Goal: Task Accomplishment & Management: Manage account settings

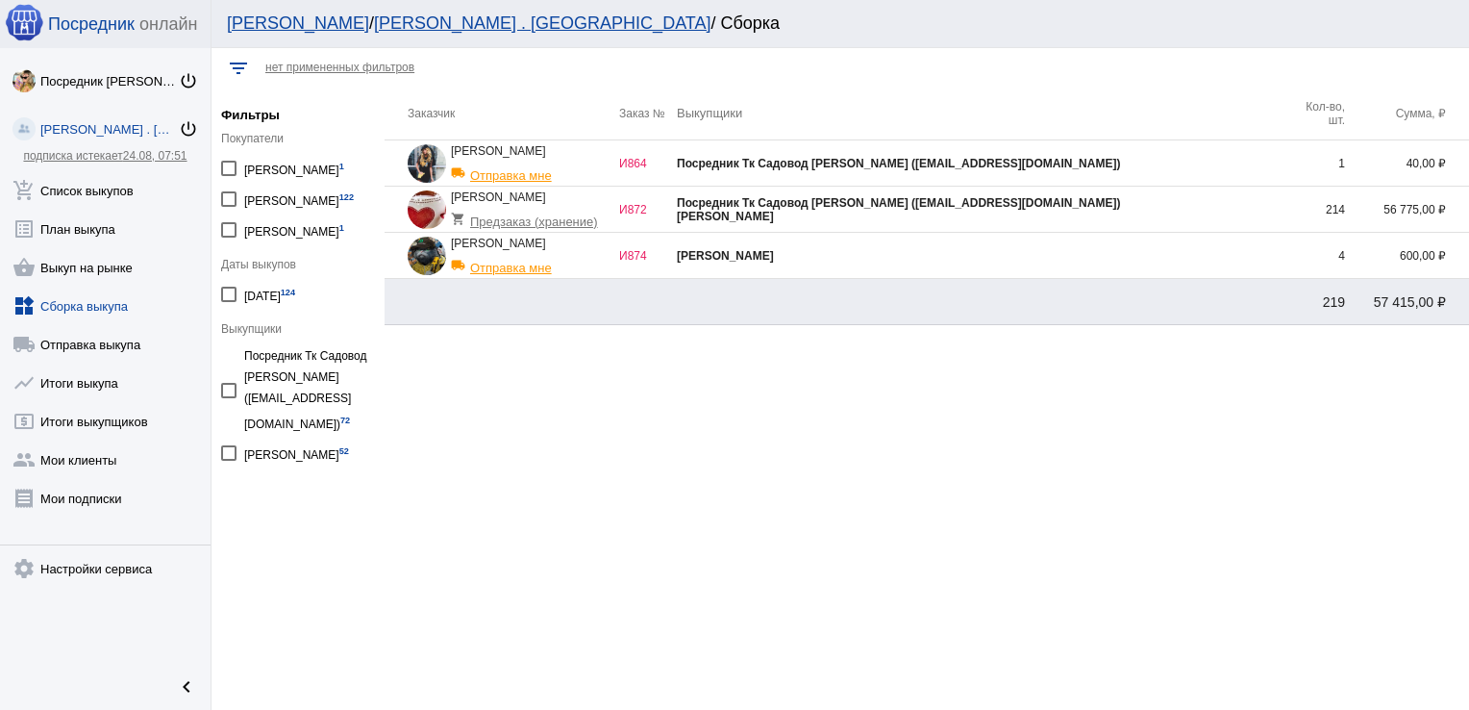
click at [1118, 212] on div "[PERSON_NAME]" at bounding box center [982, 216] width 611 height 13
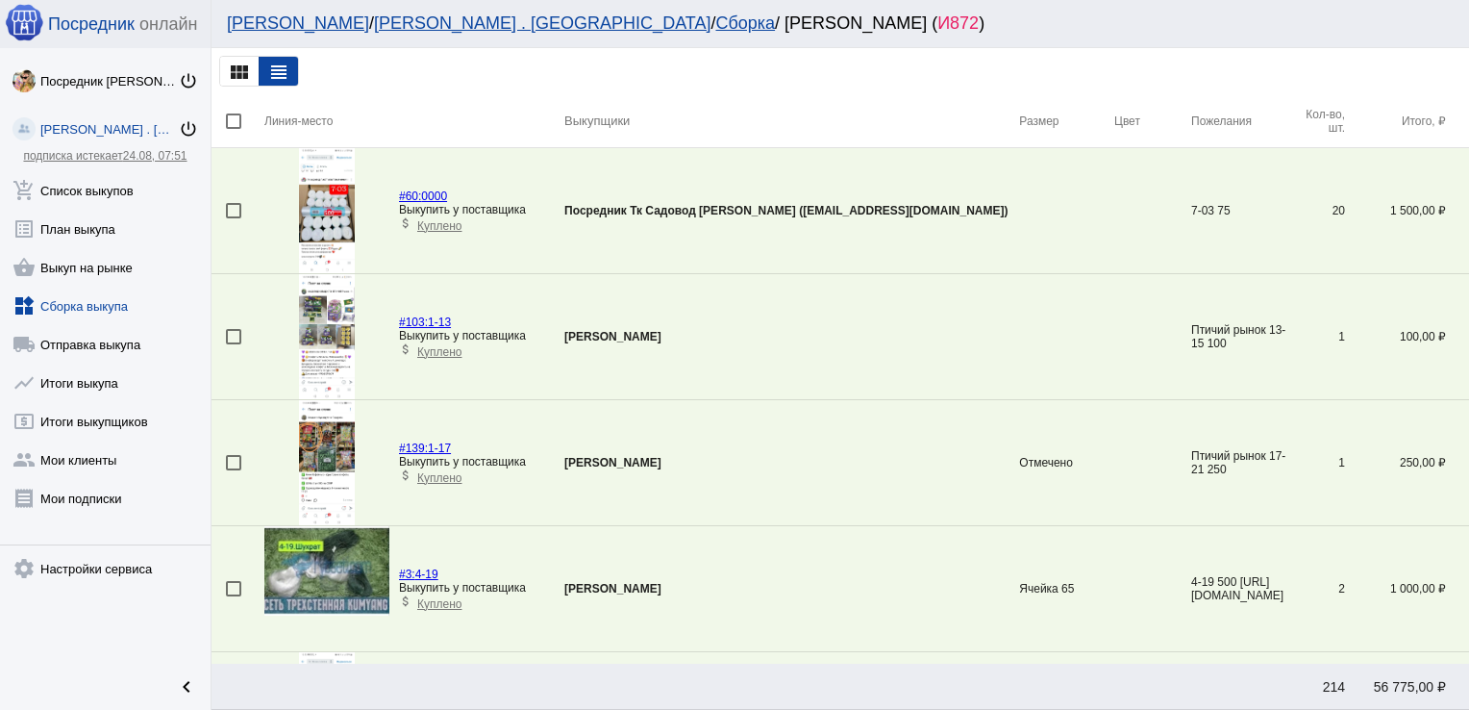
click at [315, 563] on img at bounding box center [326, 570] width 125 height 89
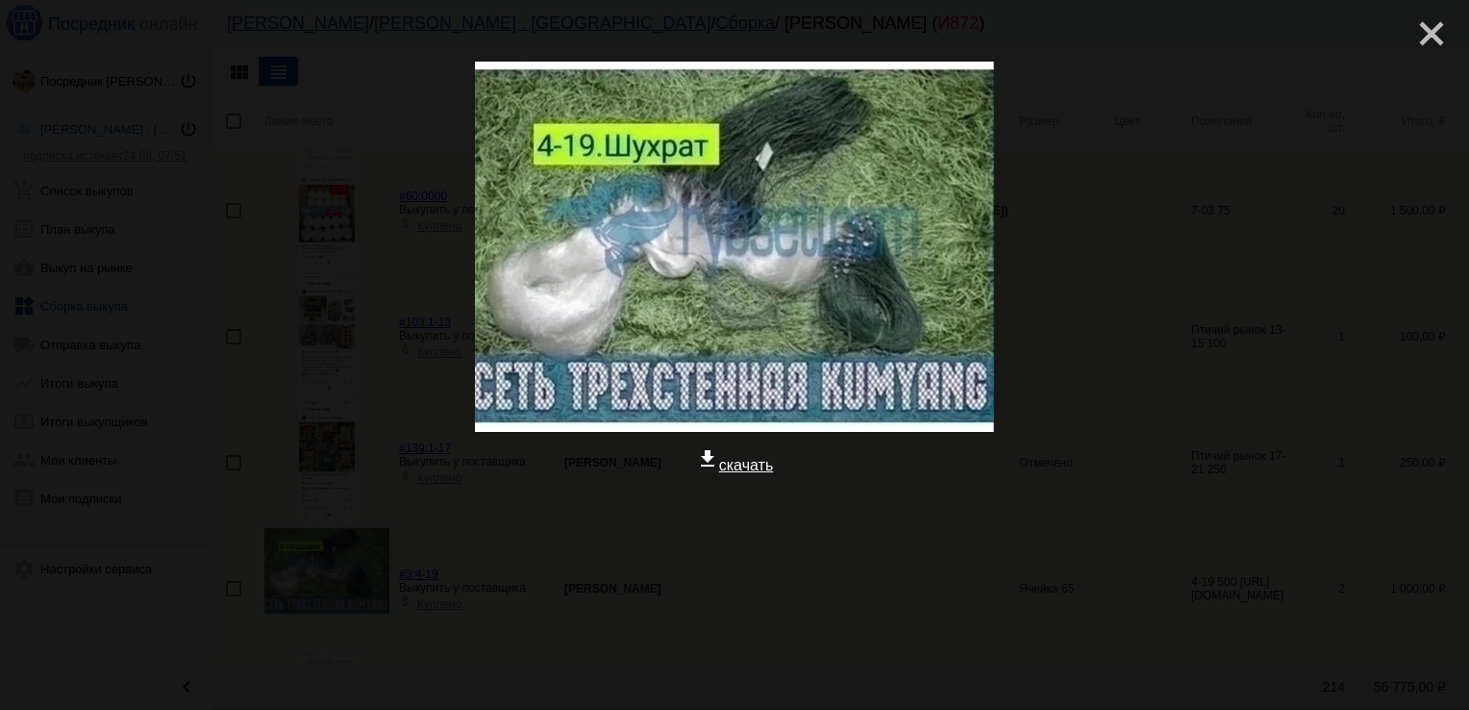
click at [1413, 33] on mat-icon "close" at bounding box center [1424, 25] width 23 height 23
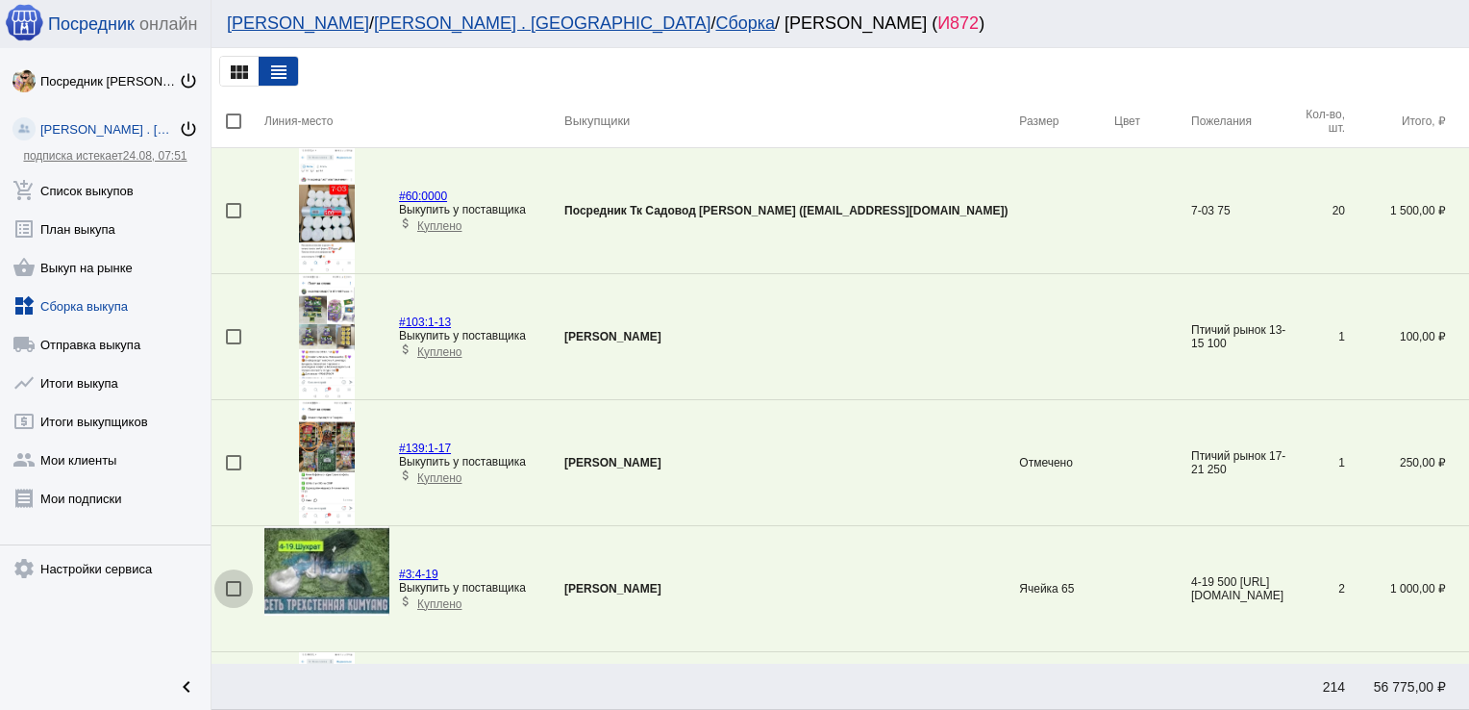
click at [235, 582] on div at bounding box center [233, 588] width 15 height 15
click at [234, 596] on input "checkbox" at bounding box center [233, 596] width 1 height 1
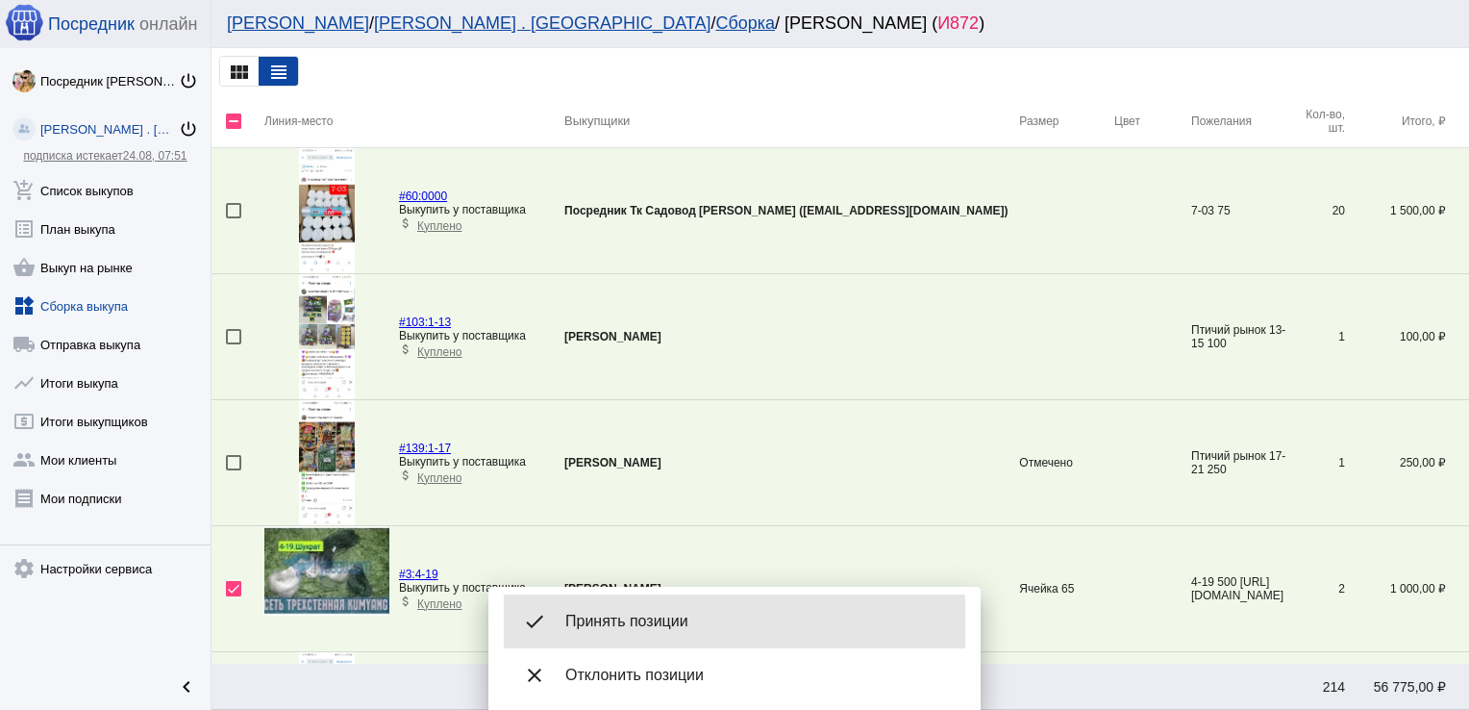
click at [627, 625] on span "Принять позиции" at bounding box center [757, 621] width 385 height 19
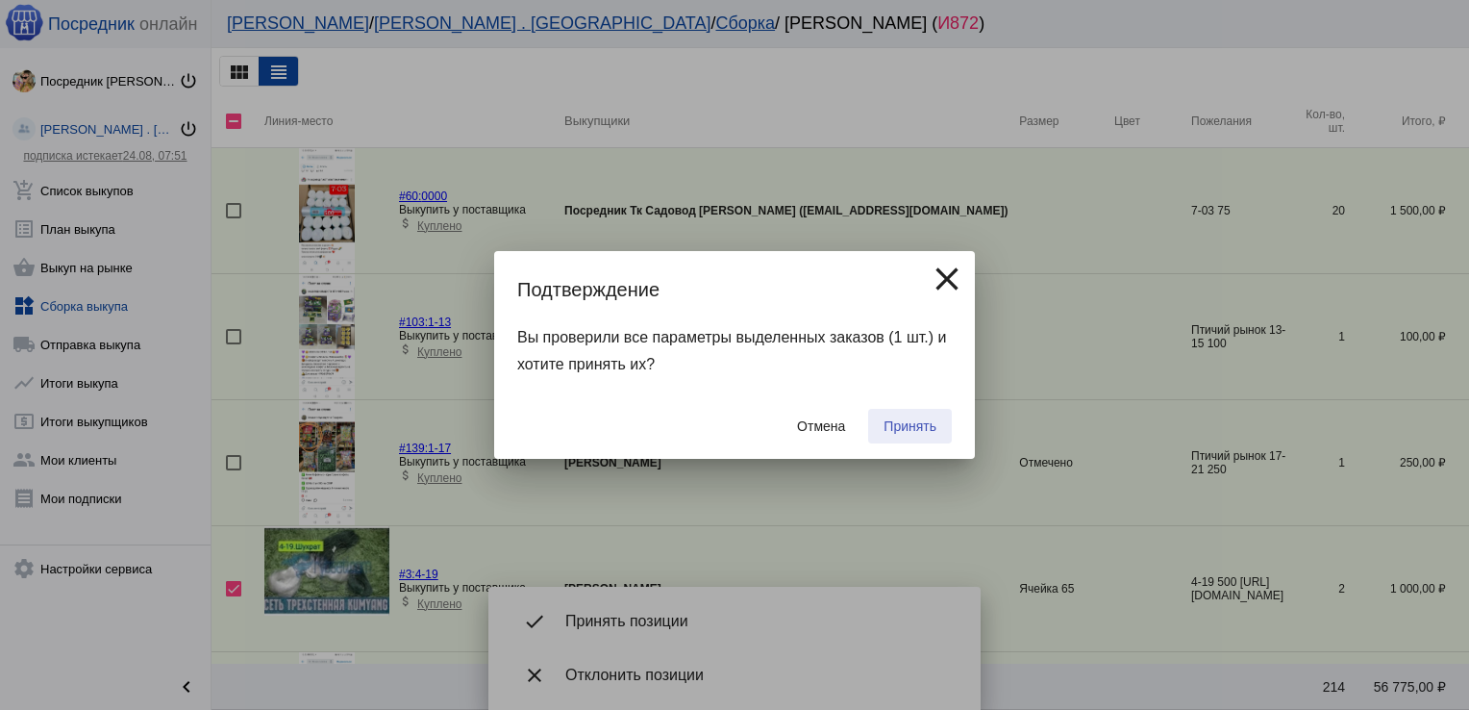
click at [927, 431] on span "Принять" at bounding box center [910, 425] width 53 height 15
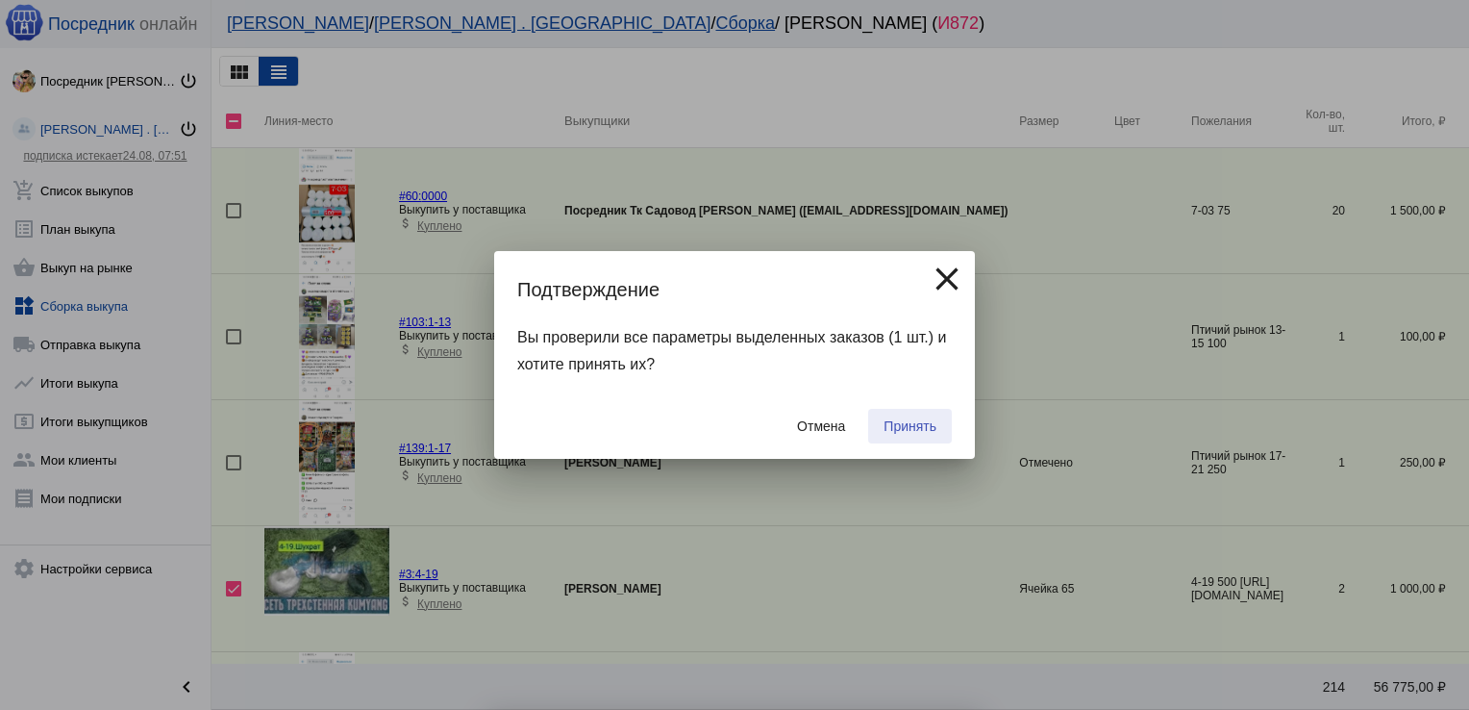
checkbox input "false"
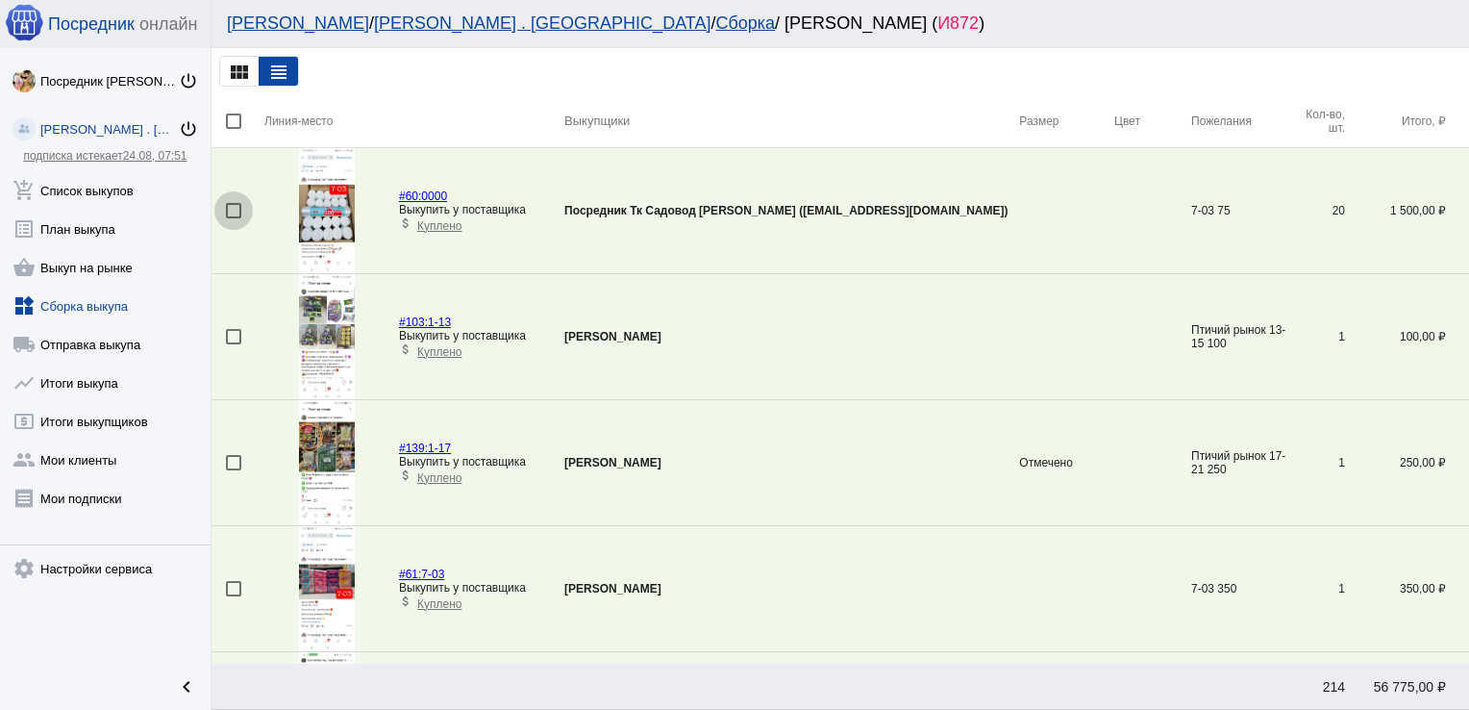
click at [231, 213] on div at bounding box center [233, 210] width 15 height 15
click at [233, 218] on input "checkbox" at bounding box center [233, 218] width 1 height 1
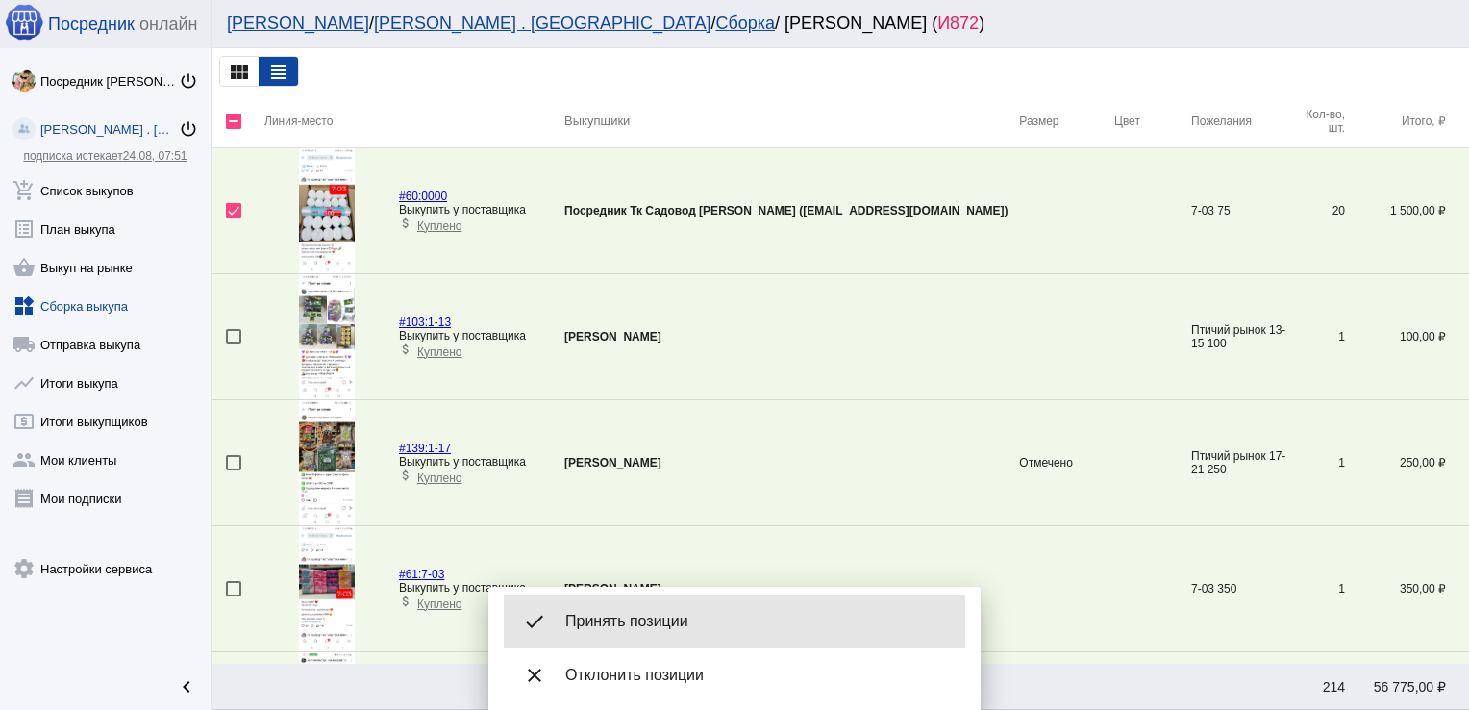
click at [651, 621] on span "Принять позиции" at bounding box center [757, 621] width 385 height 19
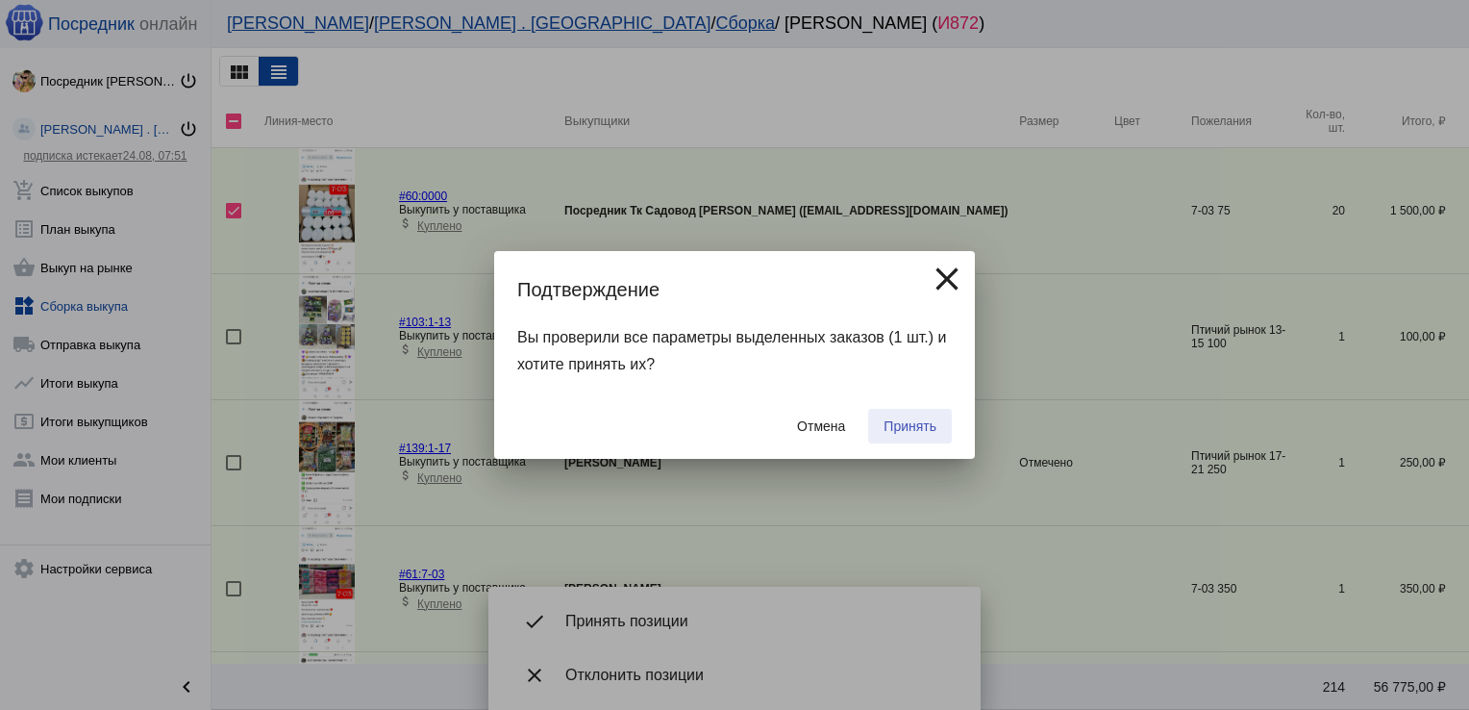
click at [914, 432] on span "Принять" at bounding box center [910, 425] width 53 height 15
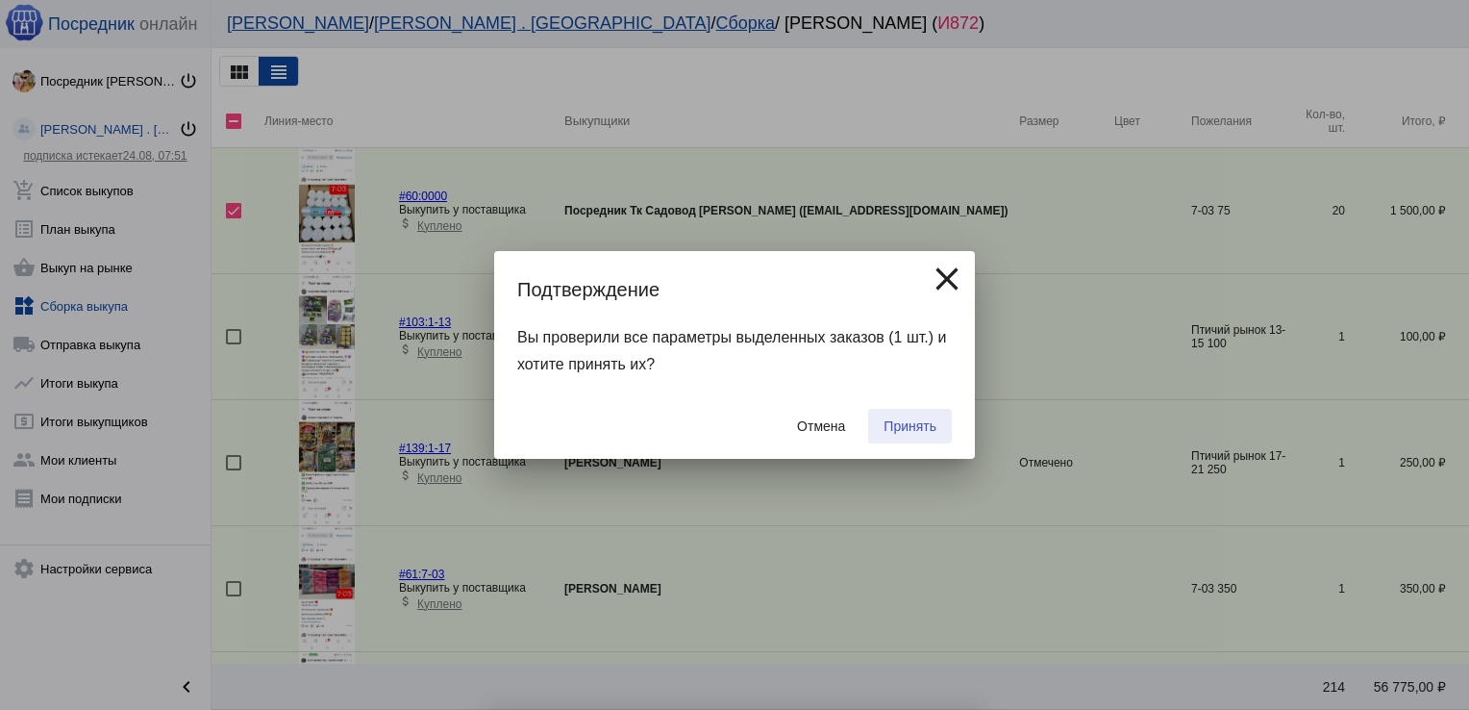
checkbox input "false"
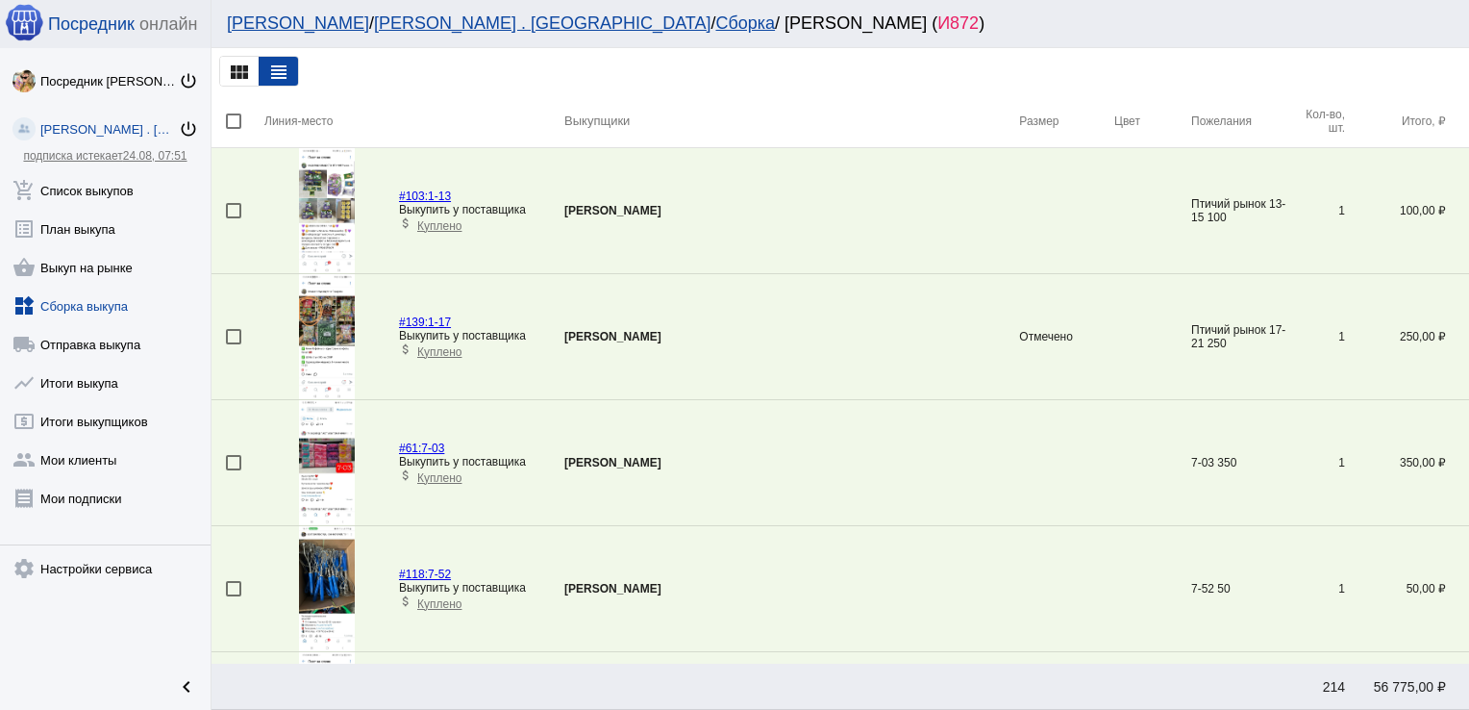
click at [82, 310] on link "widgets Сборка выкупа" at bounding box center [105, 302] width 211 height 38
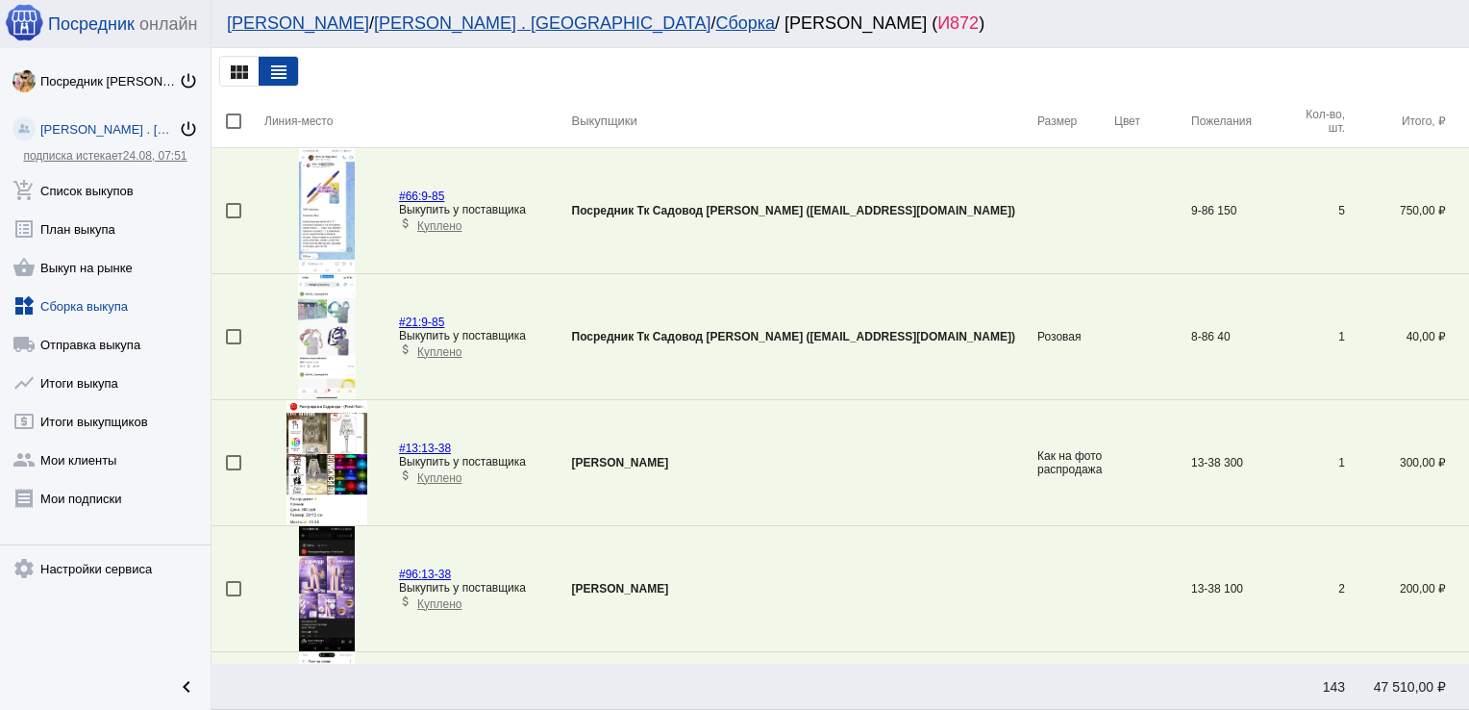
click at [96, 306] on link "widgets Сборка выкупа" at bounding box center [105, 302] width 211 height 38
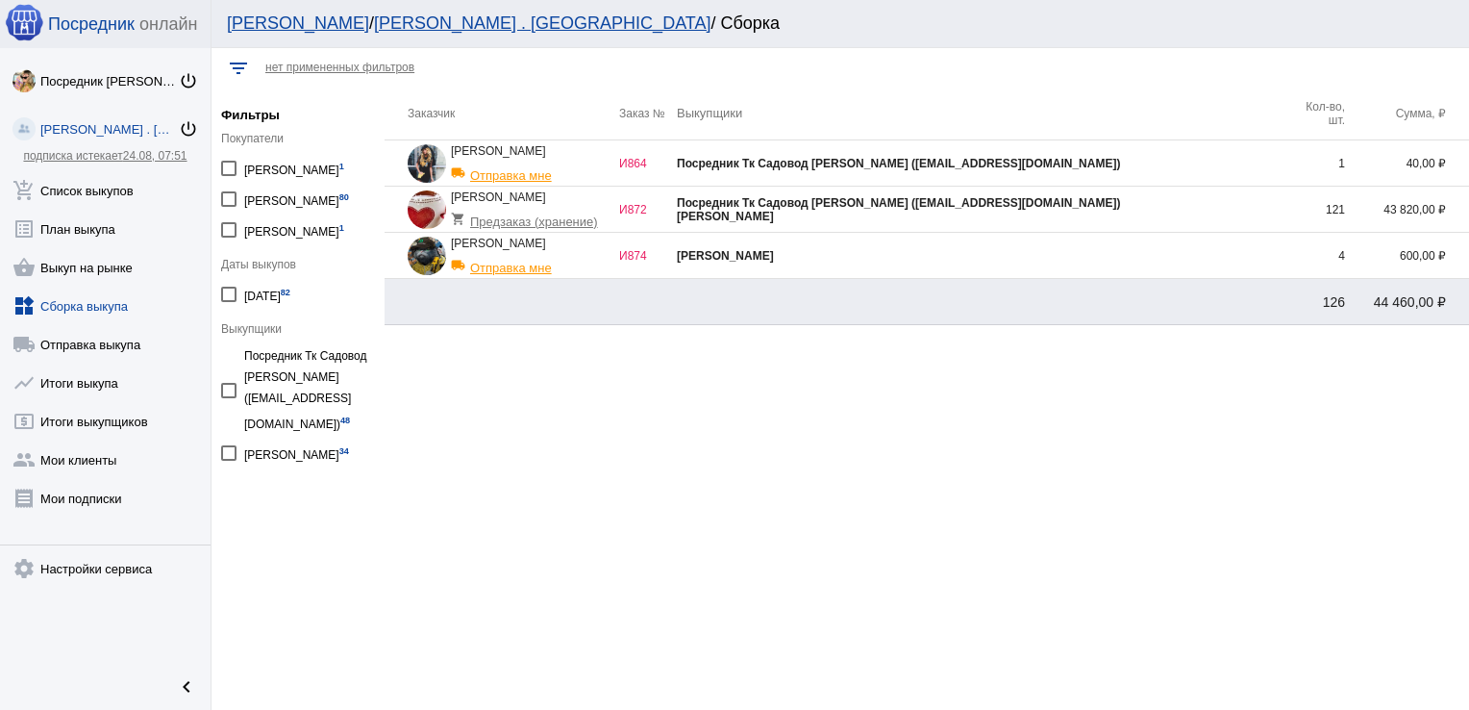
click at [1217, 210] on div "[PERSON_NAME]" at bounding box center [982, 216] width 611 height 13
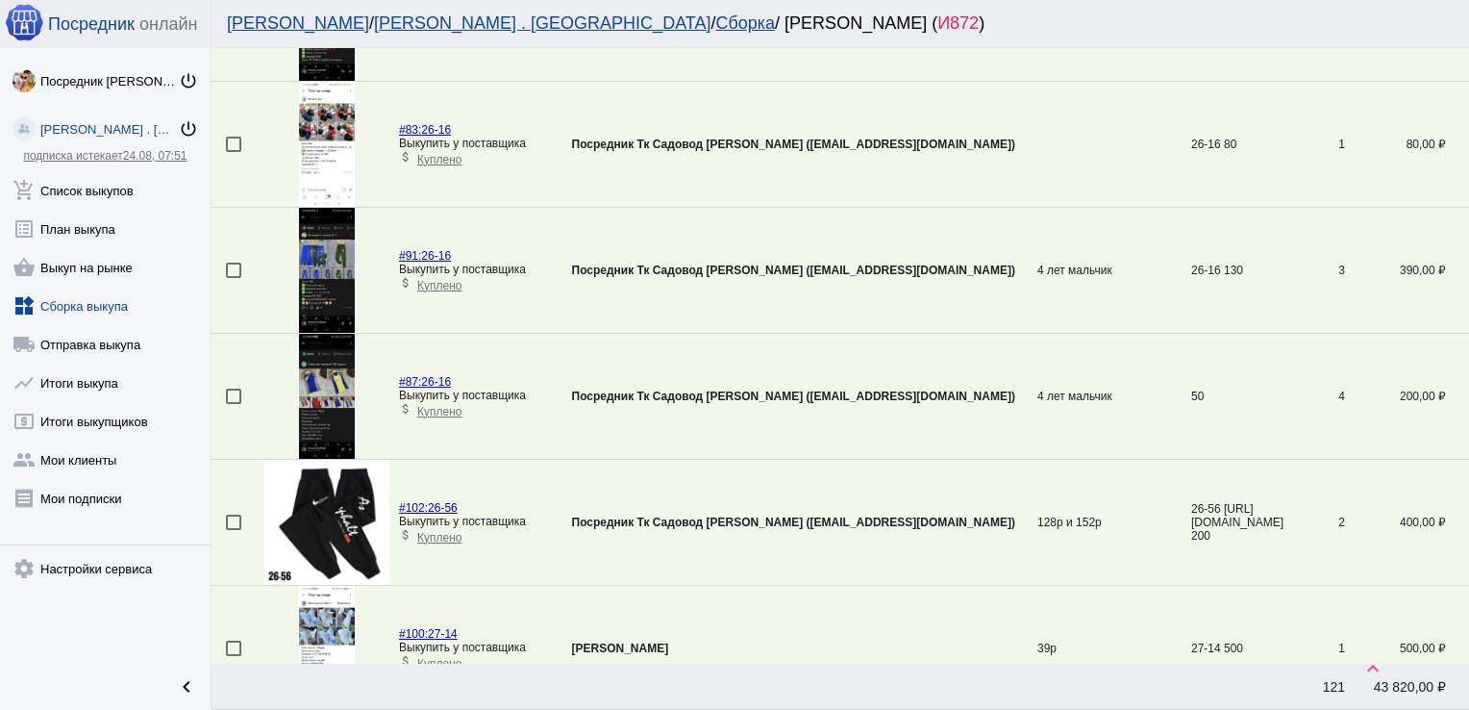
scroll to position [1577, 0]
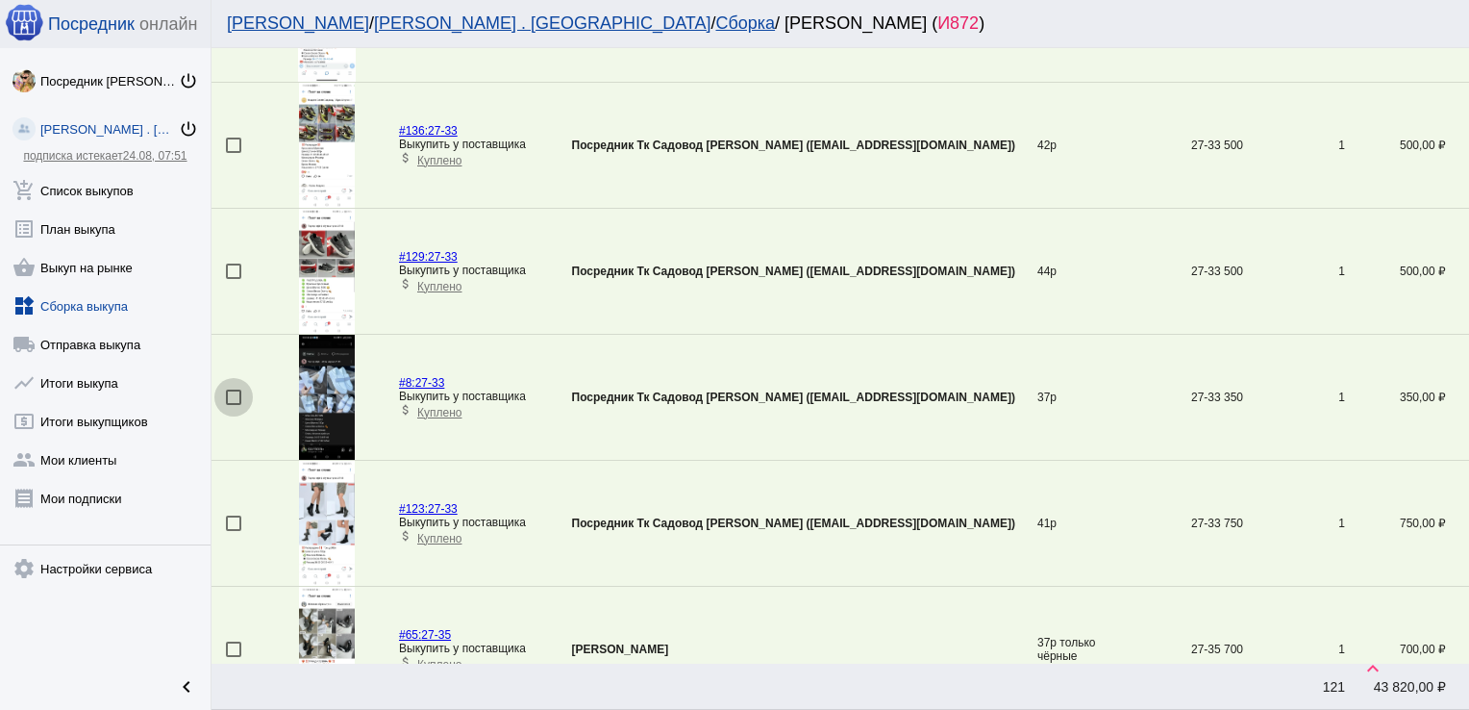
click at [237, 394] on div at bounding box center [233, 396] width 15 height 15
click at [234, 405] on input "checkbox" at bounding box center [233, 405] width 1 height 1
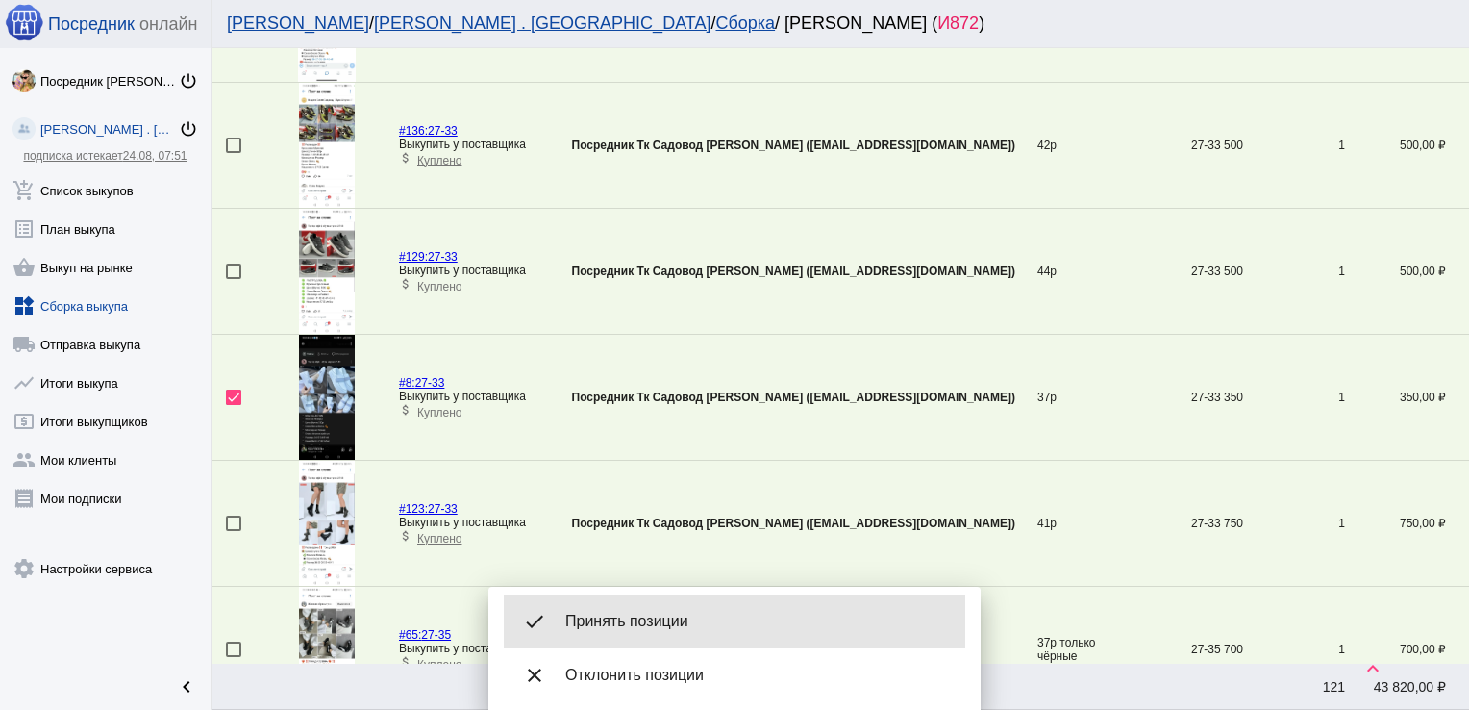
click at [632, 617] on span "Принять позиции" at bounding box center [757, 621] width 385 height 19
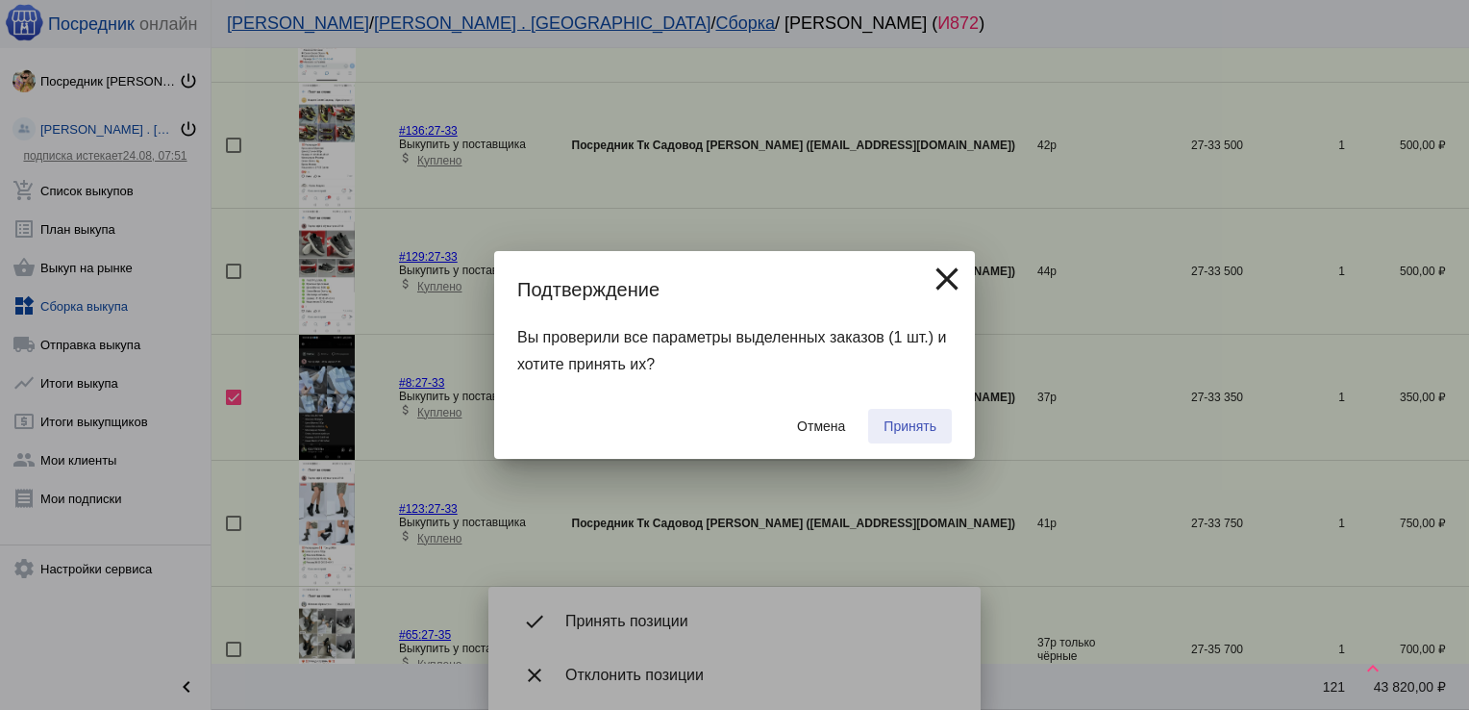
click at [917, 420] on span "Принять" at bounding box center [910, 425] width 53 height 15
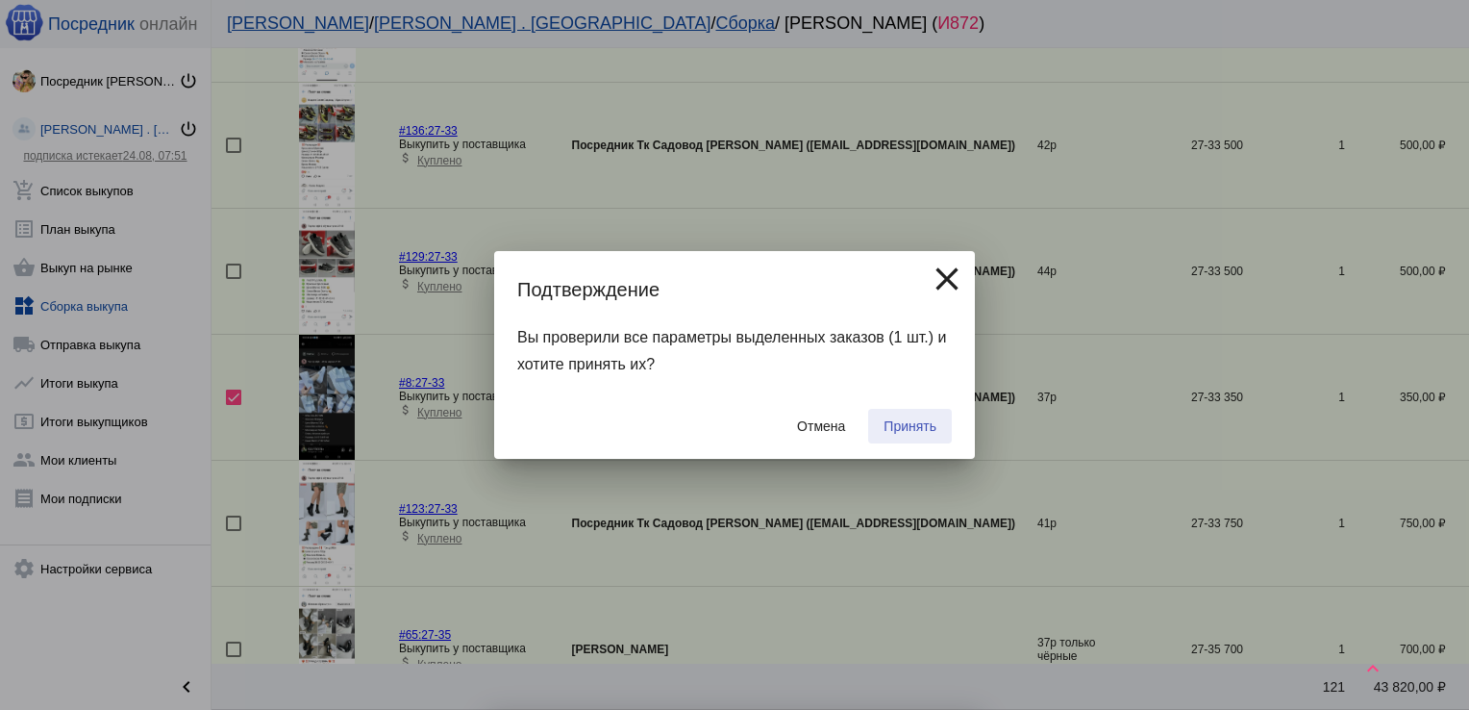
checkbox input "false"
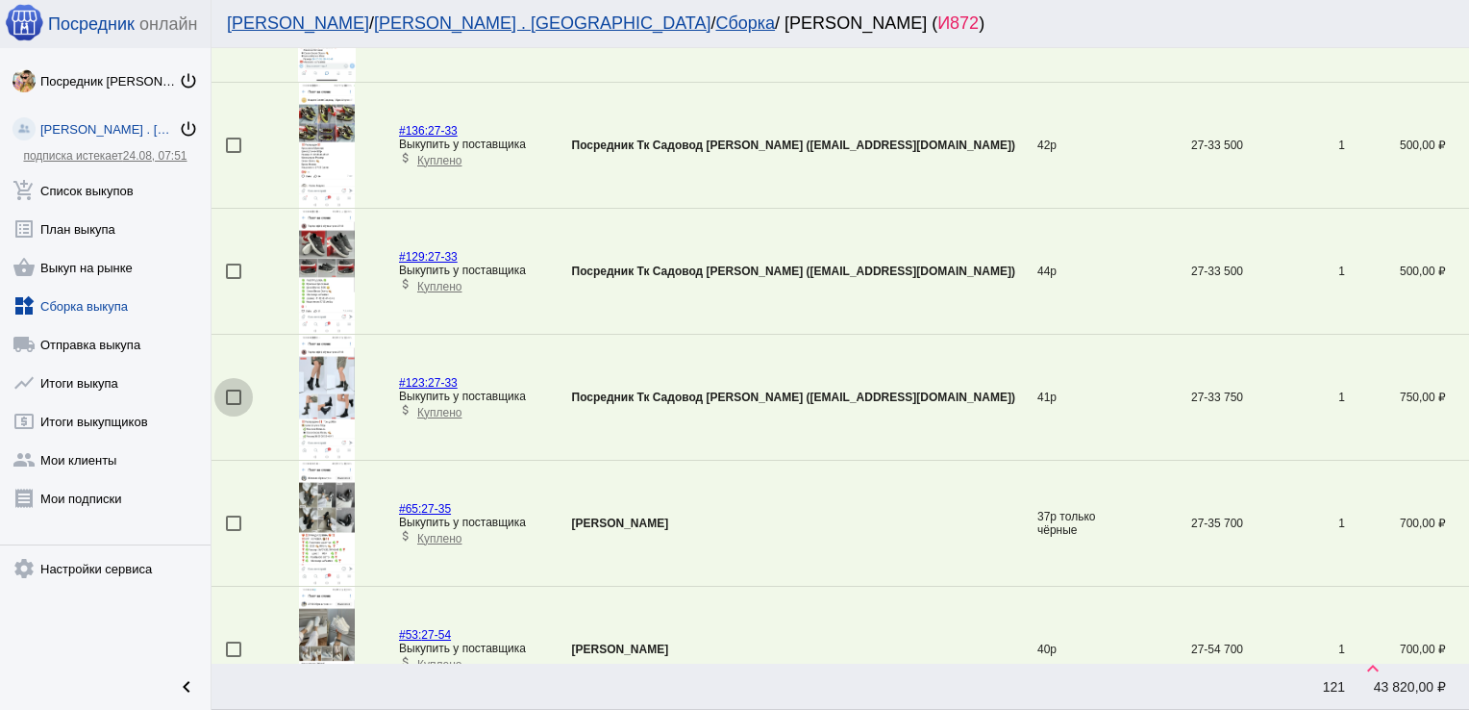
click at [229, 389] on div at bounding box center [233, 396] width 15 height 15
click at [233, 405] on input "checkbox" at bounding box center [233, 405] width 1 height 1
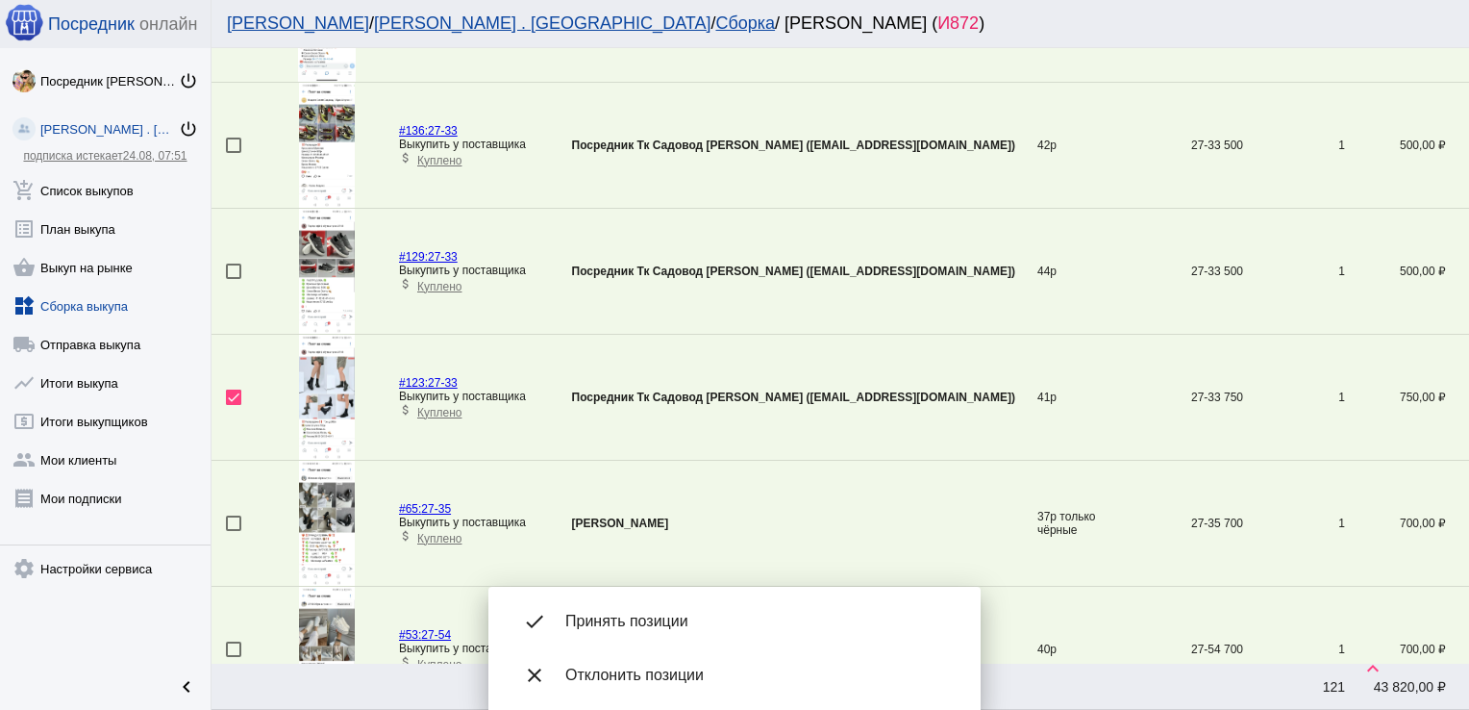
click at [642, 619] on span "Принять позиции" at bounding box center [757, 621] width 385 height 19
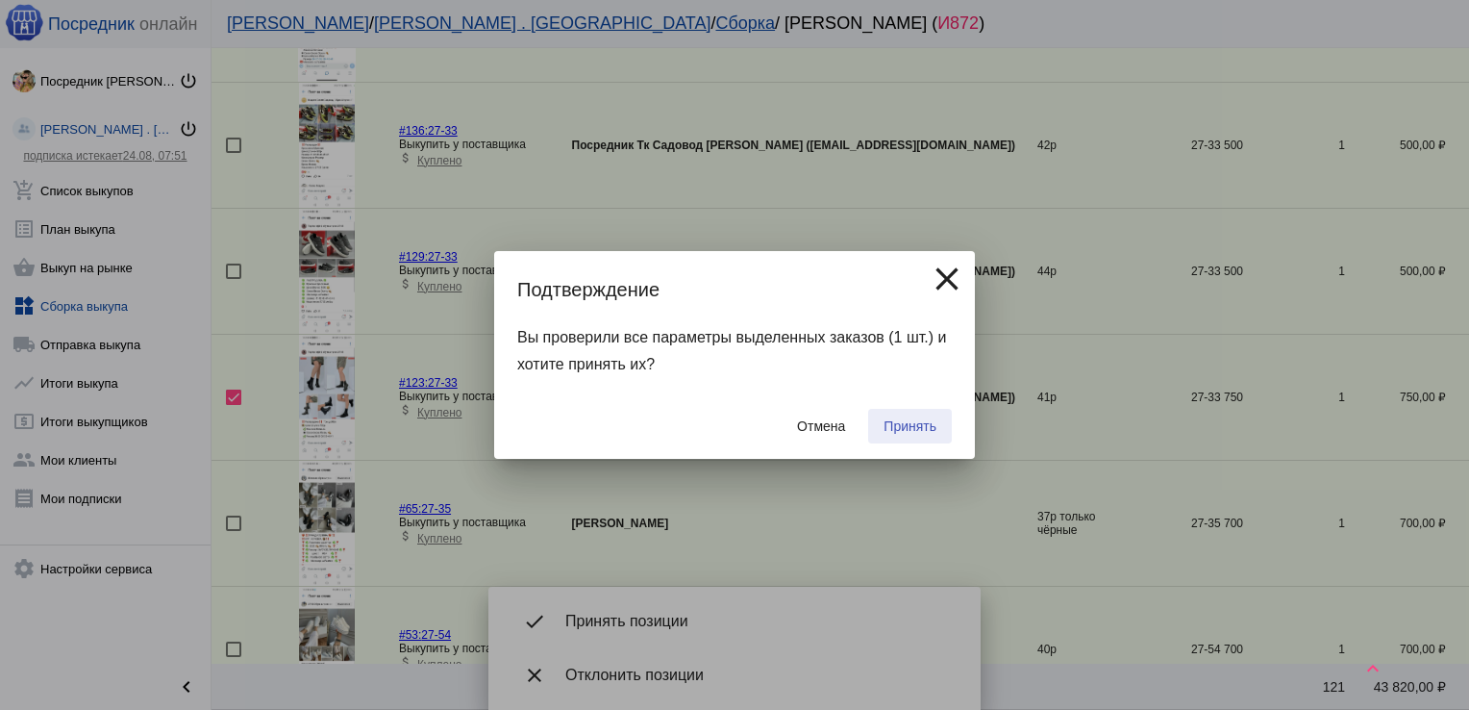
click at [898, 418] on span "Принять" at bounding box center [910, 425] width 53 height 15
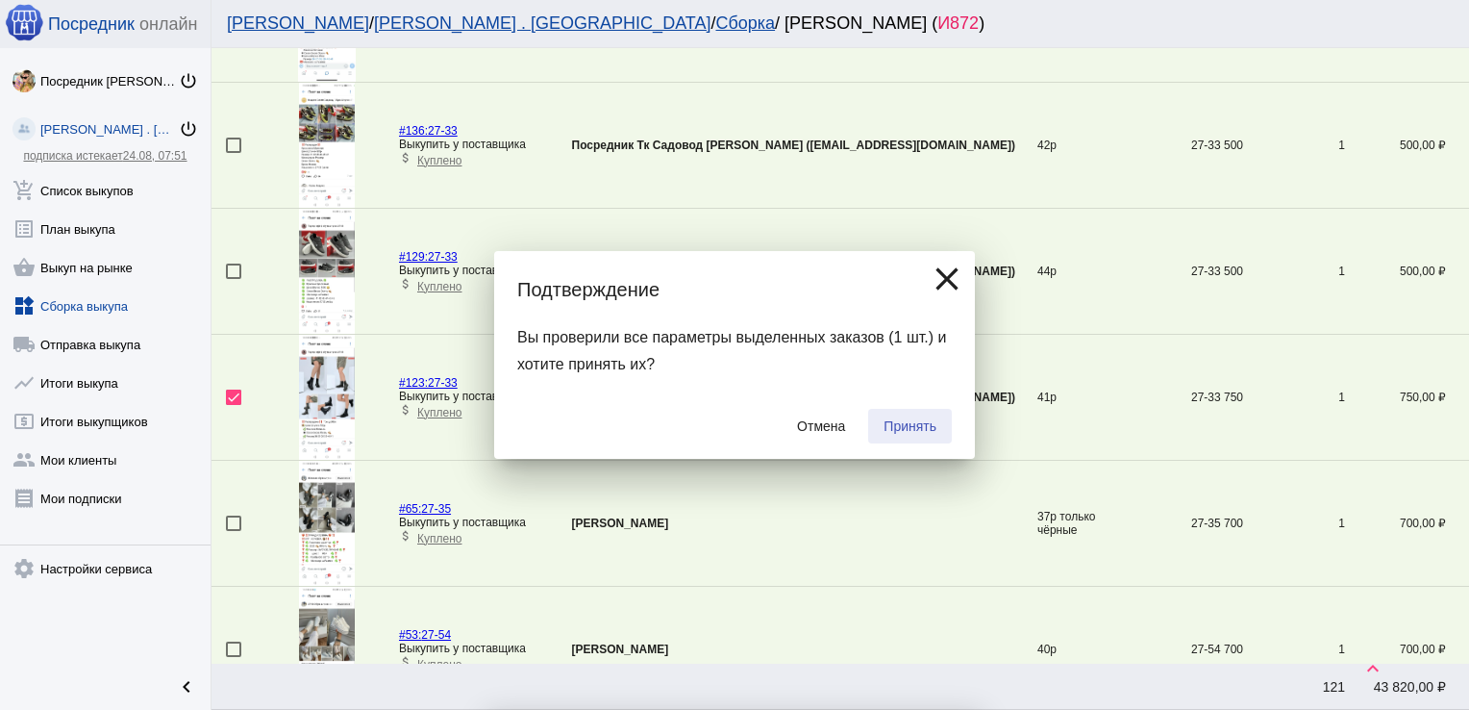
checkbox input "false"
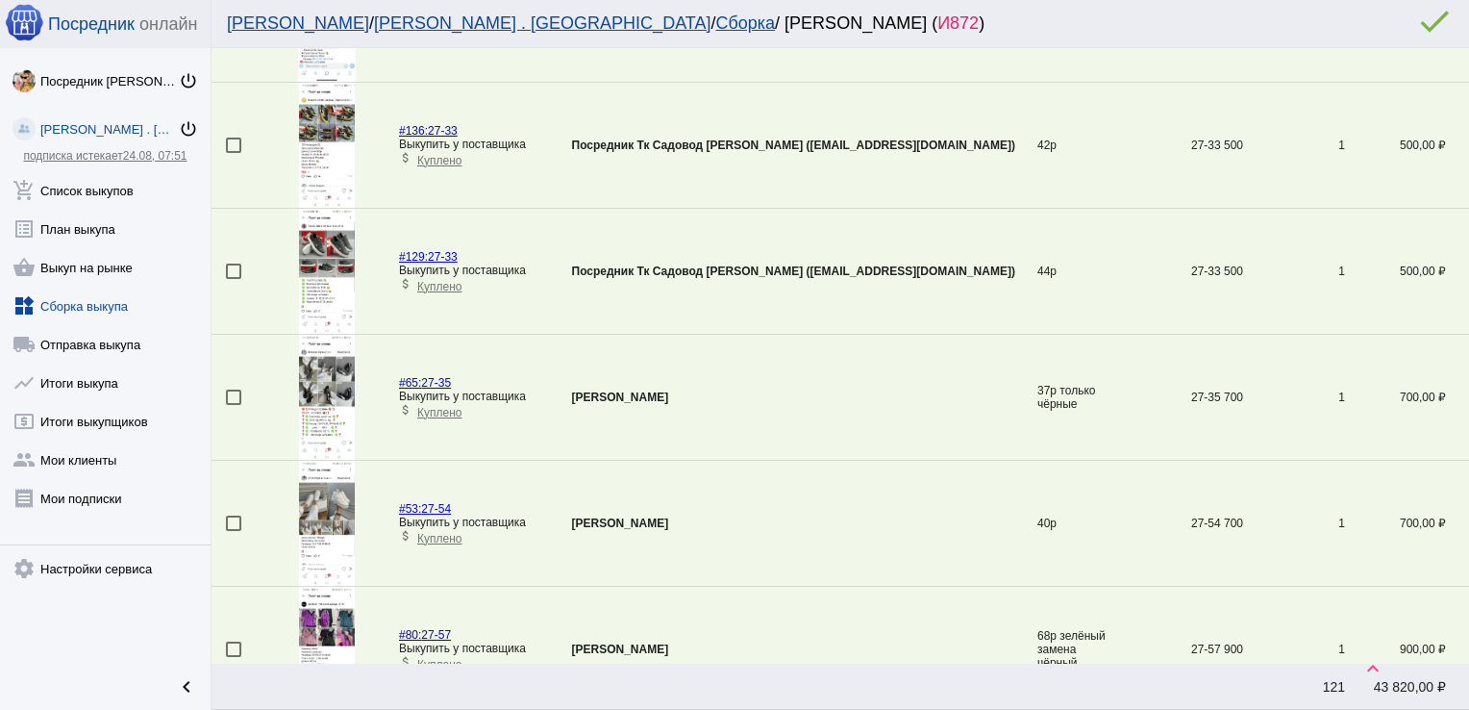
scroll to position [1200, 0]
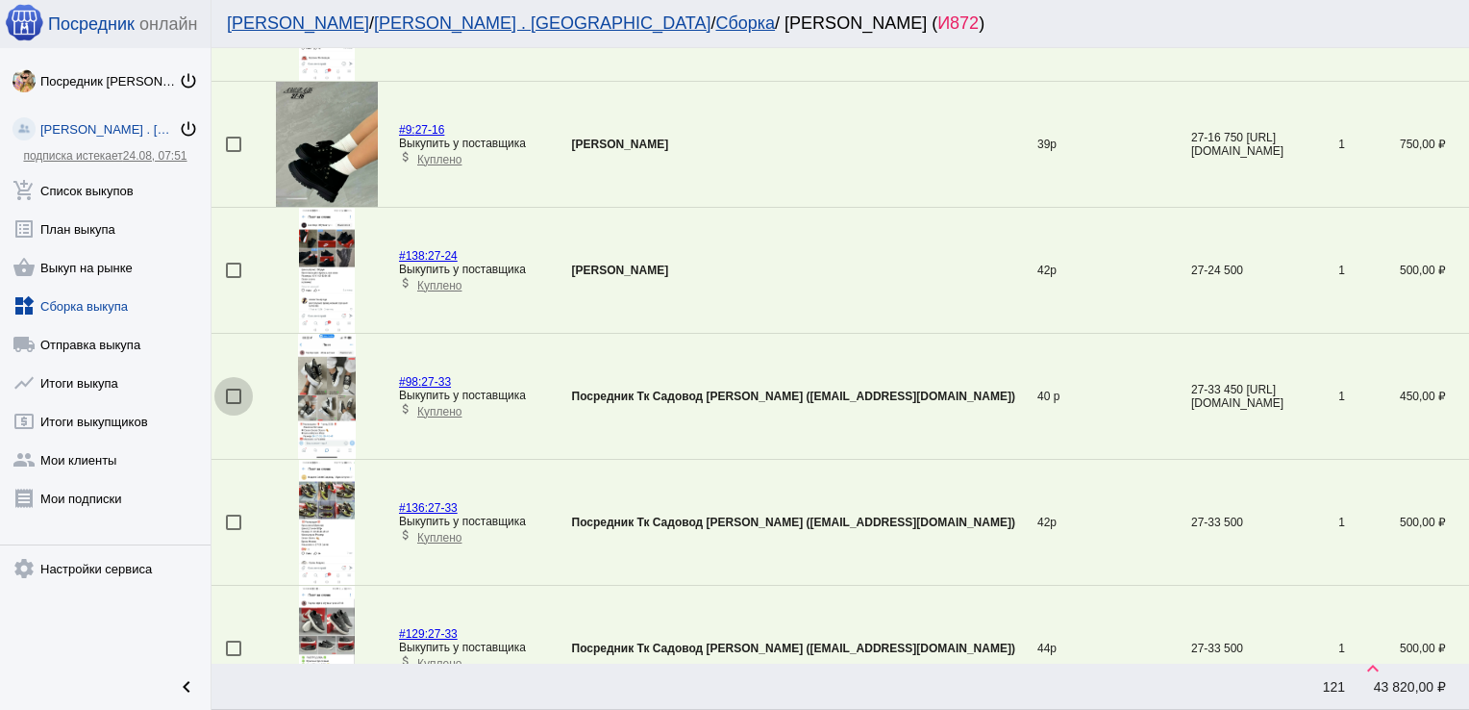
click at [233, 389] on div at bounding box center [233, 395] width 15 height 15
click at [233, 404] on input "checkbox" at bounding box center [233, 404] width 1 height 1
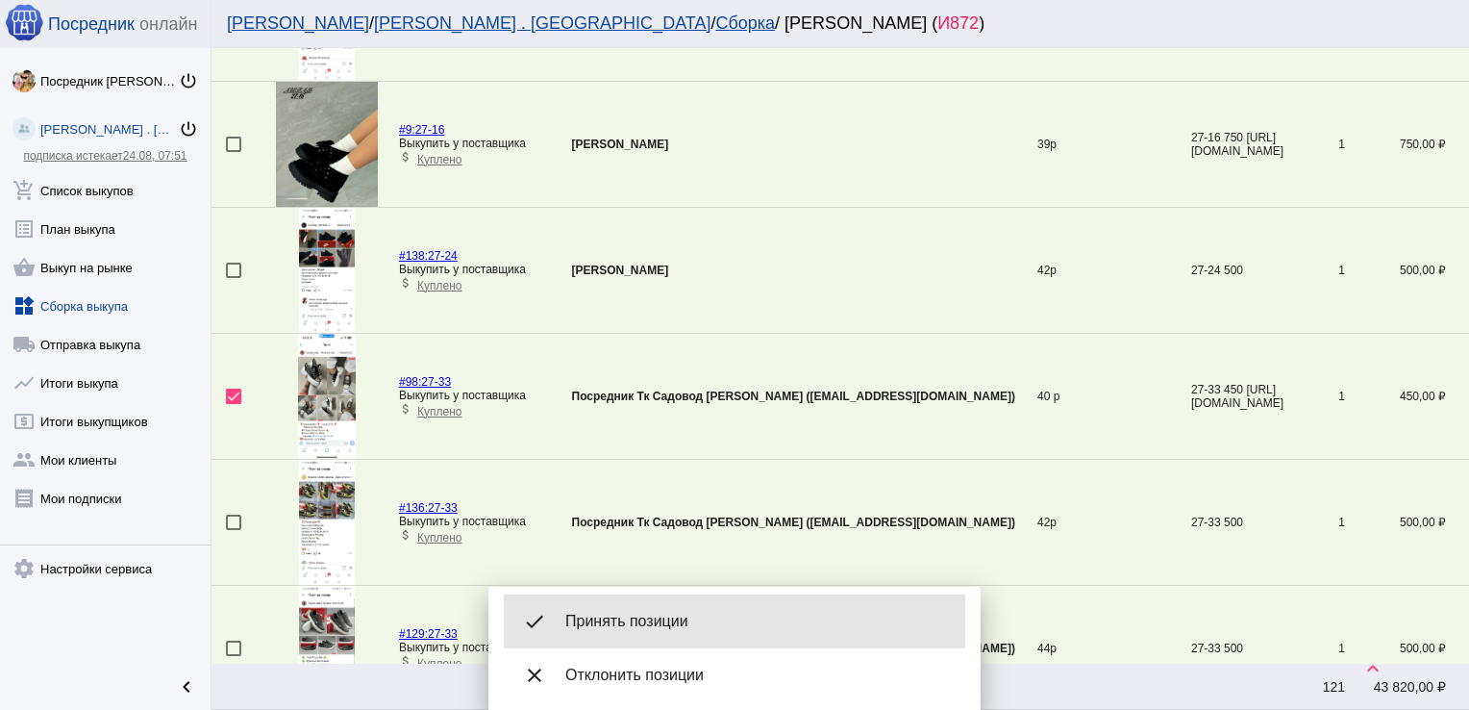
click at [615, 631] on div "done Принять позиции" at bounding box center [735, 621] width 462 height 54
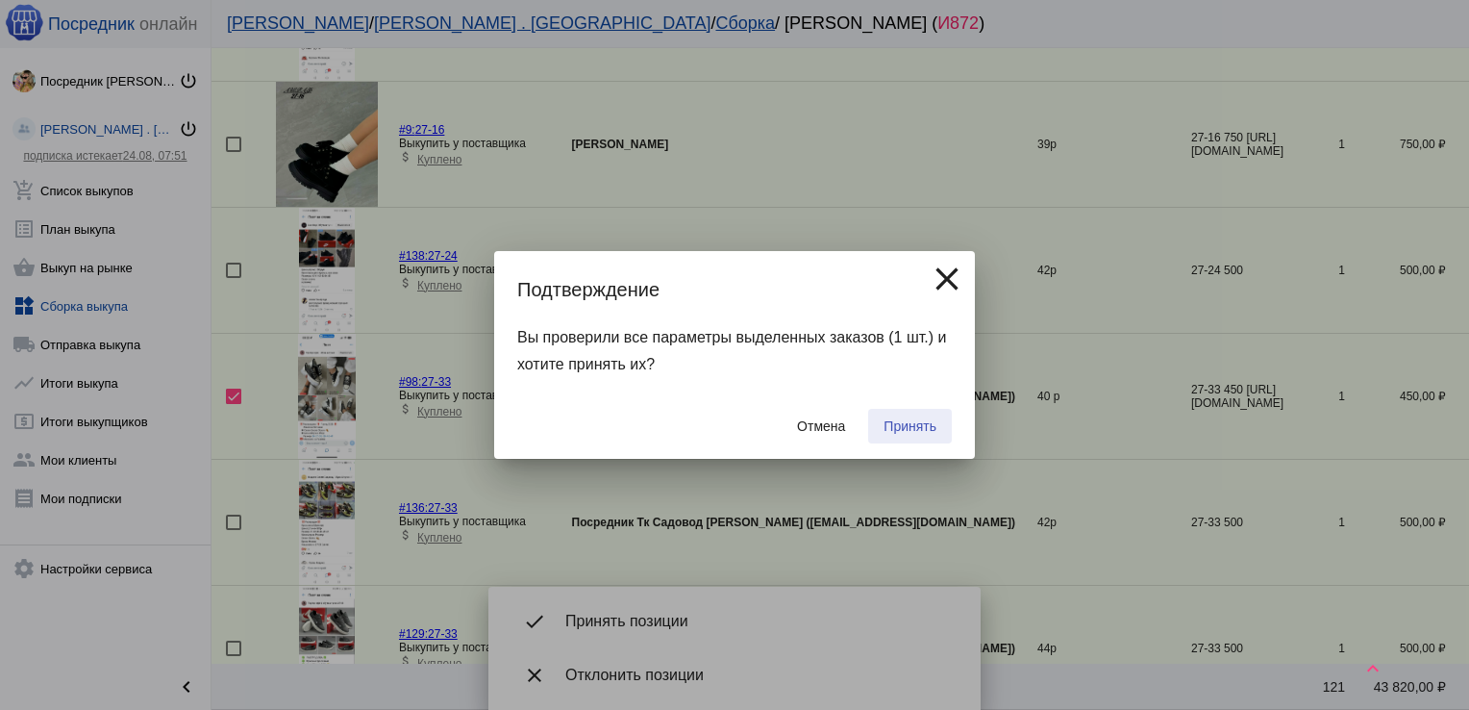
click at [919, 431] on span "Принять" at bounding box center [910, 425] width 53 height 15
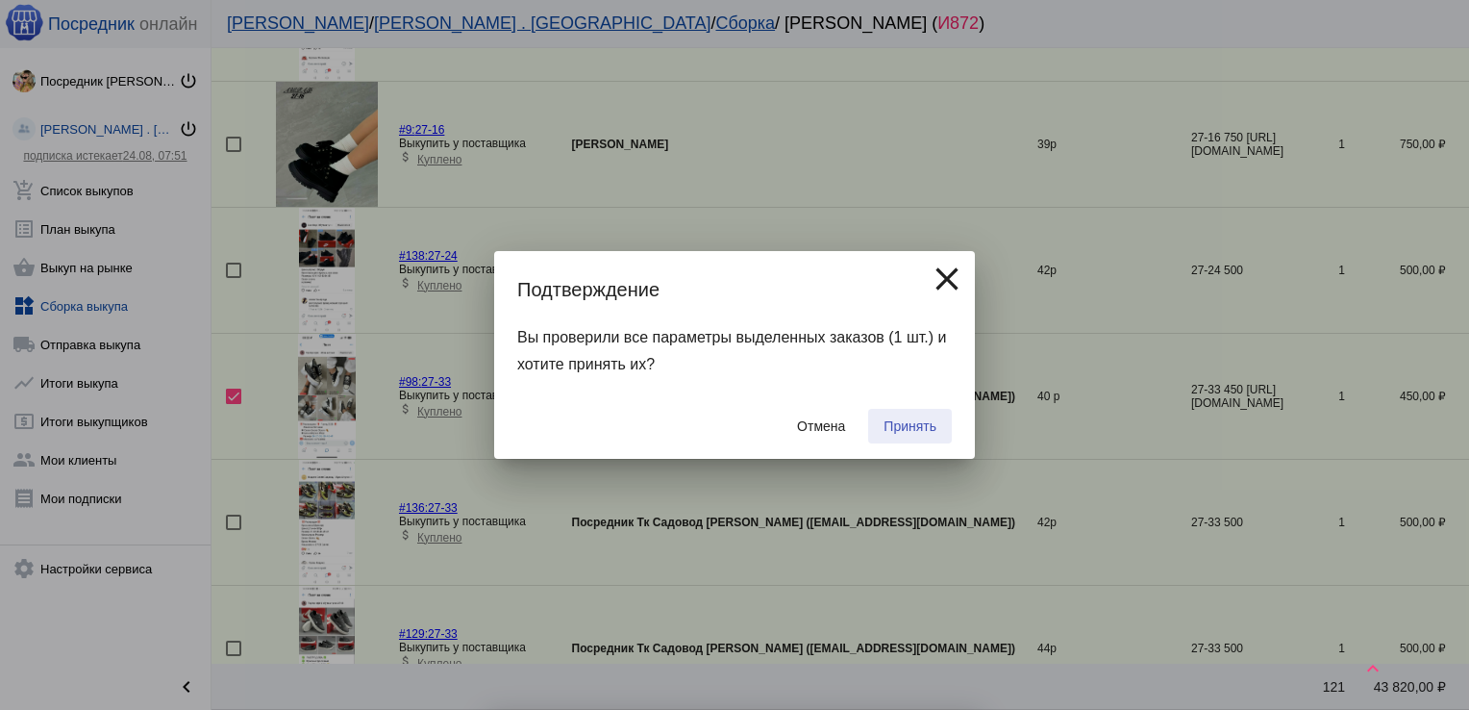
checkbox input "false"
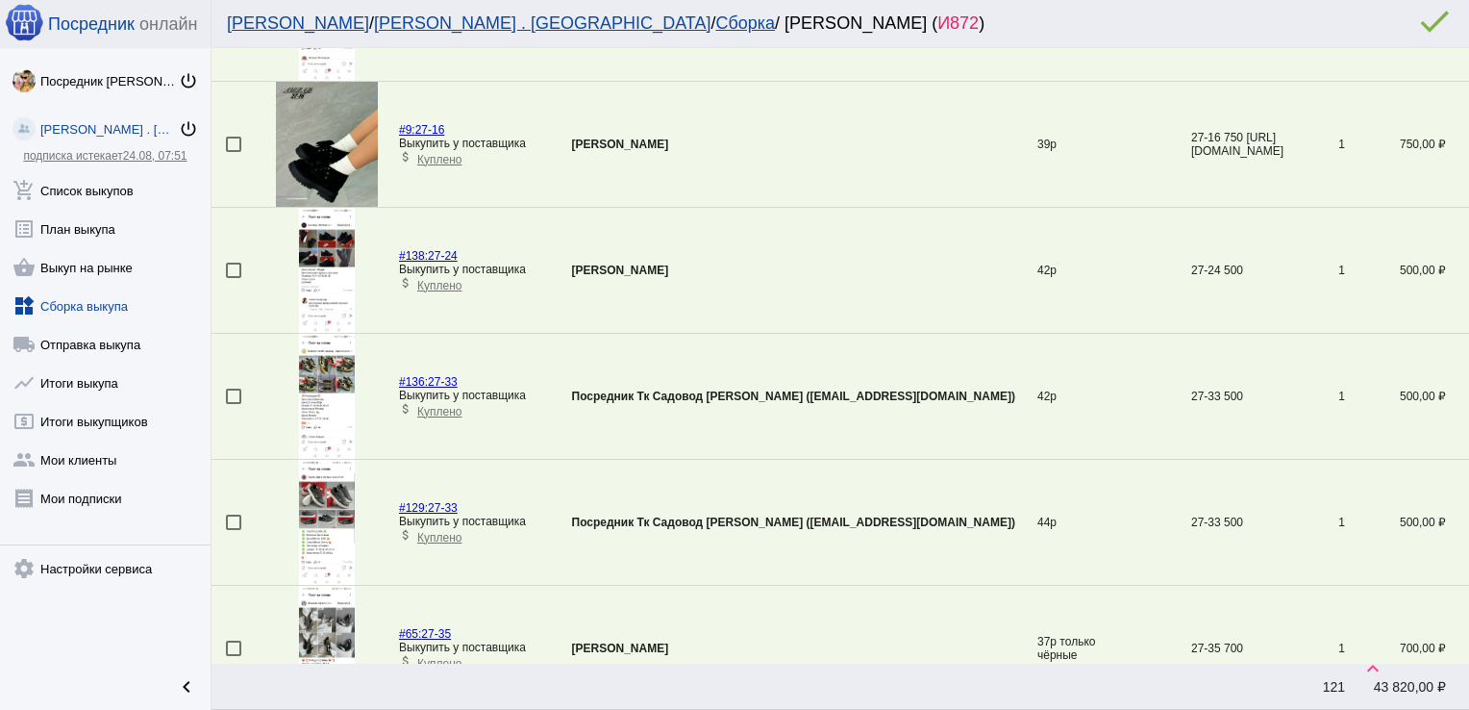
scroll to position [822, 0]
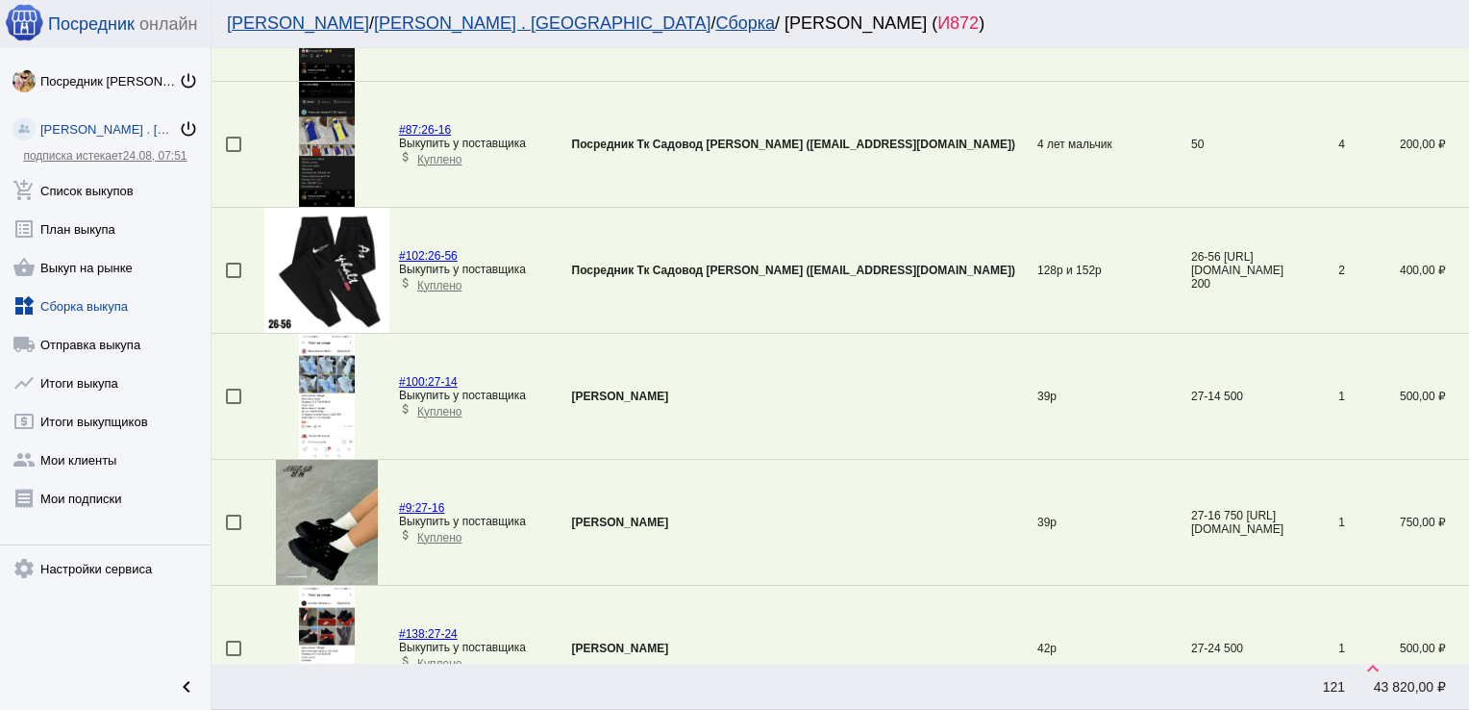
click at [229, 395] on div at bounding box center [233, 395] width 15 height 15
click at [233, 404] on input "checkbox" at bounding box center [233, 404] width 1 height 1
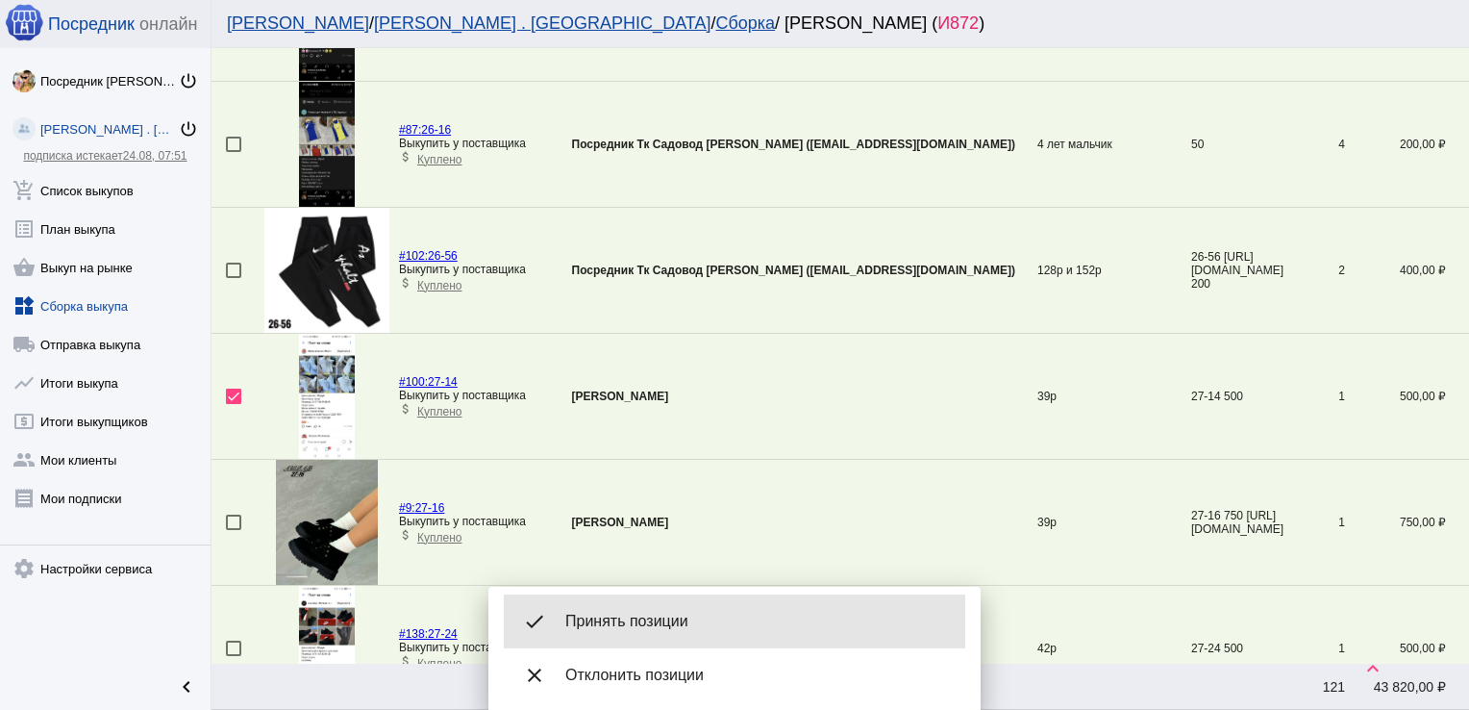
click at [628, 631] on div "done Принять позиции" at bounding box center [735, 621] width 462 height 54
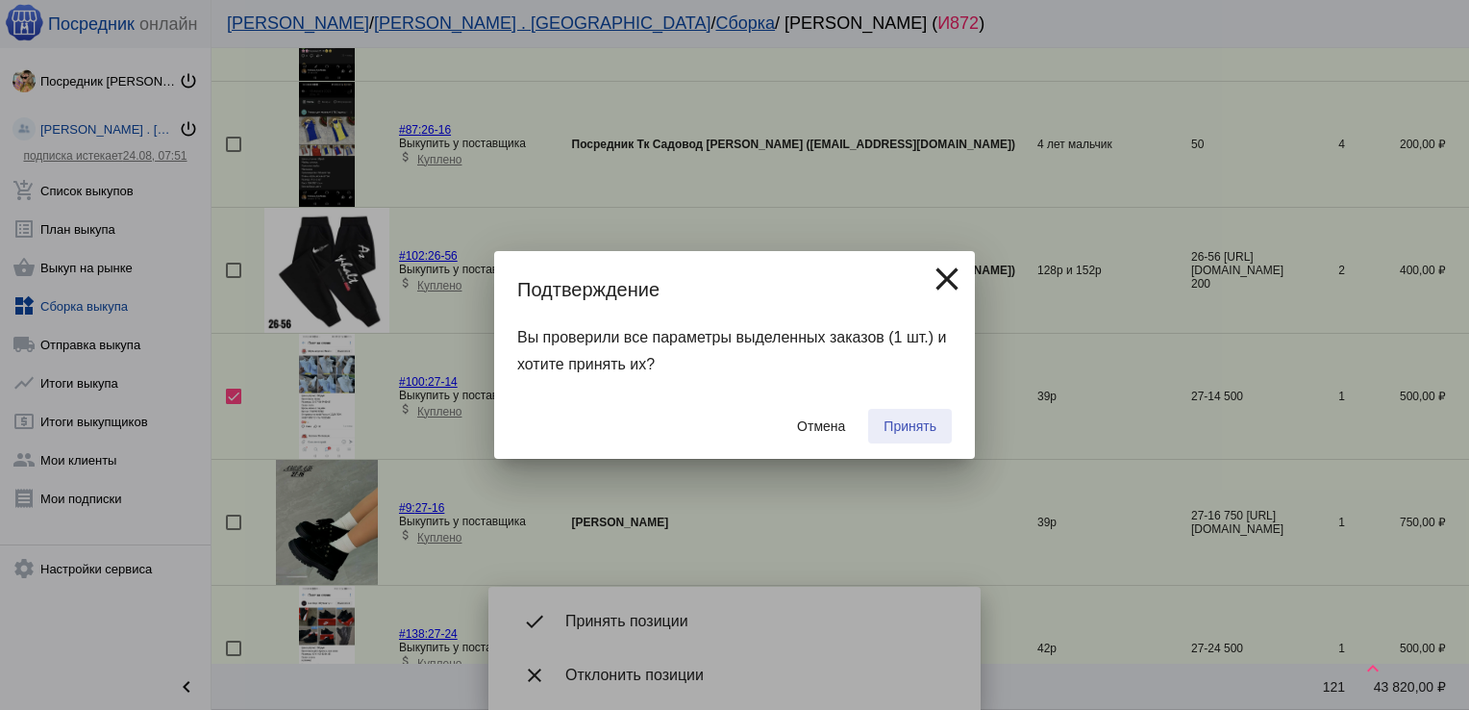
click at [915, 429] on span "Принять" at bounding box center [910, 425] width 53 height 15
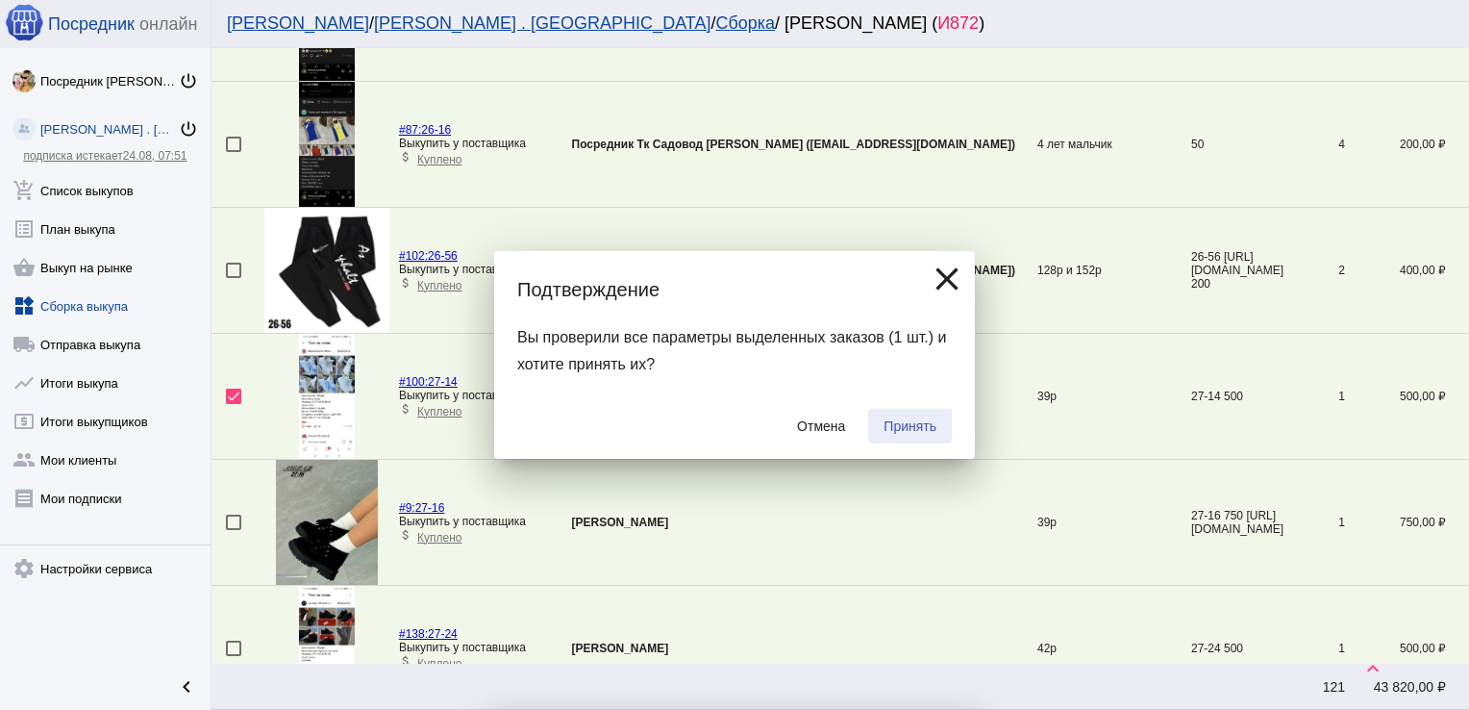
checkbox input "false"
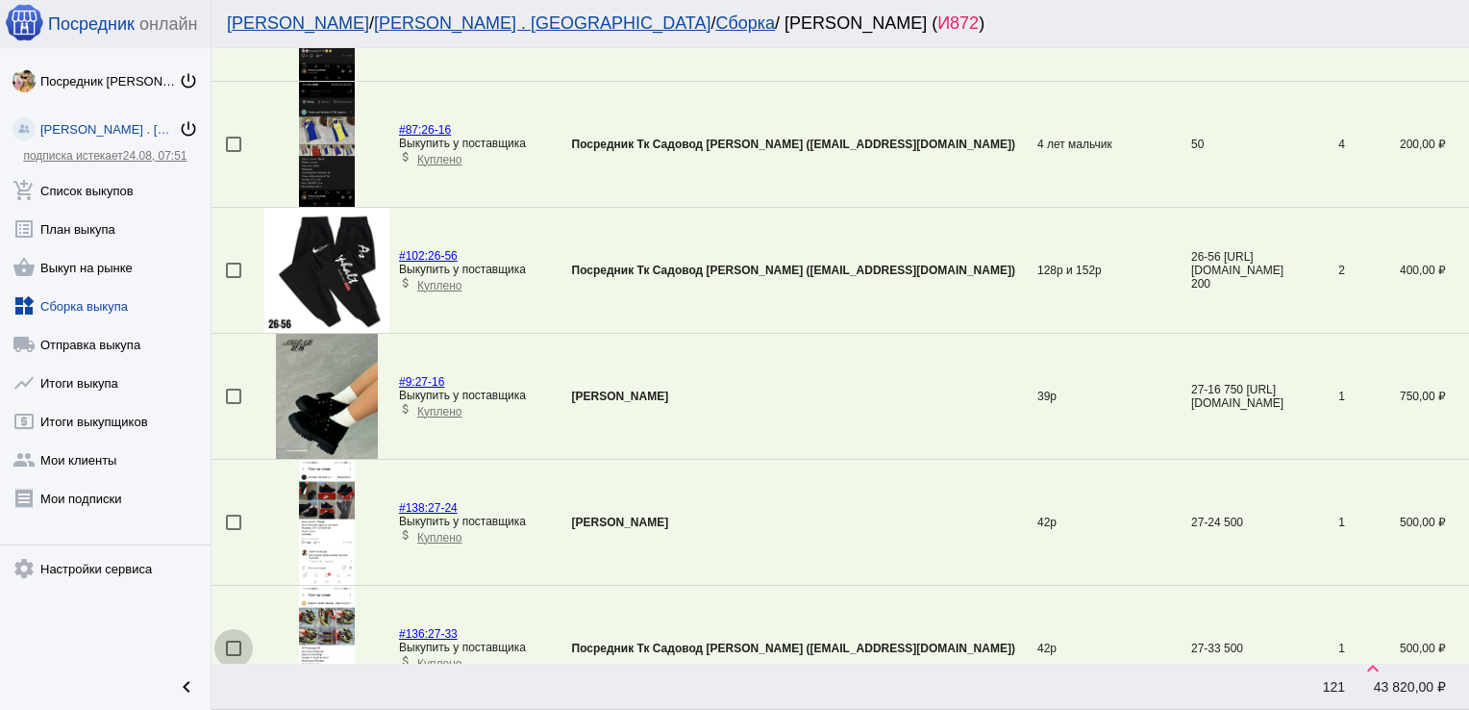
click at [230, 647] on div at bounding box center [233, 647] width 15 height 15
click at [233, 656] on input "checkbox" at bounding box center [233, 656] width 1 height 1
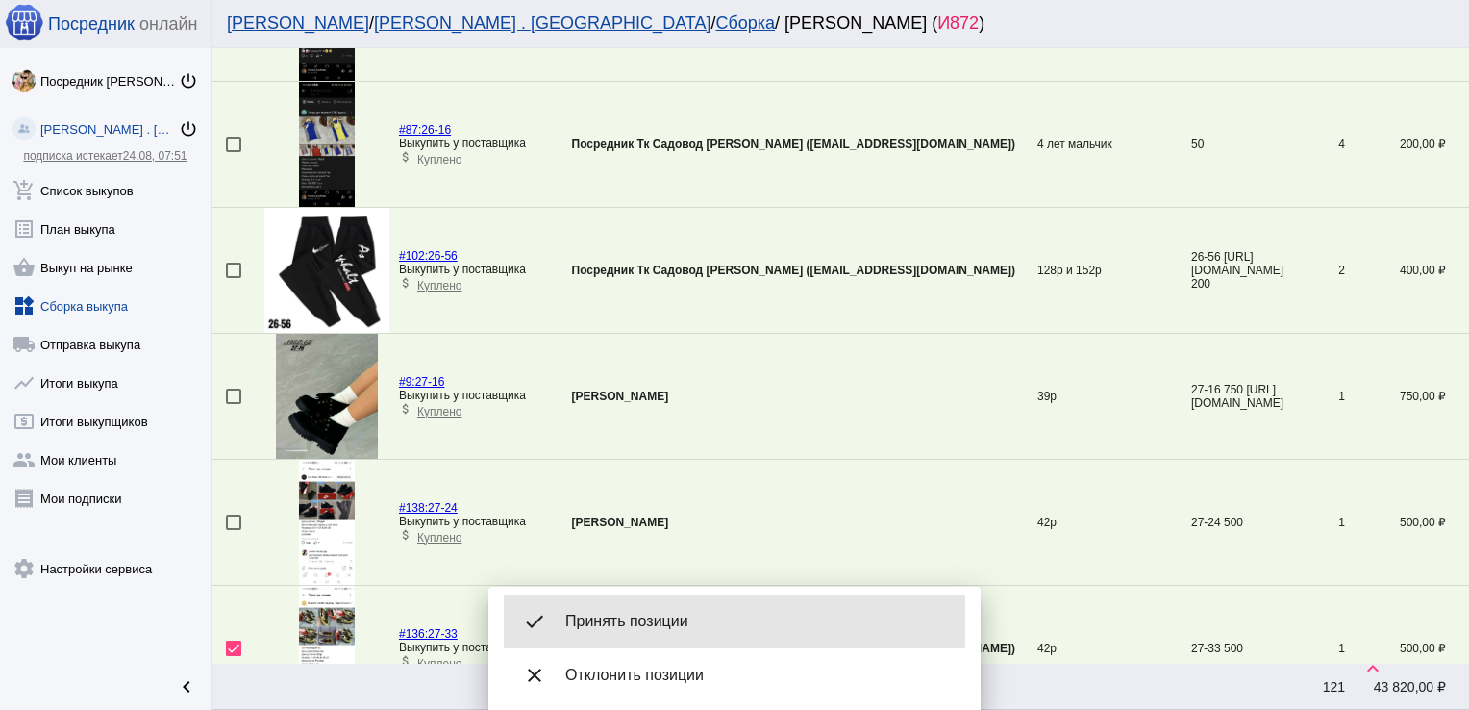
click at [635, 618] on span "Принять позиции" at bounding box center [757, 621] width 385 height 19
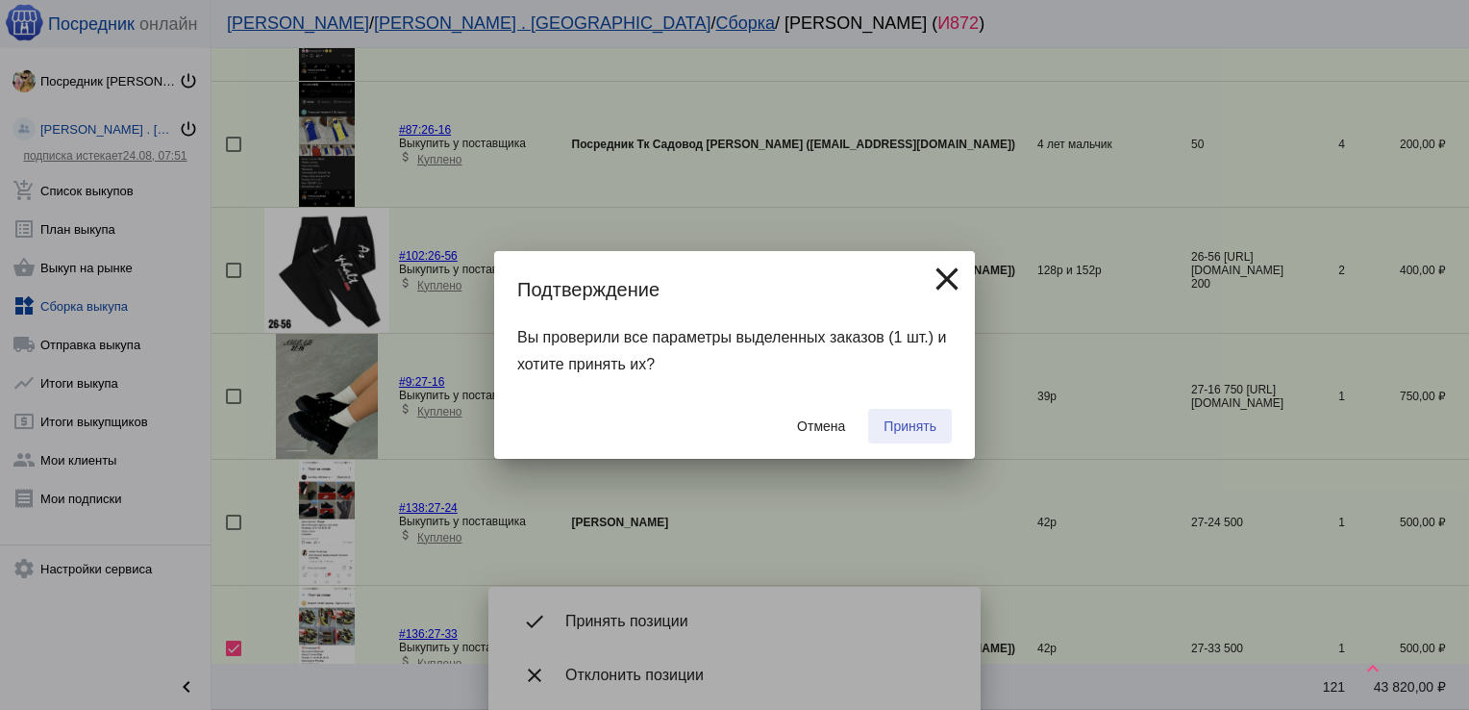
click at [908, 426] on span "Принять" at bounding box center [910, 425] width 53 height 15
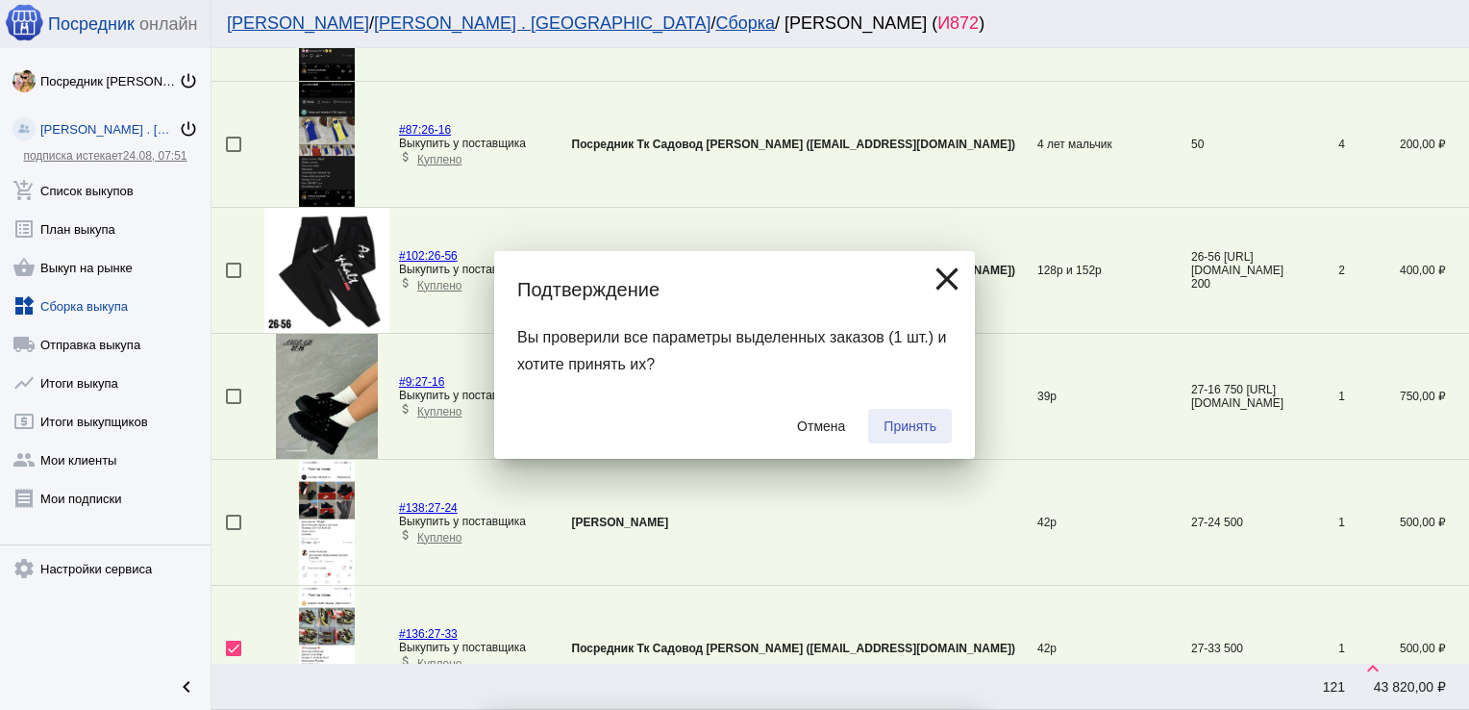
checkbox input "false"
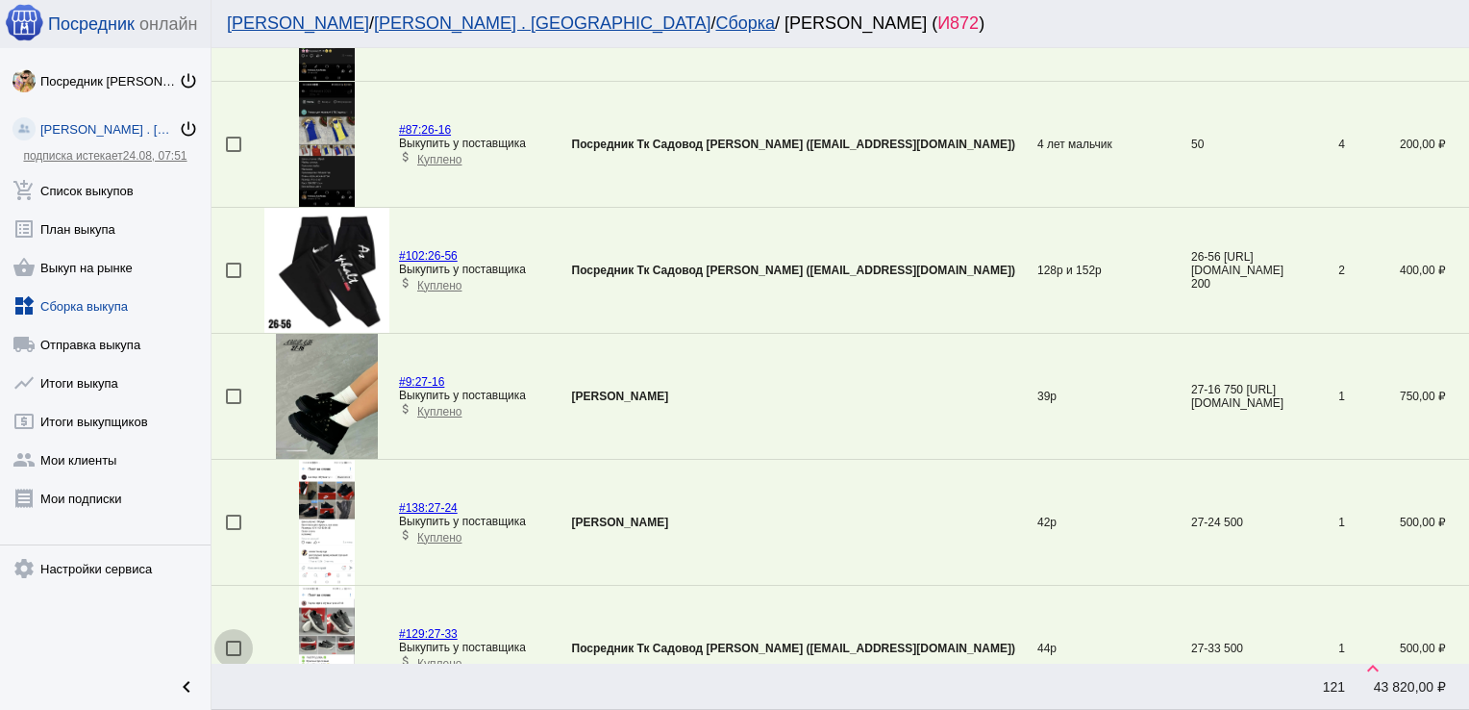
click at [233, 646] on div at bounding box center [233, 647] width 15 height 15
click at [233, 656] on input "checkbox" at bounding box center [233, 656] width 1 height 1
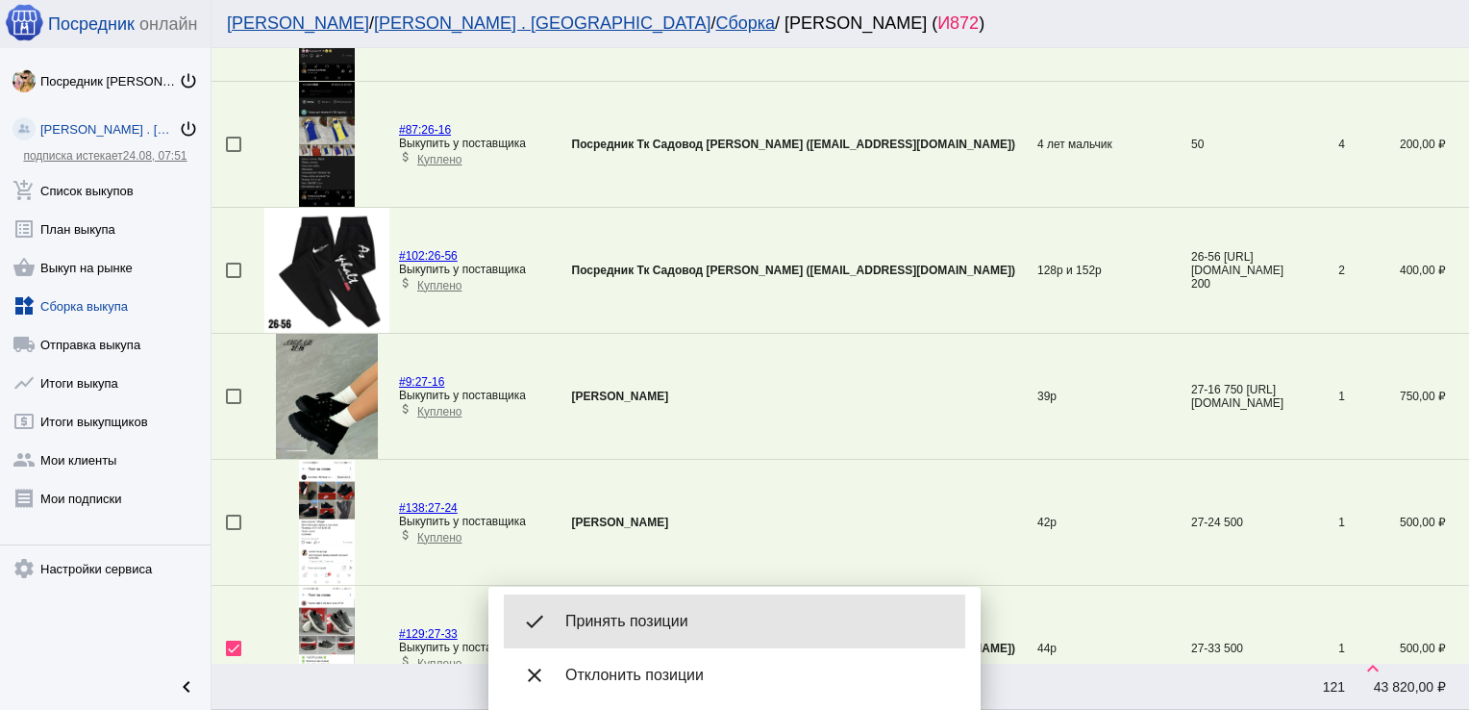
click at [665, 610] on div "done Принять позиции" at bounding box center [735, 621] width 462 height 54
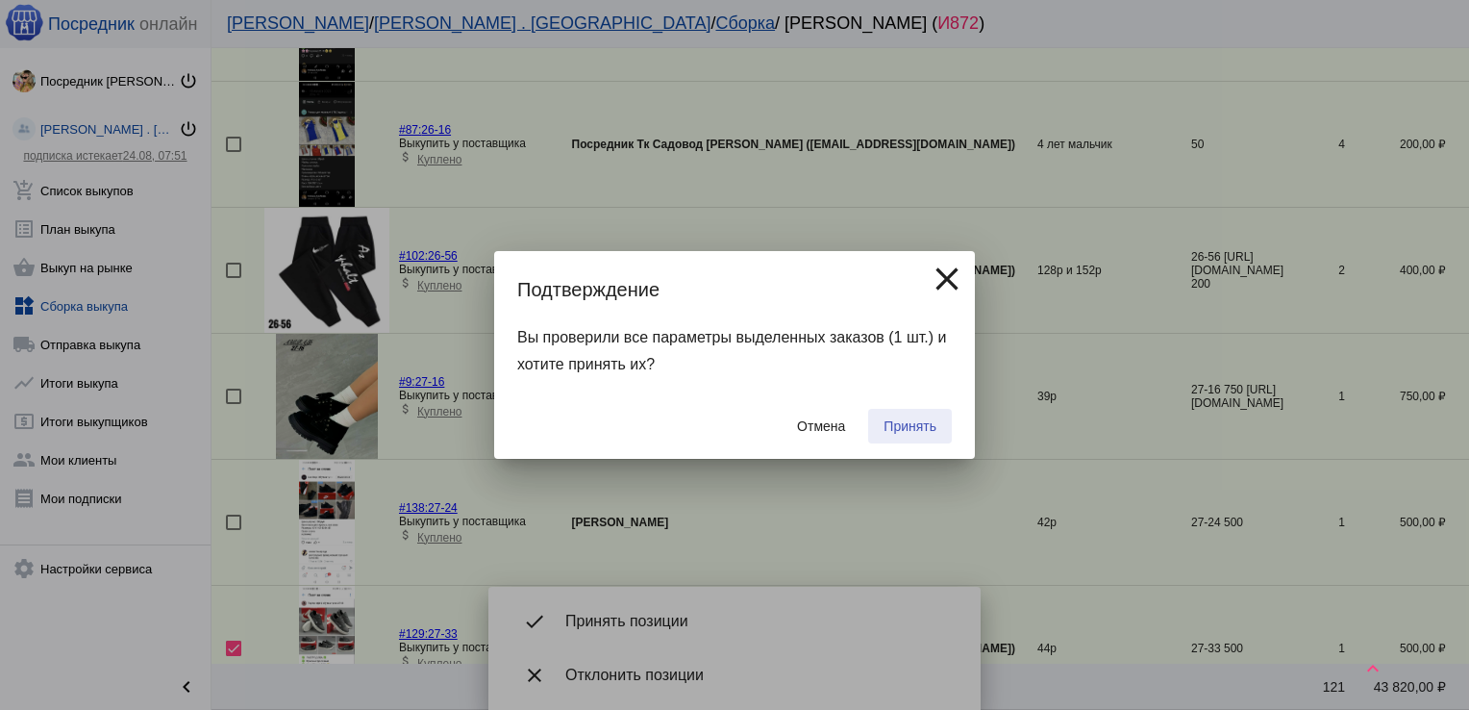
click at [885, 413] on button "Принять" at bounding box center [910, 426] width 84 height 35
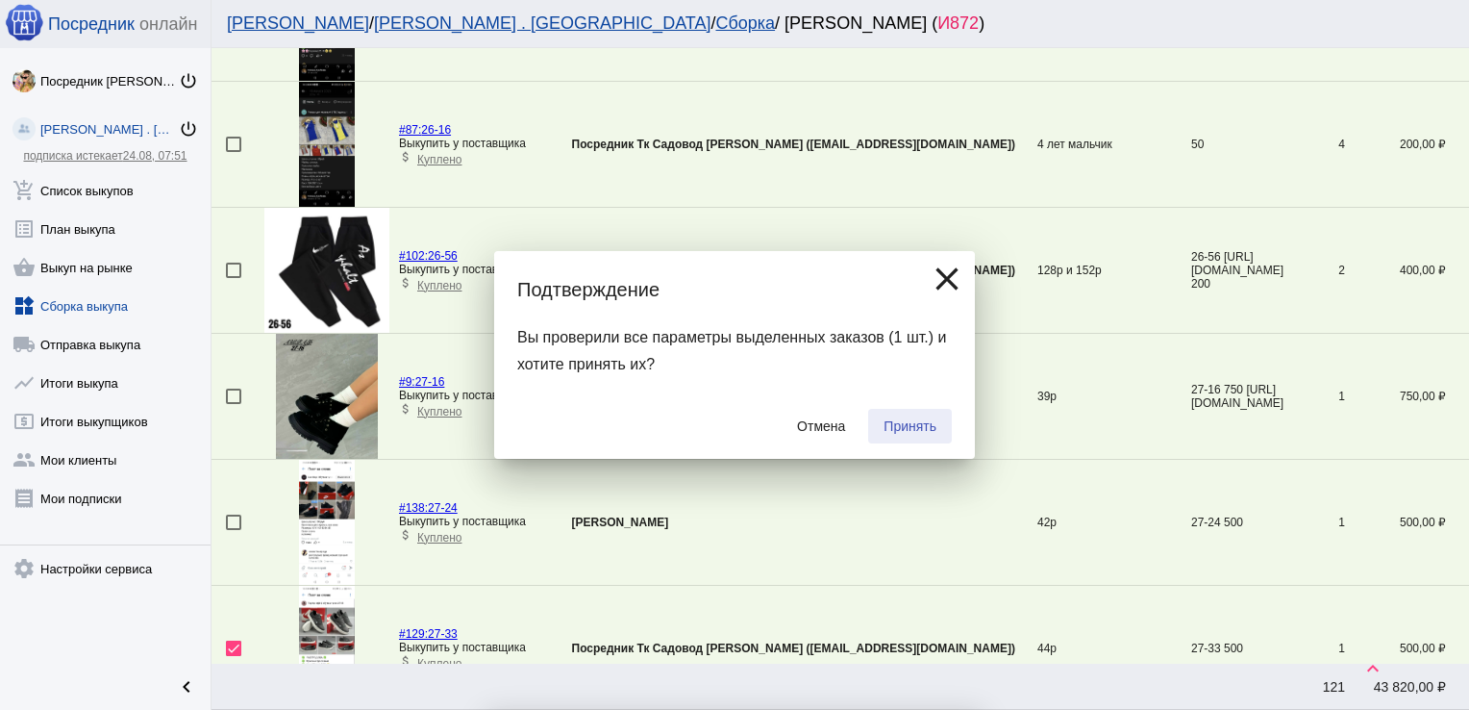
checkbox input "false"
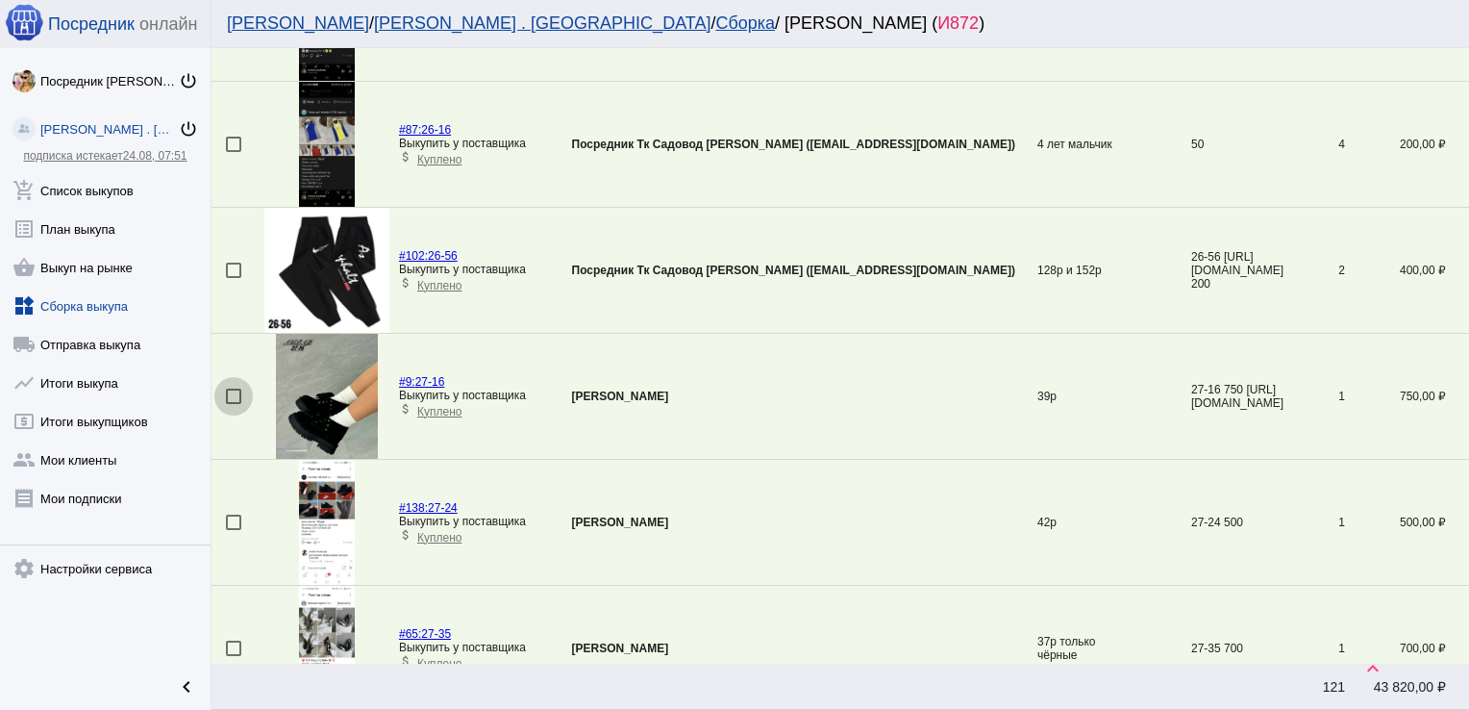
click at [233, 392] on div at bounding box center [233, 395] width 15 height 15
click at [233, 404] on input "checkbox" at bounding box center [233, 404] width 1 height 1
checkbox input "true"
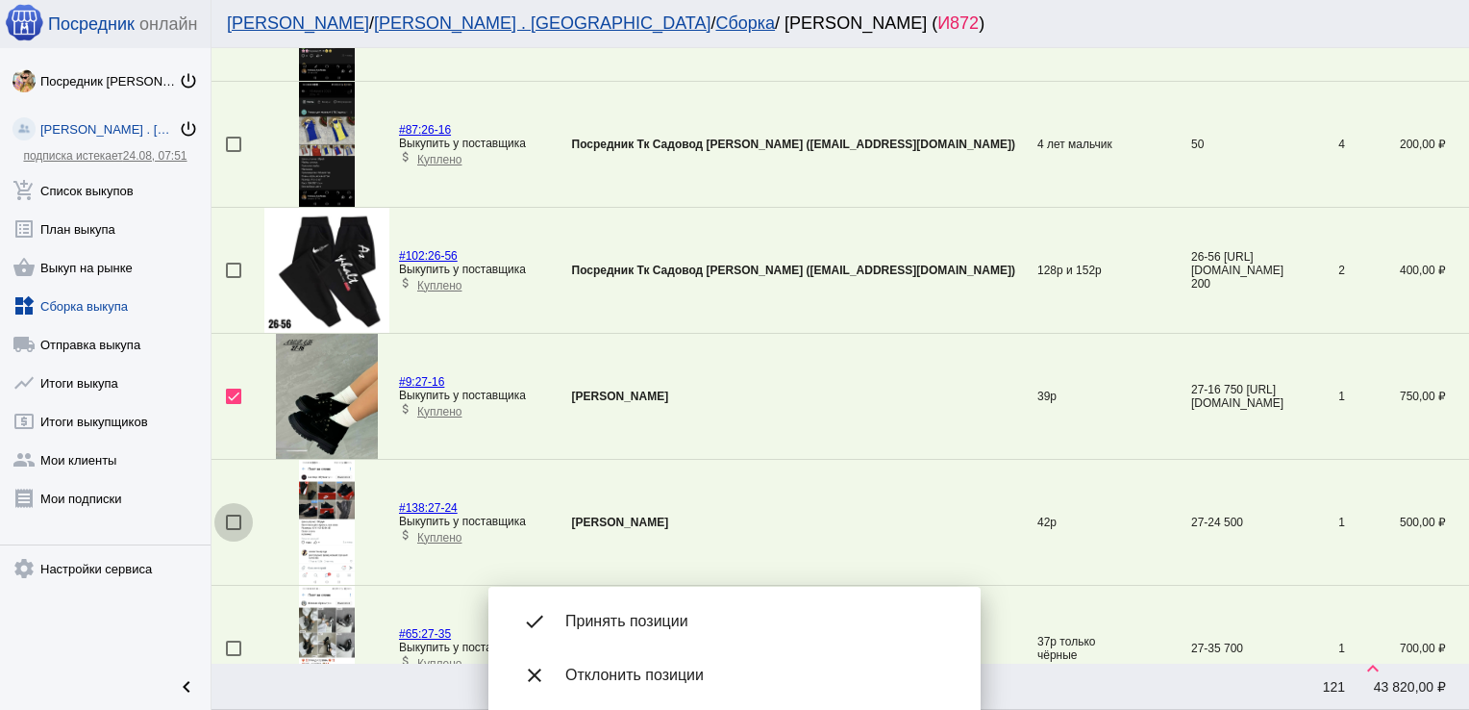
click at [231, 518] on div at bounding box center [233, 521] width 15 height 15
click at [233, 530] on input "checkbox" at bounding box center [233, 530] width 1 height 1
checkbox input "true"
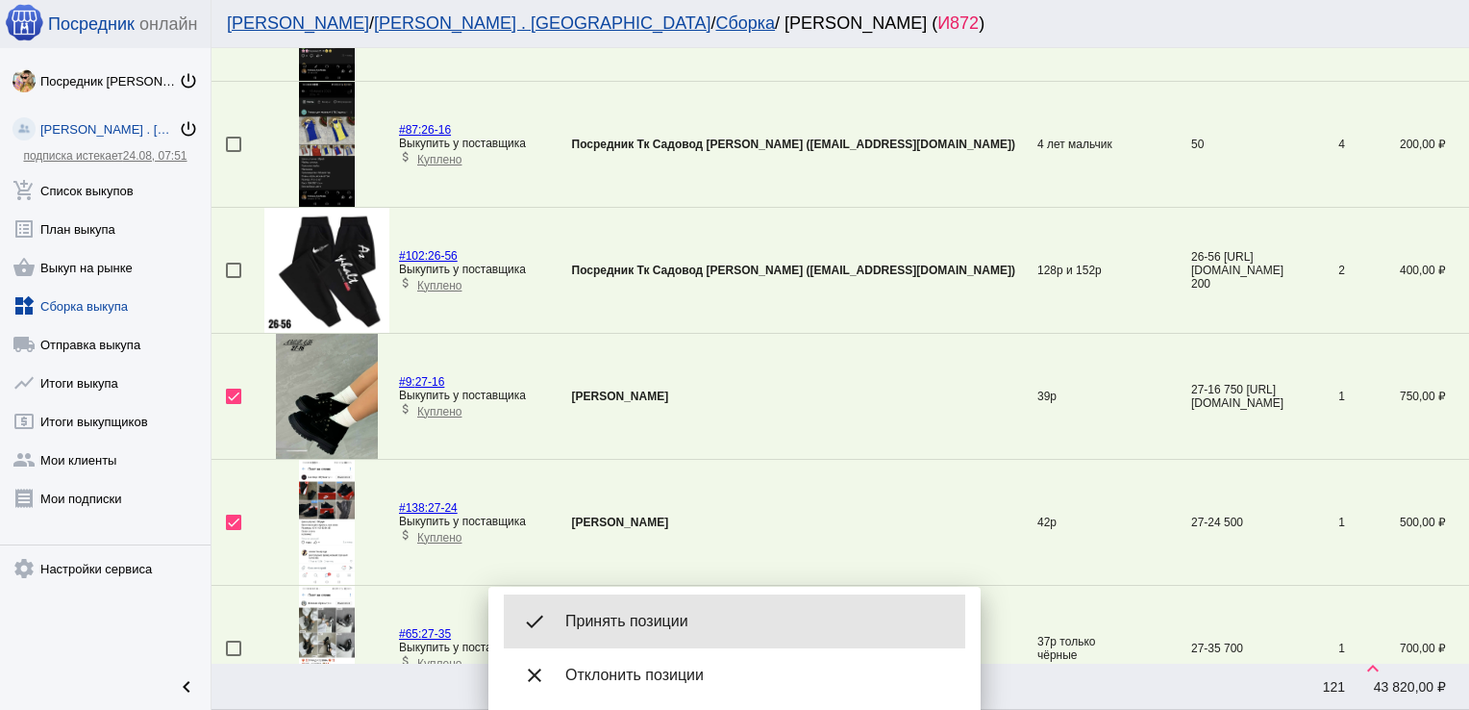
click at [613, 613] on span "Принять позиции" at bounding box center [757, 621] width 385 height 19
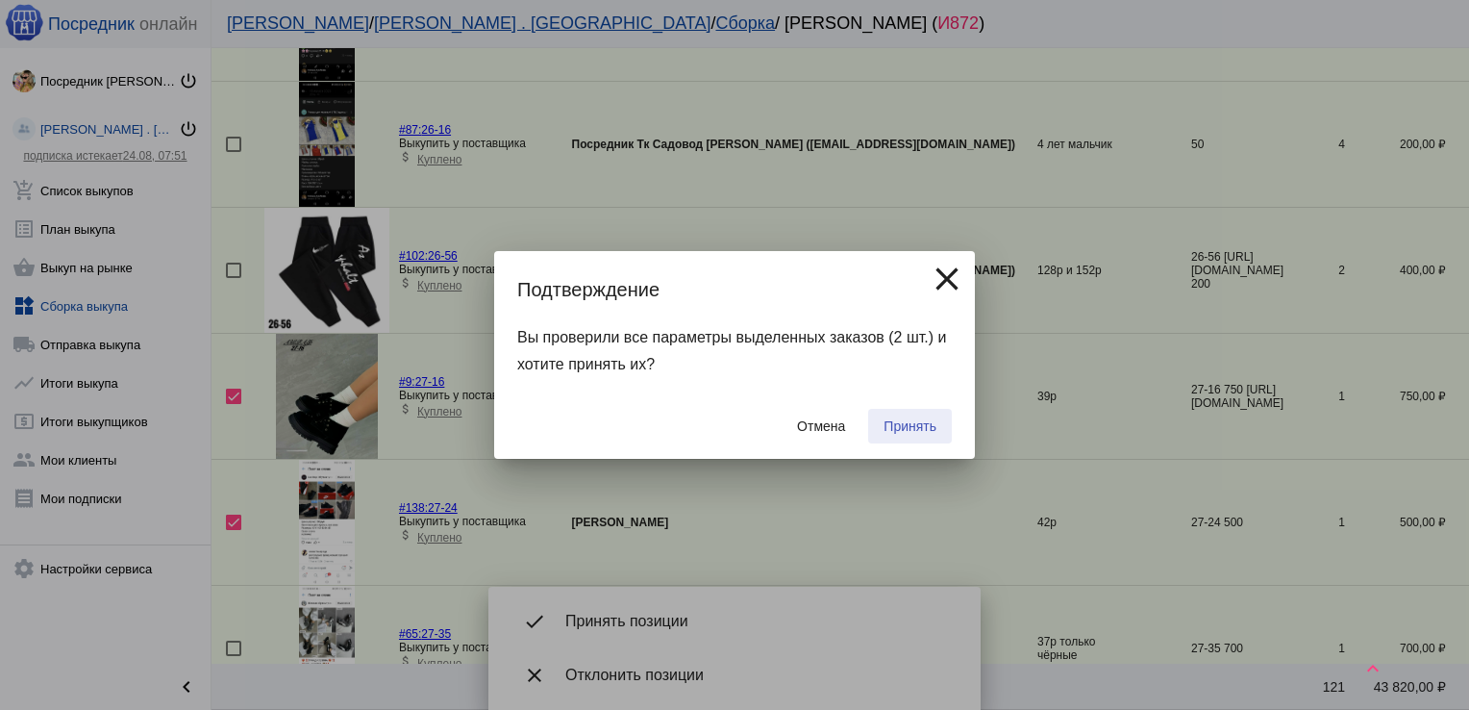
click at [900, 411] on button "Принять" at bounding box center [910, 426] width 84 height 35
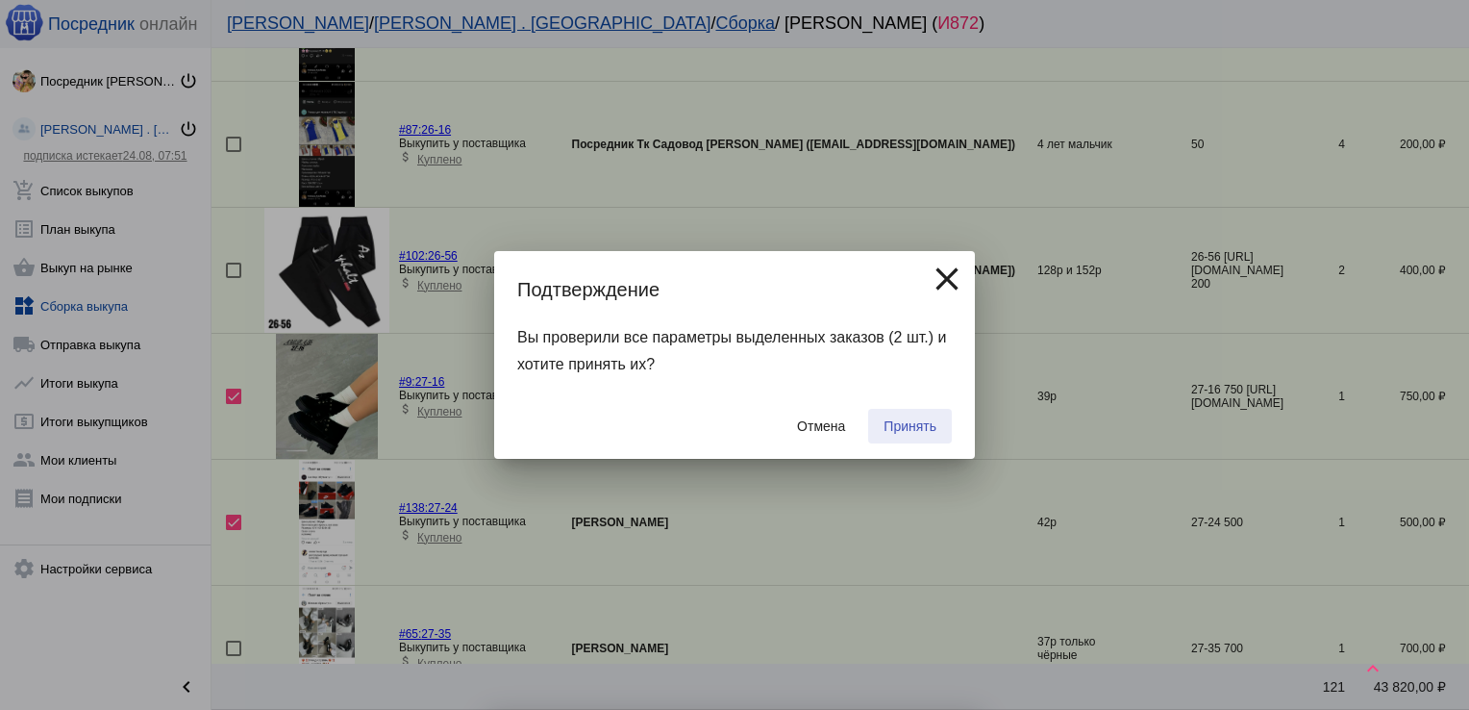
checkbox input "false"
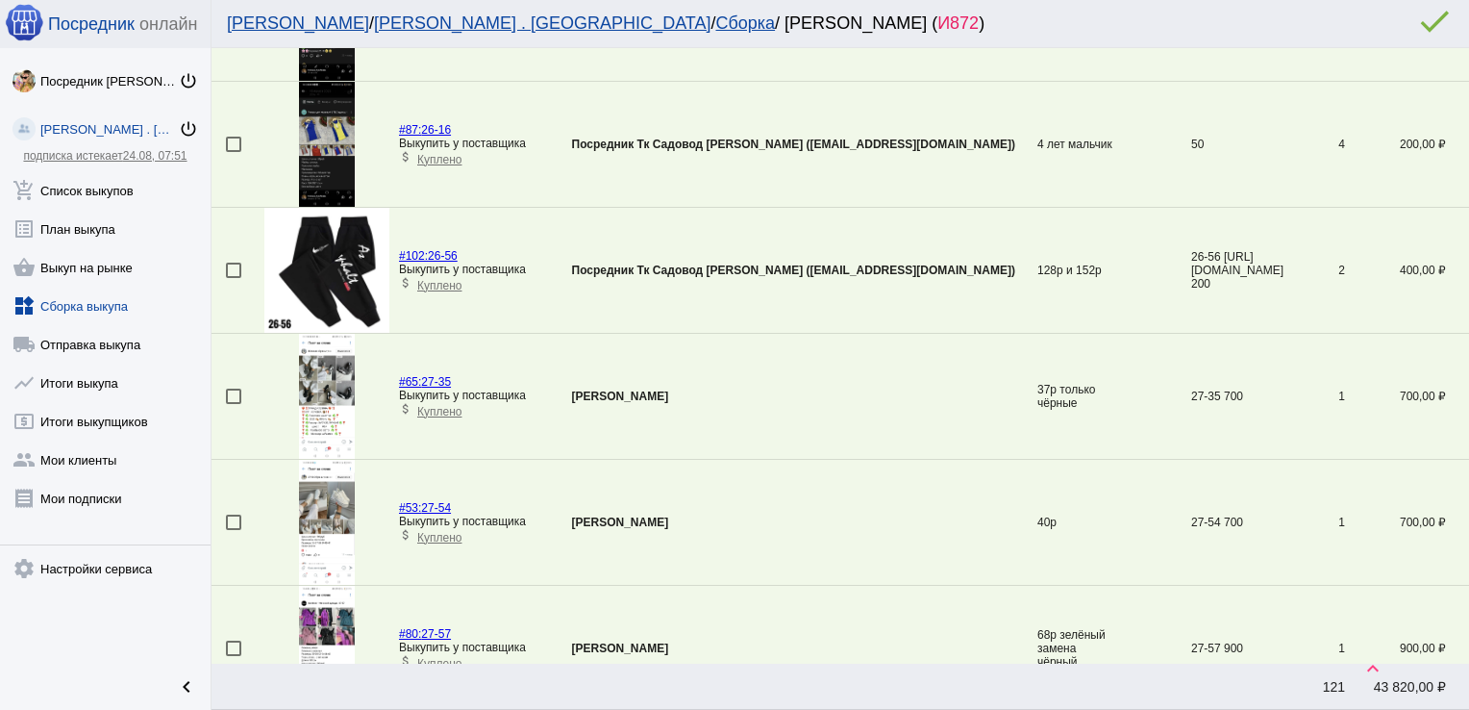
scroll to position [1325, 0]
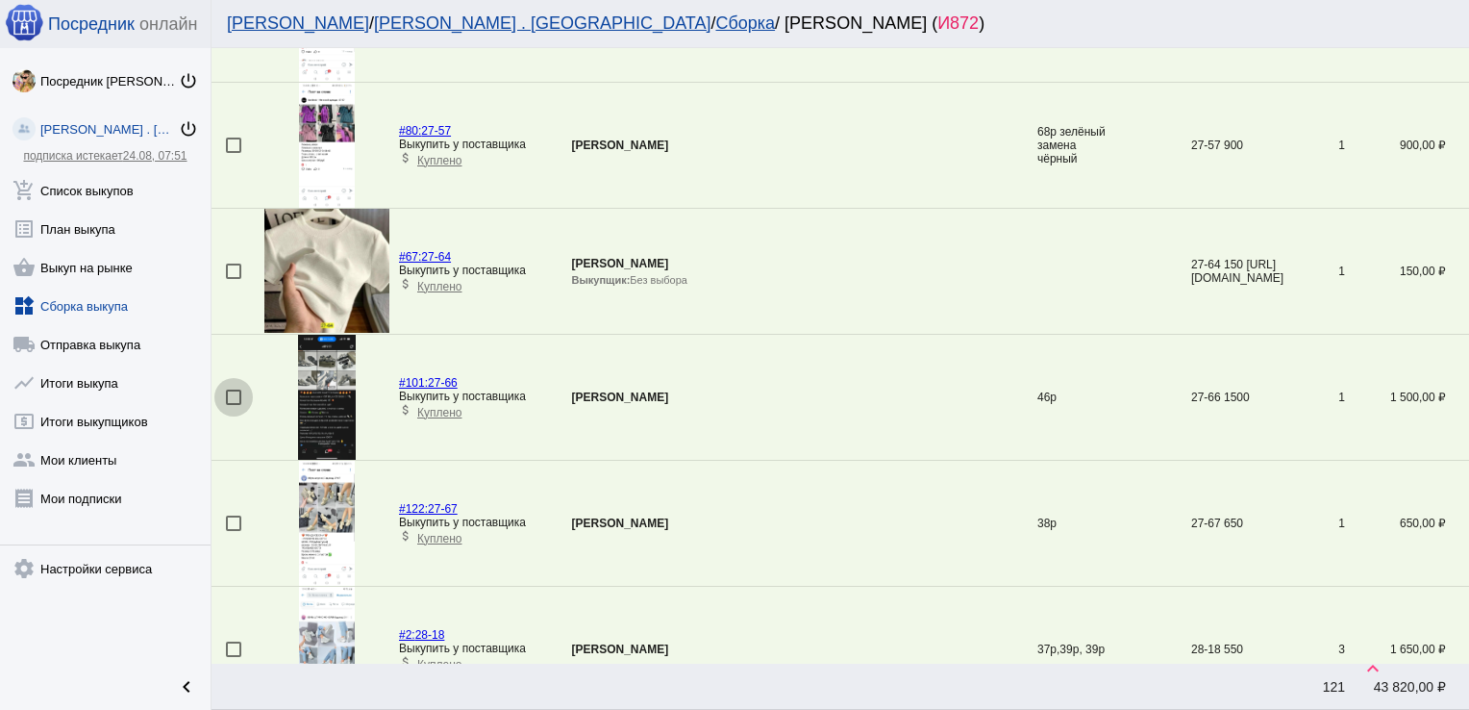
click at [234, 394] on div at bounding box center [233, 396] width 15 height 15
click at [234, 405] on input "checkbox" at bounding box center [233, 405] width 1 height 1
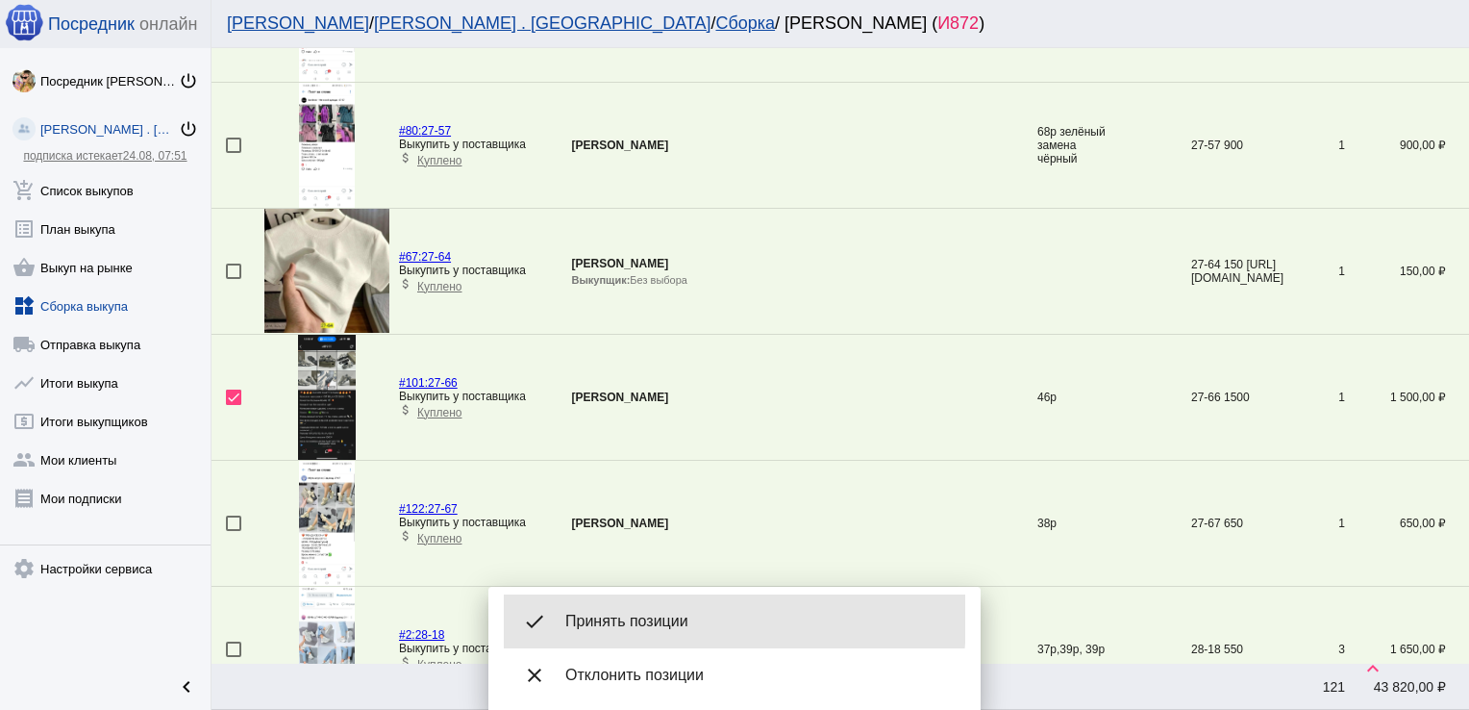
click at [623, 617] on span "Принять позиции" at bounding box center [757, 621] width 385 height 19
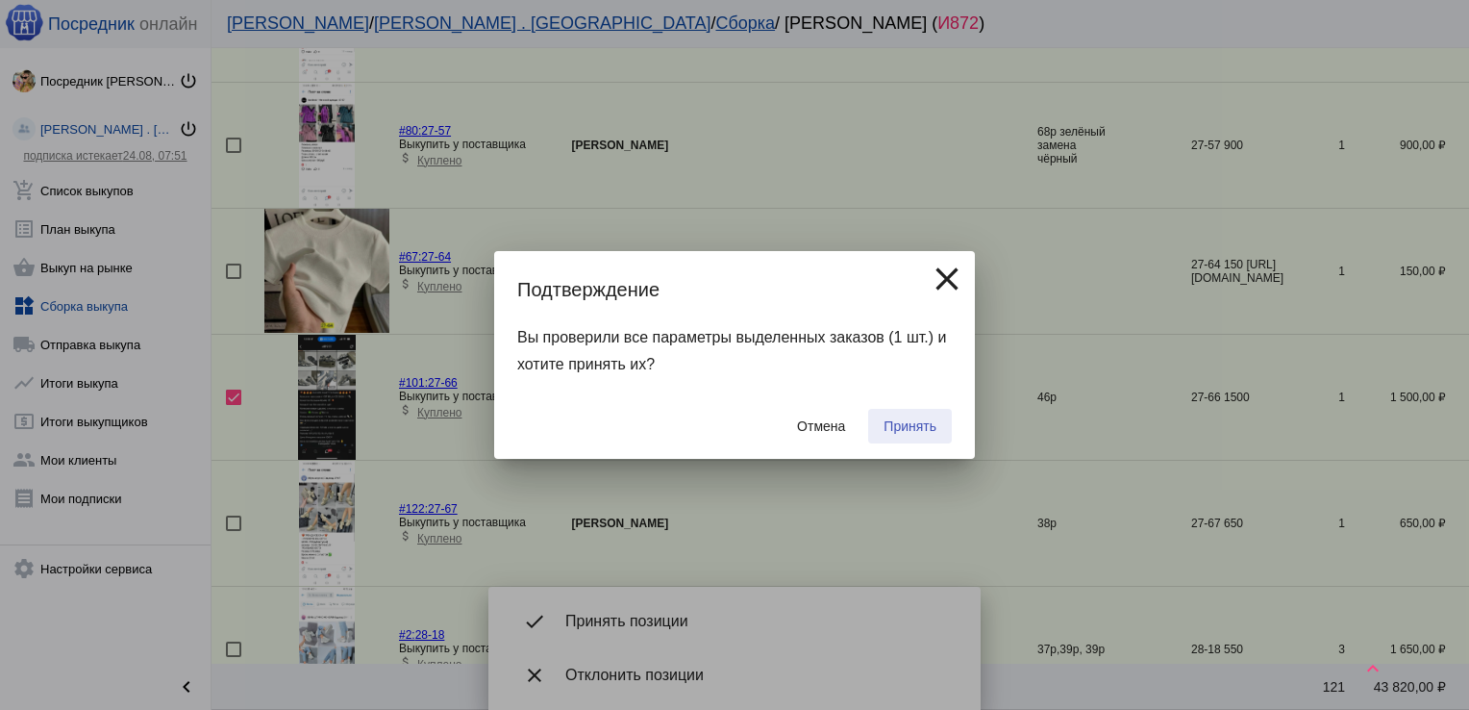
click at [910, 415] on button "Принять" at bounding box center [910, 426] width 84 height 35
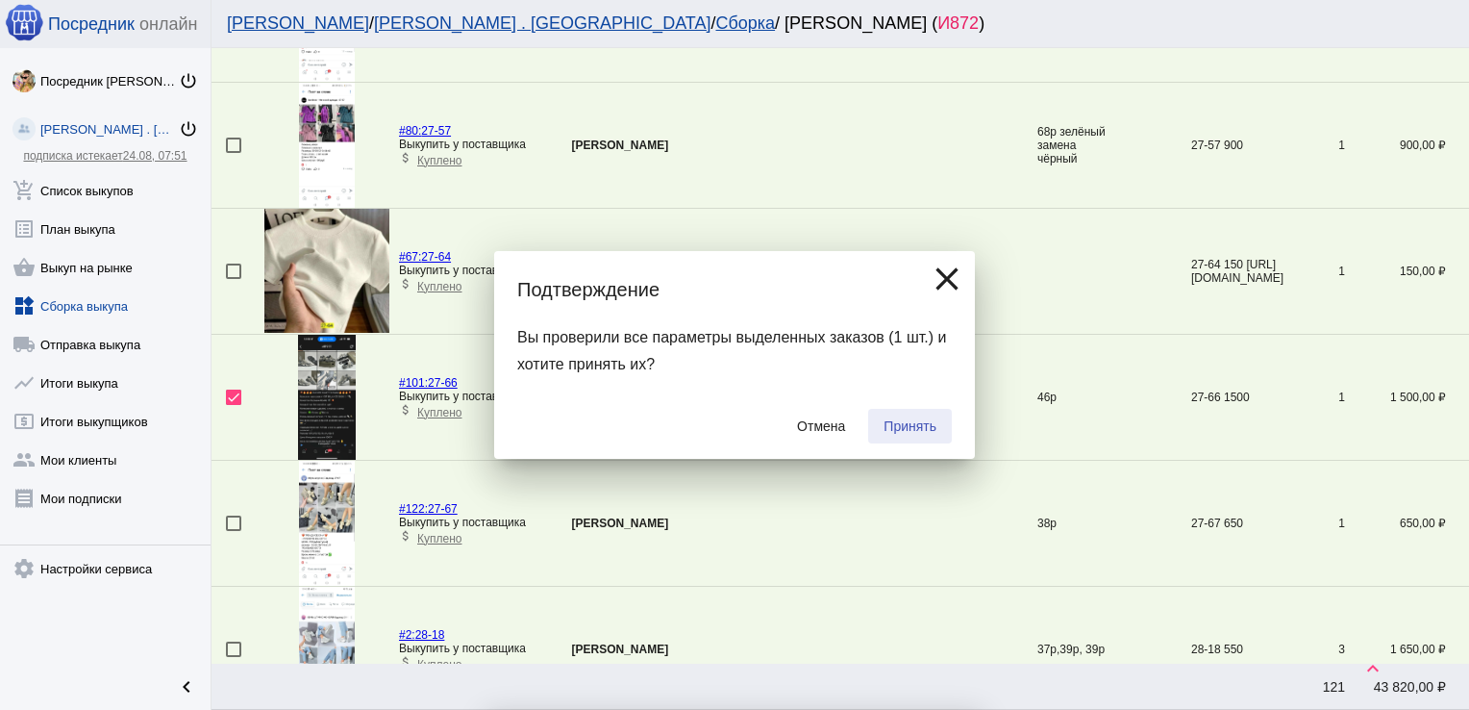
checkbox input "false"
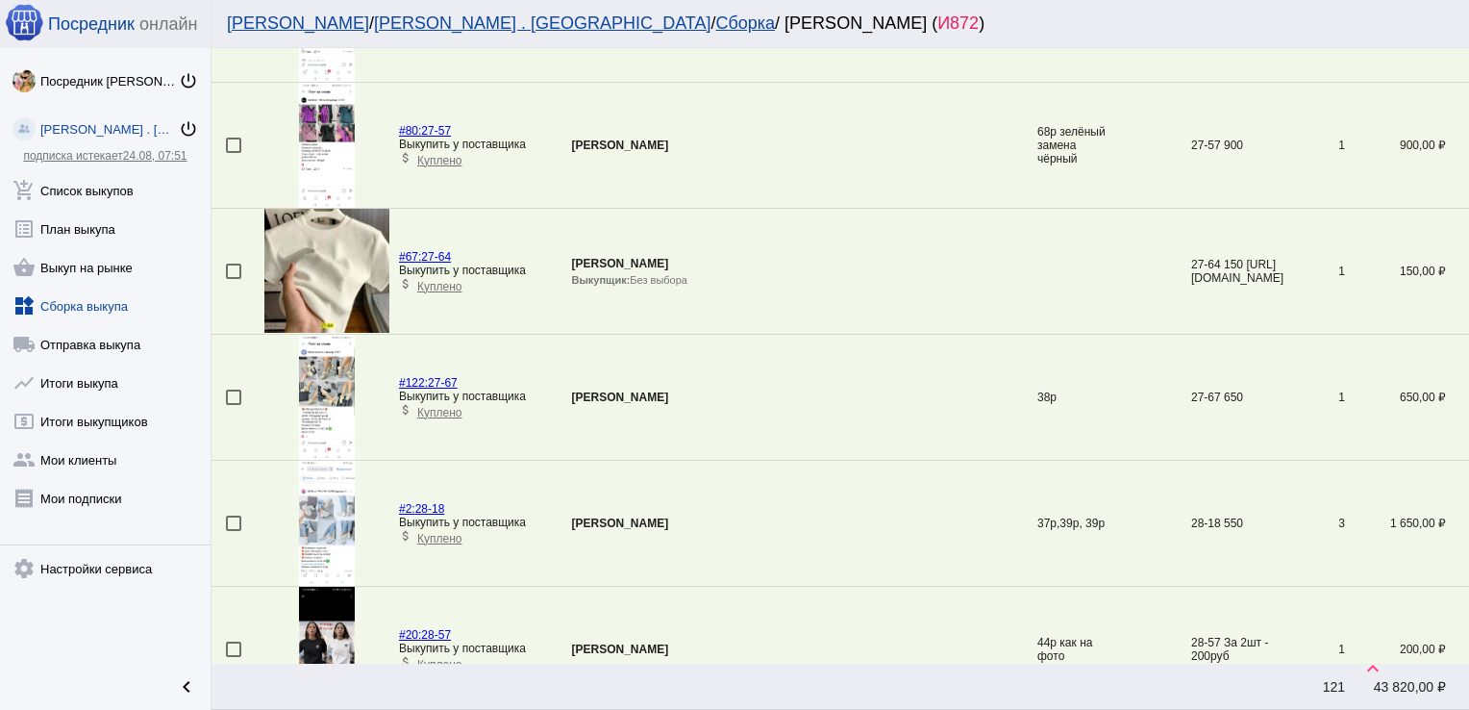
scroll to position [5918, 0]
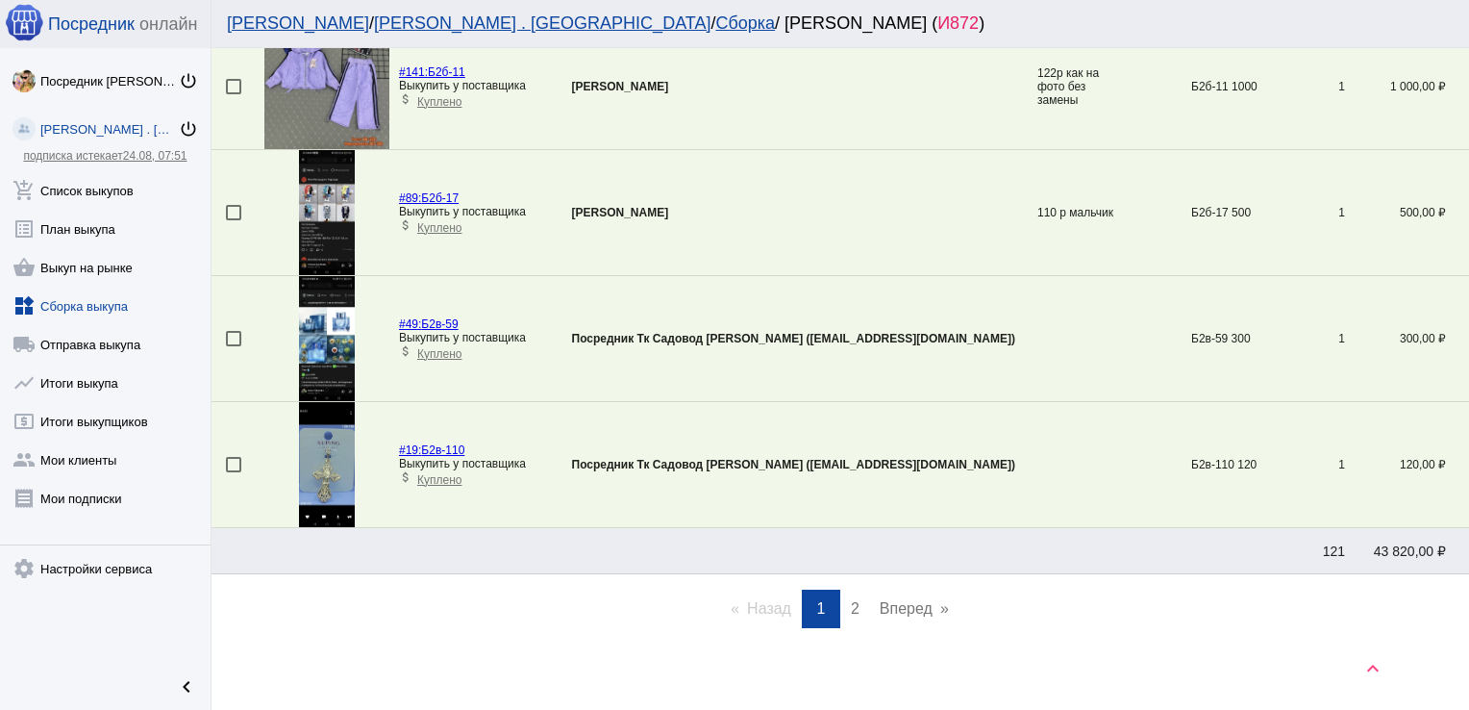
click at [854, 599] on link "page 2" at bounding box center [855, 608] width 28 height 38
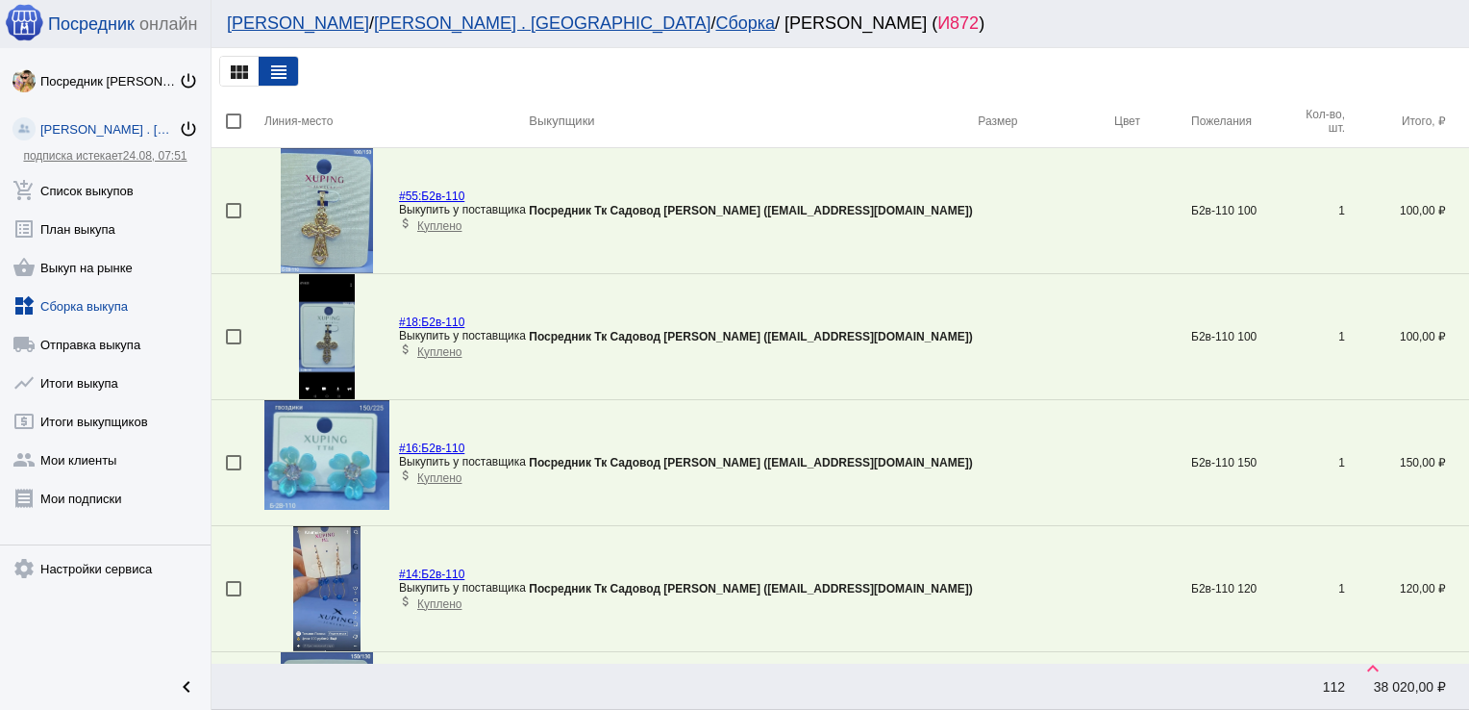
scroll to position [1325, 0]
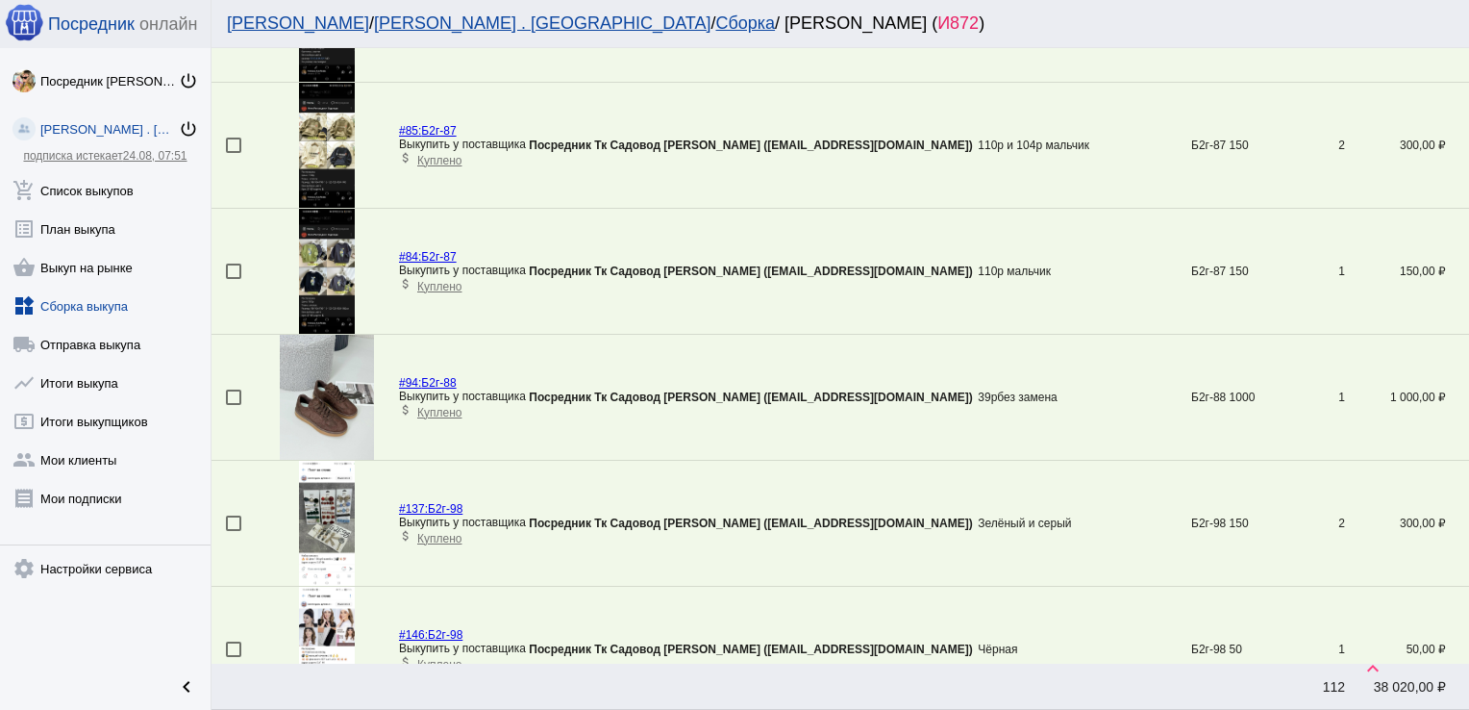
click at [238, 392] on div at bounding box center [233, 396] width 15 height 15
click at [234, 405] on input "checkbox" at bounding box center [233, 405] width 1 height 1
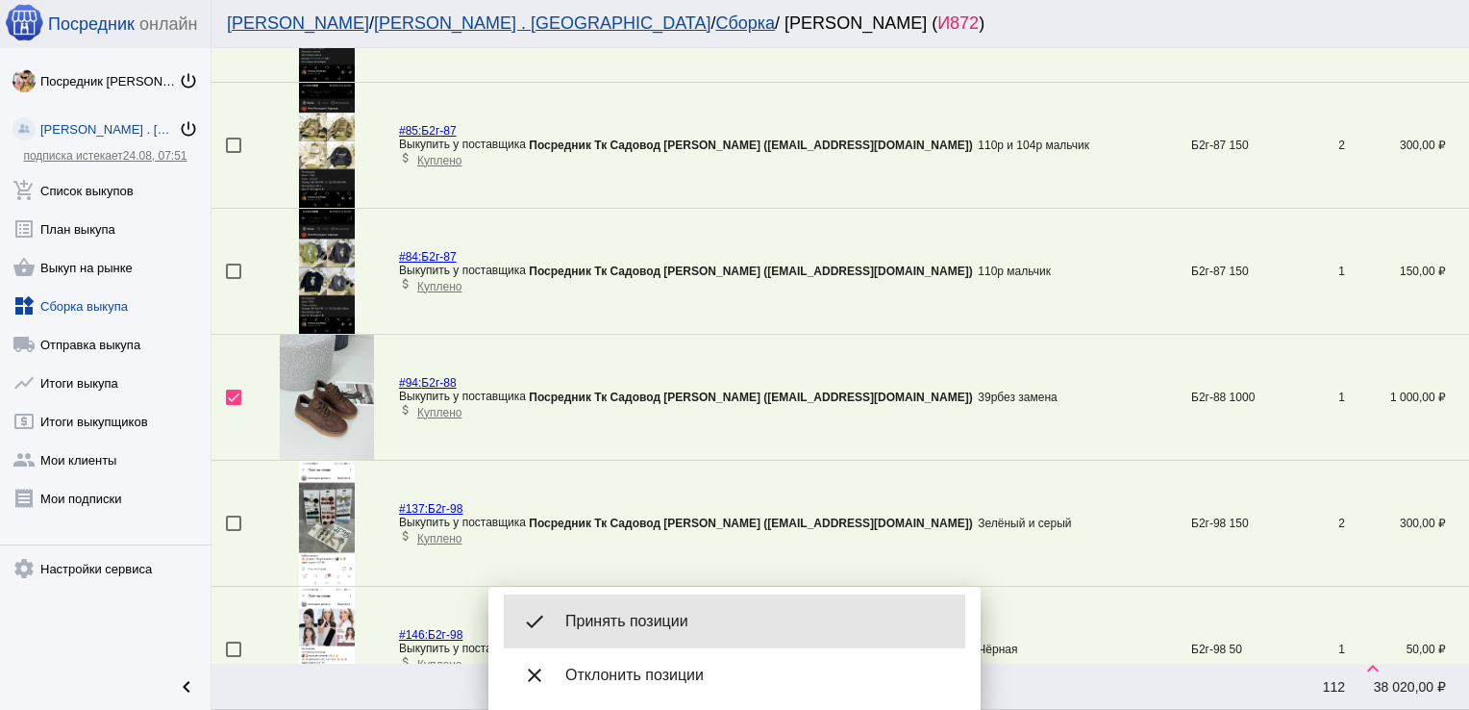
click at [619, 617] on span "Принять позиции" at bounding box center [757, 621] width 385 height 19
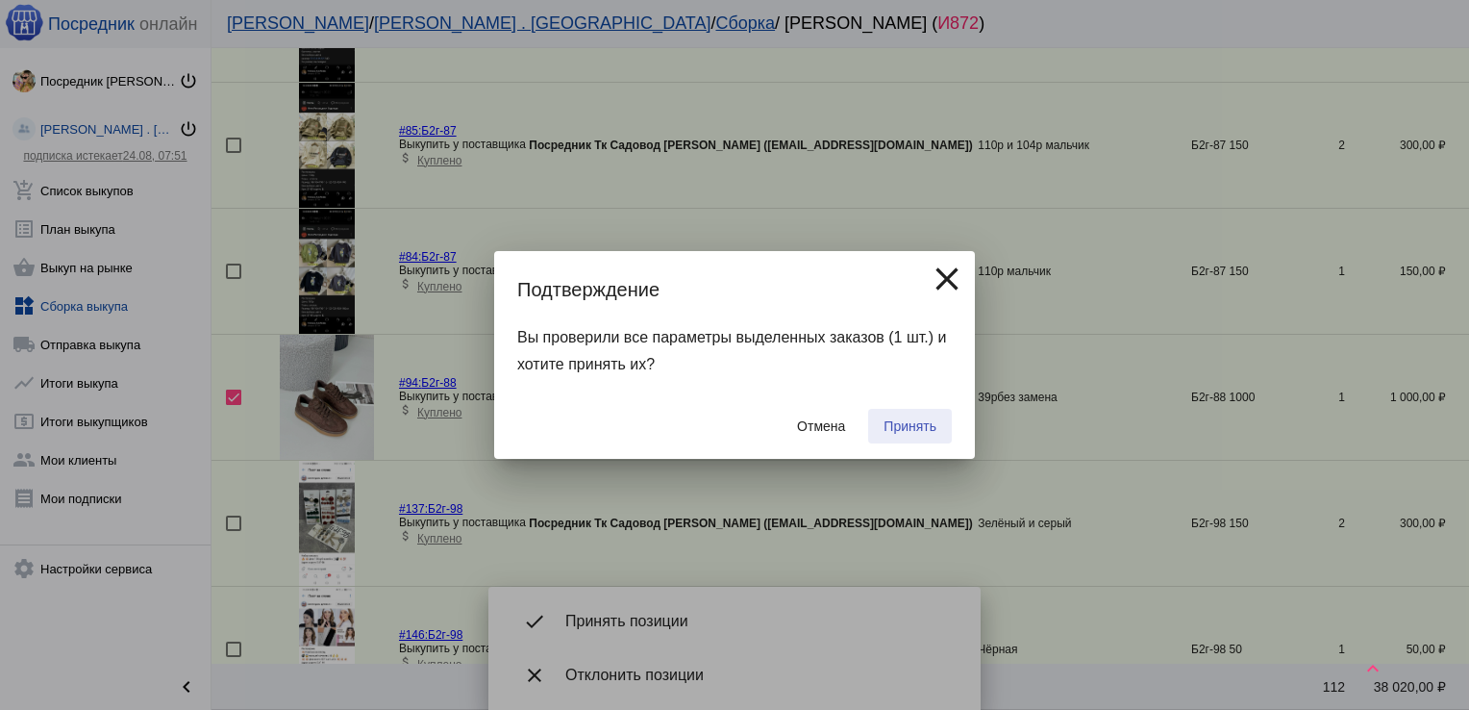
click at [908, 418] on span "Принять" at bounding box center [910, 425] width 53 height 15
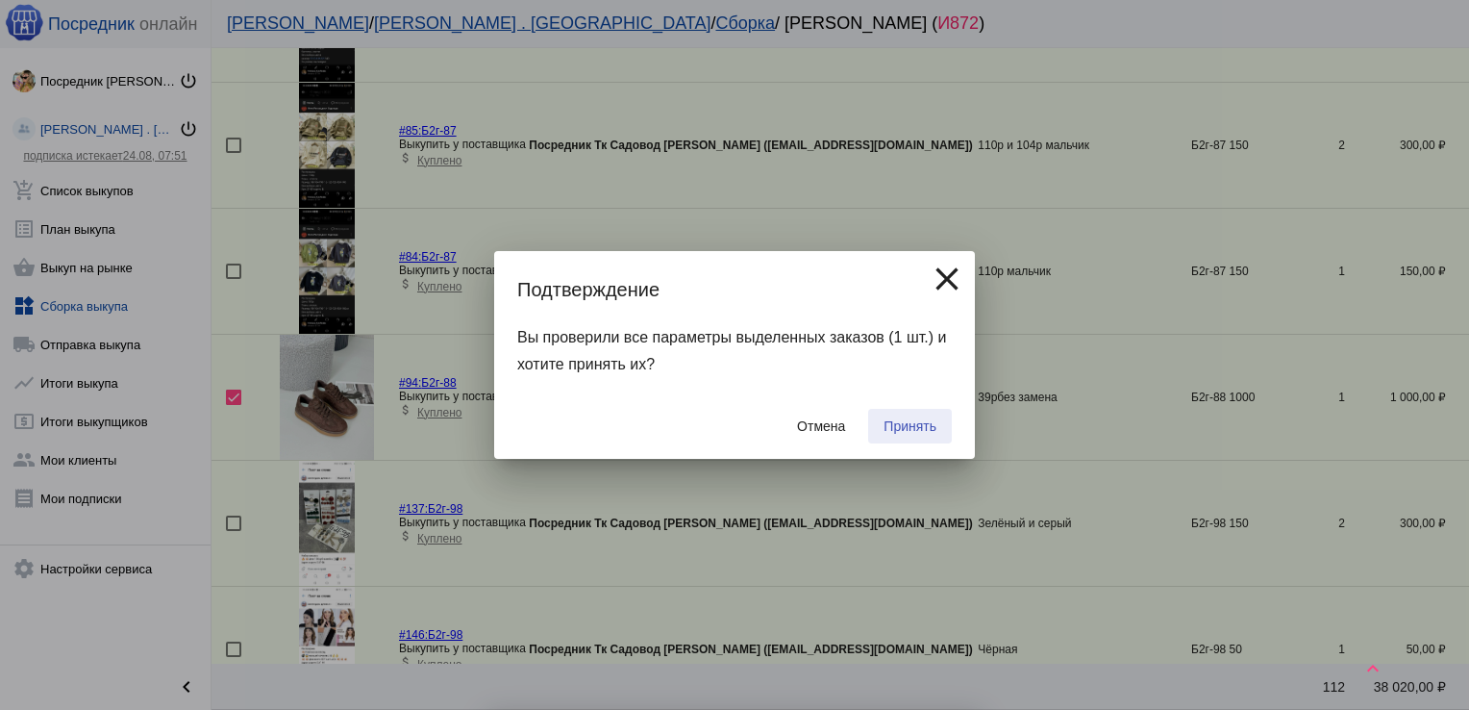
checkbox input "false"
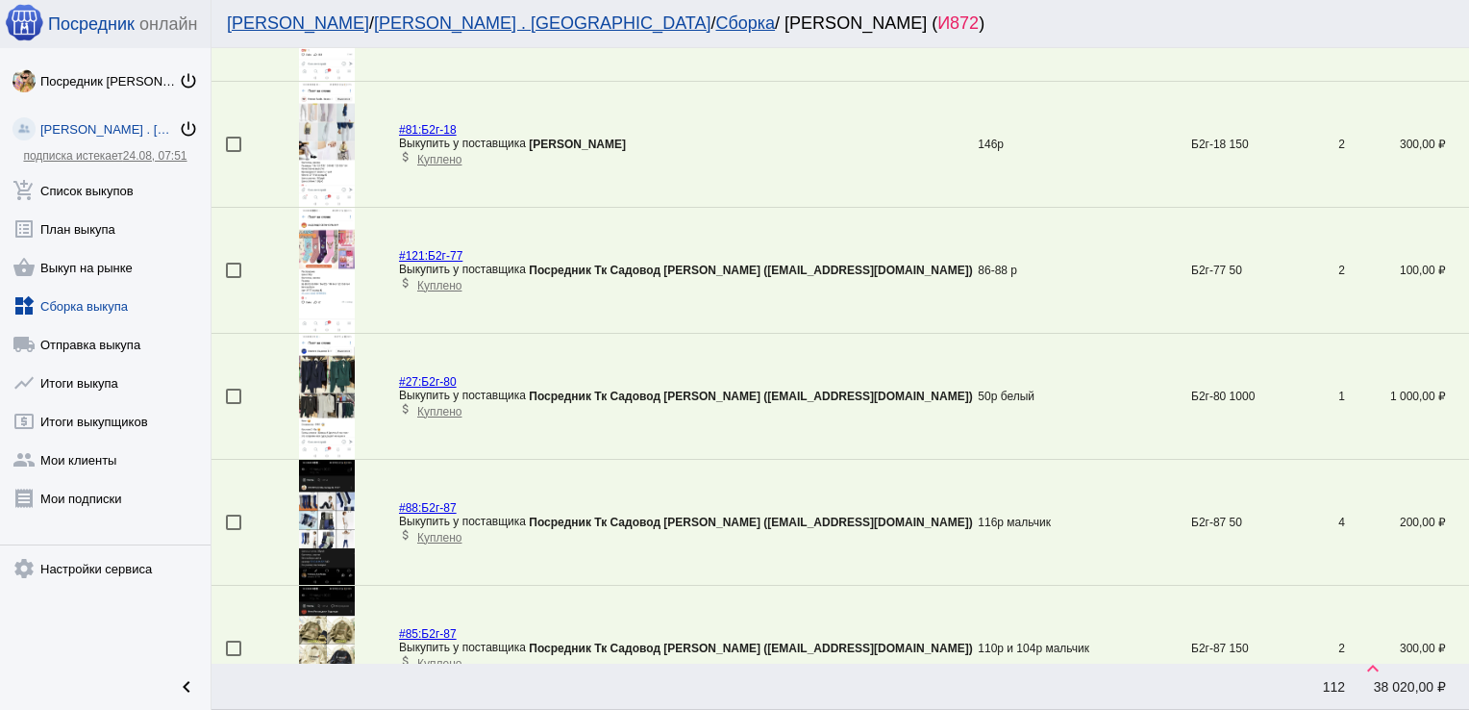
scroll to position [2145, 0]
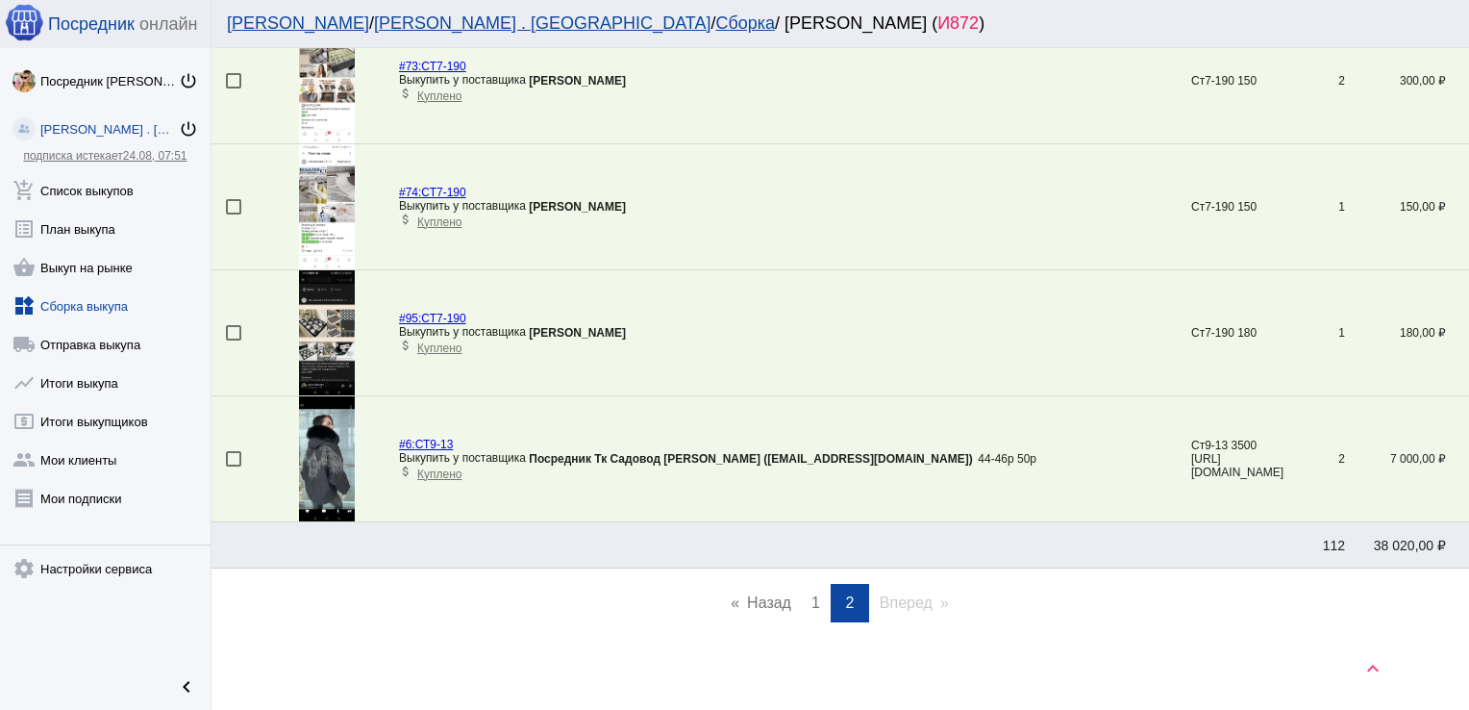
click at [812, 594] on span "1" at bounding box center [816, 602] width 9 height 16
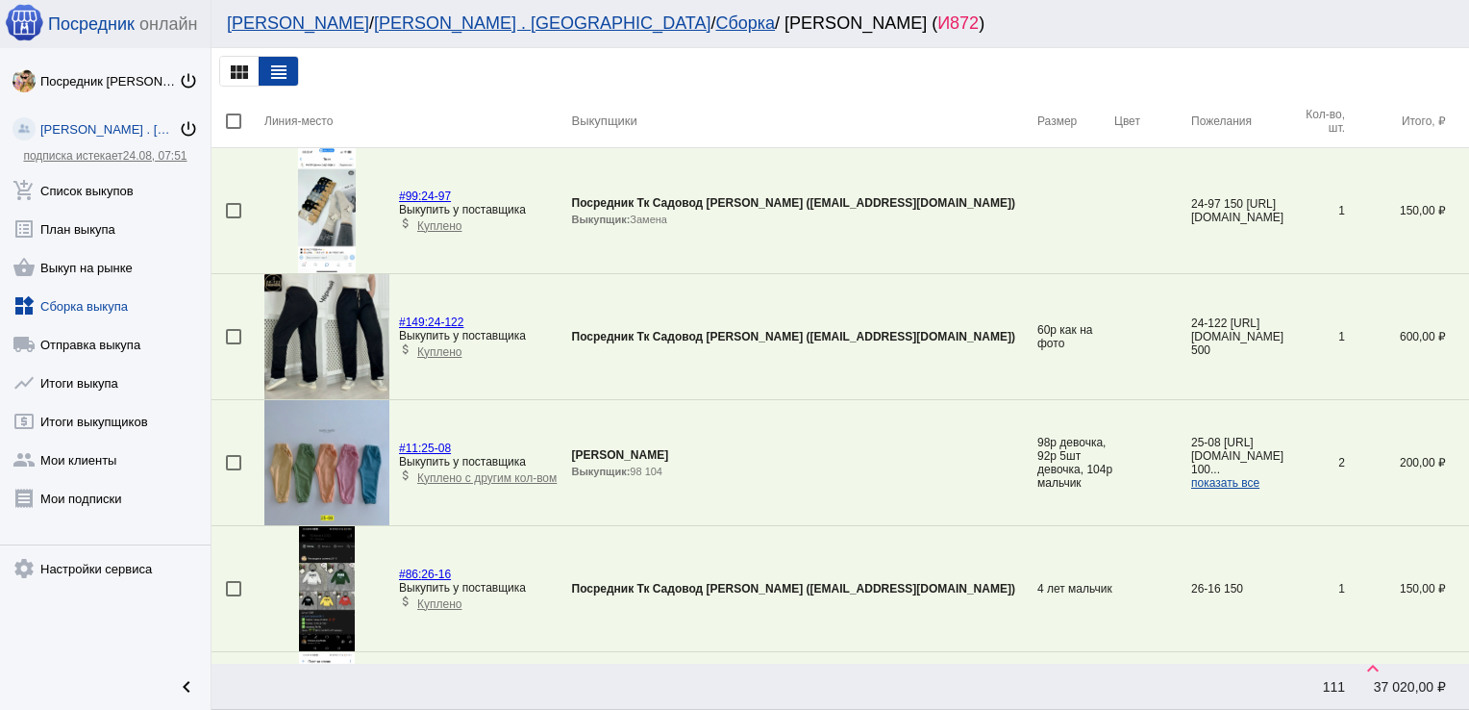
scroll to position [1451, 0]
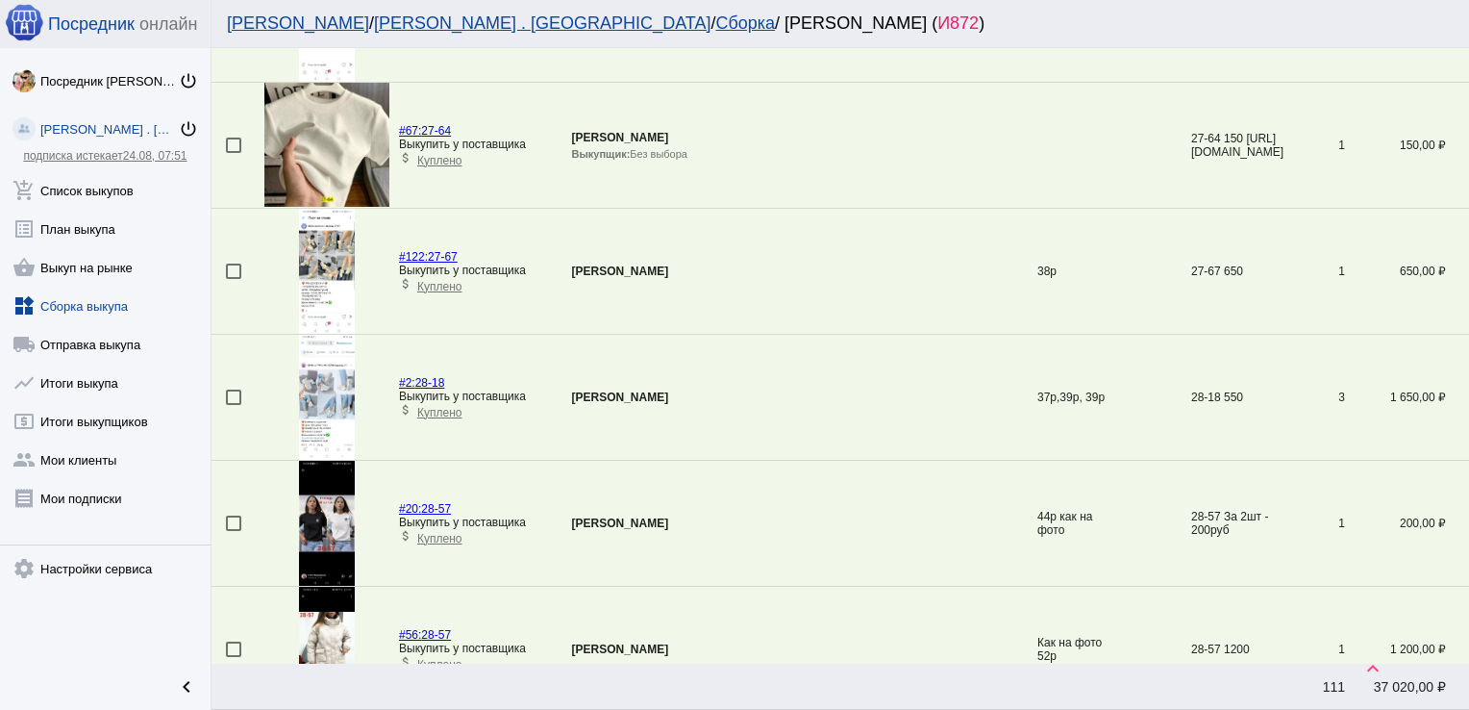
click at [232, 389] on div at bounding box center [233, 396] width 15 height 15
click at [233, 405] on input "checkbox" at bounding box center [233, 405] width 1 height 1
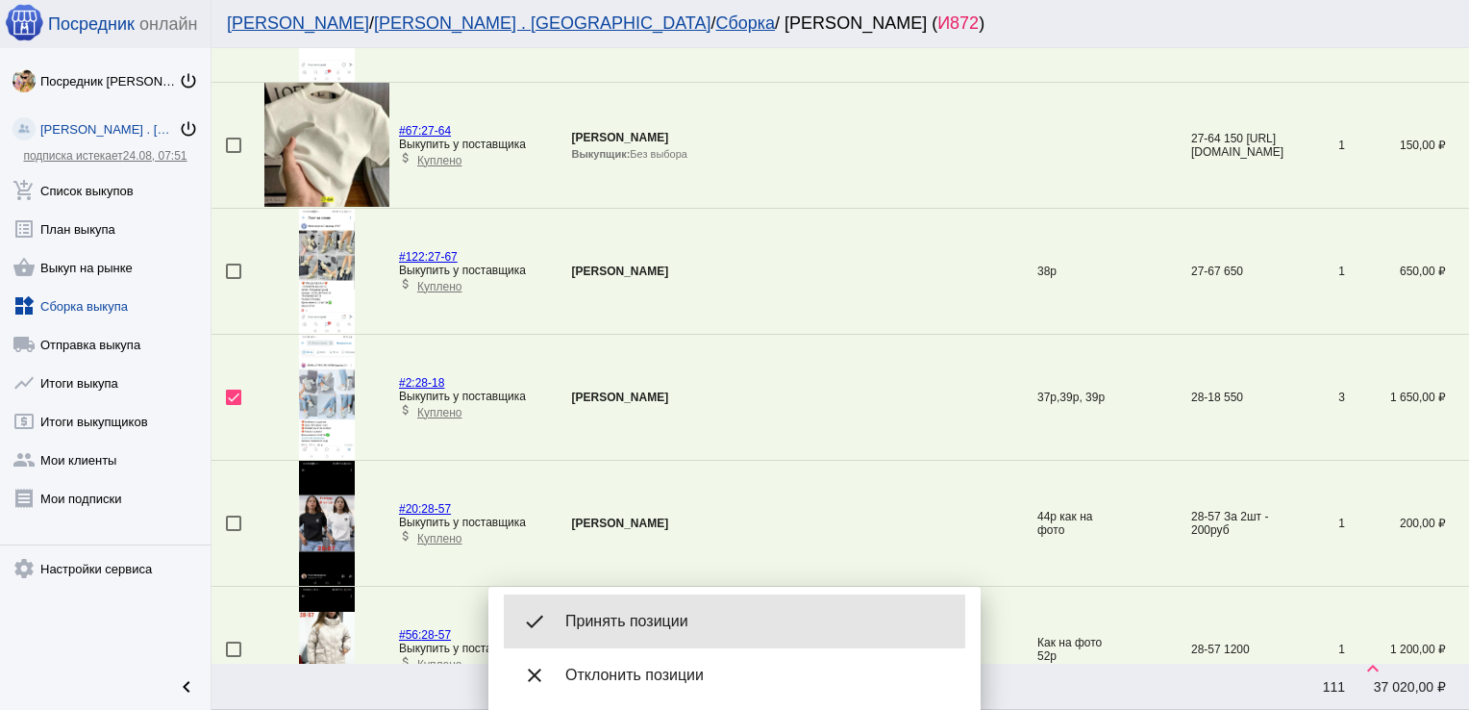
click at [615, 618] on span "Принять позиции" at bounding box center [757, 621] width 385 height 19
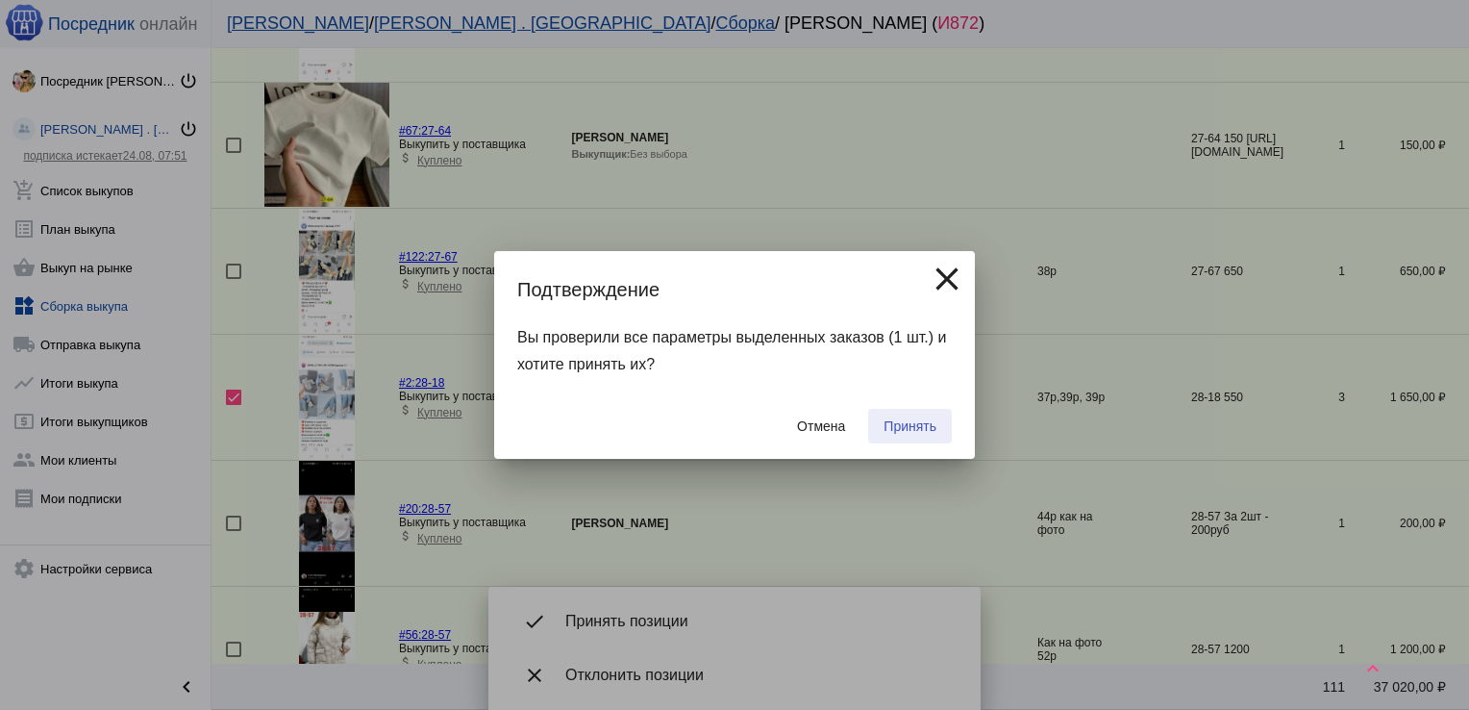
click at [901, 428] on span "Принять" at bounding box center [910, 425] width 53 height 15
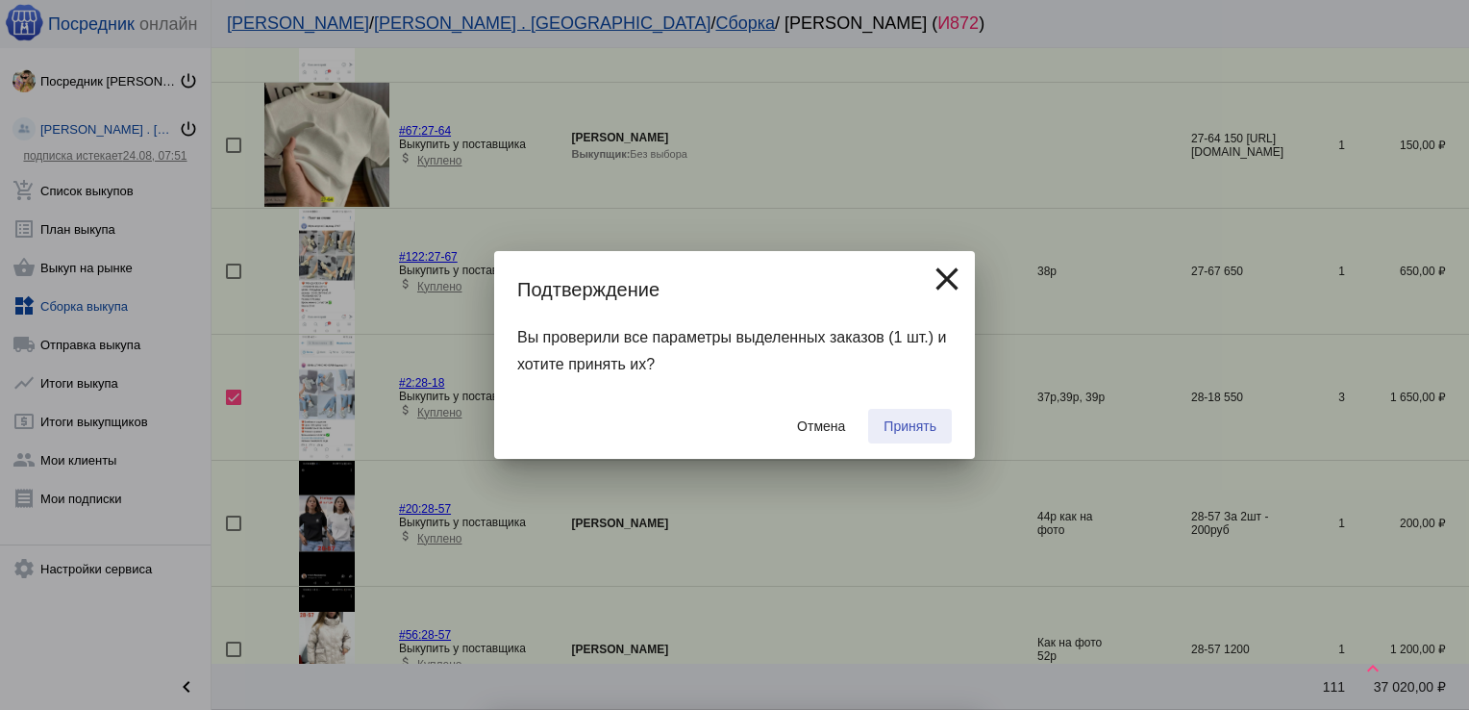
checkbox input "false"
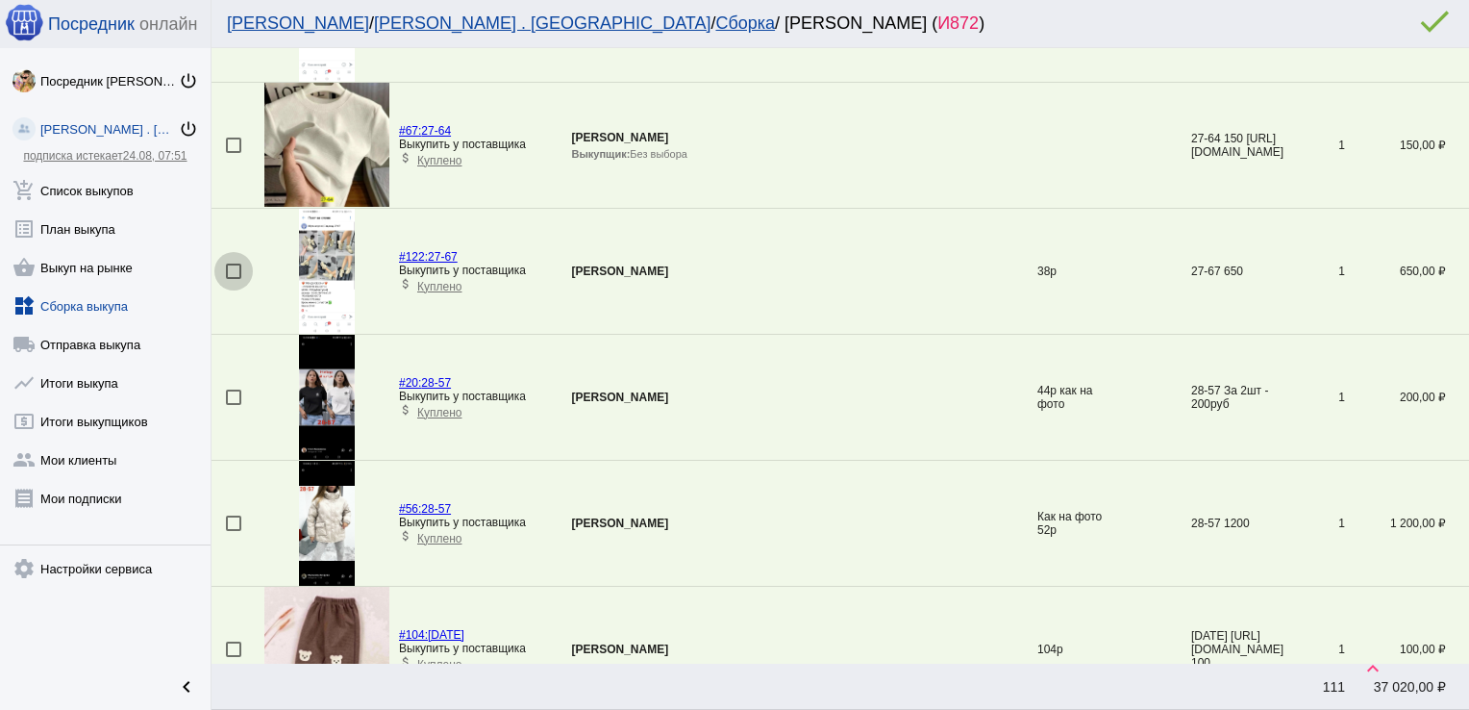
click at [234, 267] on div at bounding box center [233, 270] width 15 height 15
click at [234, 279] on input "checkbox" at bounding box center [233, 279] width 1 height 1
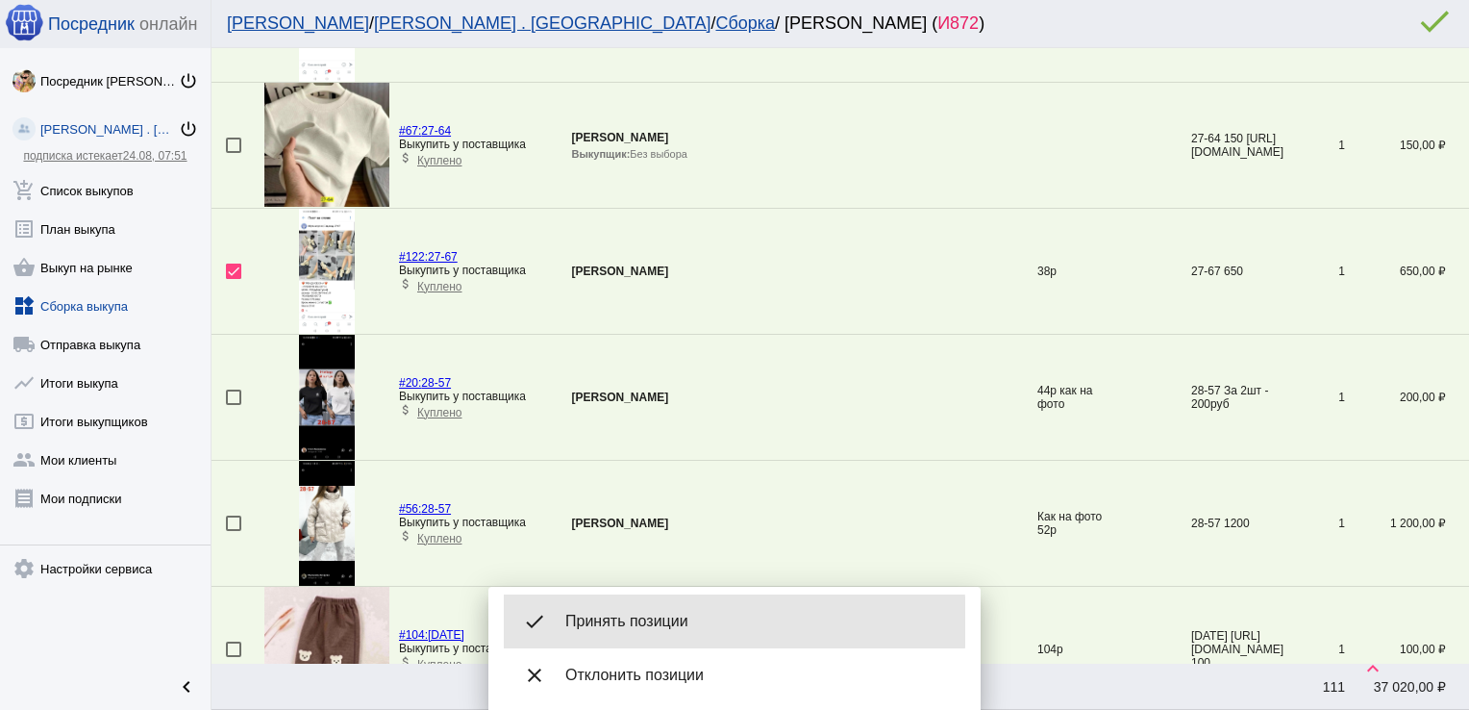
click at [660, 622] on span "Принять позиции" at bounding box center [757, 621] width 385 height 19
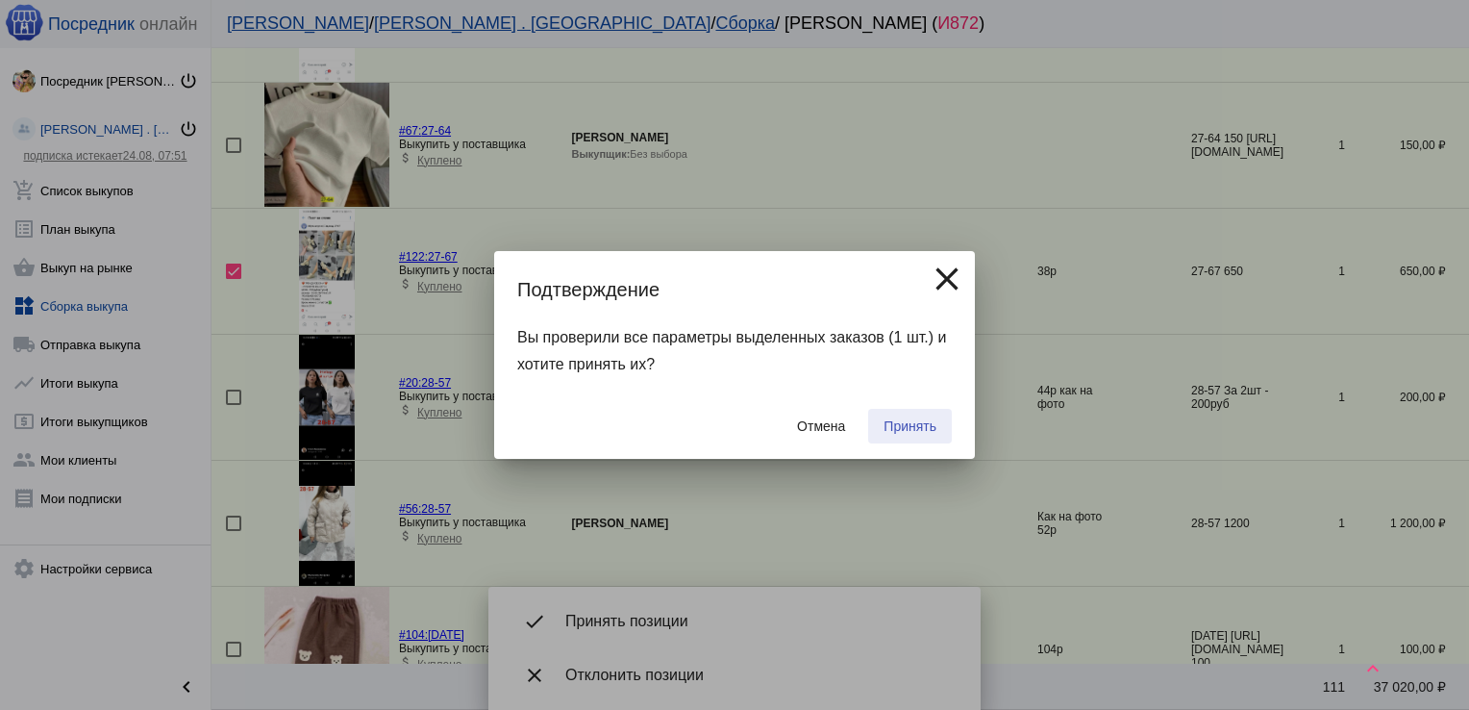
click at [904, 417] on button "Принять" at bounding box center [910, 426] width 84 height 35
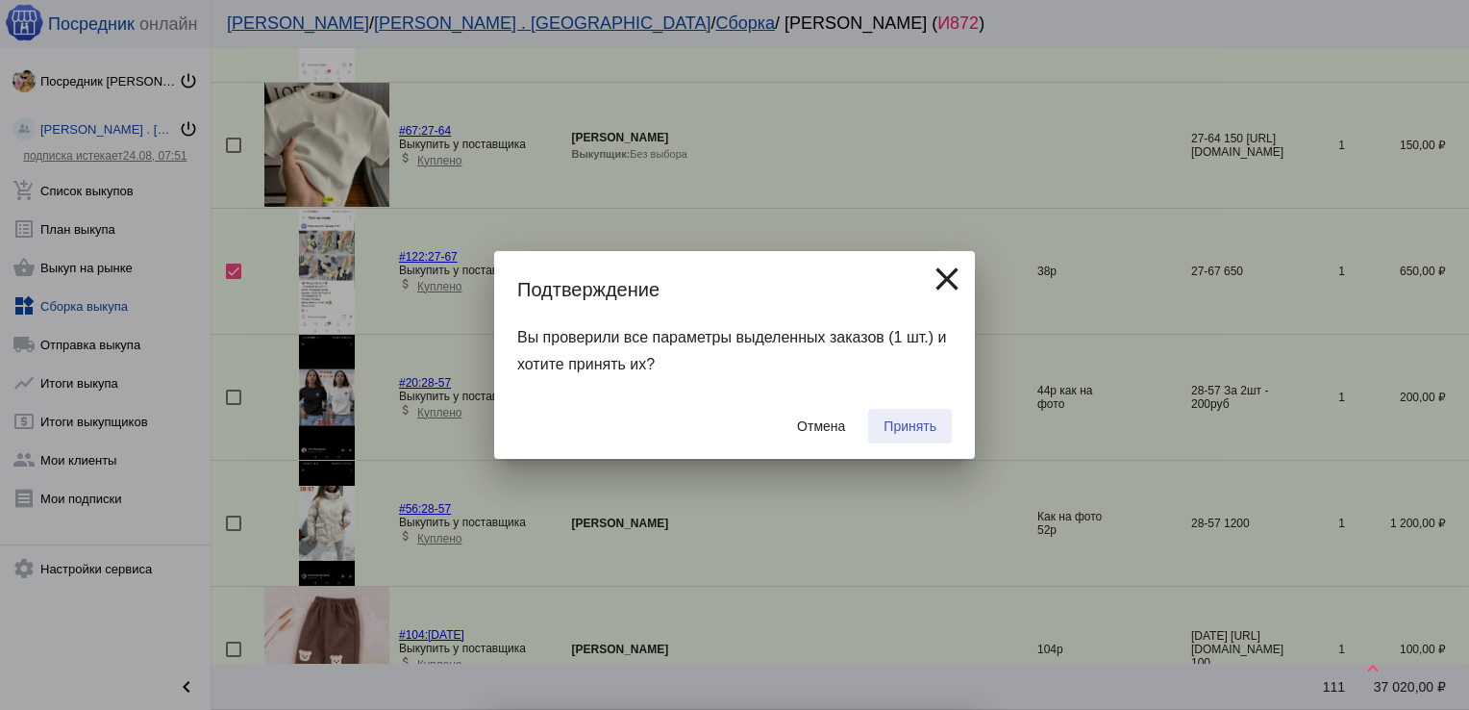
checkbox input "false"
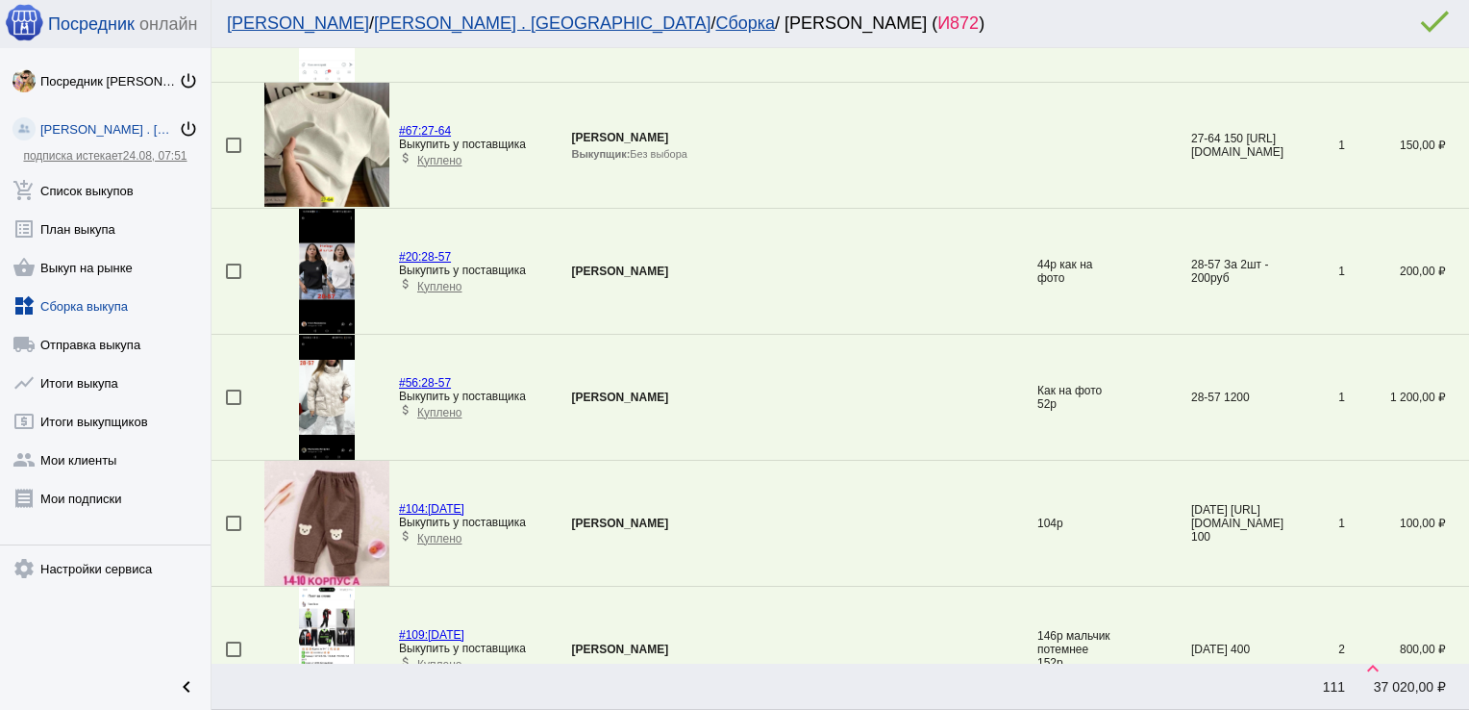
scroll to position [948, 0]
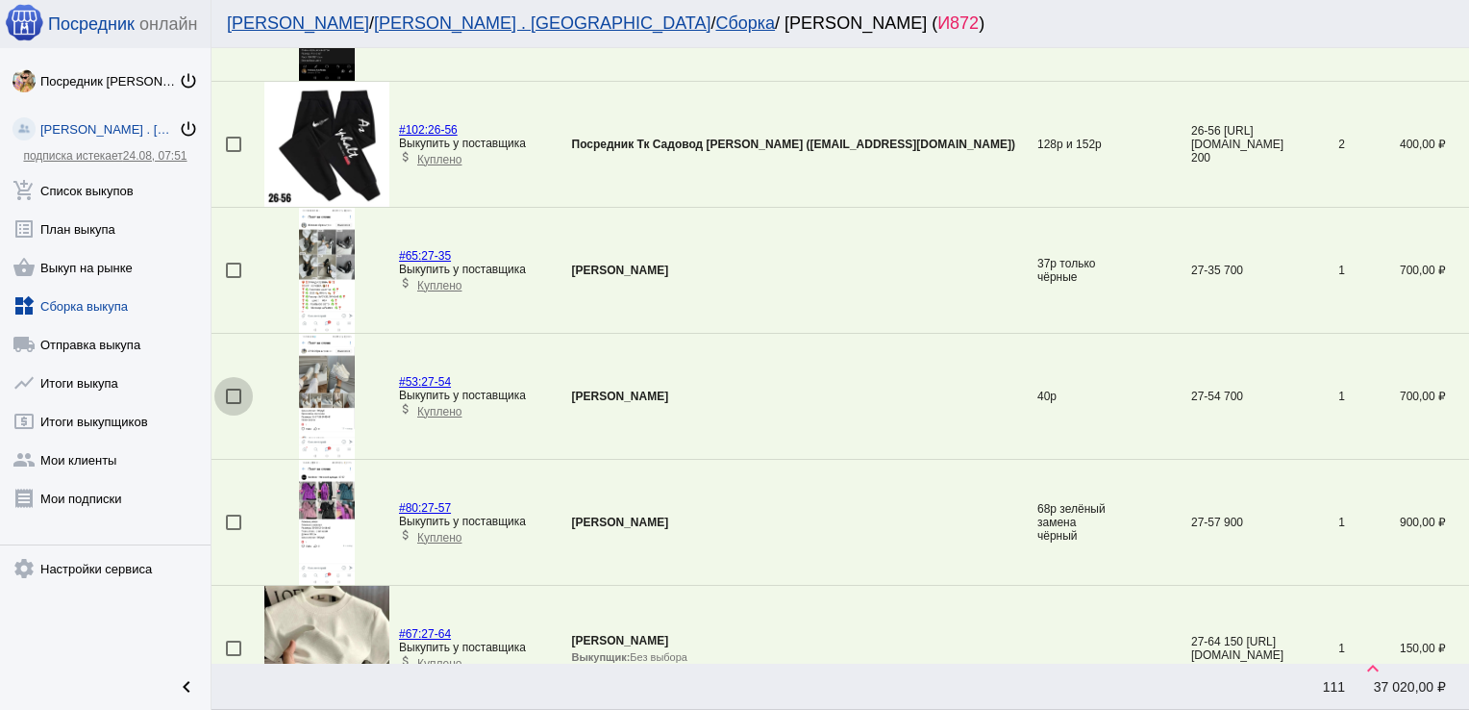
click at [238, 389] on div at bounding box center [233, 395] width 15 height 15
click at [234, 404] on input "checkbox" at bounding box center [233, 404] width 1 height 1
checkbox input "true"
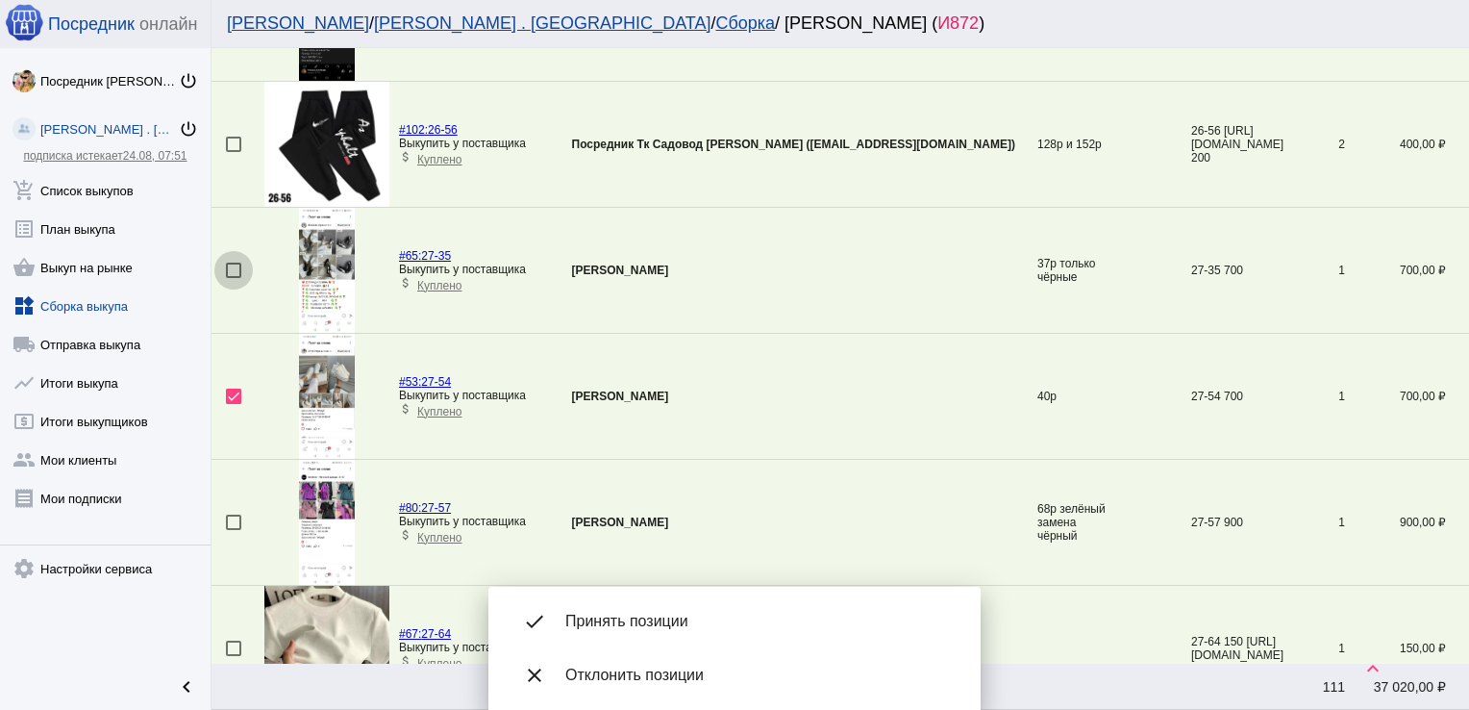
click at [233, 271] on div at bounding box center [233, 270] width 15 height 15
click at [233, 278] on input "checkbox" at bounding box center [233, 278] width 1 height 1
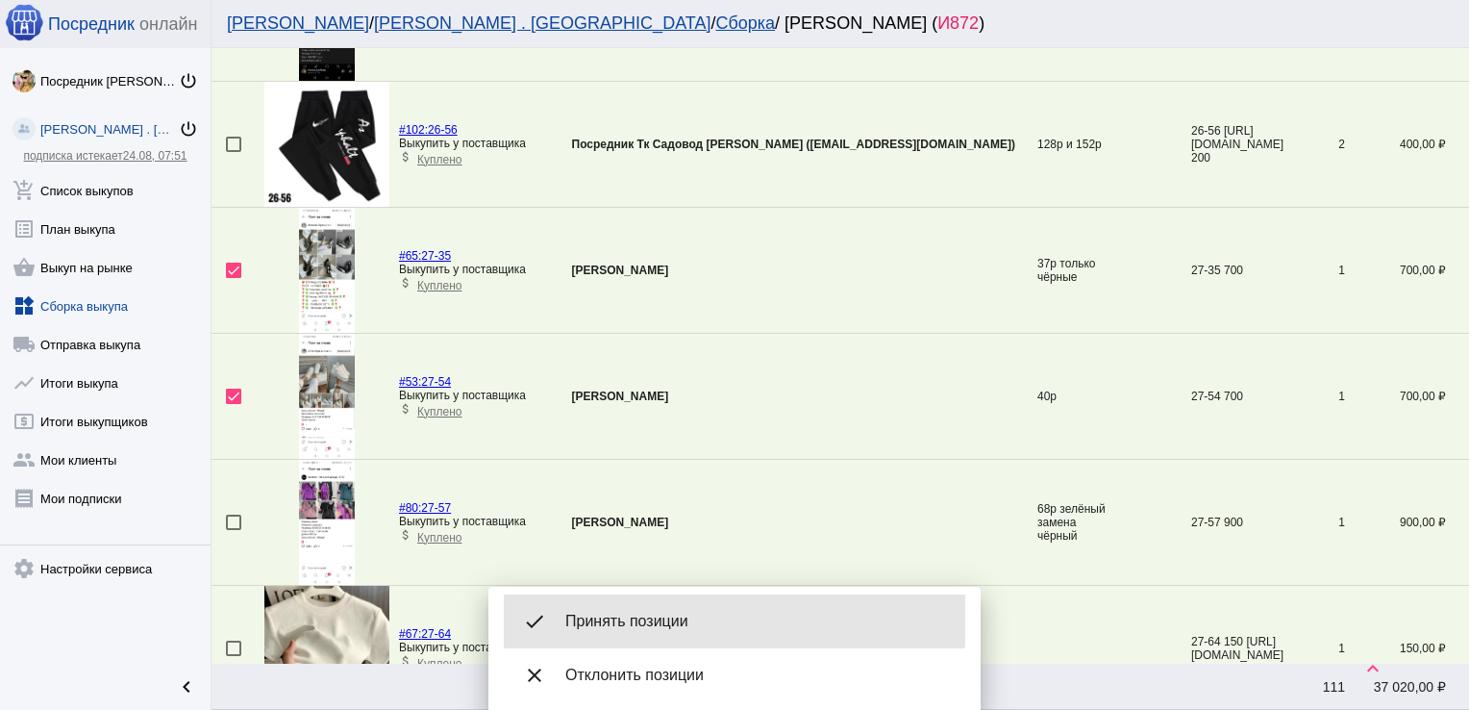
click at [628, 617] on span "Принять позиции" at bounding box center [757, 621] width 385 height 19
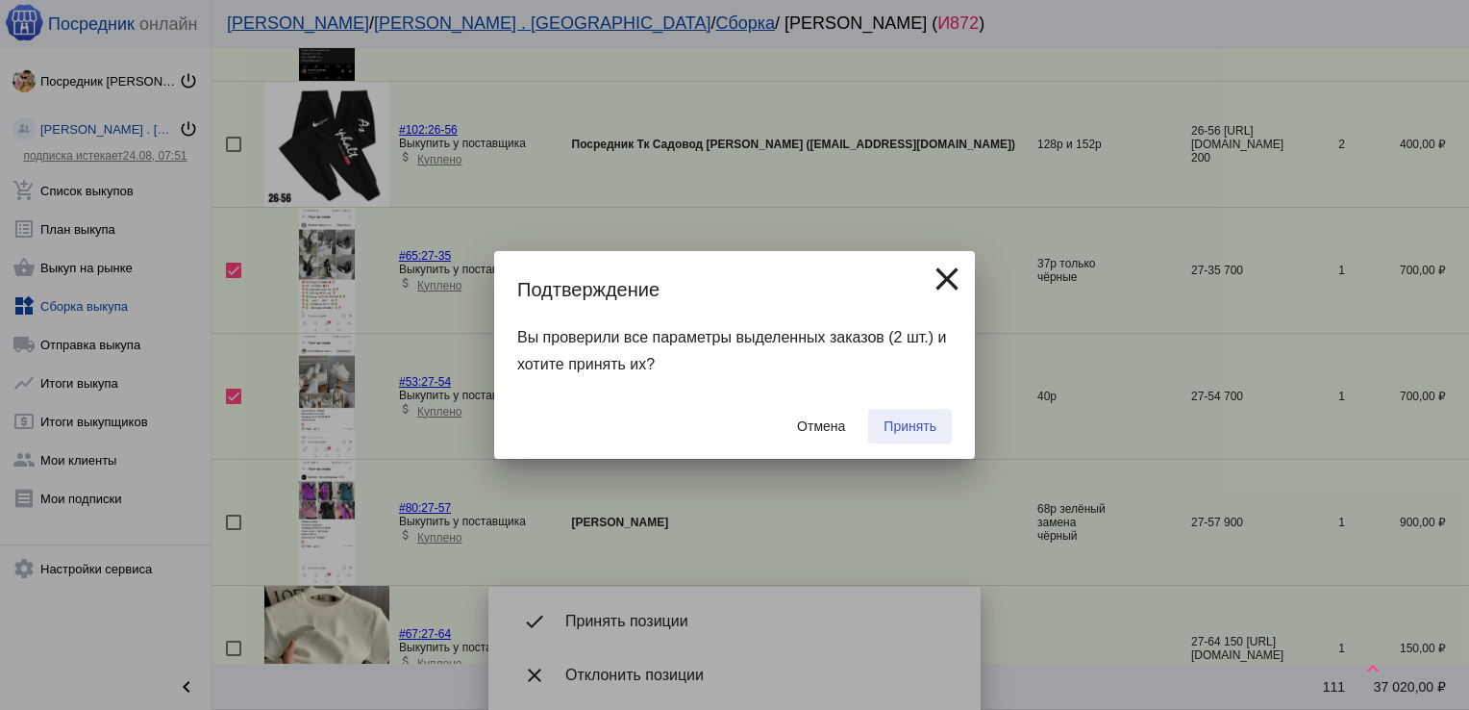
click at [911, 411] on button "Принять" at bounding box center [910, 426] width 84 height 35
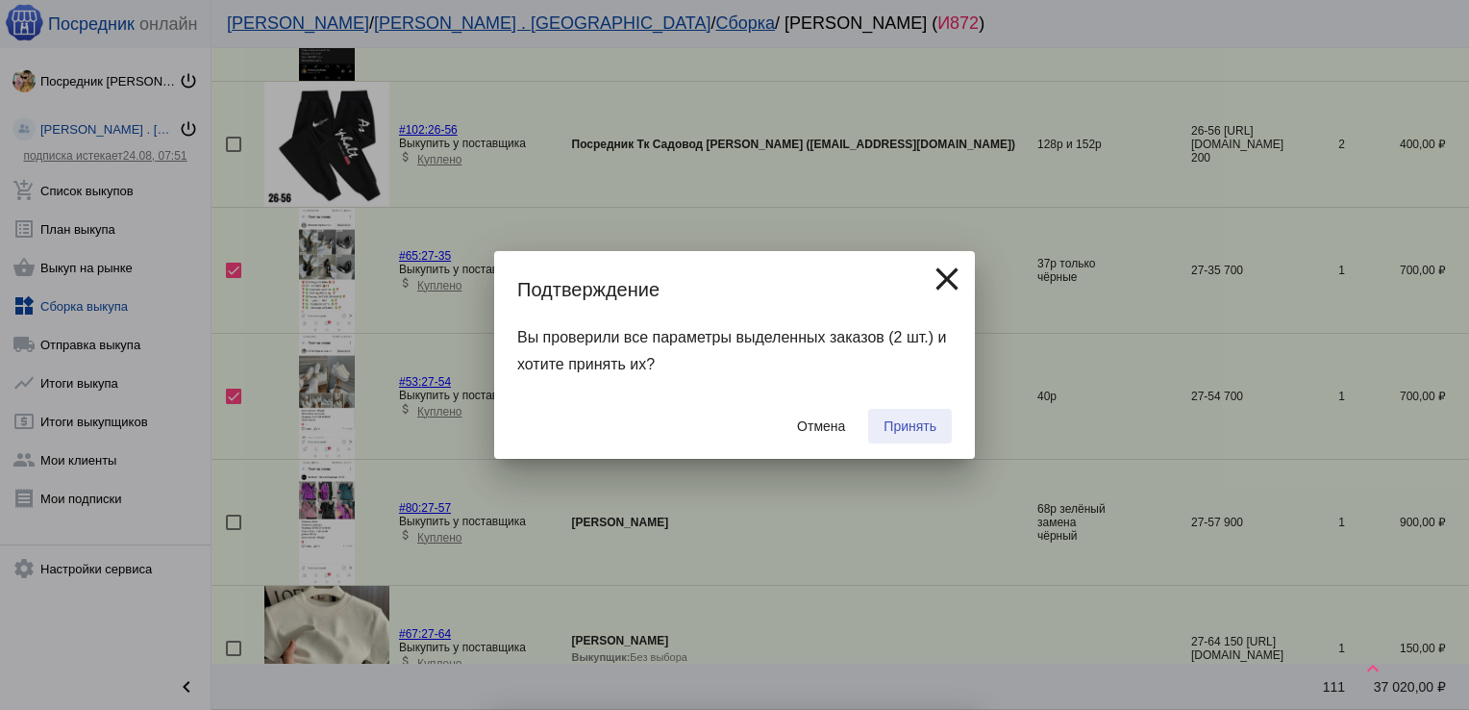
checkbox input "false"
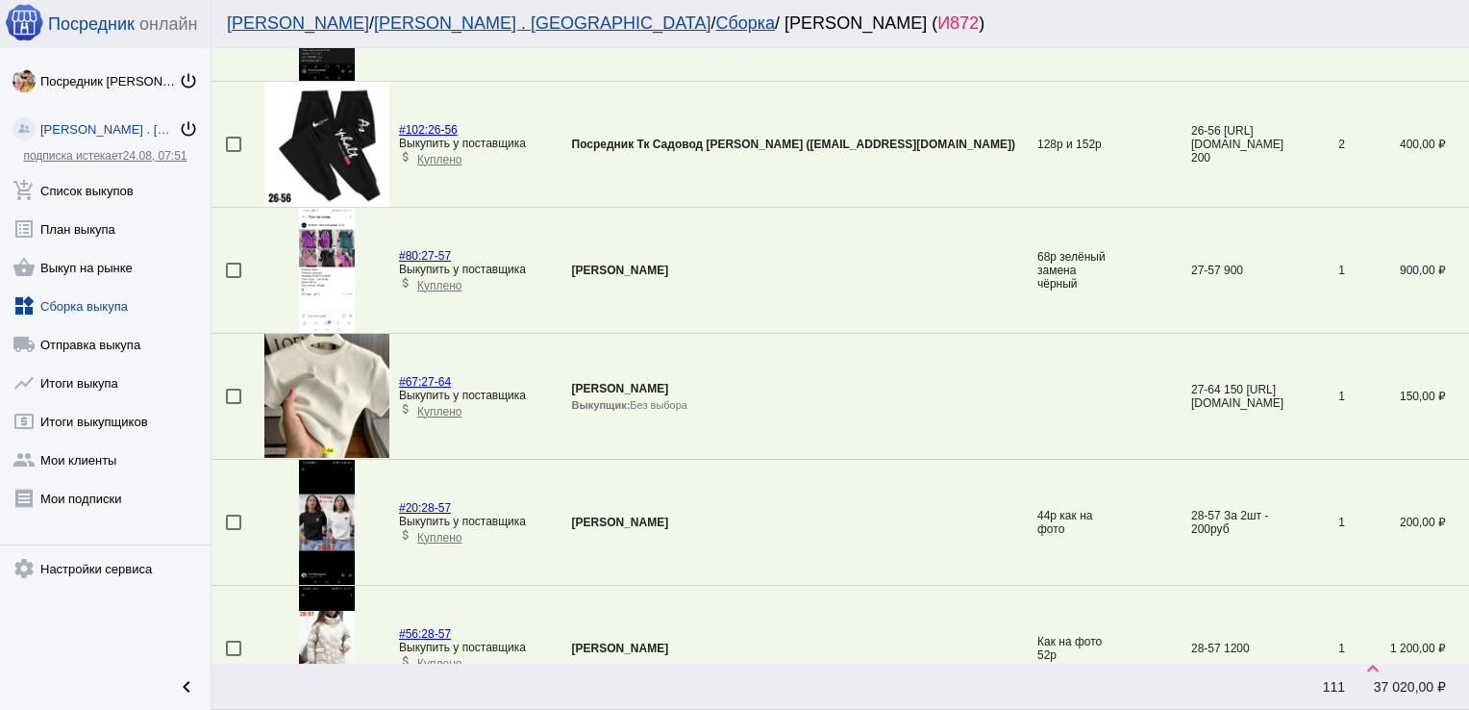
scroll to position [5918, 0]
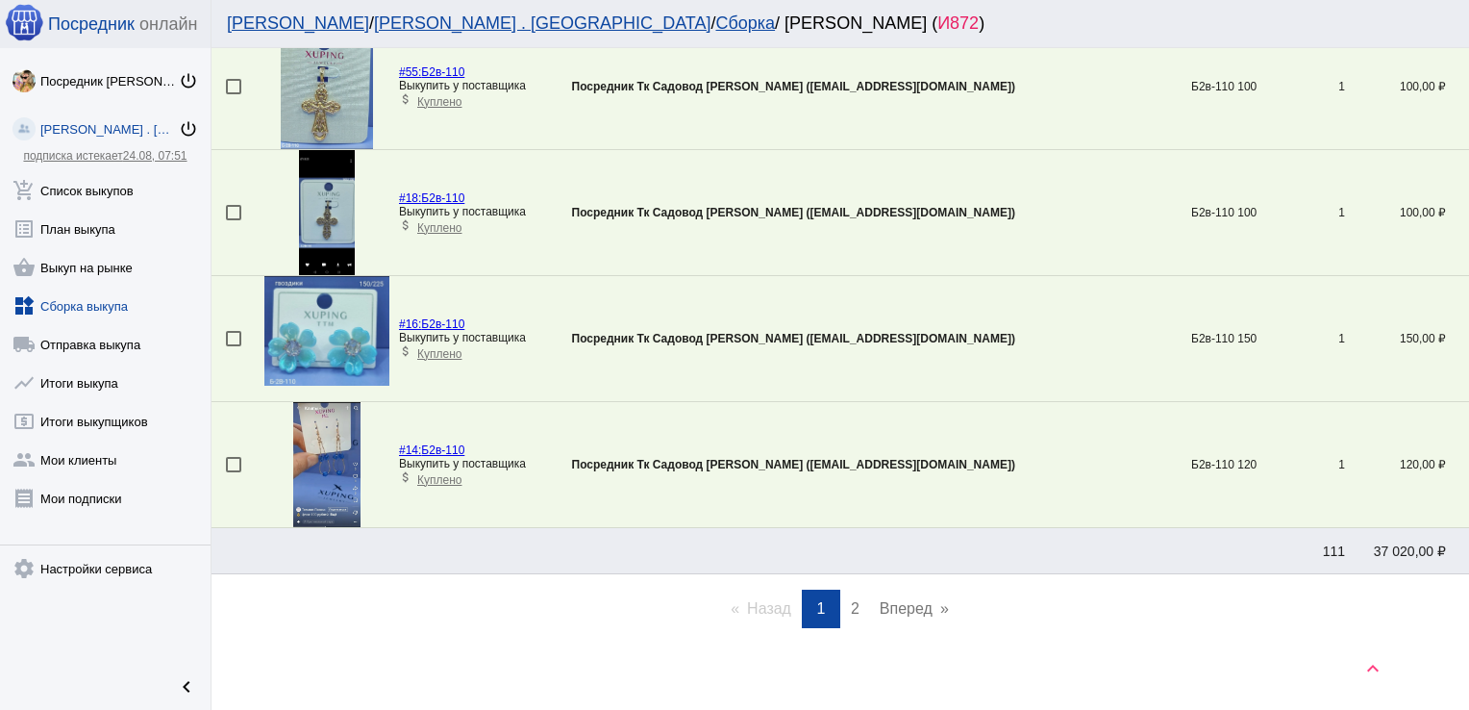
click at [851, 600] on span "2" at bounding box center [855, 608] width 9 height 16
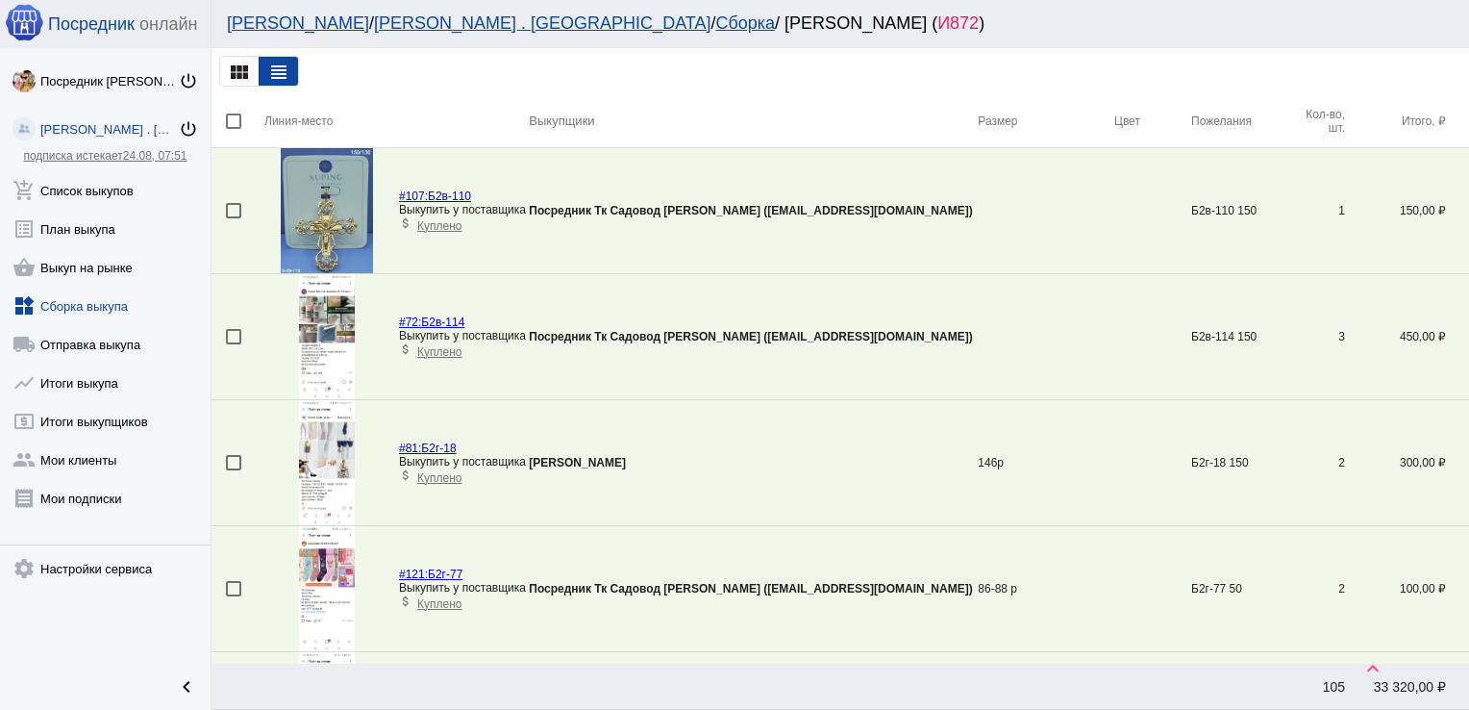
scroll to position [1325, 0]
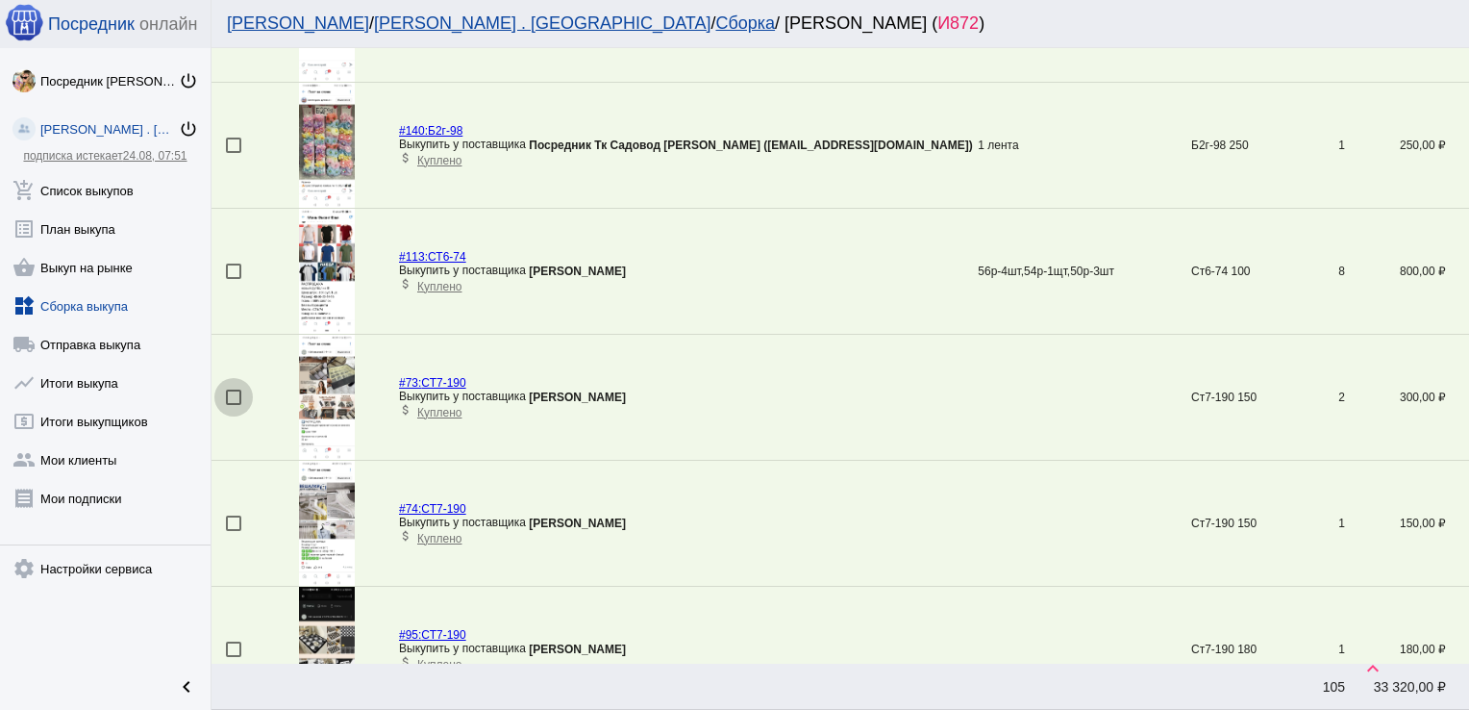
click at [231, 390] on div at bounding box center [233, 396] width 15 height 15
click at [233, 405] on input "checkbox" at bounding box center [233, 405] width 1 height 1
checkbox input "true"
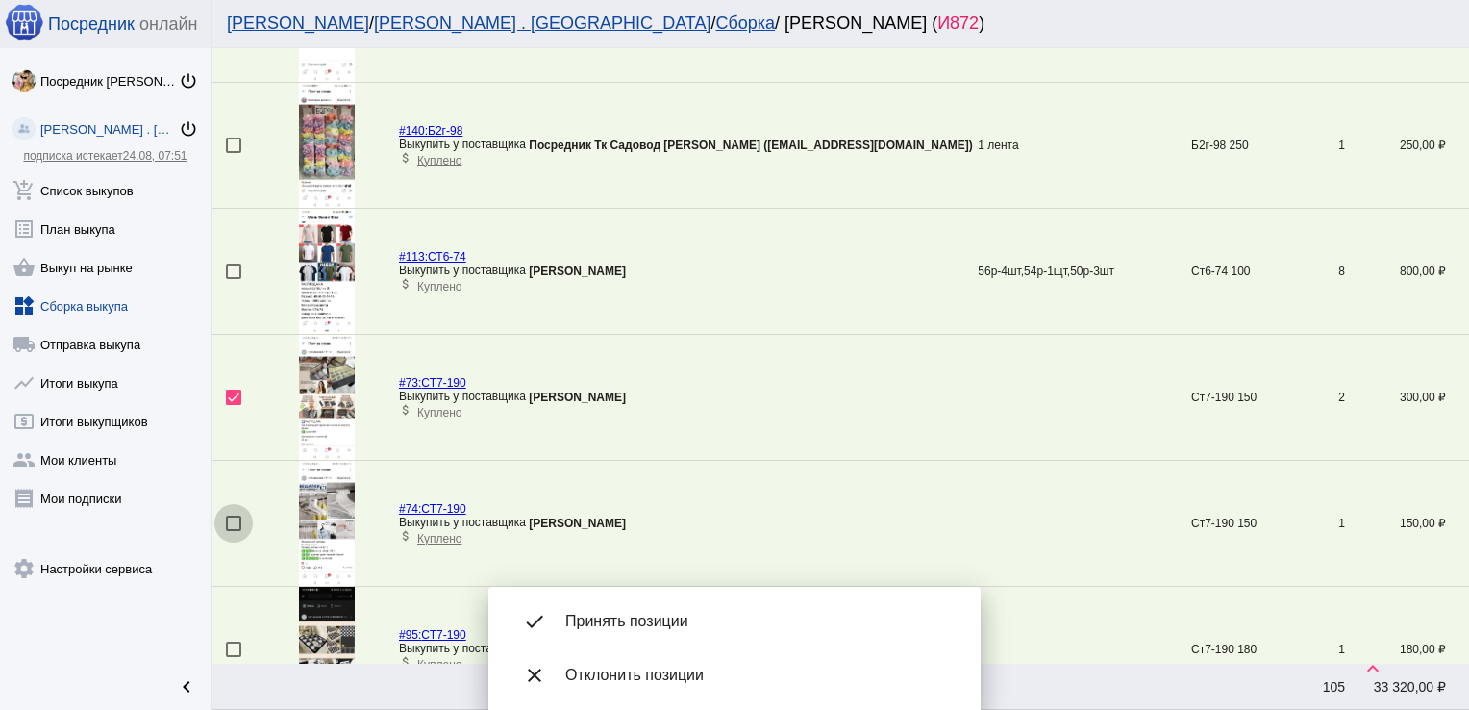
click at [233, 521] on div at bounding box center [233, 522] width 15 height 15
click at [233, 531] on input "checkbox" at bounding box center [233, 531] width 1 height 1
checkbox input "true"
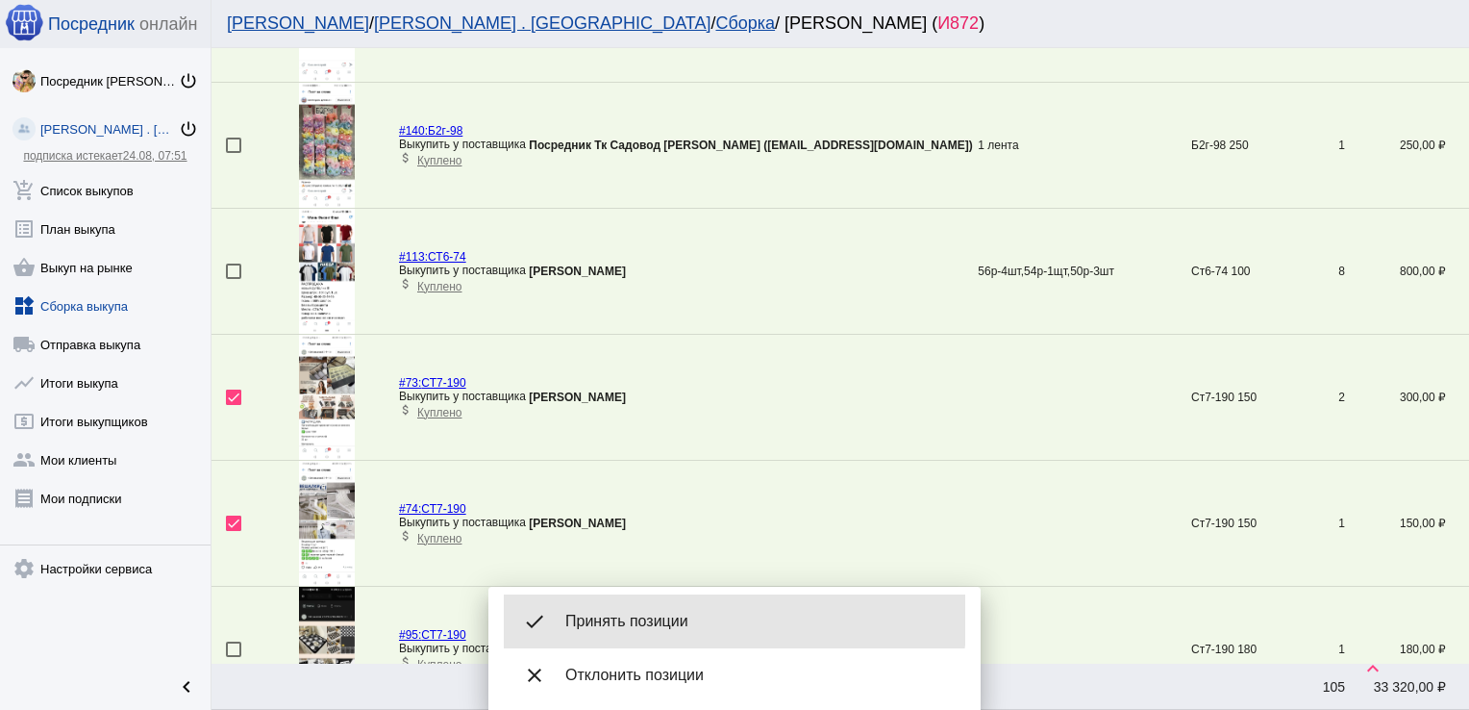
click at [618, 618] on span "Принять позиции" at bounding box center [757, 621] width 385 height 19
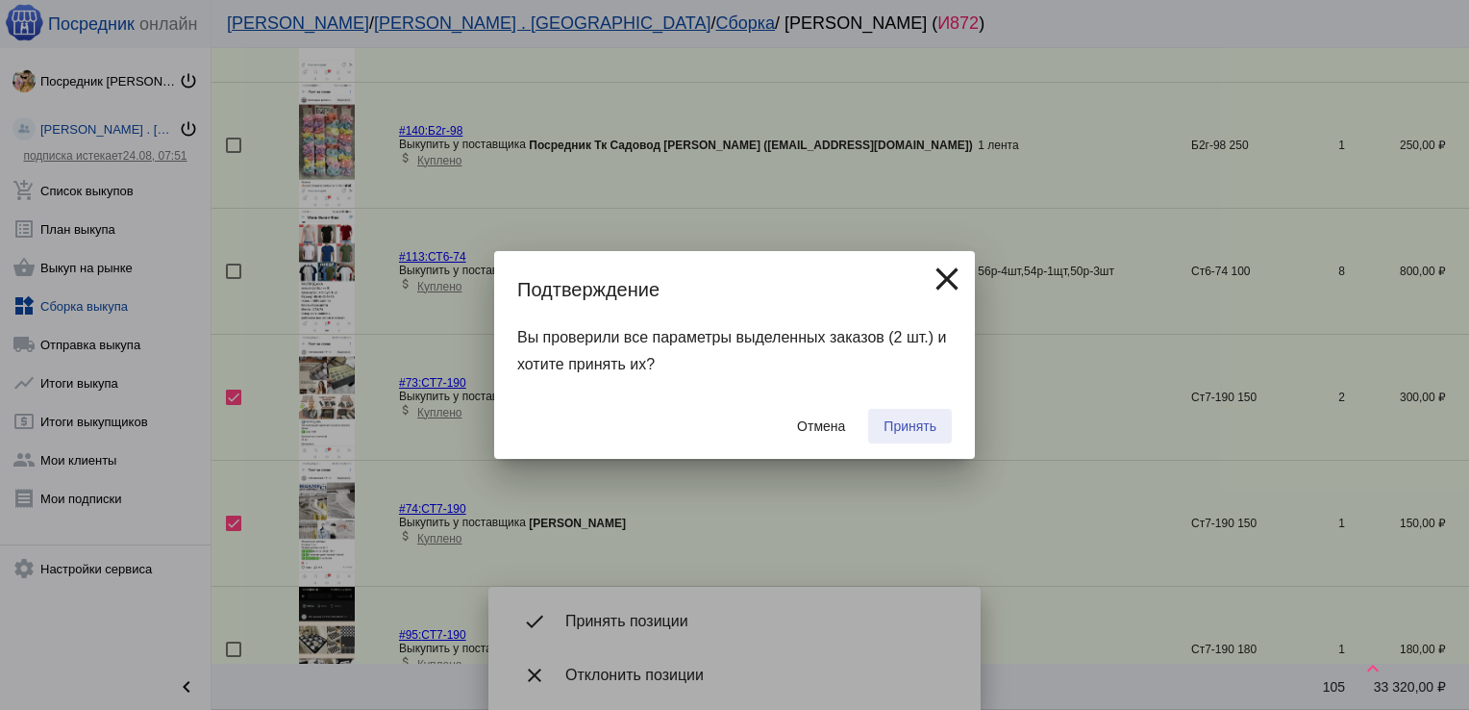
click at [918, 413] on button "Принять" at bounding box center [910, 426] width 84 height 35
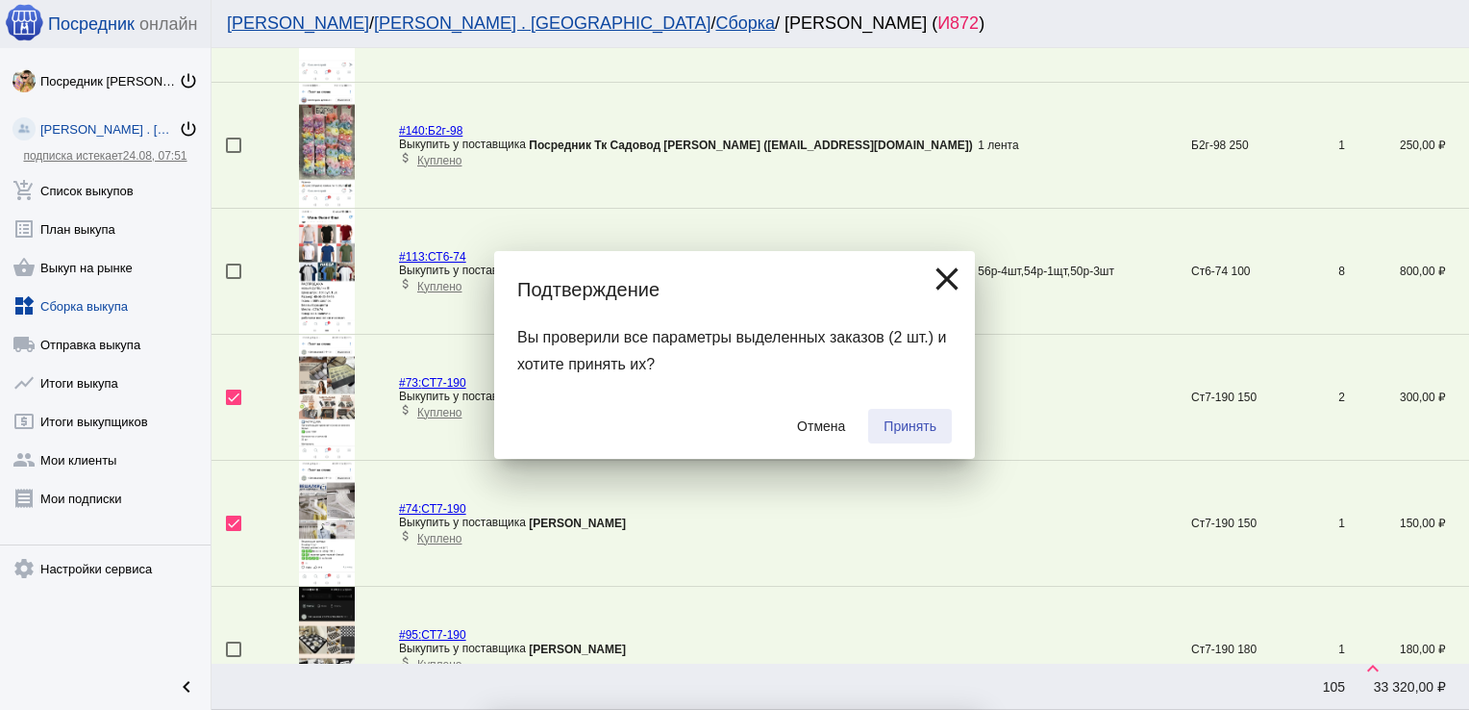
checkbox input "false"
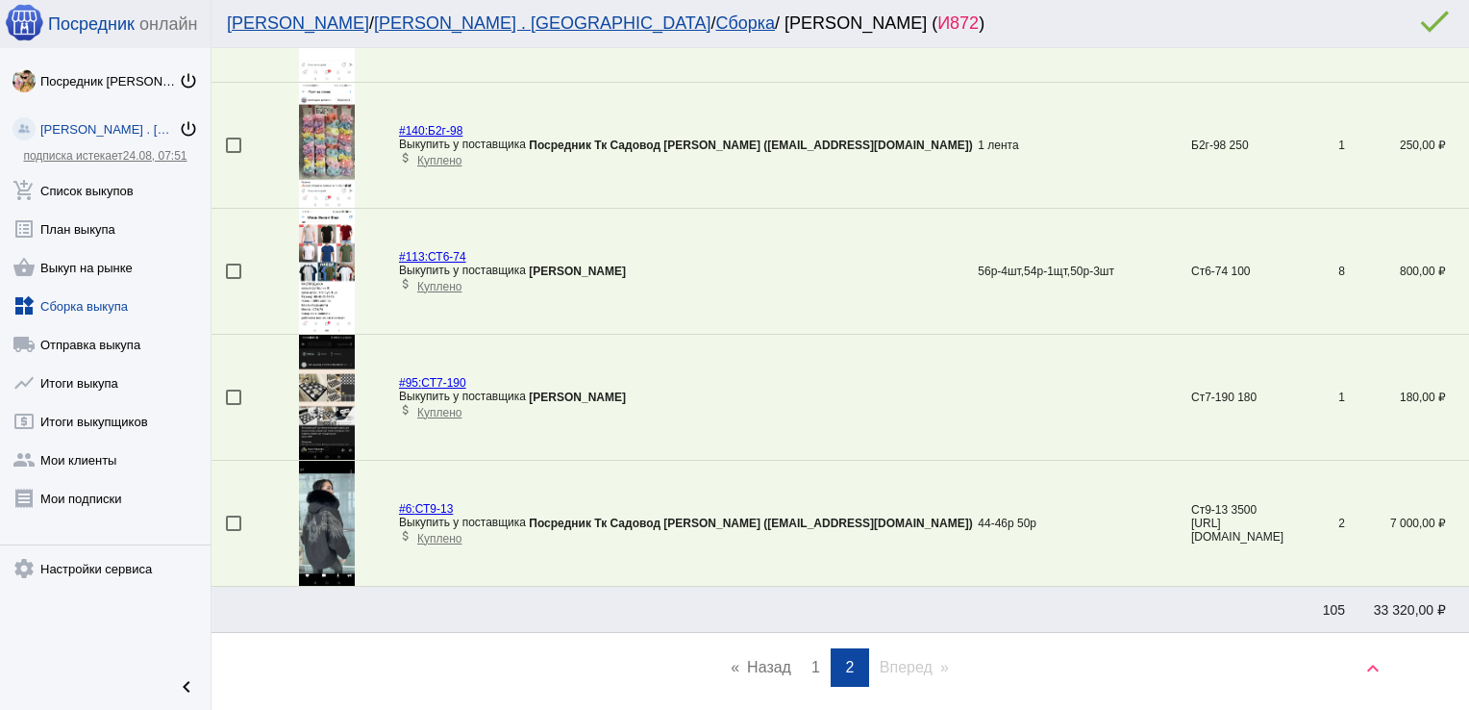
click at [235, 398] on div at bounding box center [233, 396] width 15 height 15
click at [234, 405] on input "checkbox" at bounding box center [233, 405] width 1 height 1
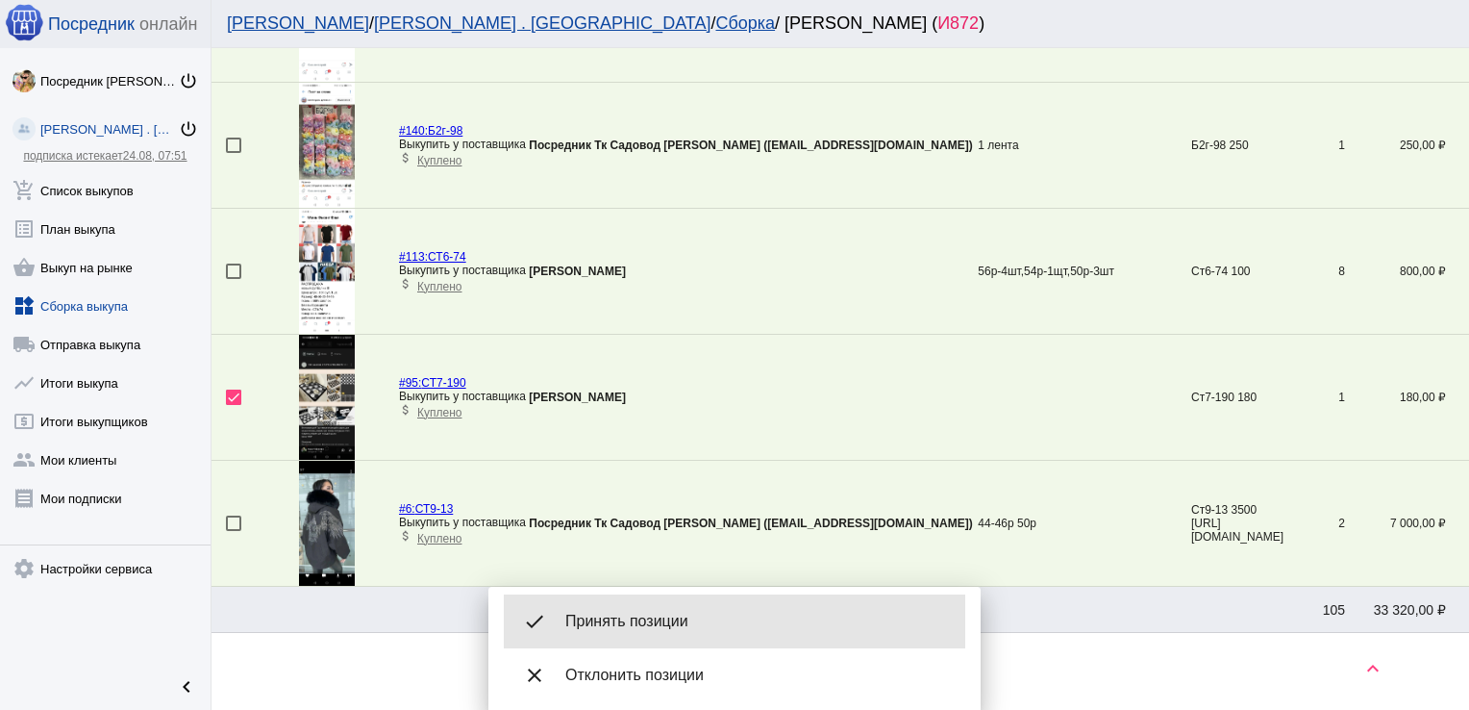
click at [623, 615] on span "Принять позиции" at bounding box center [757, 621] width 385 height 19
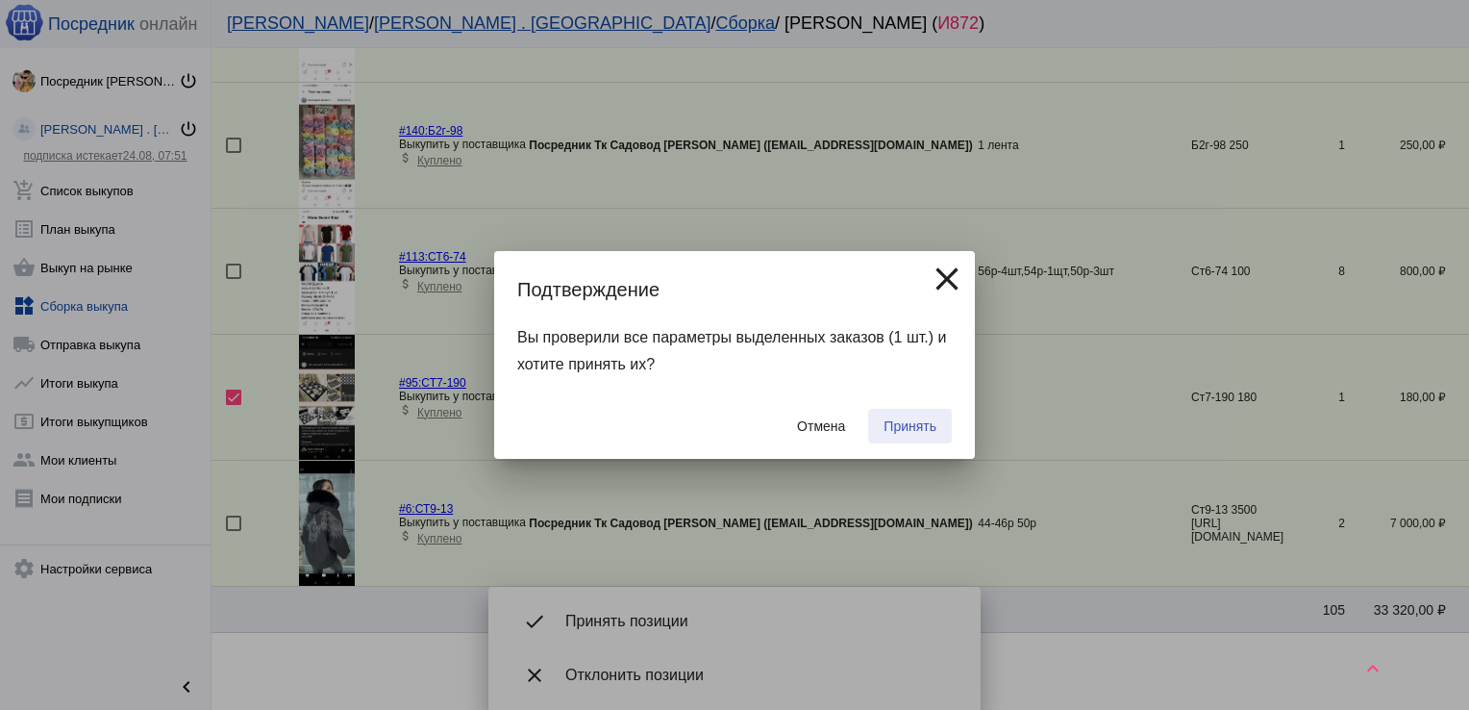
click at [913, 423] on span "Принять" at bounding box center [910, 425] width 53 height 15
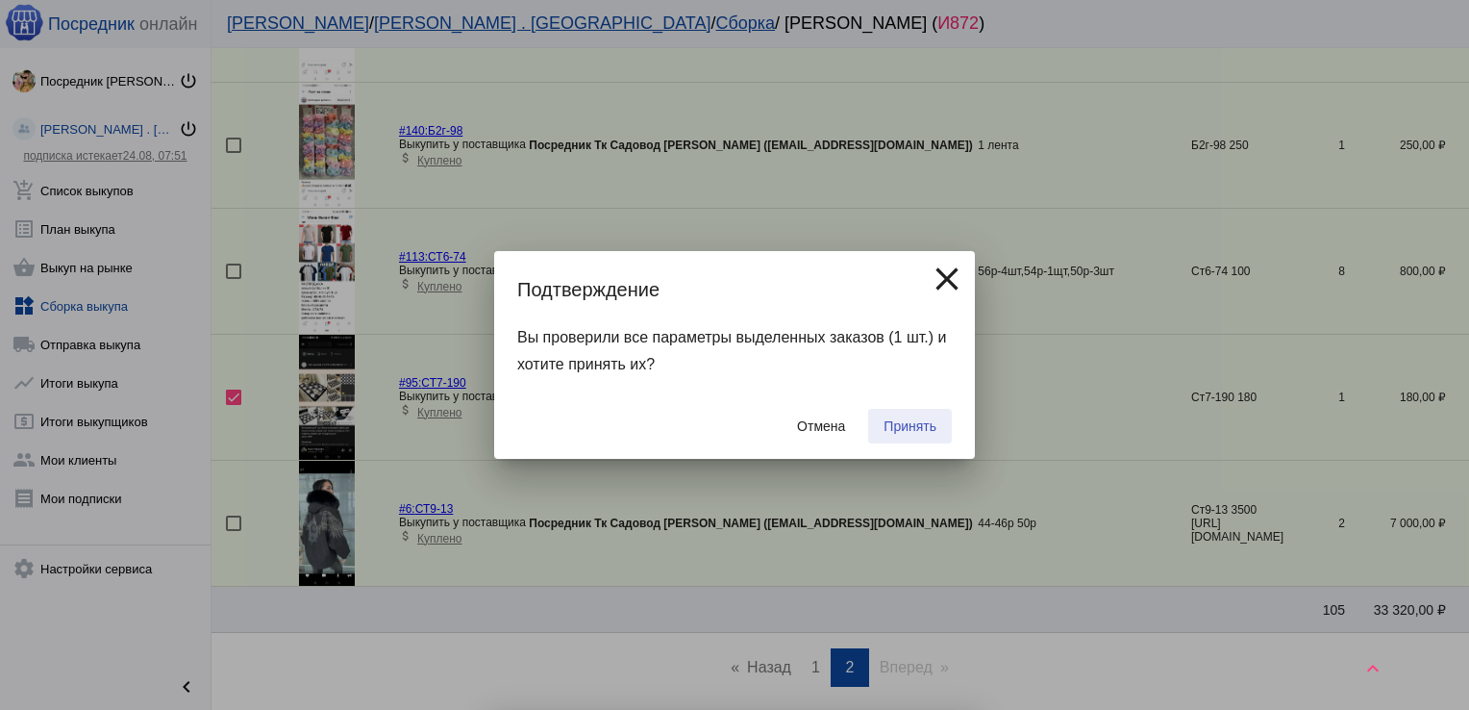
checkbox input "false"
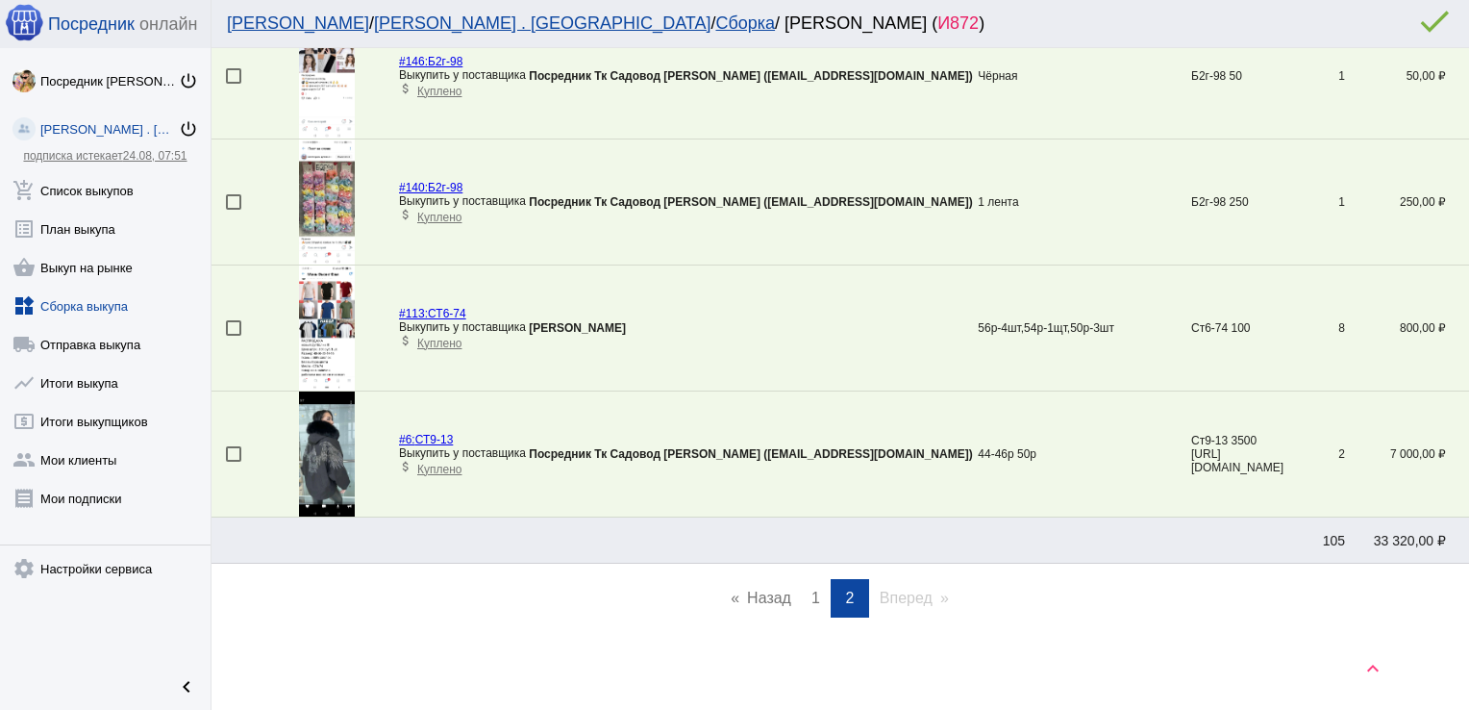
scroll to position [1264, 0]
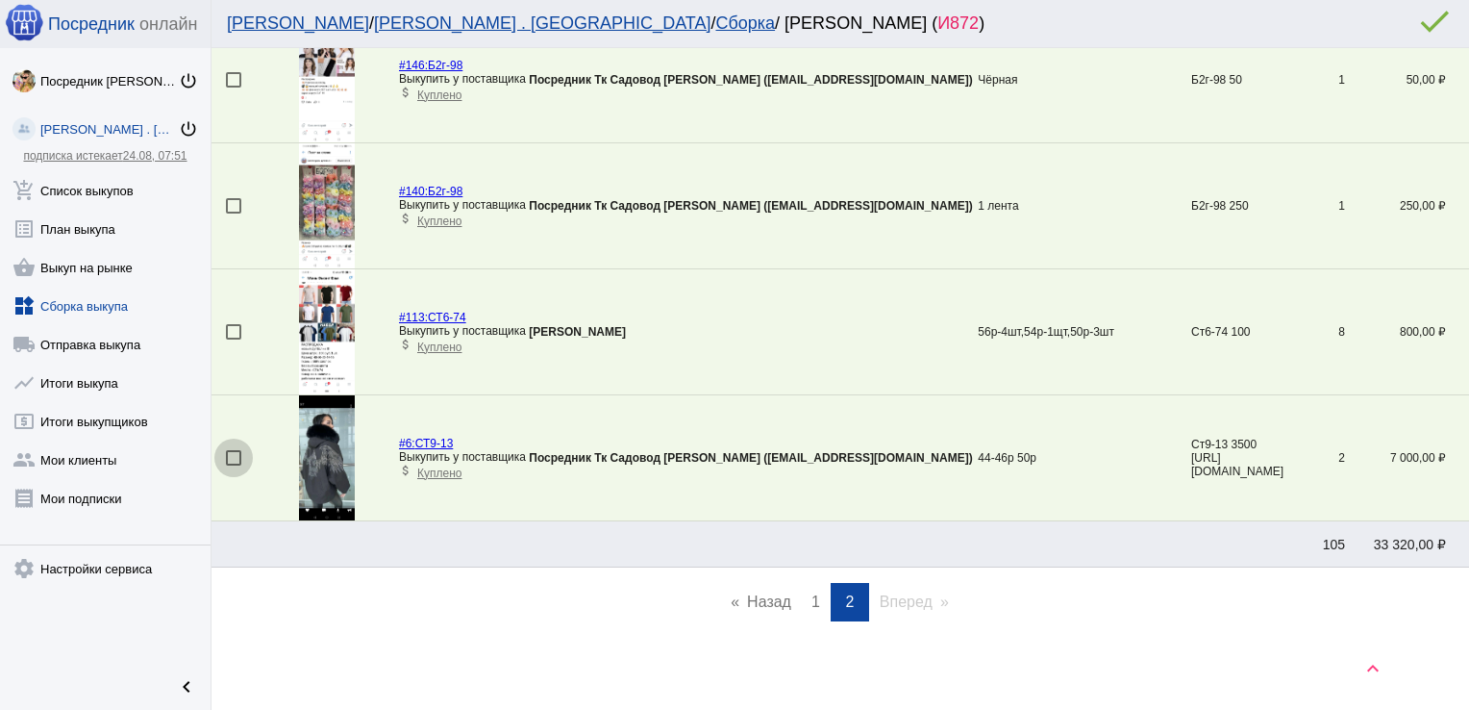
click at [235, 452] on div at bounding box center [233, 457] width 15 height 15
click at [234, 465] on input "checkbox" at bounding box center [233, 465] width 1 height 1
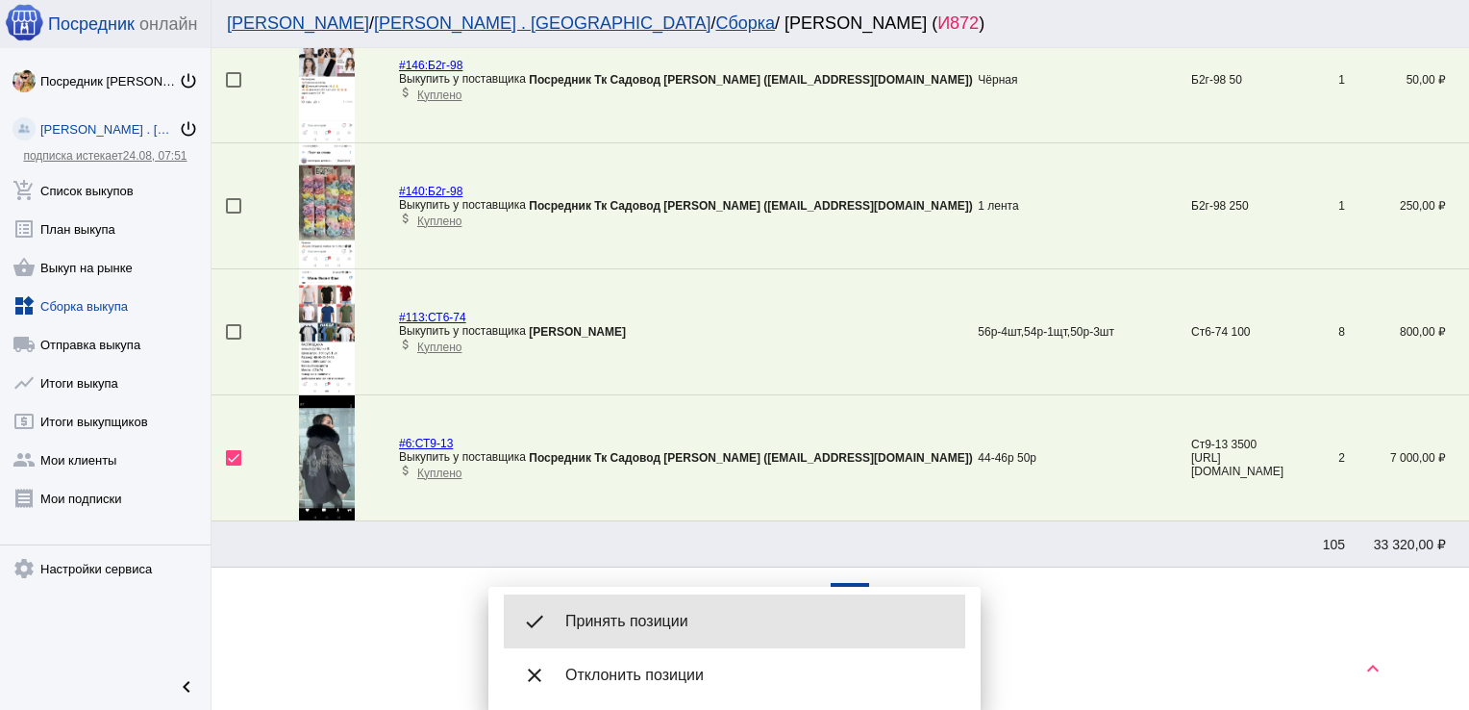
click at [684, 616] on span "Принять позиции" at bounding box center [757, 621] width 385 height 19
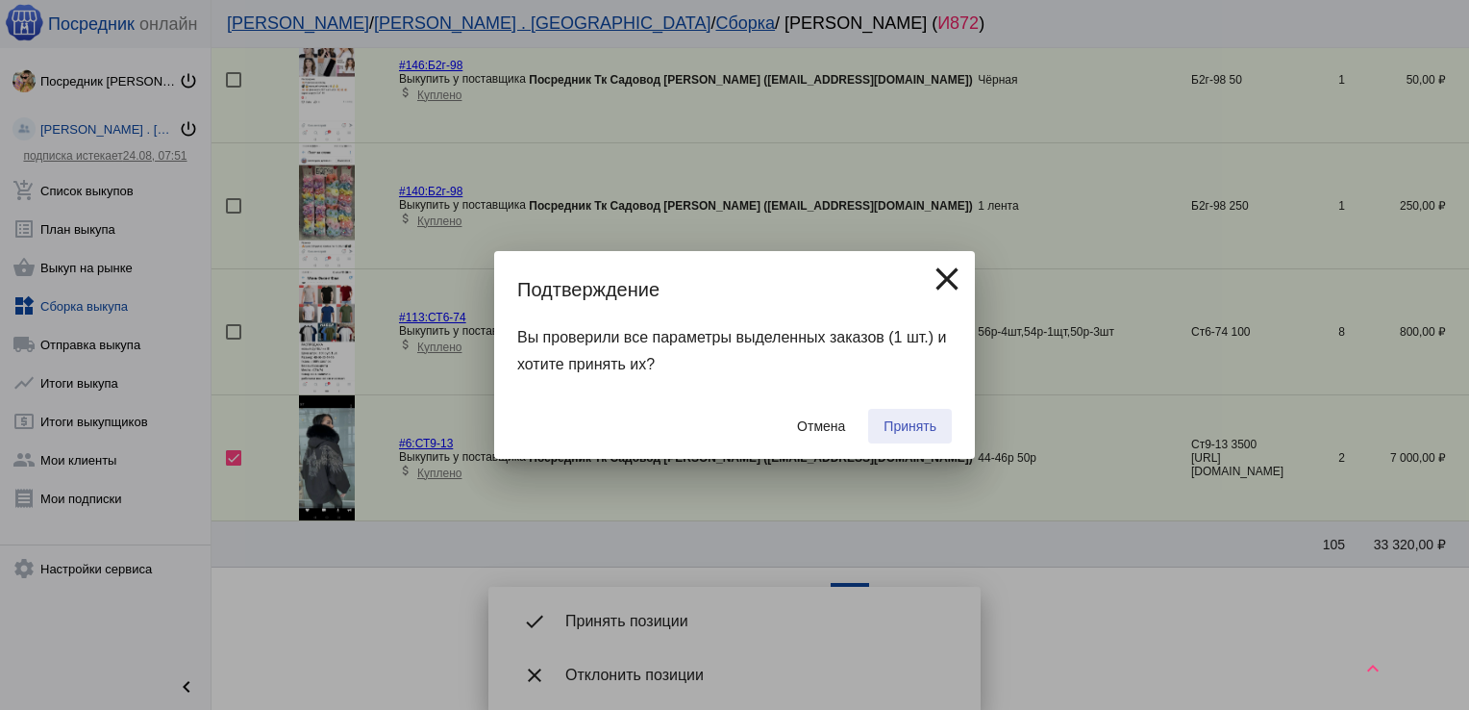
click at [927, 415] on button "Принять" at bounding box center [910, 426] width 84 height 35
checkbox input "false"
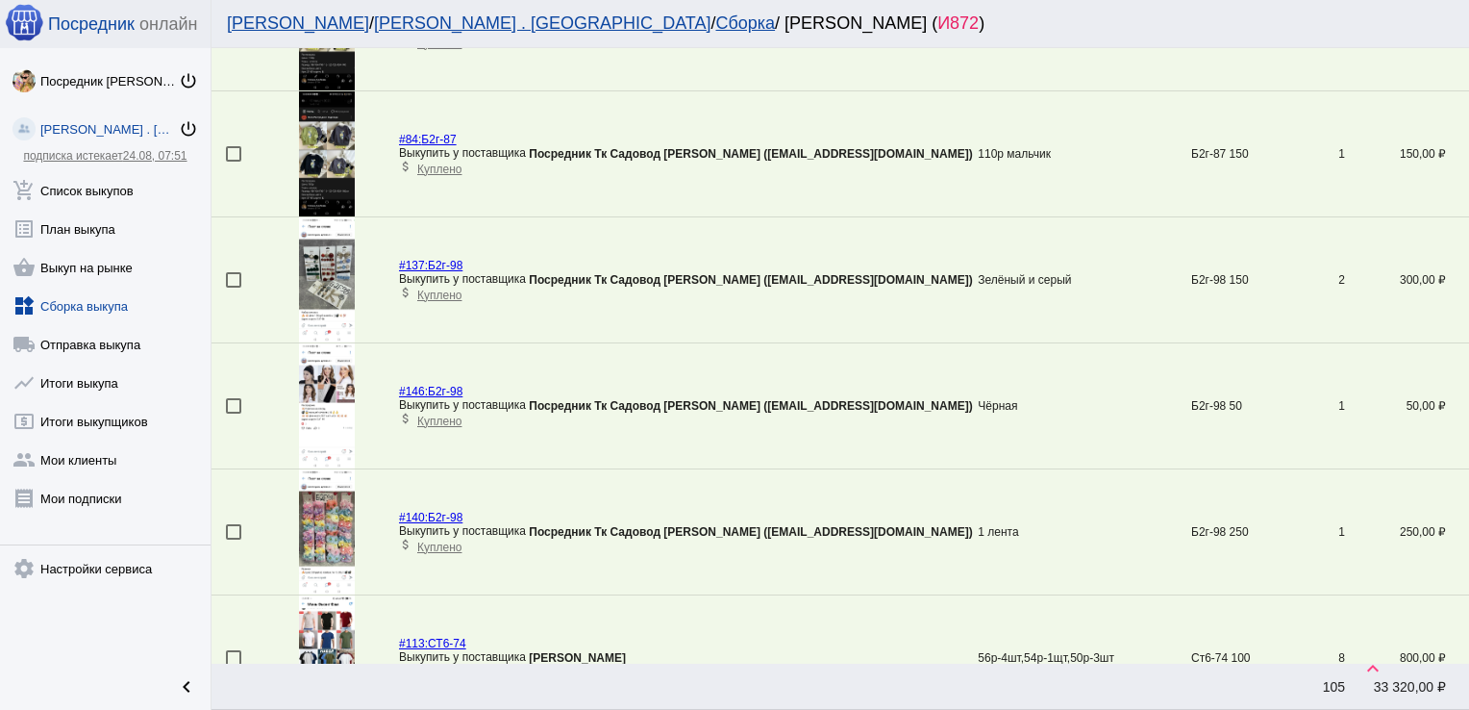
scroll to position [917, 0]
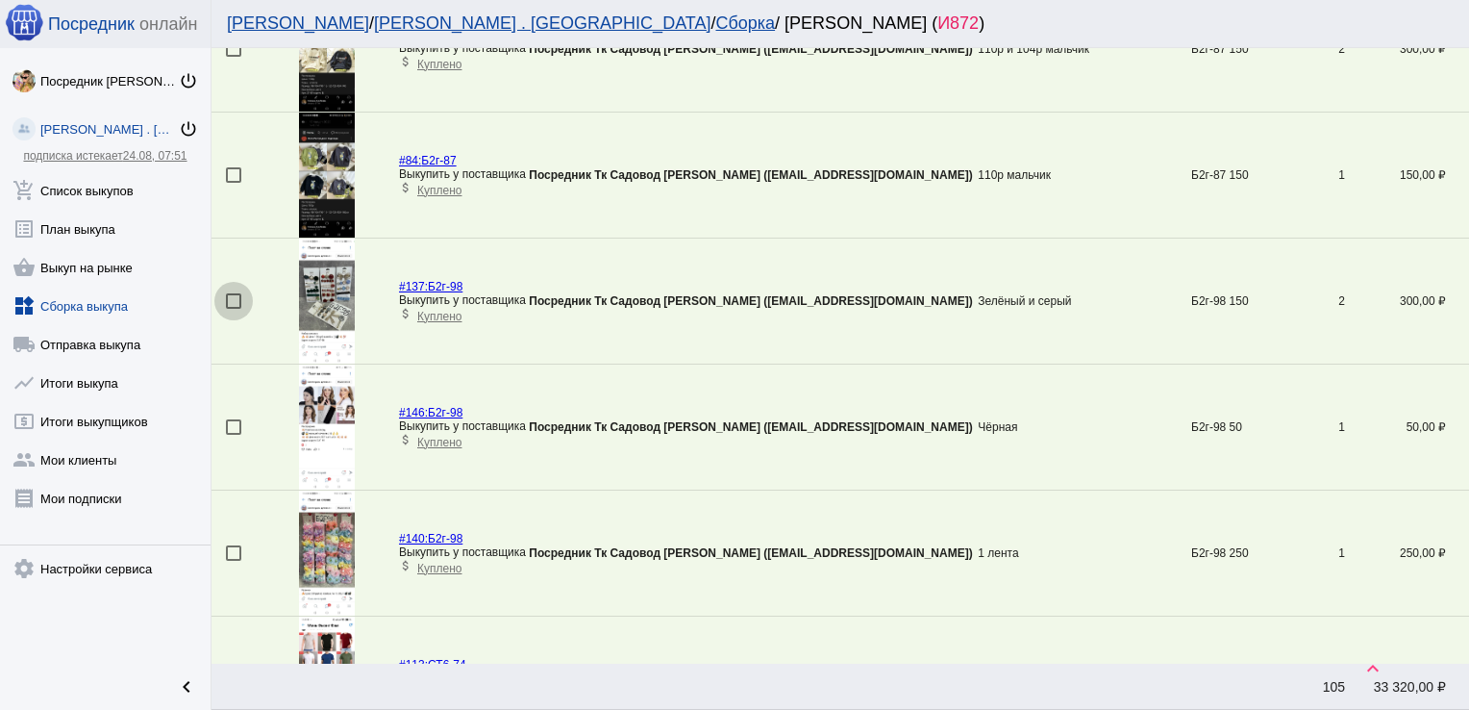
click at [236, 294] on div at bounding box center [233, 300] width 15 height 15
click at [234, 309] on input "checkbox" at bounding box center [233, 309] width 1 height 1
checkbox input "true"
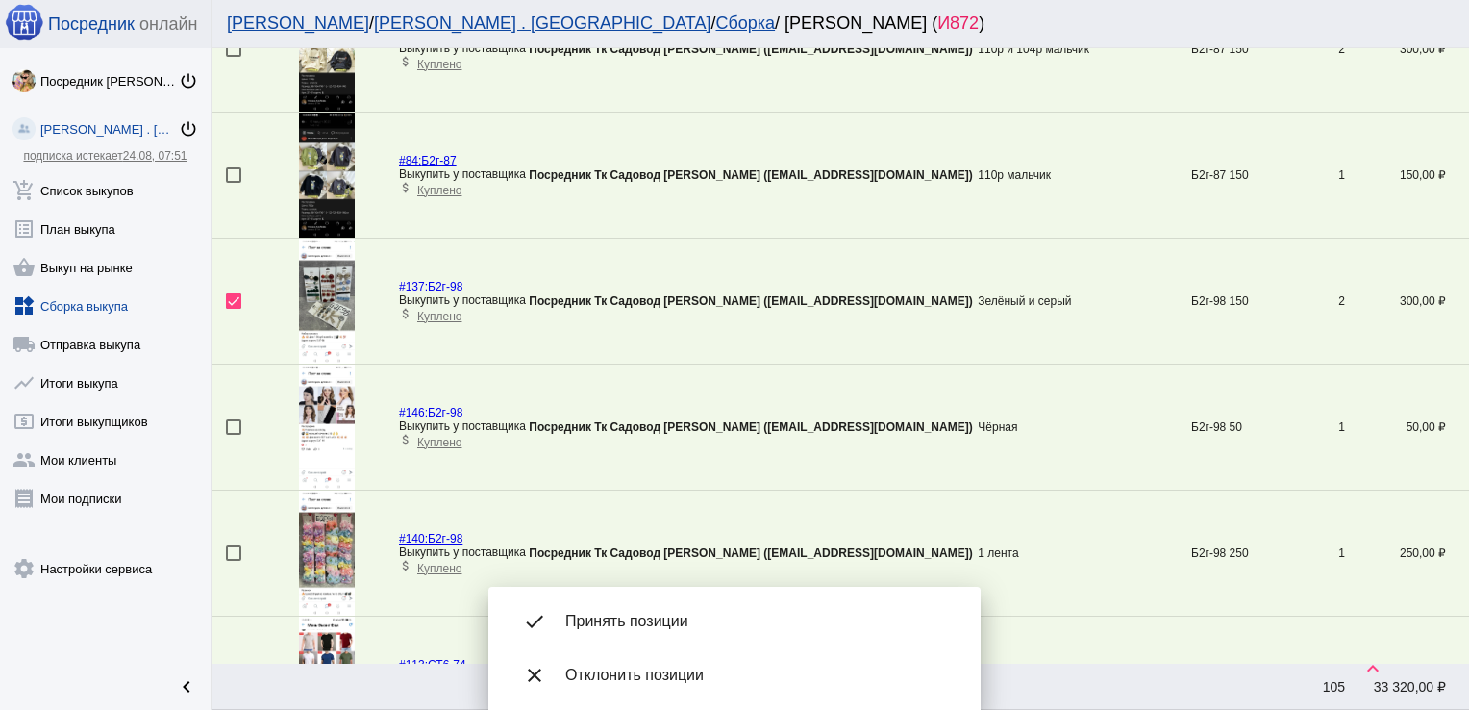
click at [234, 537] on td at bounding box center [238, 553] width 53 height 126
click at [232, 551] on div at bounding box center [233, 552] width 15 height 15
click at [233, 561] on input "checkbox" at bounding box center [233, 561] width 1 height 1
checkbox input "true"
click at [230, 421] on div at bounding box center [233, 426] width 15 height 15
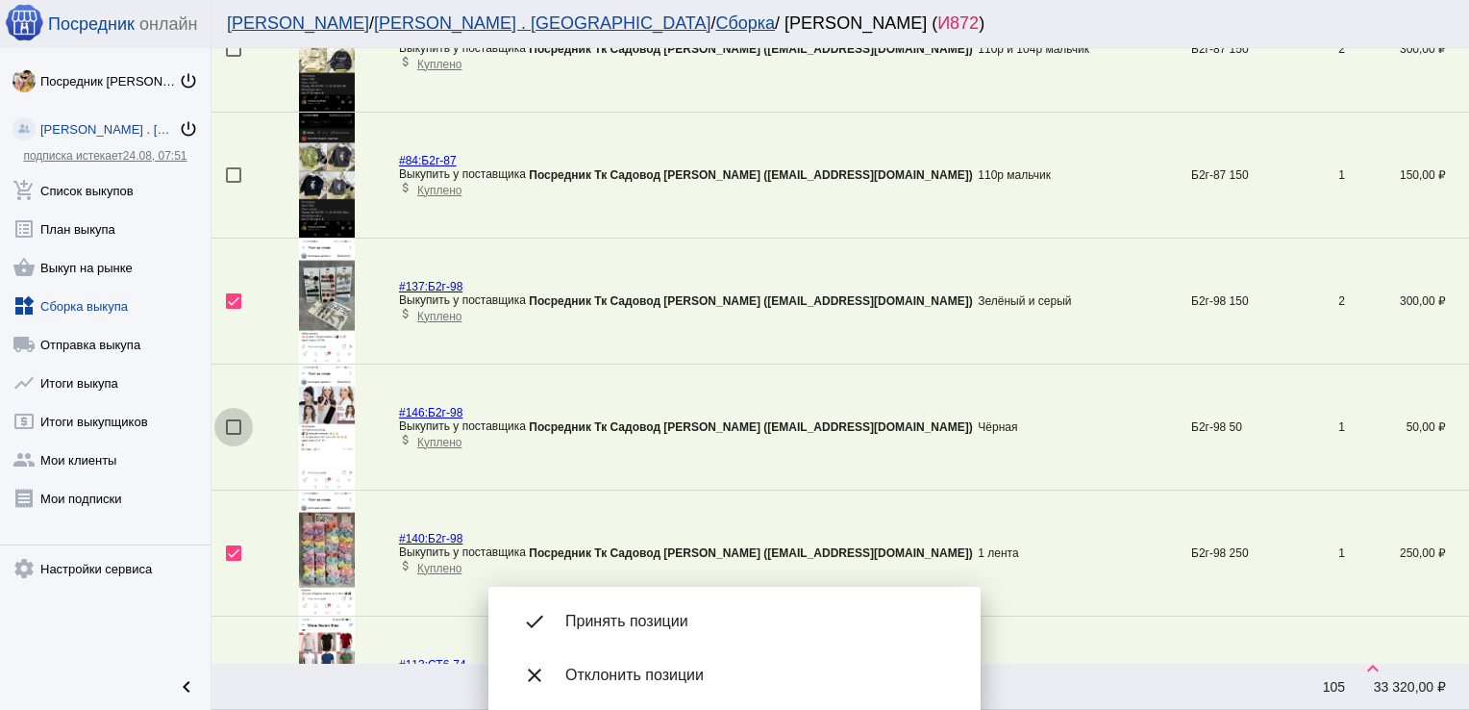
click at [233, 435] on input "checkbox" at bounding box center [233, 435] width 1 height 1
checkbox input "true"
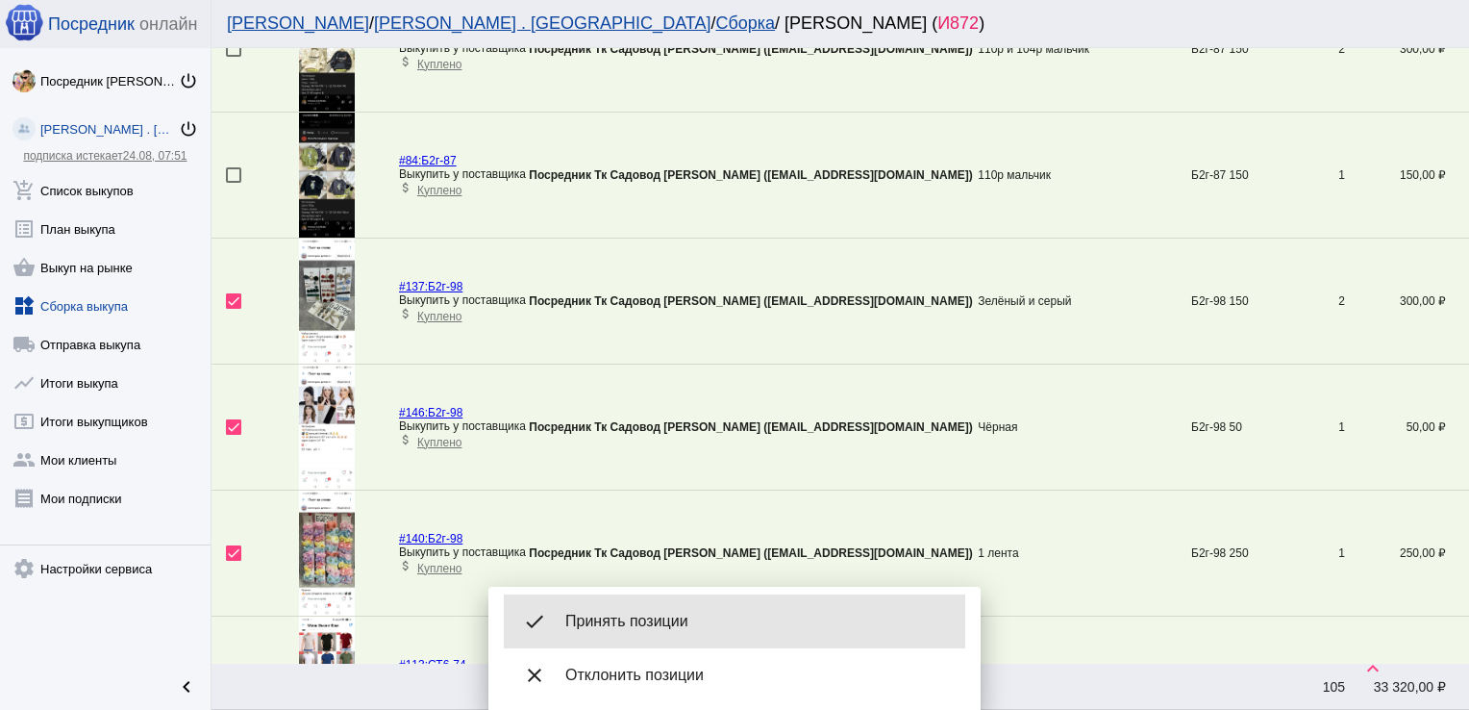
click at [646, 629] on span "Принять позиции" at bounding box center [757, 621] width 385 height 19
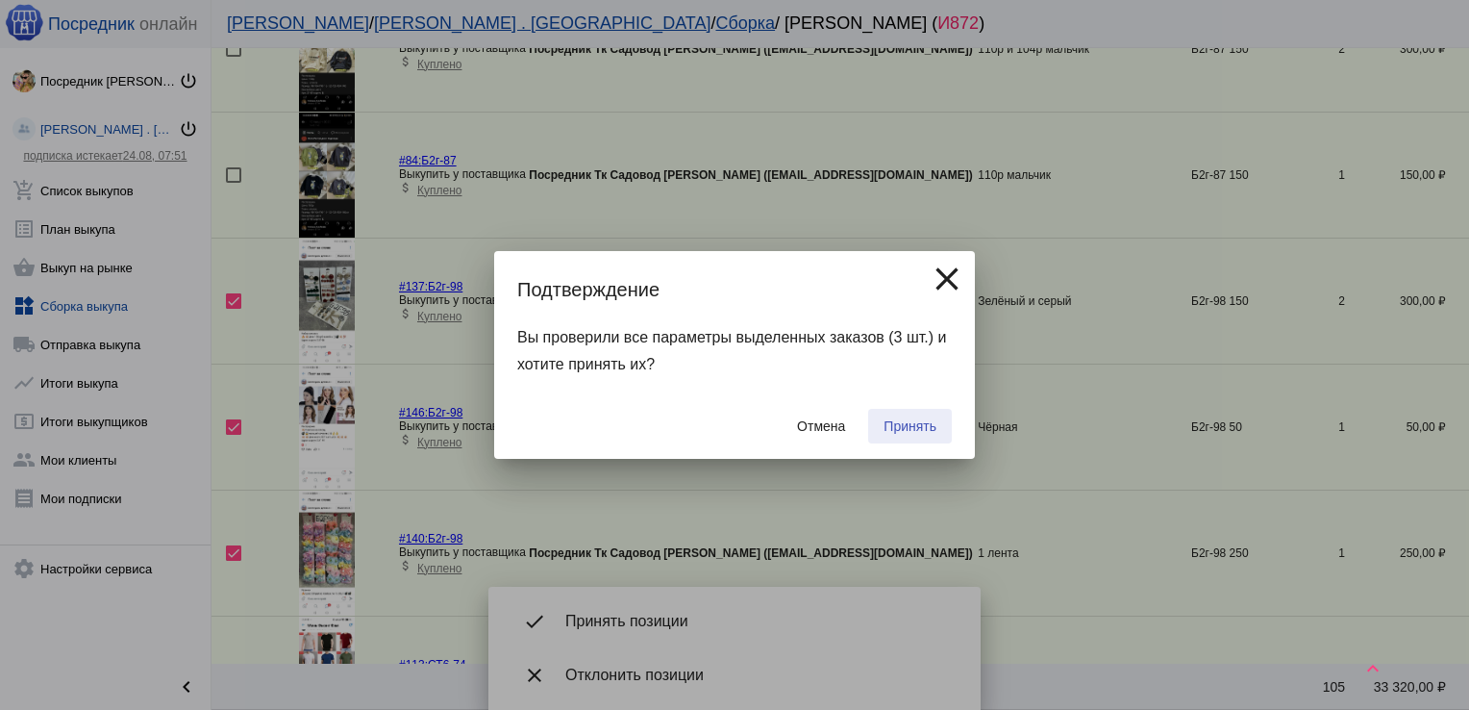
click at [910, 421] on span "Принять" at bounding box center [910, 425] width 53 height 15
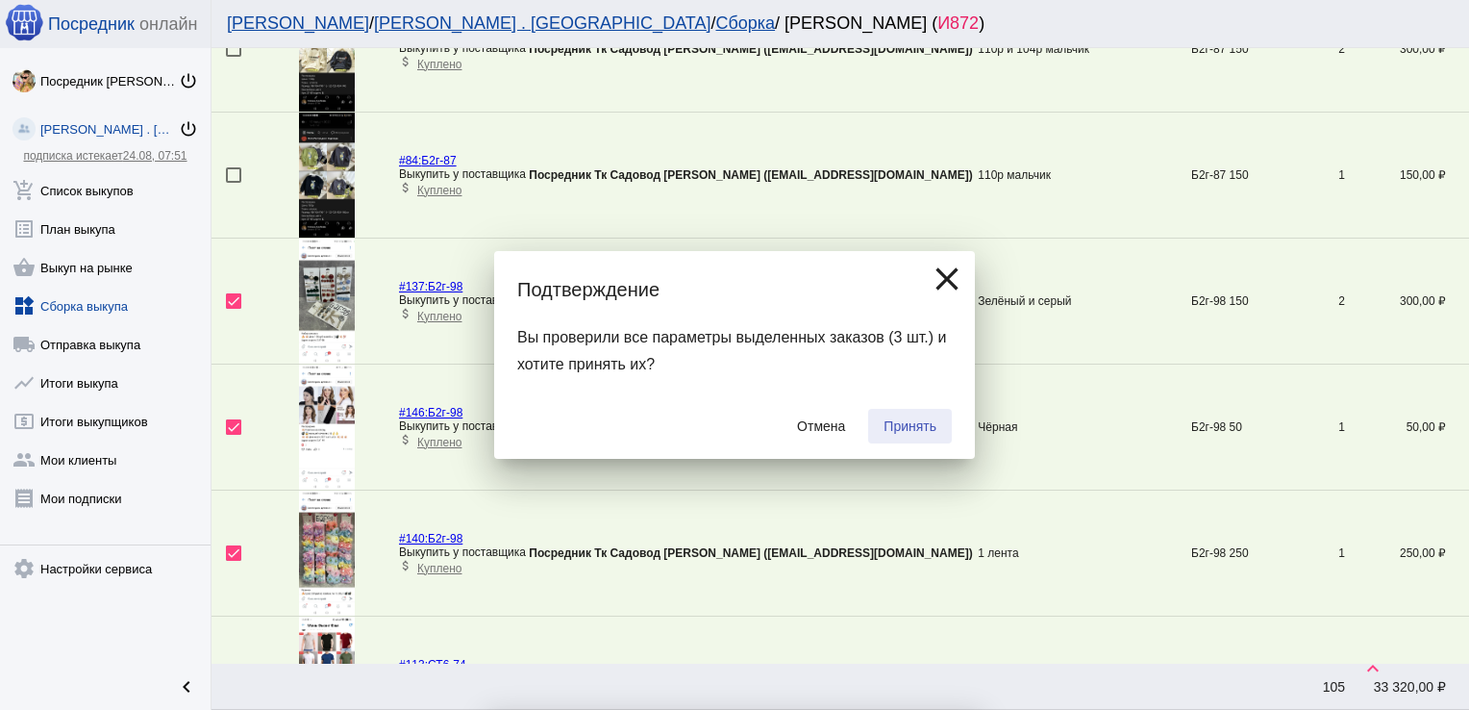
checkbox input "false"
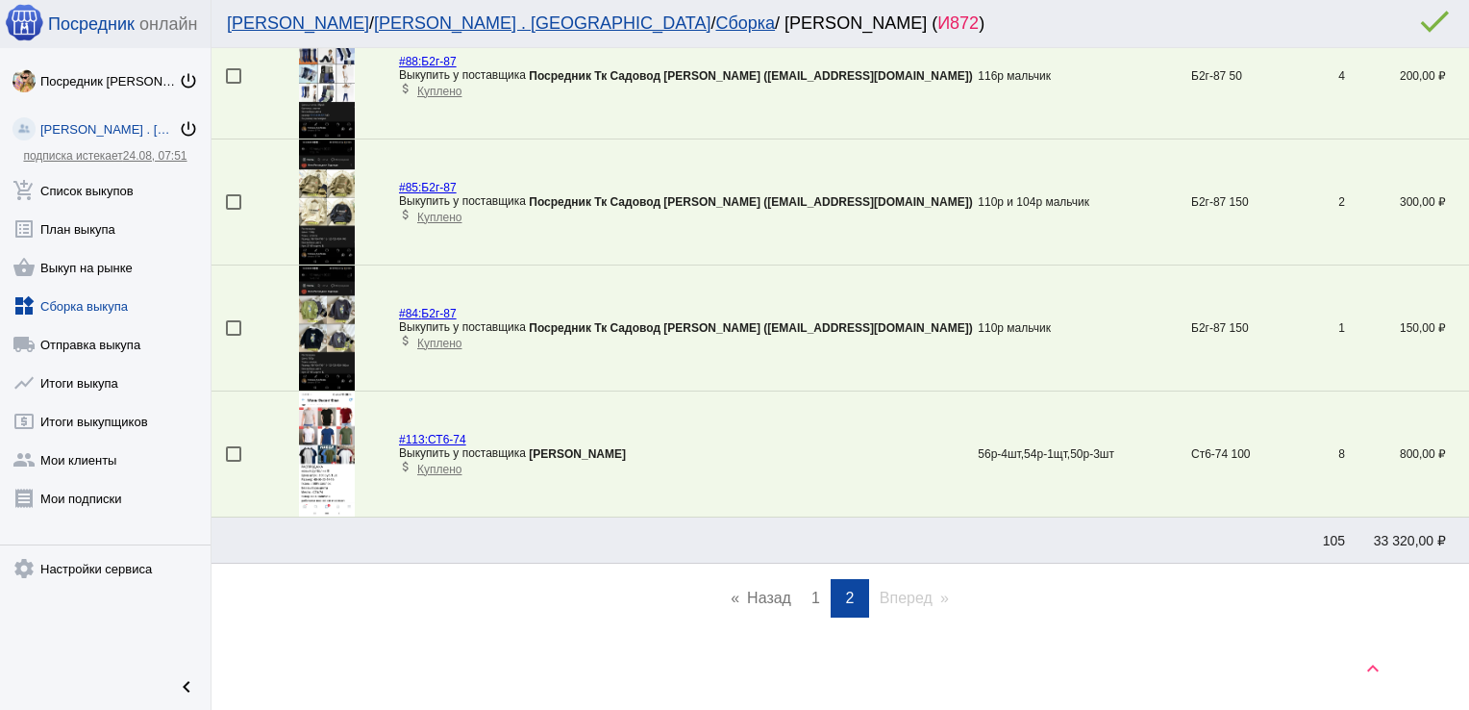
scroll to position [762, 0]
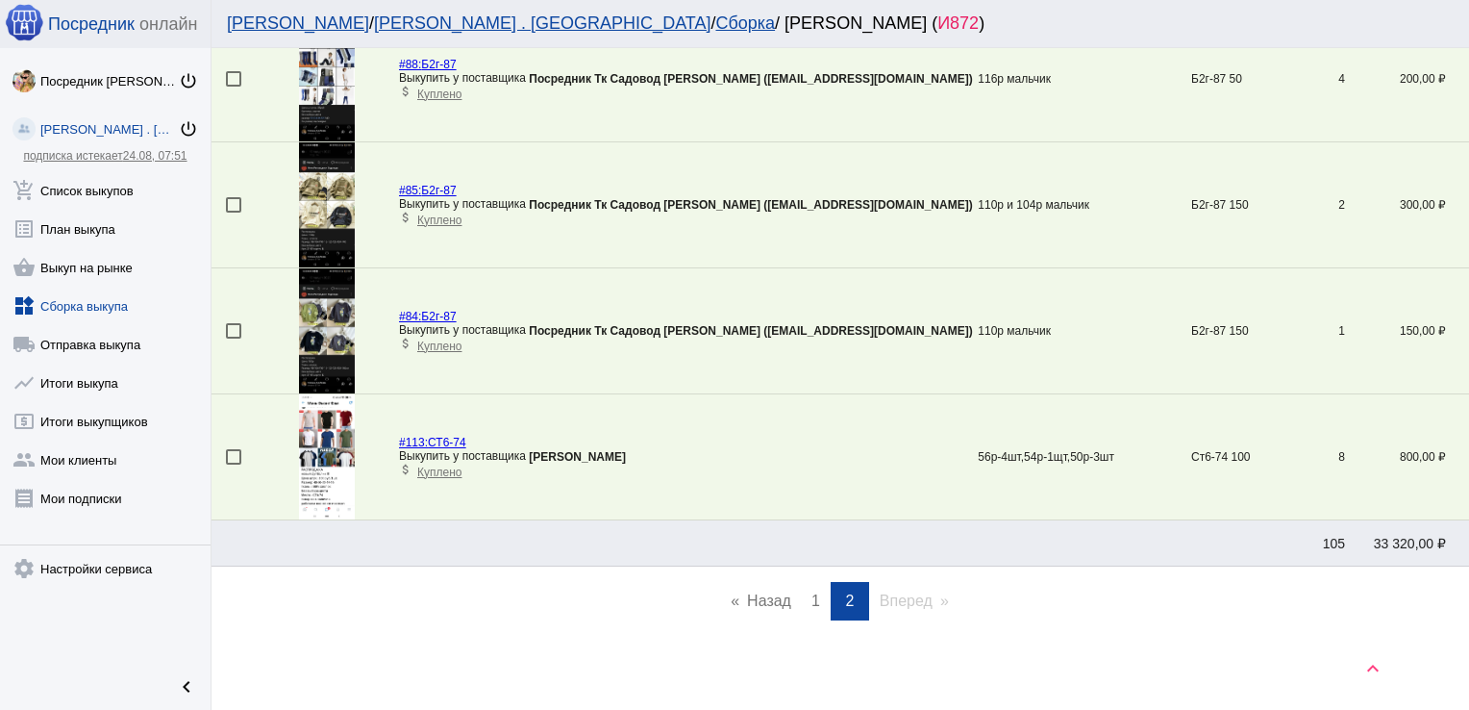
click at [812, 594] on span "1" at bounding box center [816, 600] width 9 height 16
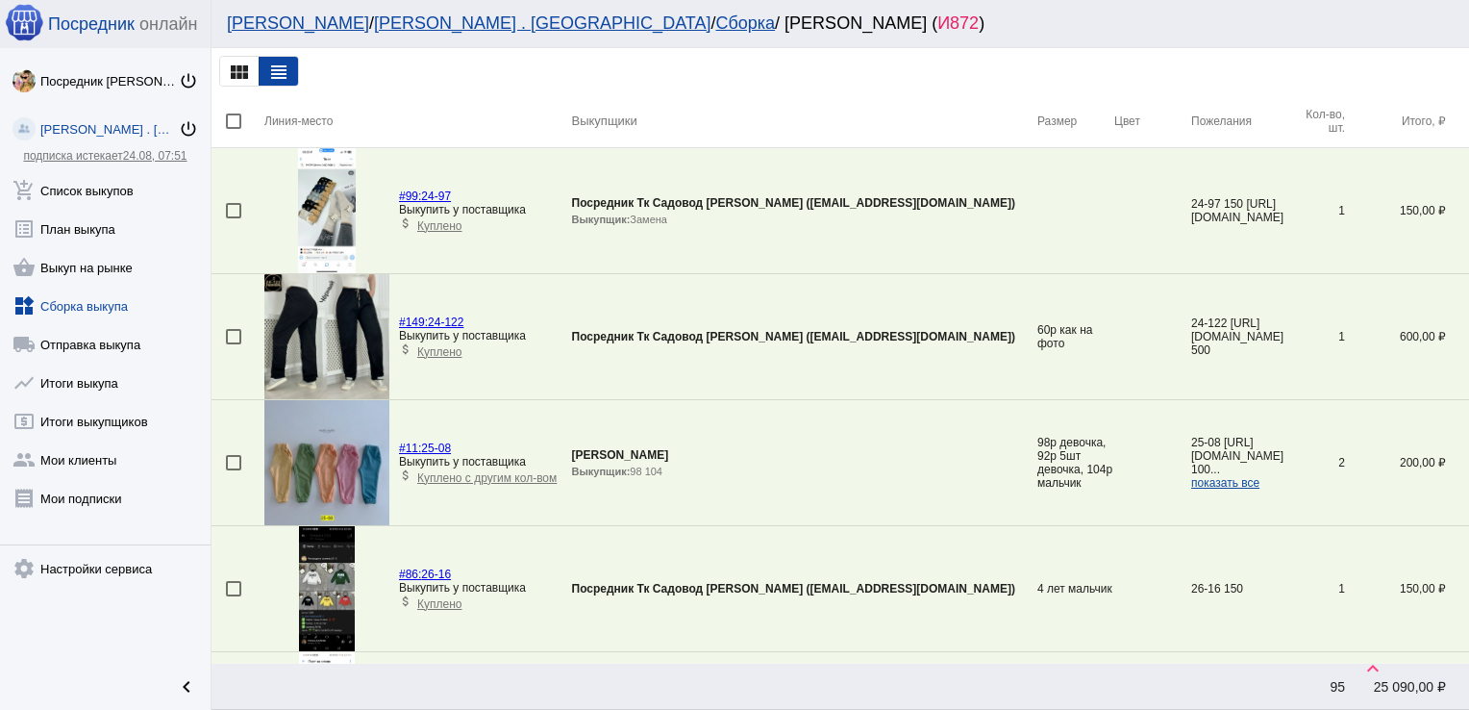
scroll to position [2080, 0]
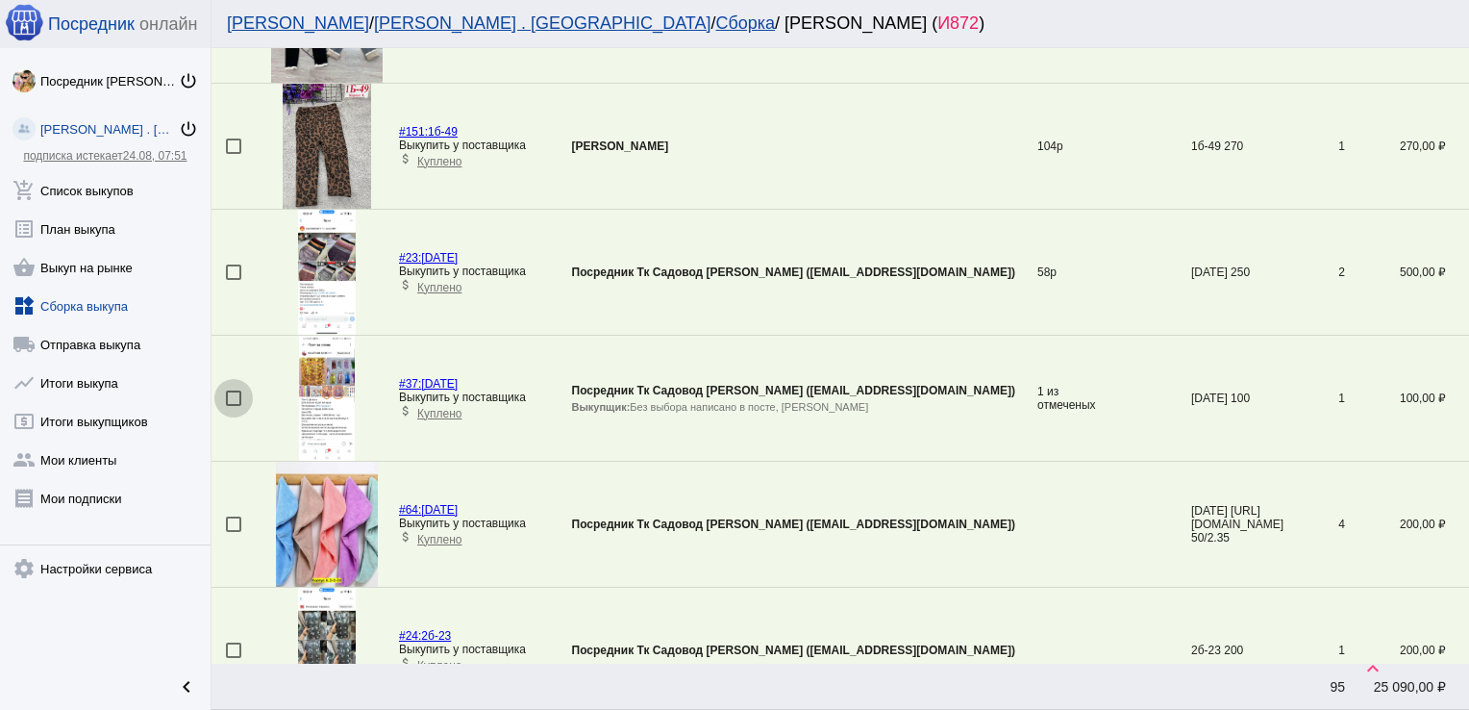
click at [230, 391] on div at bounding box center [233, 397] width 15 height 15
click at [233, 406] on input "checkbox" at bounding box center [233, 406] width 1 height 1
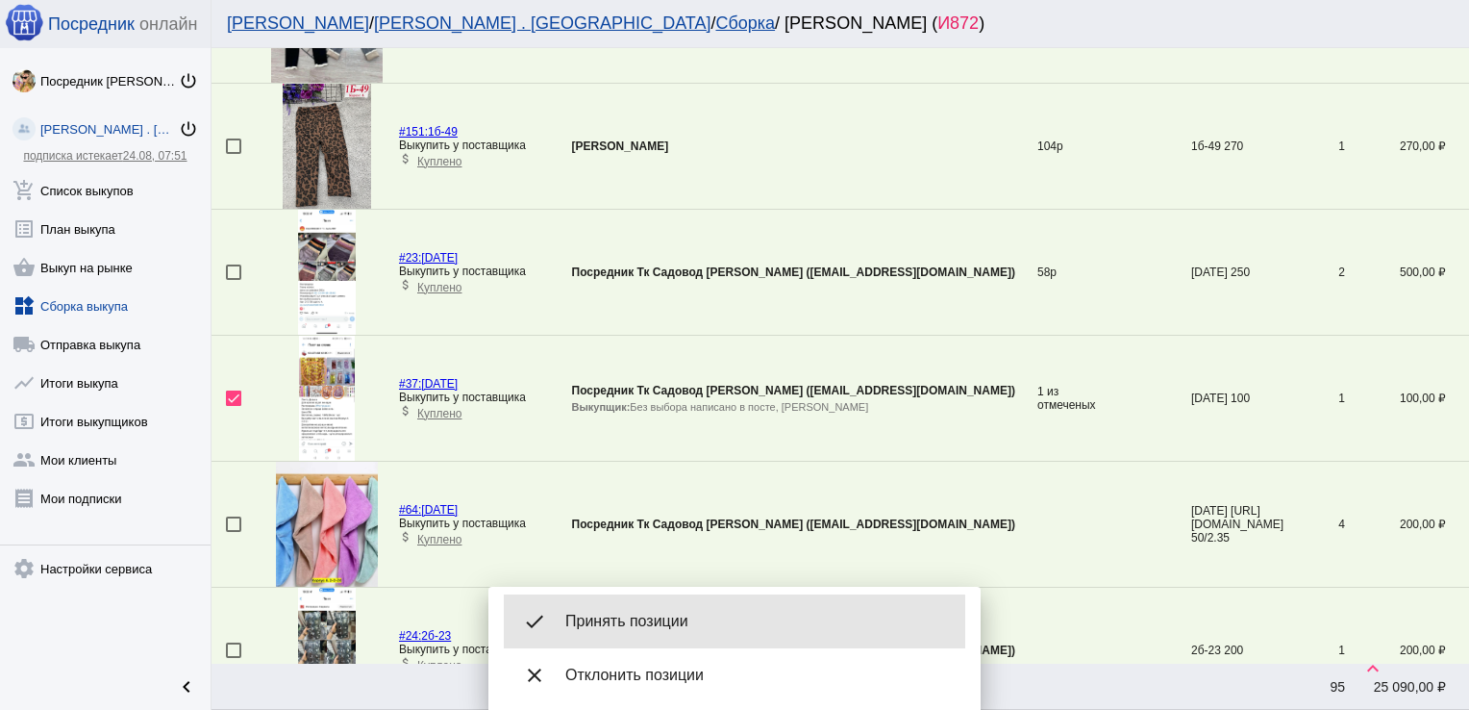
click at [642, 631] on div "done Принять позиции" at bounding box center [735, 621] width 462 height 54
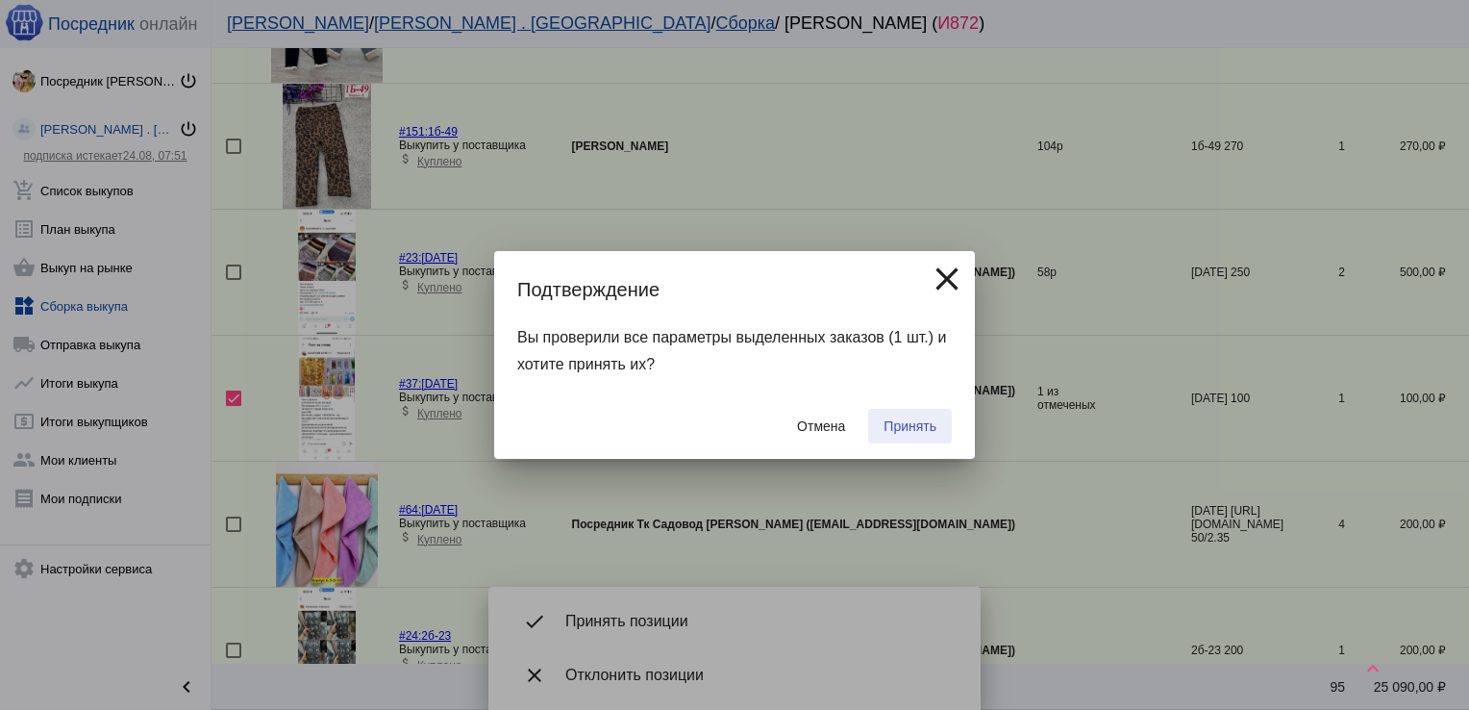
click at [896, 421] on span "Принять" at bounding box center [910, 425] width 53 height 15
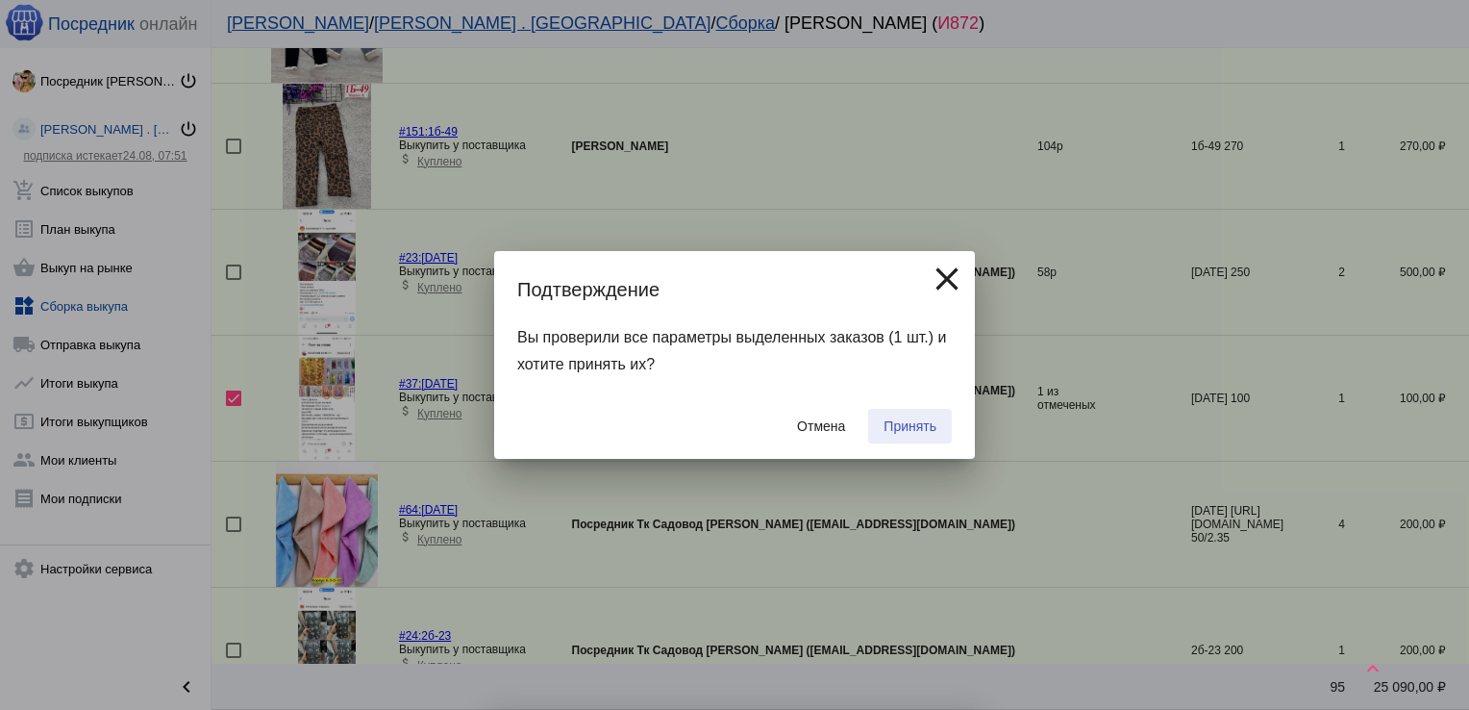
checkbox input "false"
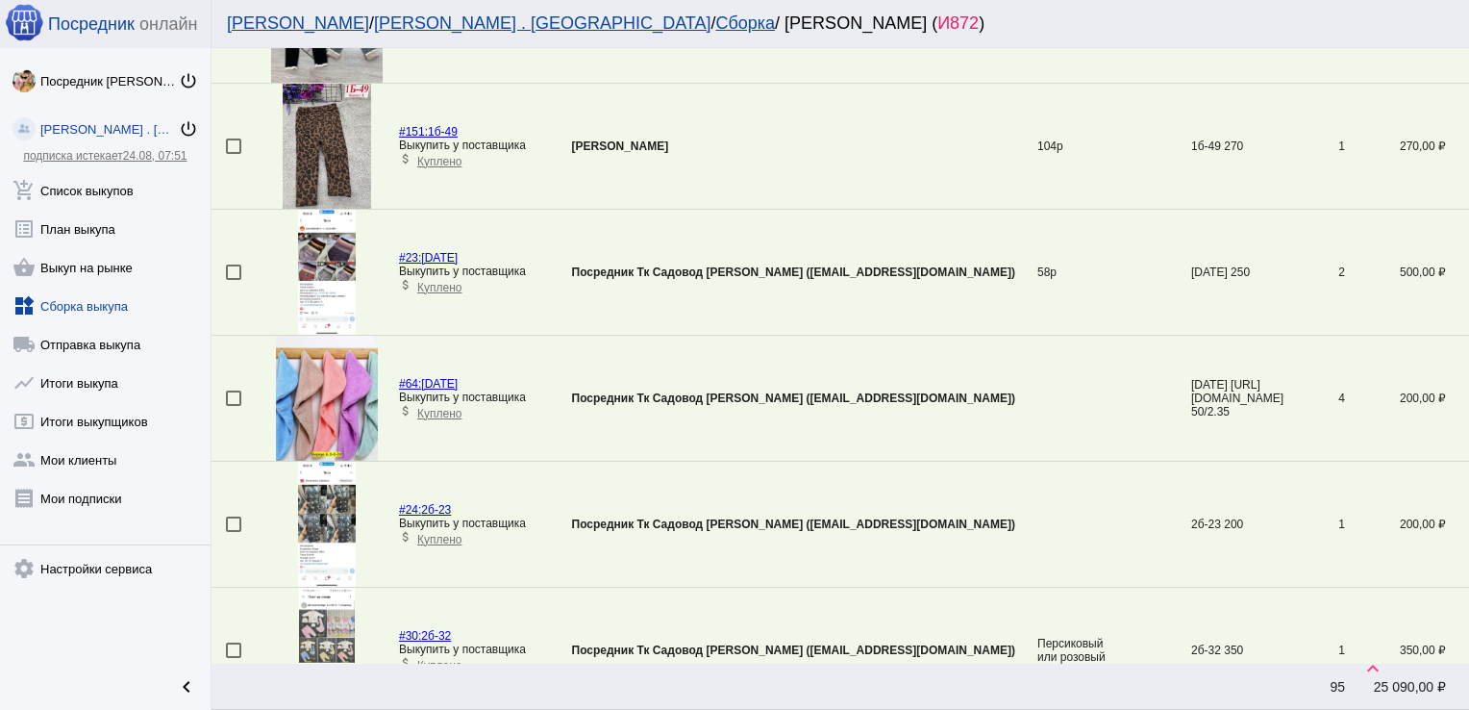
scroll to position [5224, 0]
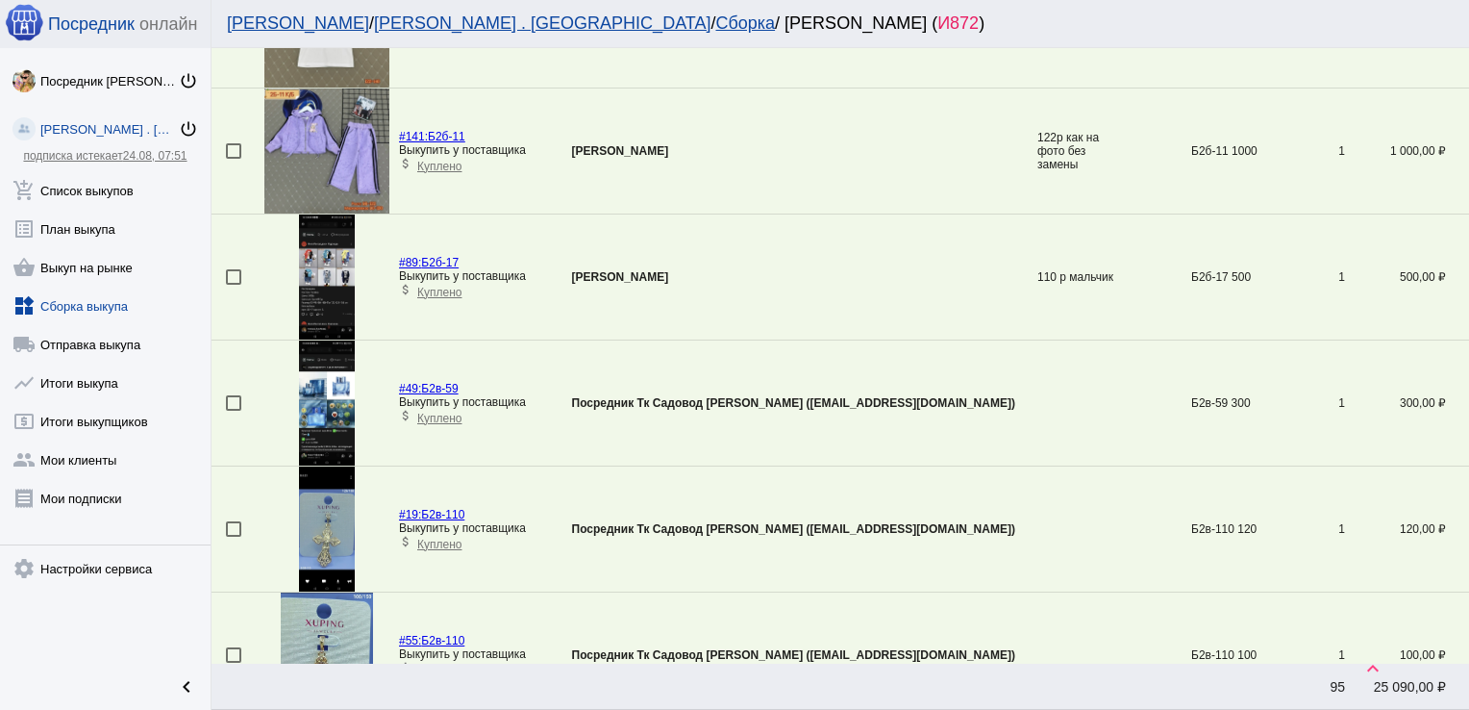
click at [239, 395] on div at bounding box center [233, 402] width 15 height 15
click at [234, 411] on input "checkbox" at bounding box center [233, 411] width 1 height 1
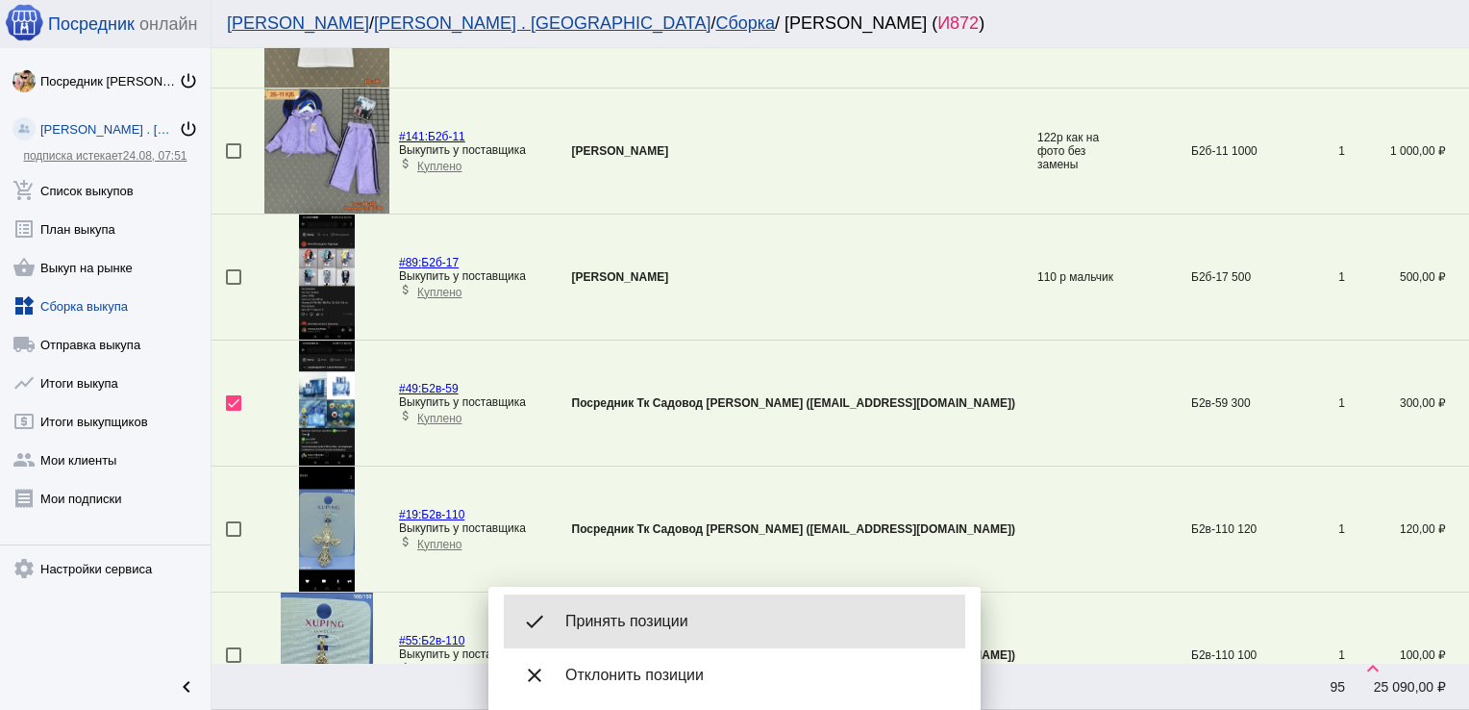
click at [651, 618] on span "Принять позиции" at bounding box center [757, 621] width 385 height 19
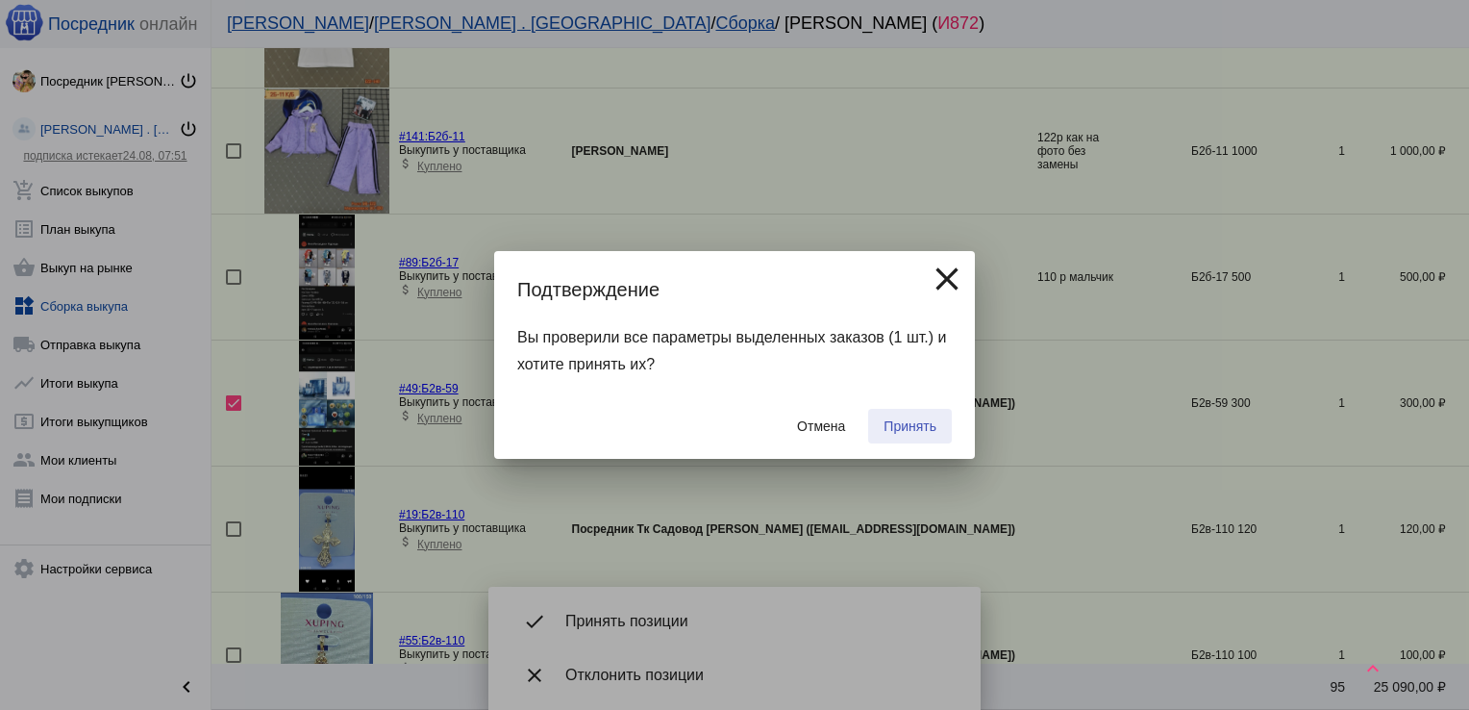
click at [919, 423] on span "Принять" at bounding box center [910, 425] width 53 height 15
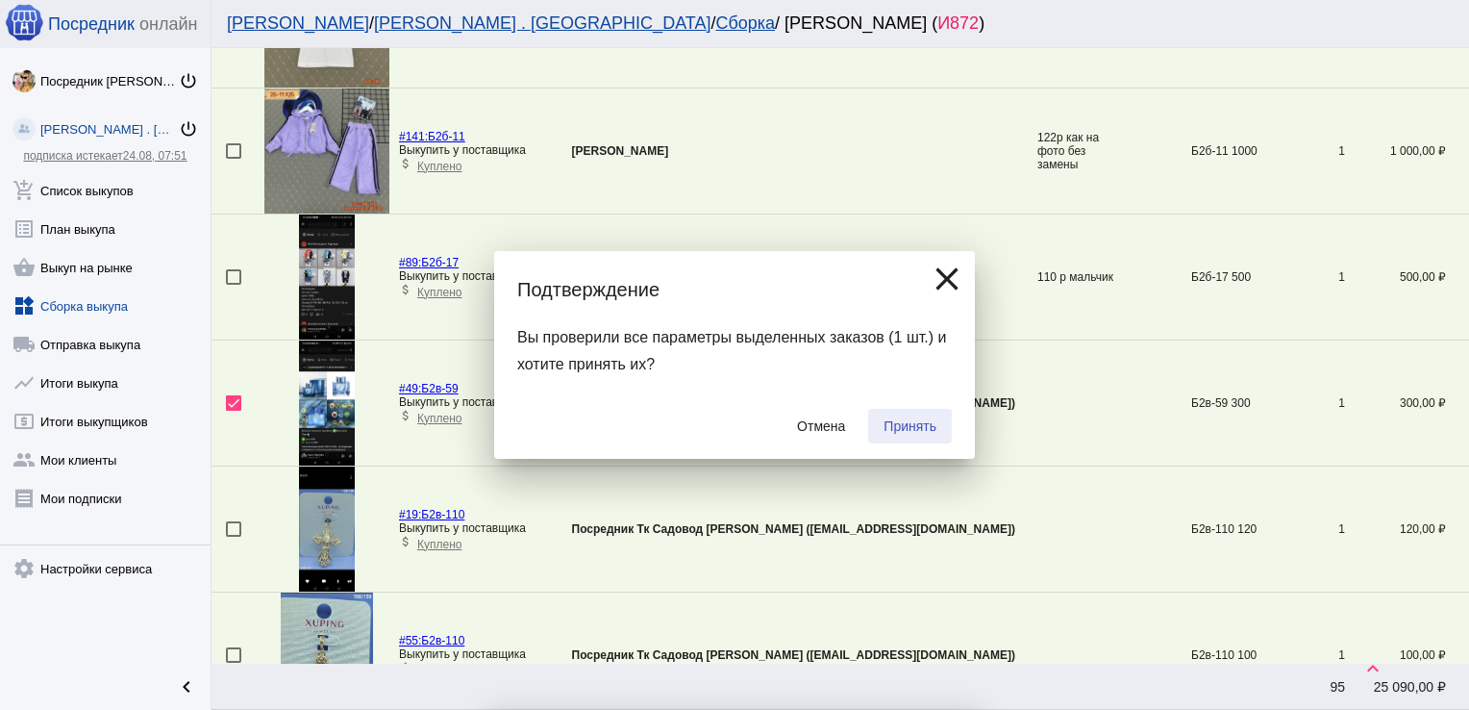
checkbox input "false"
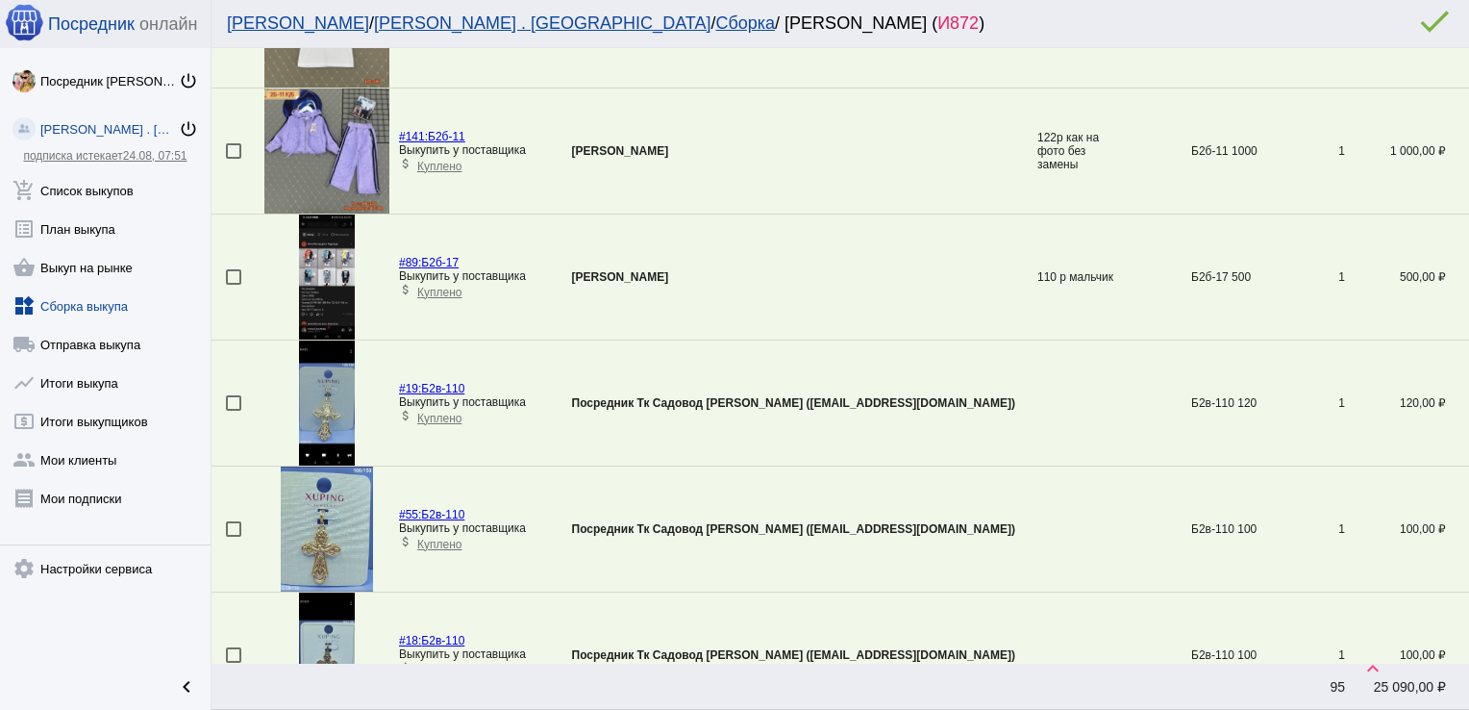
scroll to position [2835, 0]
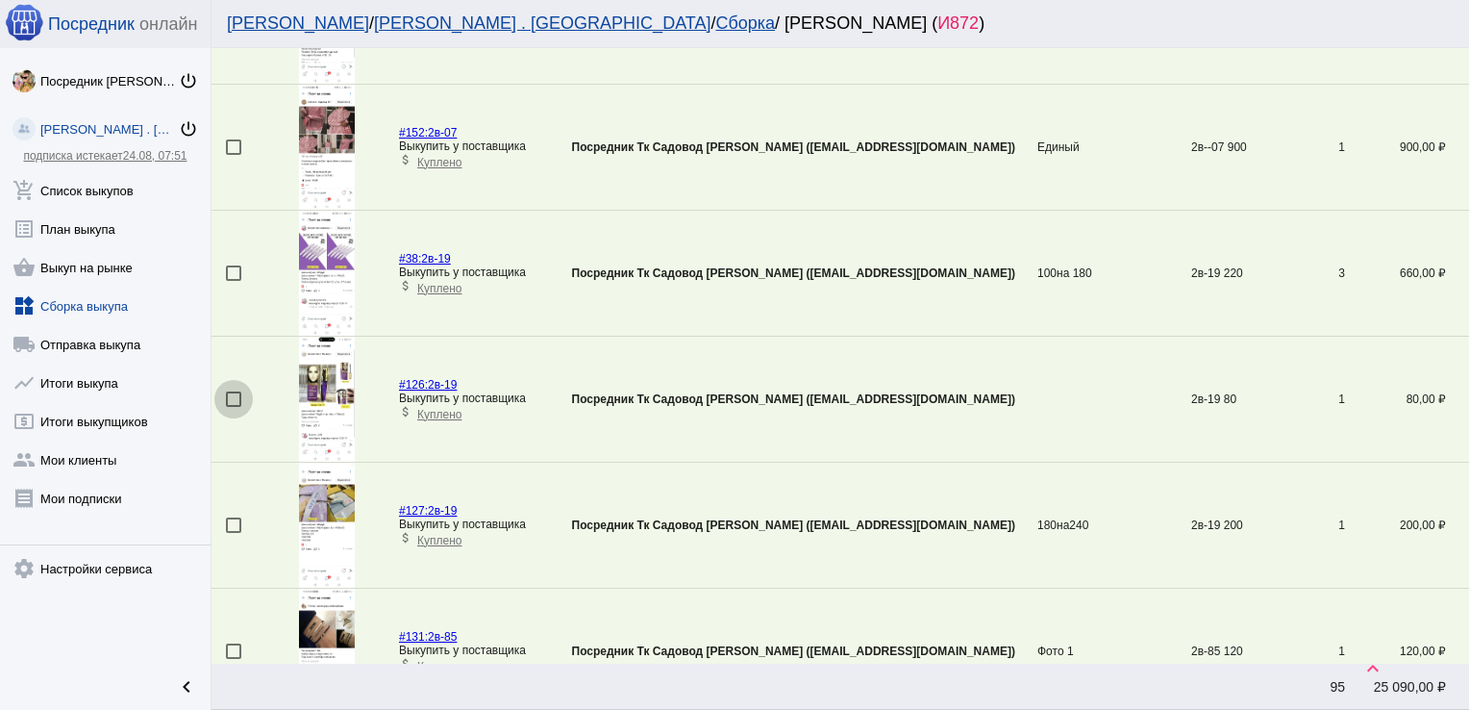
click at [229, 394] on div at bounding box center [233, 398] width 15 height 15
click at [233, 407] on input "checkbox" at bounding box center [233, 407] width 1 height 1
checkbox input "true"
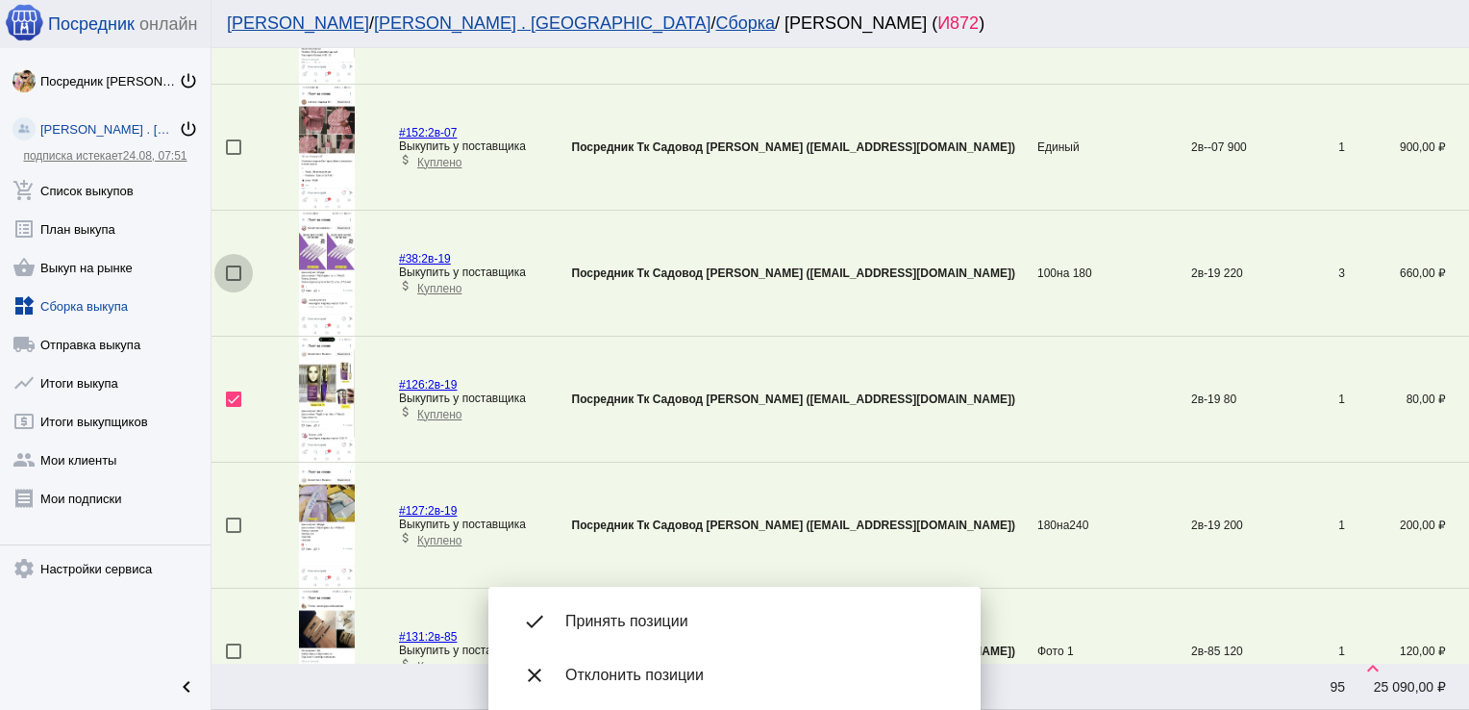
click at [235, 268] on div at bounding box center [233, 272] width 15 height 15
click at [234, 281] on input "checkbox" at bounding box center [233, 281] width 1 height 1
checkbox input "true"
click at [232, 519] on div at bounding box center [233, 524] width 15 height 15
click at [233, 533] on input "checkbox" at bounding box center [233, 533] width 1 height 1
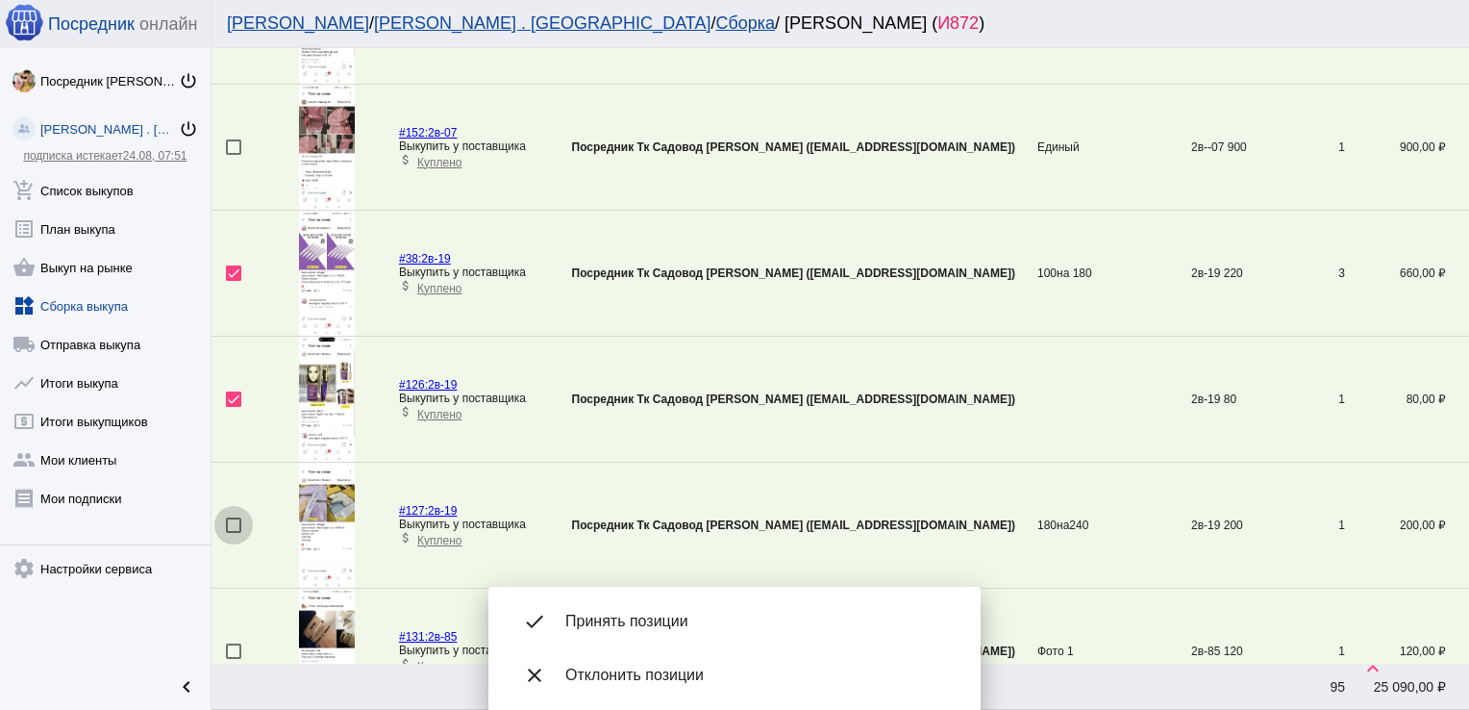
checkbox input "true"
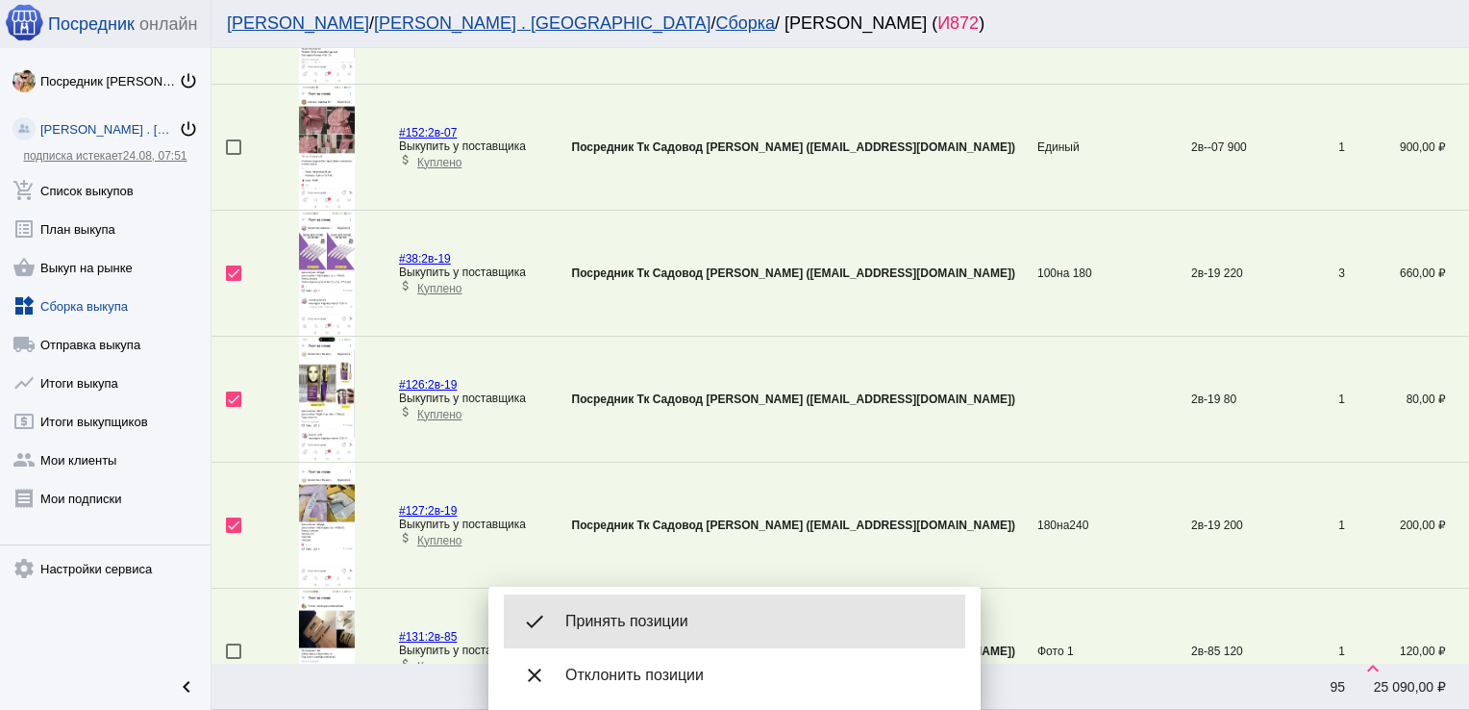
click at [659, 625] on span "Принять позиции" at bounding box center [757, 621] width 385 height 19
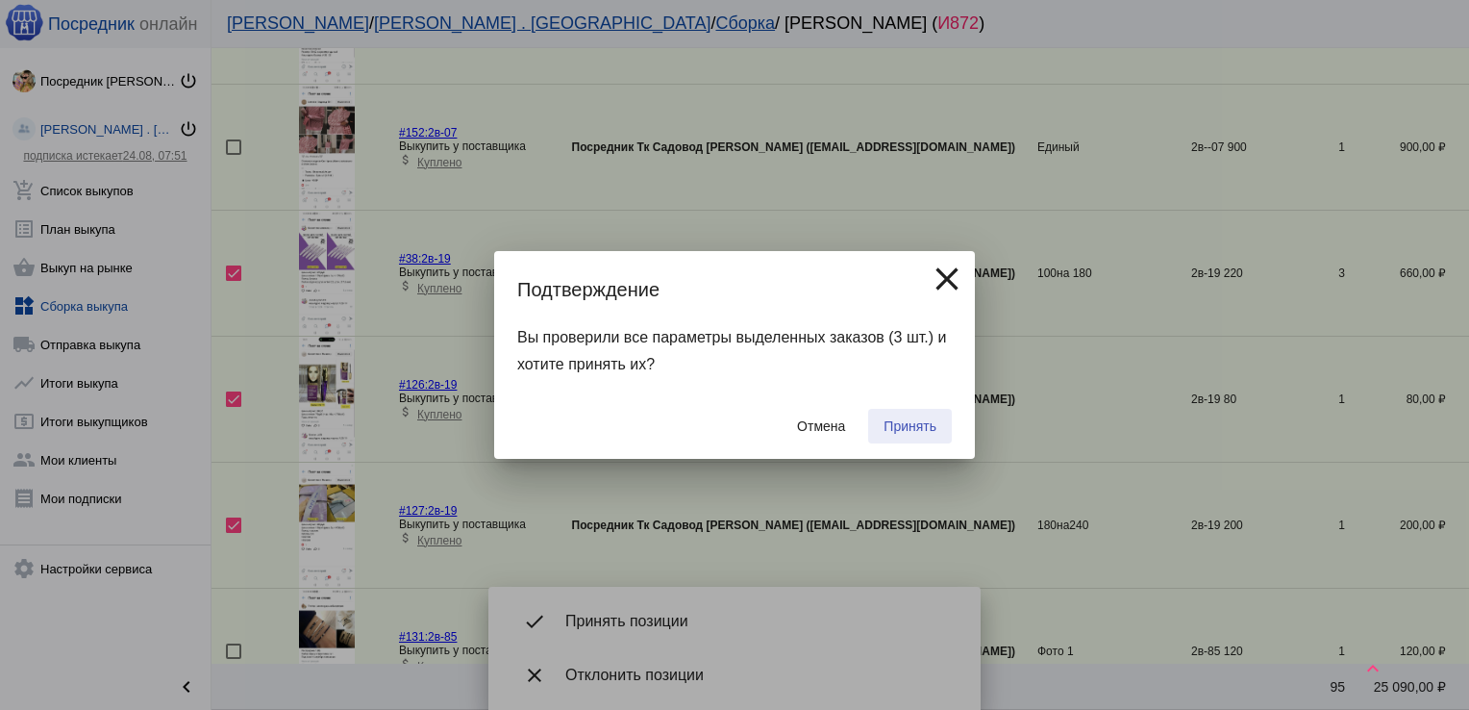
click at [907, 422] on span "Принять" at bounding box center [910, 425] width 53 height 15
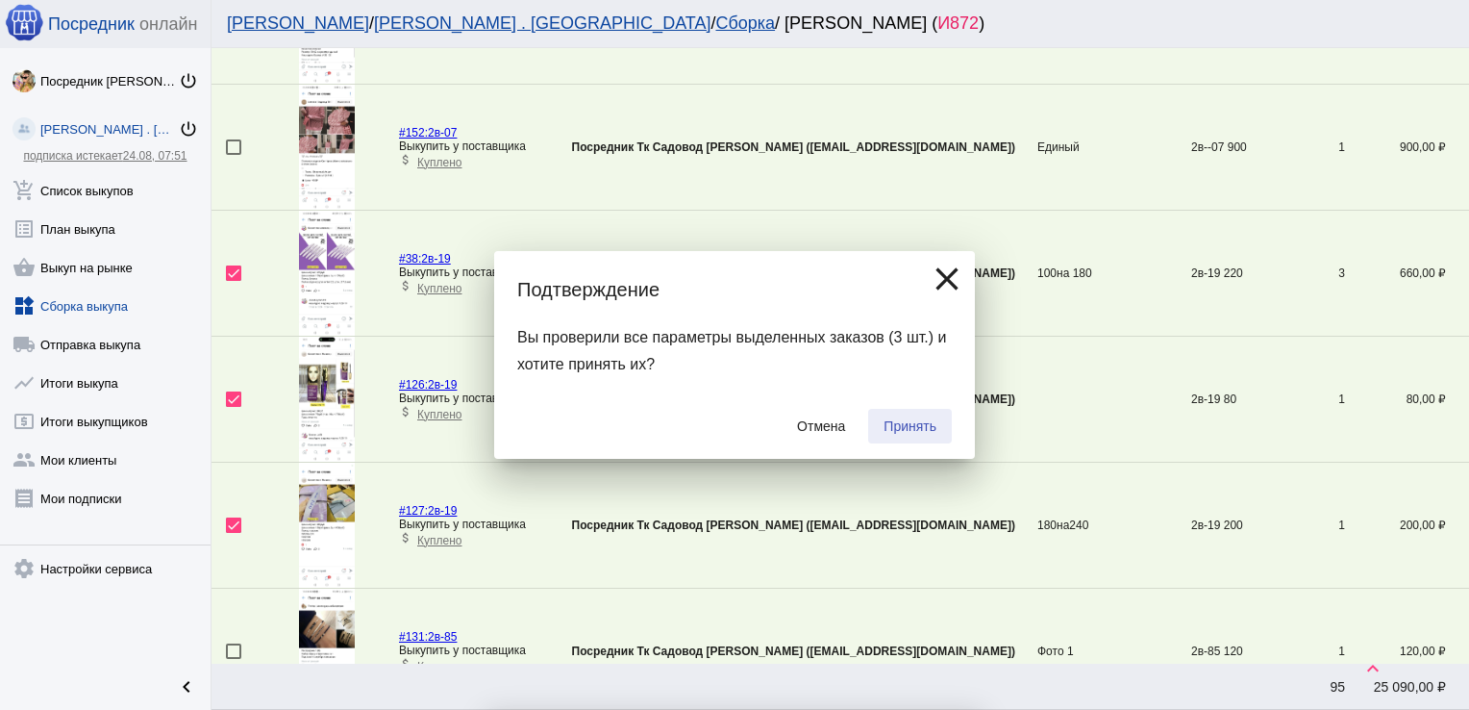
checkbox input "false"
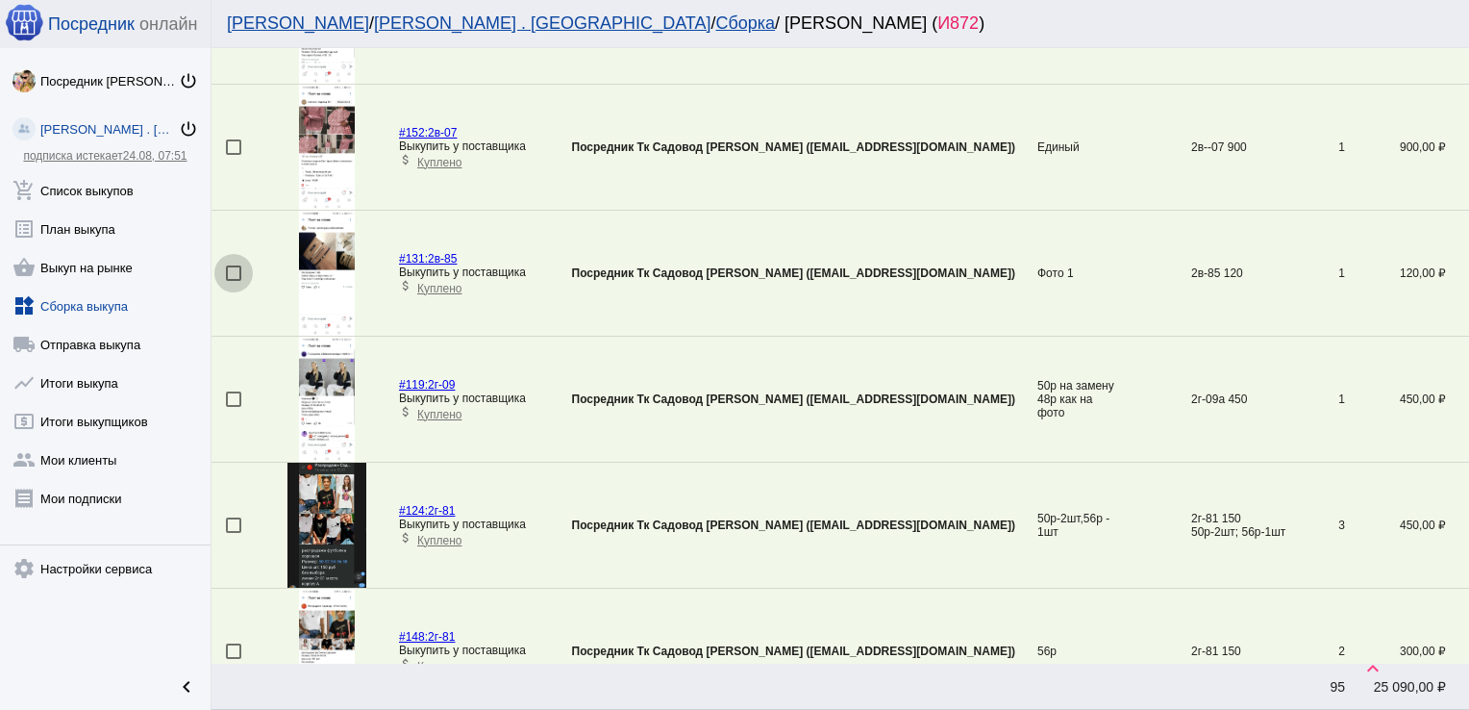
click at [227, 269] on div at bounding box center [233, 272] width 15 height 15
click at [233, 281] on input "checkbox" at bounding box center [233, 281] width 1 height 1
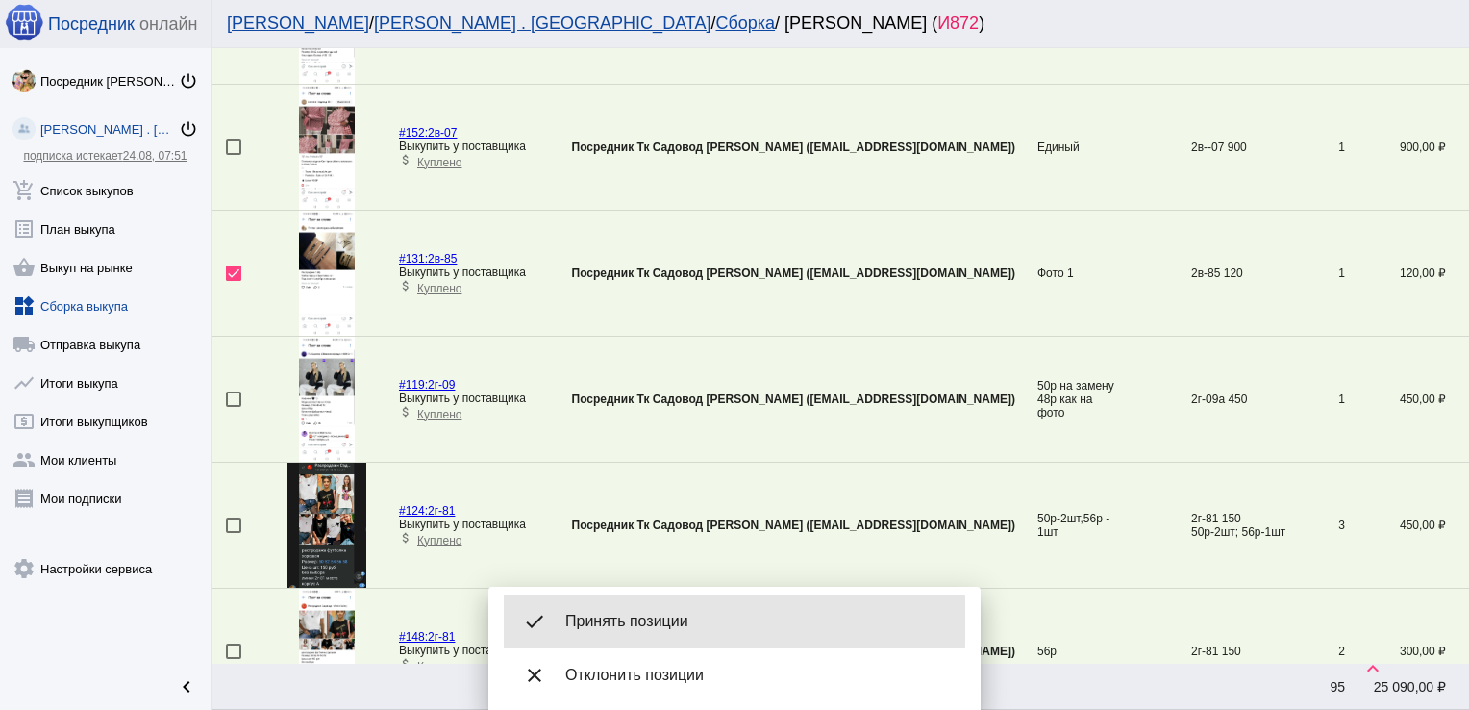
click at [649, 621] on span "Принять позиции" at bounding box center [757, 621] width 385 height 19
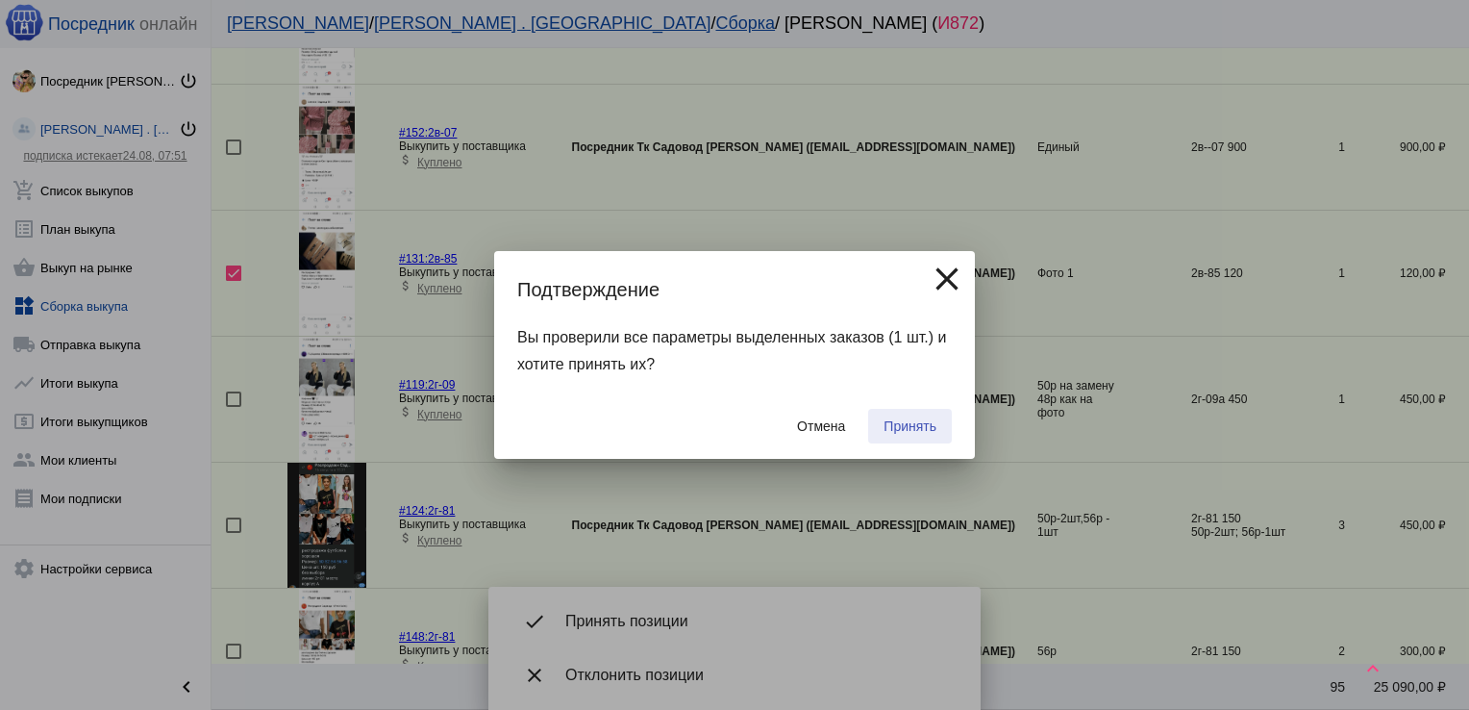
click at [915, 427] on span "Принять" at bounding box center [910, 425] width 53 height 15
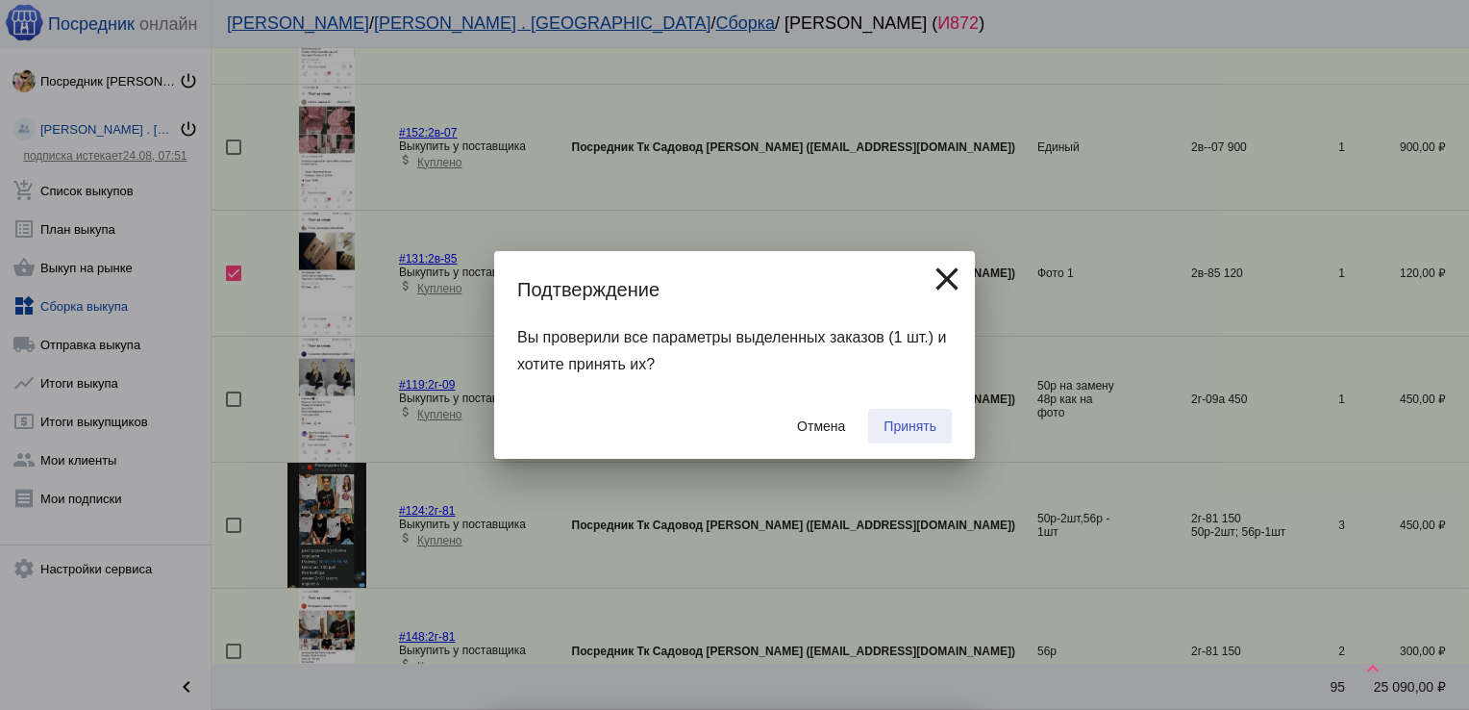
checkbox input "false"
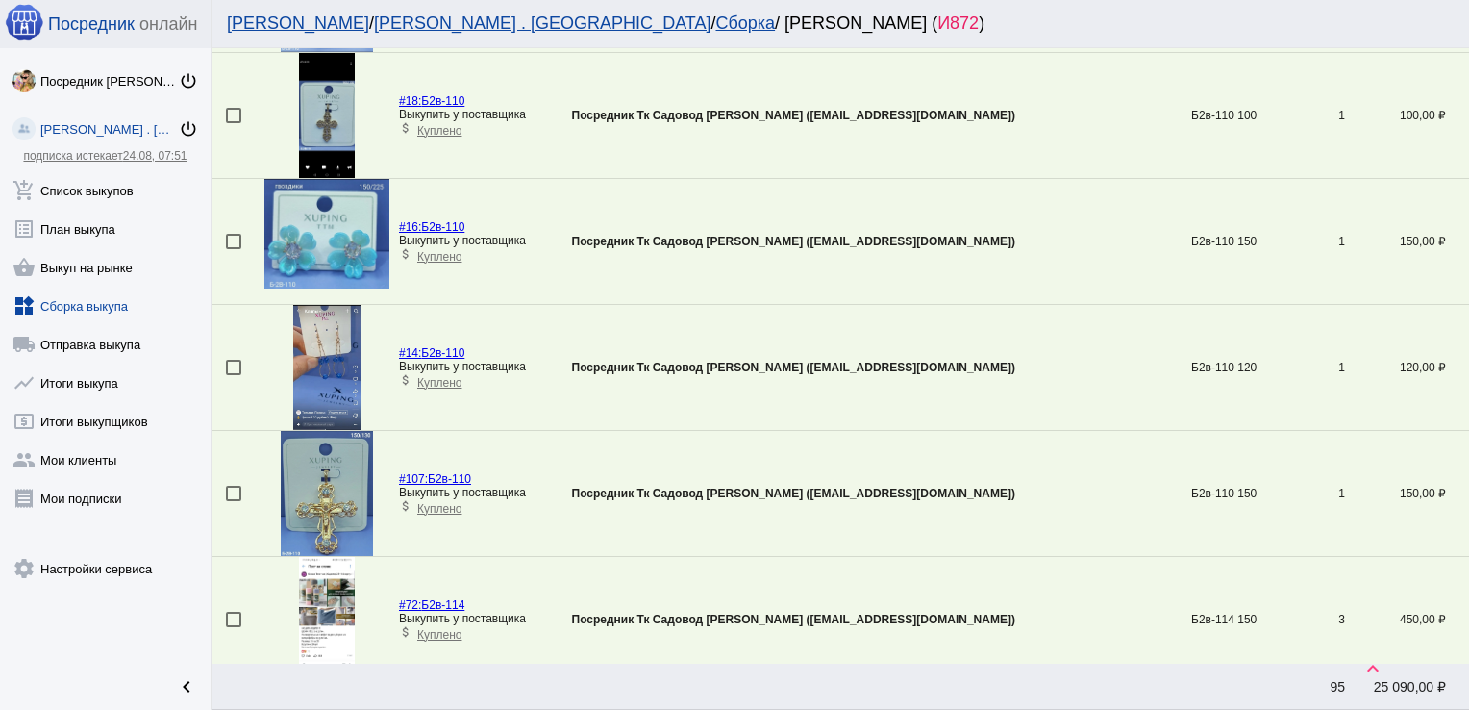
scroll to position [5203, 0]
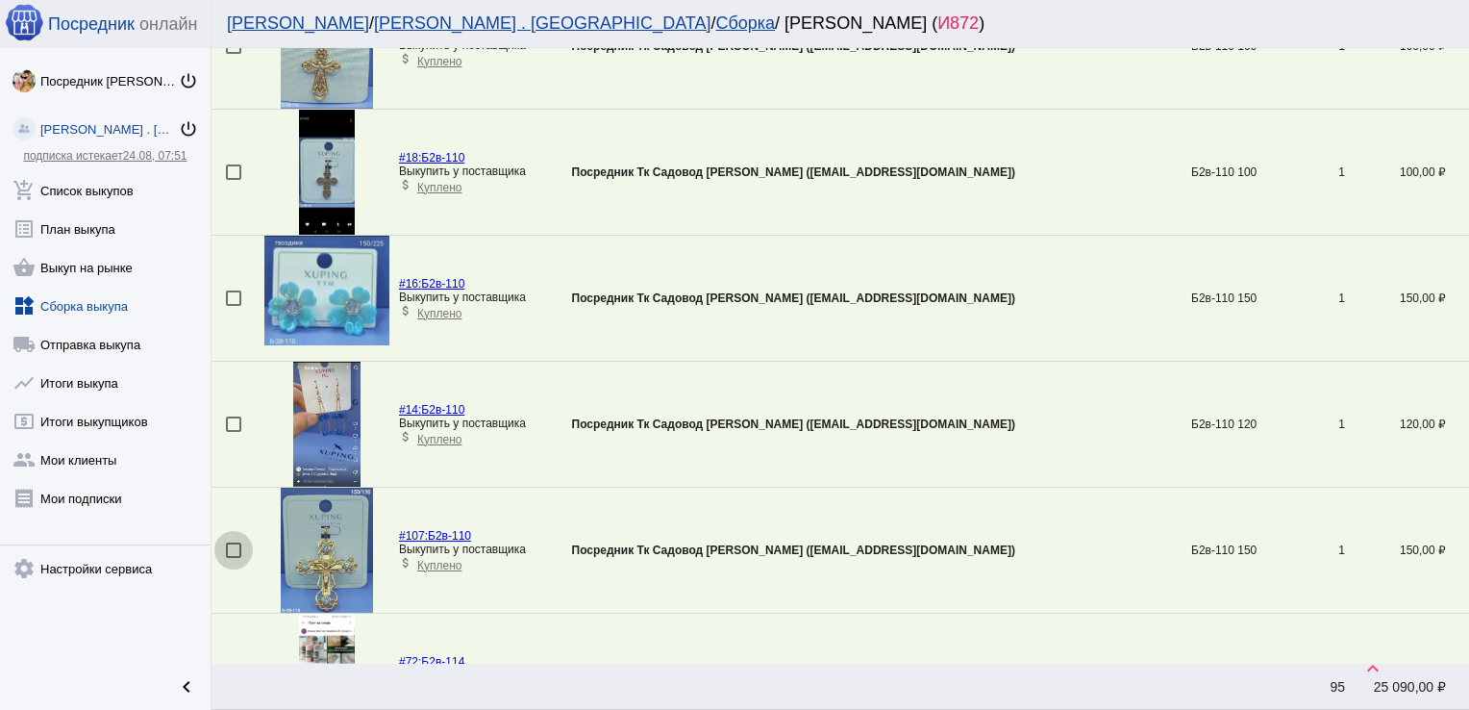
click at [235, 542] on div at bounding box center [233, 549] width 15 height 15
click at [234, 558] on input "checkbox" at bounding box center [233, 558] width 1 height 1
checkbox input "true"
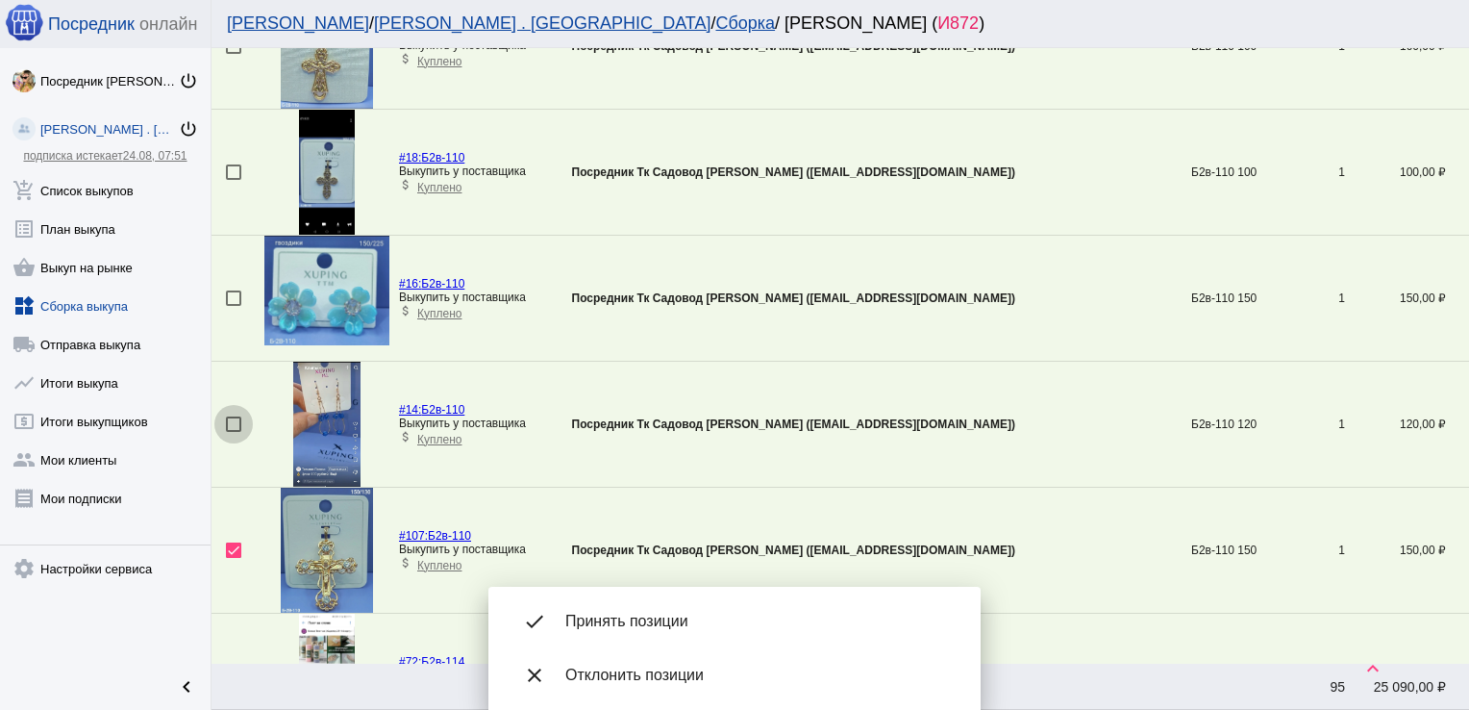
click at [231, 416] on div at bounding box center [233, 423] width 15 height 15
click at [233, 432] on input "checkbox" at bounding box center [233, 432] width 1 height 1
checkbox input "true"
click at [235, 290] on div at bounding box center [233, 297] width 15 height 15
click at [234, 306] on input "checkbox" at bounding box center [233, 306] width 1 height 1
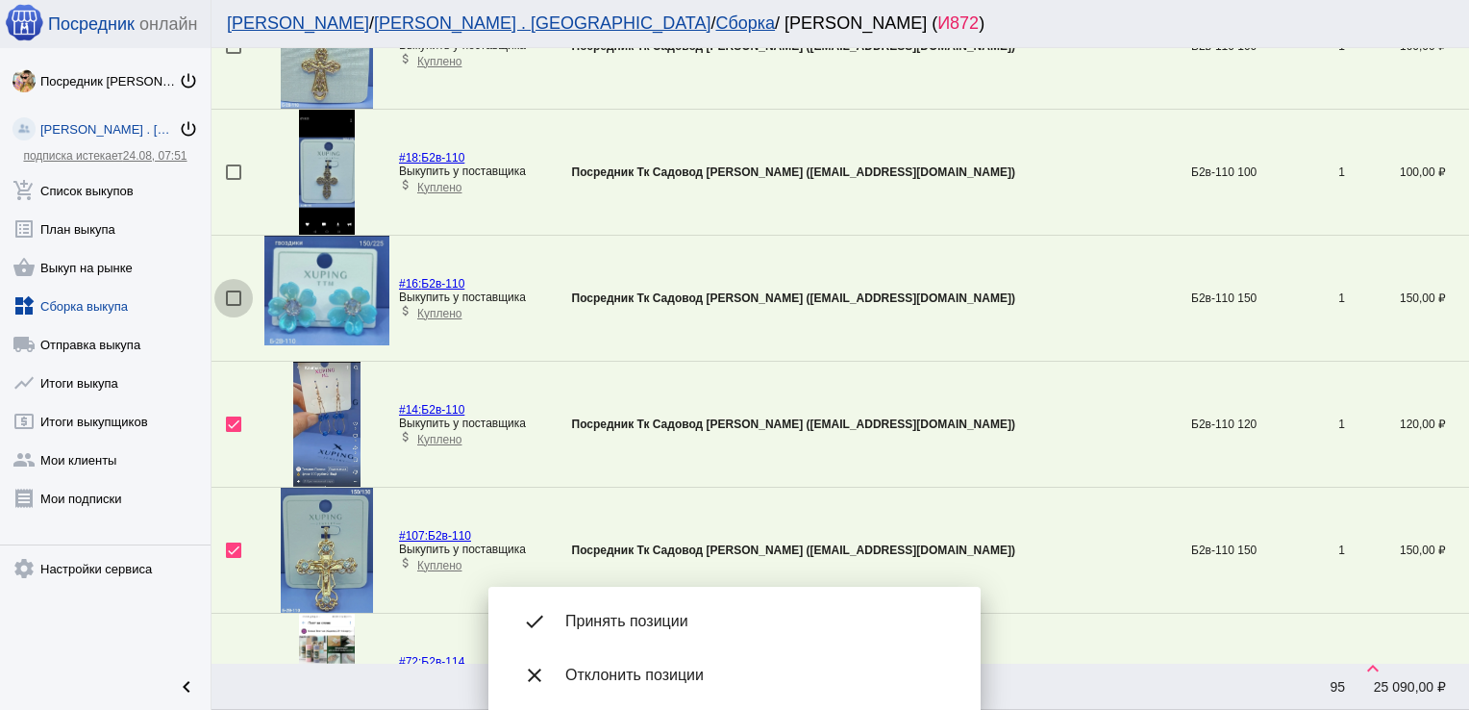
checkbox input "true"
click at [232, 164] on div at bounding box center [233, 171] width 15 height 15
click at [233, 180] on input "checkbox" at bounding box center [233, 180] width 1 height 1
checkbox input "true"
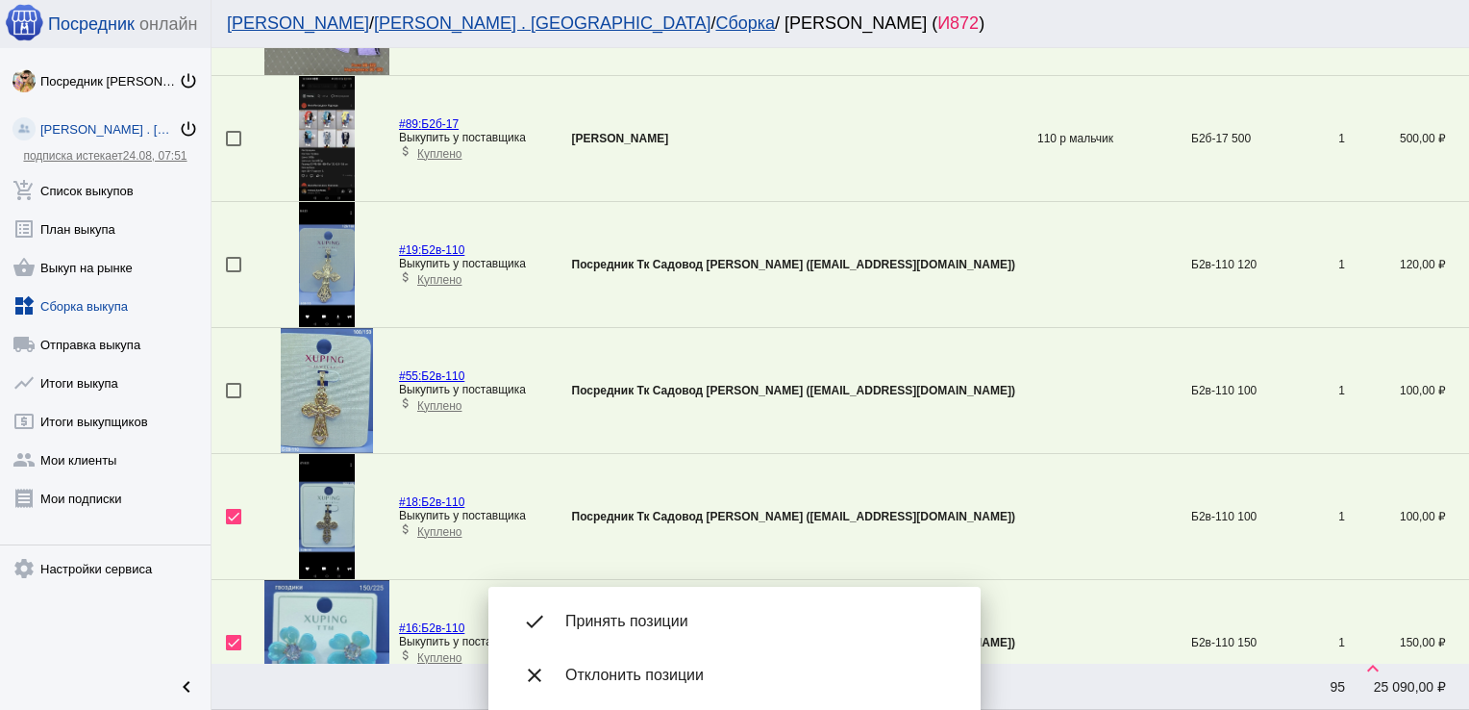
scroll to position [4801, 0]
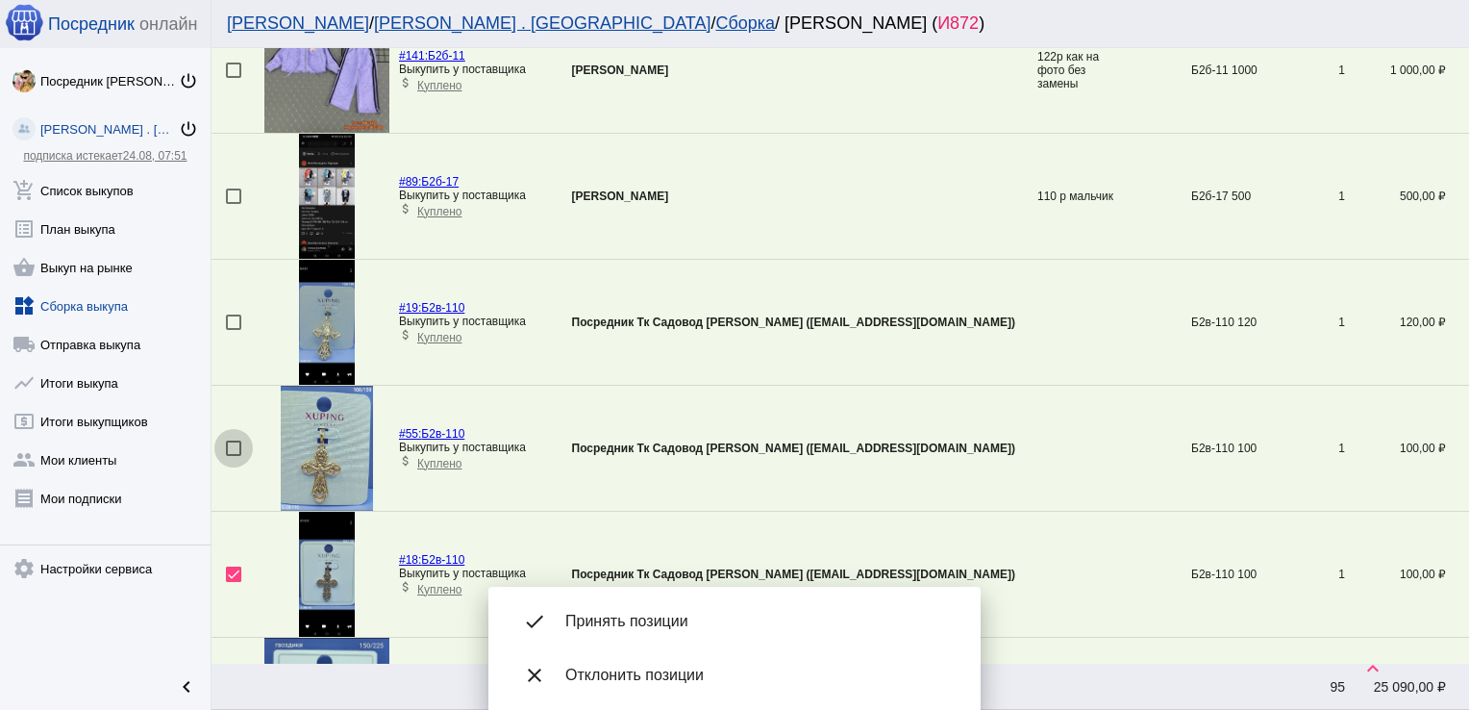
click at [237, 440] on div at bounding box center [233, 447] width 15 height 15
click at [234, 456] on input "checkbox" at bounding box center [233, 456] width 1 height 1
checkbox input "true"
click at [235, 317] on div at bounding box center [233, 321] width 15 height 15
click at [234, 330] on input "checkbox" at bounding box center [233, 330] width 1 height 1
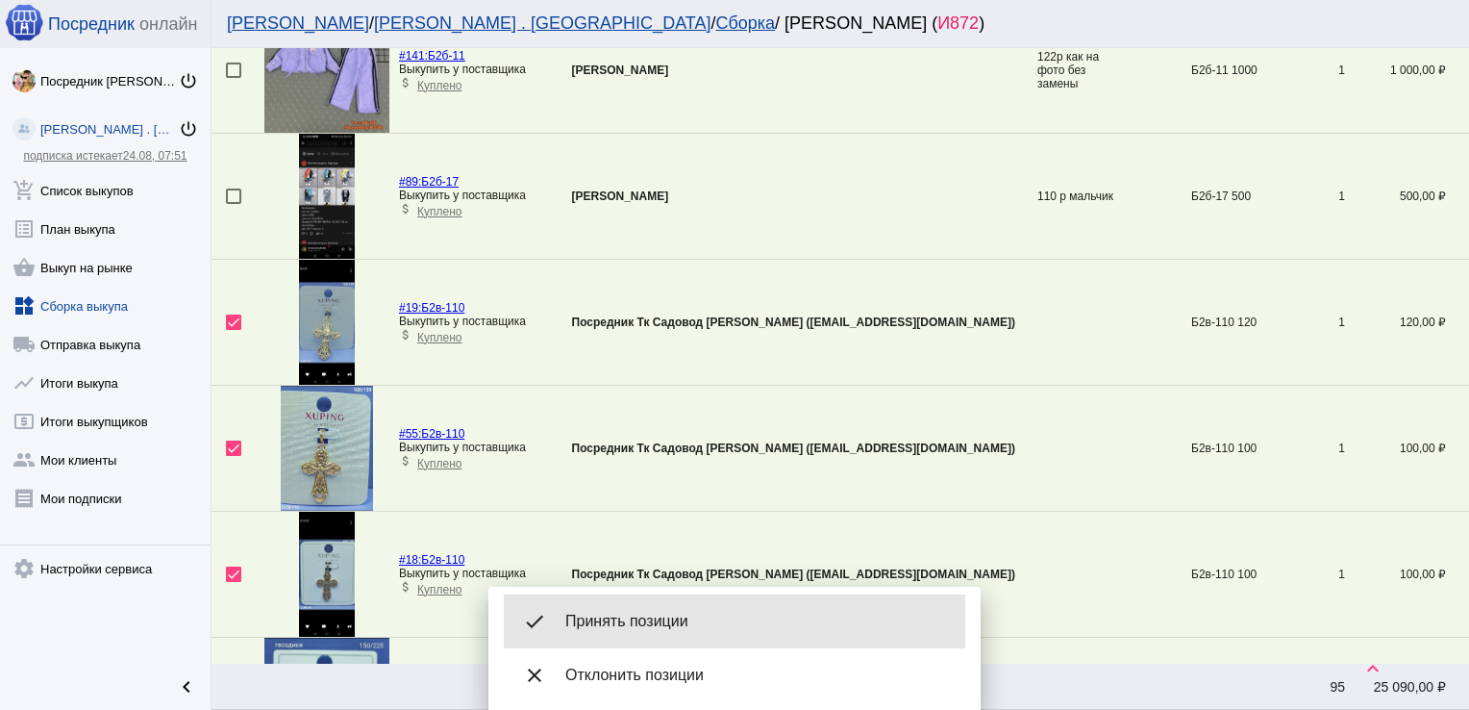
click at [627, 621] on span "Принять позиции" at bounding box center [757, 621] width 385 height 19
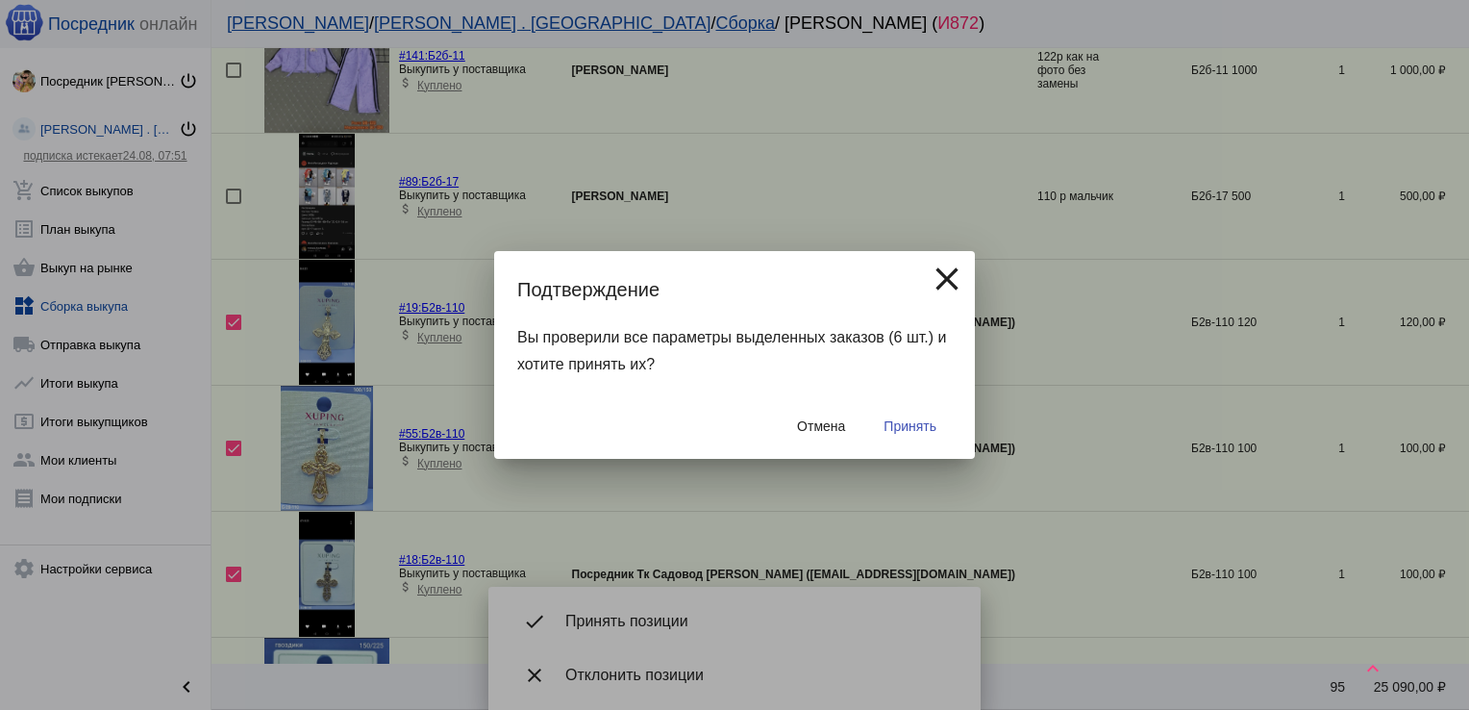
click at [888, 421] on span "Принять" at bounding box center [910, 425] width 53 height 15
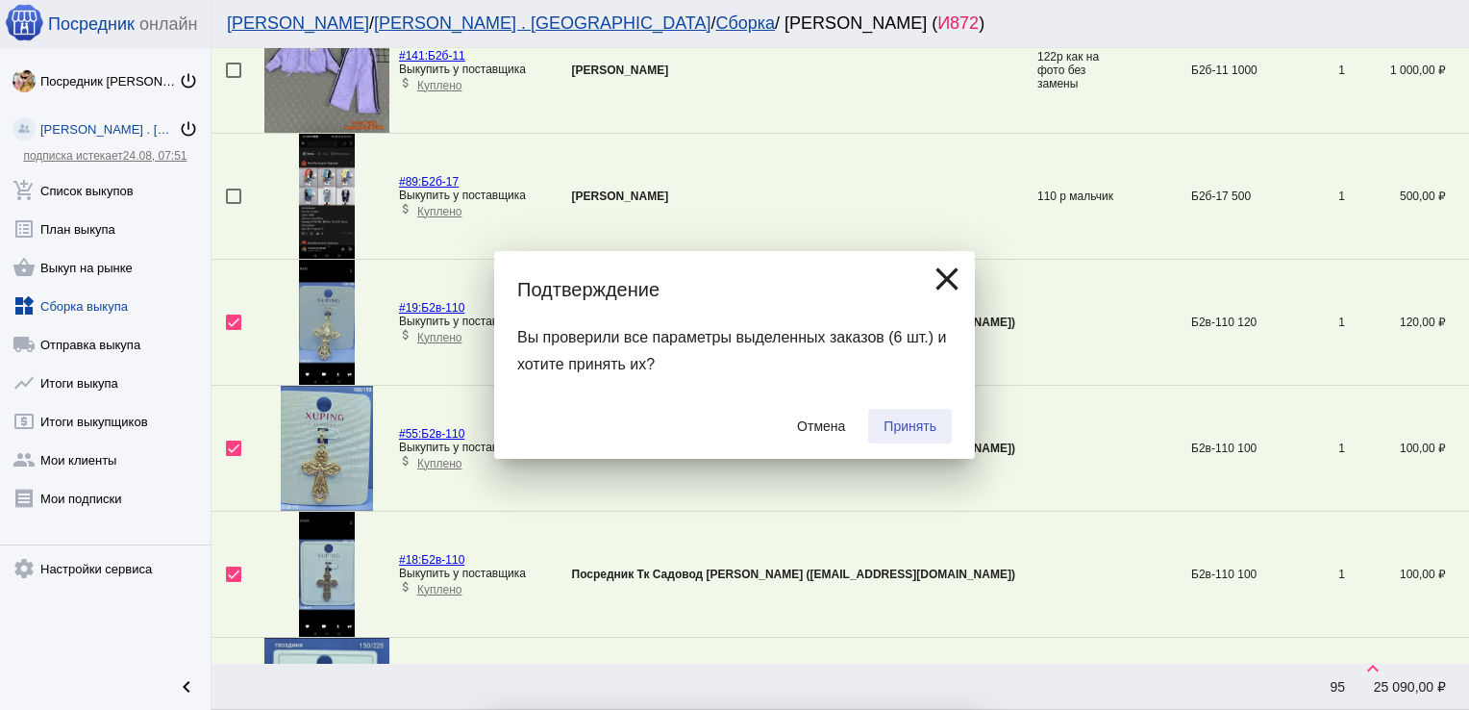
checkbox input "false"
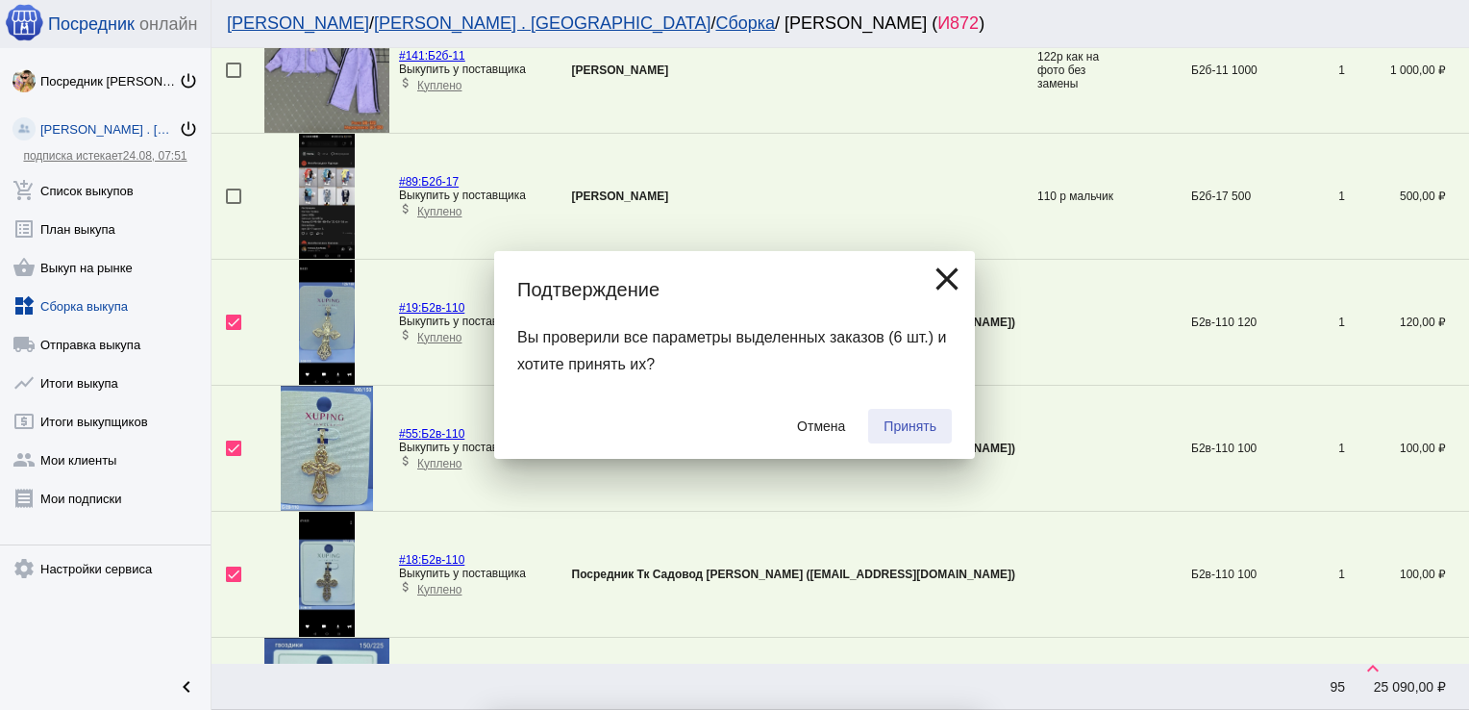
checkbox input "false"
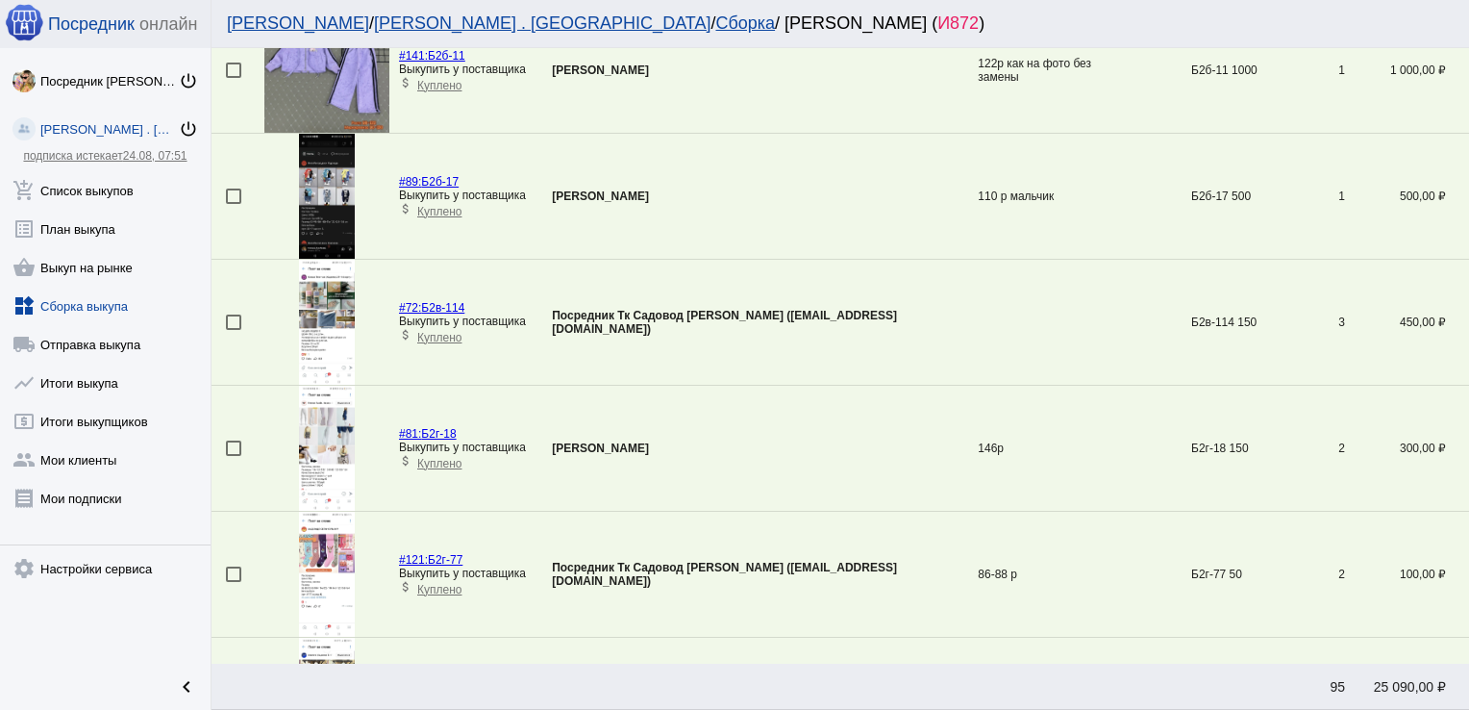
scroll to position [0, 0]
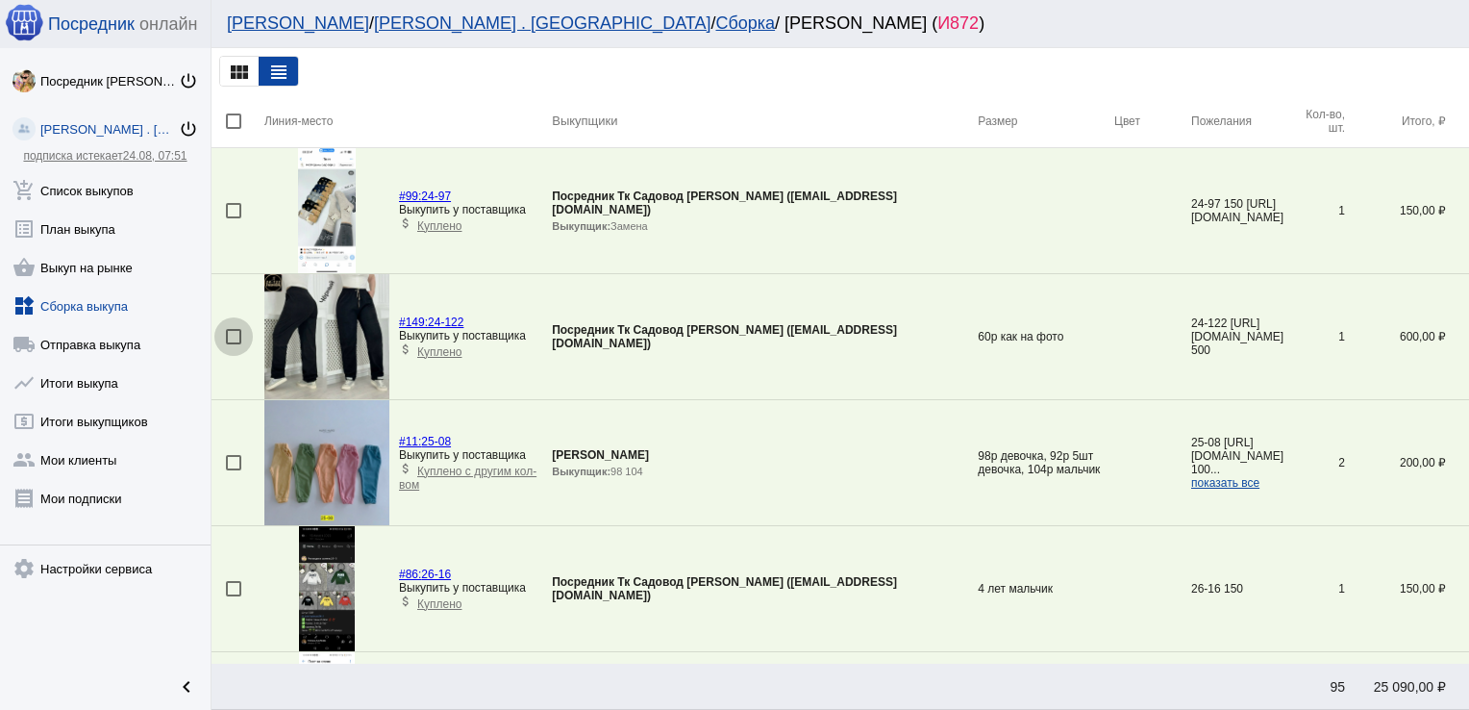
click at [231, 337] on div at bounding box center [233, 336] width 15 height 15
click at [233, 344] on input "checkbox" at bounding box center [233, 344] width 1 height 1
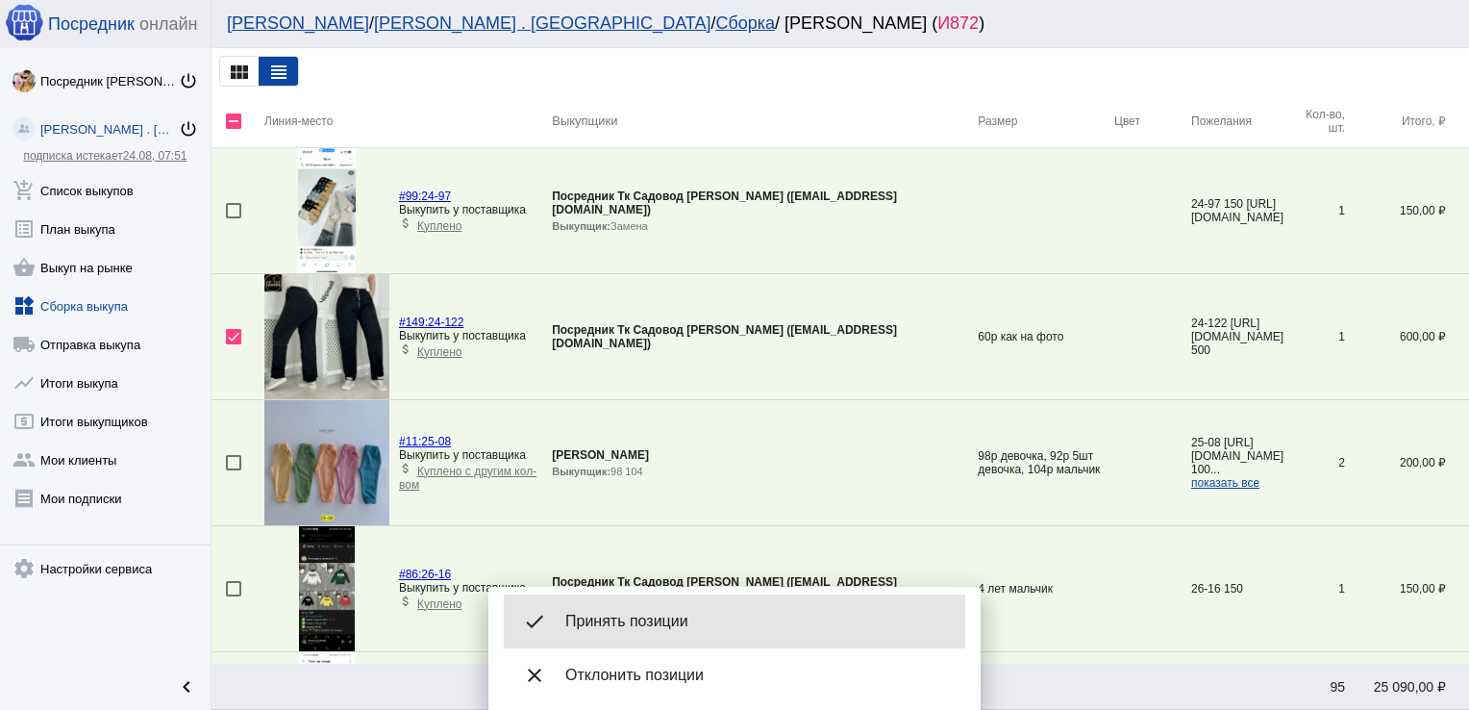
click at [623, 618] on span "Принять позиции" at bounding box center [757, 621] width 385 height 19
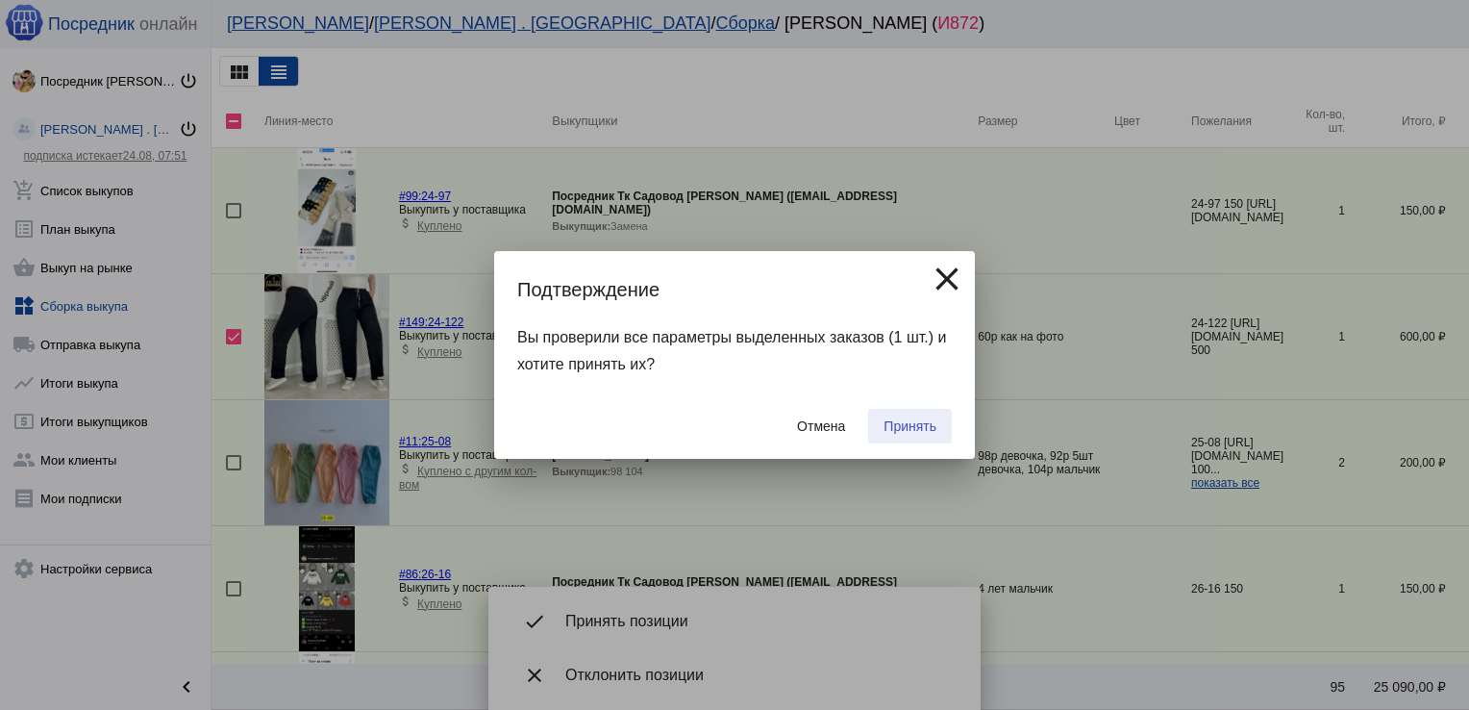
click at [884, 429] on span "Принять" at bounding box center [910, 425] width 53 height 15
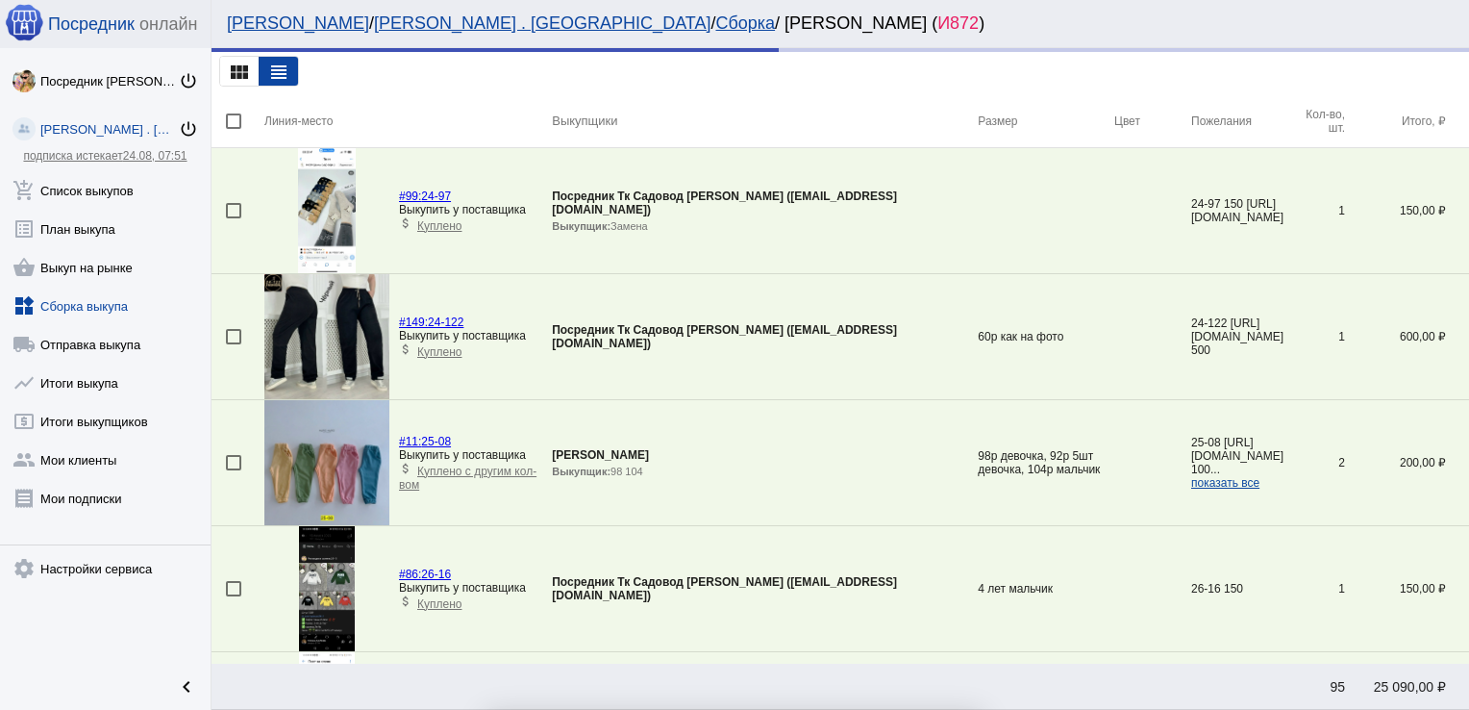
checkbox input "false"
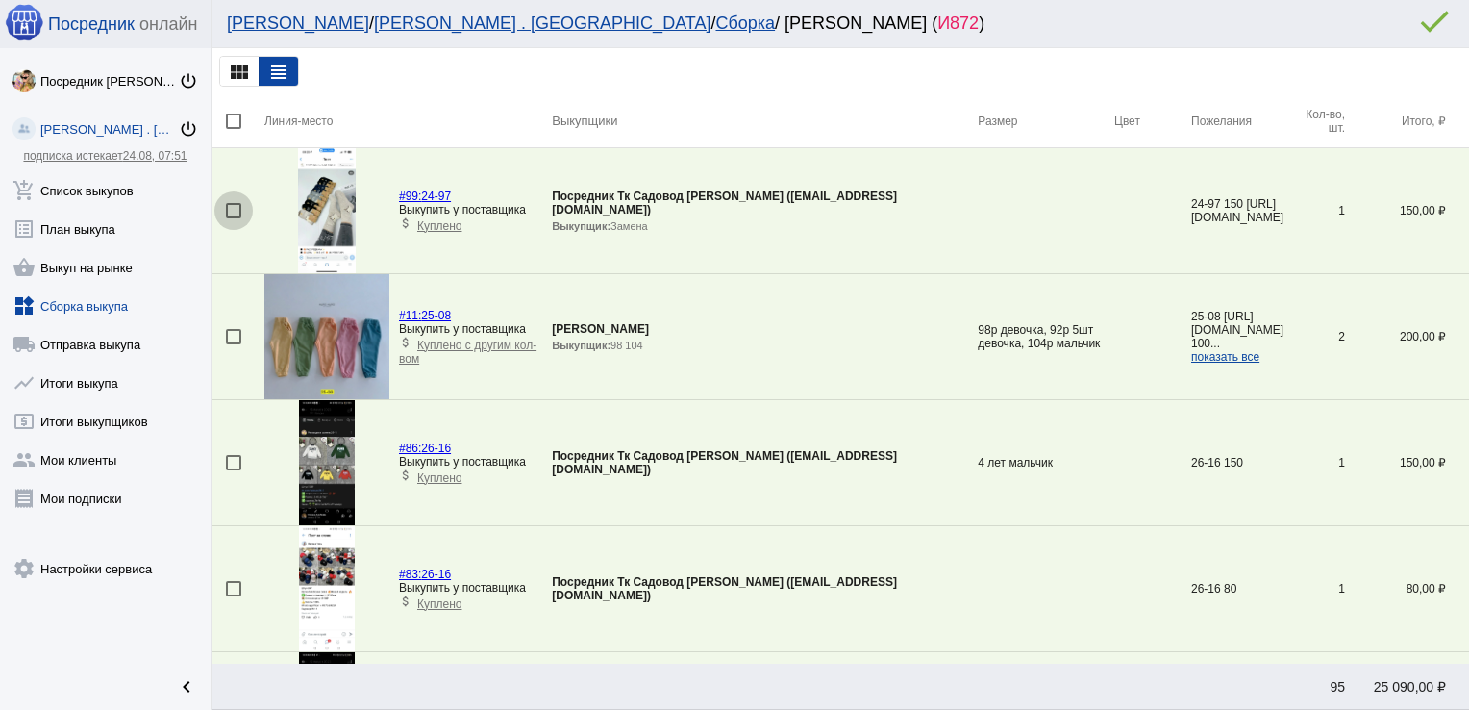
click at [230, 208] on div at bounding box center [233, 210] width 15 height 15
click at [233, 218] on input "checkbox" at bounding box center [233, 218] width 1 height 1
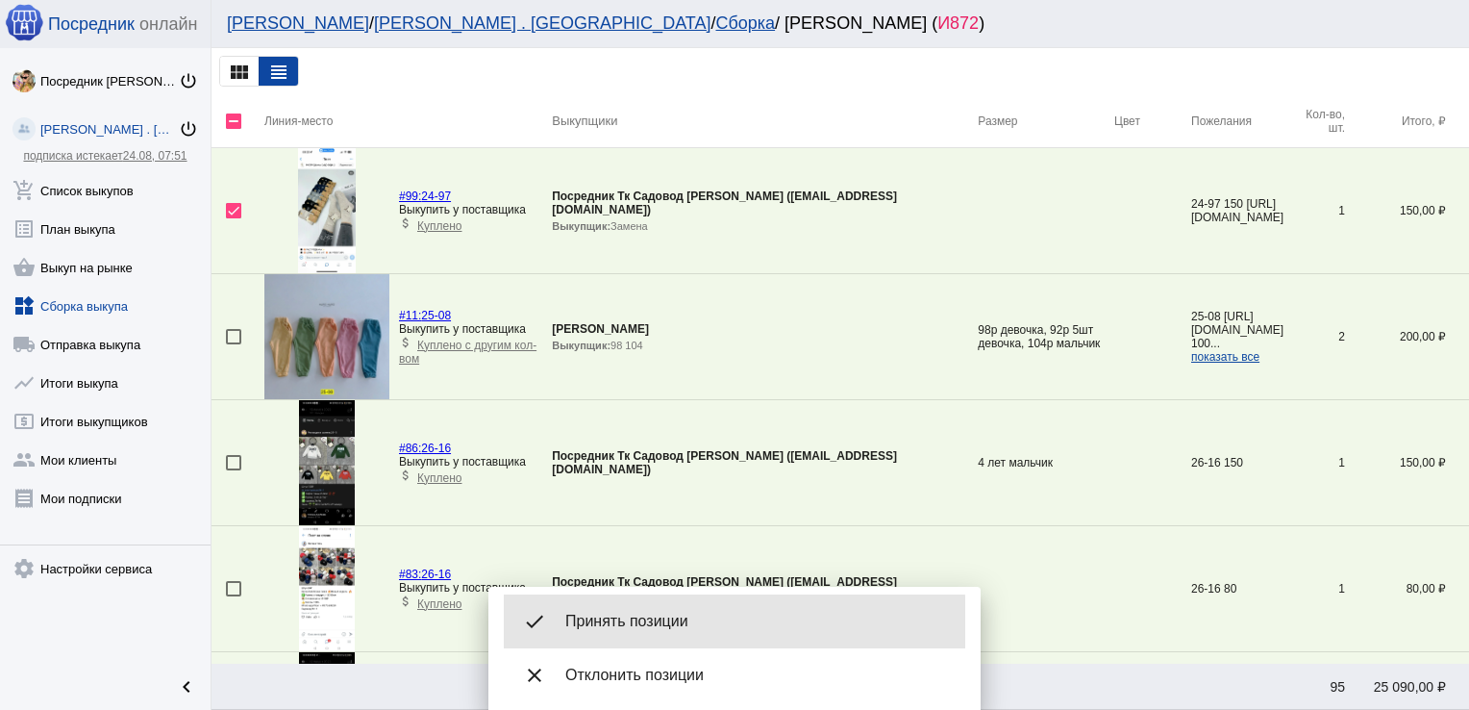
click at [627, 622] on span "Принять позиции" at bounding box center [757, 621] width 385 height 19
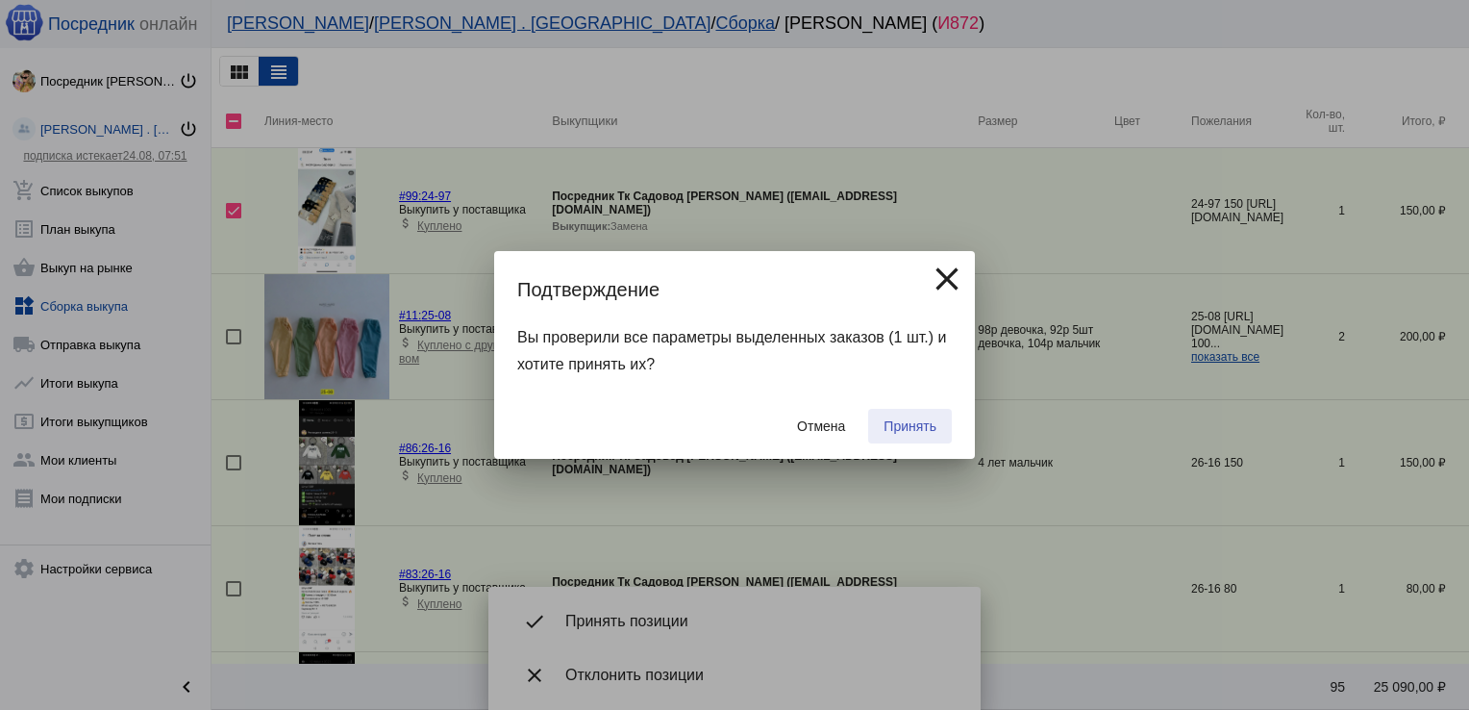
click at [896, 416] on button "Принять" at bounding box center [910, 426] width 84 height 35
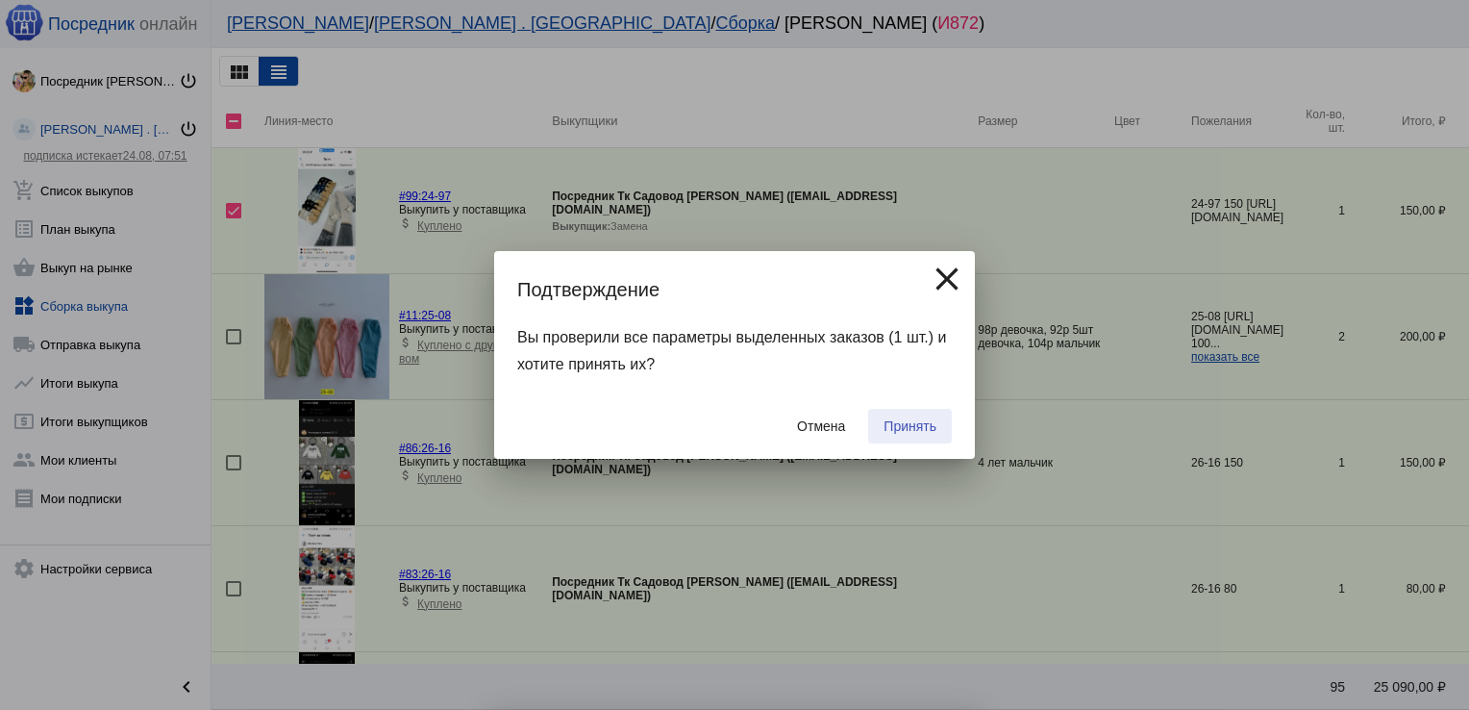
checkbox input "false"
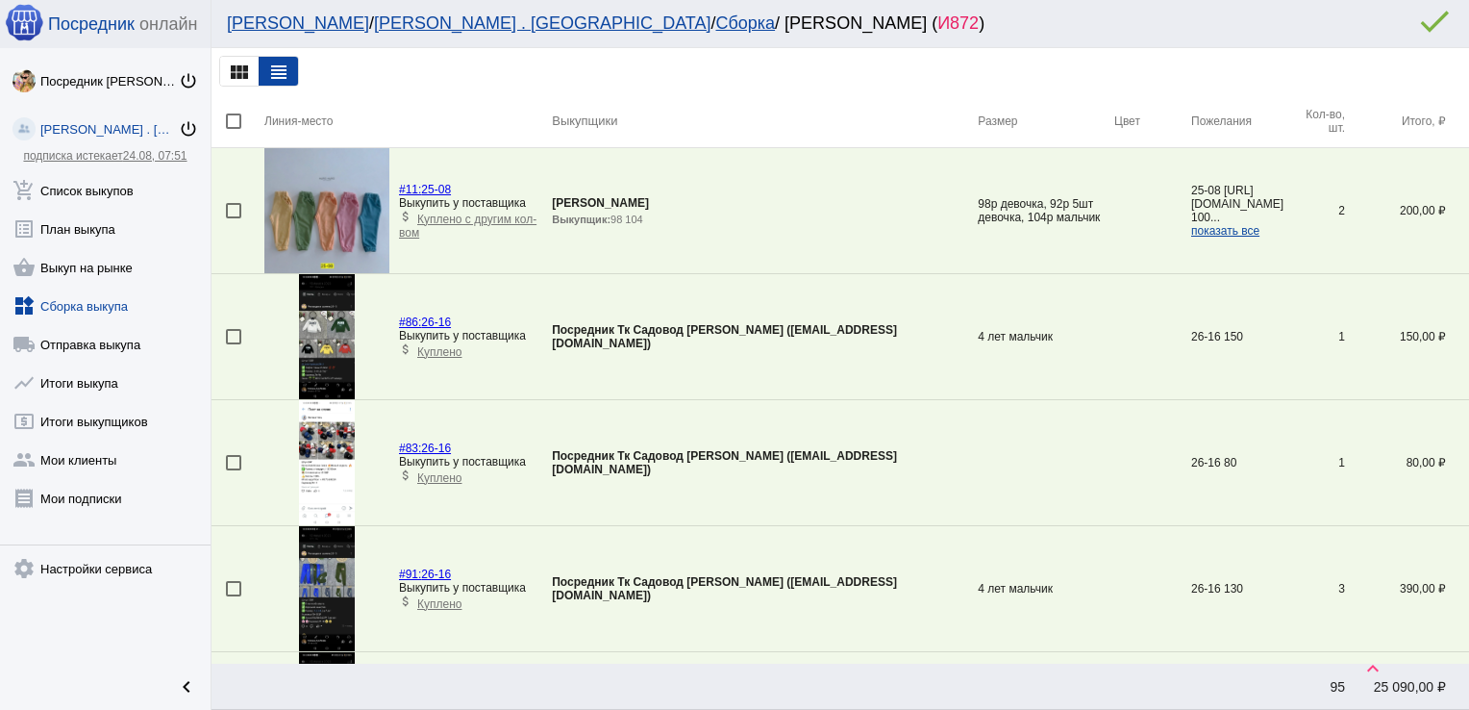
scroll to position [696, 0]
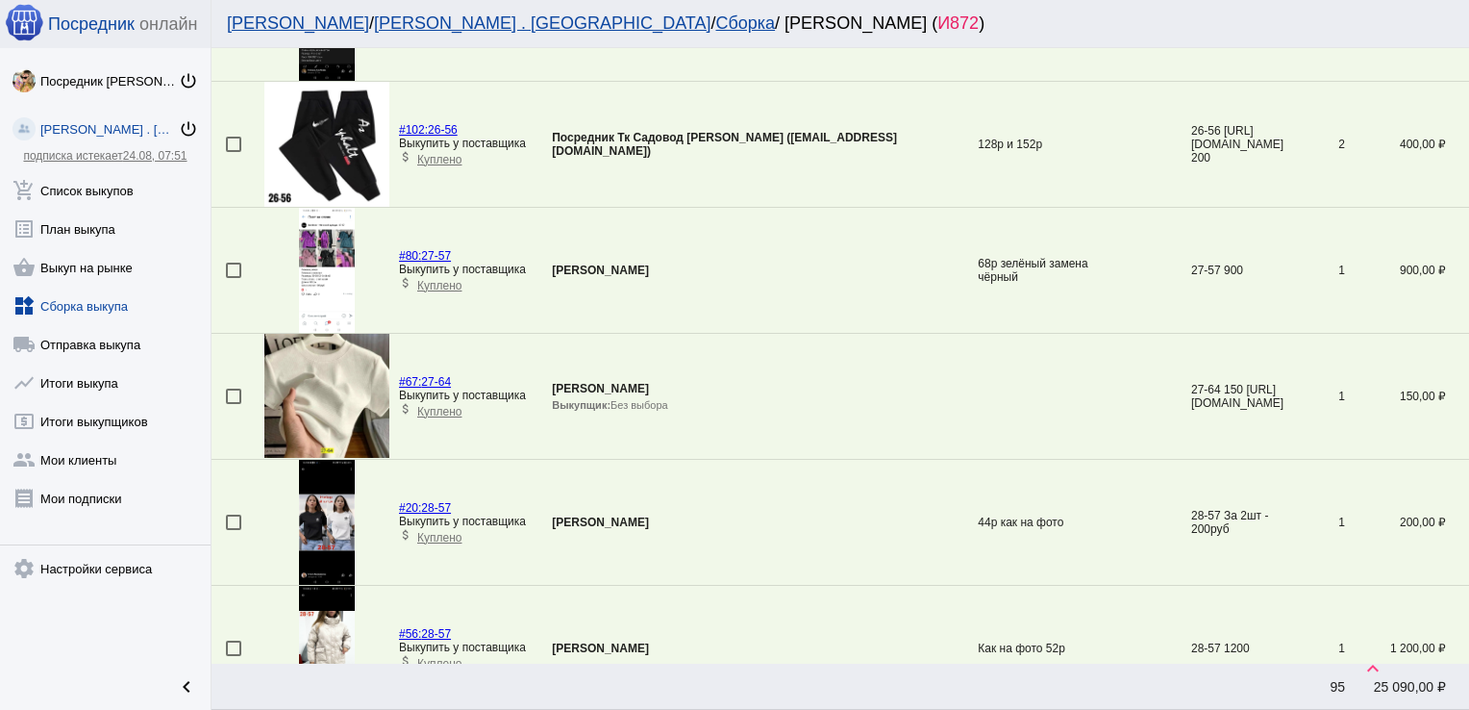
click at [238, 396] on div at bounding box center [233, 395] width 15 height 15
click at [234, 404] on input "checkbox" at bounding box center [233, 404] width 1 height 1
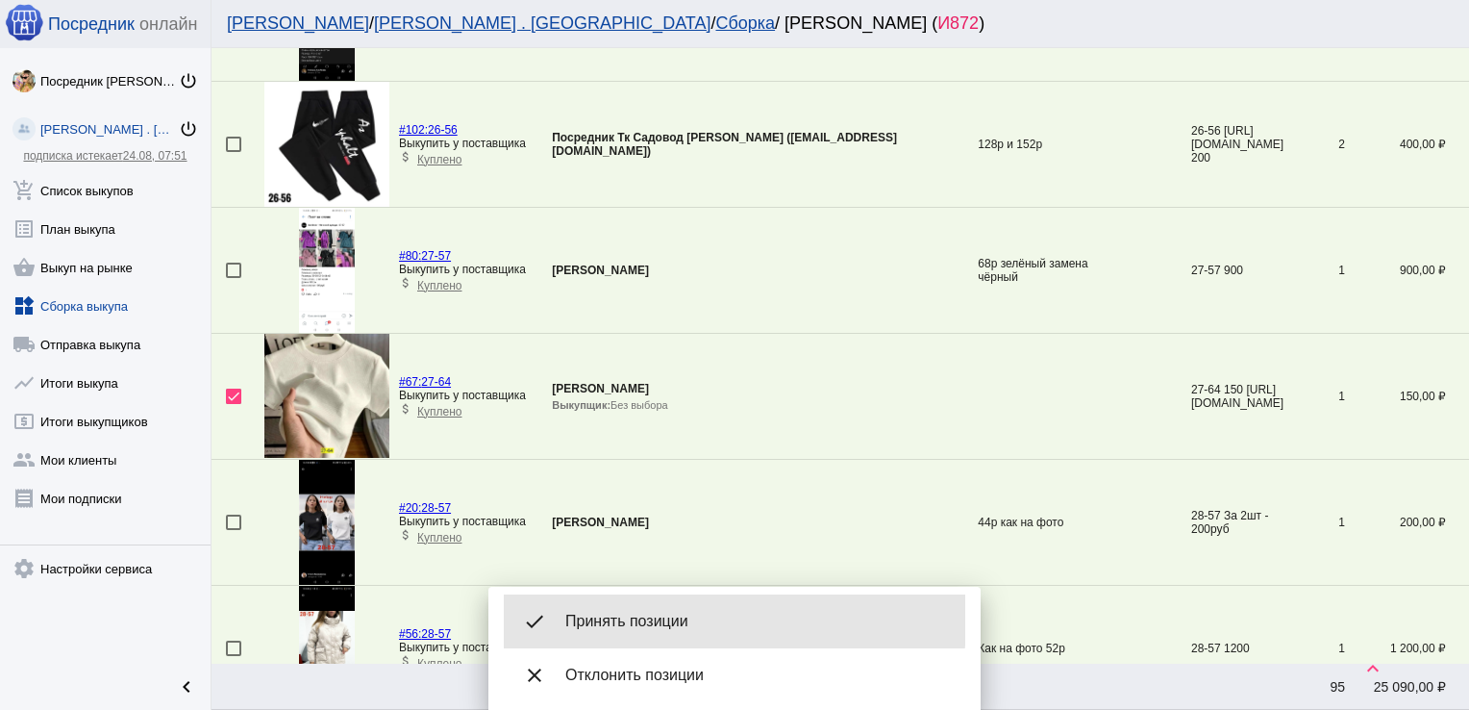
click at [612, 618] on span "Принять позиции" at bounding box center [757, 621] width 385 height 19
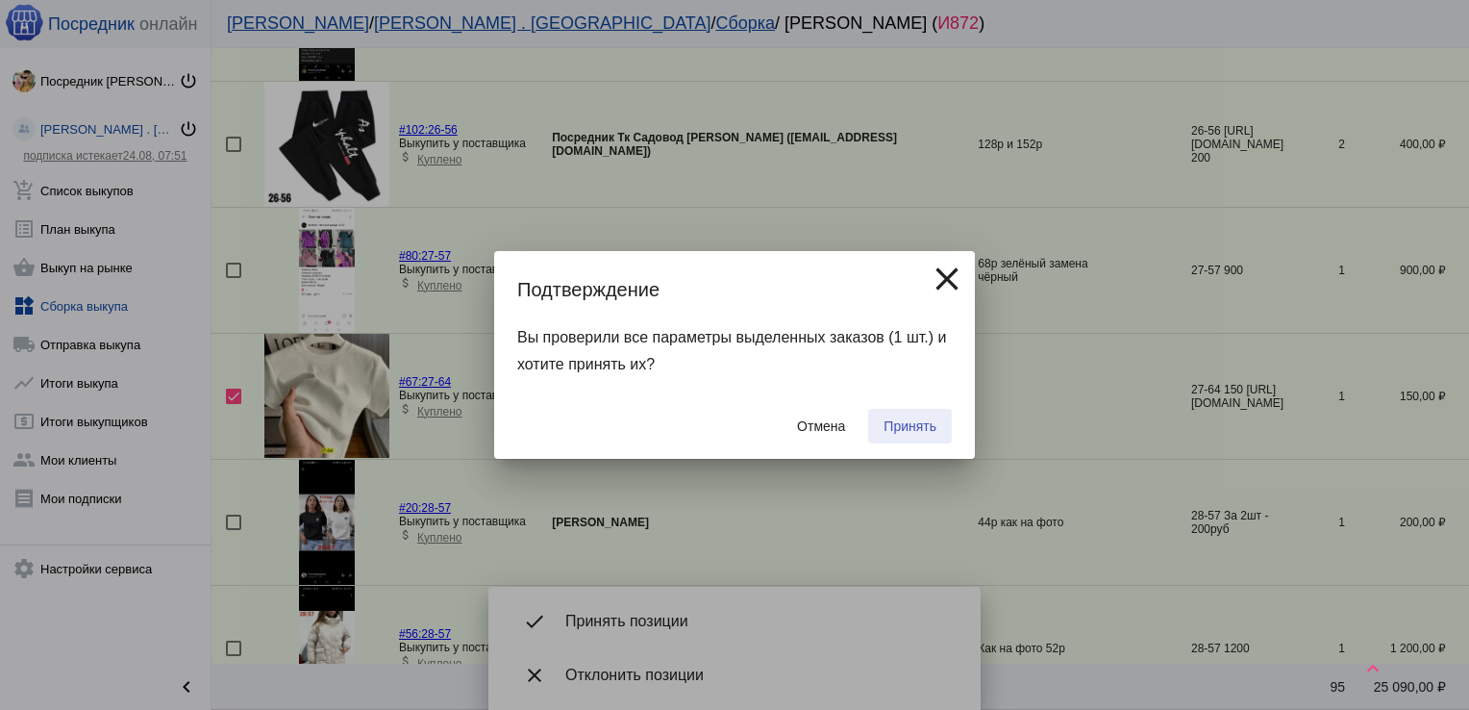
click at [895, 429] on span "Принять" at bounding box center [910, 425] width 53 height 15
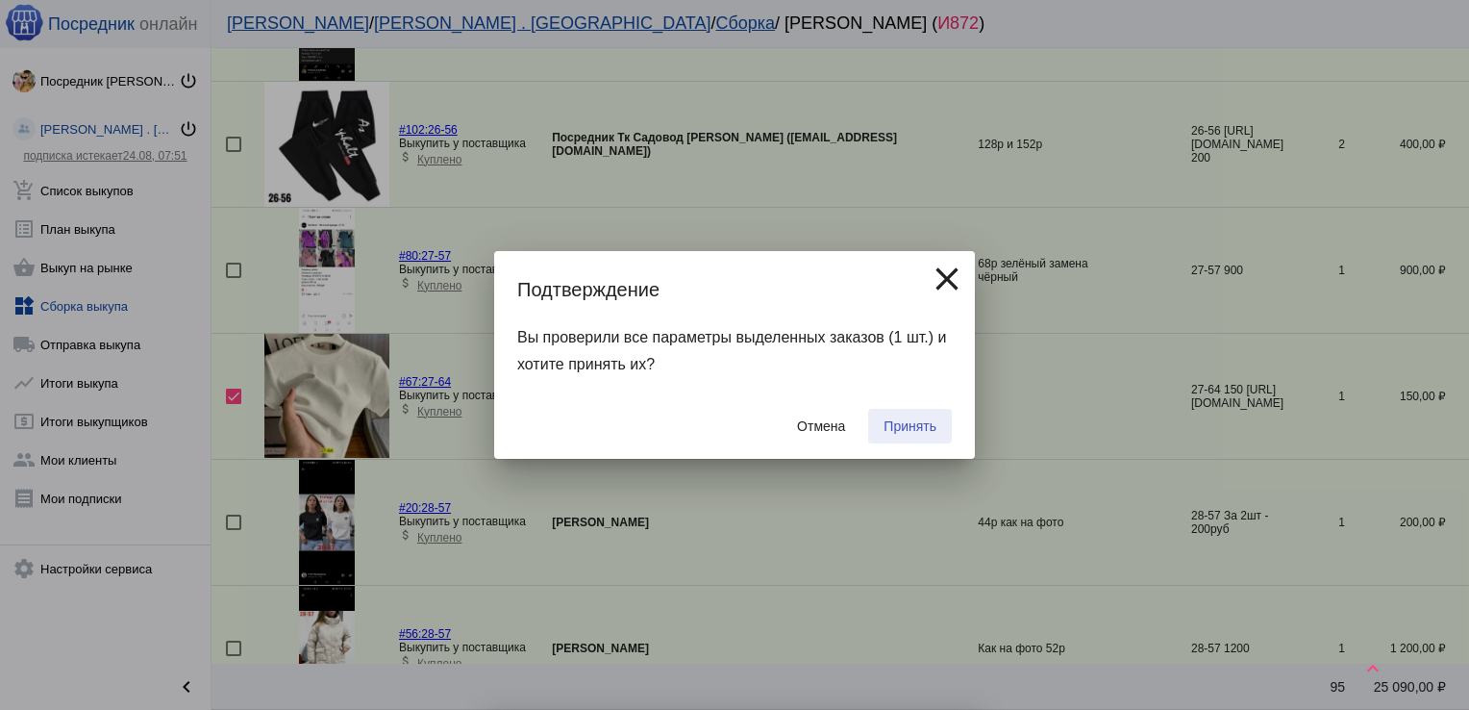
checkbox input "false"
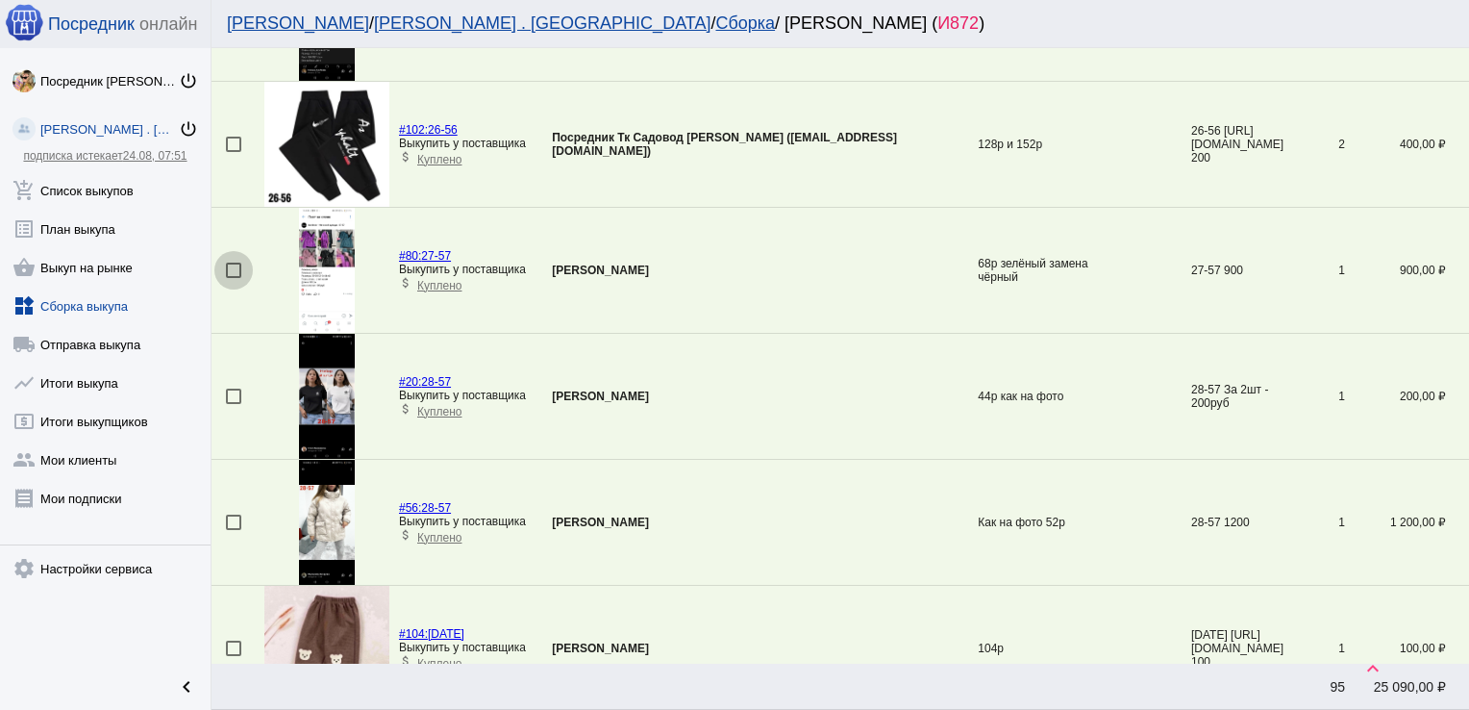
click at [230, 271] on div at bounding box center [233, 270] width 15 height 15
click at [233, 278] on input "checkbox" at bounding box center [233, 278] width 1 height 1
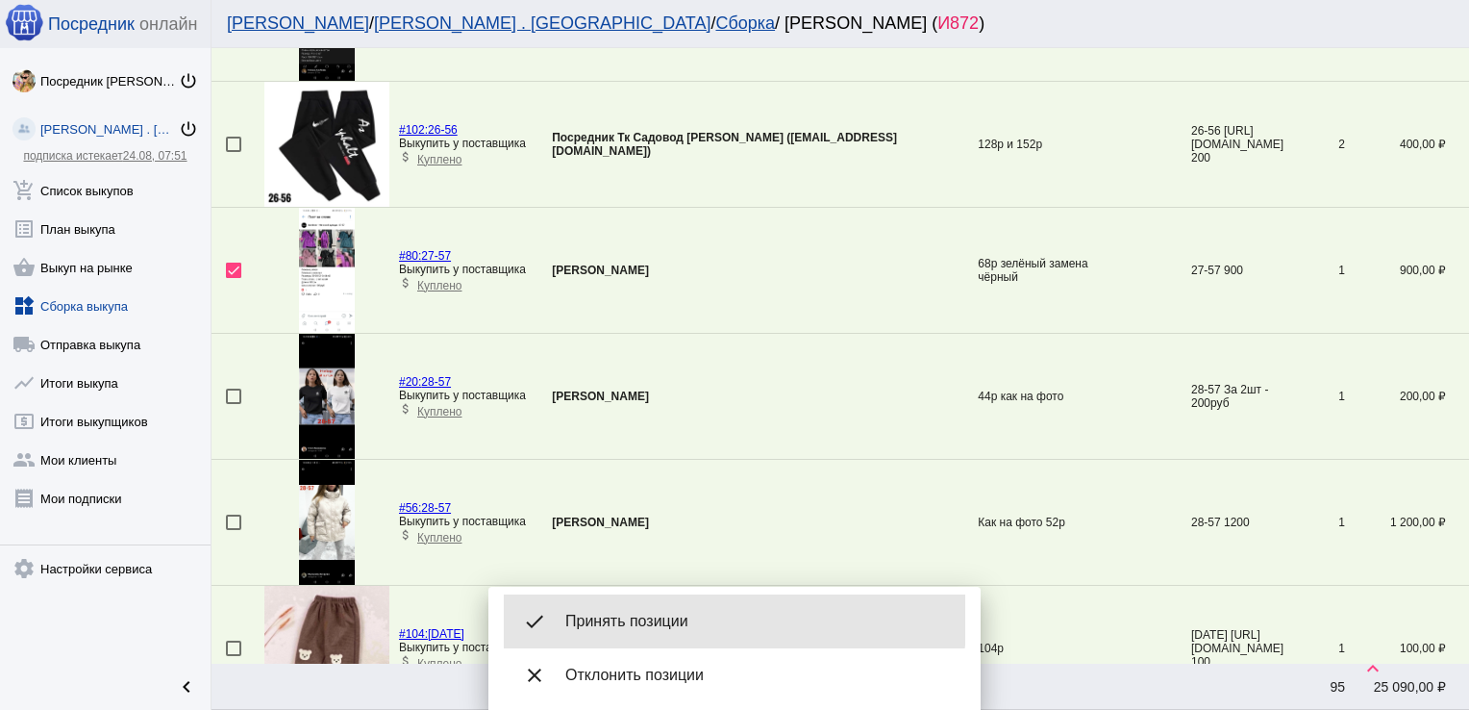
click at [635, 619] on span "Принять позиции" at bounding box center [757, 621] width 385 height 19
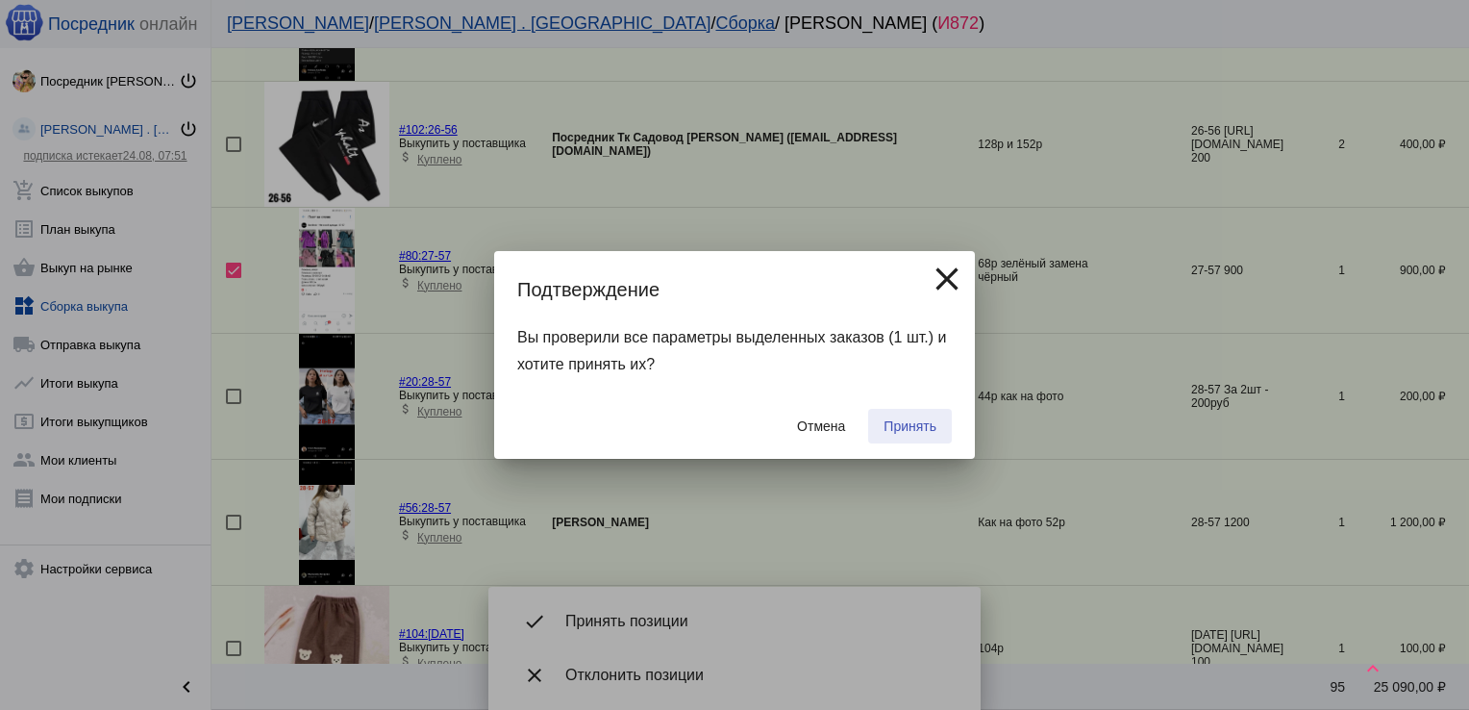
click at [904, 424] on span "Принять" at bounding box center [910, 425] width 53 height 15
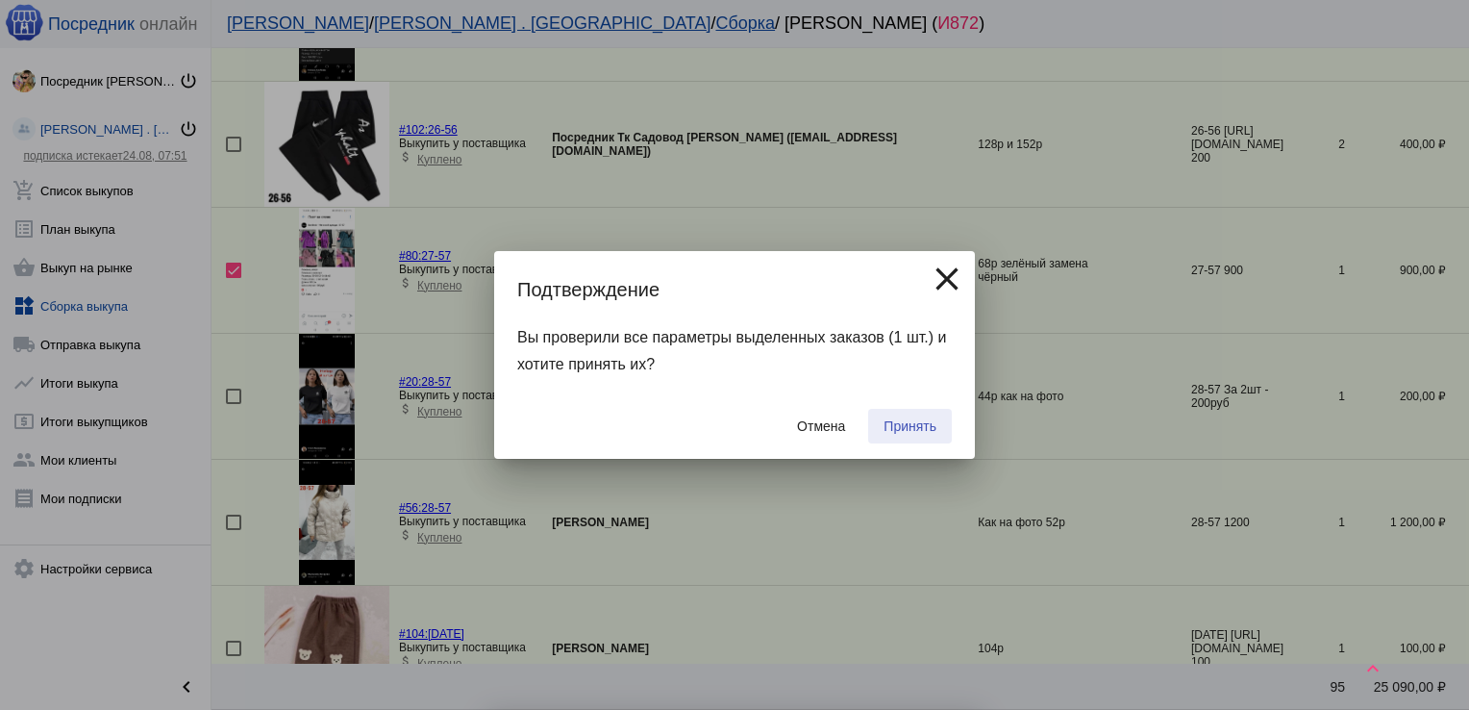
checkbox input "false"
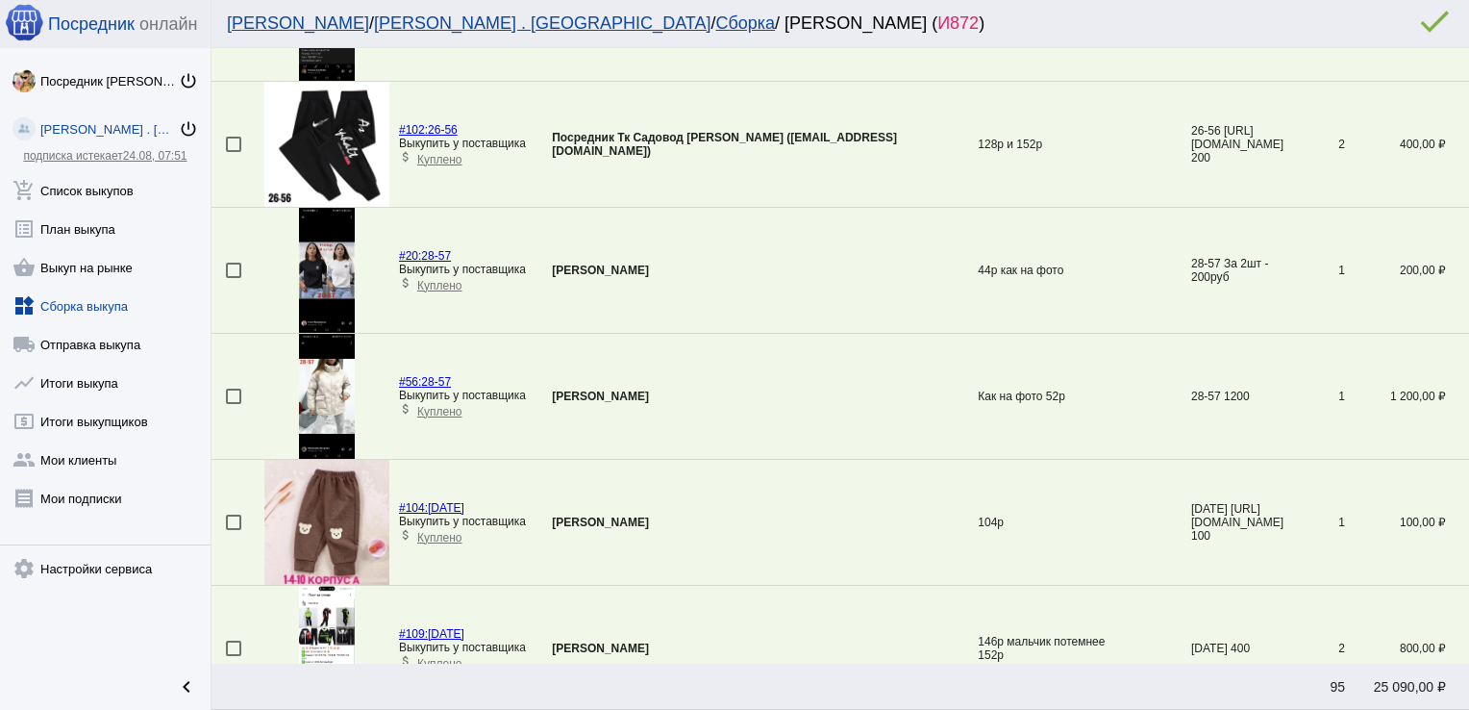
scroll to position [0, 0]
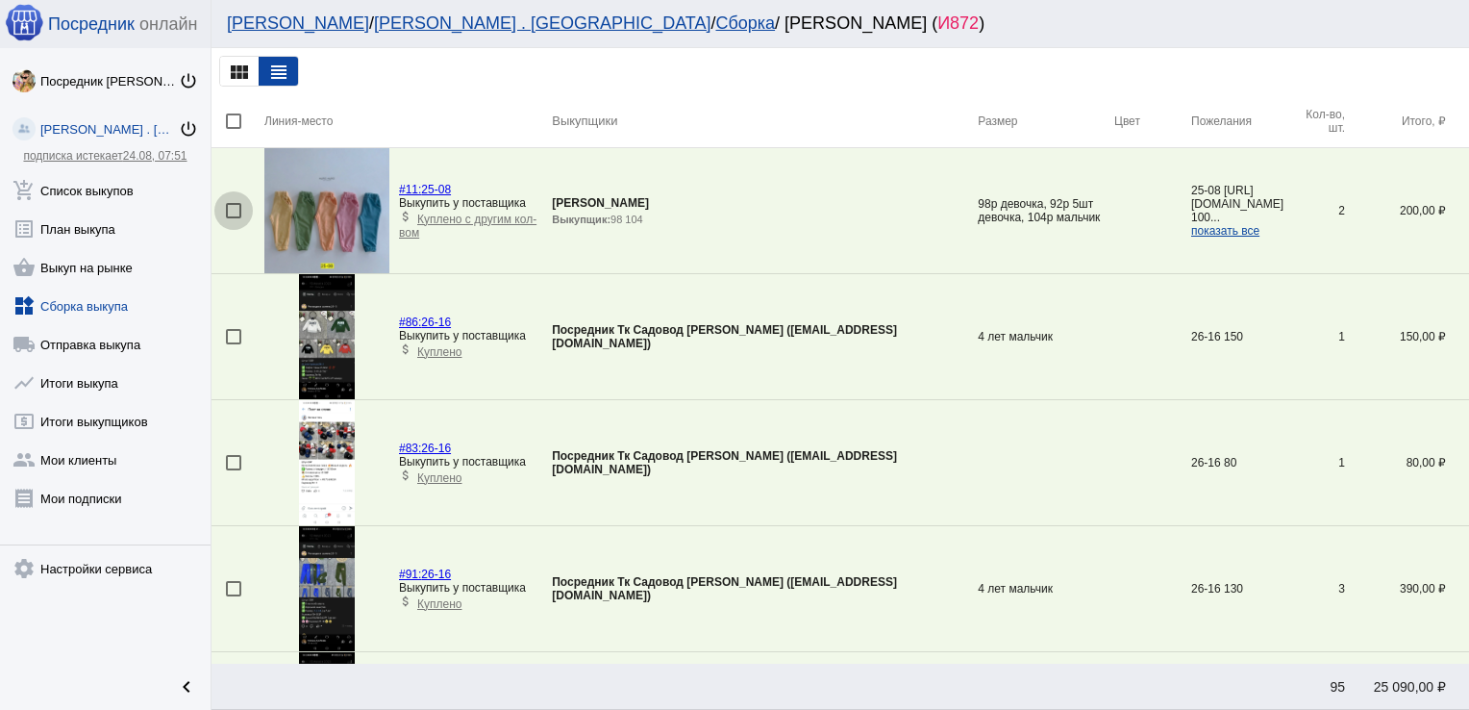
click at [231, 209] on div at bounding box center [233, 210] width 15 height 15
click at [233, 218] on input "checkbox" at bounding box center [233, 218] width 1 height 1
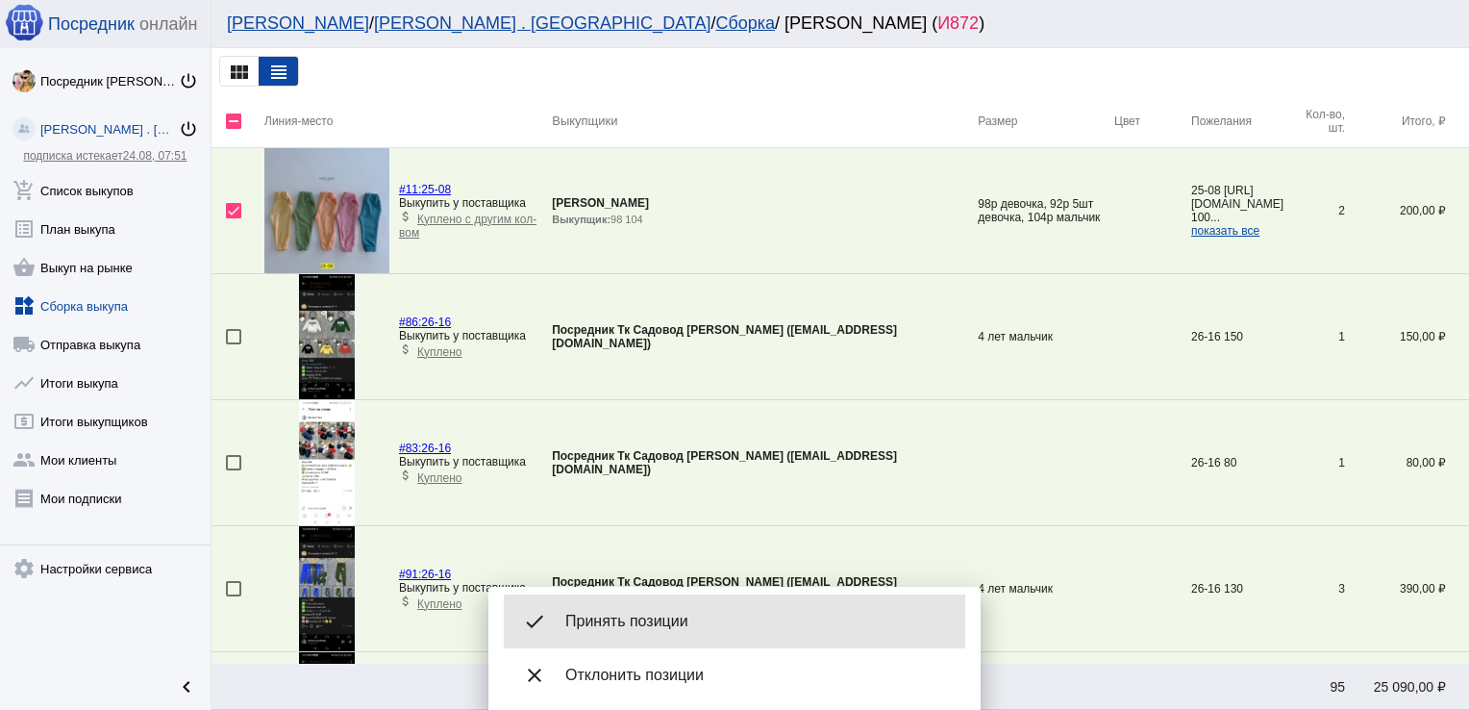
click at [631, 617] on span "Принять позиции" at bounding box center [757, 621] width 385 height 19
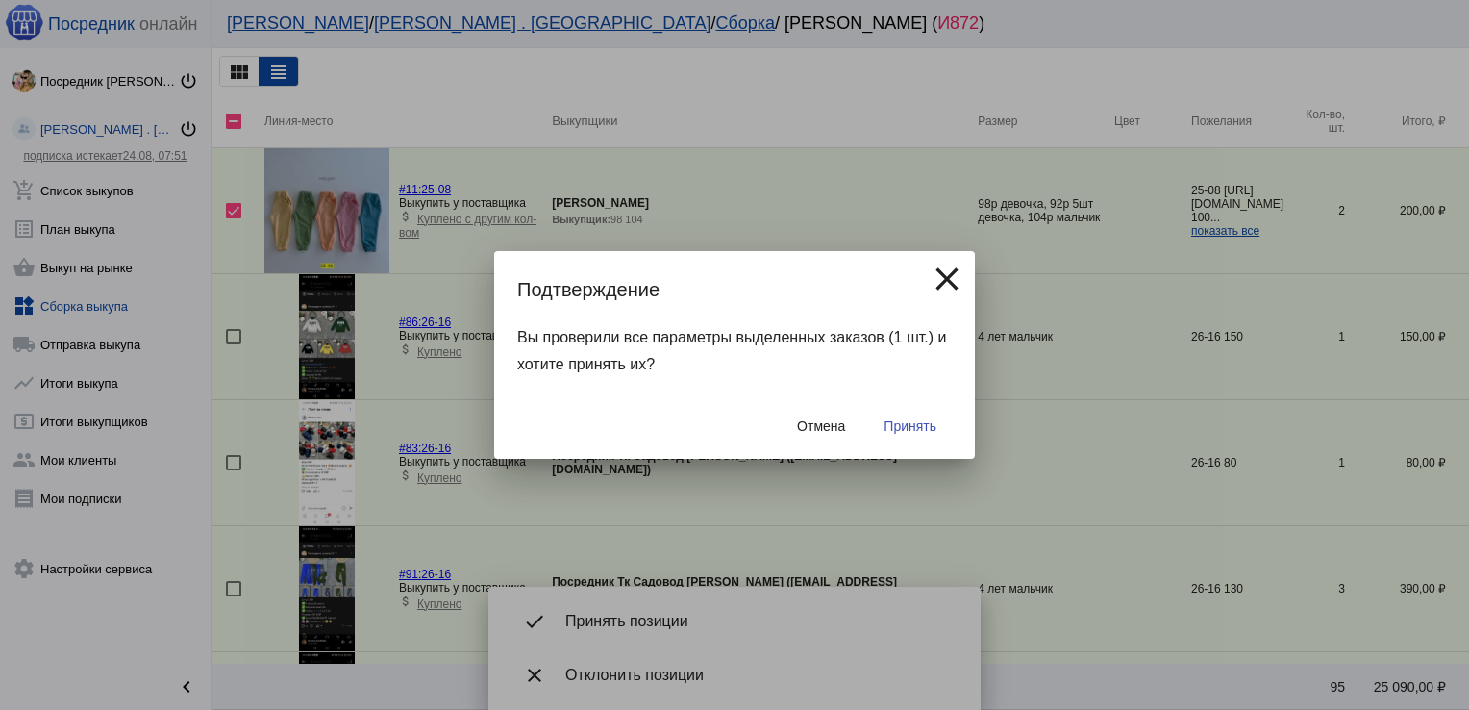
click at [904, 423] on span "Принять" at bounding box center [910, 425] width 53 height 15
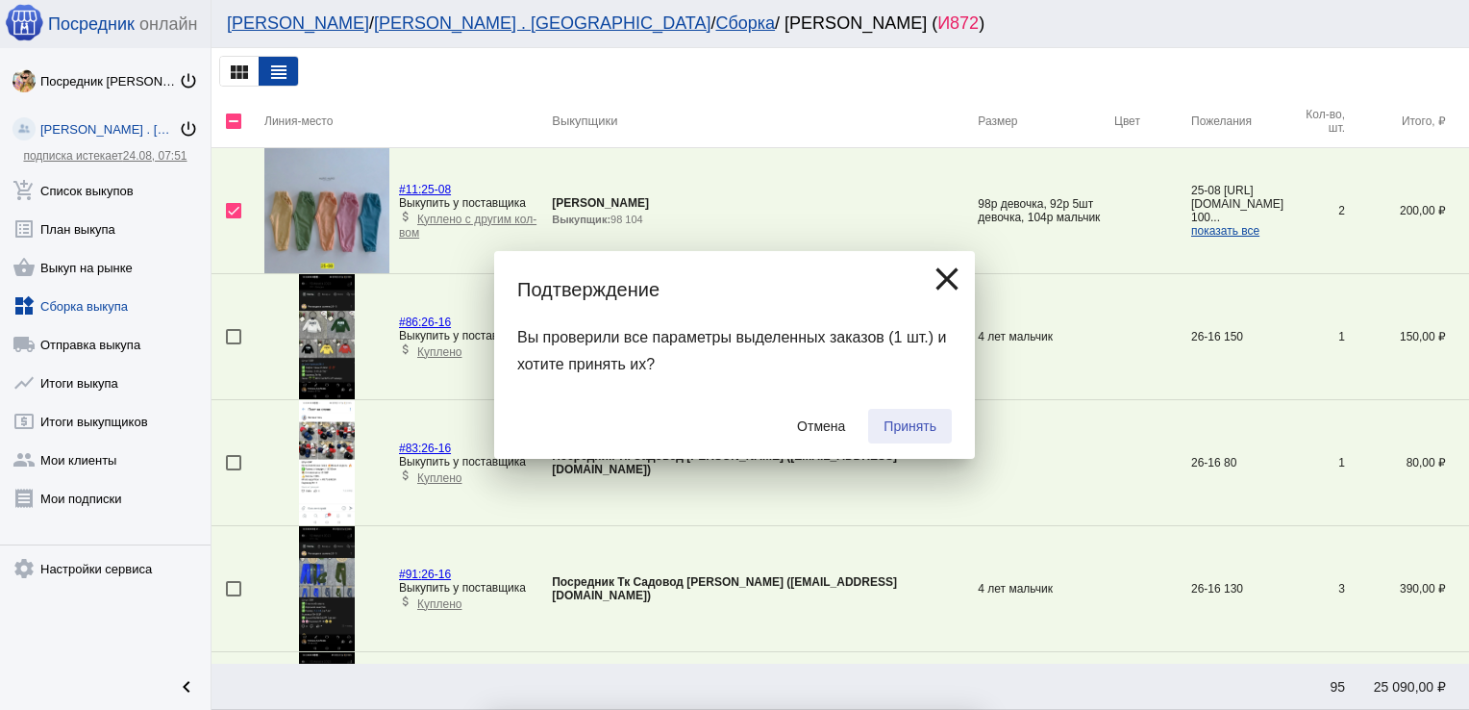
checkbox input "false"
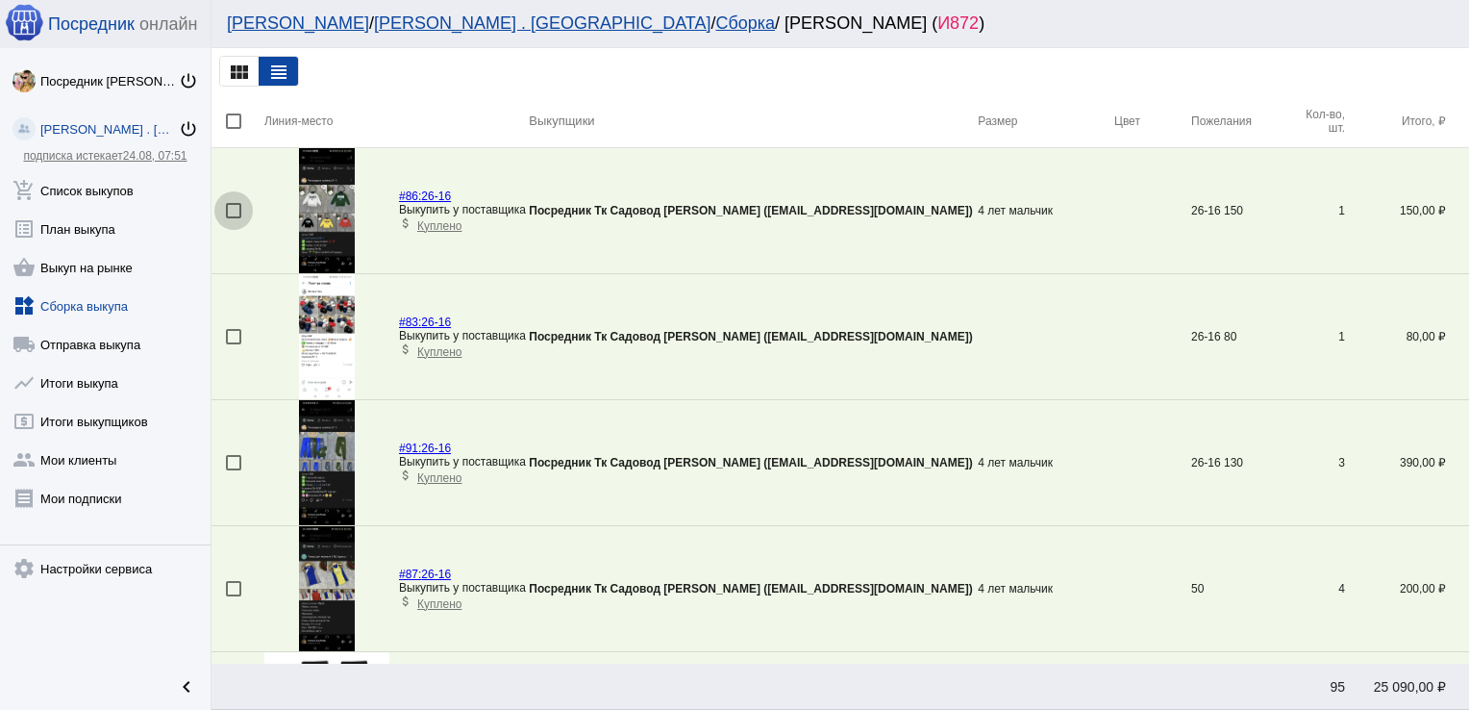
click at [229, 215] on div at bounding box center [233, 210] width 15 height 15
click at [233, 218] on input "checkbox" at bounding box center [233, 218] width 1 height 1
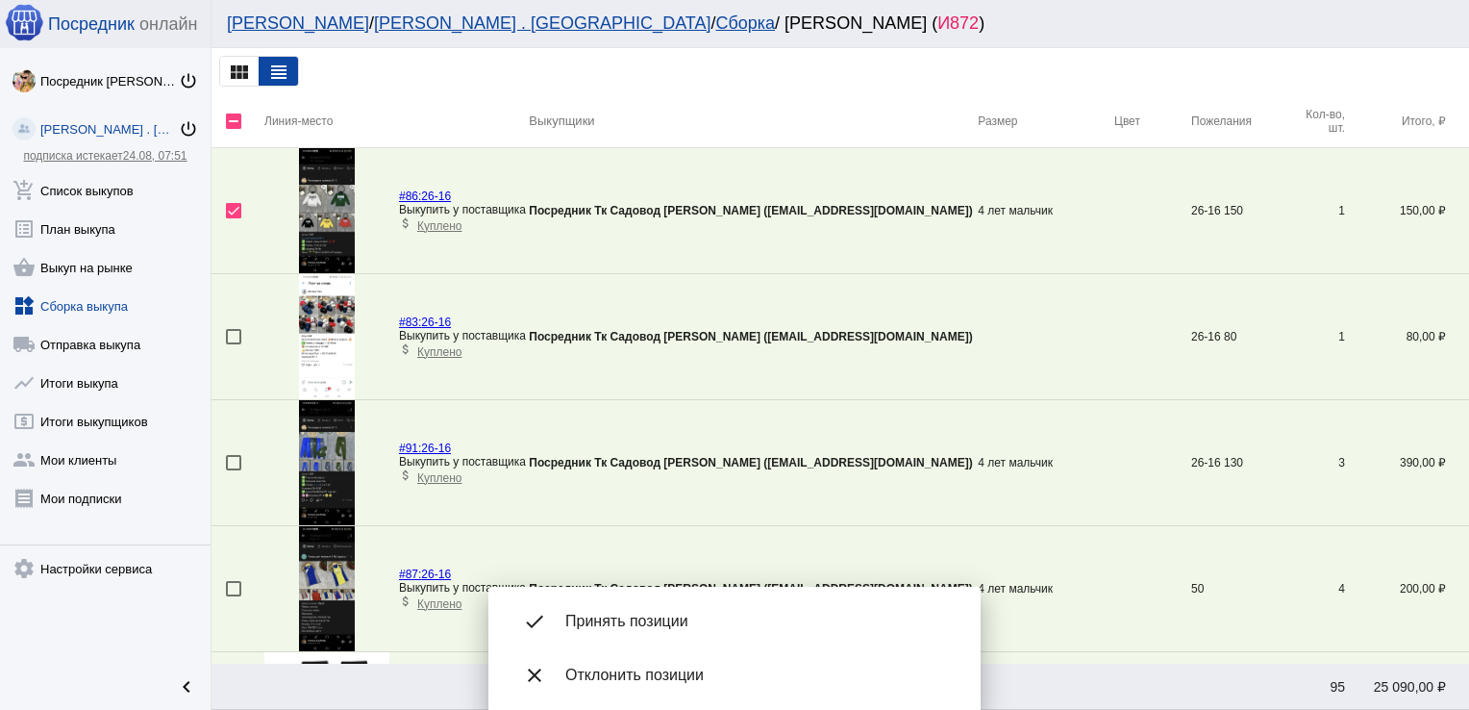
click at [607, 610] on div "done Принять позиции" at bounding box center [735, 621] width 462 height 54
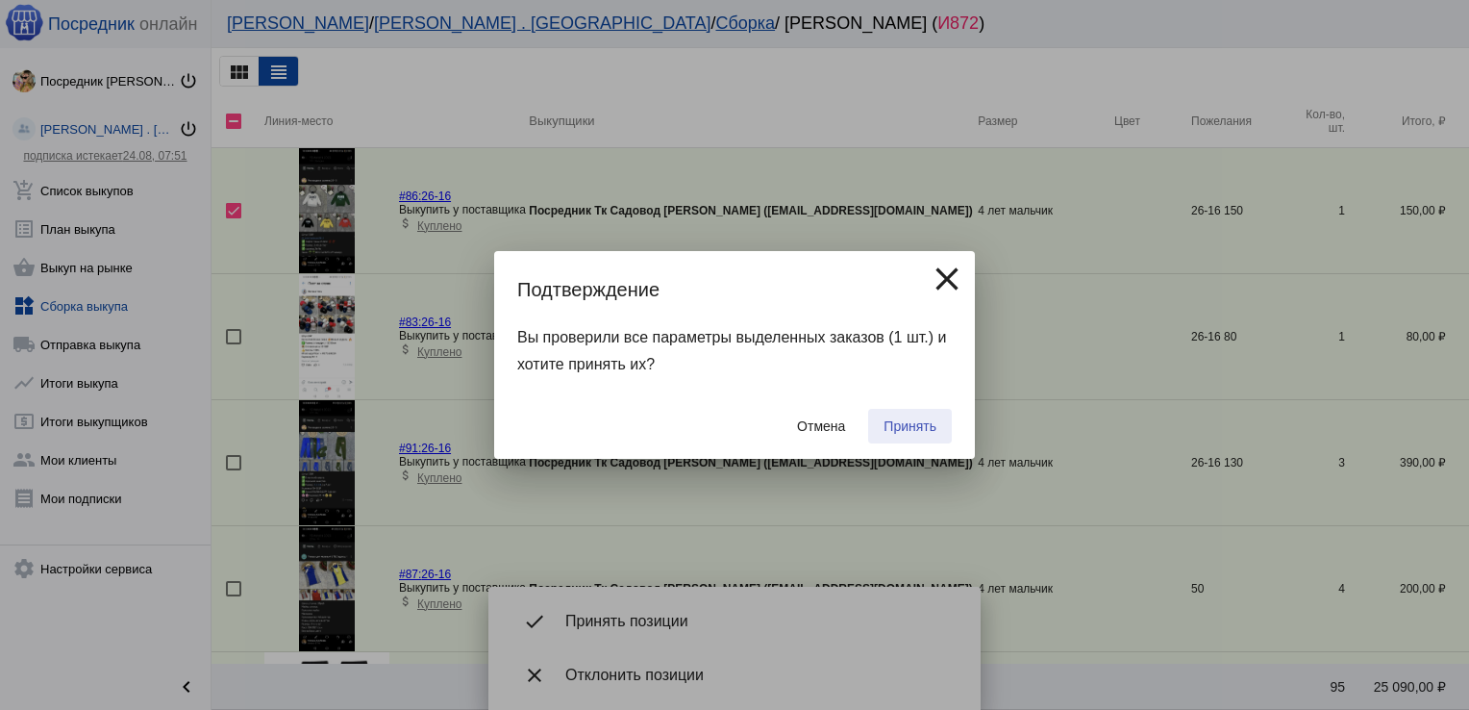
click at [912, 429] on span "Принять" at bounding box center [910, 425] width 53 height 15
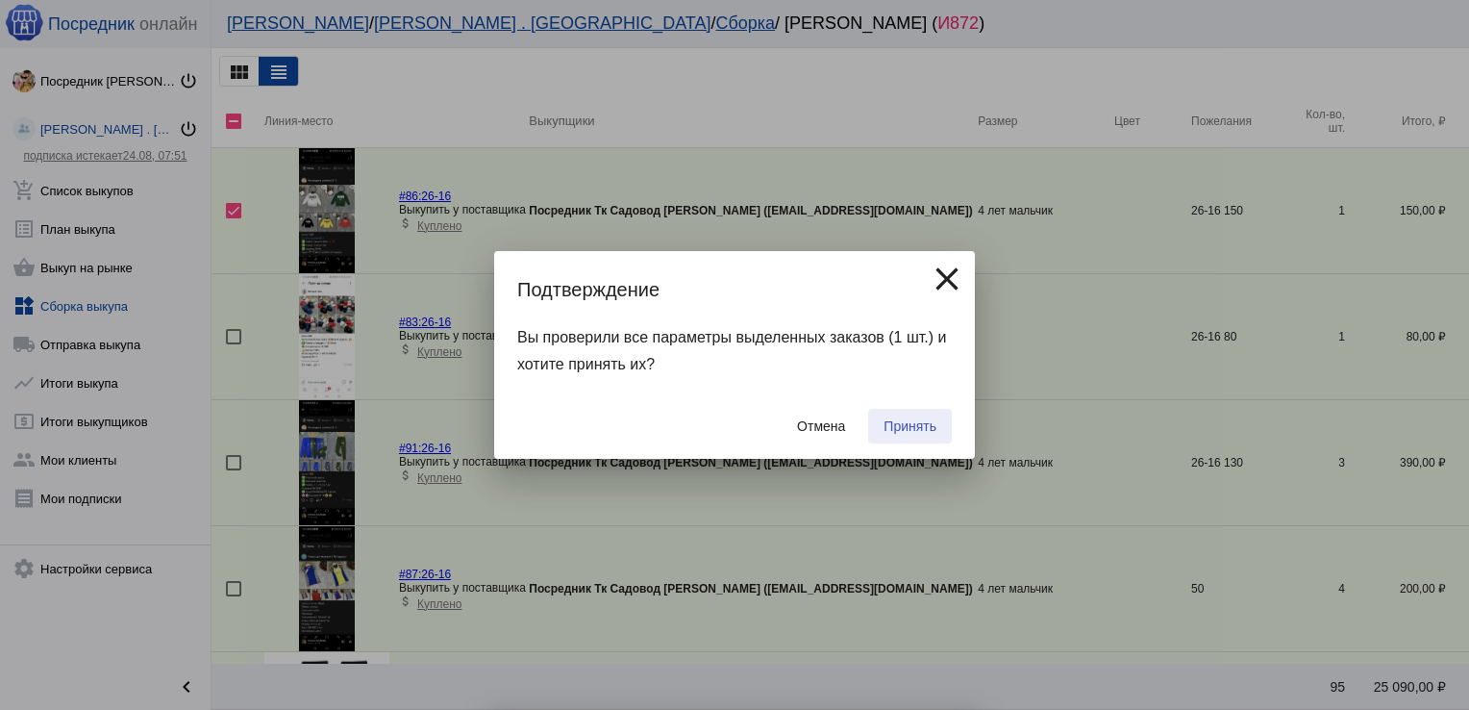
checkbox input "false"
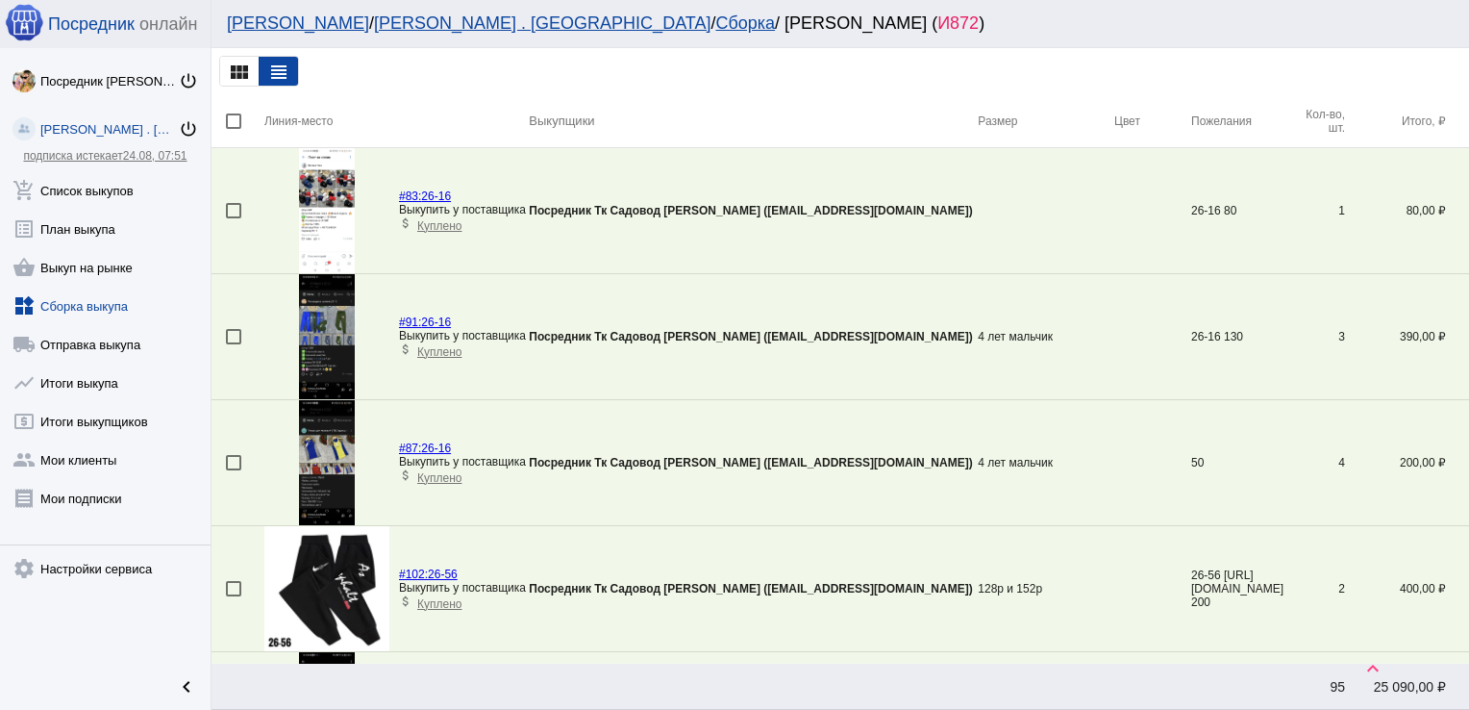
scroll to position [2450, 0]
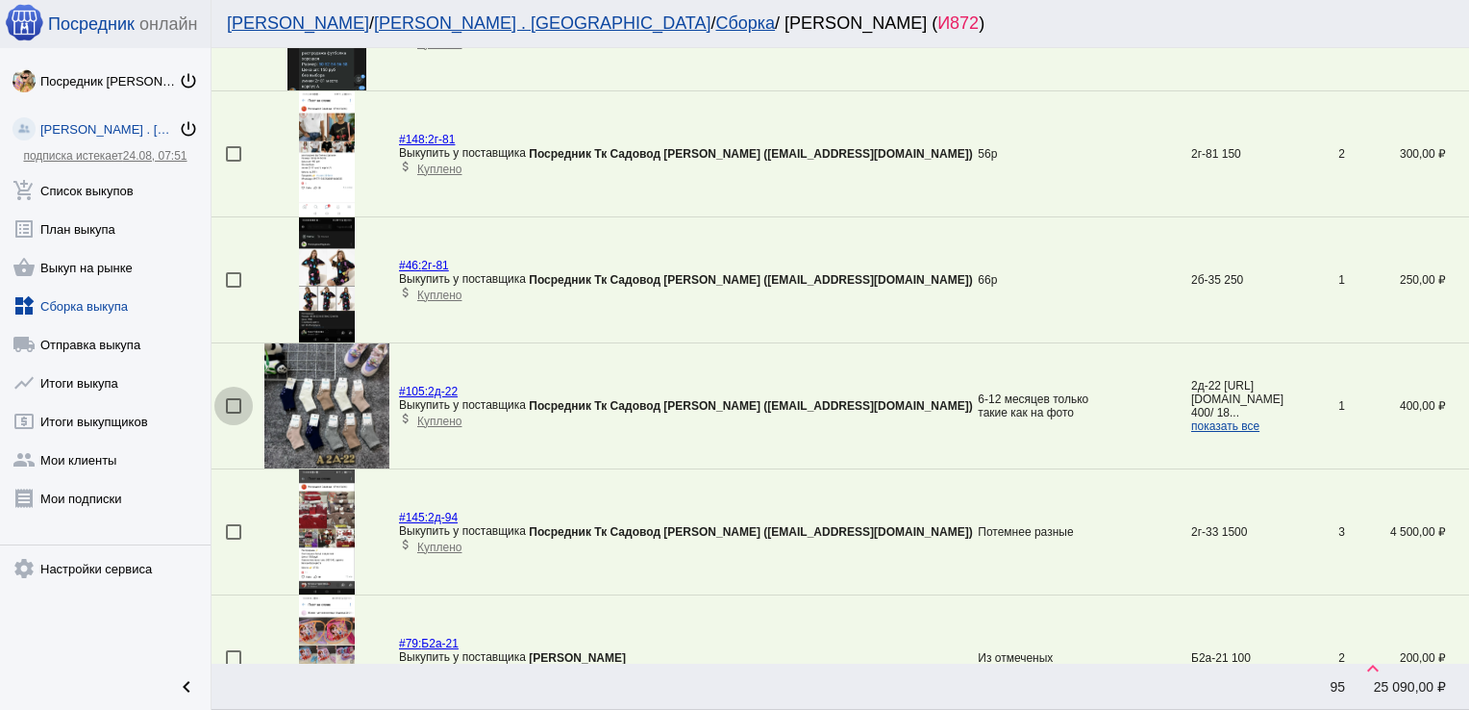
click at [235, 405] on div at bounding box center [233, 405] width 15 height 15
click at [234, 413] on input "checkbox" at bounding box center [233, 413] width 1 height 1
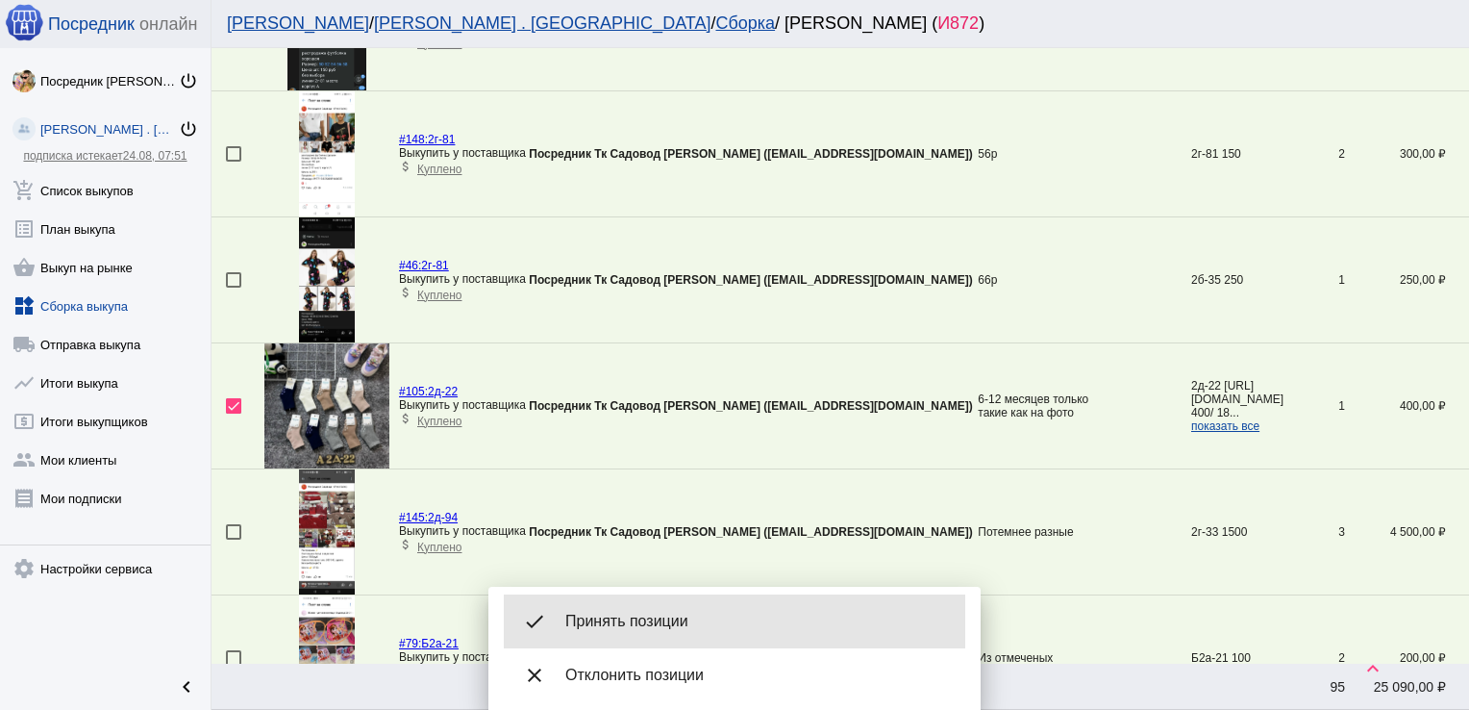
click at [663, 642] on div "done Принять позиции" at bounding box center [735, 621] width 462 height 54
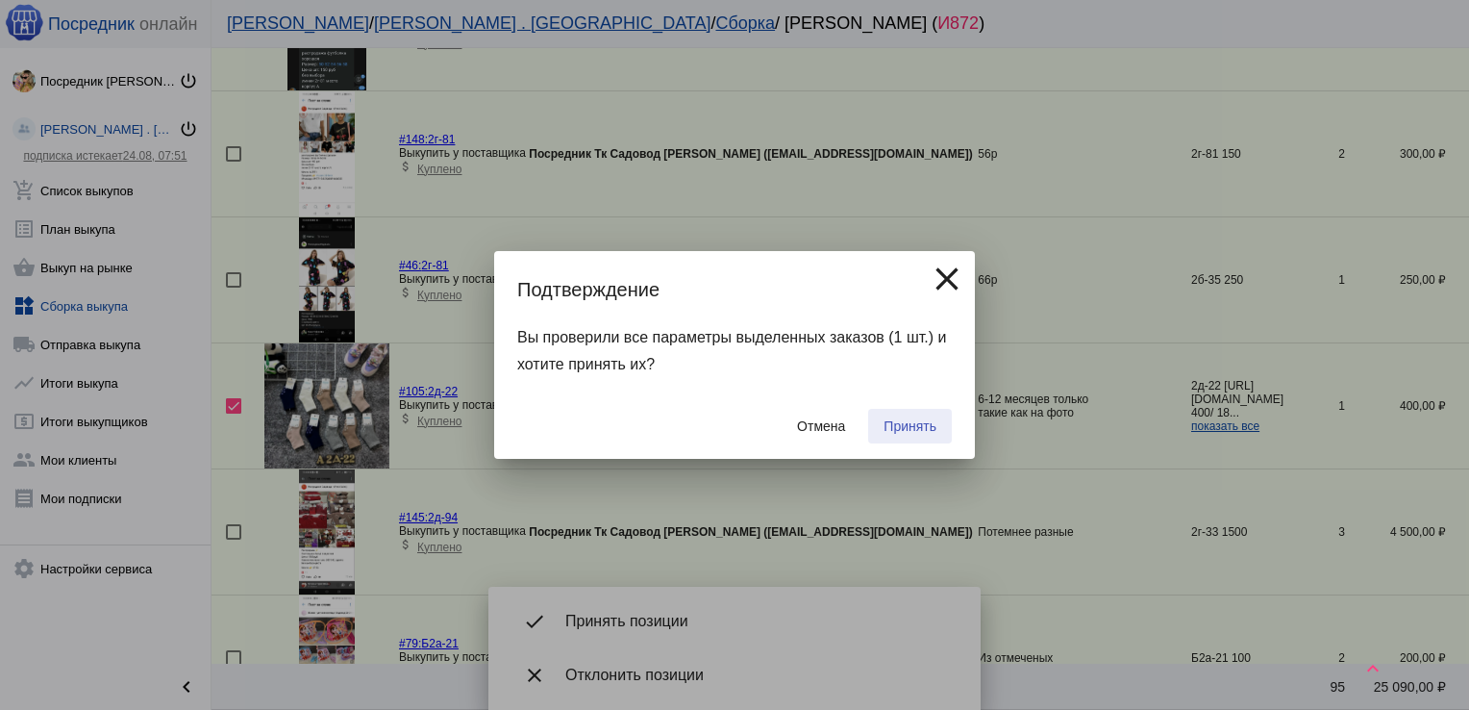
click at [892, 421] on span "Принять" at bounding box center [910, 425] width 53 height 15
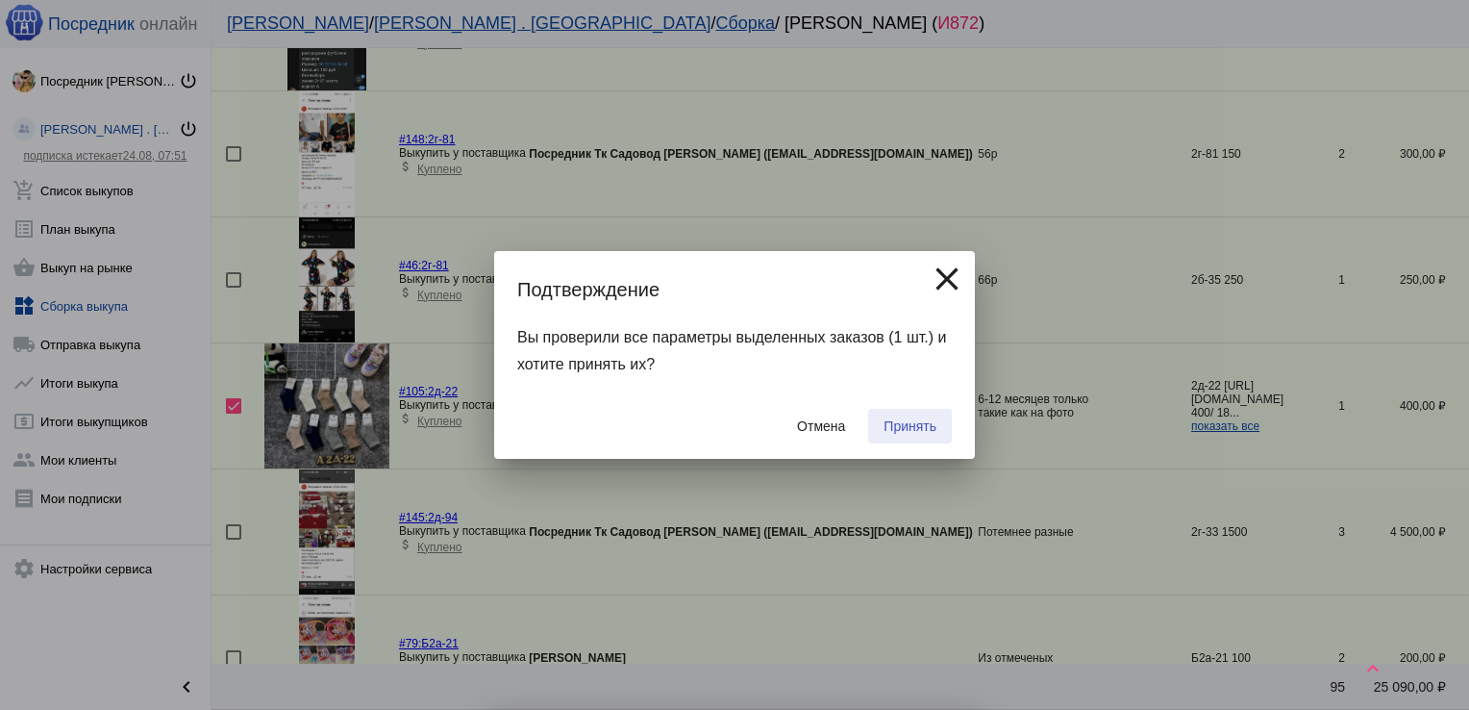
checkbox input "false"
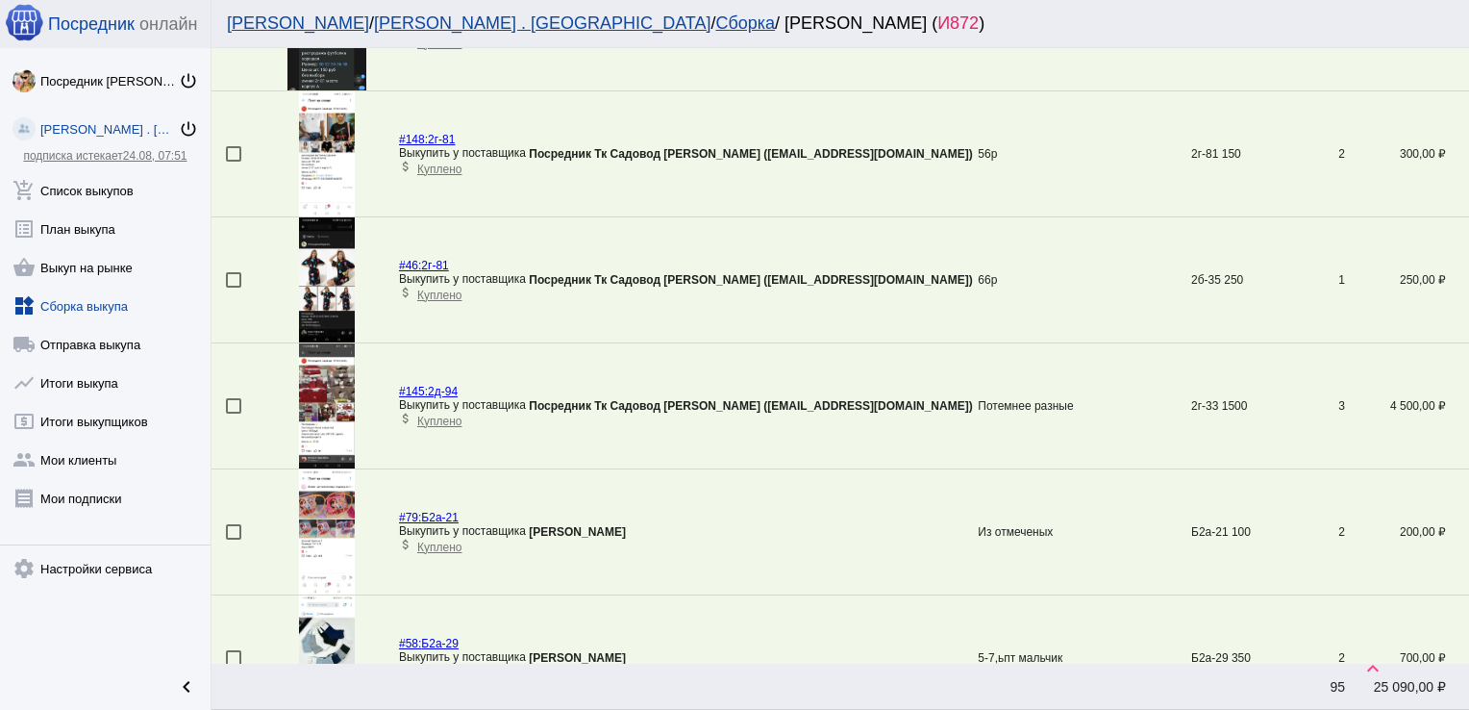
scroll to position [1318, 0]
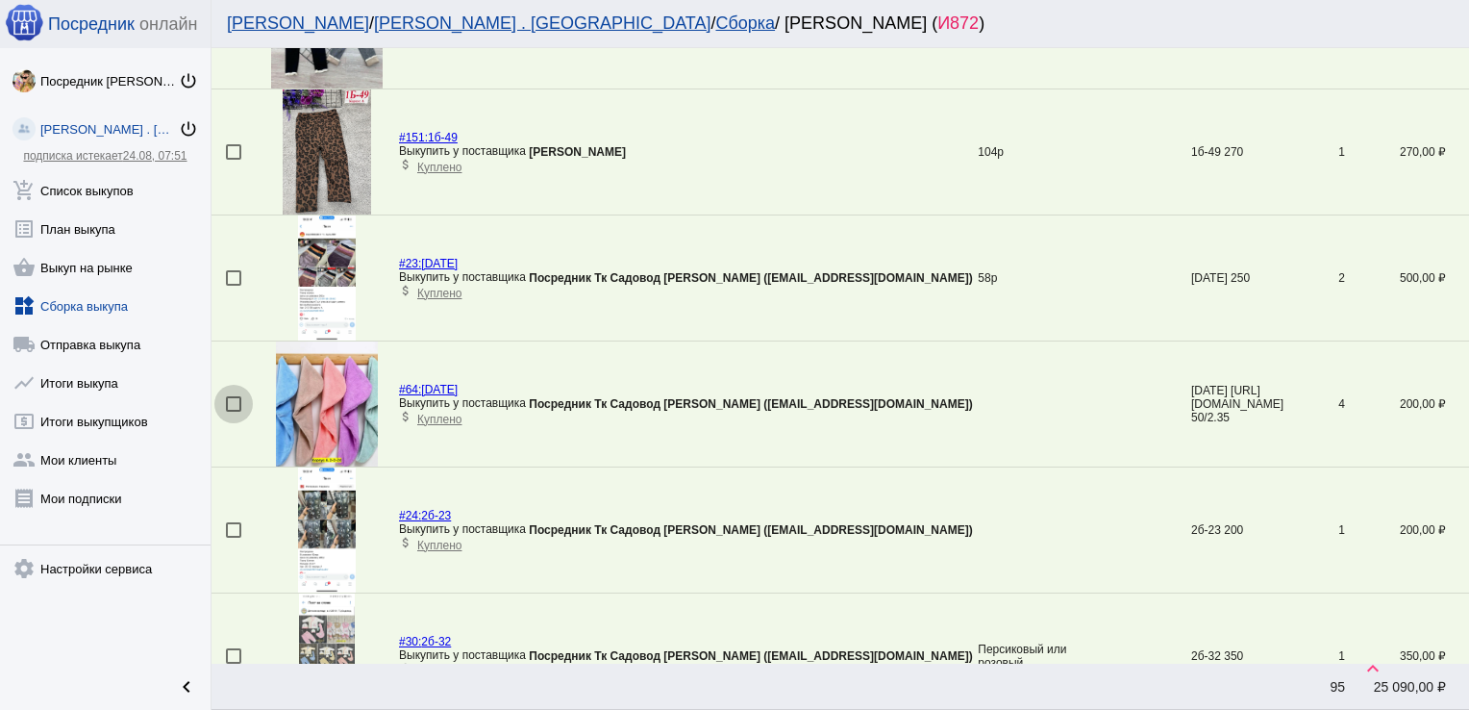
click at [231, 398] on div at bounding box center [233, 403] width 15 height 15
click at [233, 412] on input "checkbox" at bounding box center [233, 412] width 1 height 1
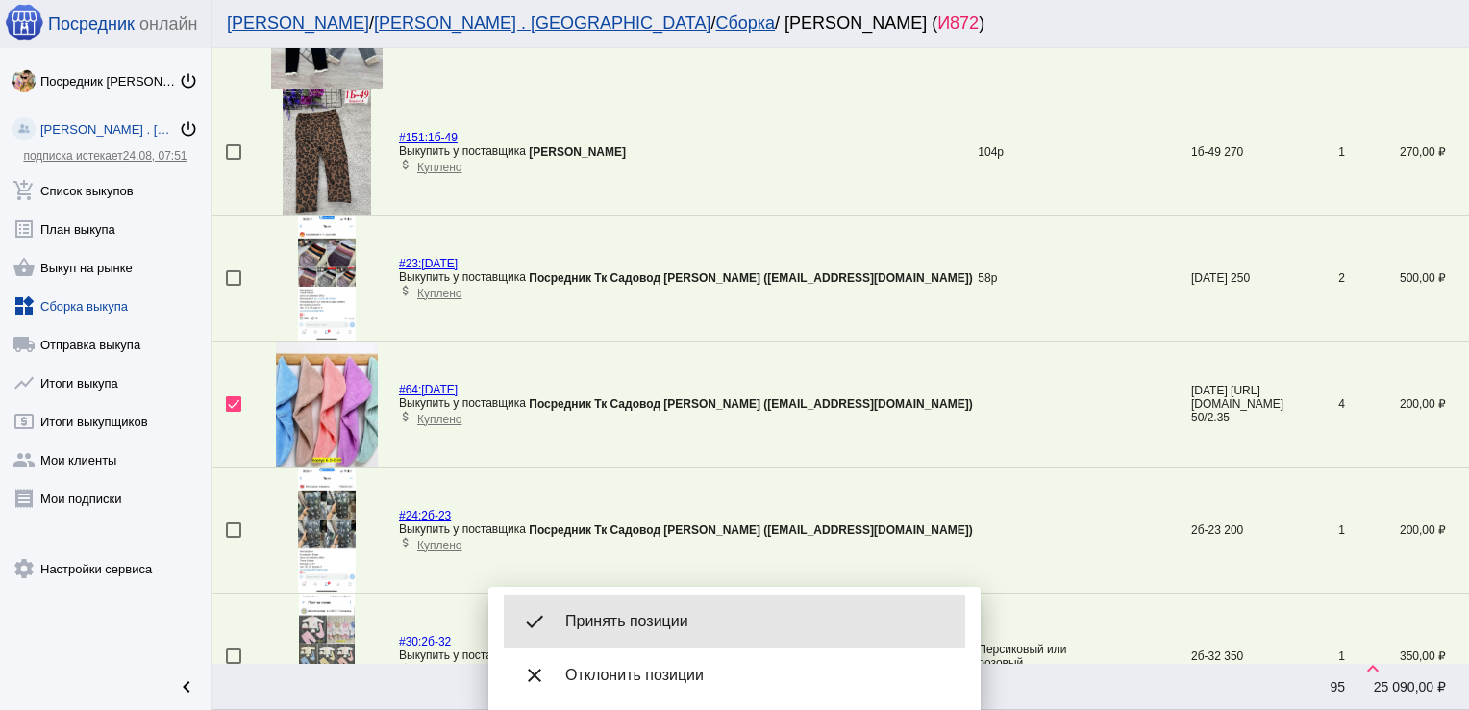
click at [687, 615] on span "Принять позиции" at bounding box center [757, 621] width 385 height 19
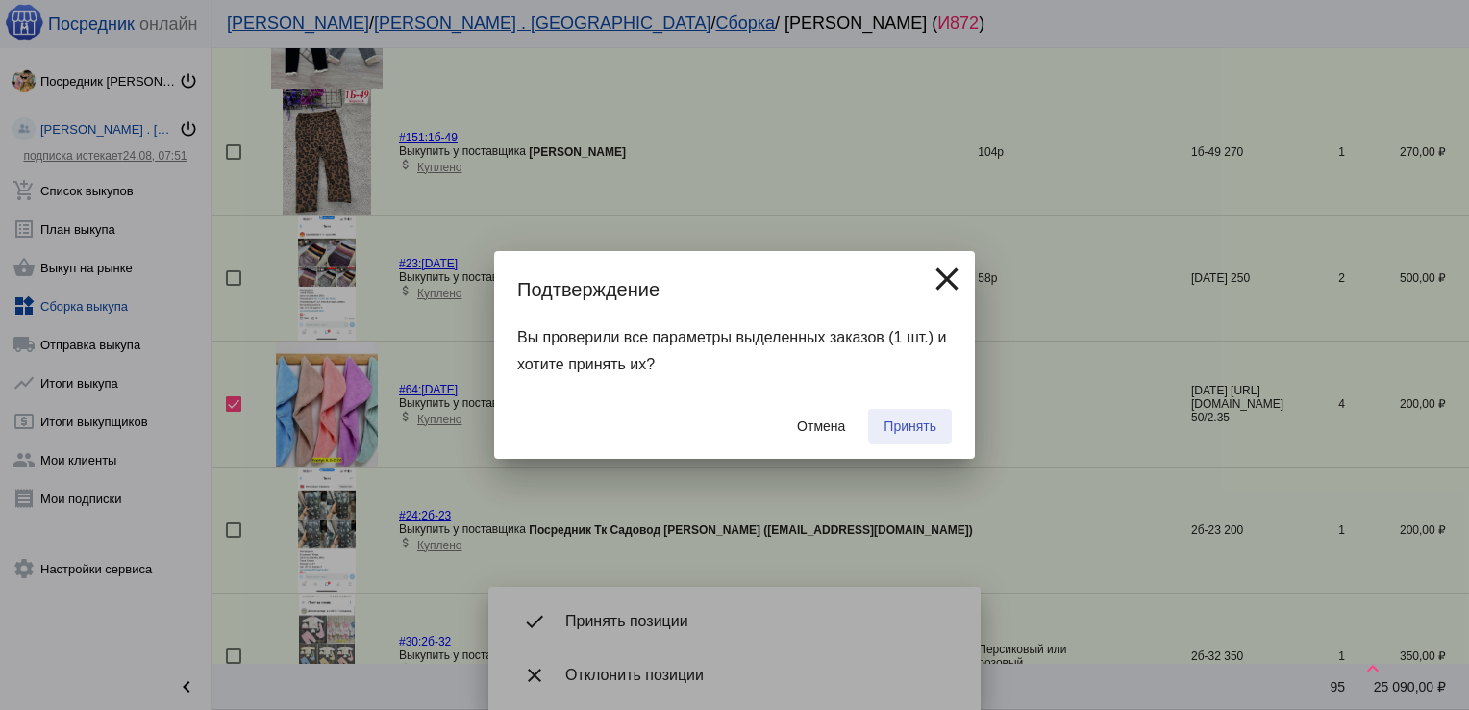
click at [908, 423] on span "Принять" at bounding box center [910, 425] width 53 height 15
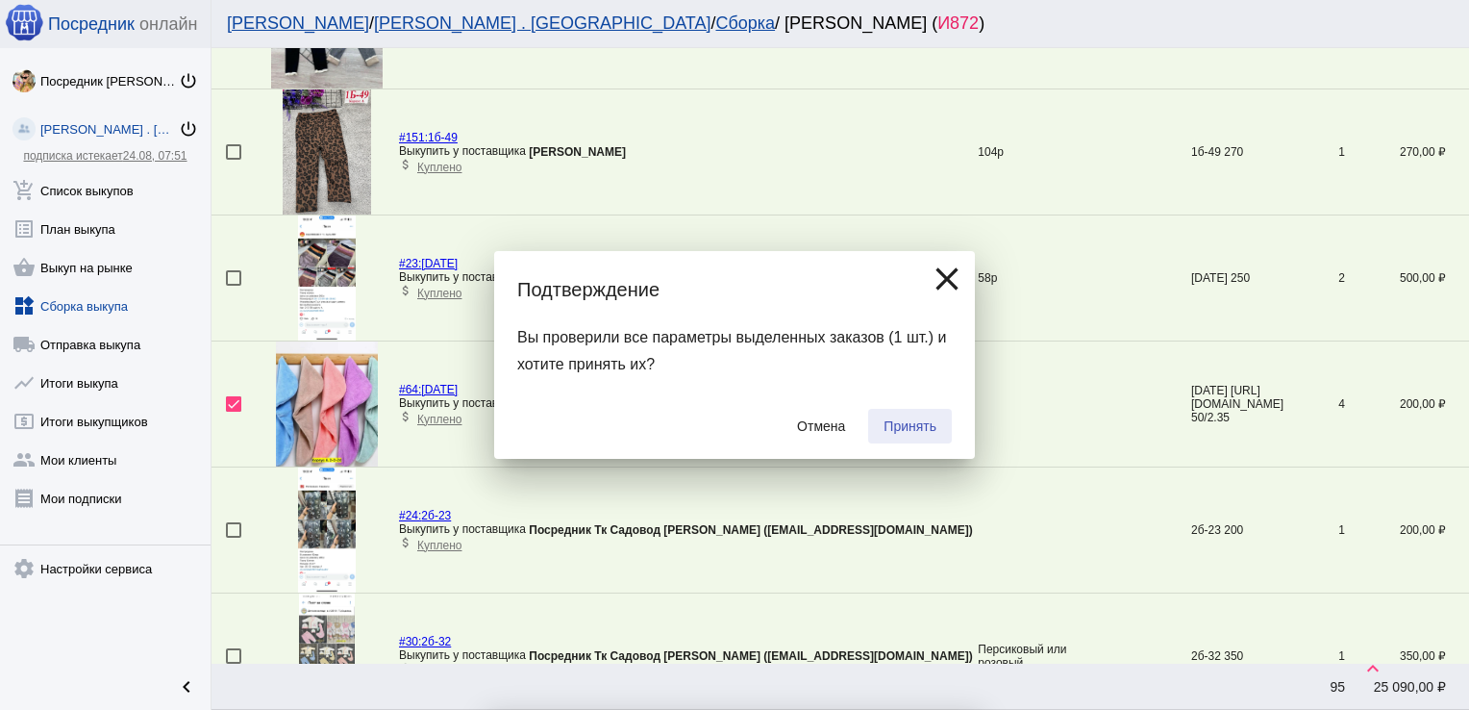
checkbox input "false"
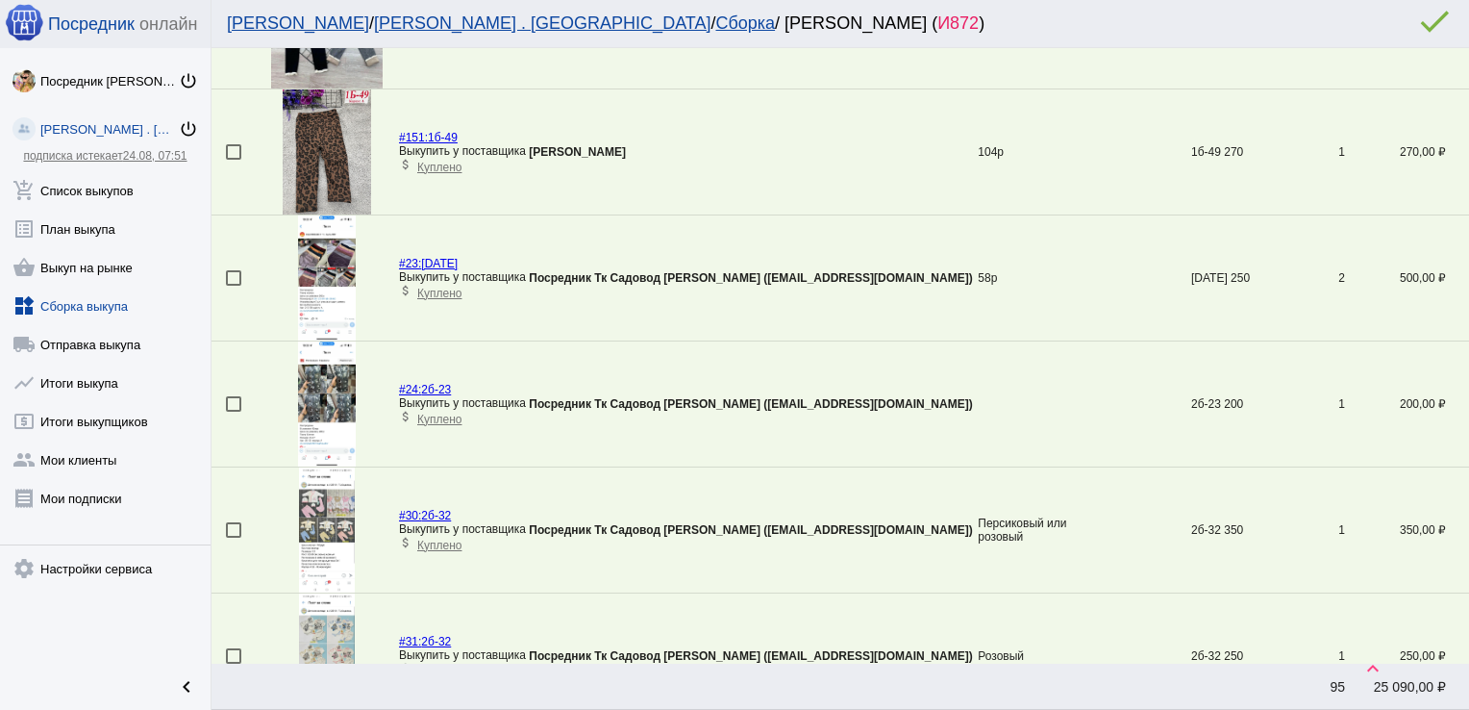
scroll to position [3331, 0]
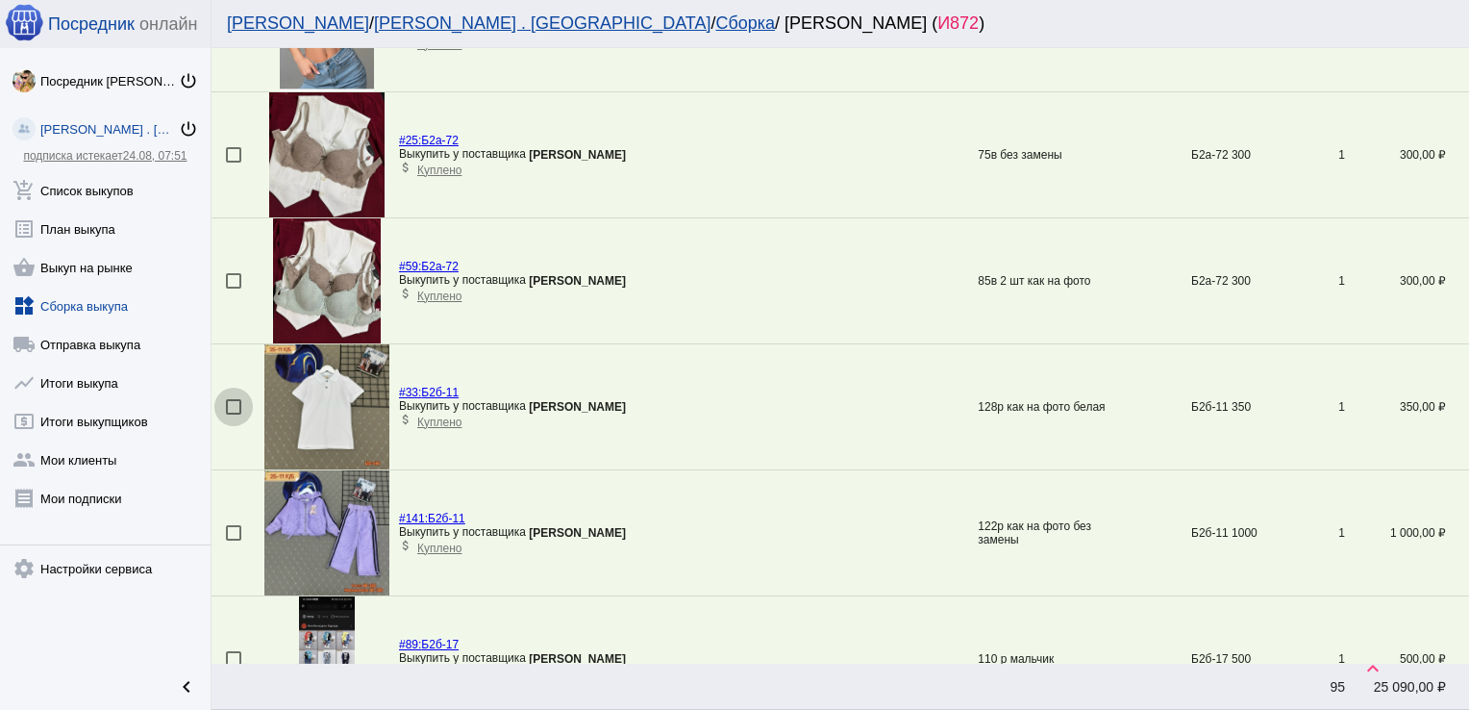
click at [232, 399] on div at bounding box center [233, 406] width 15 height 15
click at [233, 414] on input "checkbox" at bounding box center [233, 414] width 1 height 1
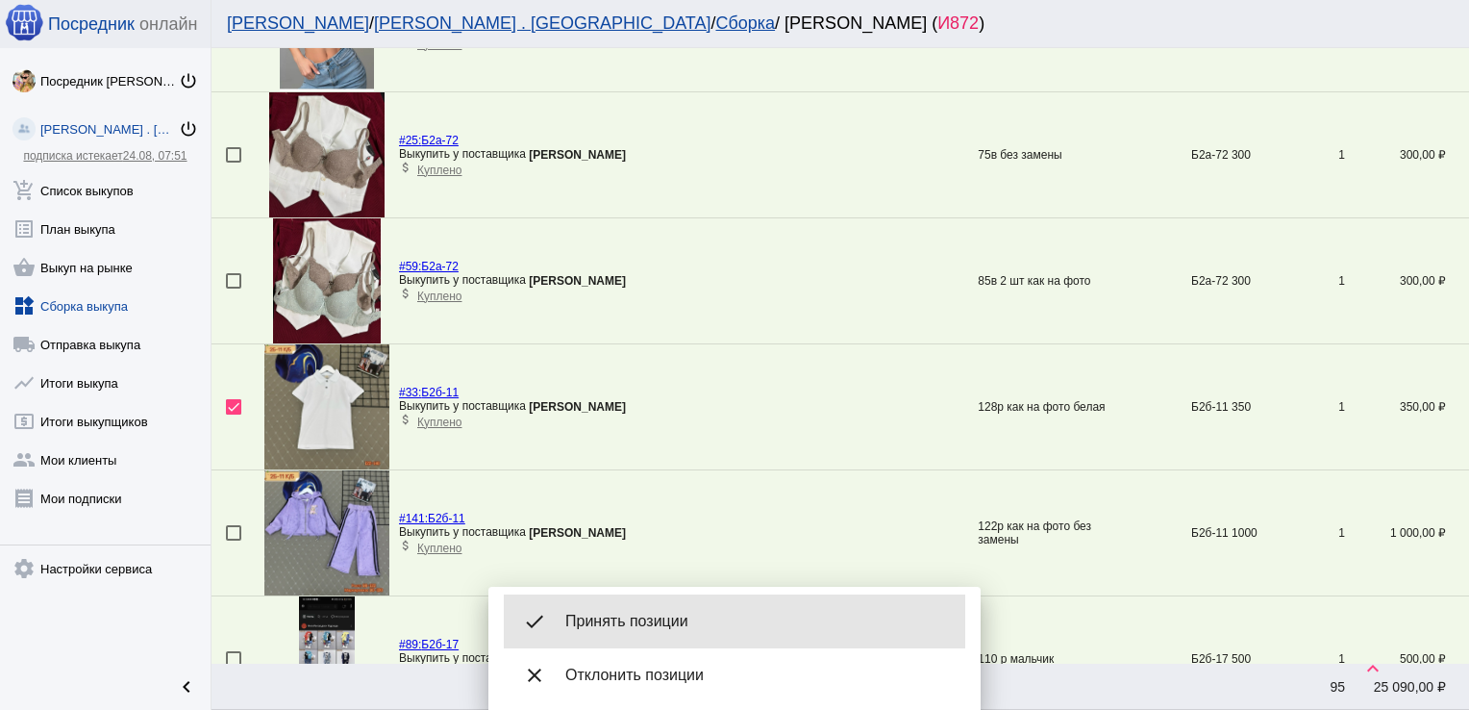
click at [631, 613] on span "Принять позиции" at bounding box center [757, 621] width 385 height 19
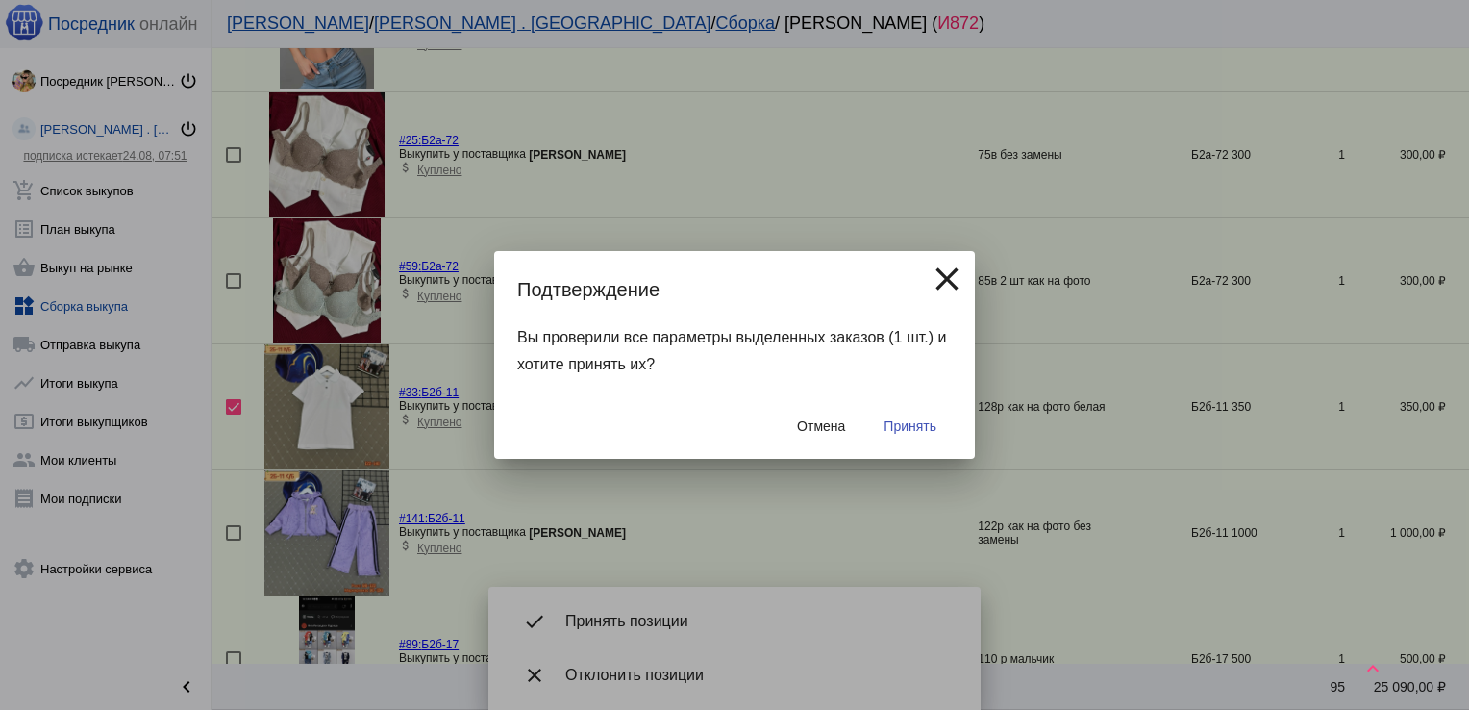
click at [911, 420] on span "Принять" at bounding box center [910, 425] width 53 height 15
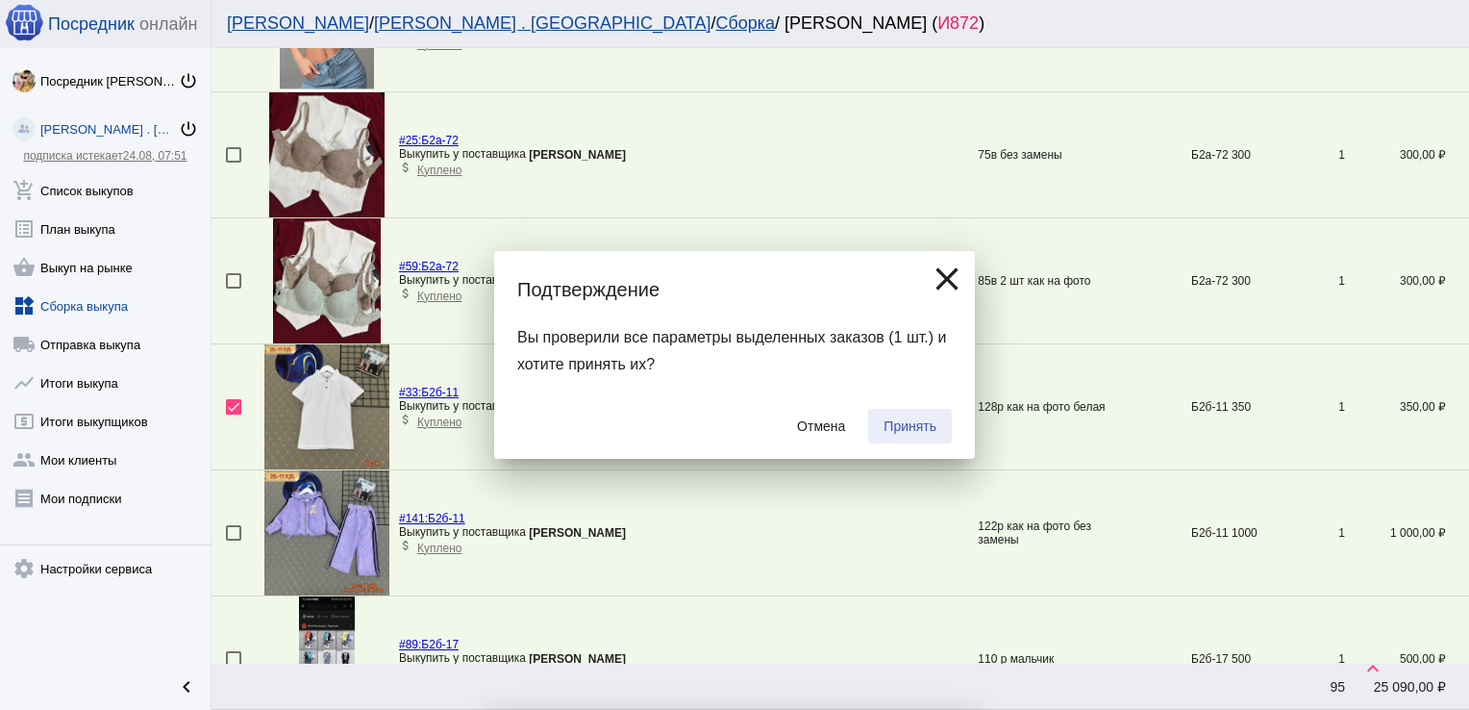
checkbox input "false"
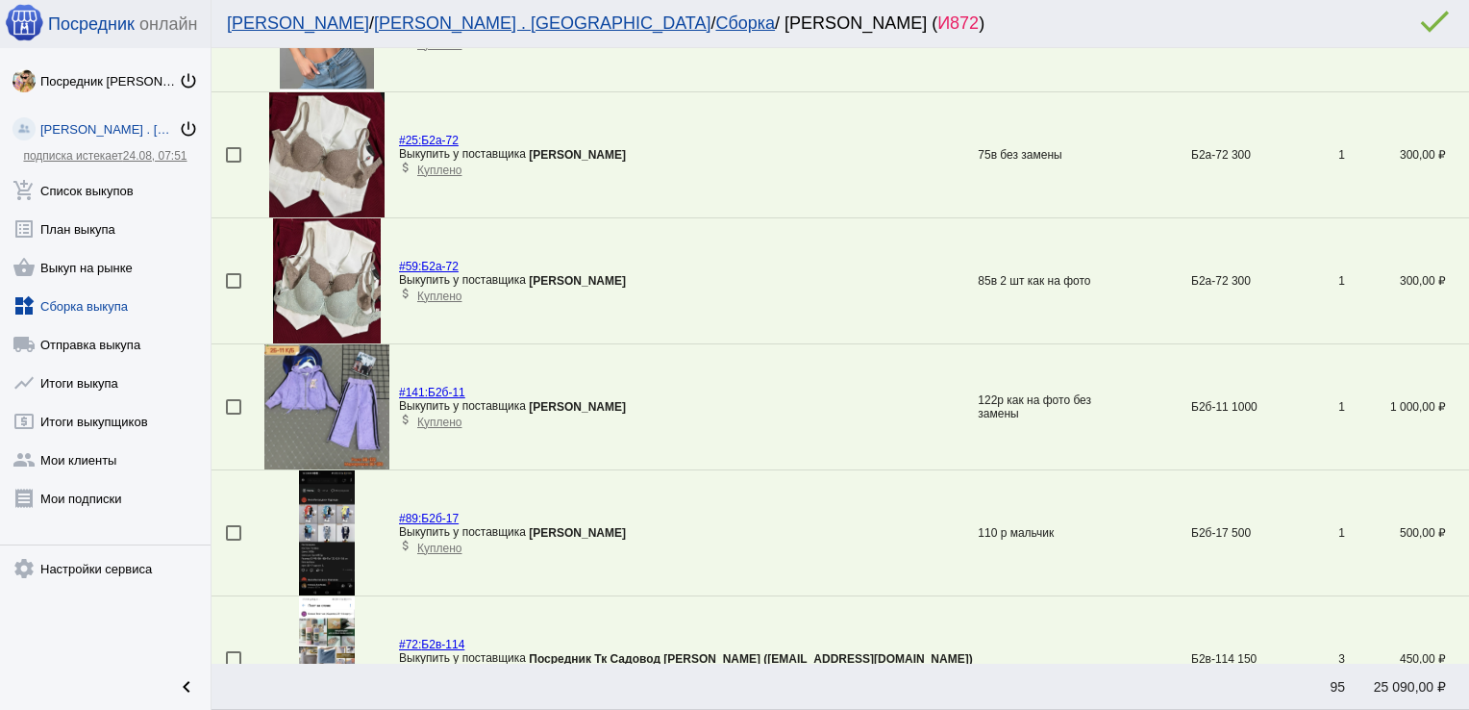
scroll to position [61, 0]
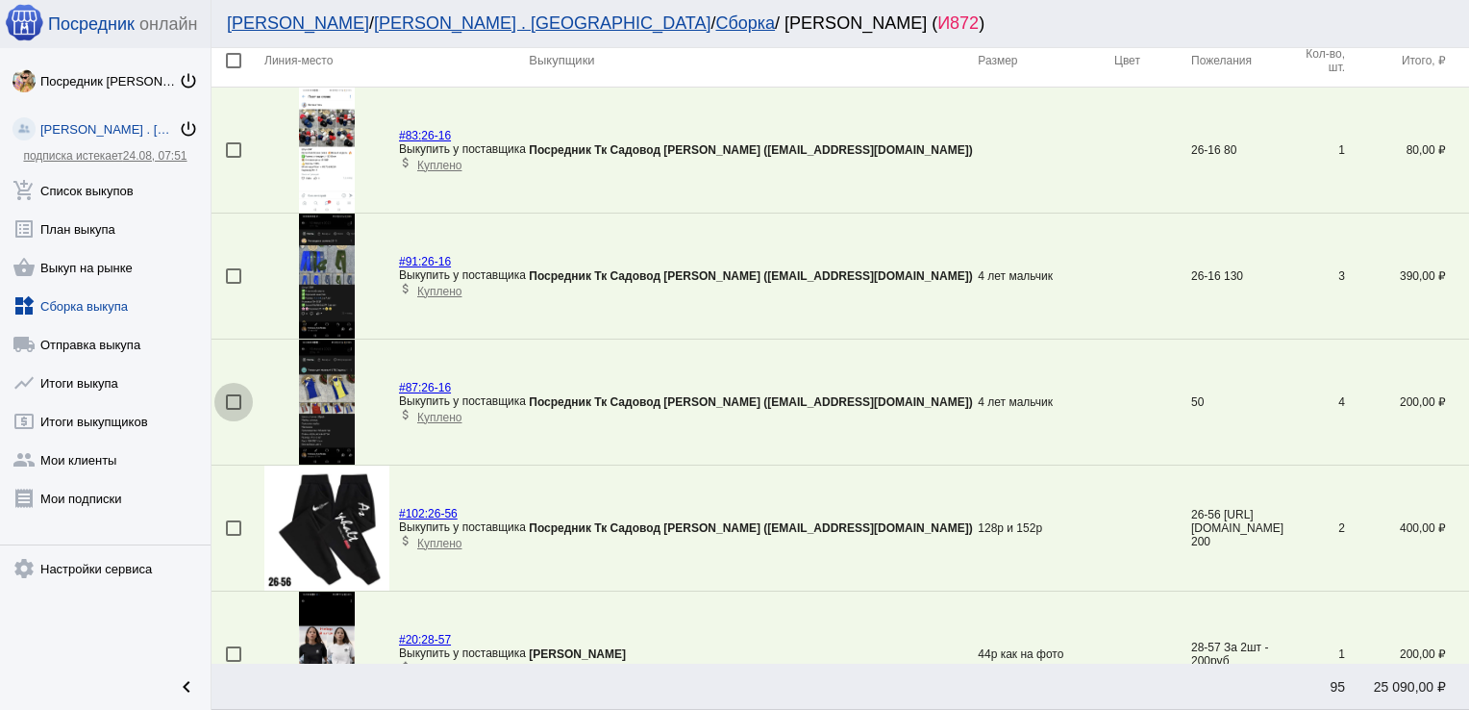
click at [236, 402] on div at bounding box center [233, 401] width 15 height 15
click at [234, 410] on input "checkbox" at bounding box center [233, 410] width 1 height 1
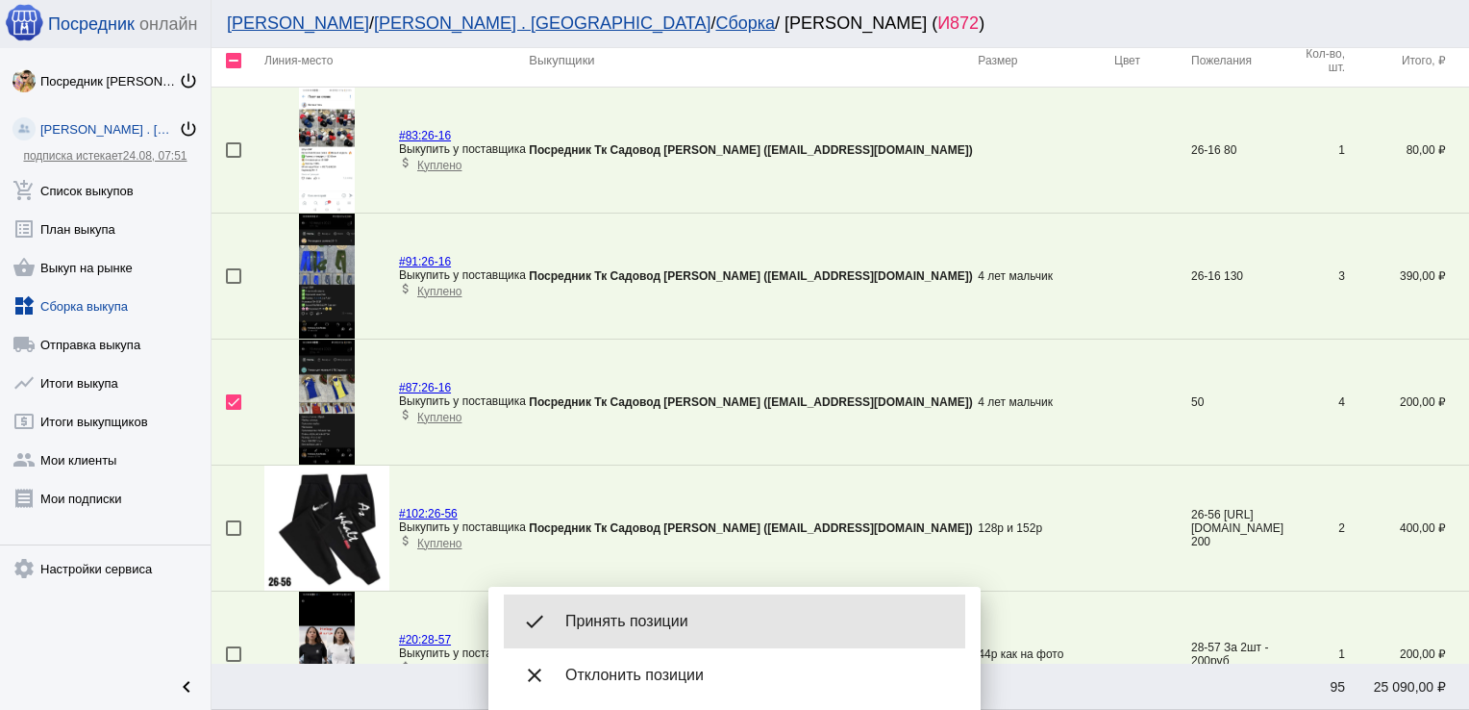
click at [654, 618] on span "Принять позиции" at bounding box center [757, 621] width 385 height 19
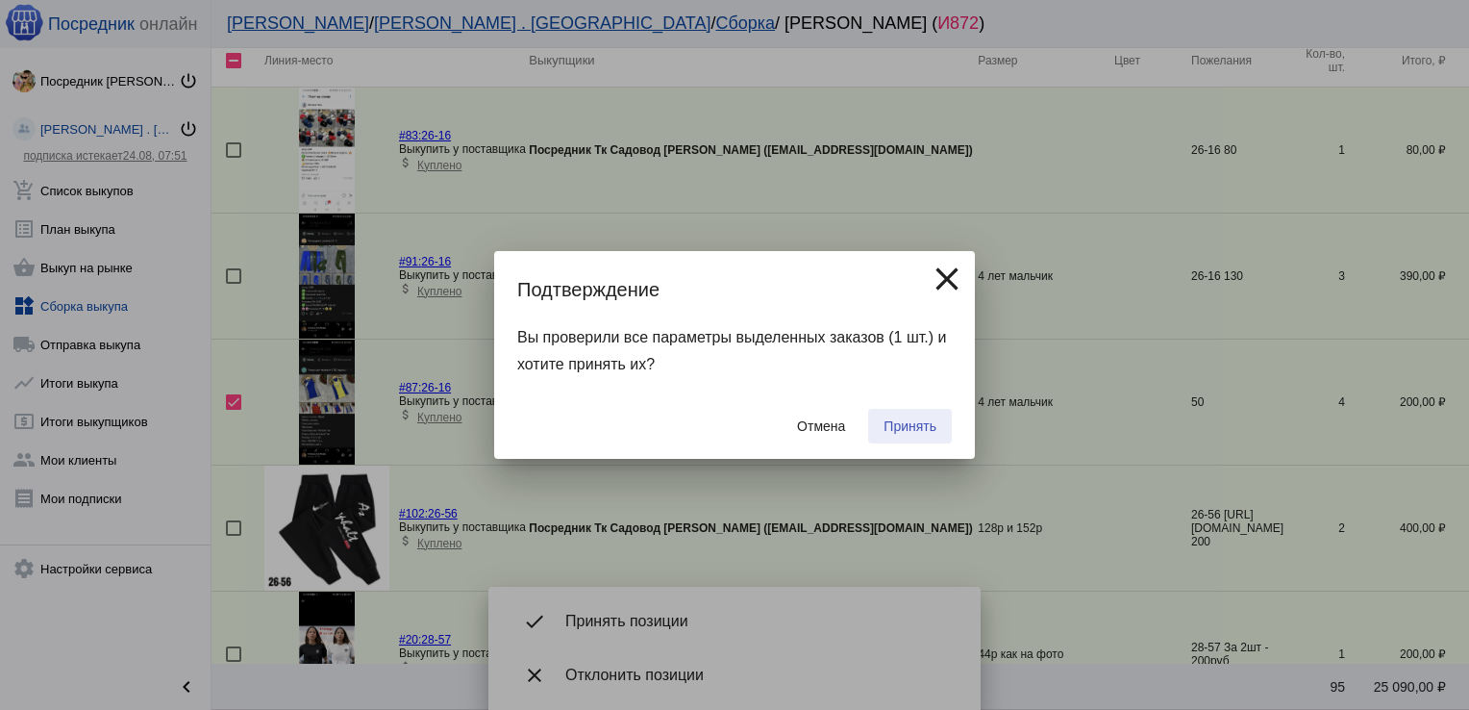
click at [900, 427] on span "Принять" at bounding box center [910, 425] width 53 height 15
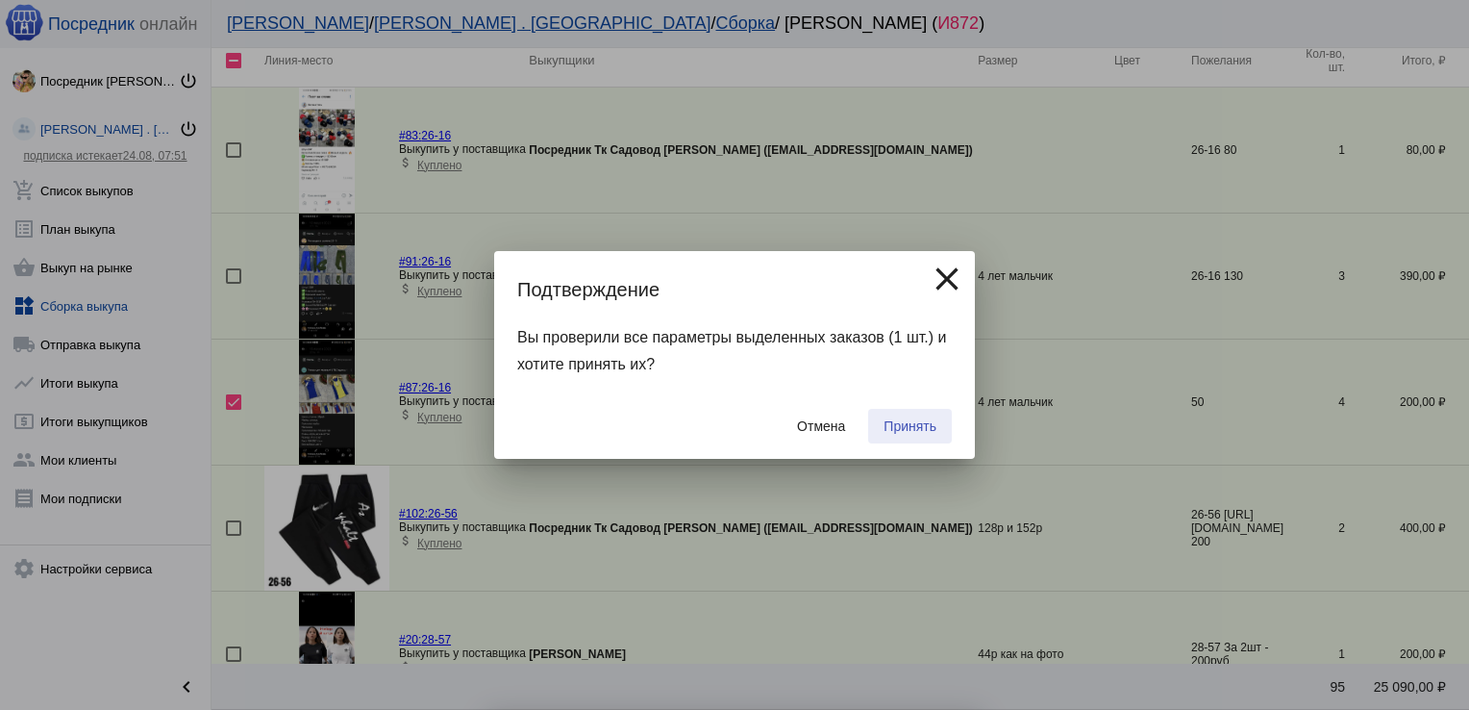
checkbox input "false"
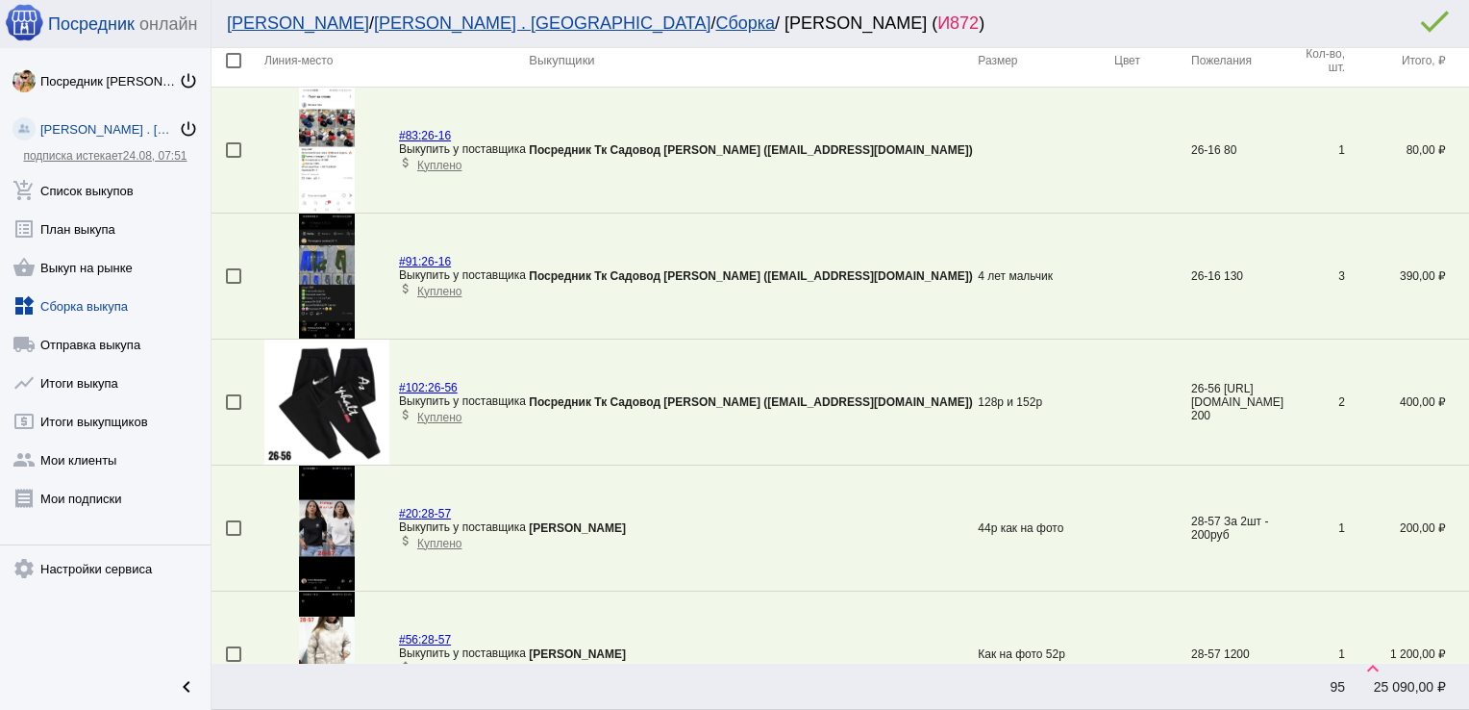
scroll to position [2576, 0]
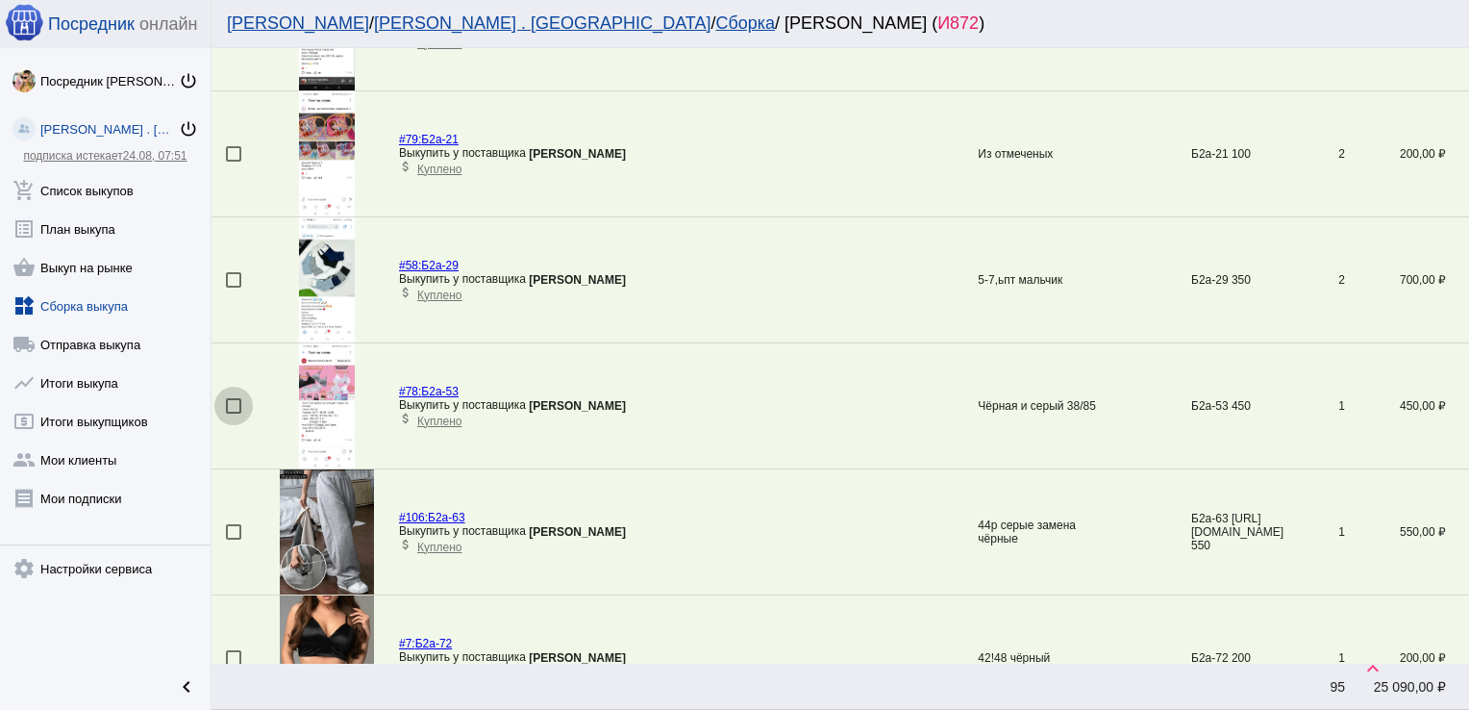
click at [231, 400] on div at bounding box center [233, 405] width 15 height 15
click at [233, 413] on input "checkbox" at bounding box center [233, 413] width 1 height 1
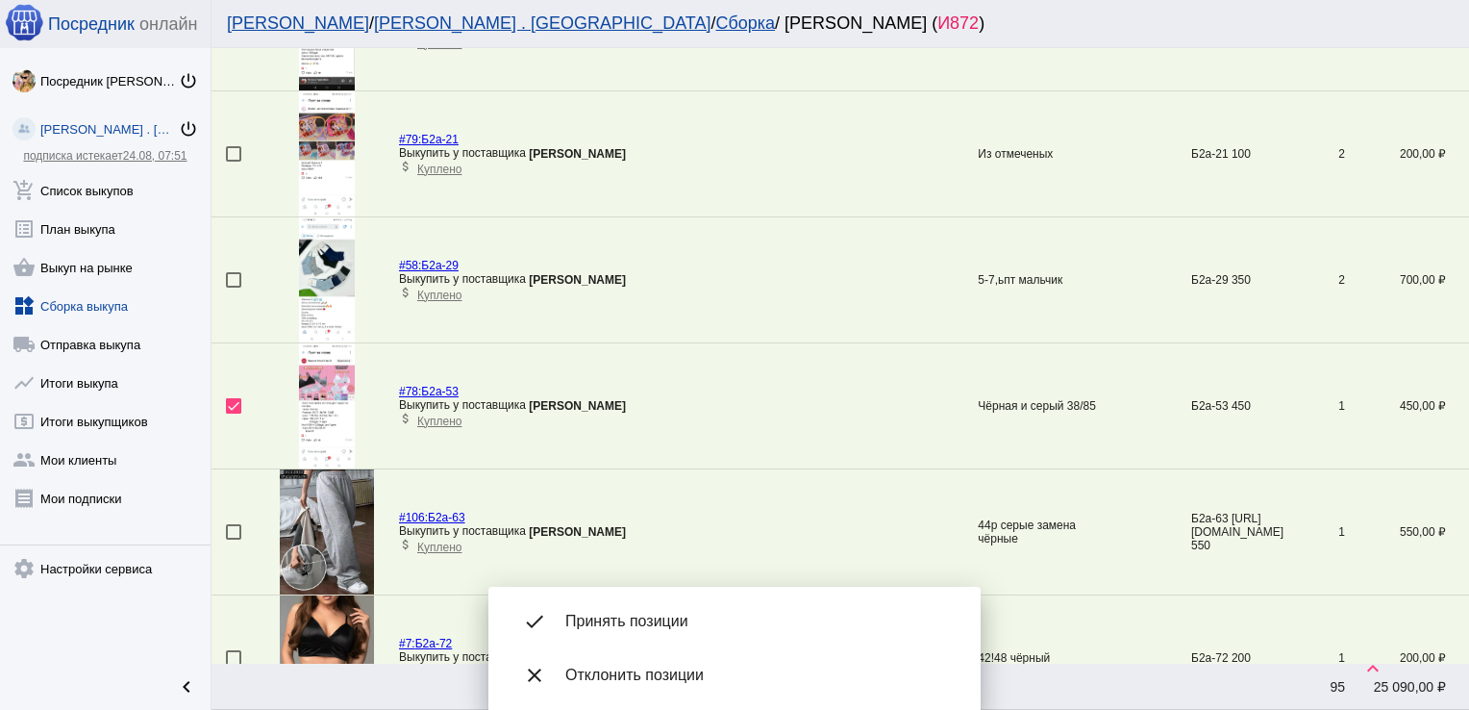
click at [336, 391] on img at bounding box center [327, 405] width 57 height 125
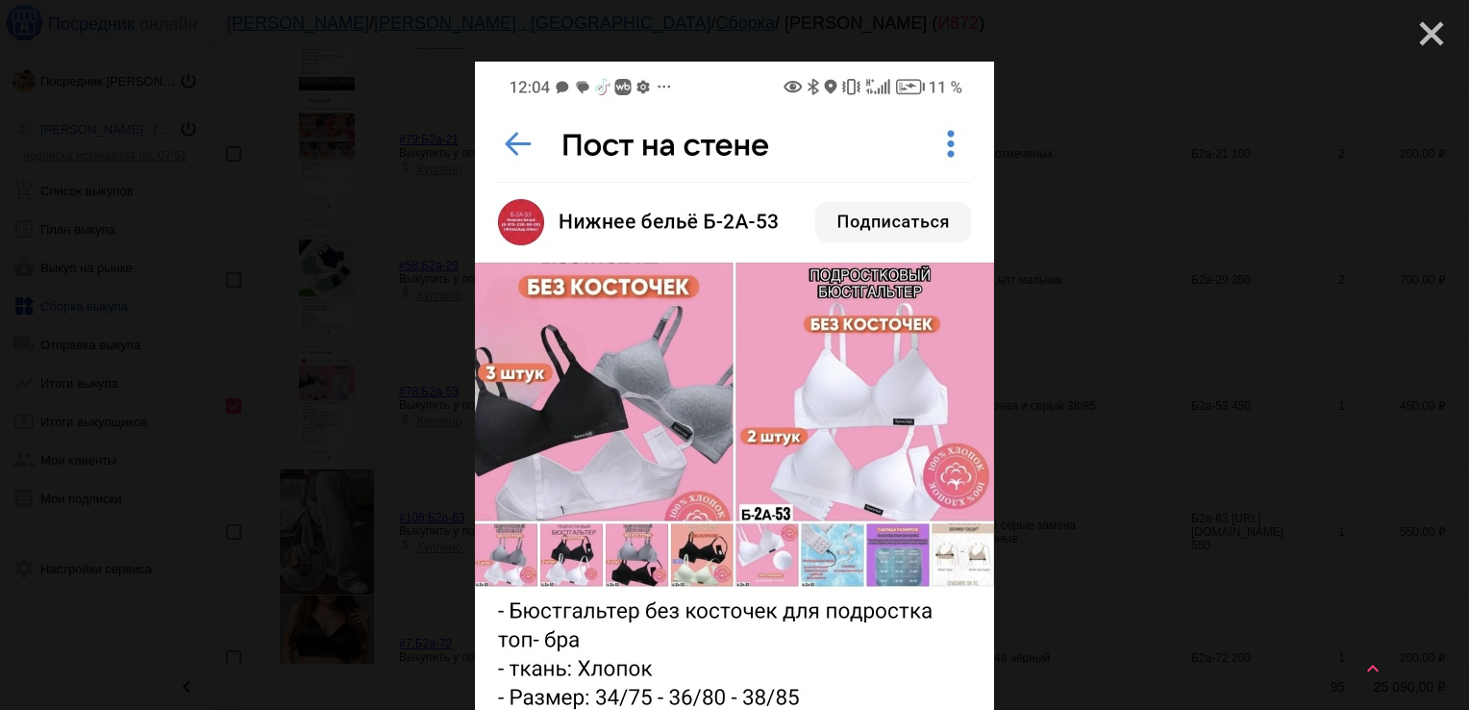
click at [1424, 37] on mat-icon "close" at bounding box center [1424, 25] width 23 height 23
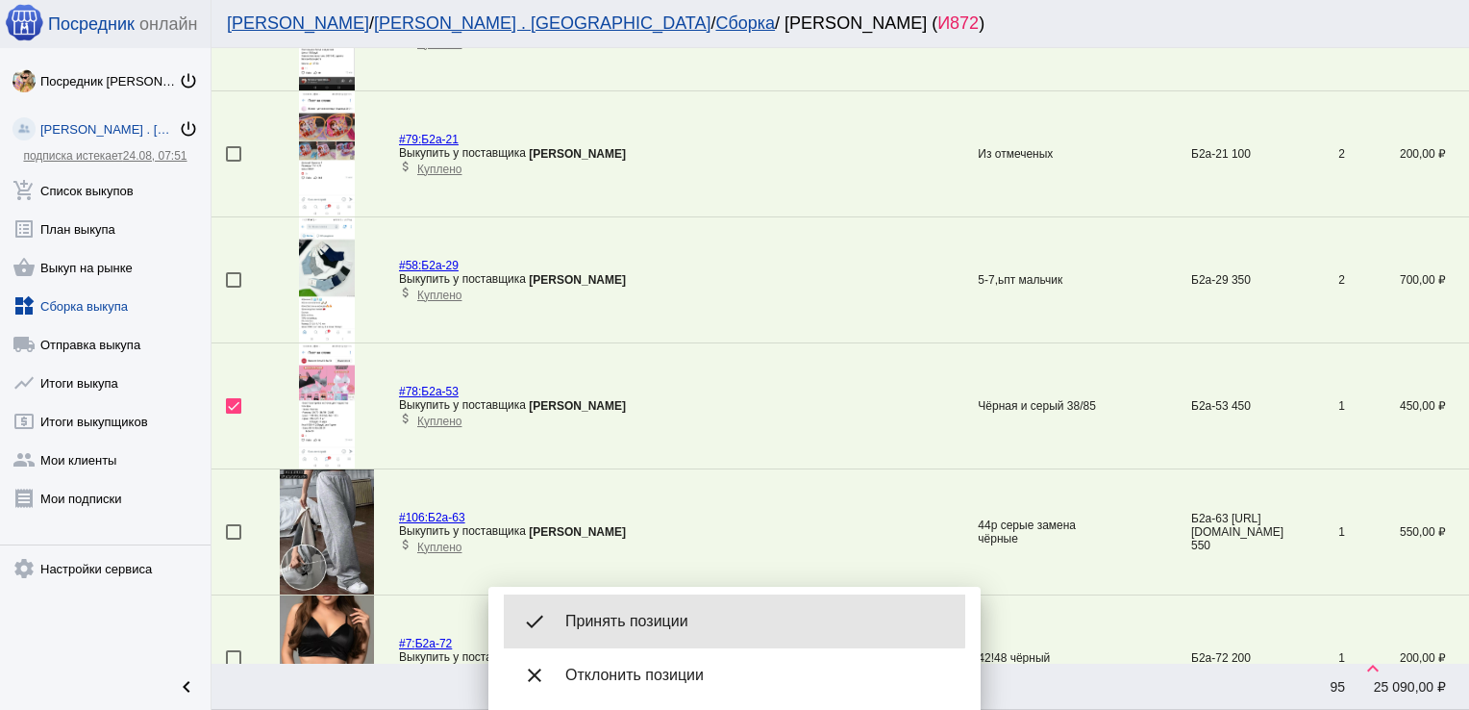
click at [681, 606] on div "done Принять позиции" at bounding box center [735, 621] width 462 height 54
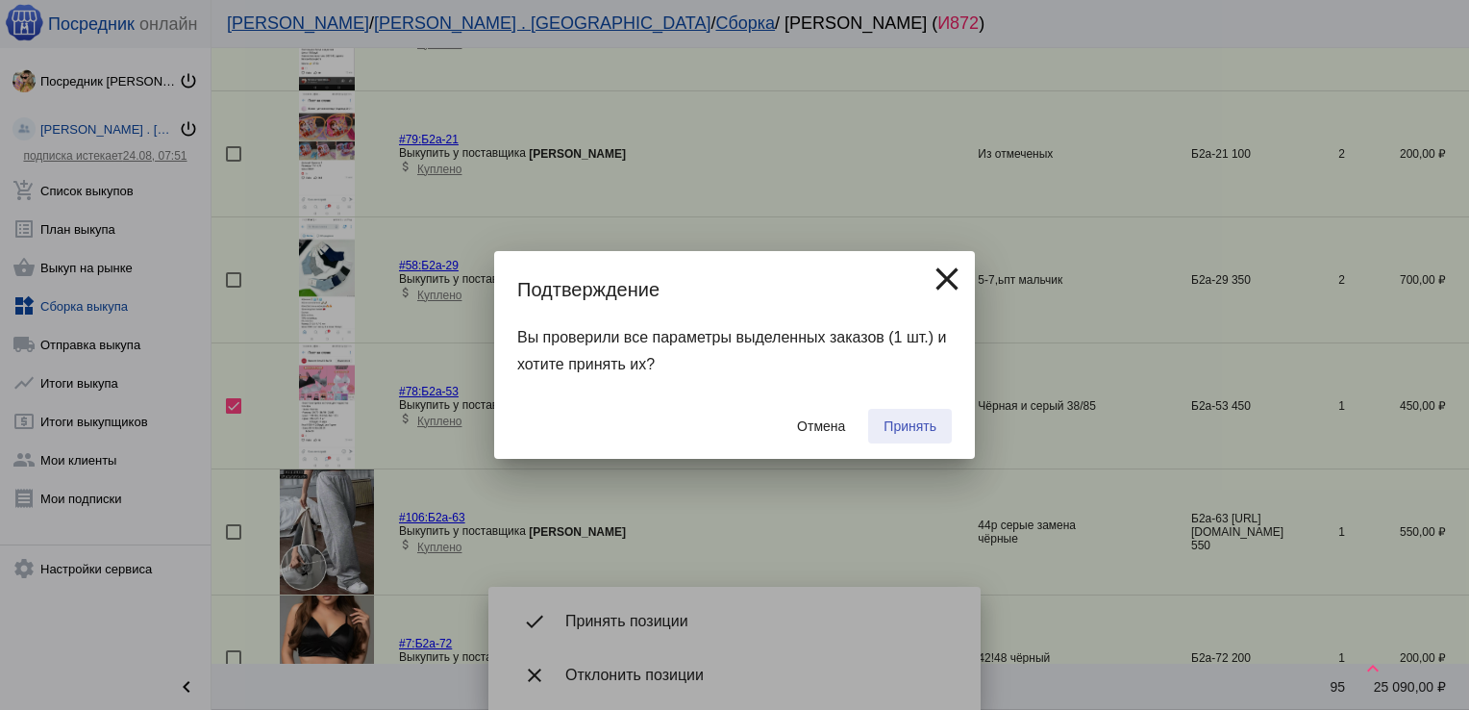
click at [904, 423] on span "Принять" at bounding box center [910, 425] width 53 height 15
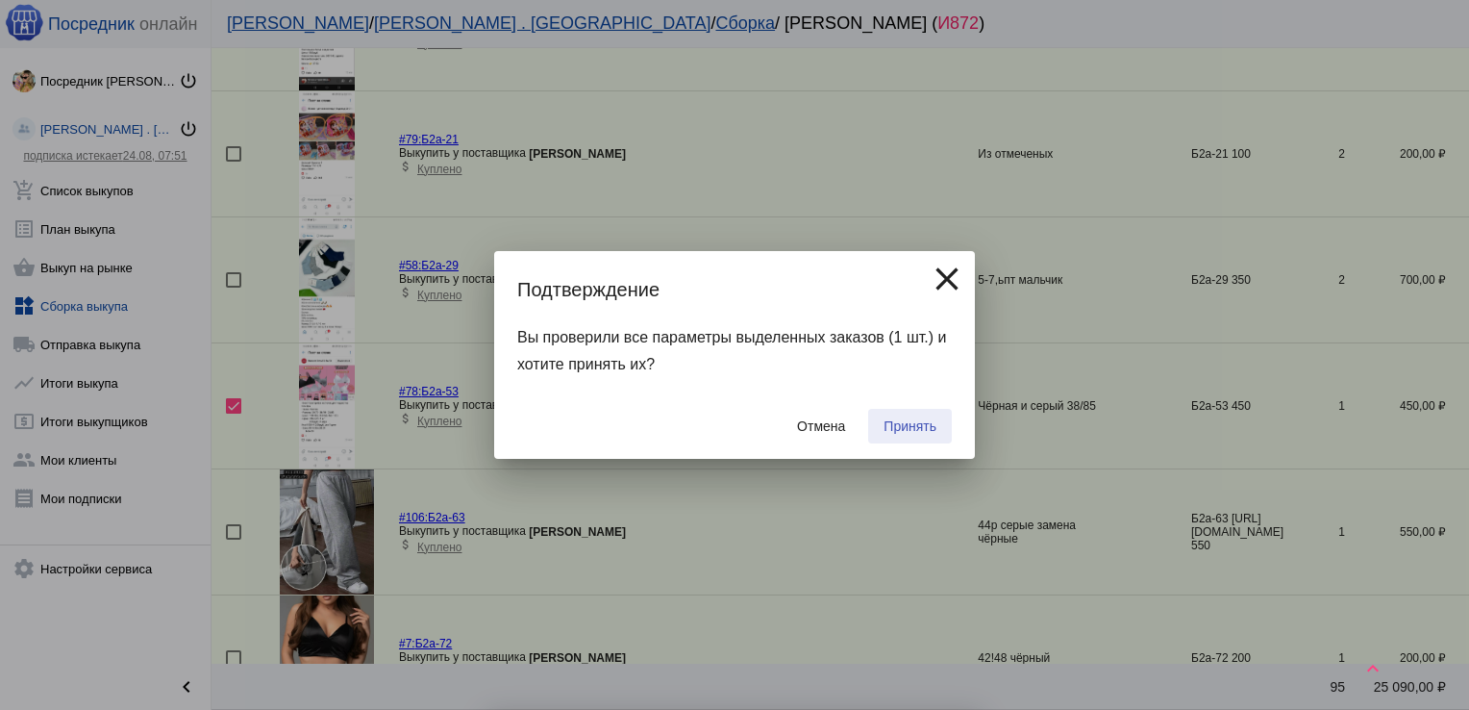
checkbox input "false"
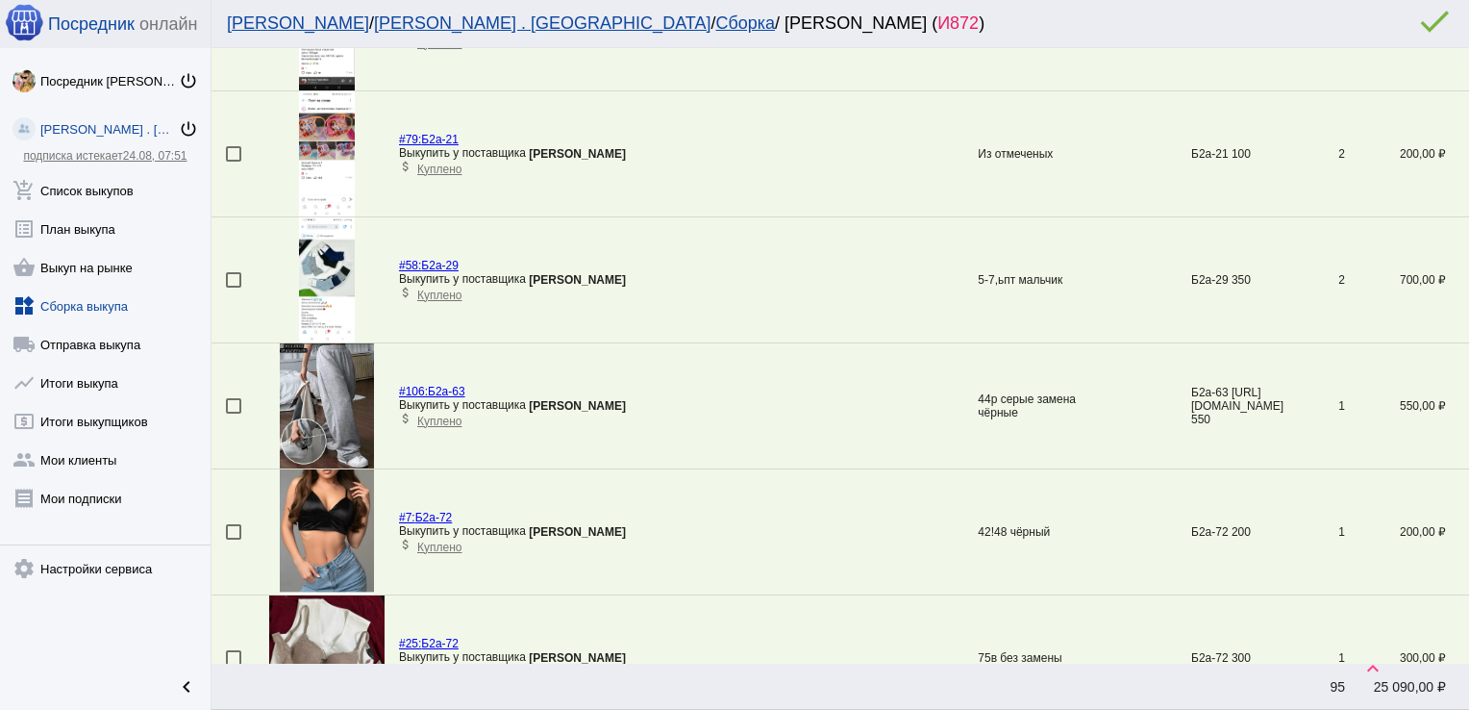
scroll to position [1066, 0]
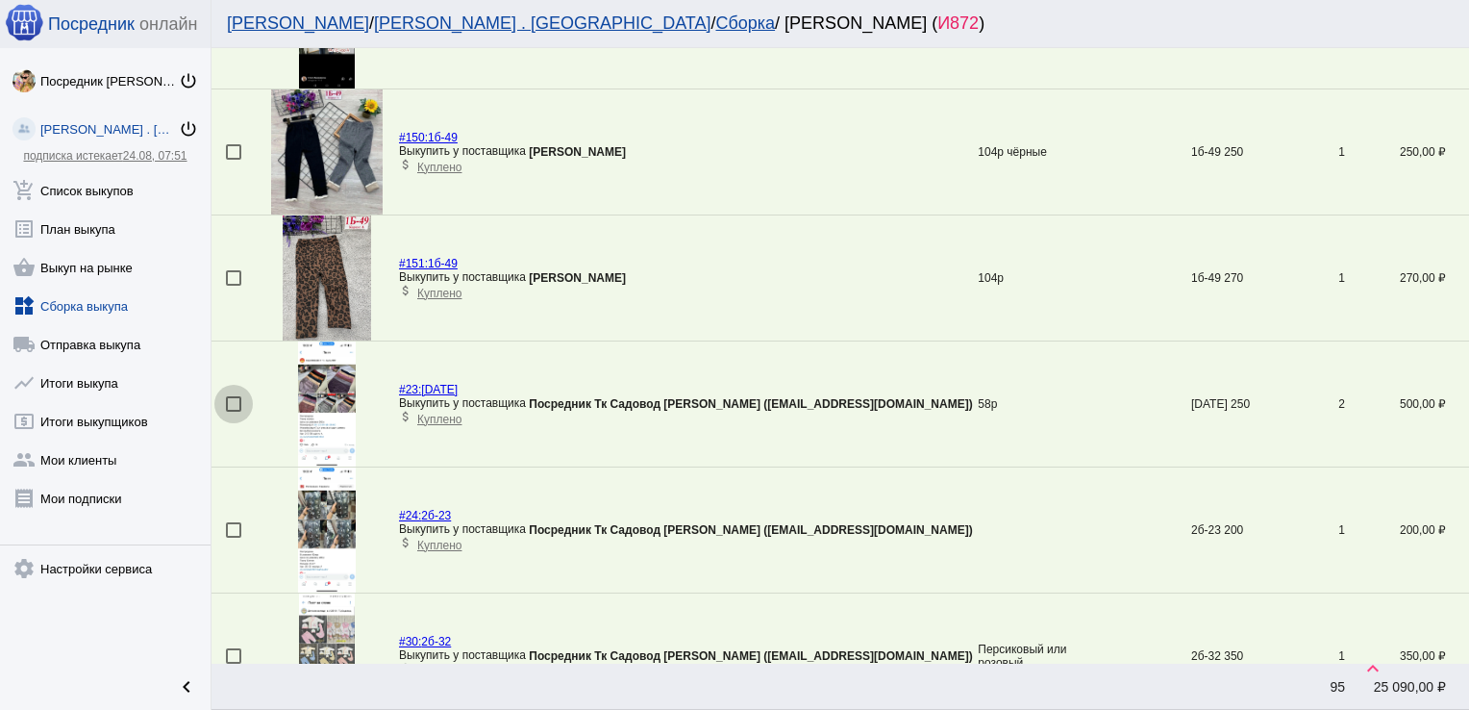
click at [234, 400] on div at bounding box center [233, 403] width 15 height 15
click at [234, 412] on input "checkbox" at bounding box center [233, 412] width 1 height 1
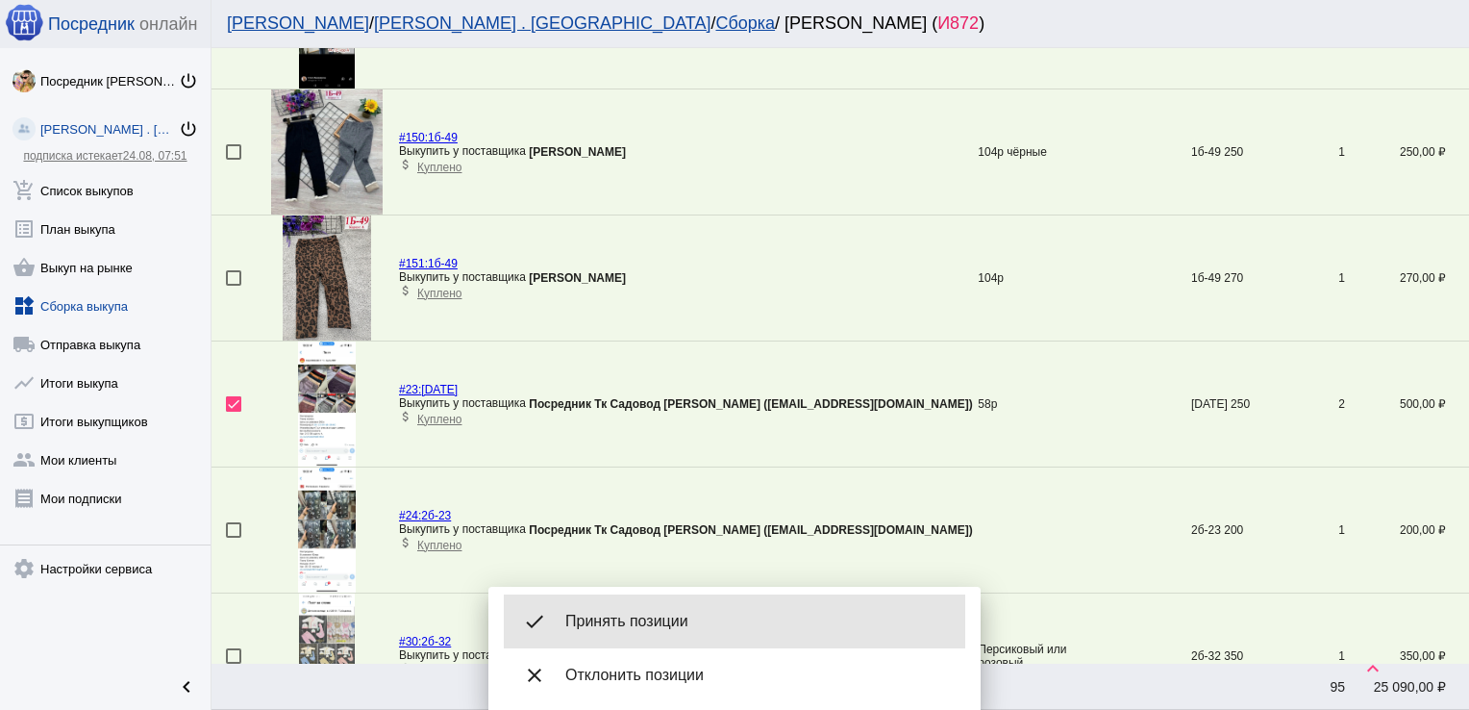
click at [700, 610] on div "done Принять позиции" at bounding box center [735, 621] width 462 height 54
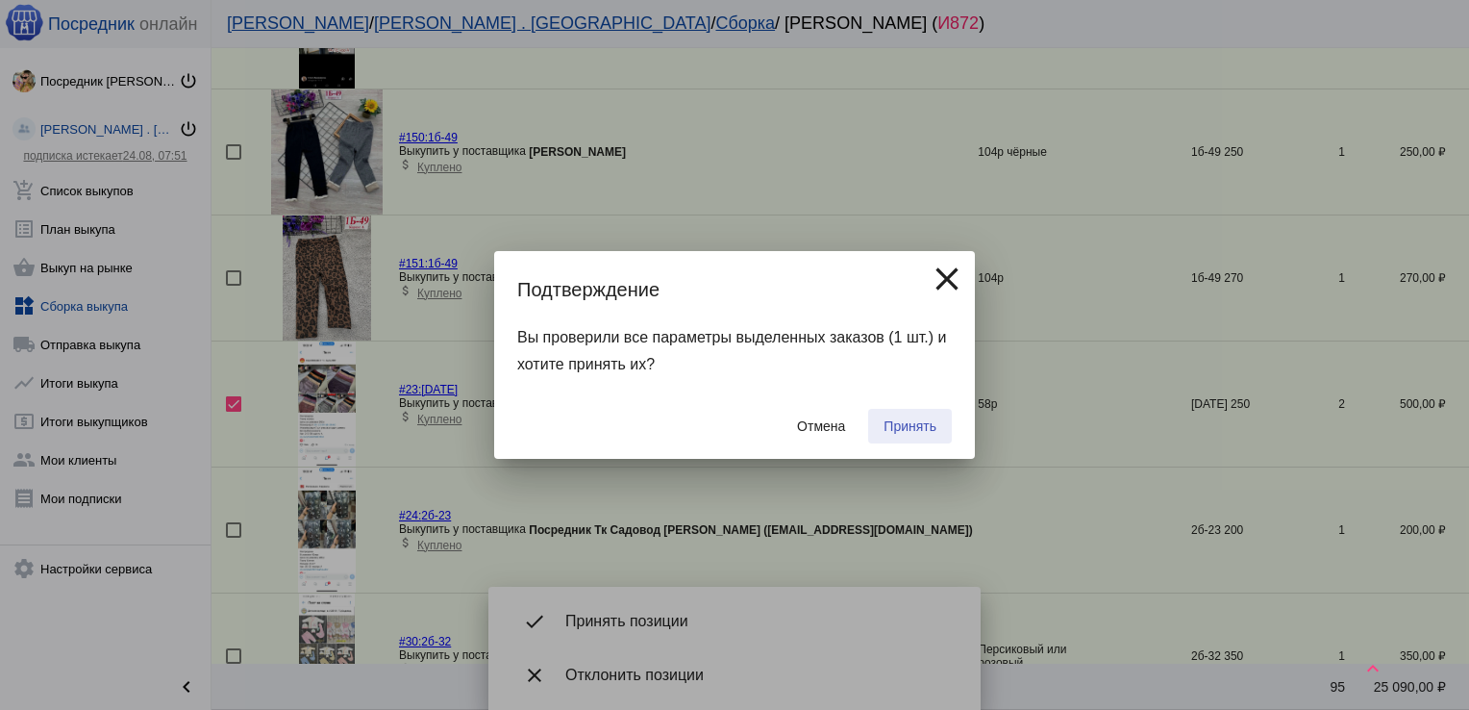
click at [904, 429] on span "Принять" at bounding box center [910, 425] width 53 height 15
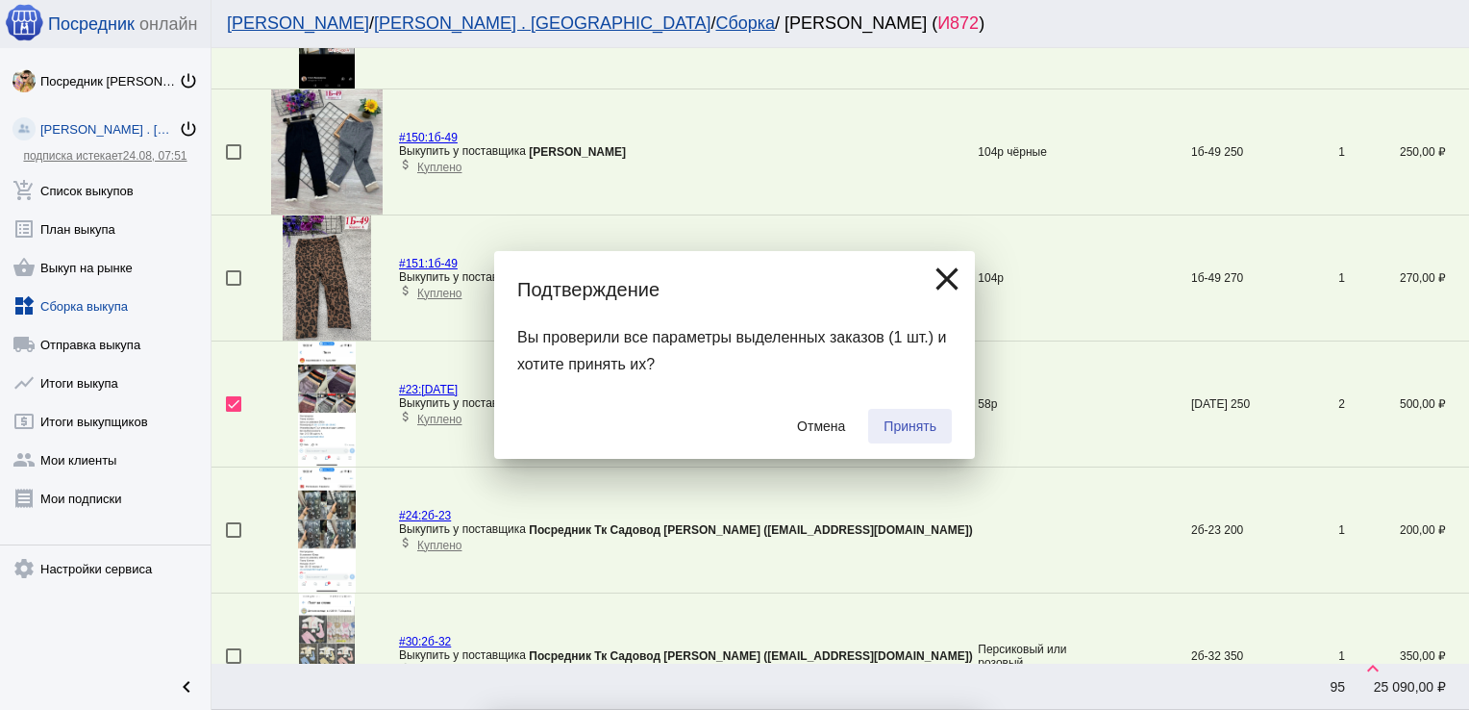
checkbox input "false"
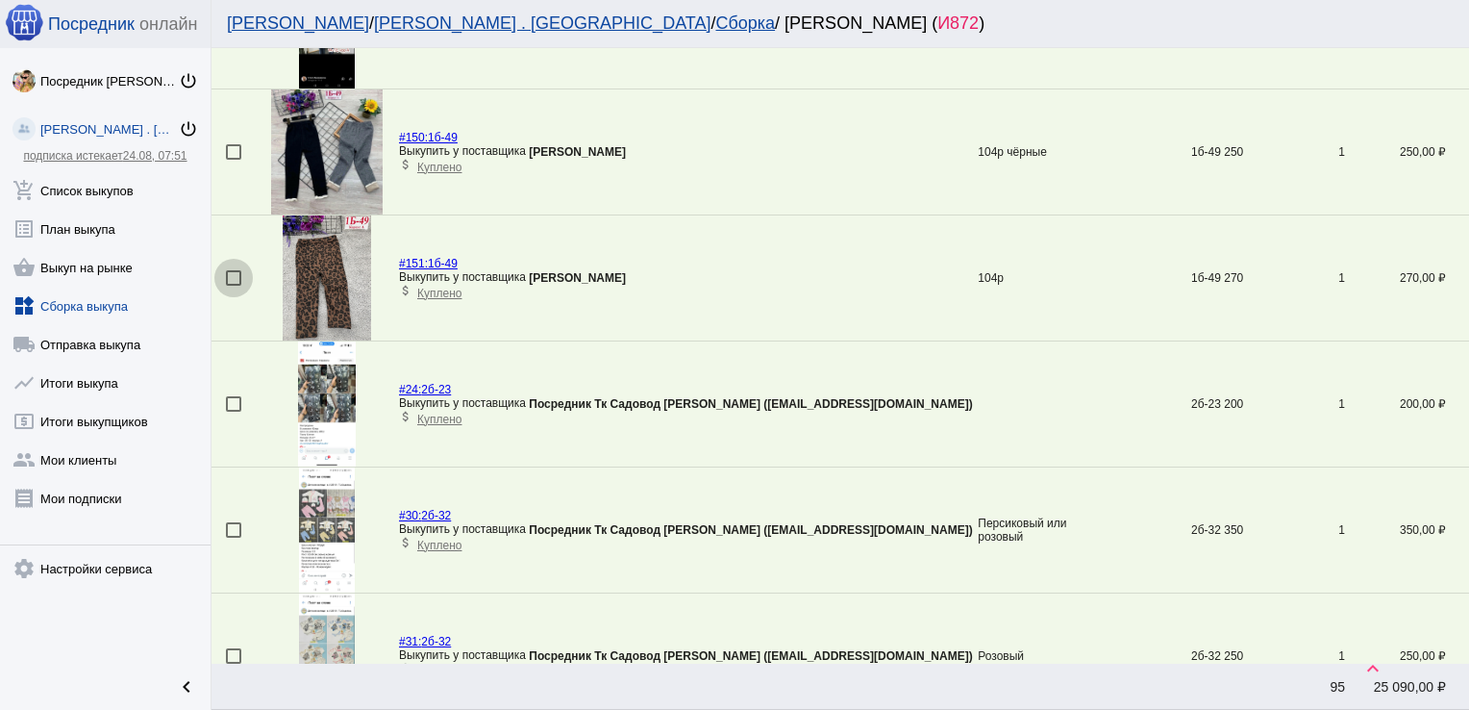
click at [230, 275] on div at bounding box center [233, 277] width 15 height 15
click at [233, 286] on input "checkbox" at bounding box center [233, 286] width 1 height 1
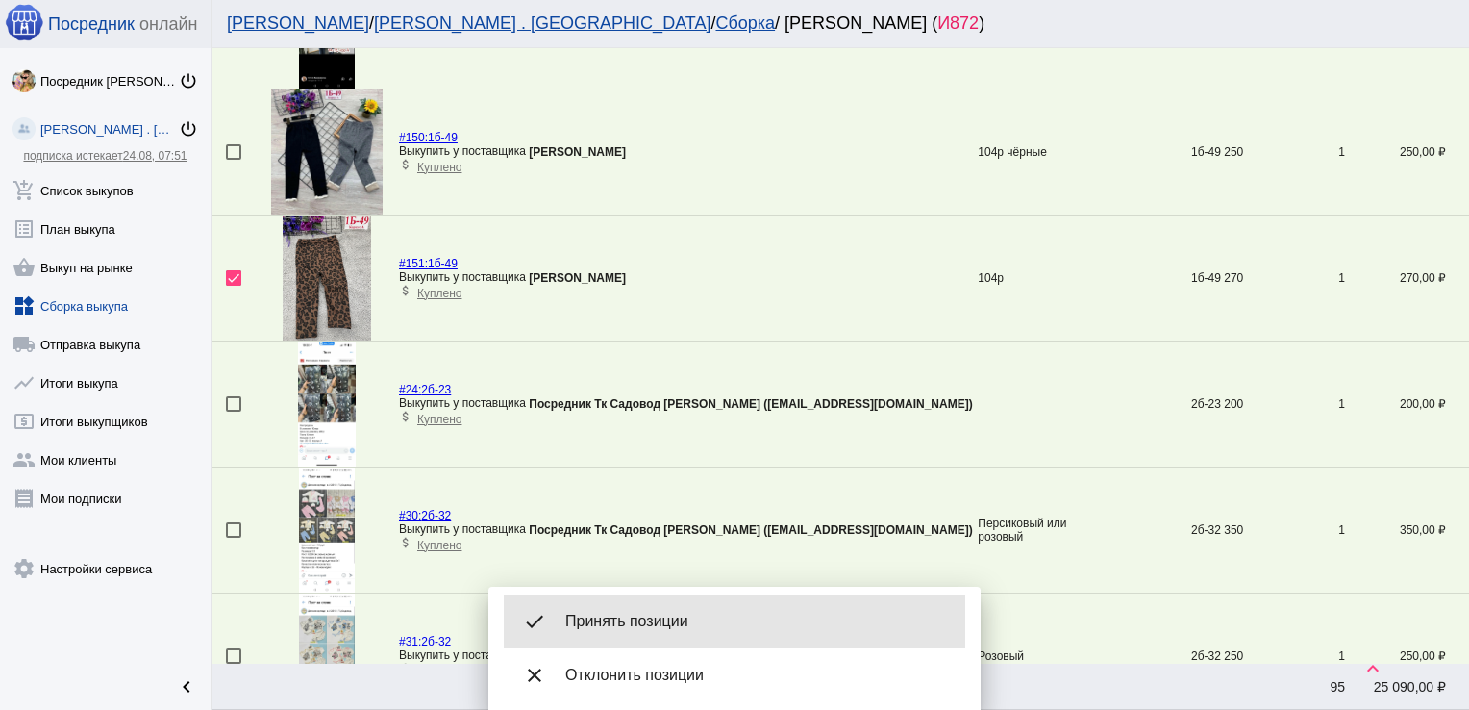
click at [612, 613] on span "Принять позиции" at bounding box center [757, 621] width 385 height 19
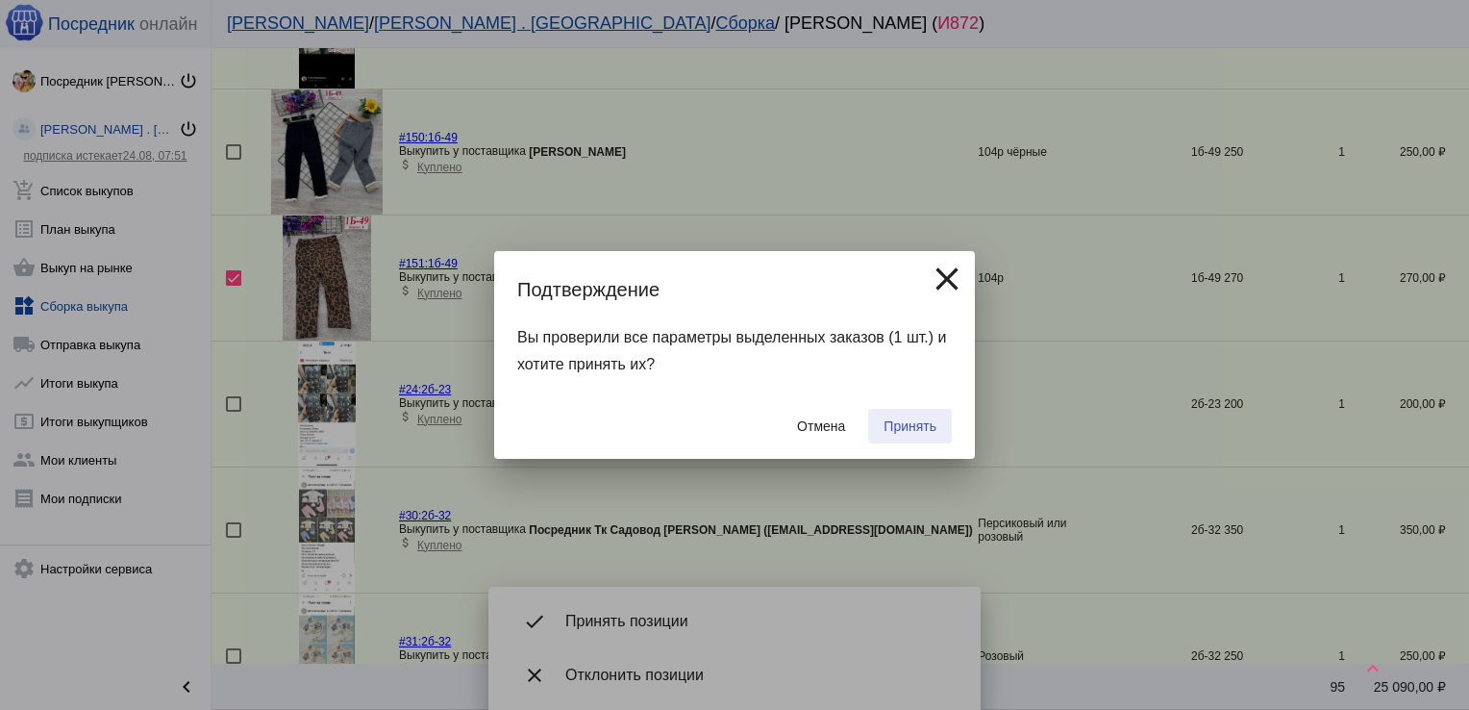
click at [892, 423] on span "Принять" at bounding box center [910, 425] width 53 height 15
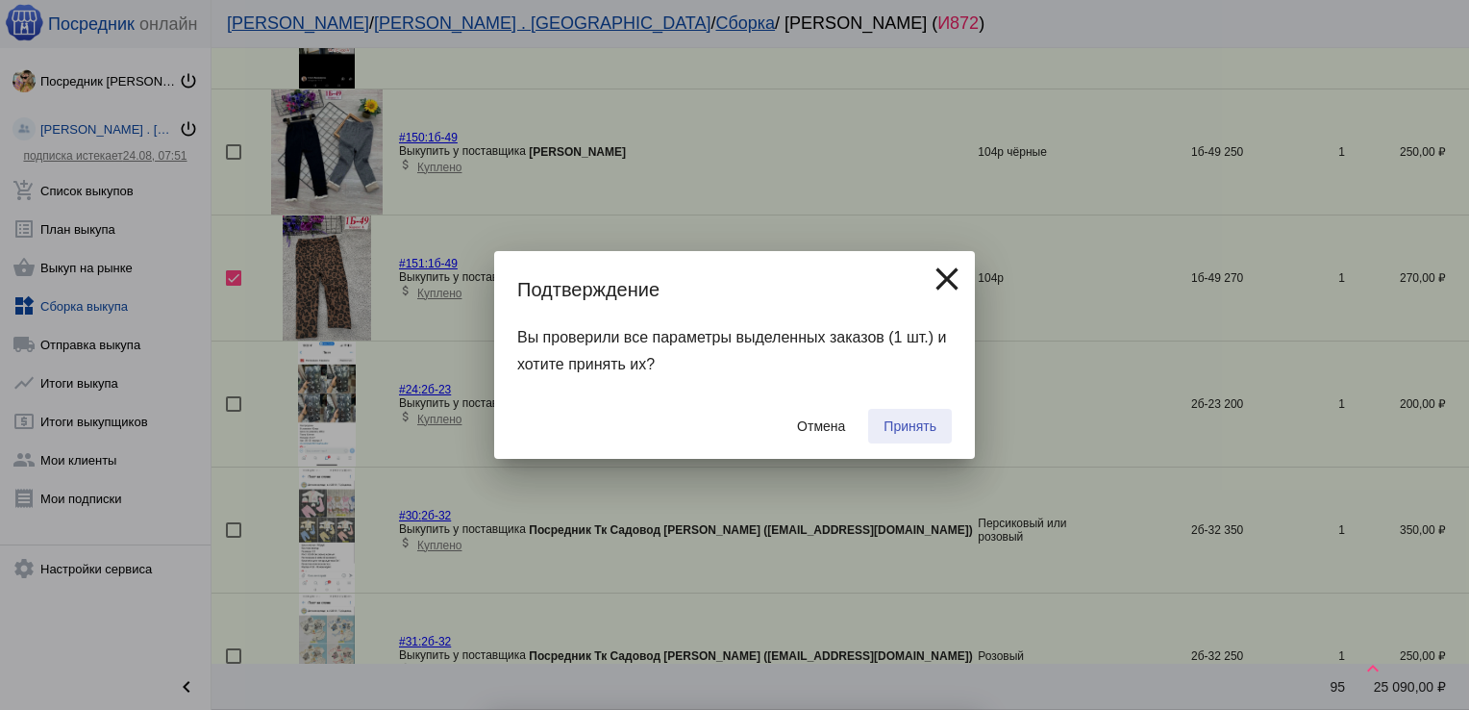
checkbox input "false"
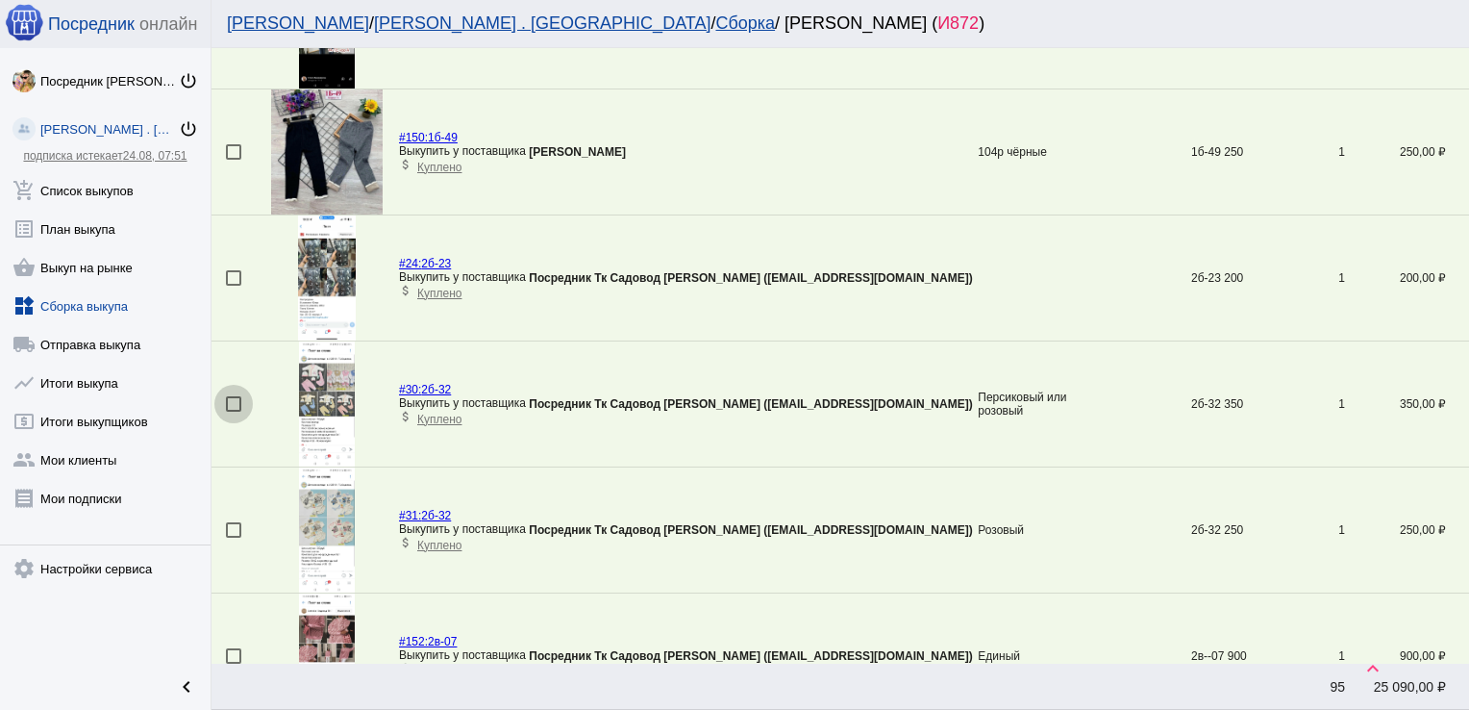
click at [230, 396] on div at bounding box center [233, 403] width 15 height 15
click at [233, 412] on input "checkbox" at bounding box center [233, 412] width 1 height 1
checkbox input "true"
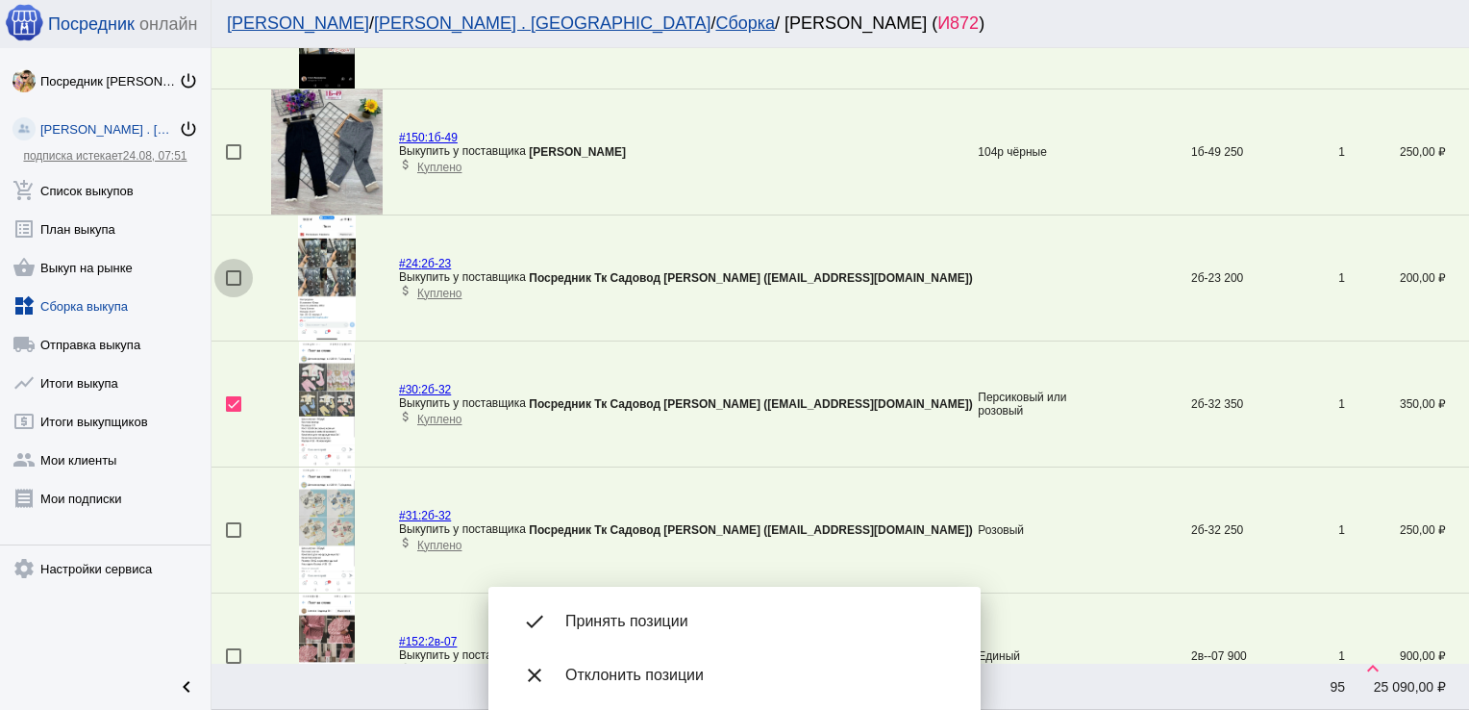
click at [231, 277] on div at bounding box center [233, 277] width 15 height 15
click at [233, 286] on input "checkbox" at bounding box center [233, 286] width 1 height 1
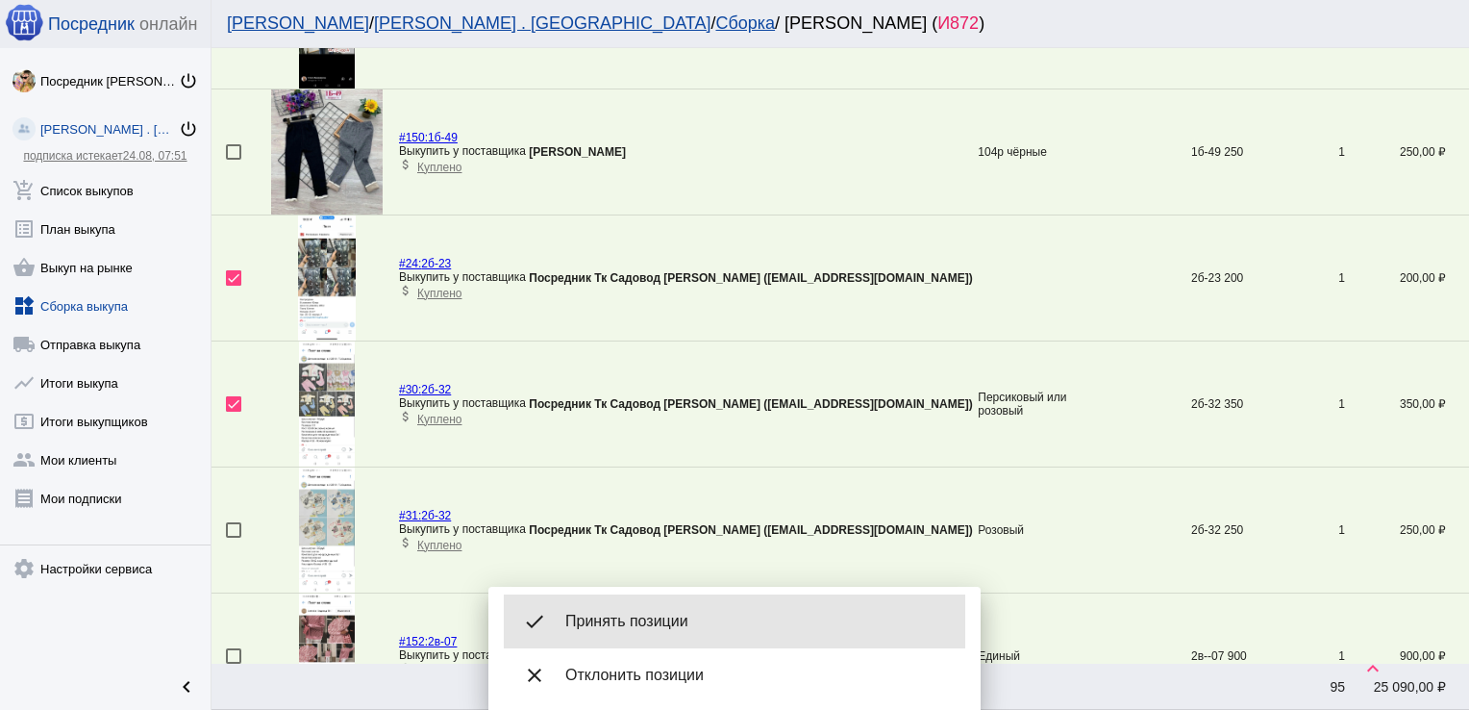
click at [635, 613] on span "Принять позиции" at bounding box center [757, 621] width 385 height 19
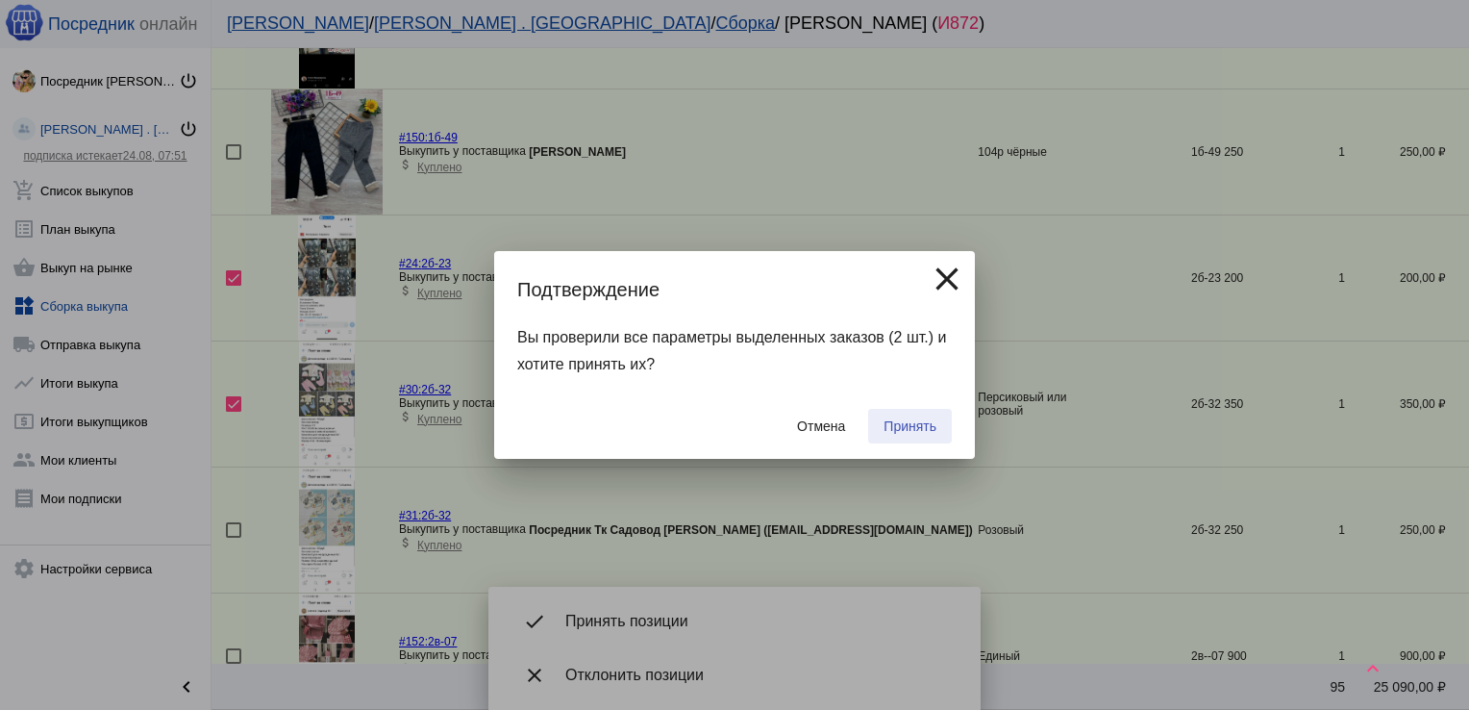
click at [896, 431] on span "Принять" at bounding box center [910, 425] width 53 height 15
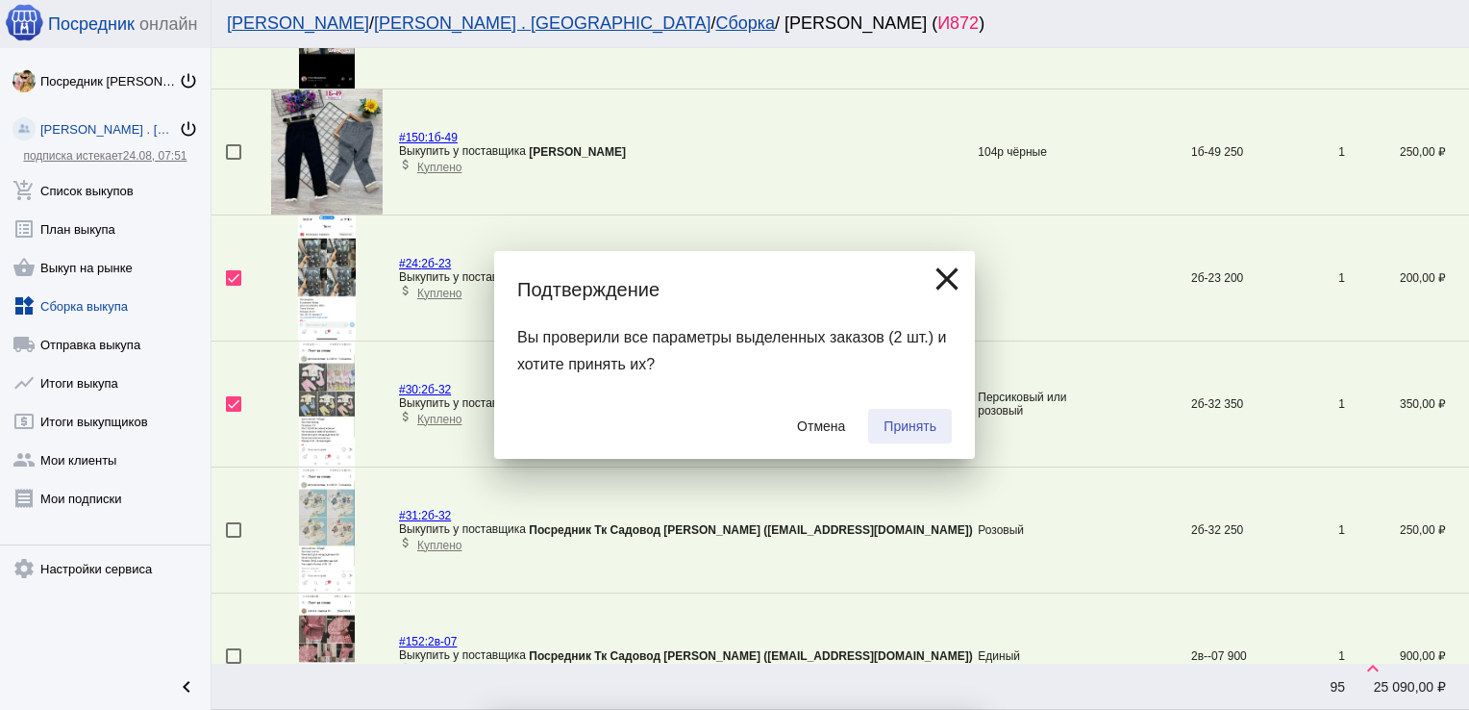
checkbox input "false"
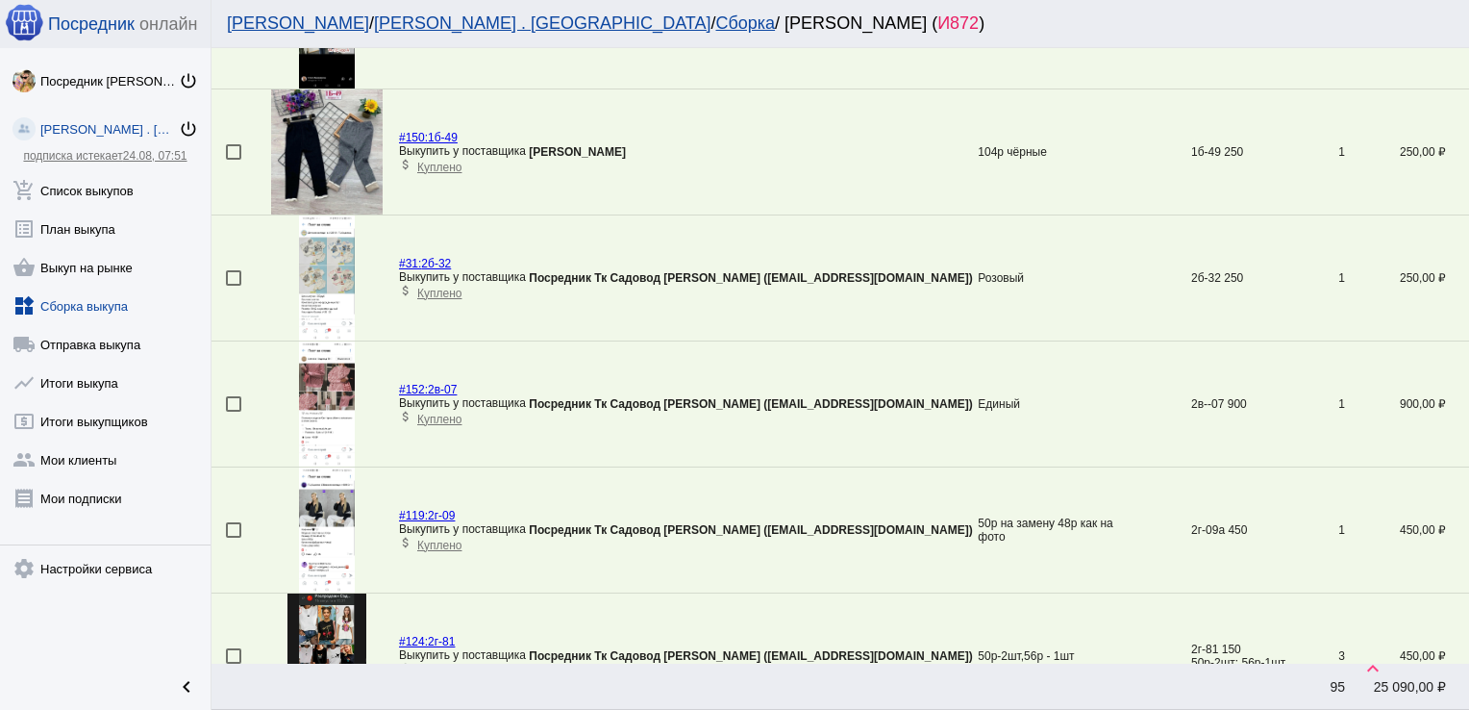
scroll to position [1947, 0]
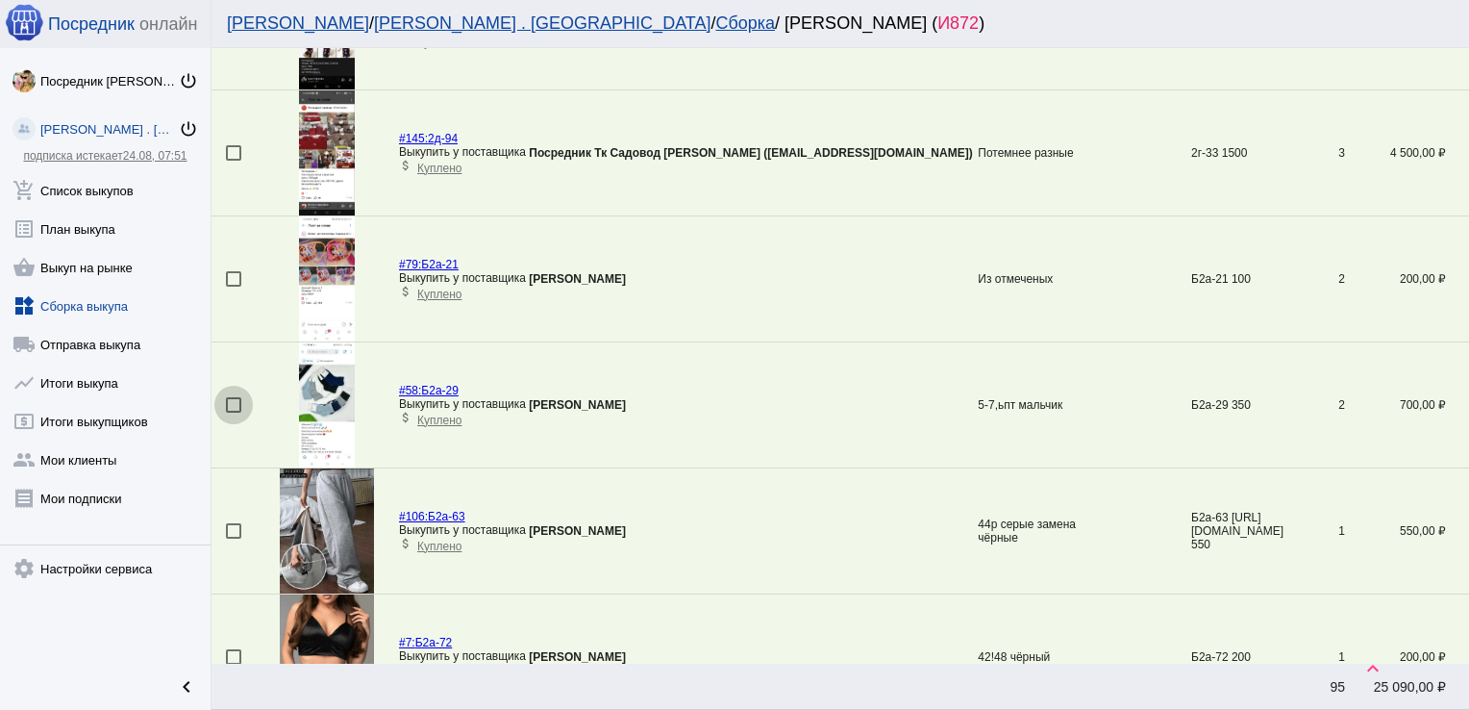
click at [230, 402] on div at bounding box center [233, 404] width 15 height 15
click at [233, 413] on input "checkbox" at bounding box center [233, 413] width 1 height 1
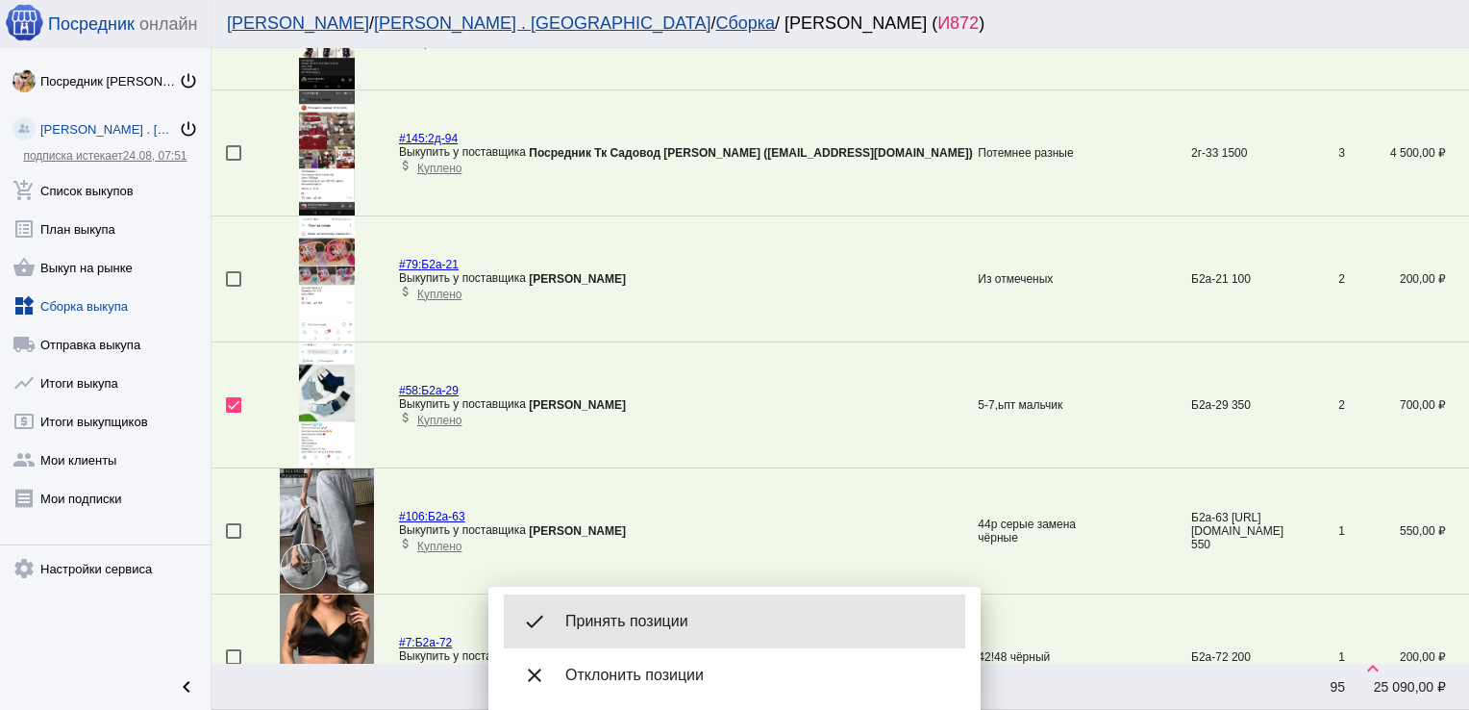
click at [638, 613] on span "Принять позиции" at bounding box center [757, 621] width 385 height 19
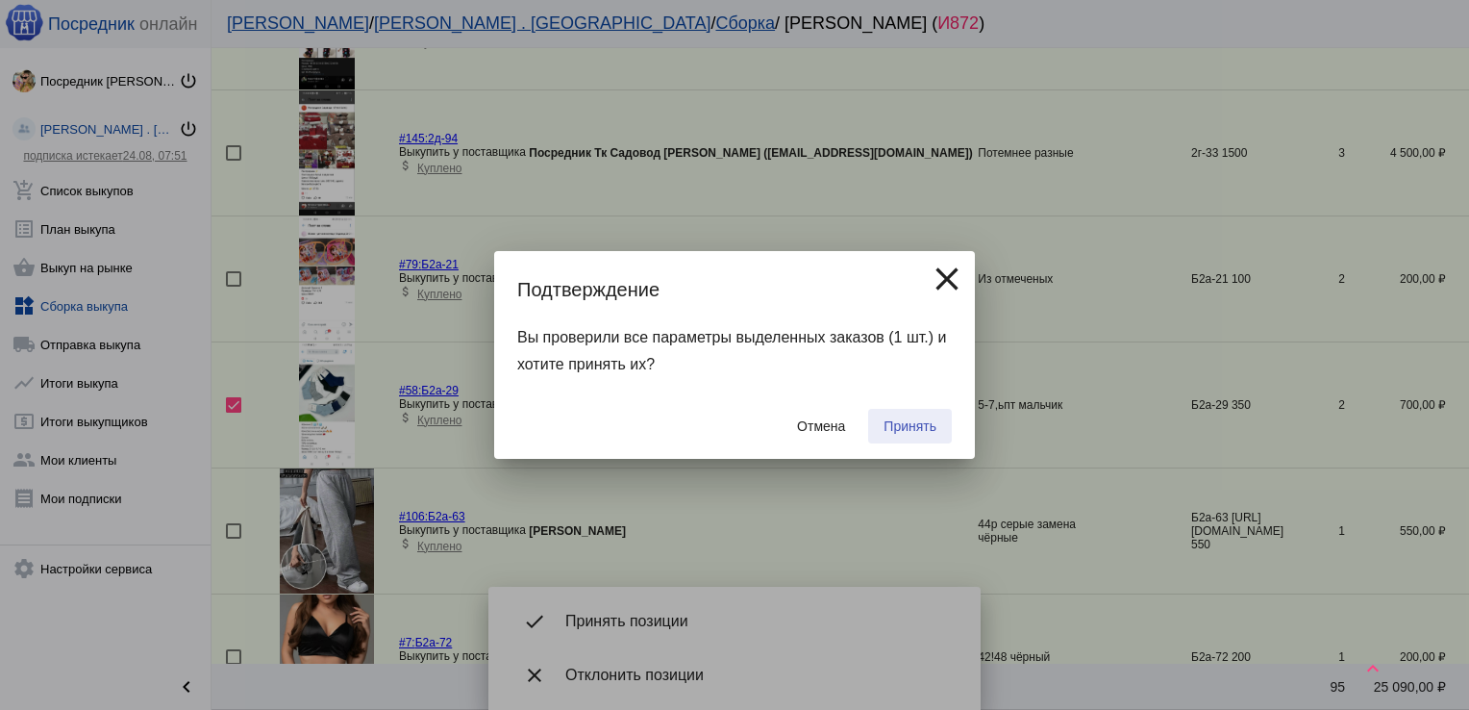
click at [904, 427] on span "Принять" at bounding box center [910, 425] width 53 height 15
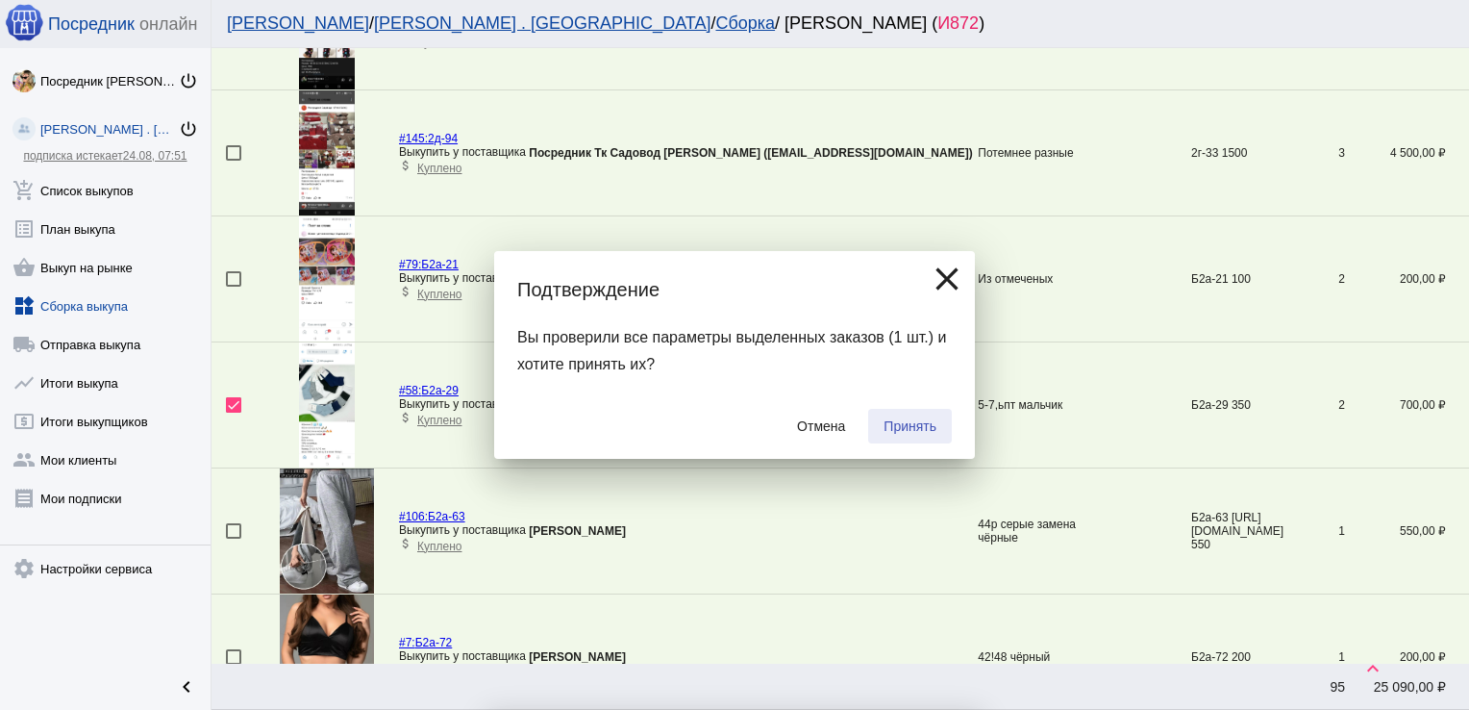
checkbox input "false"
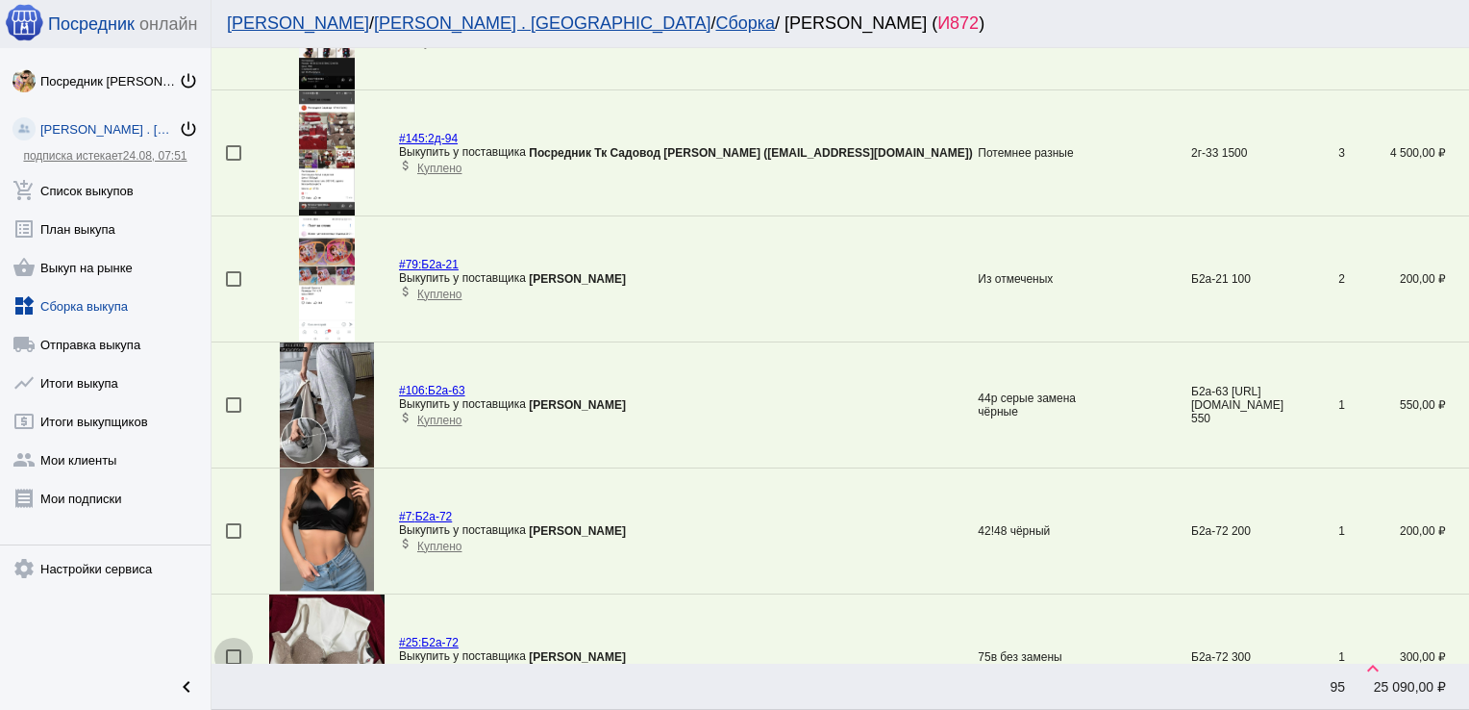
click at [234, 649] on div at bounding box center [233, 656] width 15 height 15
click at [234, 664] on input "checkbox" at bounding box center [233, 664] width 1 height 1
checkbox input "true"
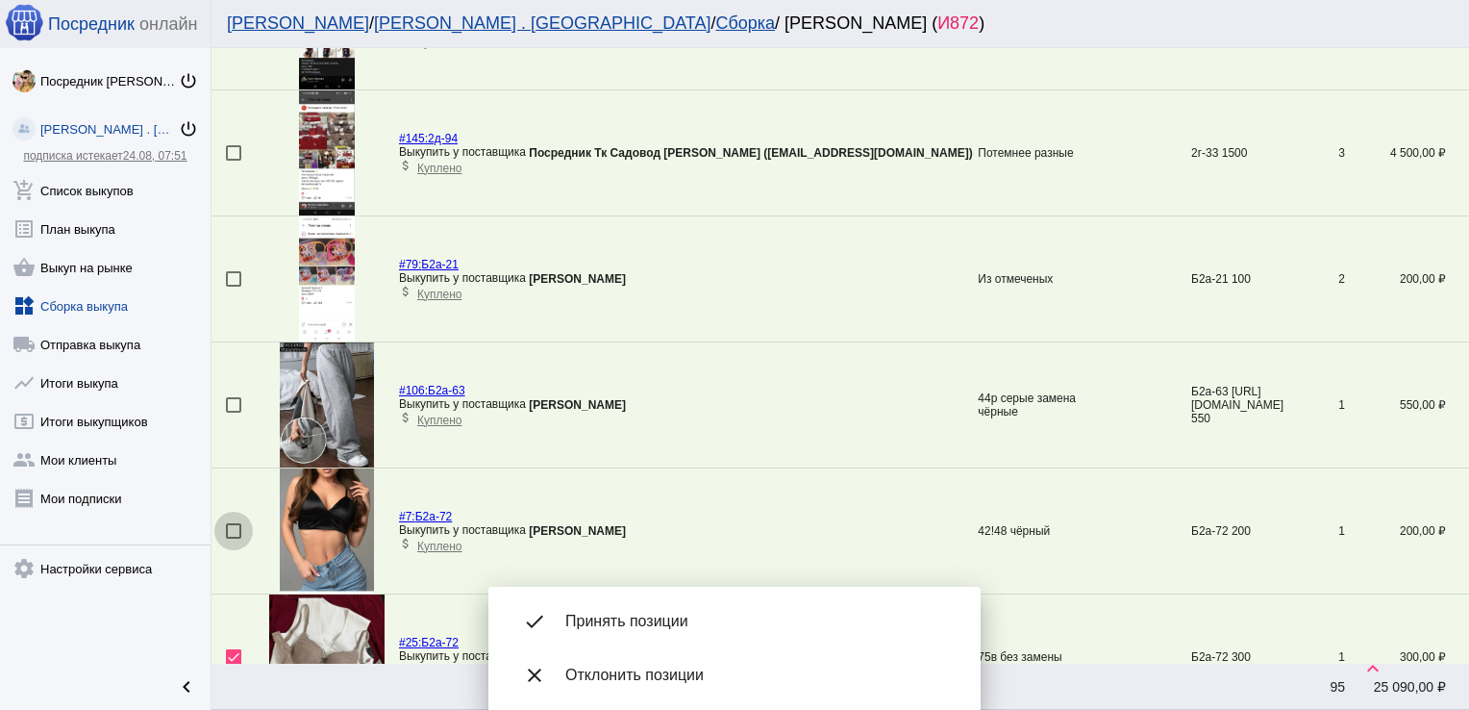
click at [235, 528] on div at bounding box center [233, 530] width 15 height 15
click at [234, 538] on input "checkbox" at bounding box center [233, 538] width 1 height 1
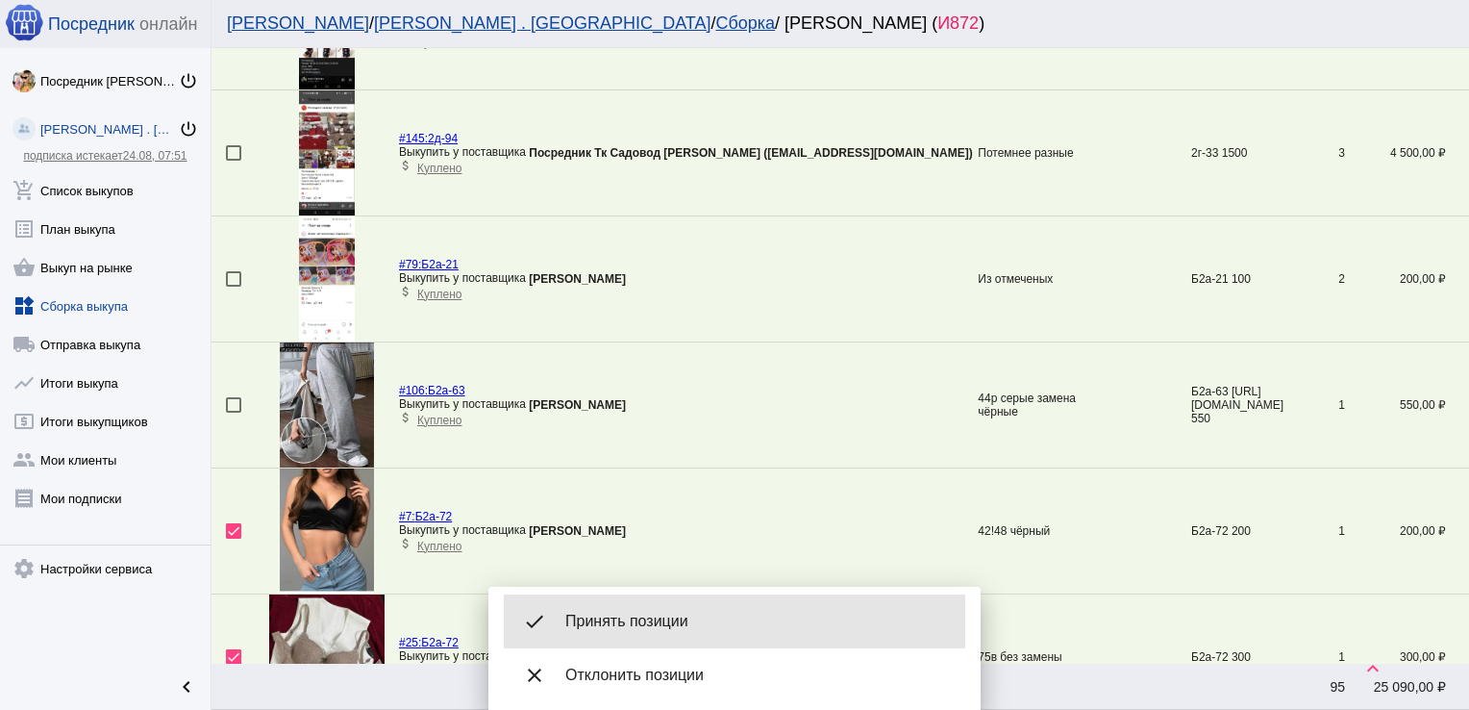
click at [619, 621] on span "Принять позиции" at bounding box center [757, 621] width 385 height 19
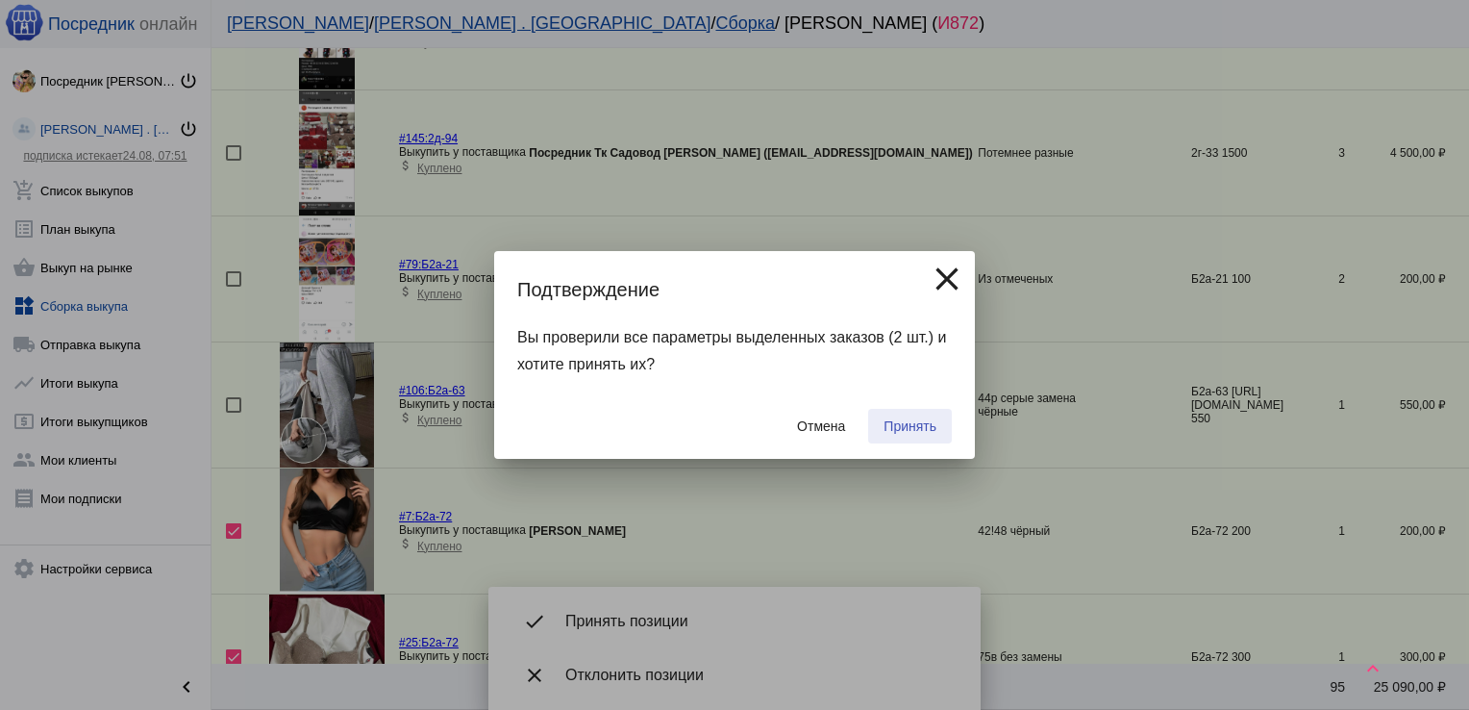
click at [915, 426] on span "Принять" at bounding box center [910, 425] width 53 height 15
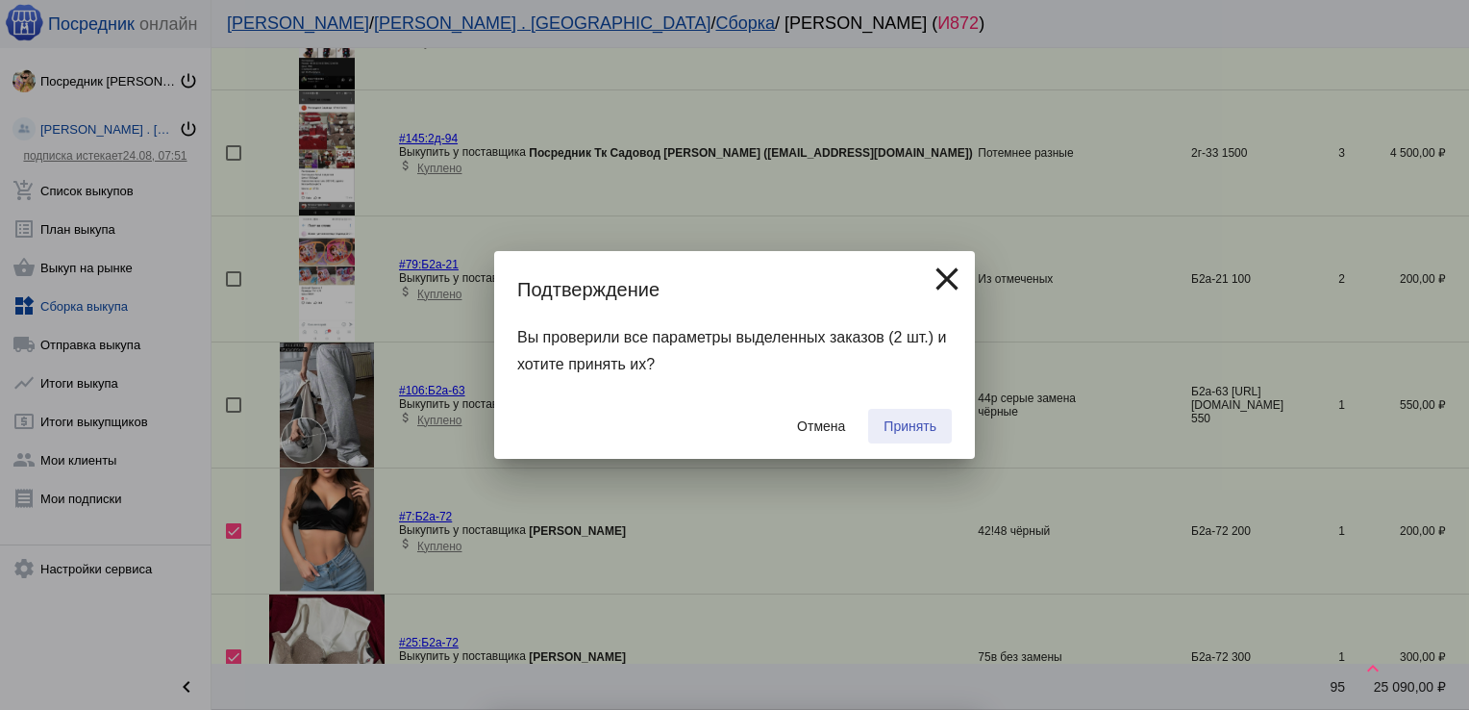
checkbox input "false"
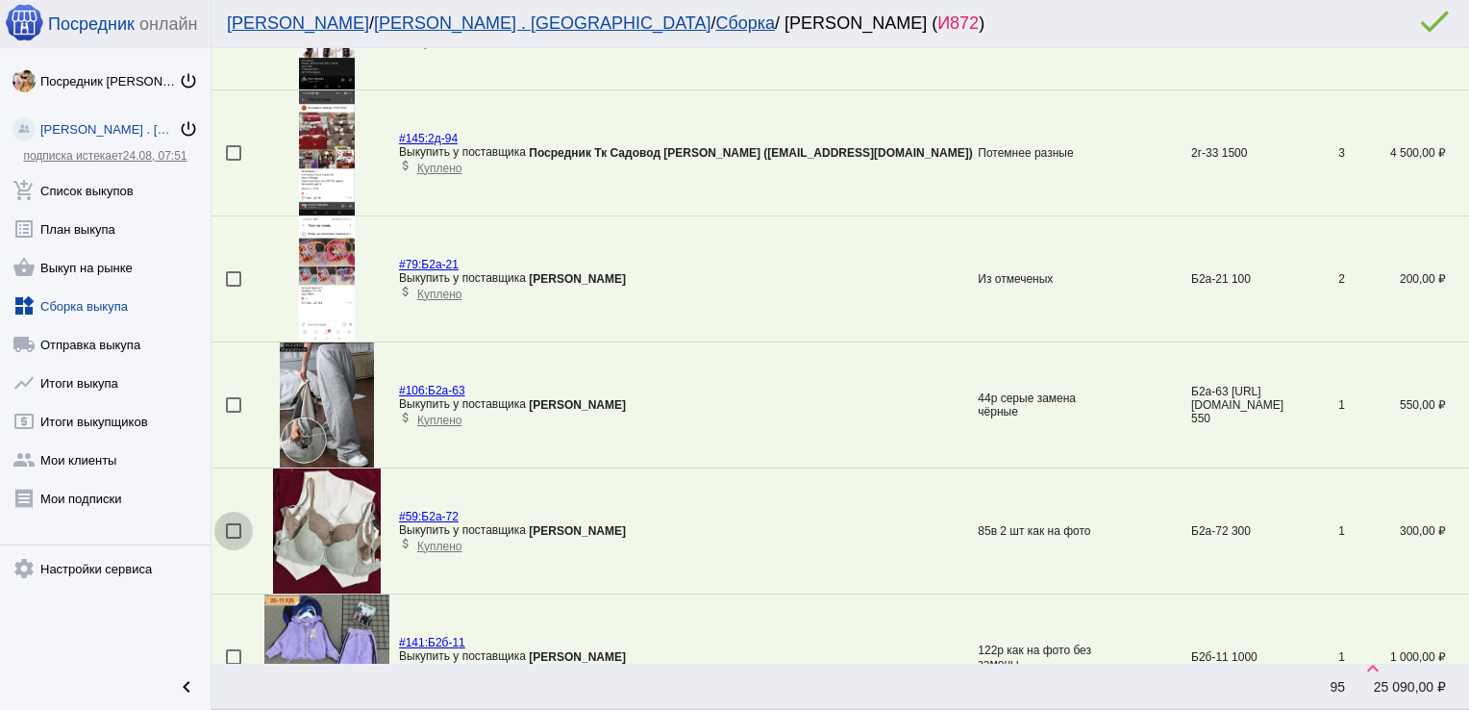
click at [231, 525] on div at bounding box center [233, 530] width 15 height 15
click at [233, 538] on input "checkbox" at bounding box center [233, 538] width 1 height 1
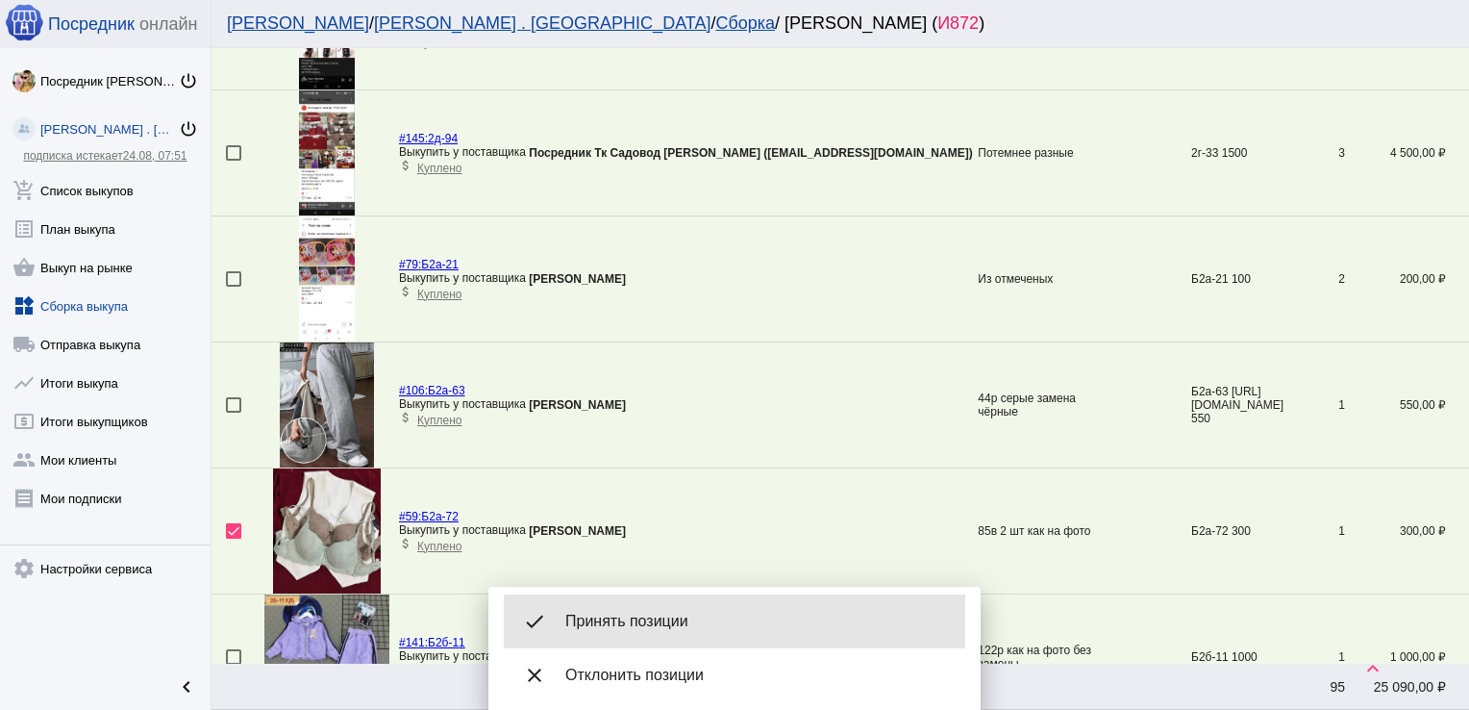
click at [597, 605] on div "done Принять позиции" at bounding box center [735, 621] width 462 height 54
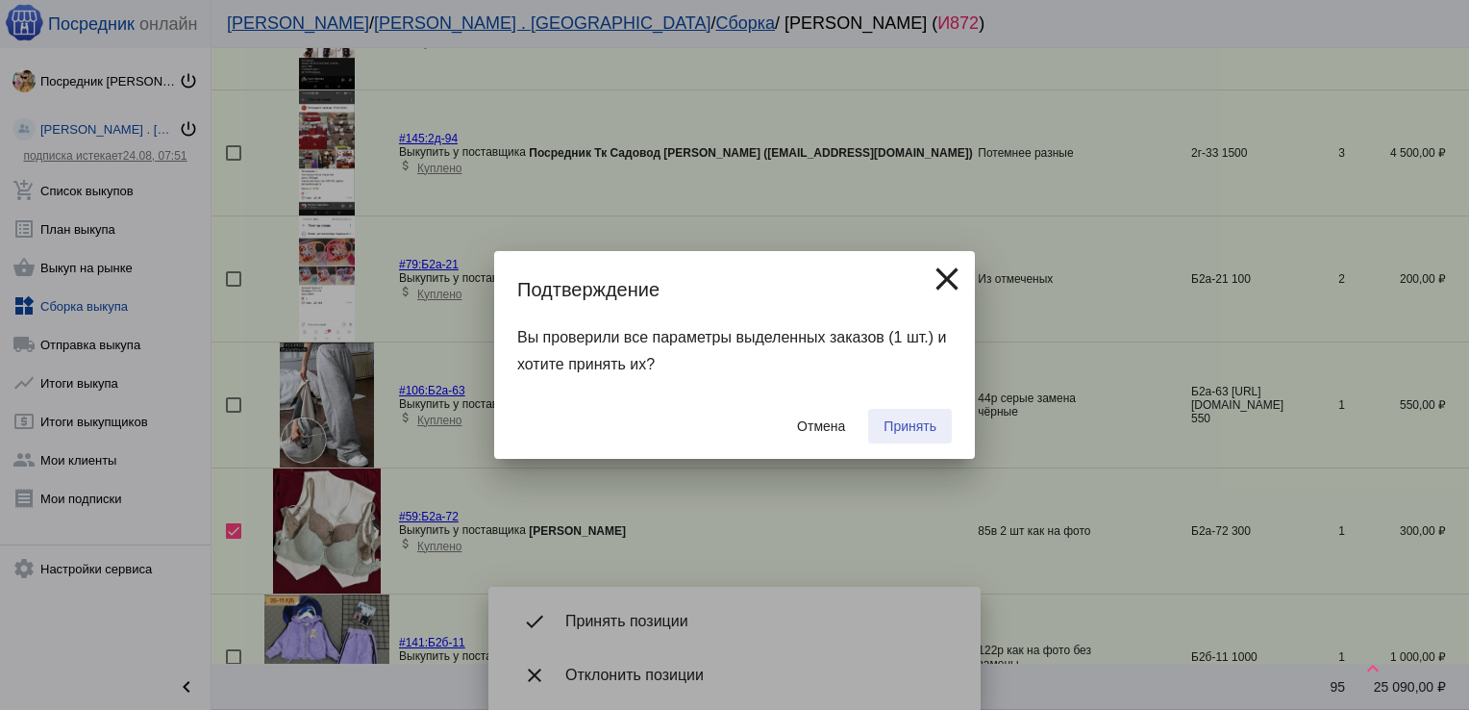
click at [930, 409] on button "Принять" at bounding box center [910, 426] width 84 height 35
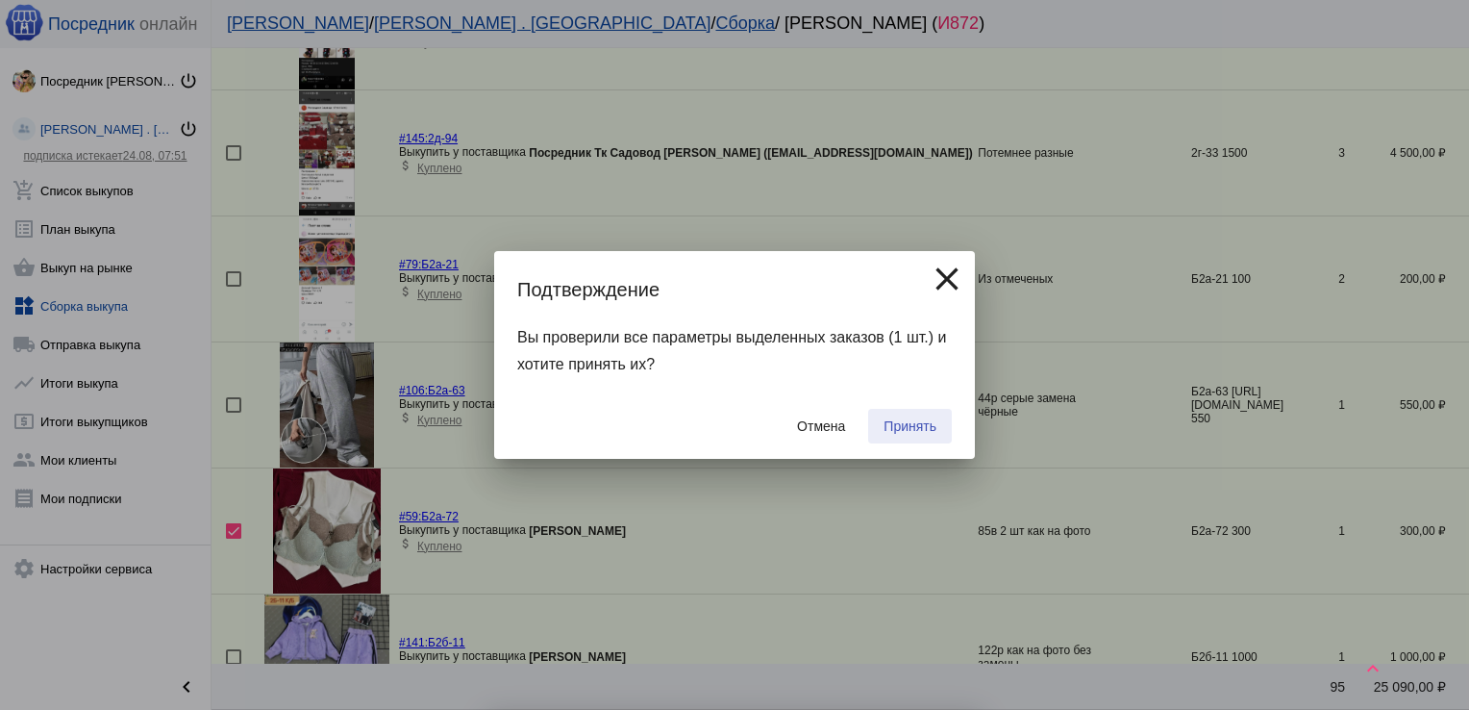
checkbox input "false"
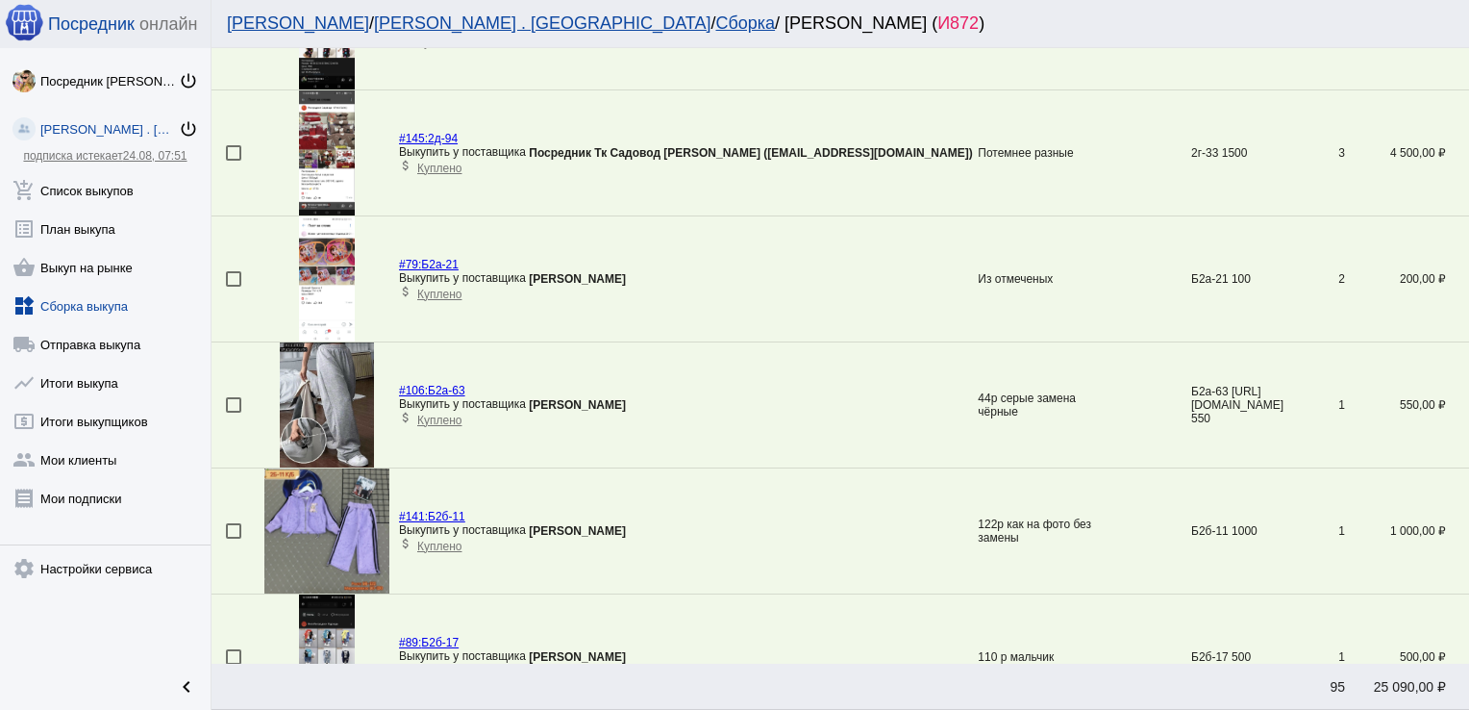
scroll to position [61, 0]
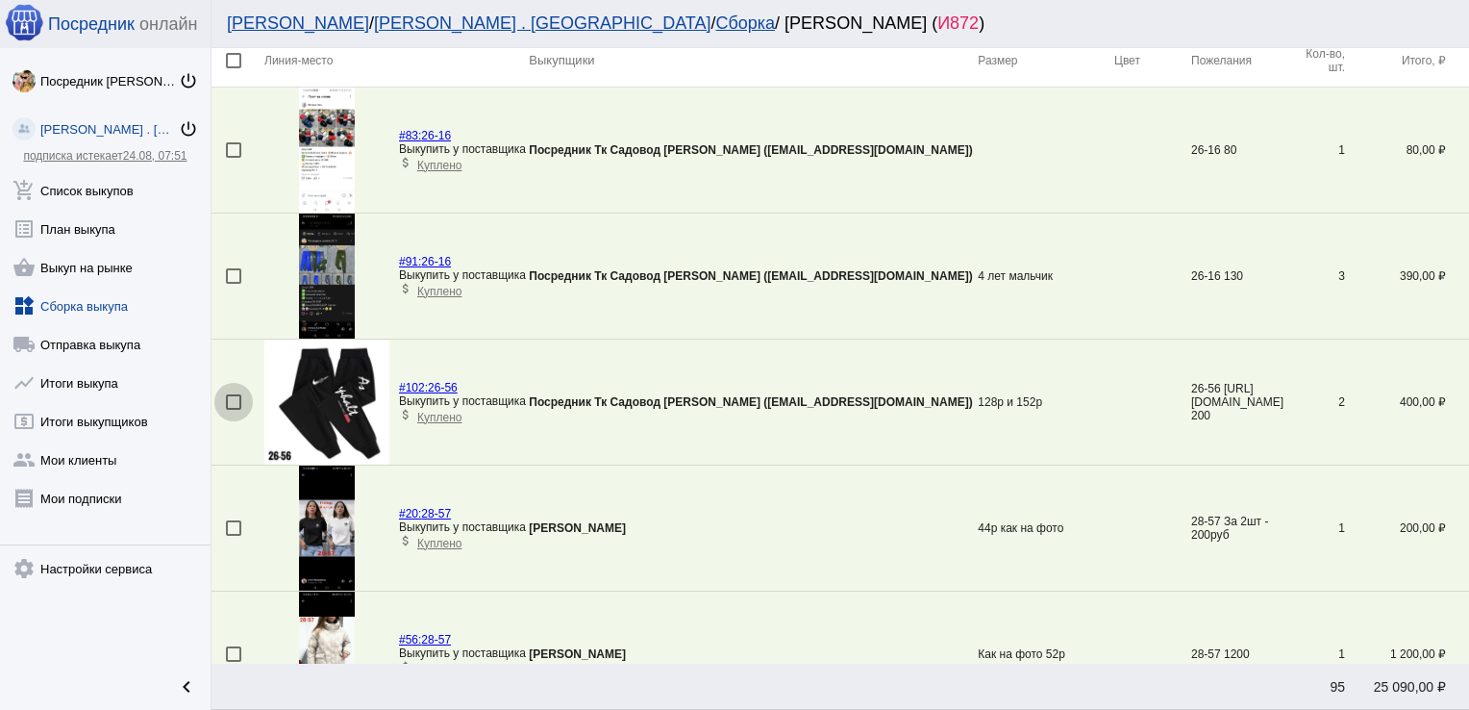
click at [228, 398] on div at bounding box center [233, 401] width 15 height 15
click at [233, 410] on input "checkbox" at bounding box center [233, 410] width 1 height 1
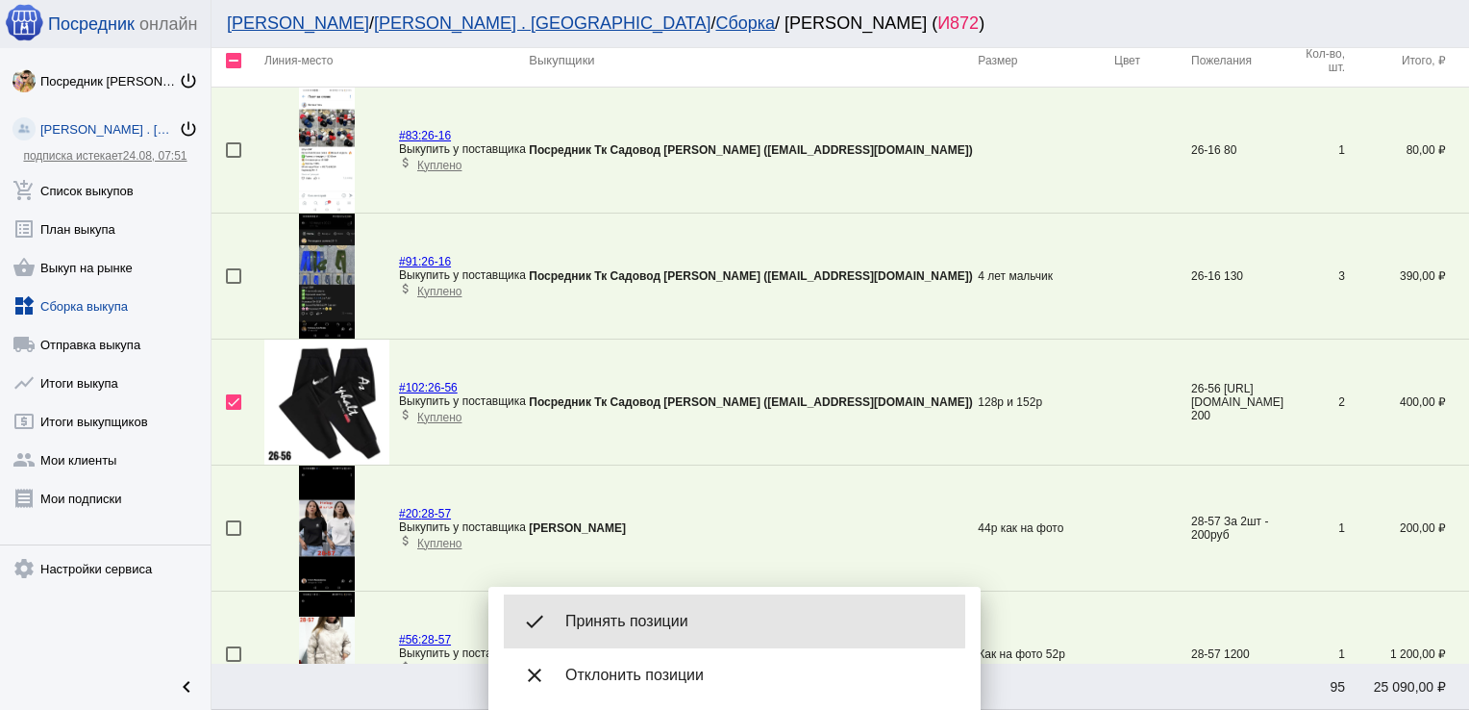
click at [646, 622] on span "Принять позиции" at bounding box center [757, 621] width 385 height 19
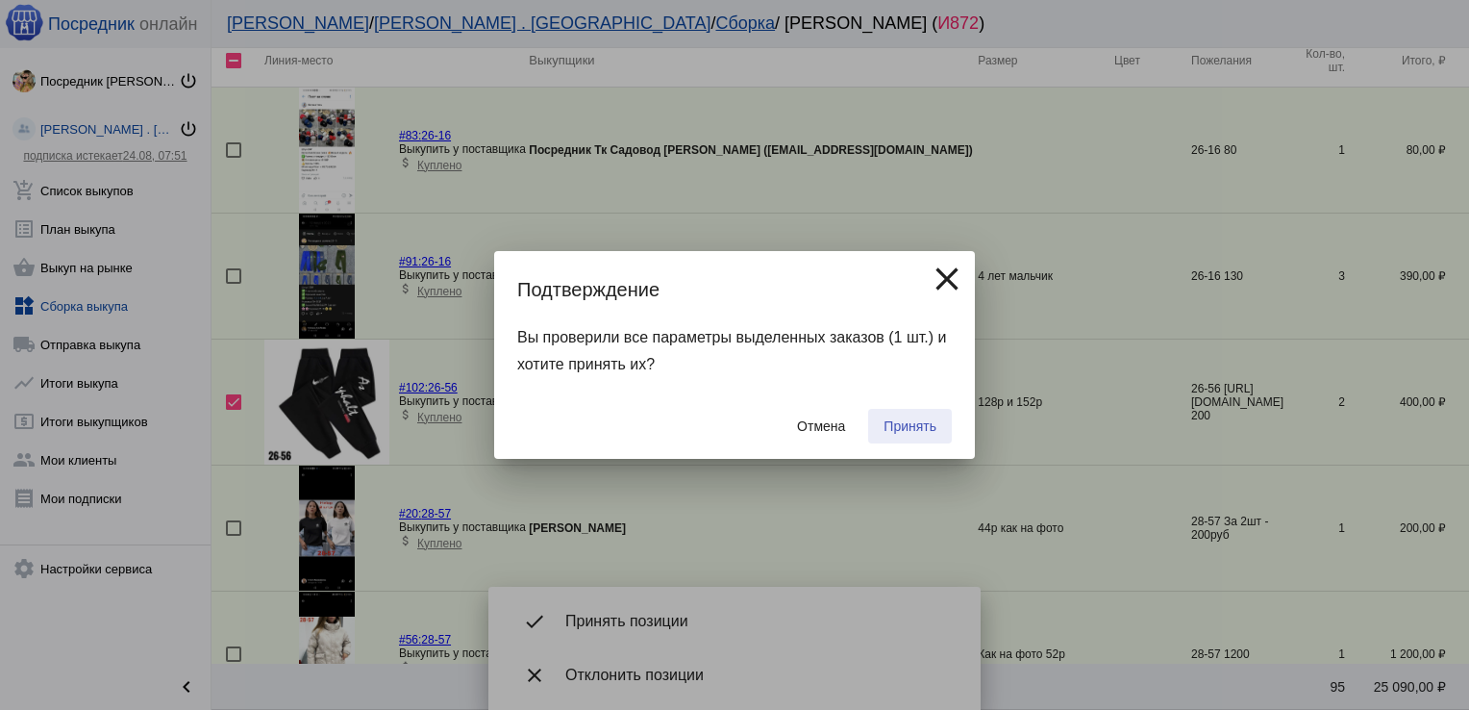
click at [907, 420] on span "Принять" at bounding box center [910, 425] width 53 height 15
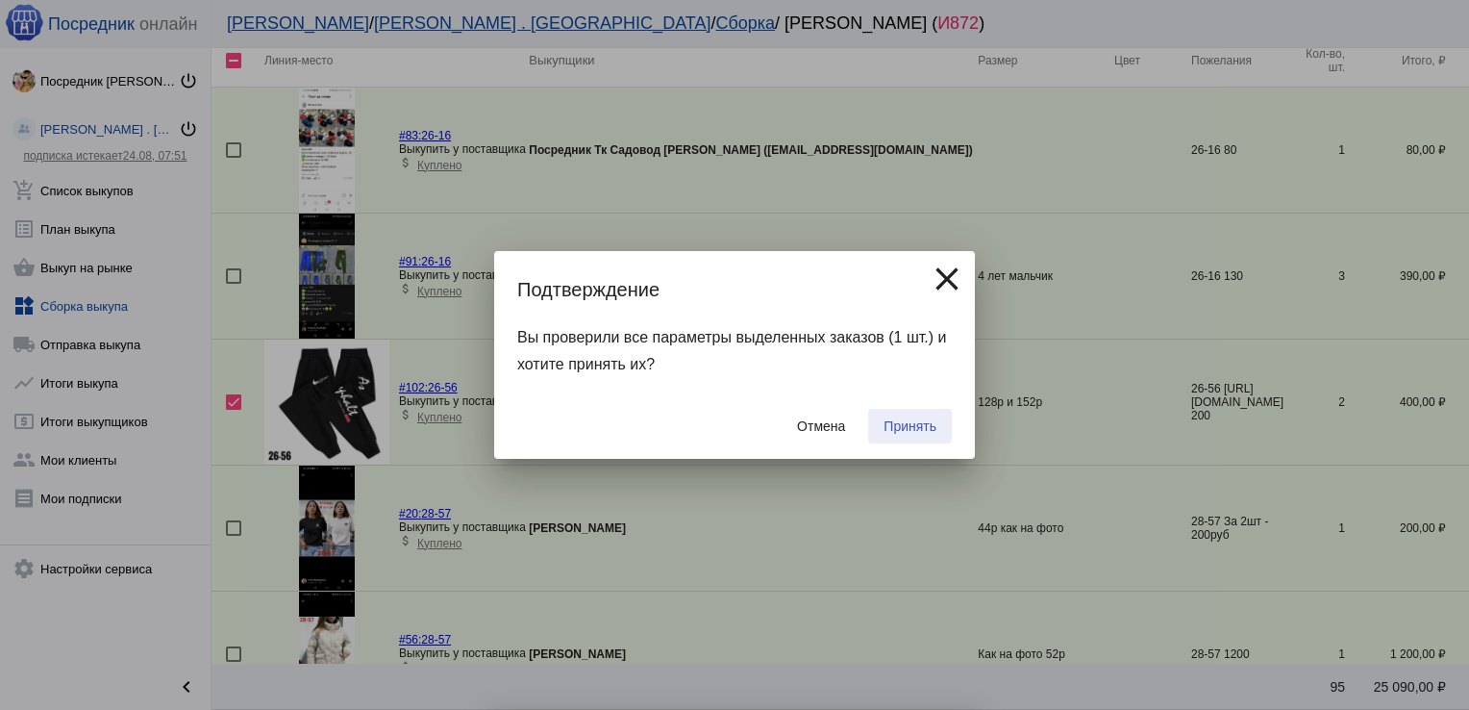
checkbox input "false"
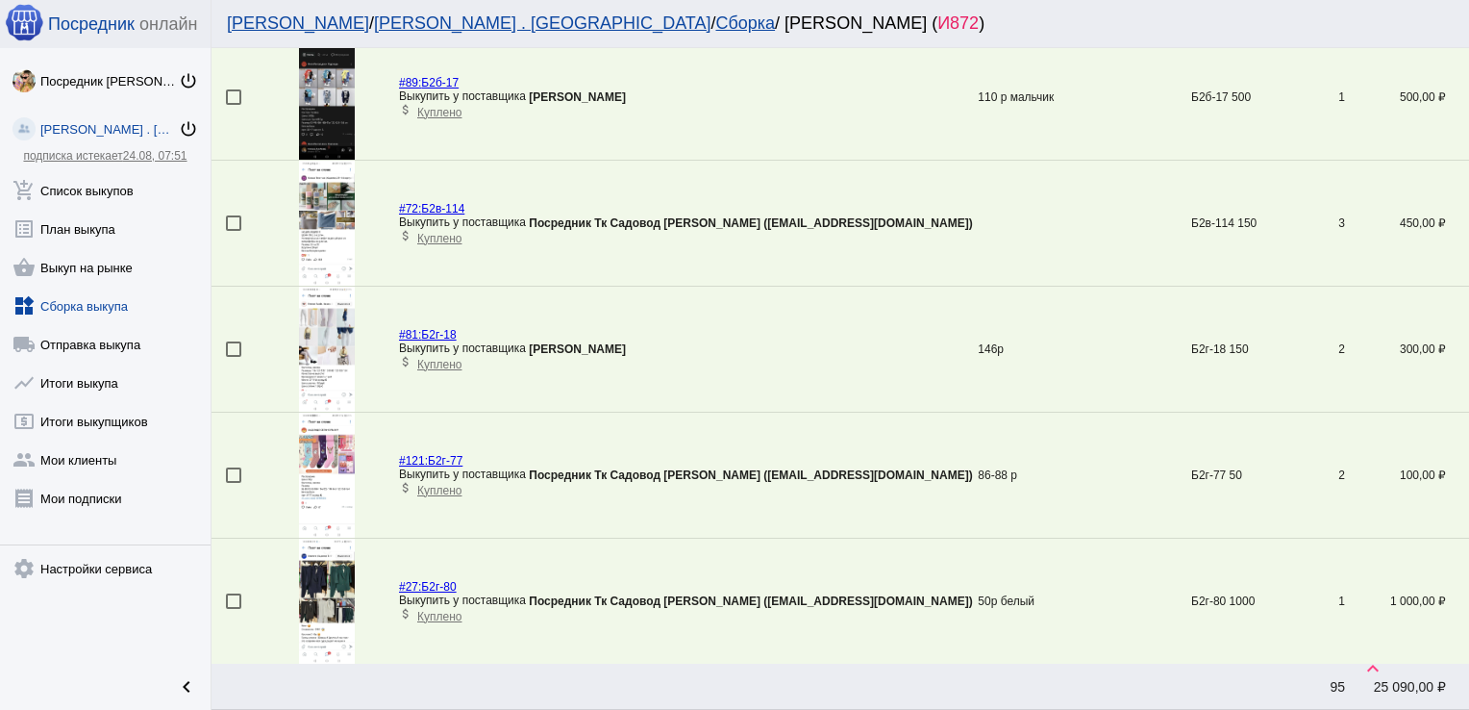
scroll to position [2377, 0]
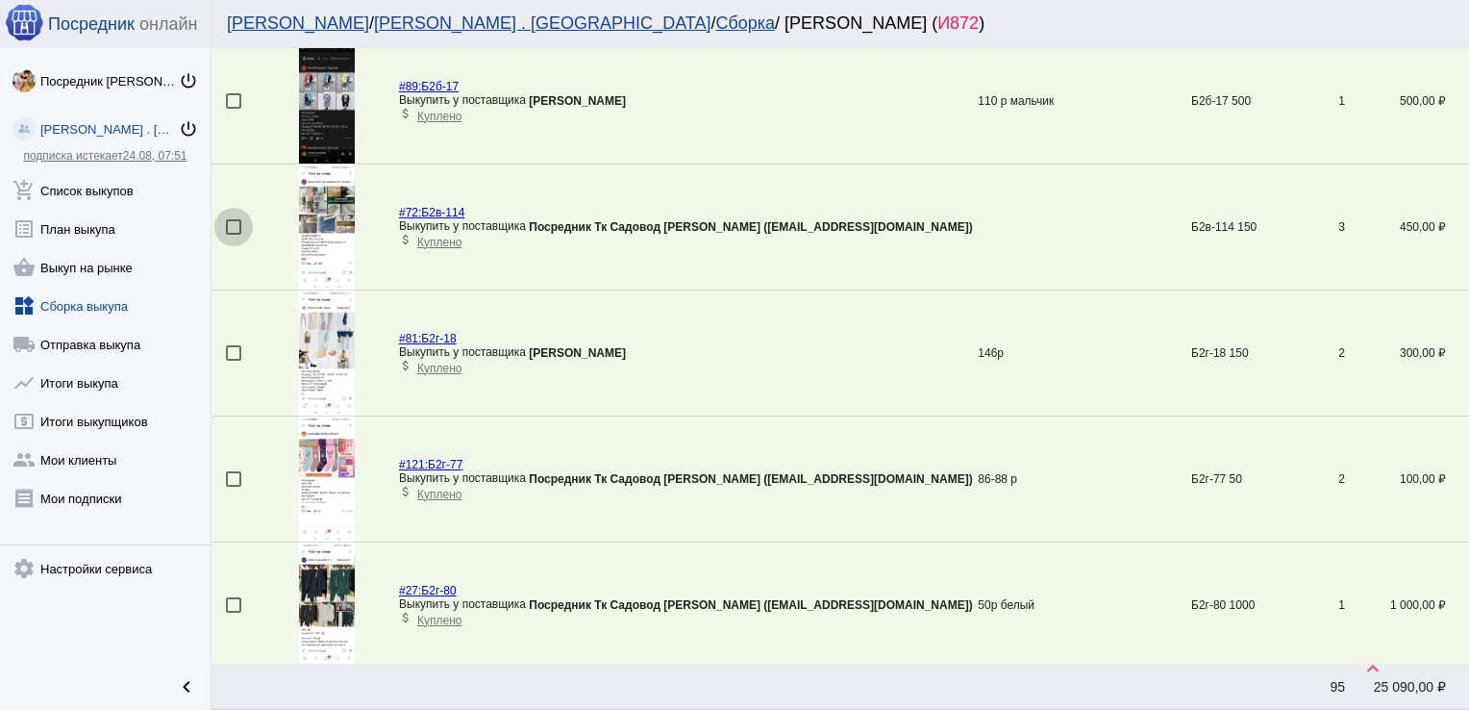
click at [232, 222] on div at bounding box center [233, 226] width 15 height 15
click at [233, 235] on input "checkbox" at bounding box center [233, 235] width 1 height 1
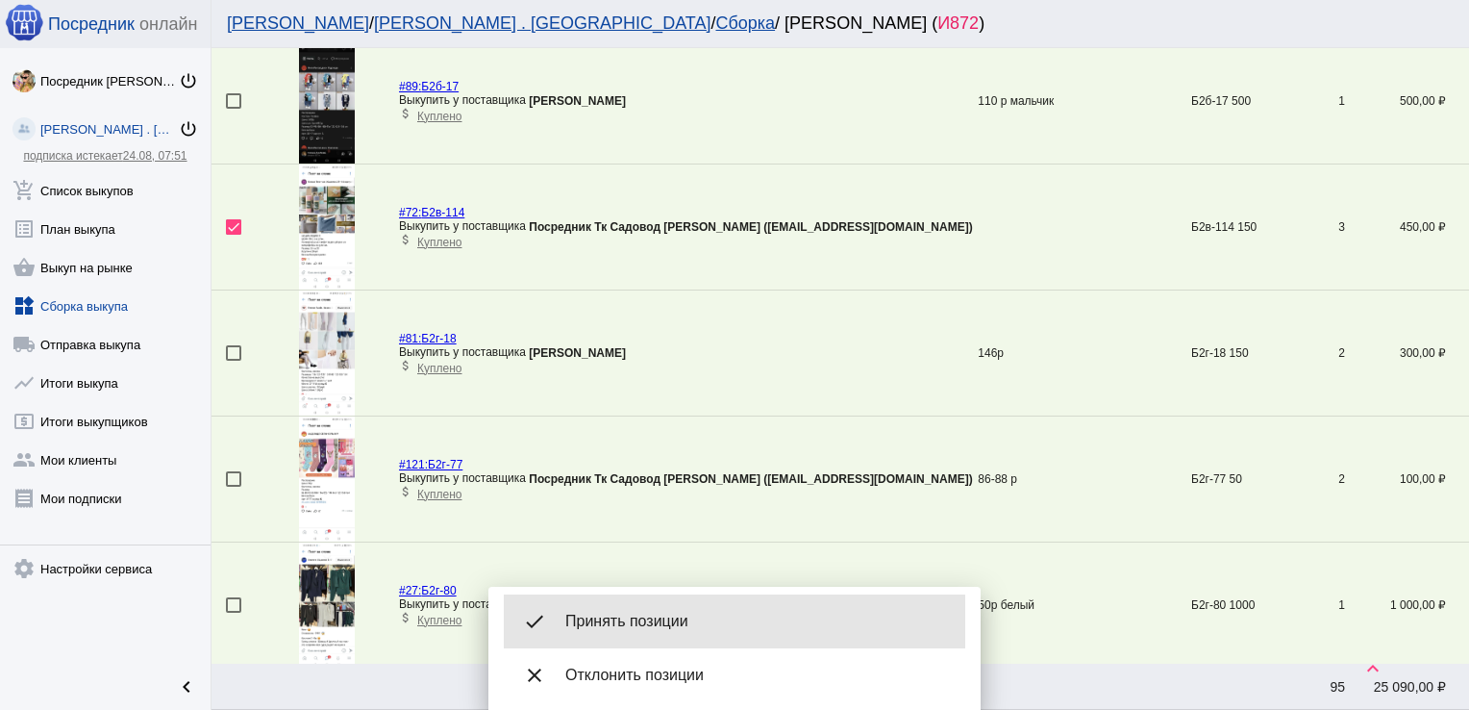
click at [690, 635] on div "done Принять позиции" at bounding box center [735, 621] width 462 height 54
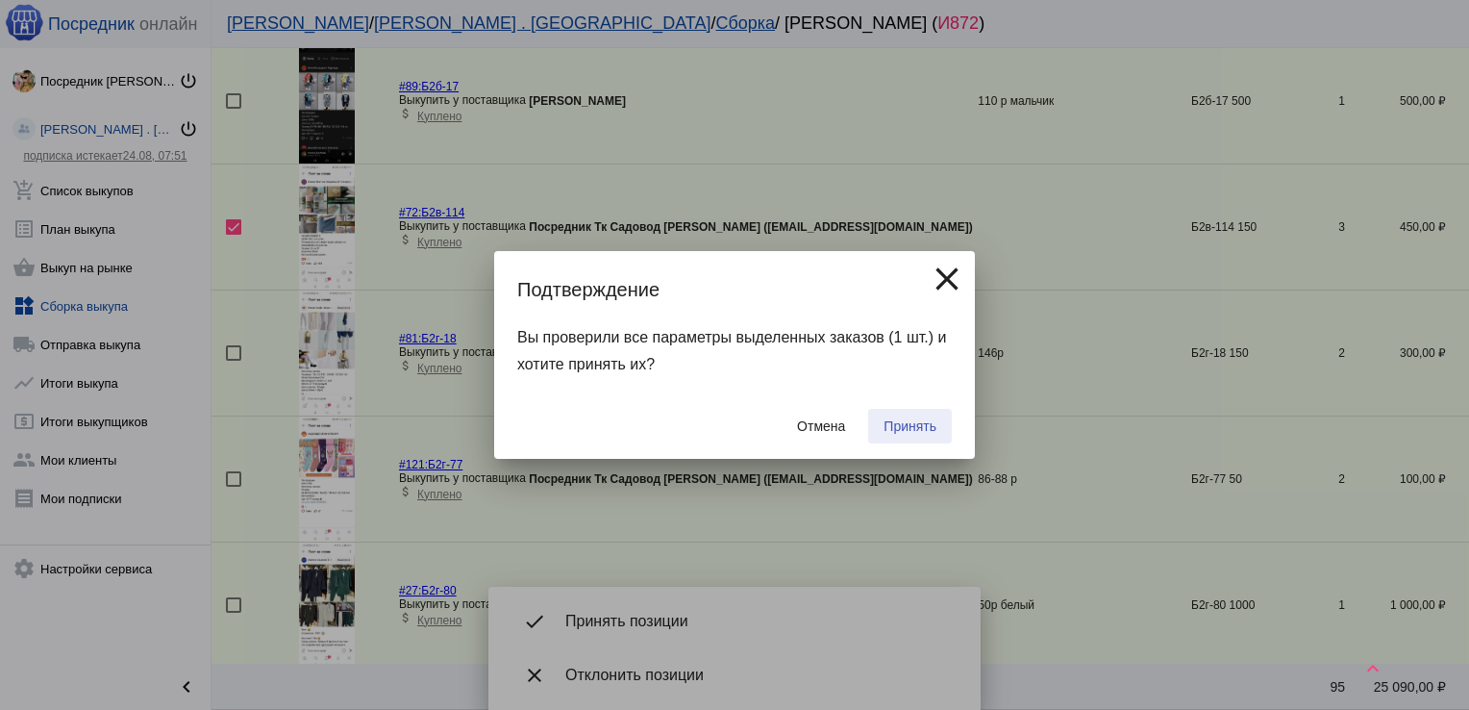
click at [907, 412] on button "Принять" at bounding box center [910, 426] width 84 height 35
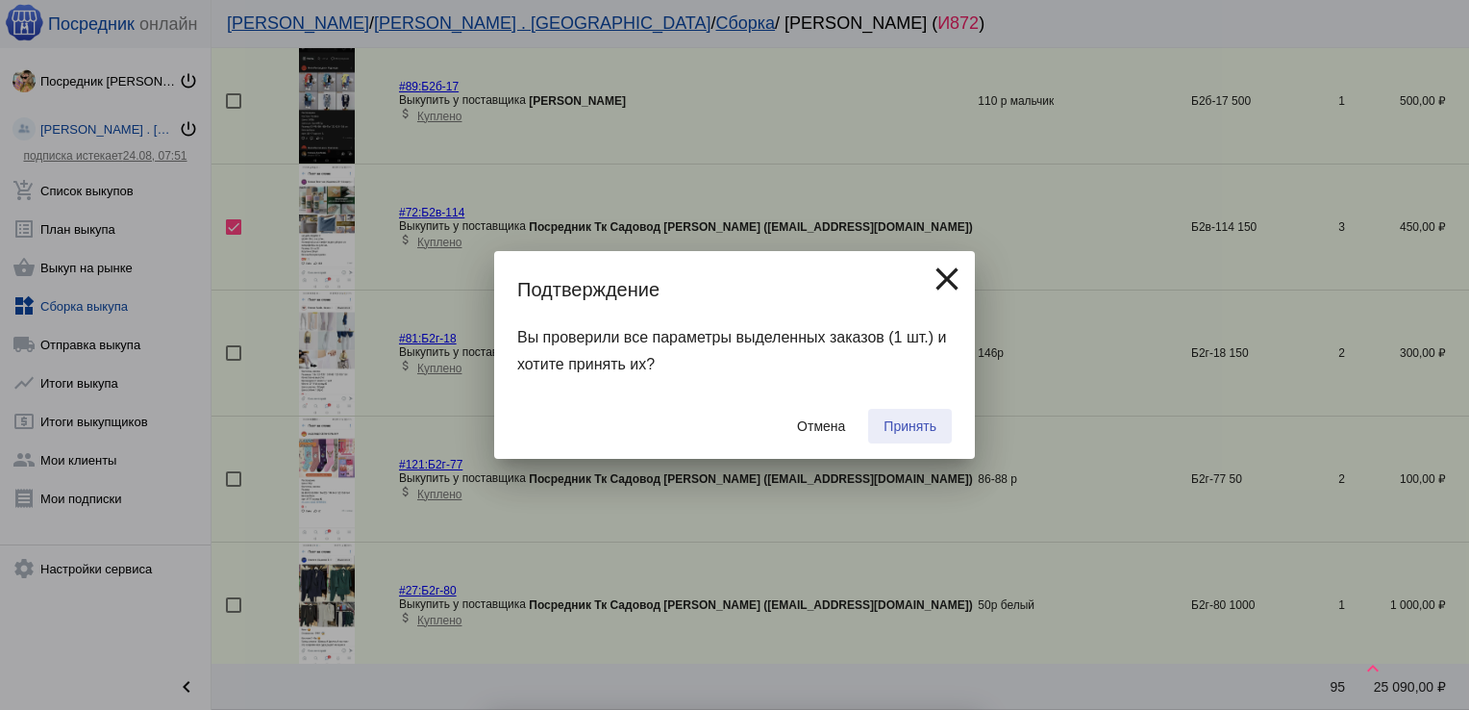
checkbox input "false"
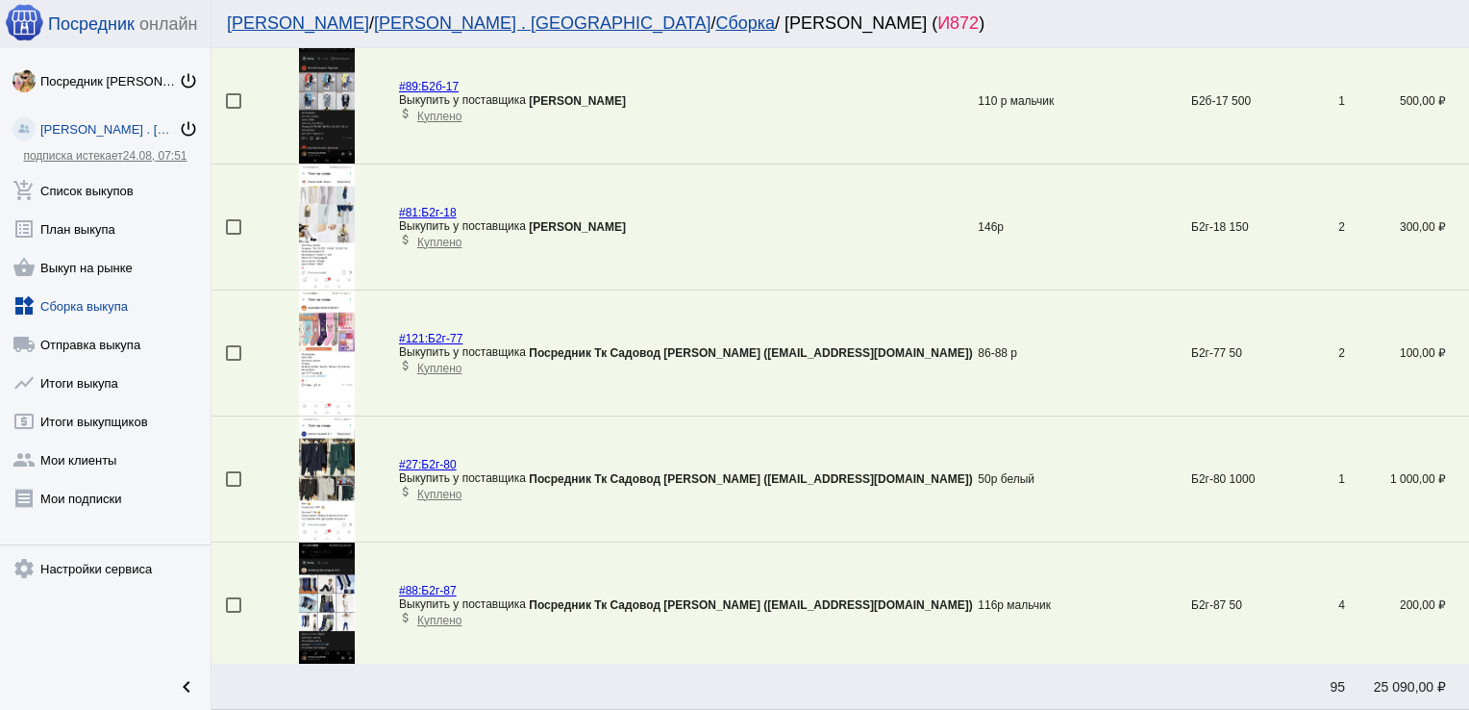
scroll to position [0, 0]
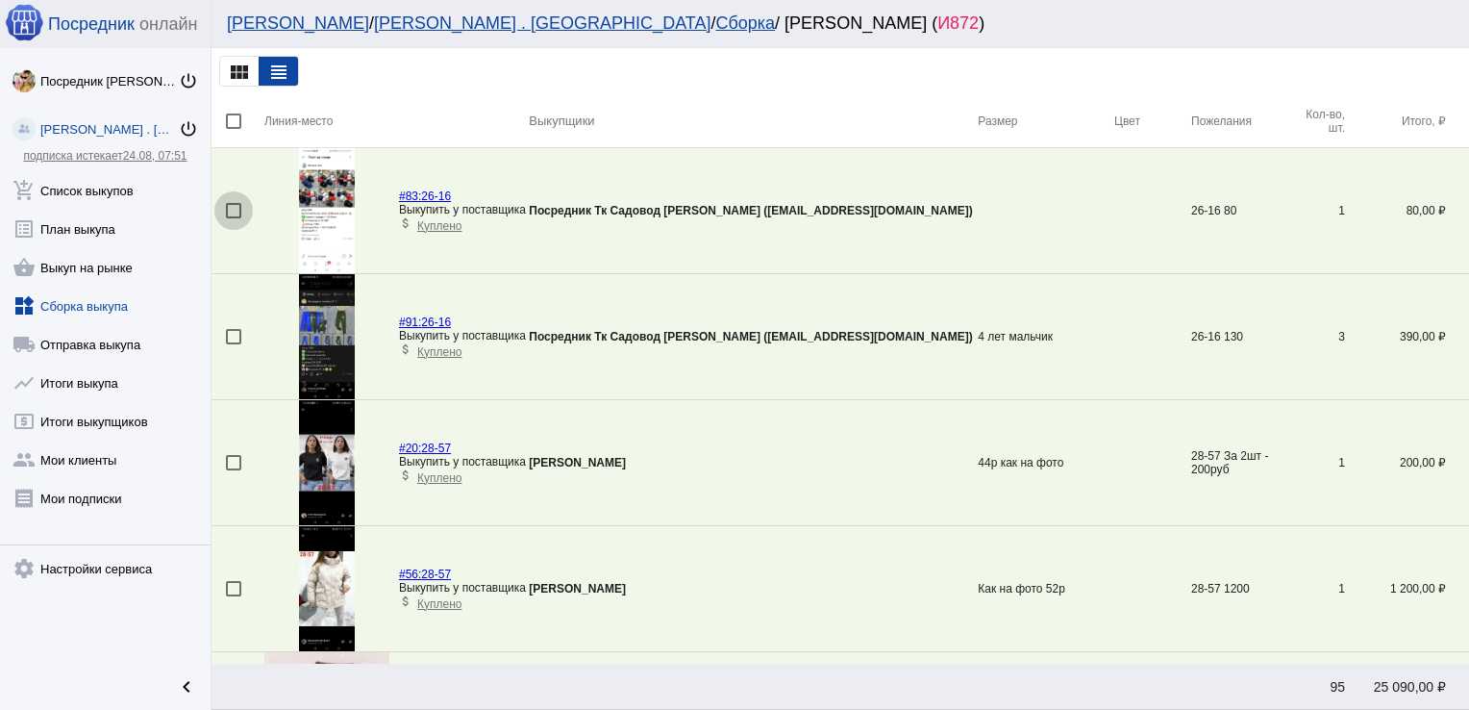
click at [232, 209] on div at bounding box center [233, 210] width 15 height 15
click at [233, 218] on input "checkbox" at bounding box center [233, 218] width 1 height 1
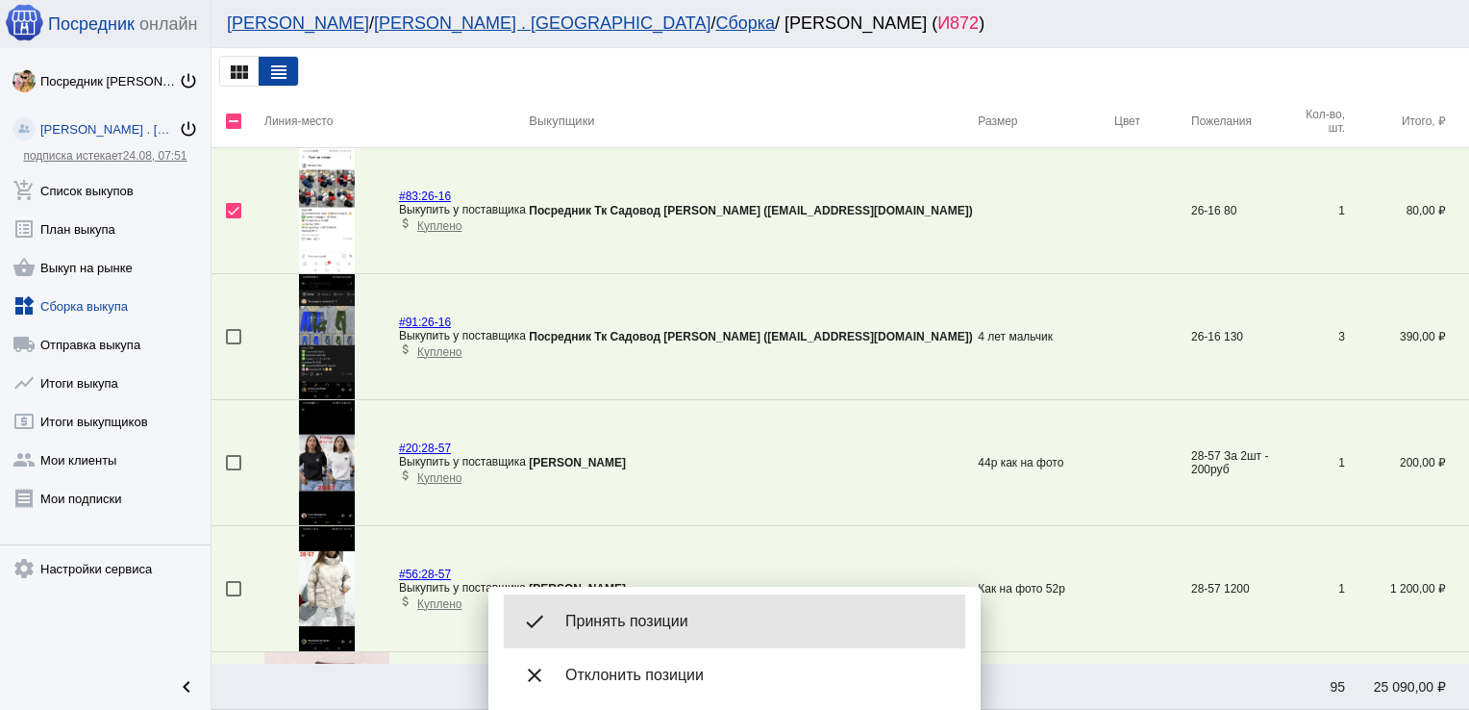
click at [620, 628] on span "Принять позиции" at bounding box center [757, 621] width 385 height 19
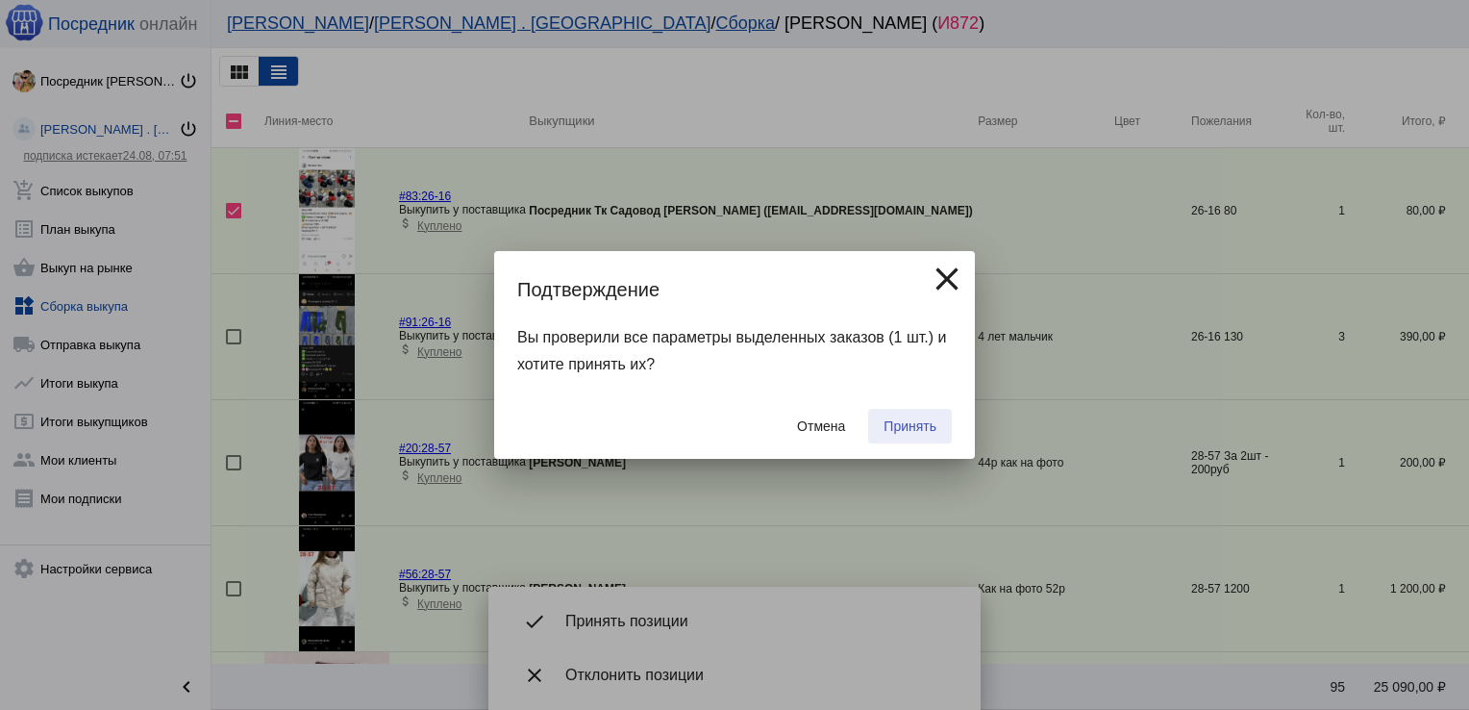
click at [884, 432] on span "Принять" at bounding box center [910, 425] width 53 height 15
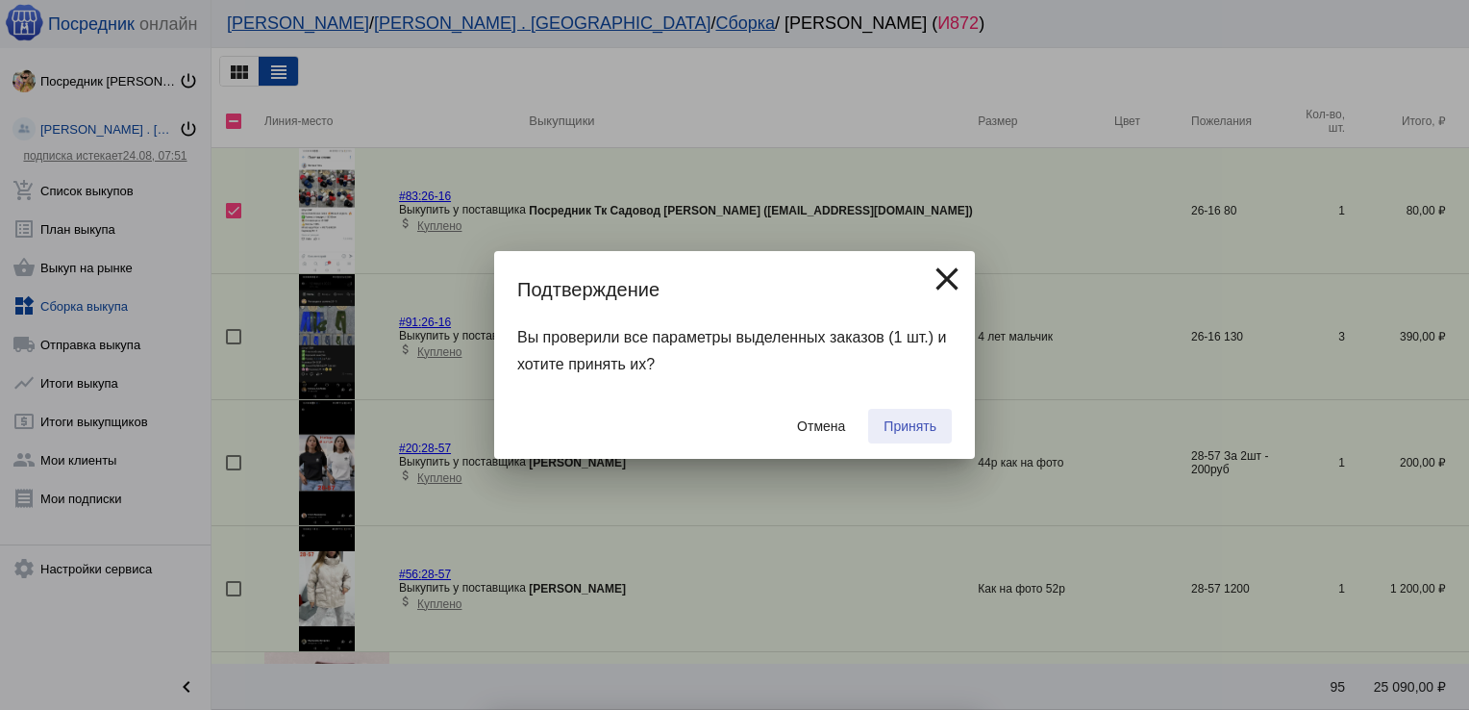
checkbox input "false"
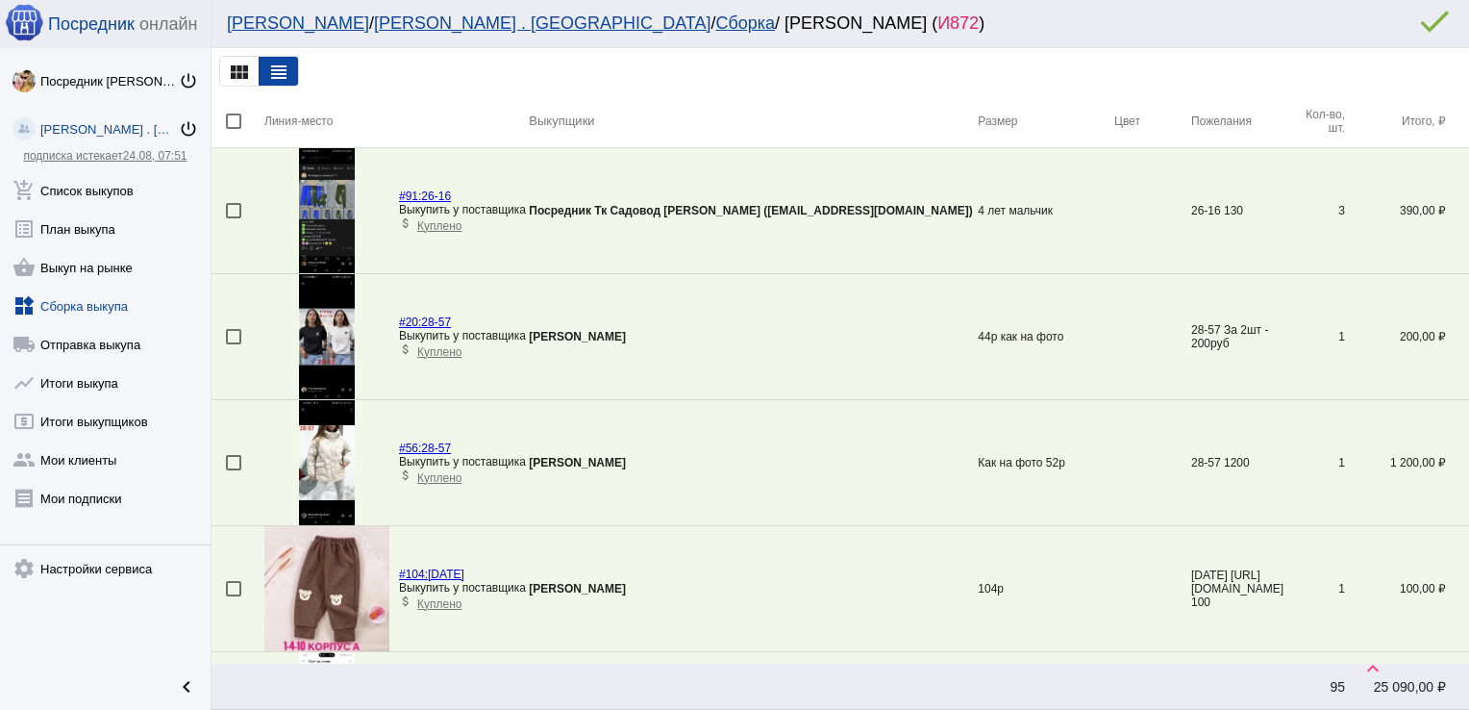
scroll to position [2773, 0]
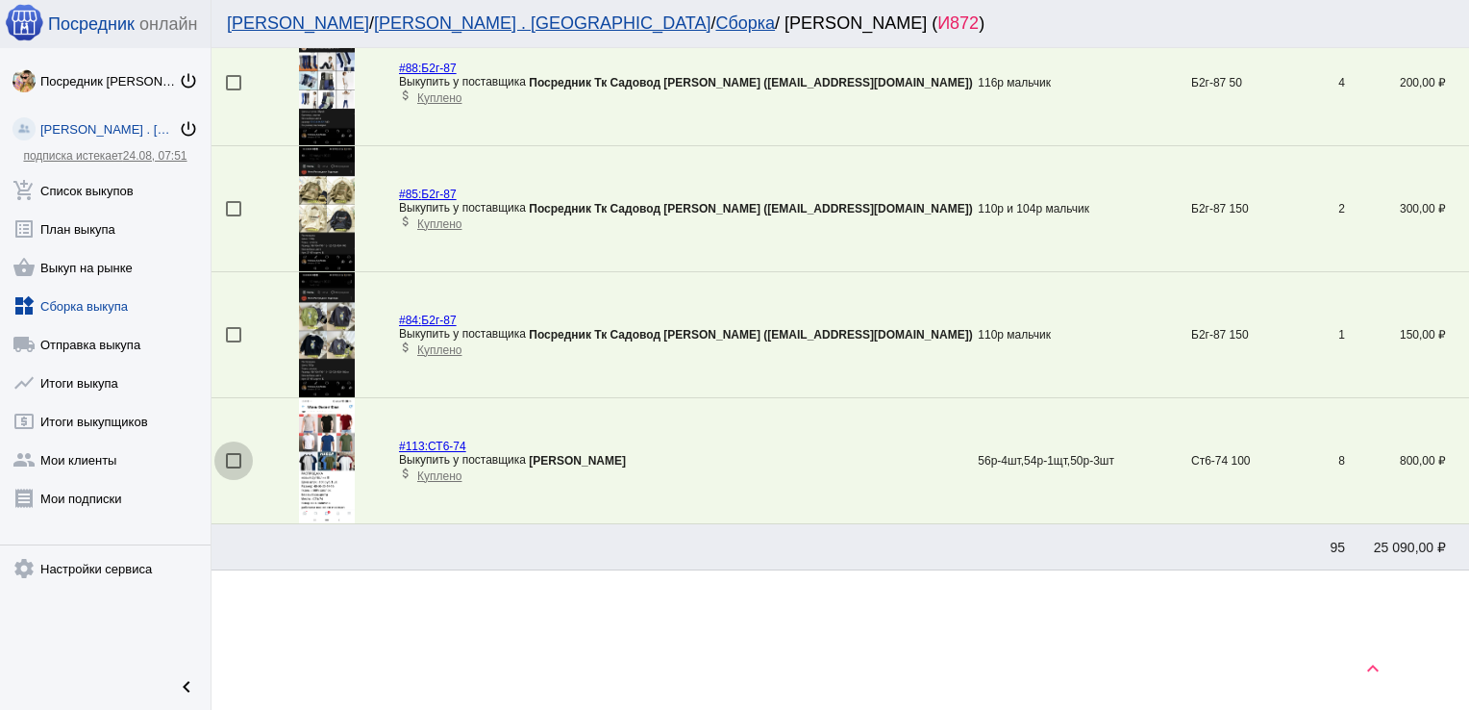
click at [229, 453] on div at bounding box center [233, 460] width 15 height 15
click at [233, 468] on input "checkbox" at bounding box center [233, 468] width 1 height 1
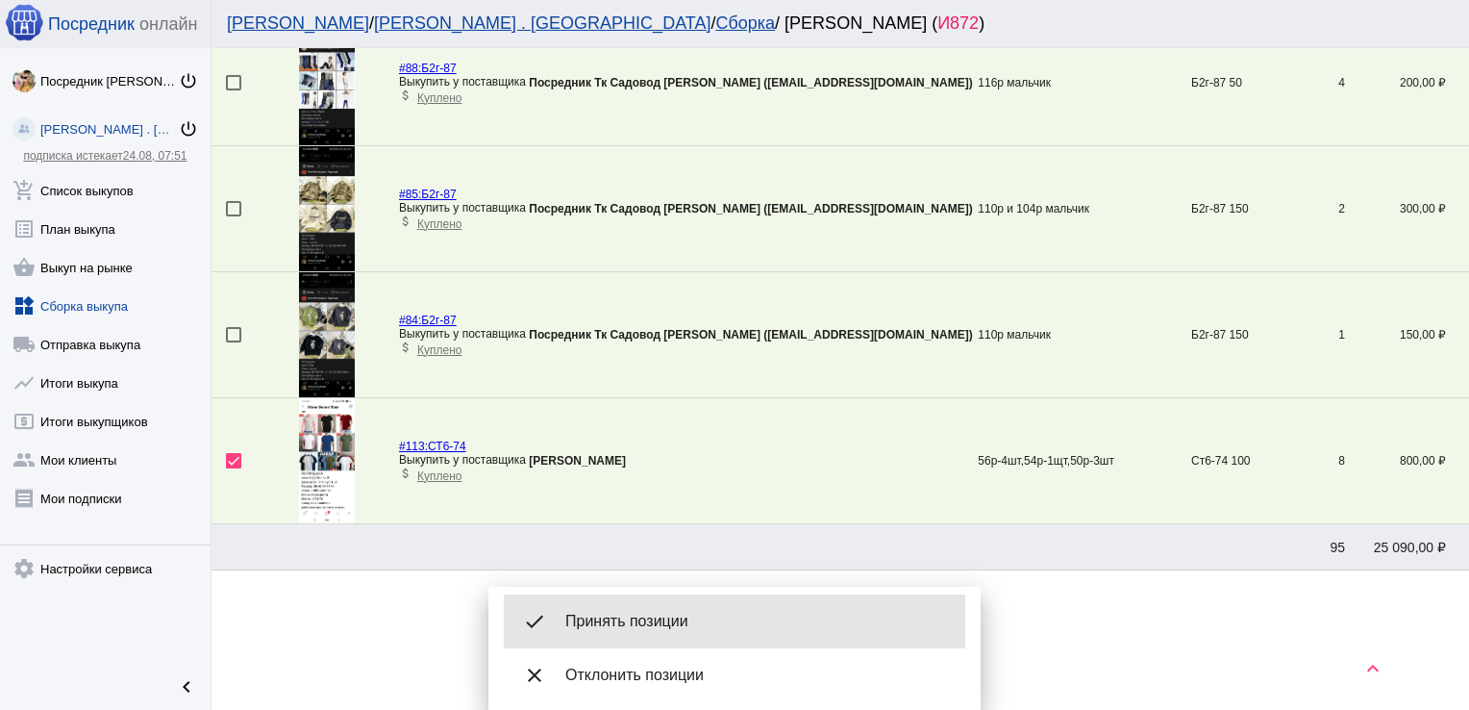
click at [661, 613] on span "Принять позиции" at bounding box center [757, 621] width 385 height 19
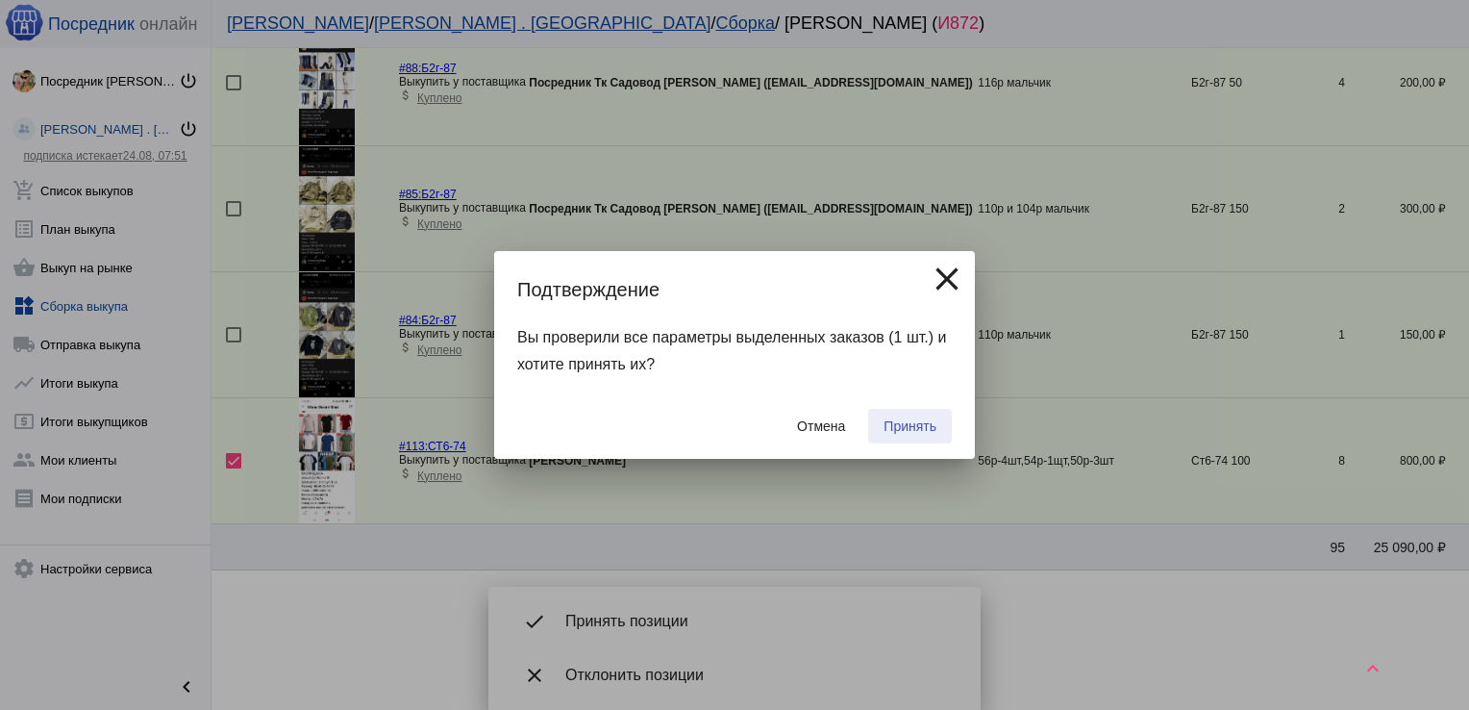
click at [904, 432] on span "Принять" at bounding box center [910, 425] width 53 height 15
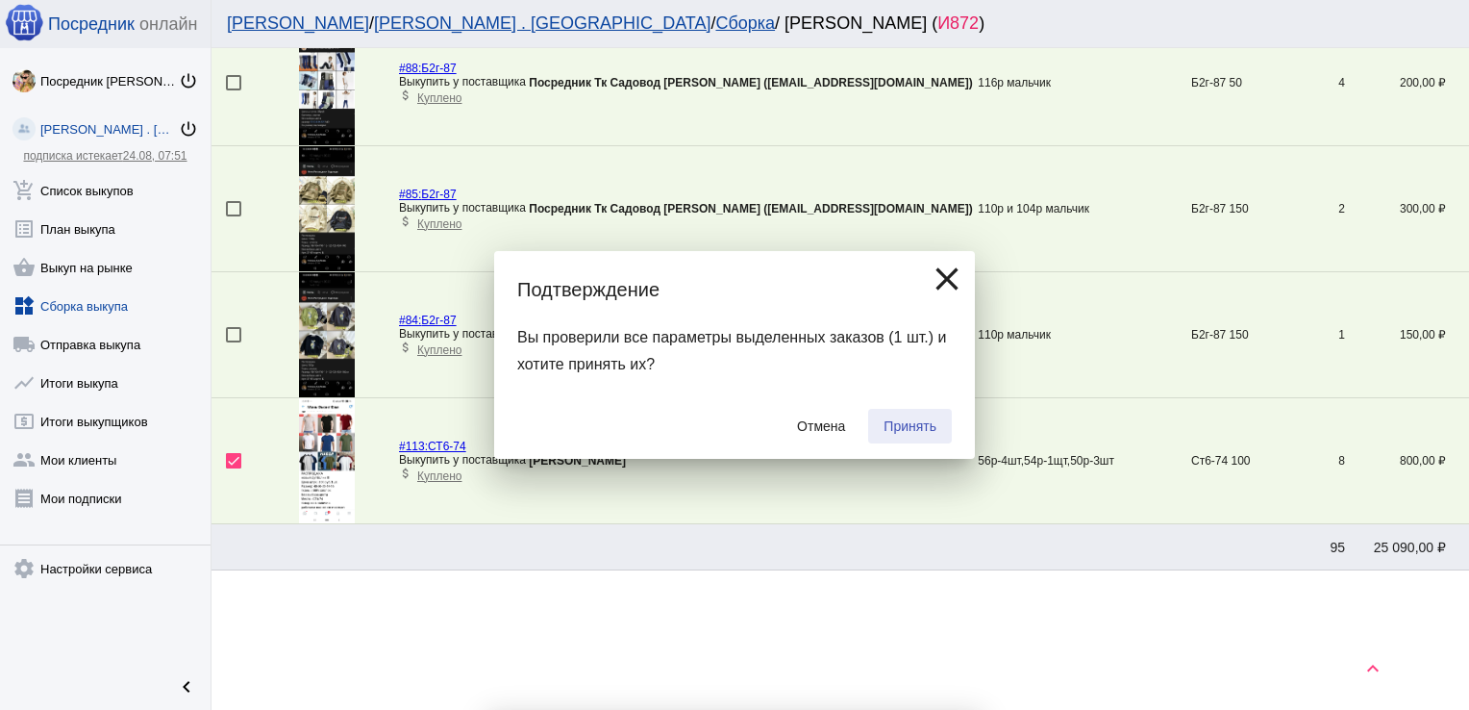
checkbox input "false"
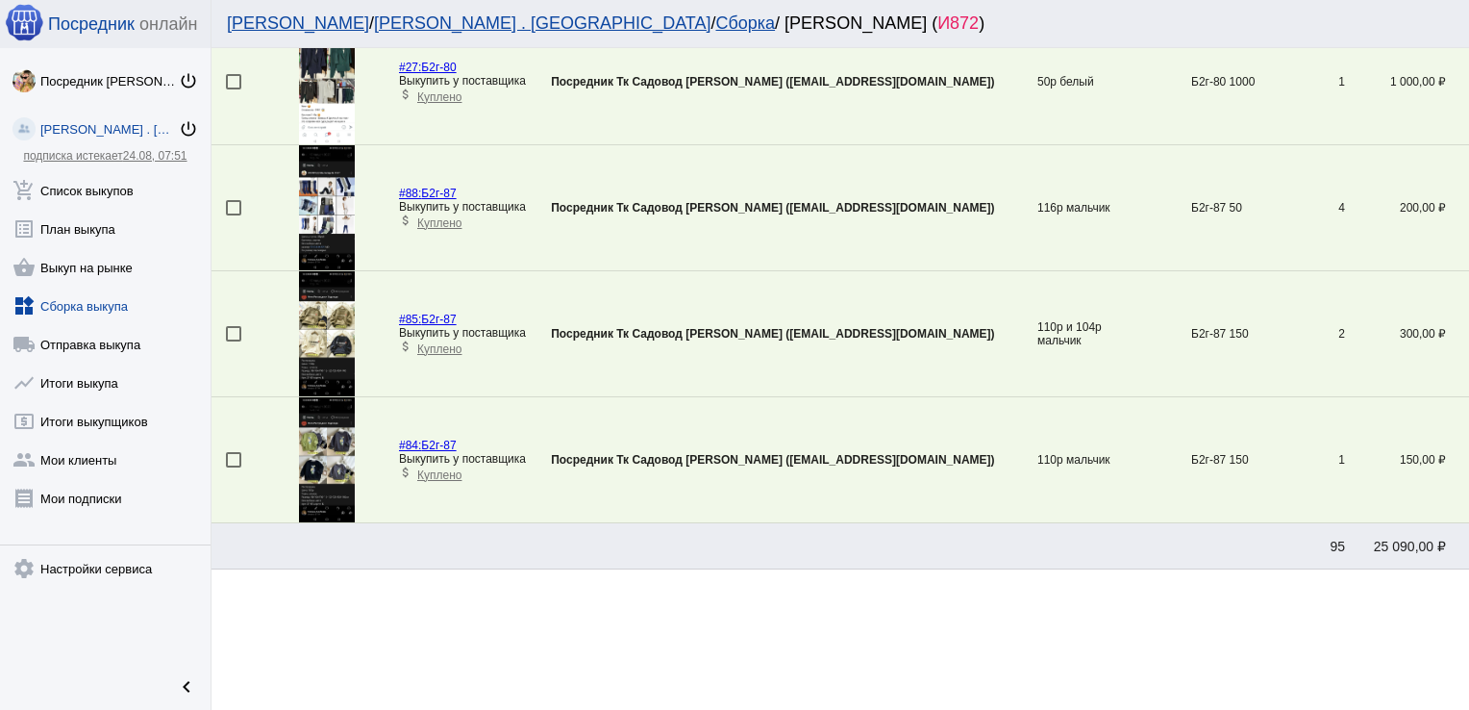
scroll to position [67, 0]
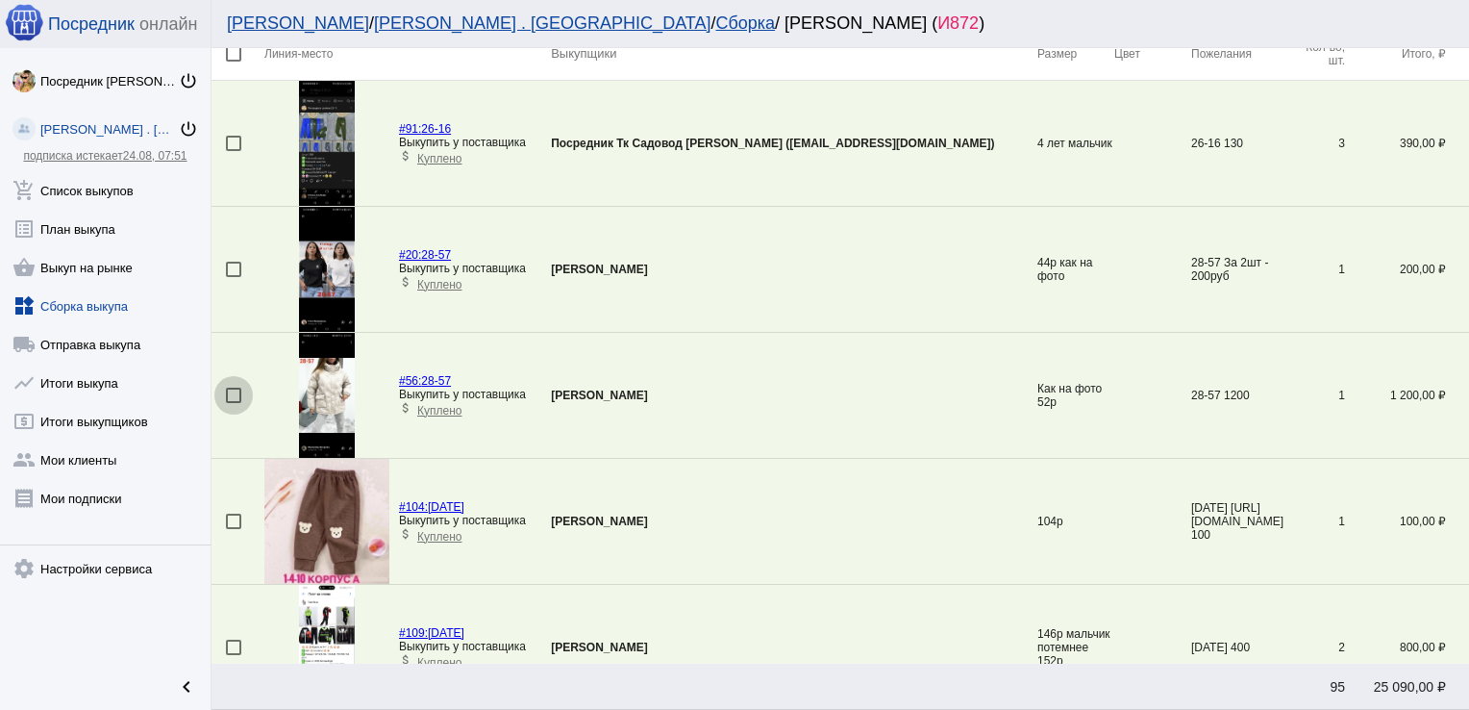
click at [238, 394] on div at bounding box center [233, 395] width 15 height 15
click at [234, 403] on input "checkbox" at bounding box center [233, 403] width 1 height 1
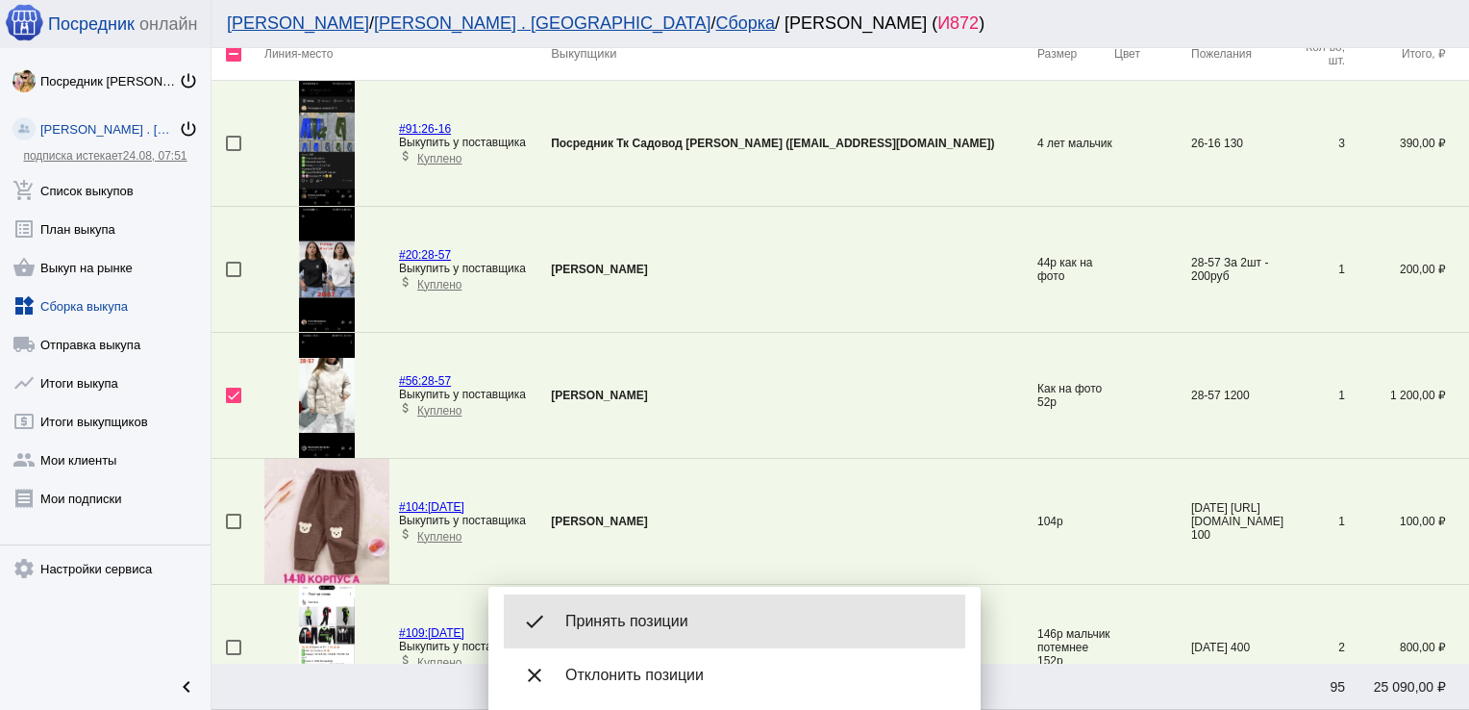
click at [688, 605] on div "done Принять позиции" at bounding box center [735, 621] width 462 height 54
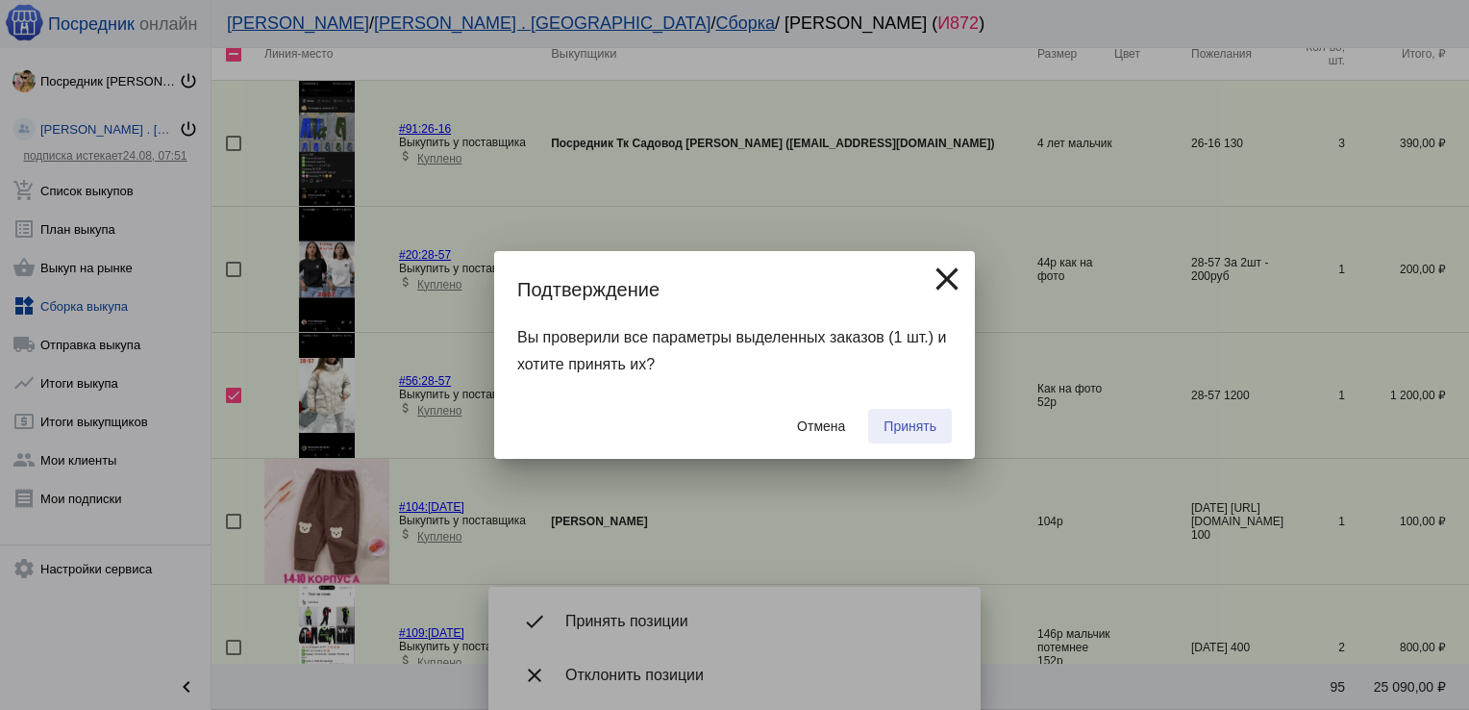
click at [904, 421] on span "Принять" at bounding box center [910, 425] width 53 height 15
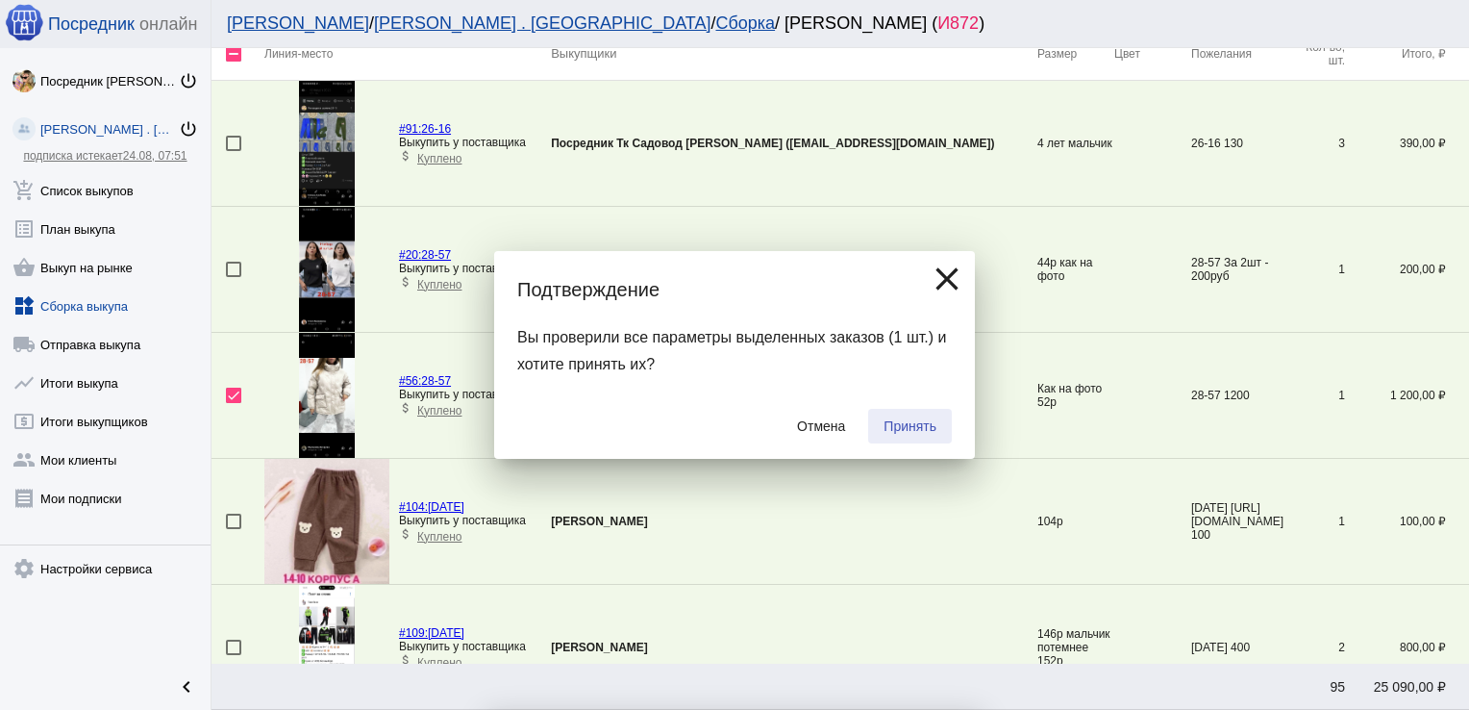
checkbox input "false"
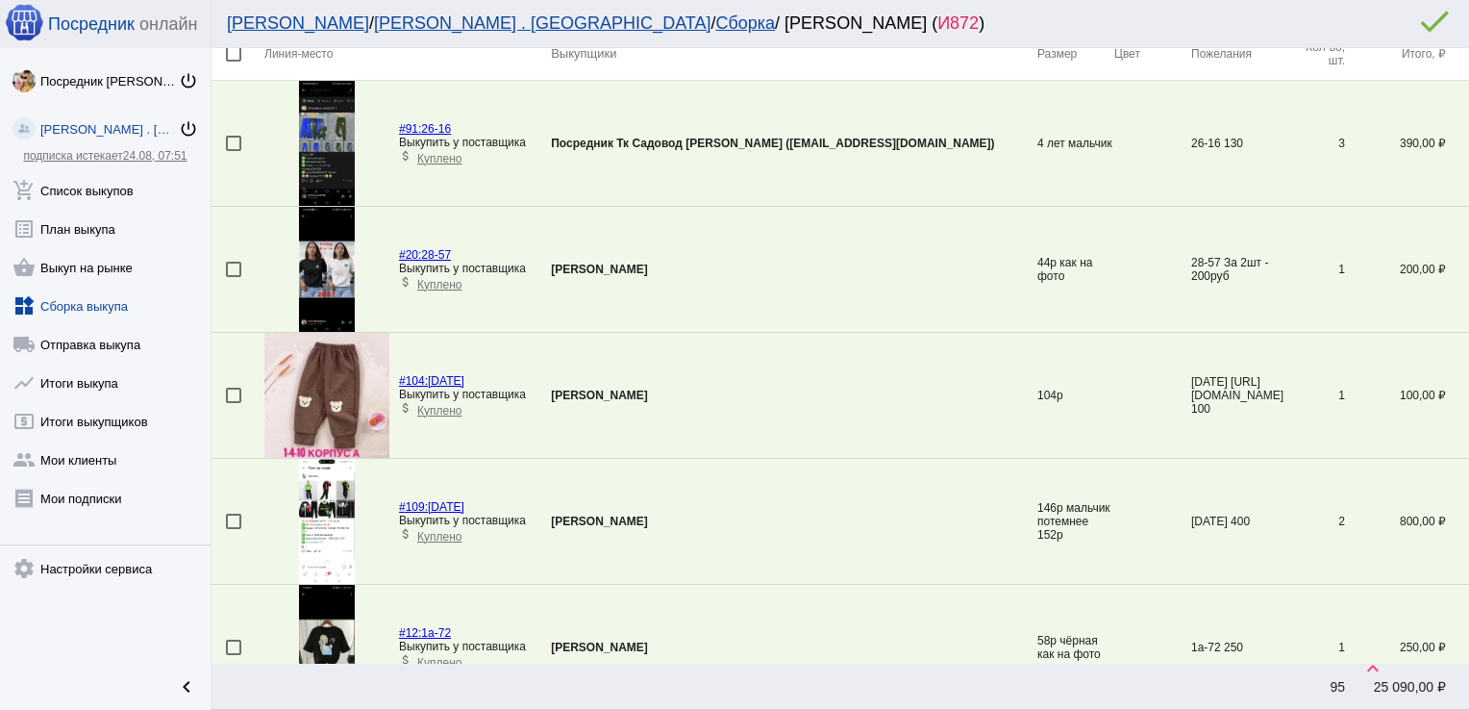
scroll to position [445, 0]
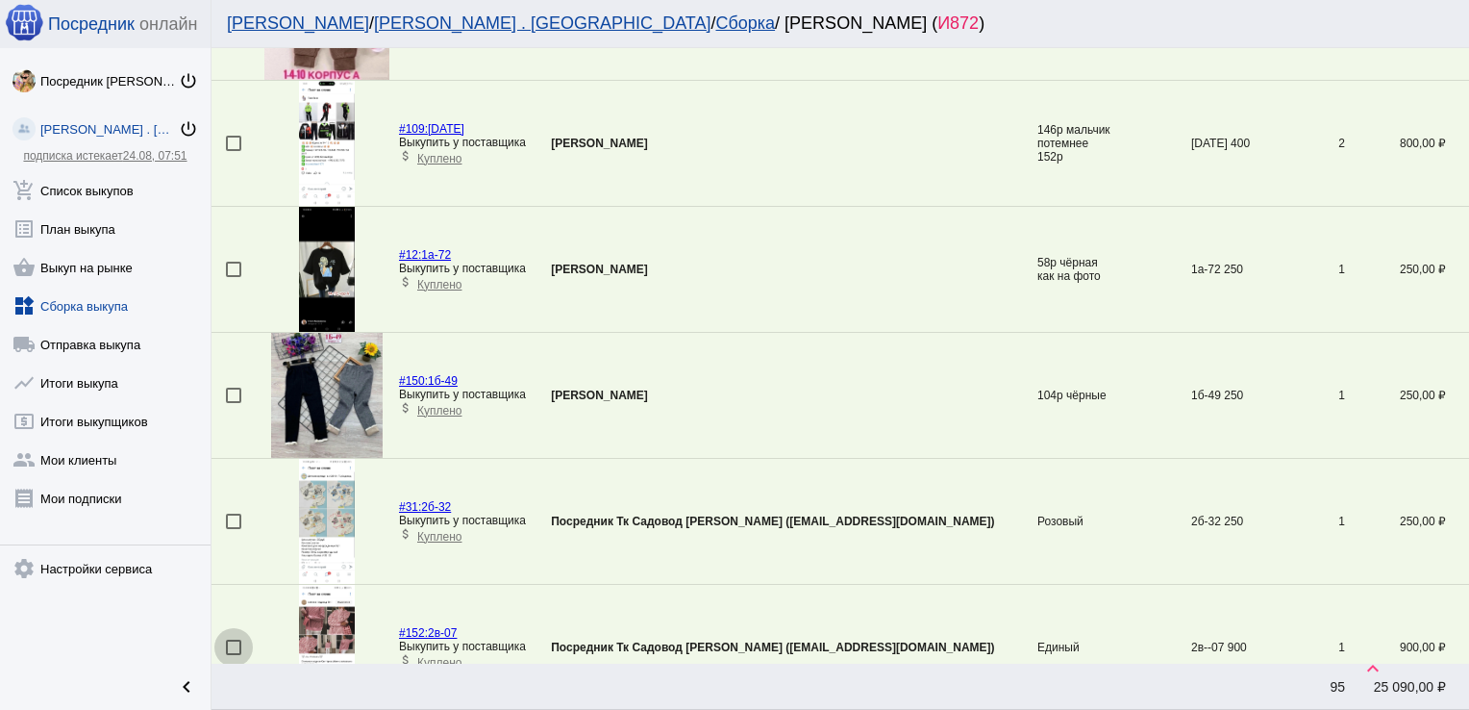
click at [229, 643] on div at bounding box center [233, 646] width 15 height 15
click at [233, 655] on input "checkbox" at bounding box center [233, 655] width 1 height 1
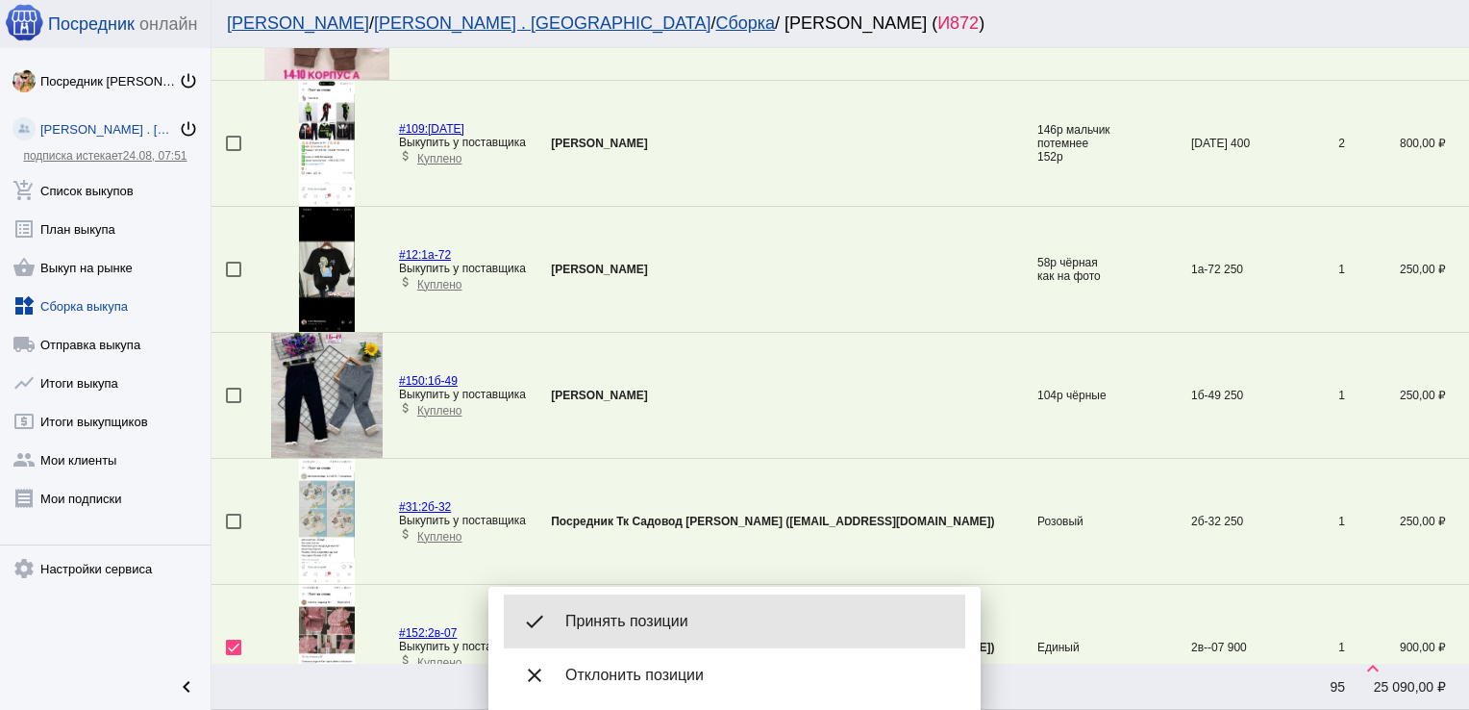
click at [618, 614] on span "Принять позиции" at bounding box center [757, 621] width 385 height 19
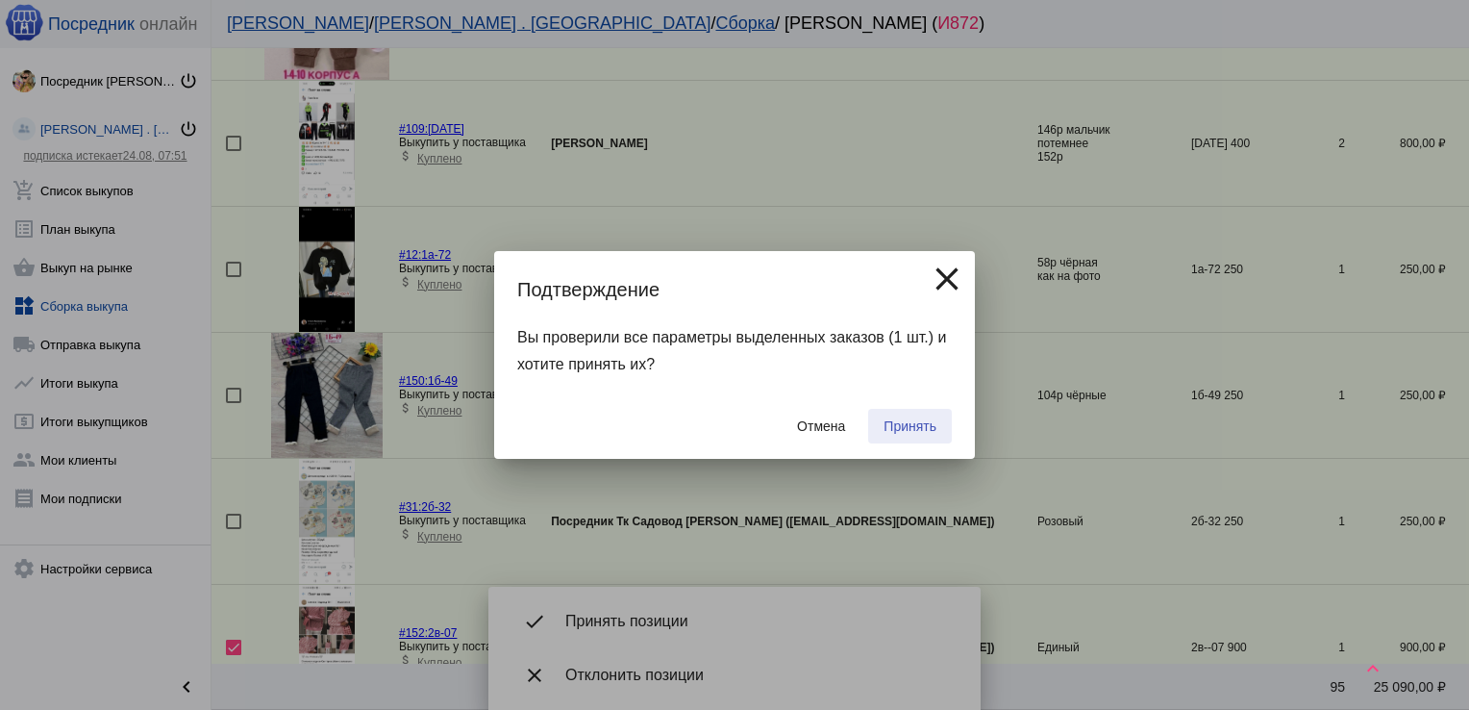
click at [905, 420] on span "Принять" at bounding box center [910, 425] width 53 height 15
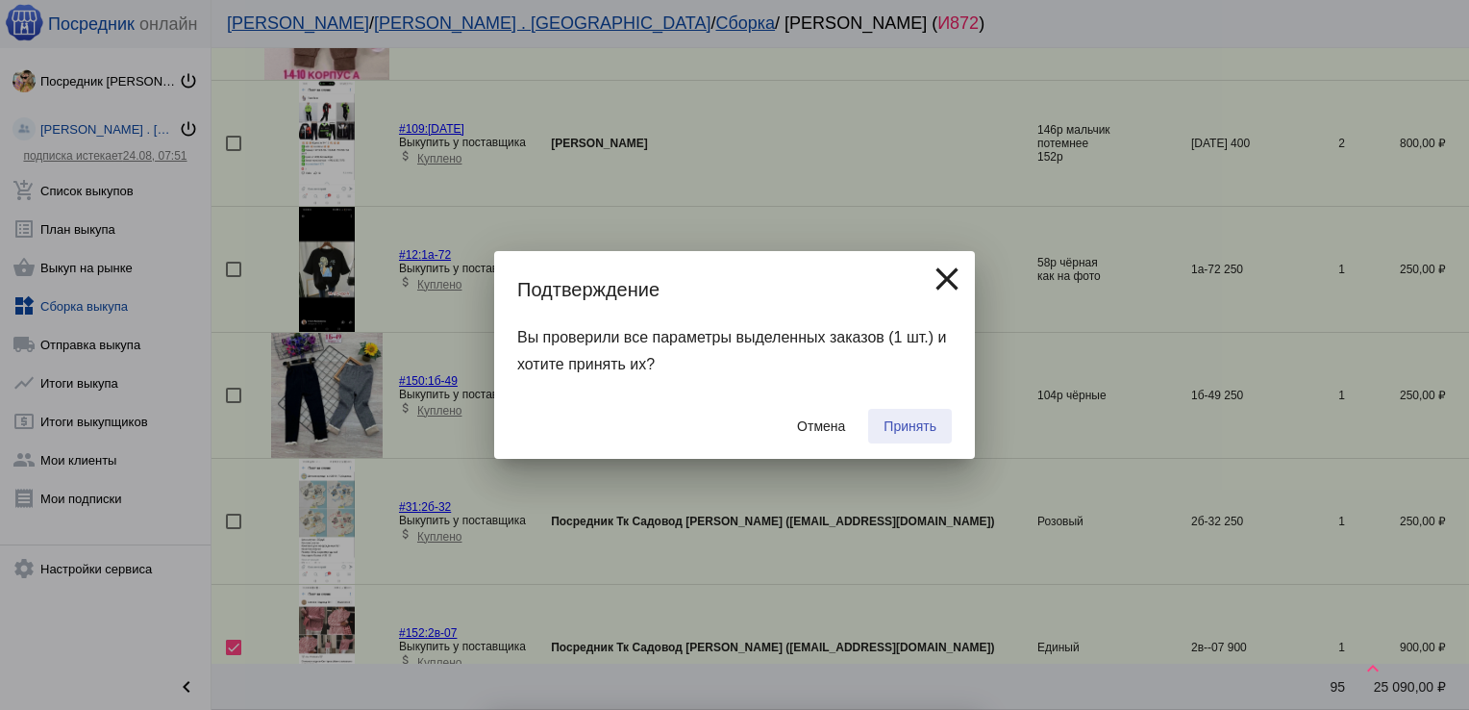
checkbox input "false"
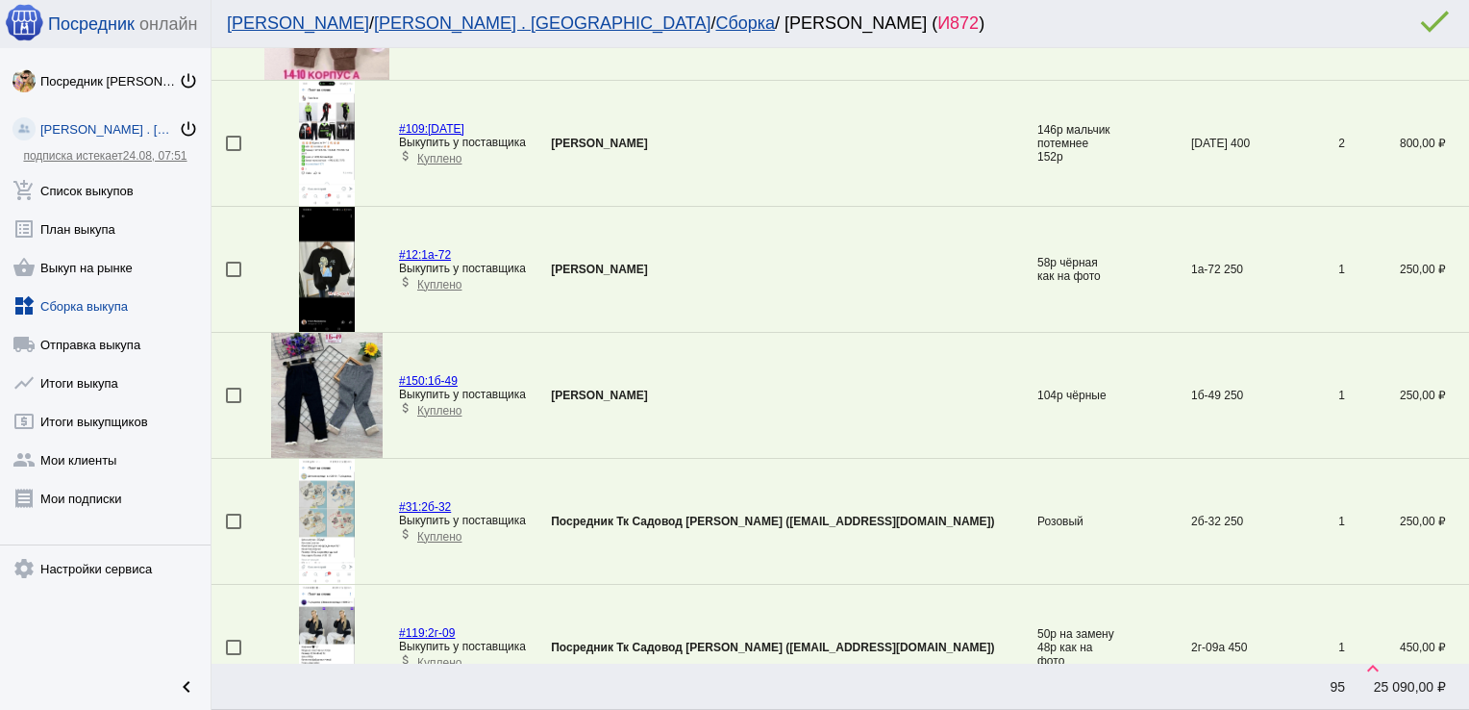
scroll to position [2080, 0]
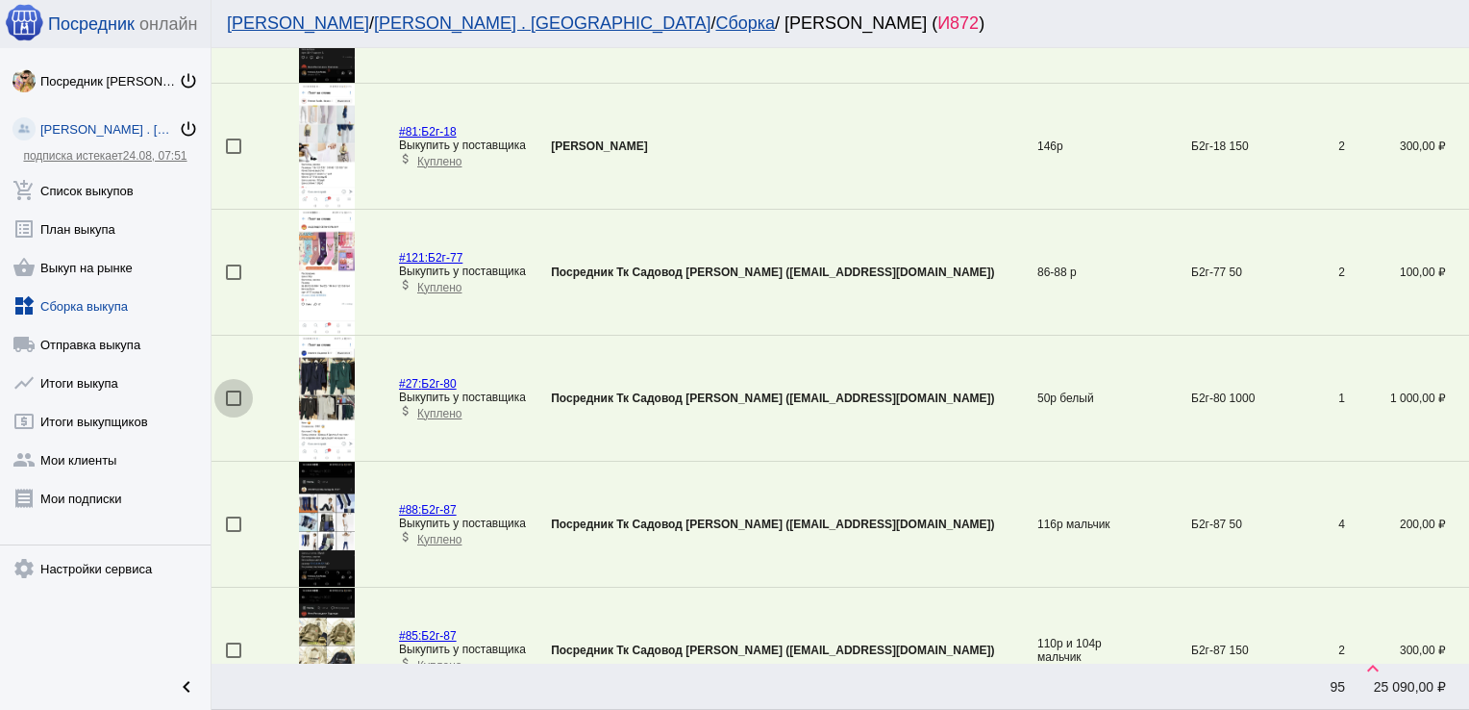
click at [229, 396] on div at bounding box center [233, 397] width 15 height 15
click at [233, 406] on input "checkbox" at bounding box center [233, 406] width 1 height 1
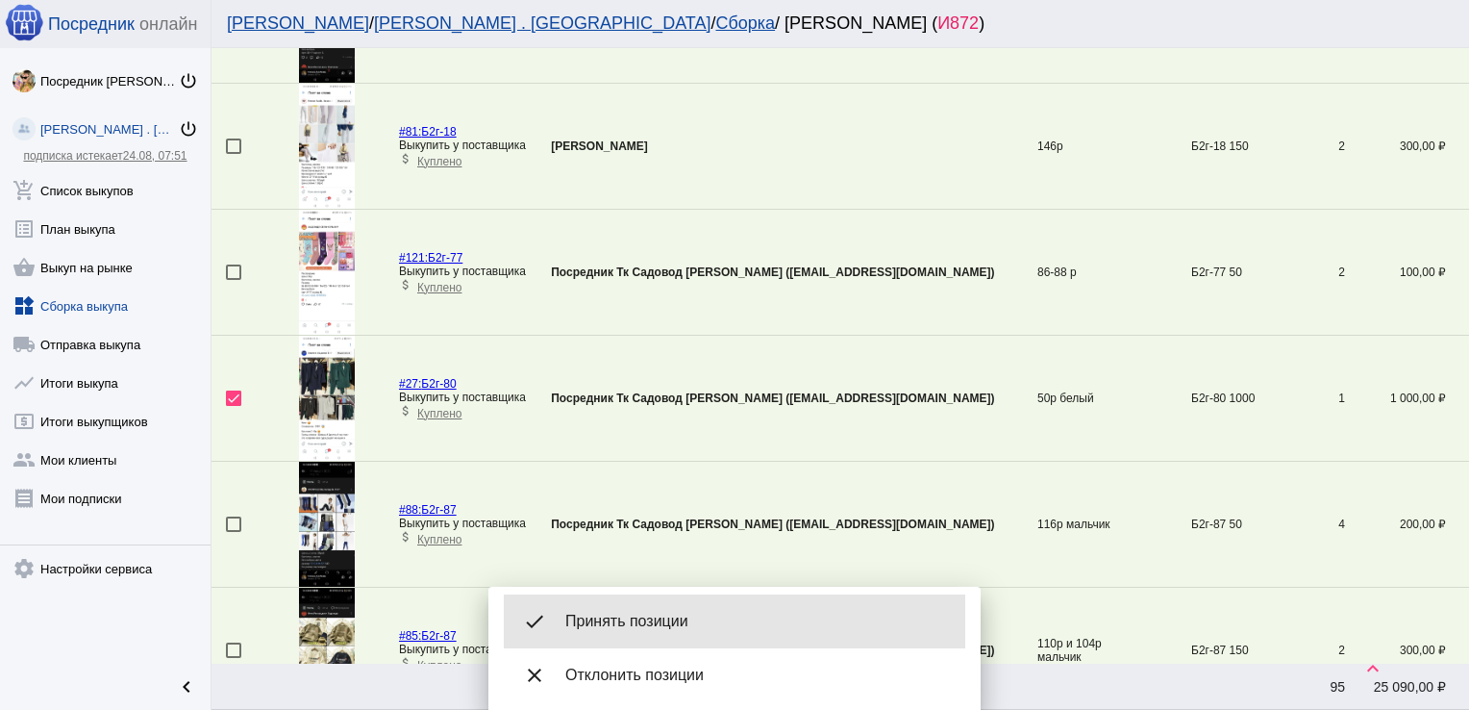
click at [626, 613] on span "Принять позиции" at bounding box center [757, 621] width 385 height 19
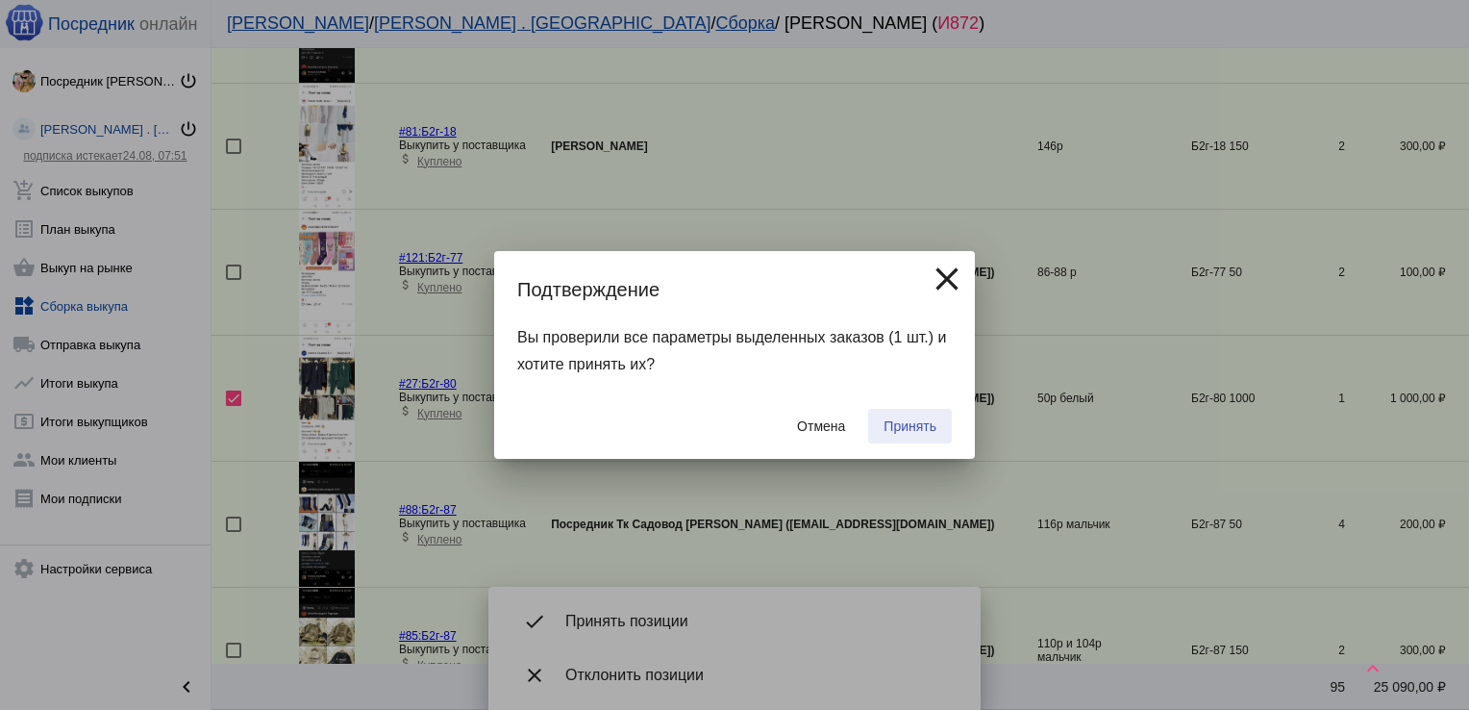
click at [888, 413] on button "Принять" at bounding box center [910, 426] width 84 height 35
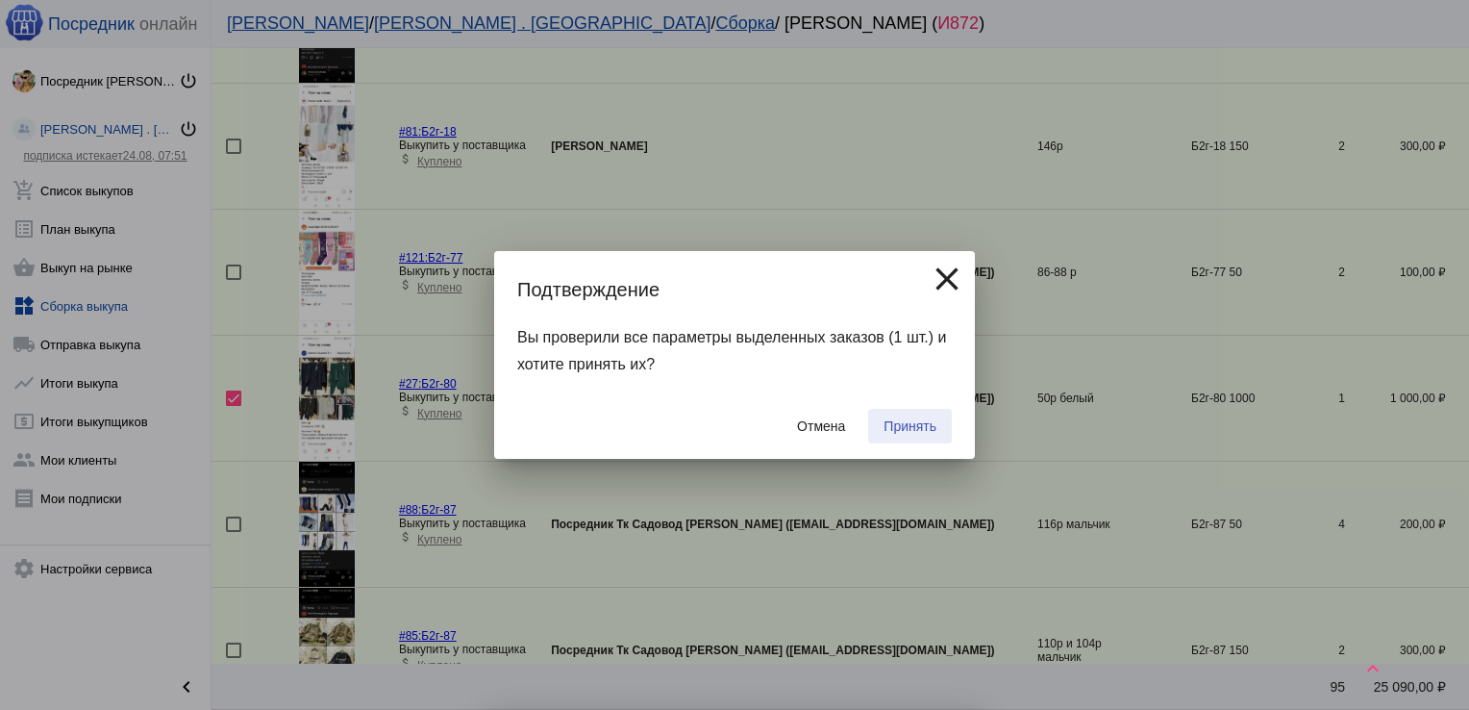
checkbox input "false"
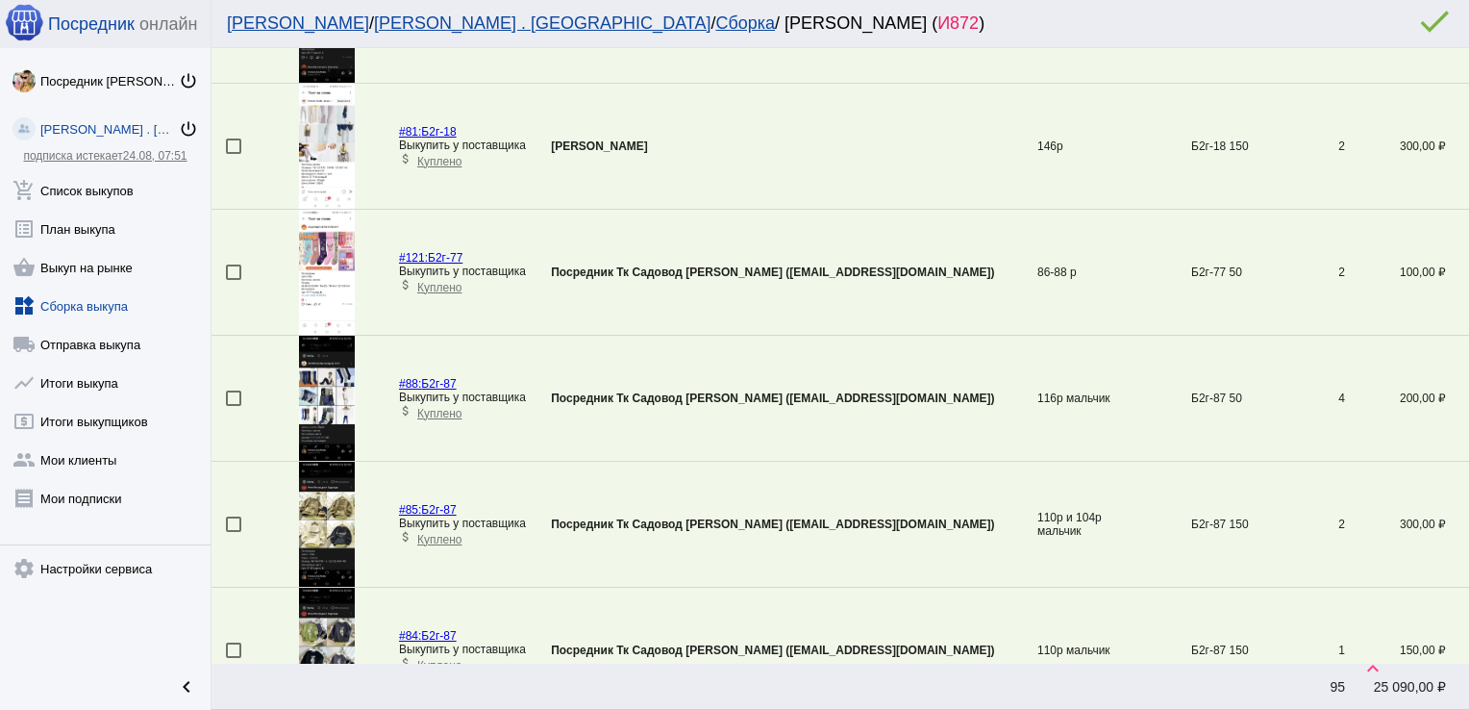
scroll to position [1073, 0]
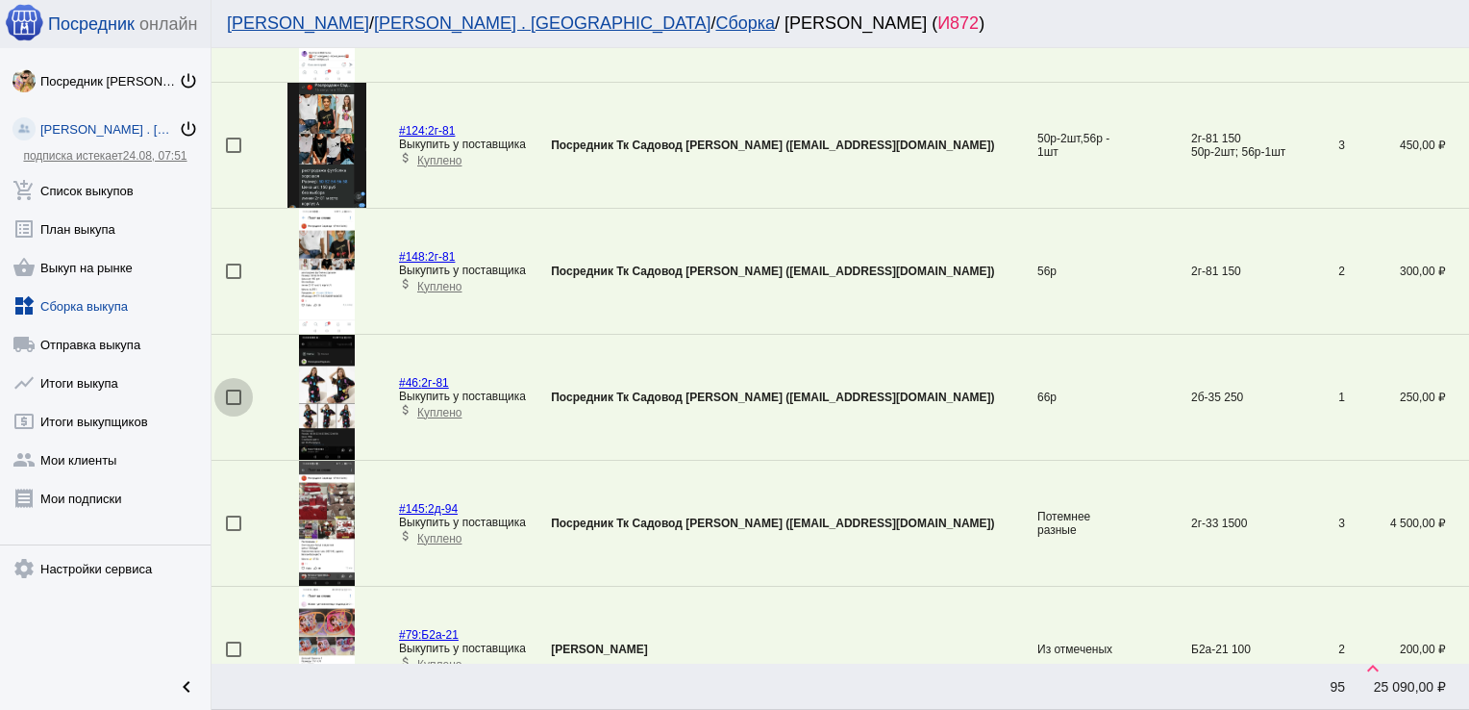
click at [236, 392] on div at bounding box center [233, 396] width 15 height 15
click at [234, 405] on input "checkbox" at bounding box center [233, 405] width 1 height 1
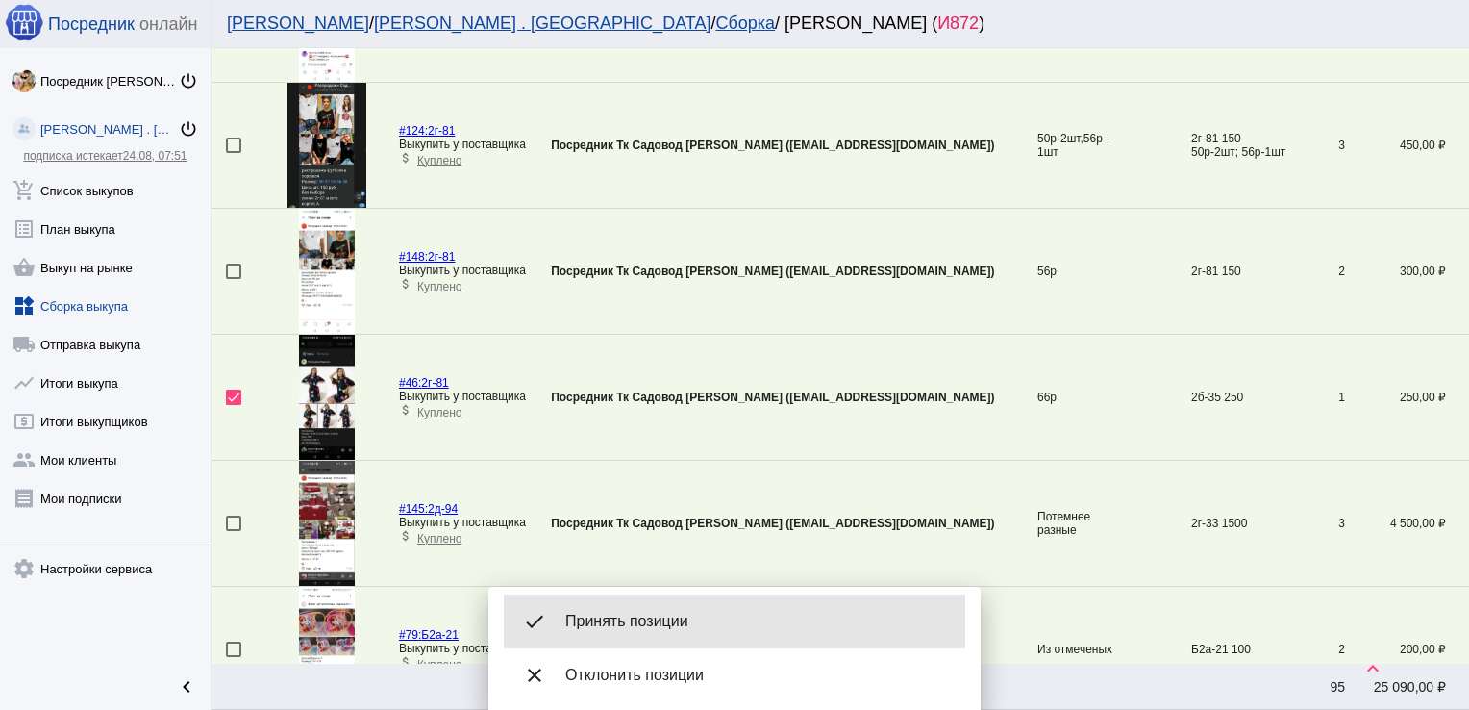
click at [619, 618] on span "Принять позиции" at bounding box center [757, 621] width 385 height 19
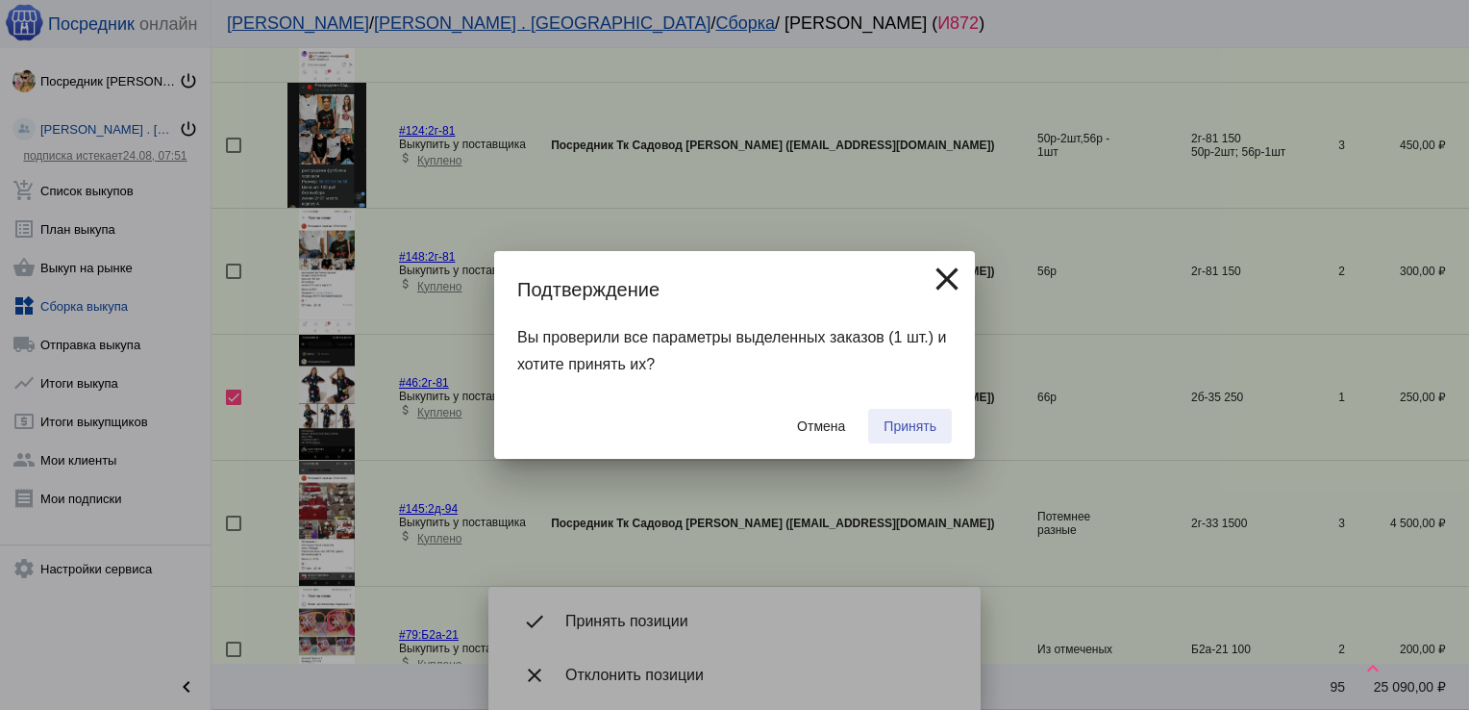
click at [900, 425] on span "Принять" at bounding box center [910, 425] width 53 height 15
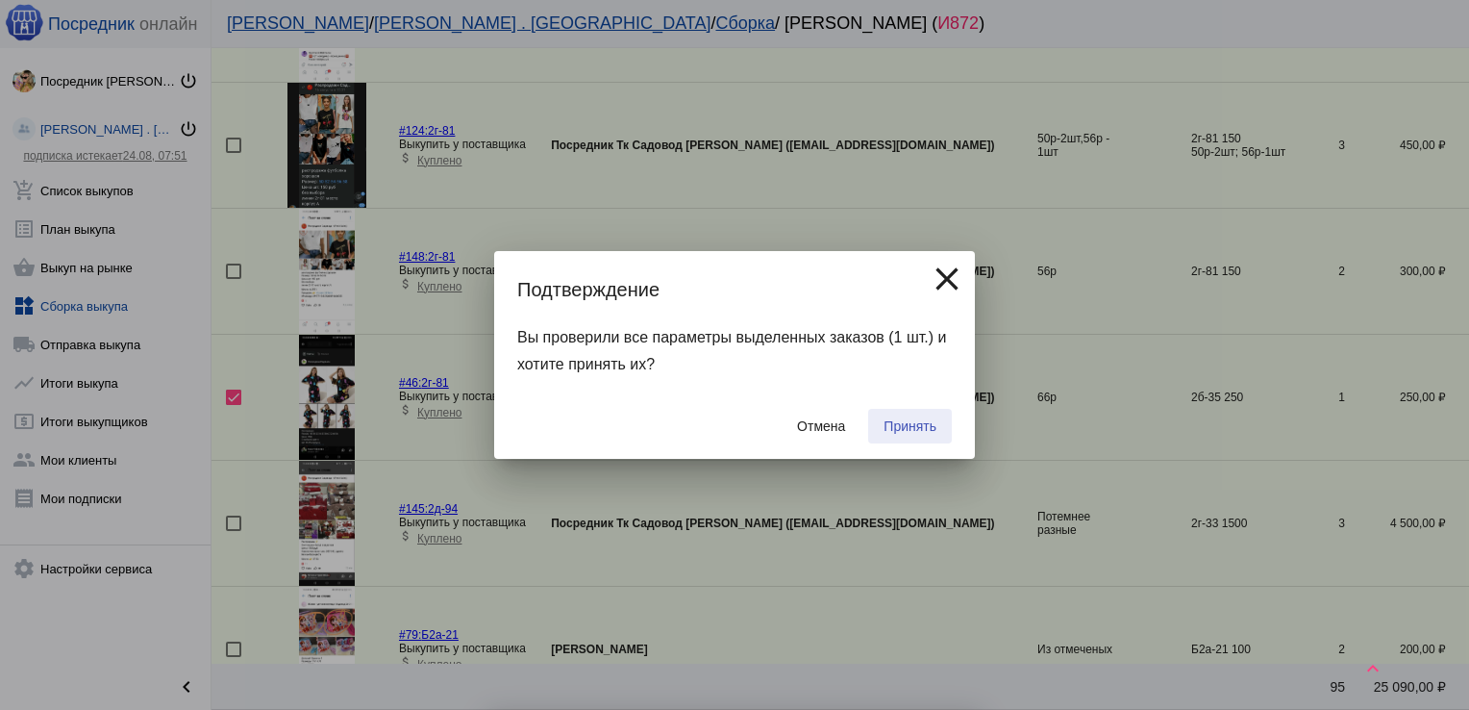
checkbox input "false"
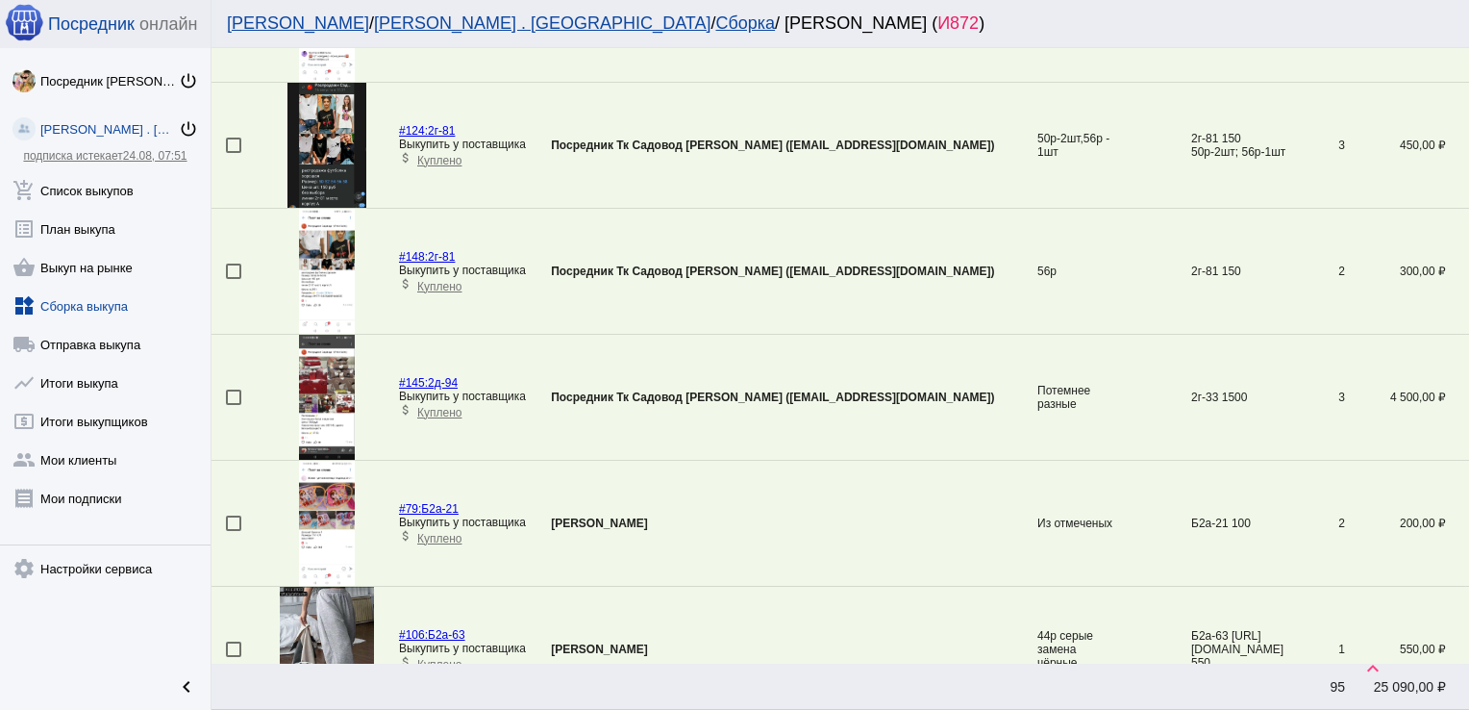
scroll to position [2080, 0]
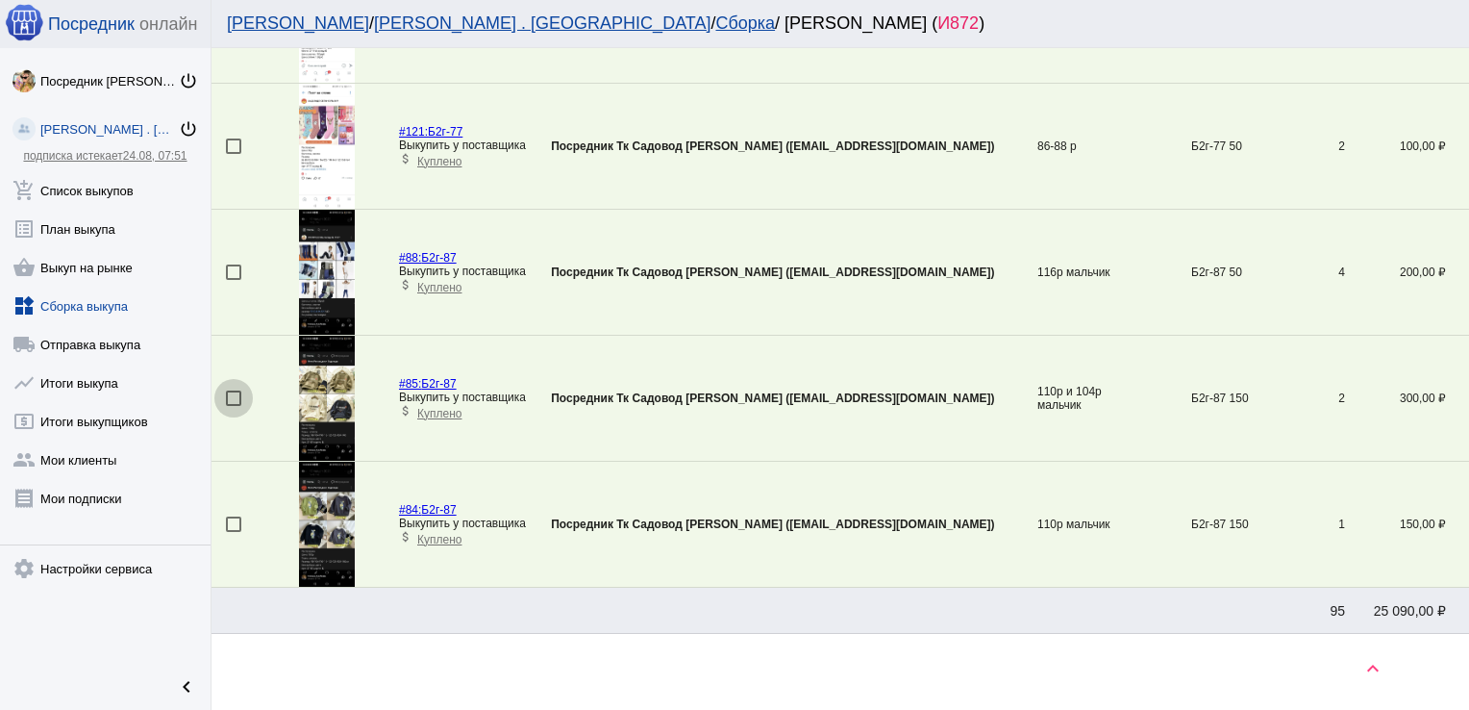
click at [236, 390] on div at bounding box center [233, 397] width 15 height 15
click at [234, 406] on input "checkbox" at bounding box center [233, 406] width 1 height 1
checkbox input "true"
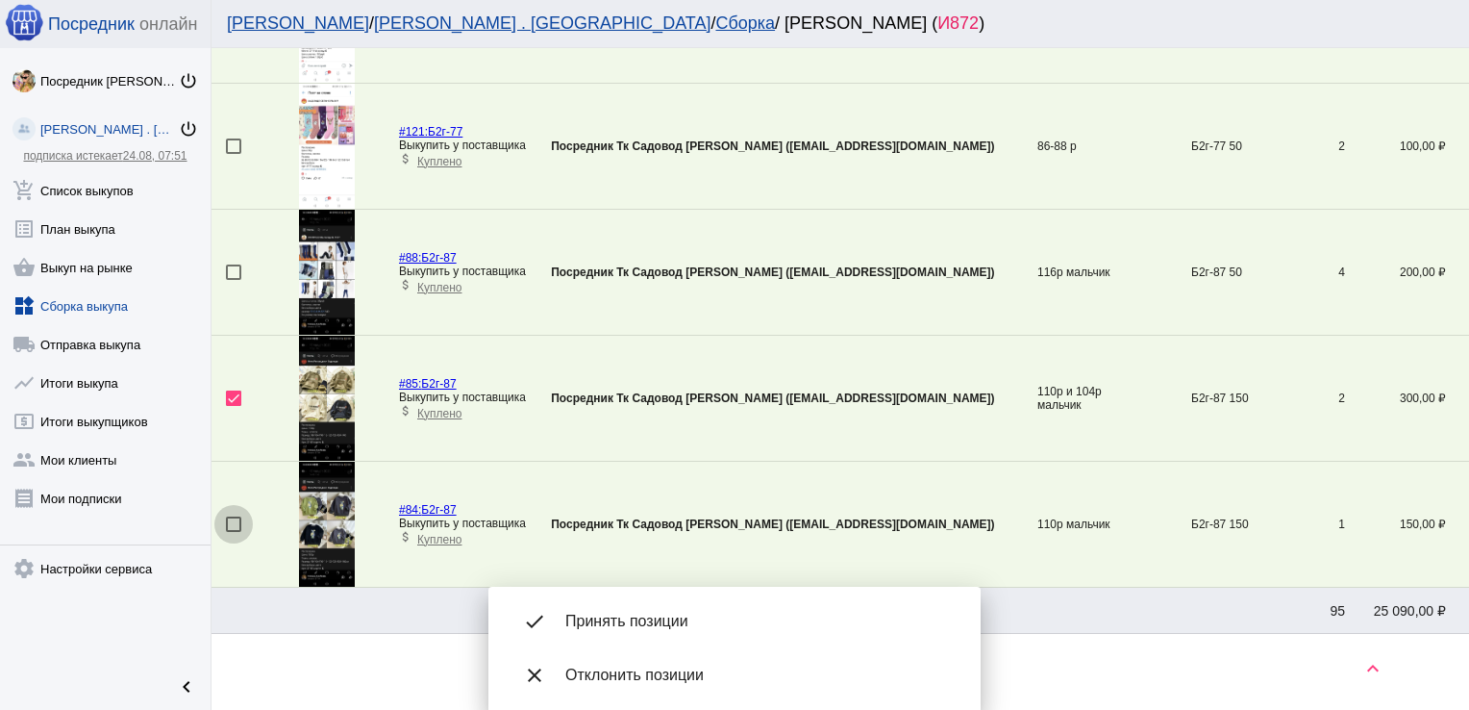
click at [229, 516] on div at bounding box center [233, 523] width 15 height 15
click at [233, 532] on input "checkbox" at bounding box center [233, 532] width 1 height 1
checkbox input "true"
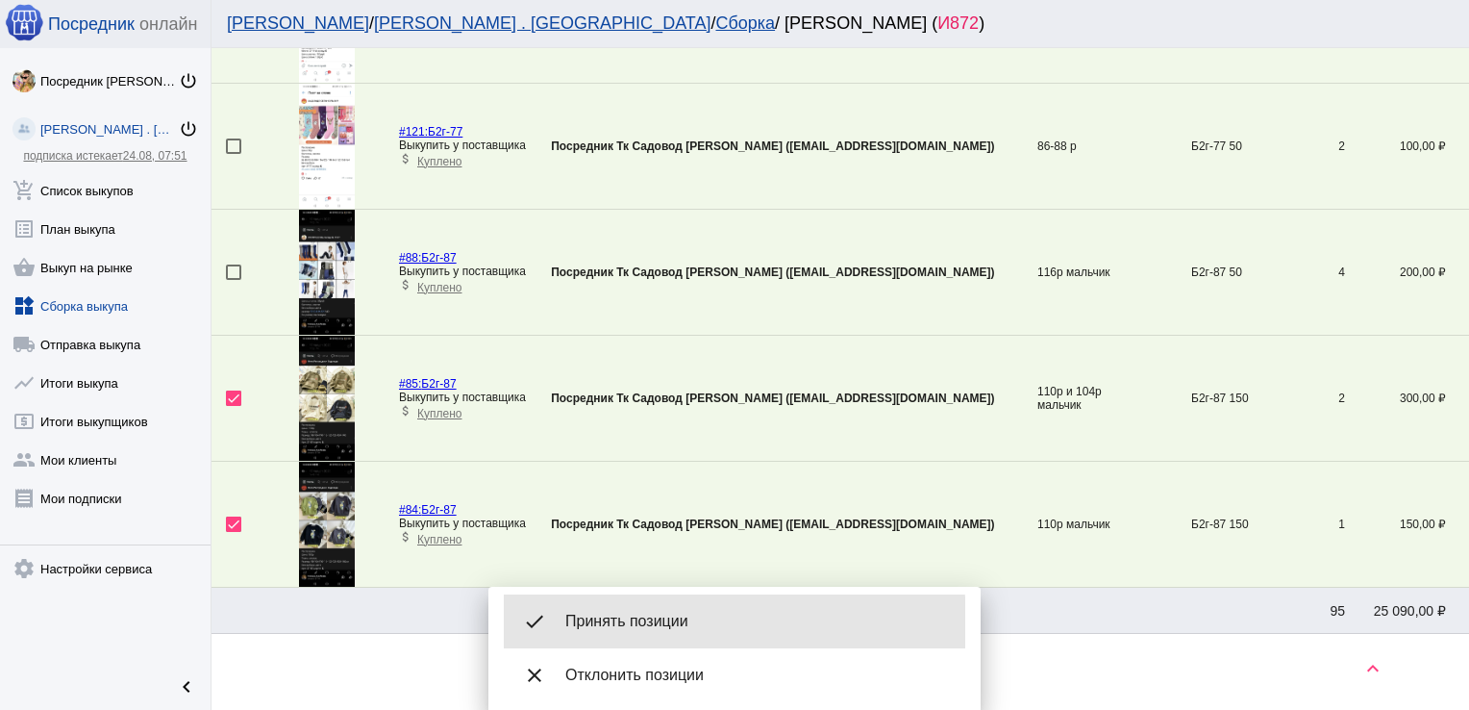
click at [642, 623] on span "Принять позиции" at bounding box center [757, 621] width 385 height 19
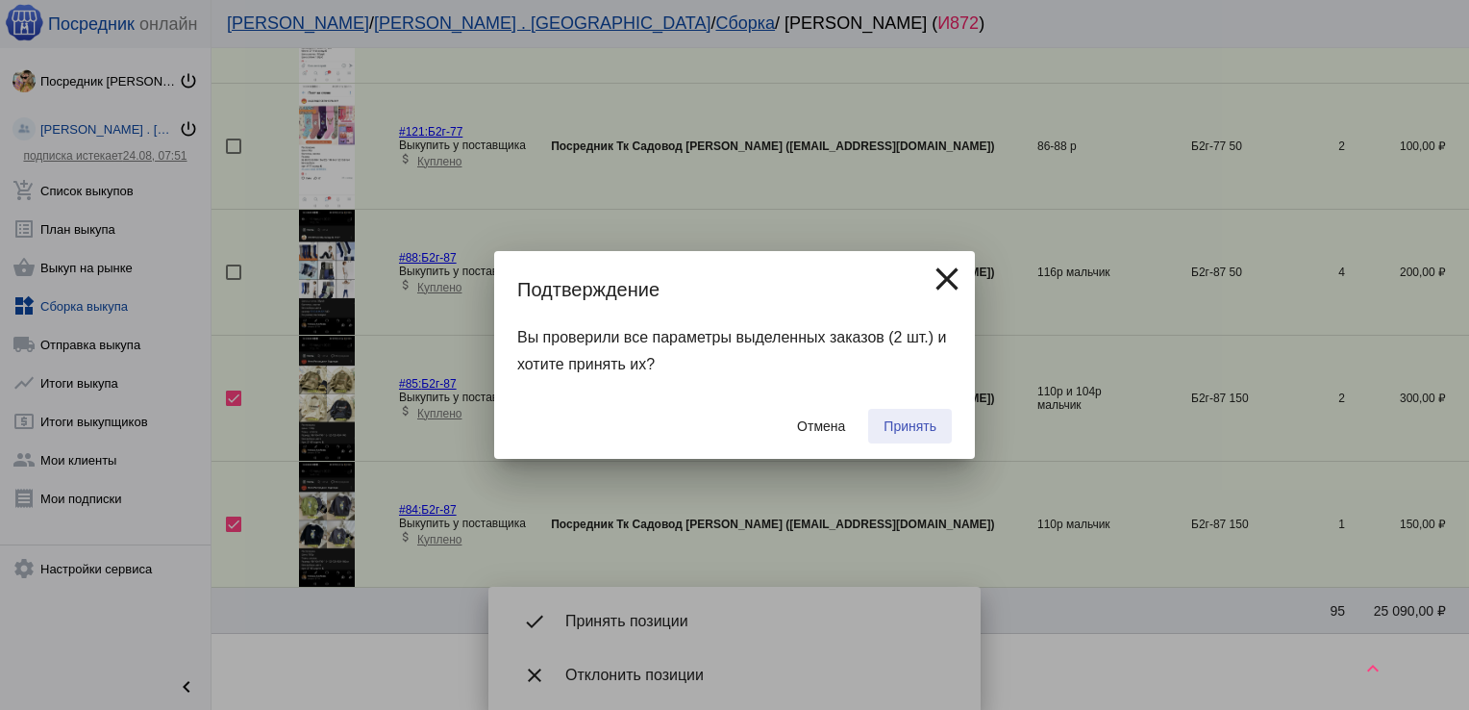
click at [900, 425] on span "Принять" at bounding box center [910, 425] width 53 height 15
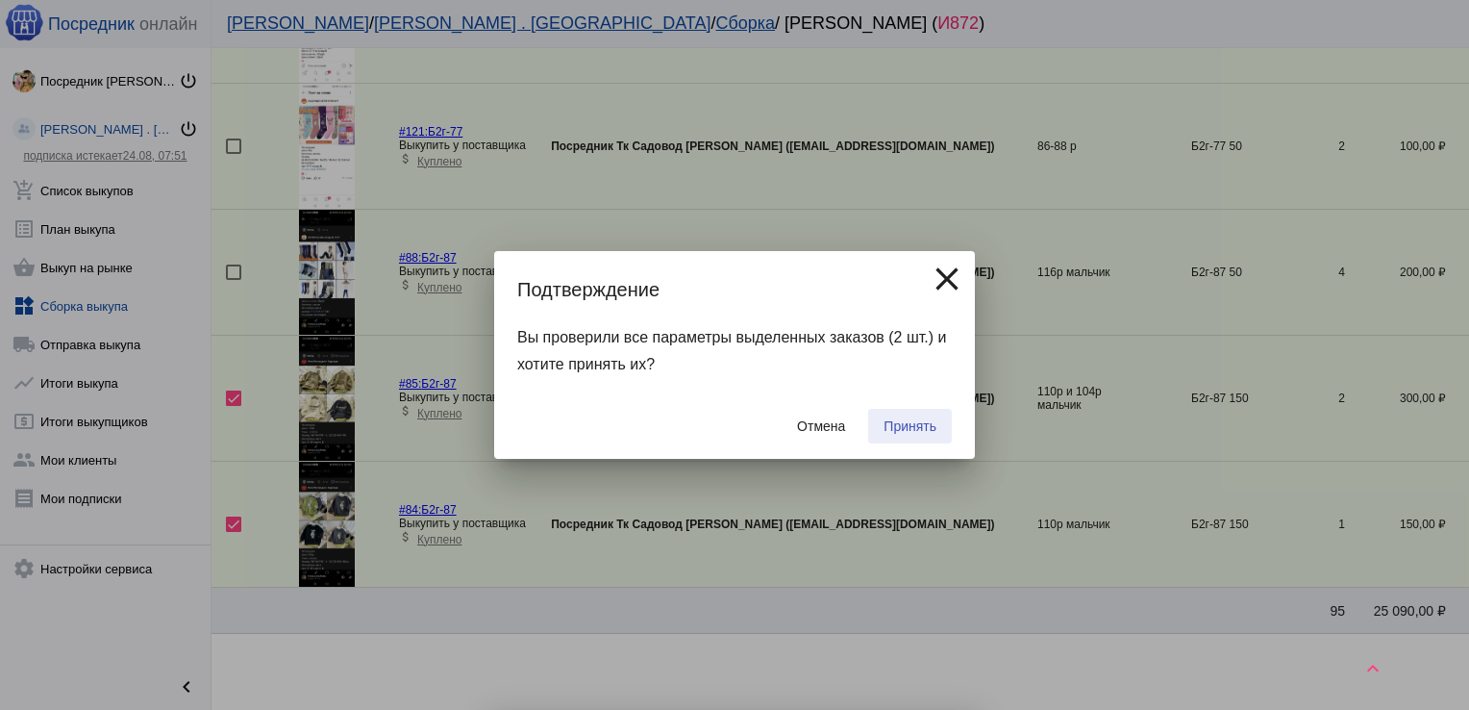
checkbox input "false"
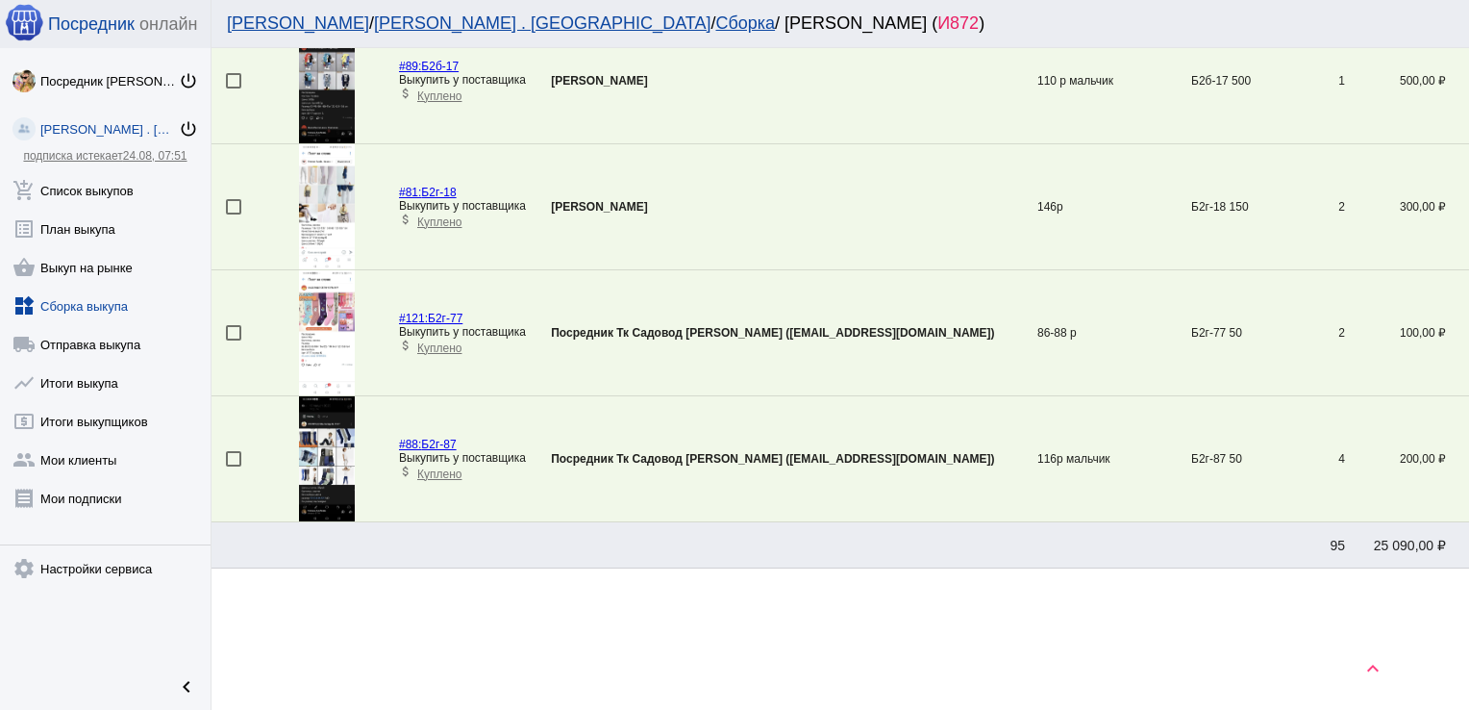
scroll to position [822, 0]
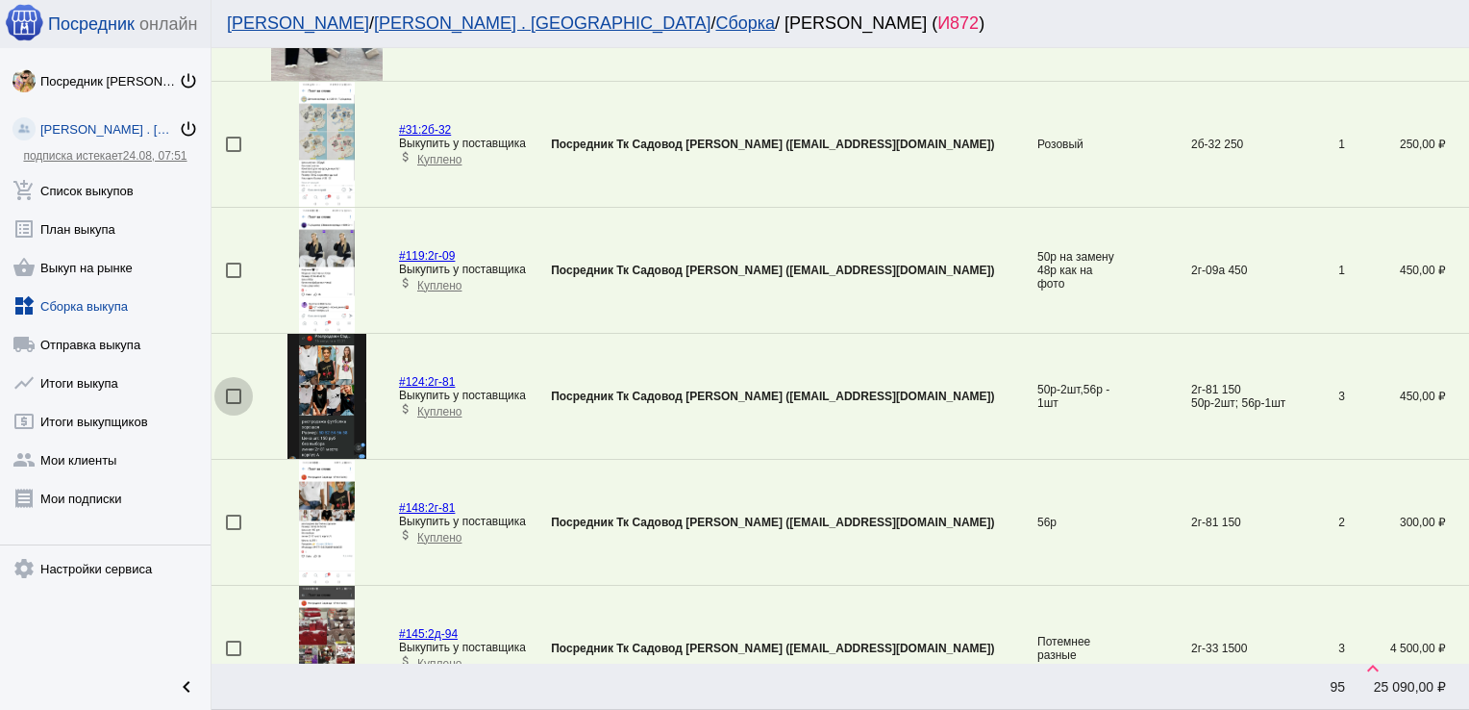
click at [228, 390] on div at bounding box center [233, 395] width 15 height 15
click at [233, 404] on input "checkbox" at bounding box center [233, 404] width 1 height 1
checkbox input "true"
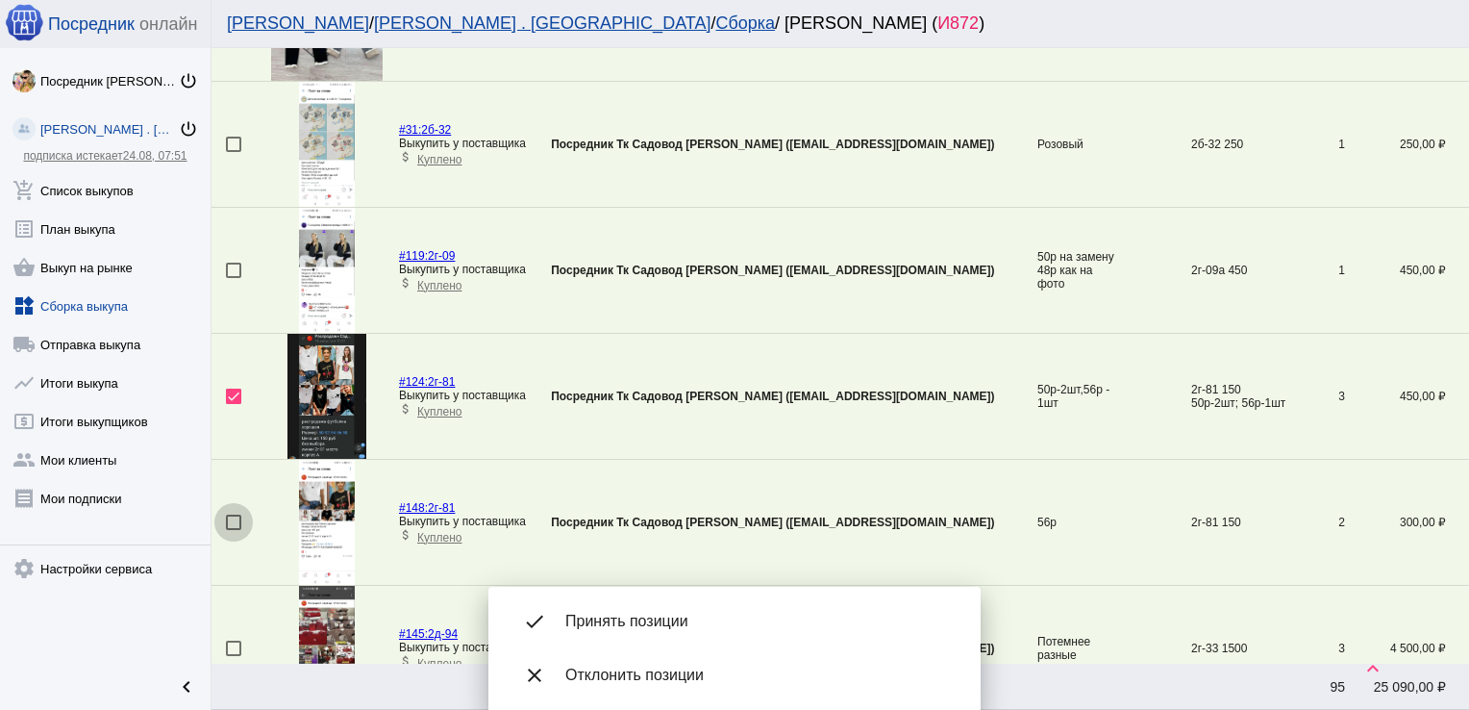
click at [231, 518] on div at bounding box center [233, 521] width 15 height 15
click at [233, 530] on input "checkbox" at bounding box center [233, 530] width 1 height 1
checkbox input "true"
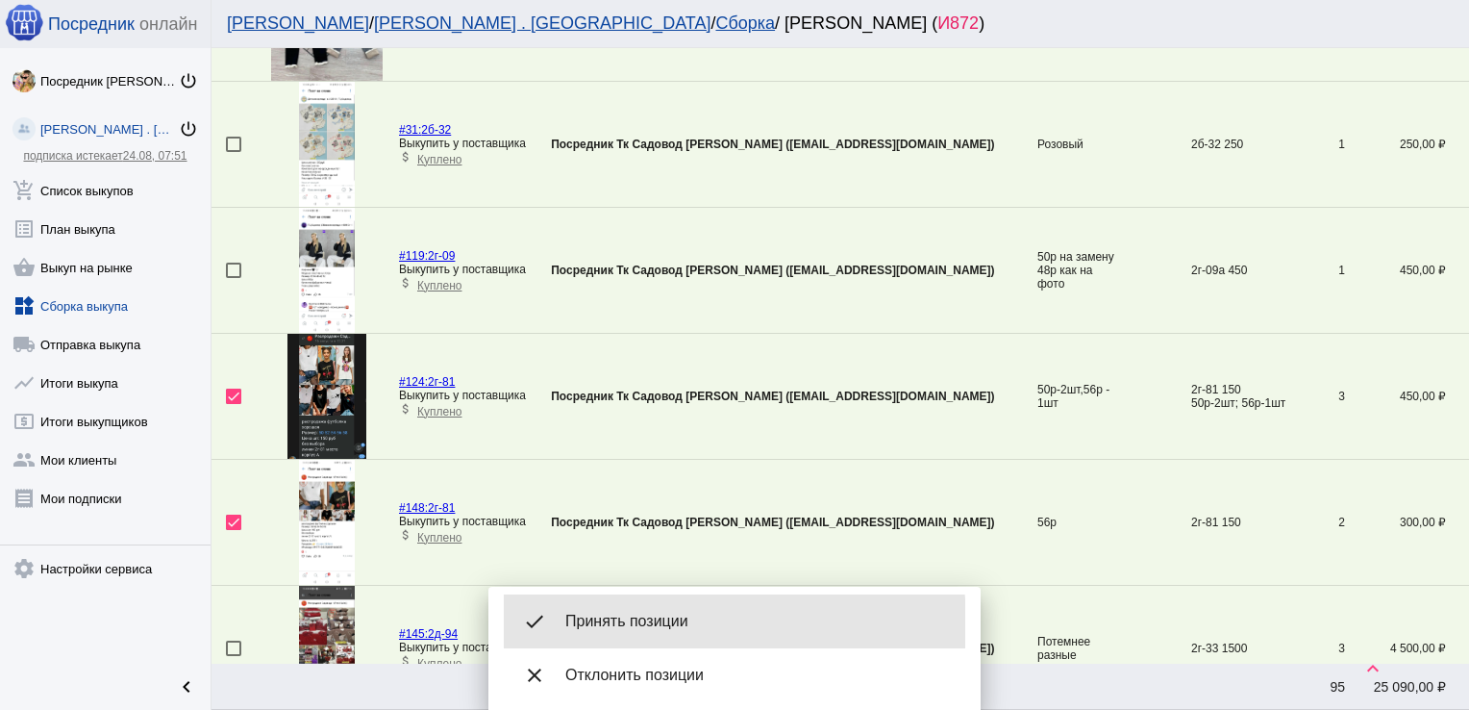
click at [646, 624] on span "Принять позиции" at bounding box center [757, 621] width 385 height 19
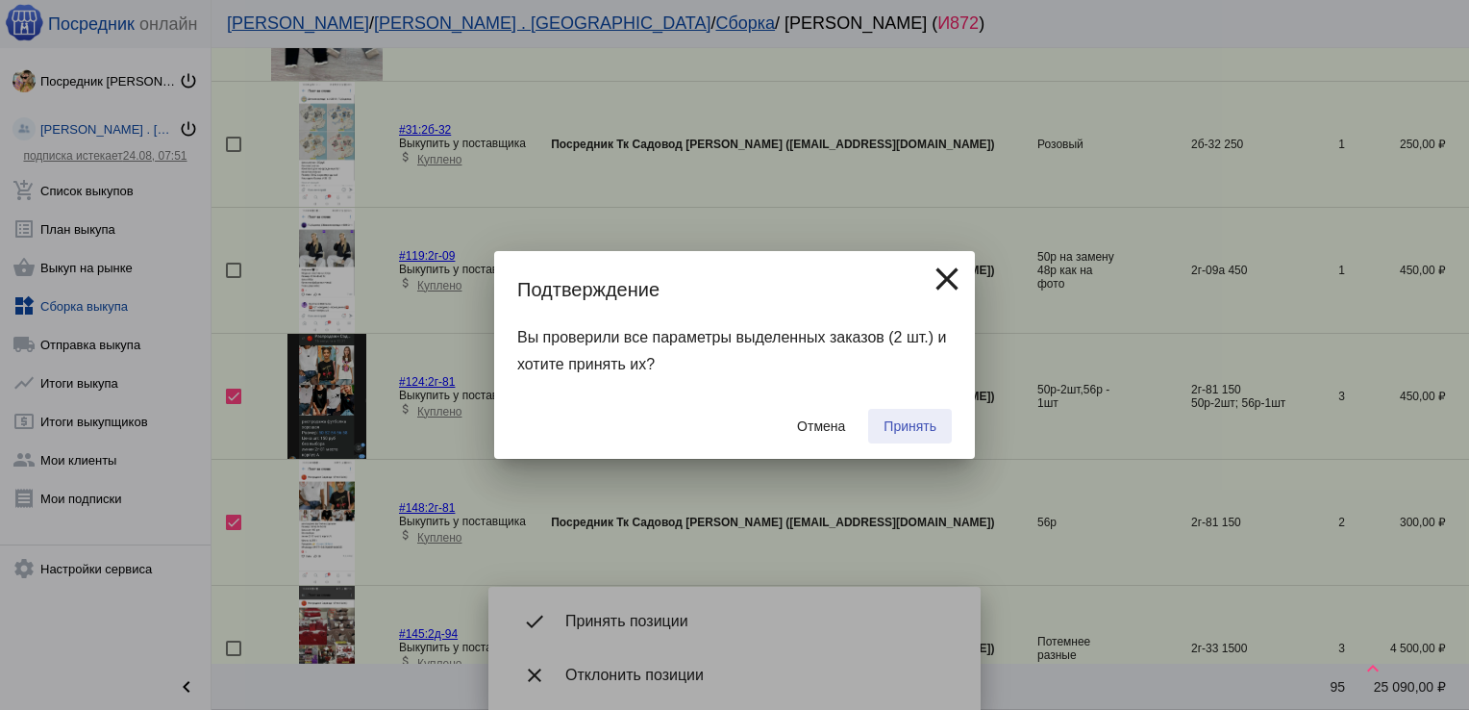
click at [925, 421] on span "Принять" at bounding box center [910, 425] width 53 height 15
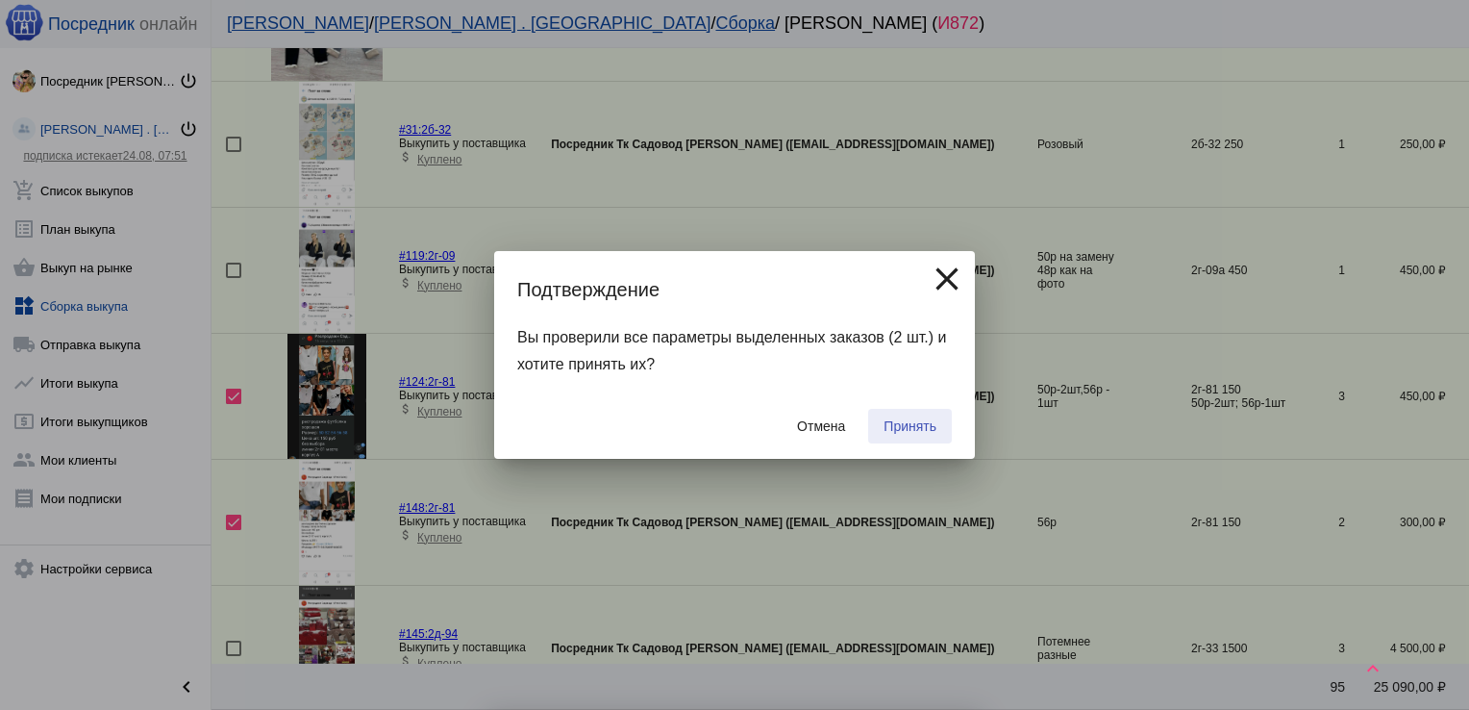
checkbox input "false"
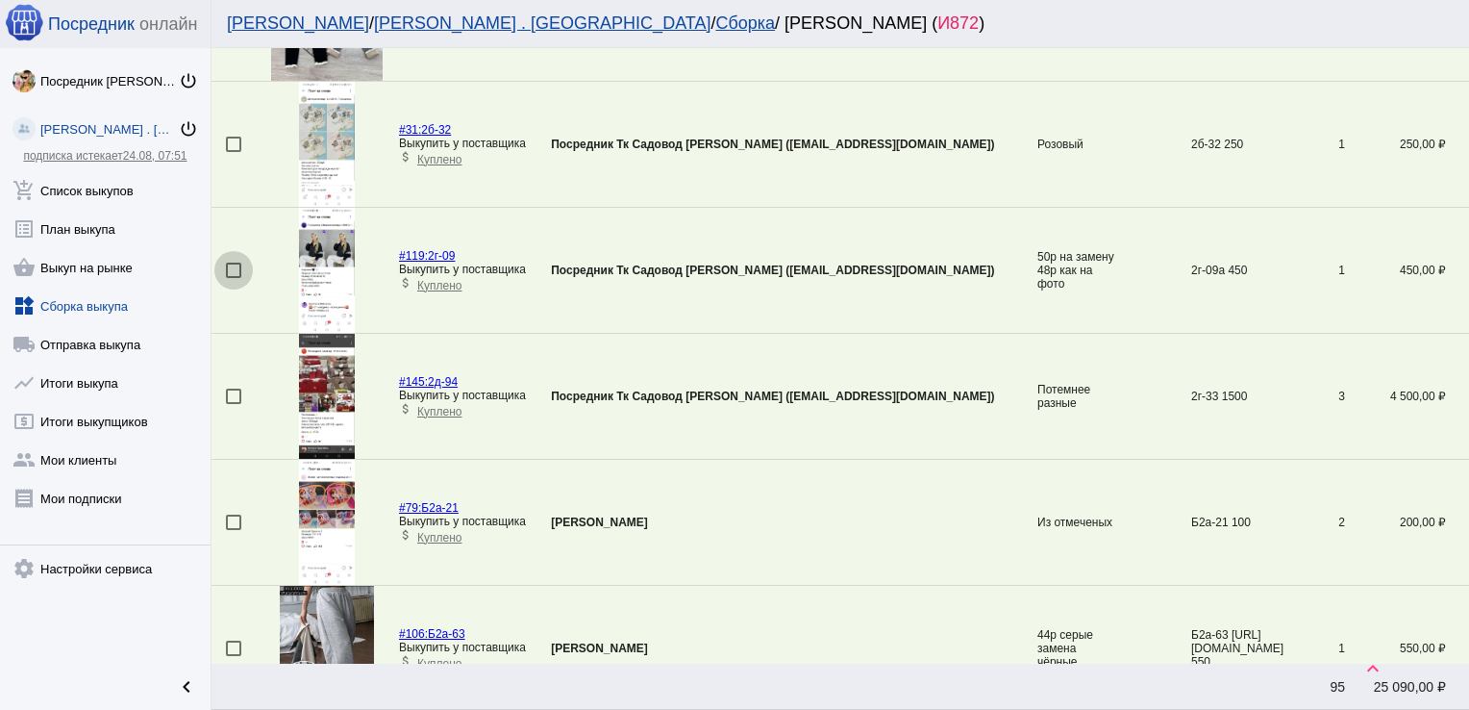
click at [233, 269] on div at bounding box center [233, 270] width 15 height 15
click at [233, 278] on input "checkbox" at bounding box center [233, 278] width 1 height 1
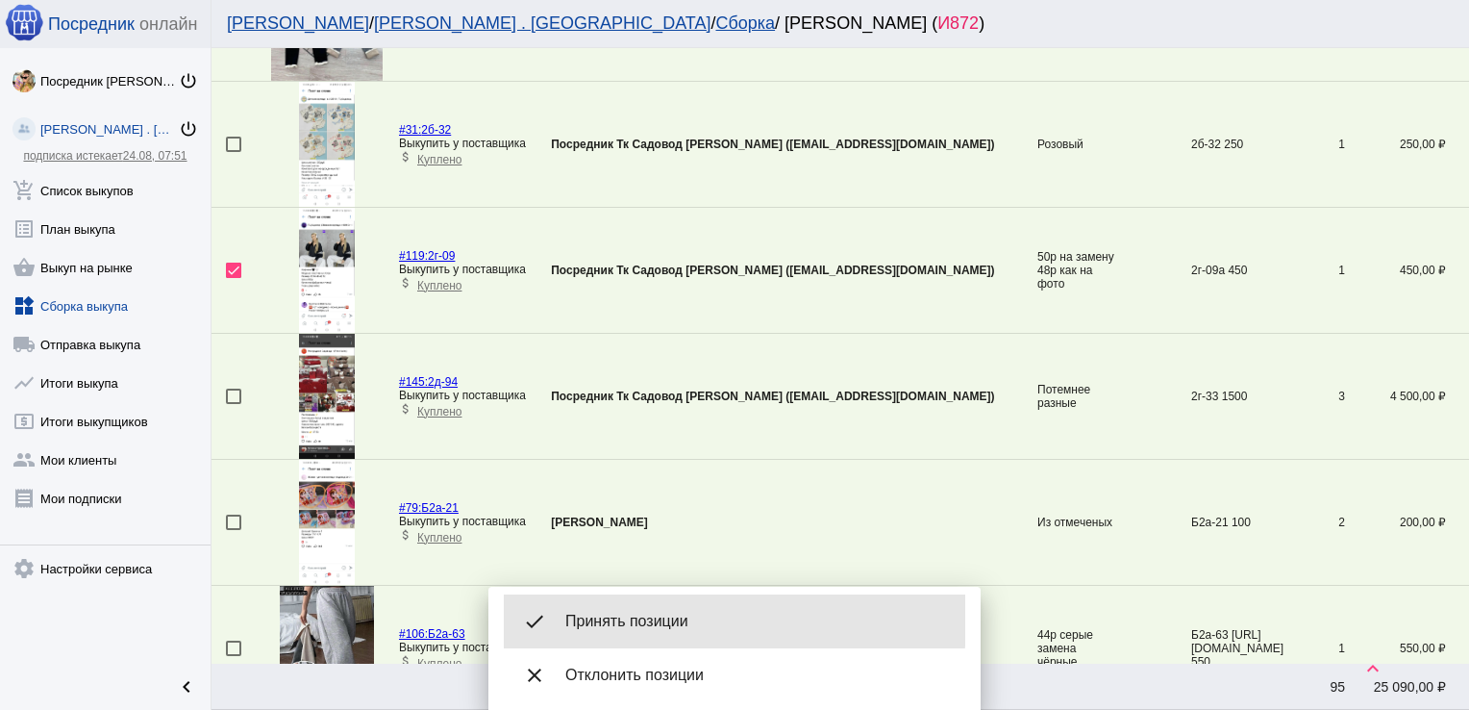
click at [613, 619] on span "Принять позиции" at bounding box center [757, 621] width 385 height 19
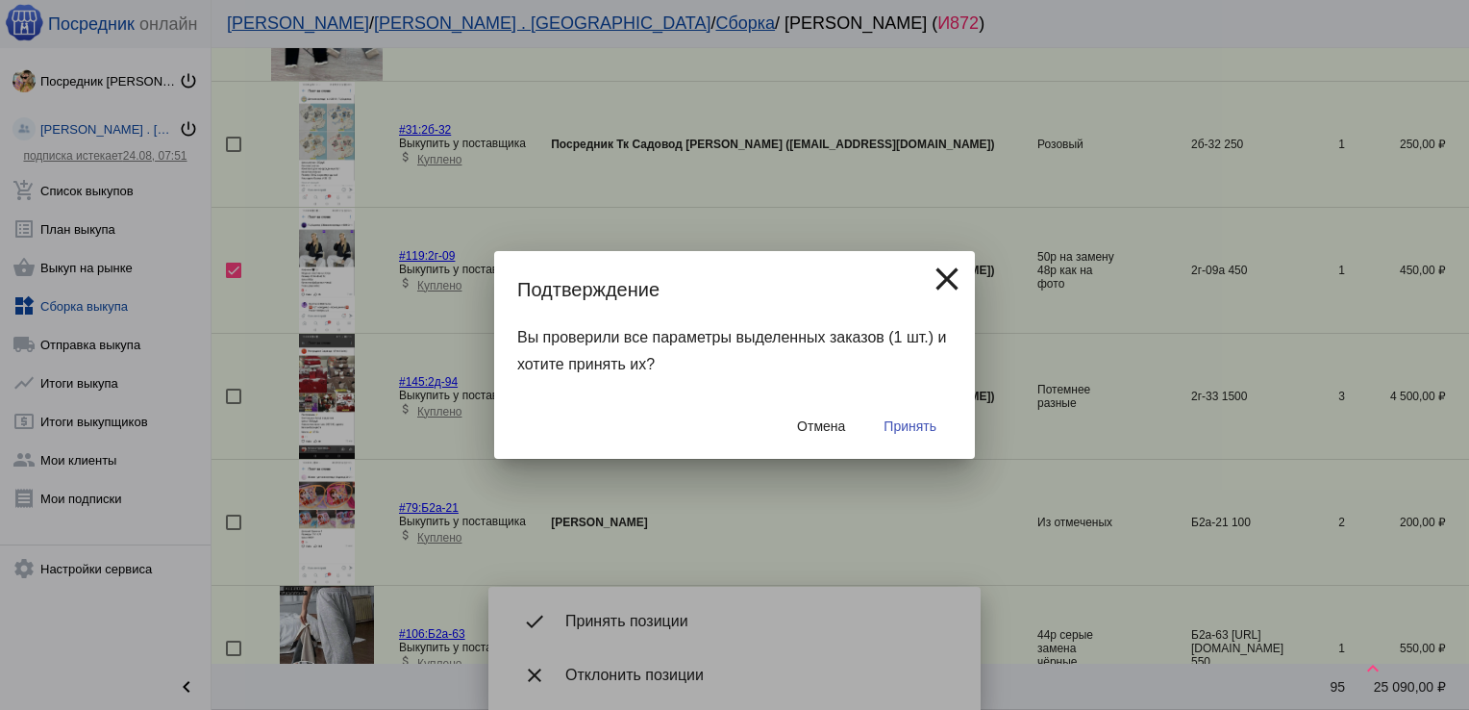
click at [898, 426] on span "Принять" at bounding box center [910, 425] width 53 height 15
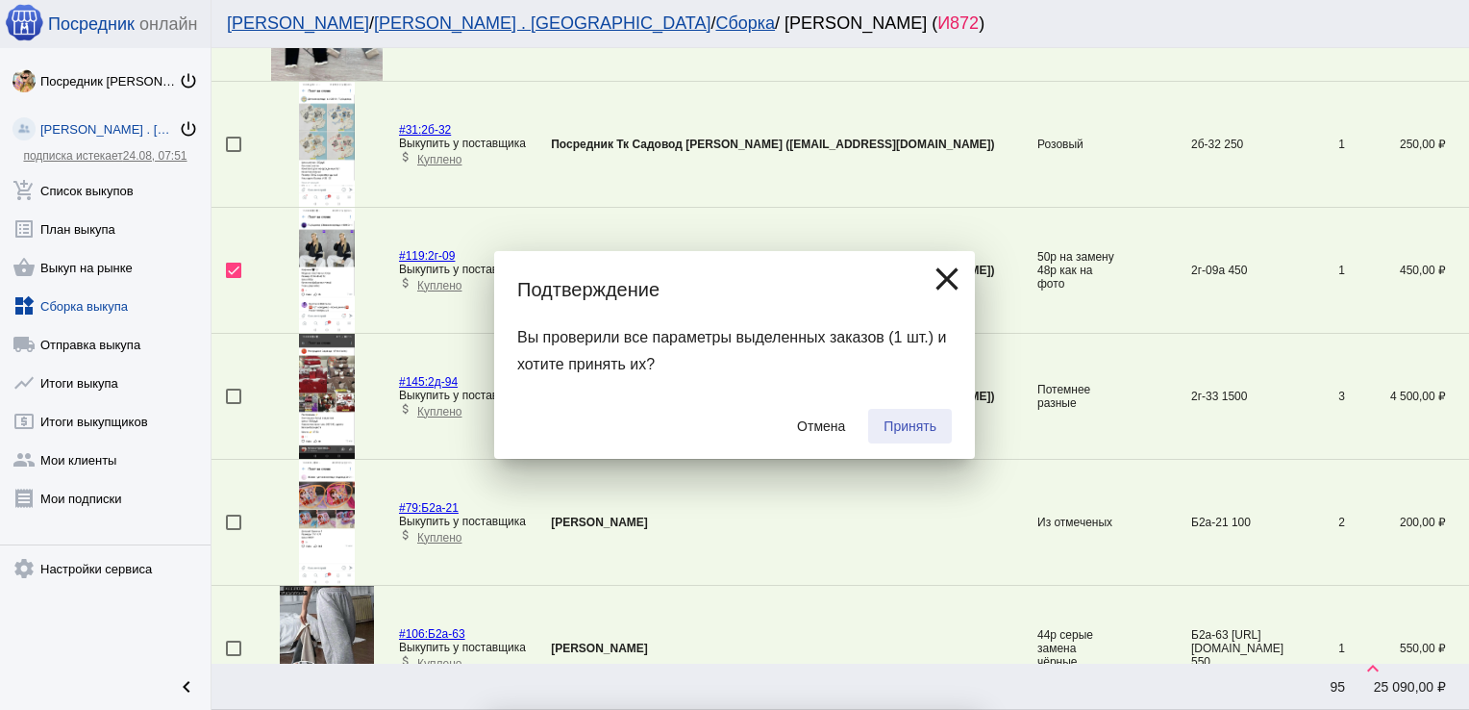
checkbox input "false"
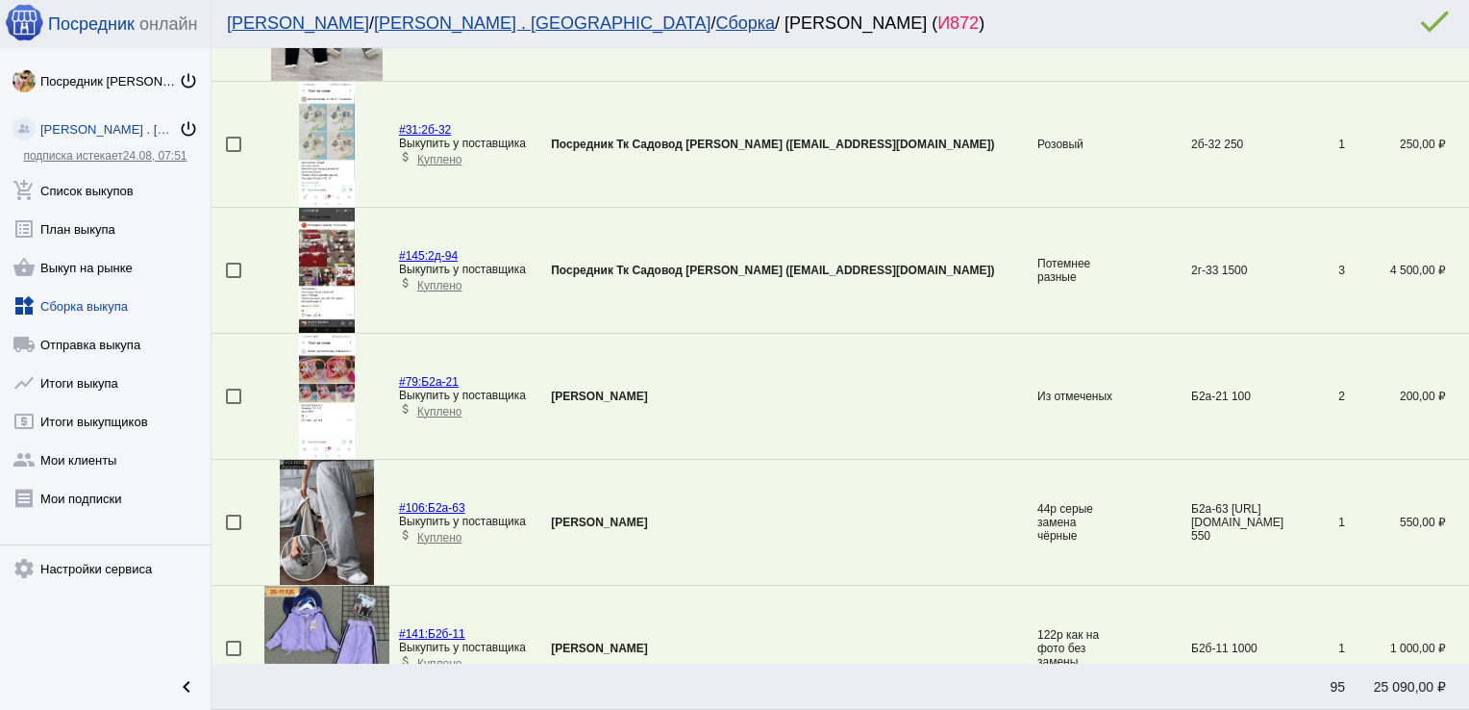
scroll to position [0, 0]
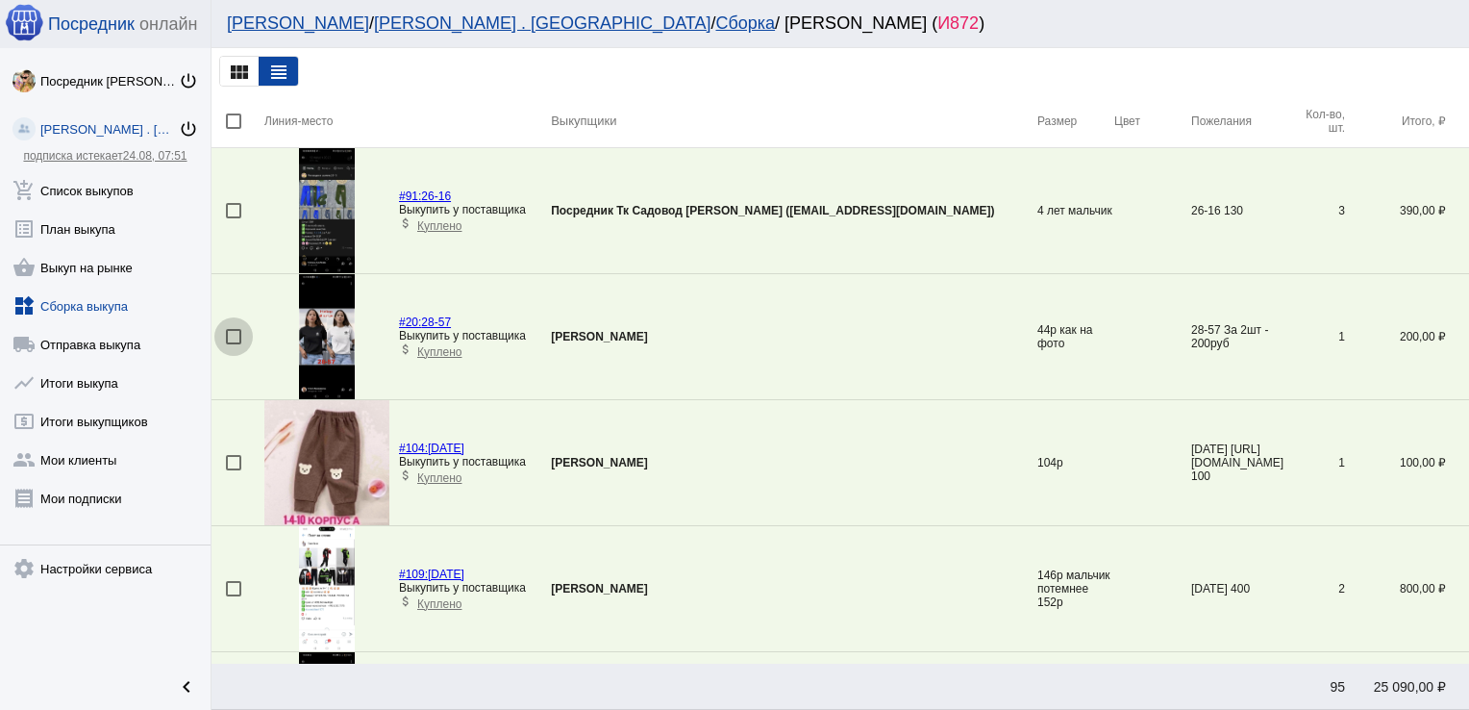
click at [234, 339] on div at bounding box center [233, 336] width 15 height 15
click at [234, 344] on input "checkbox" at bounding box center [233, 344] width 1 height 1
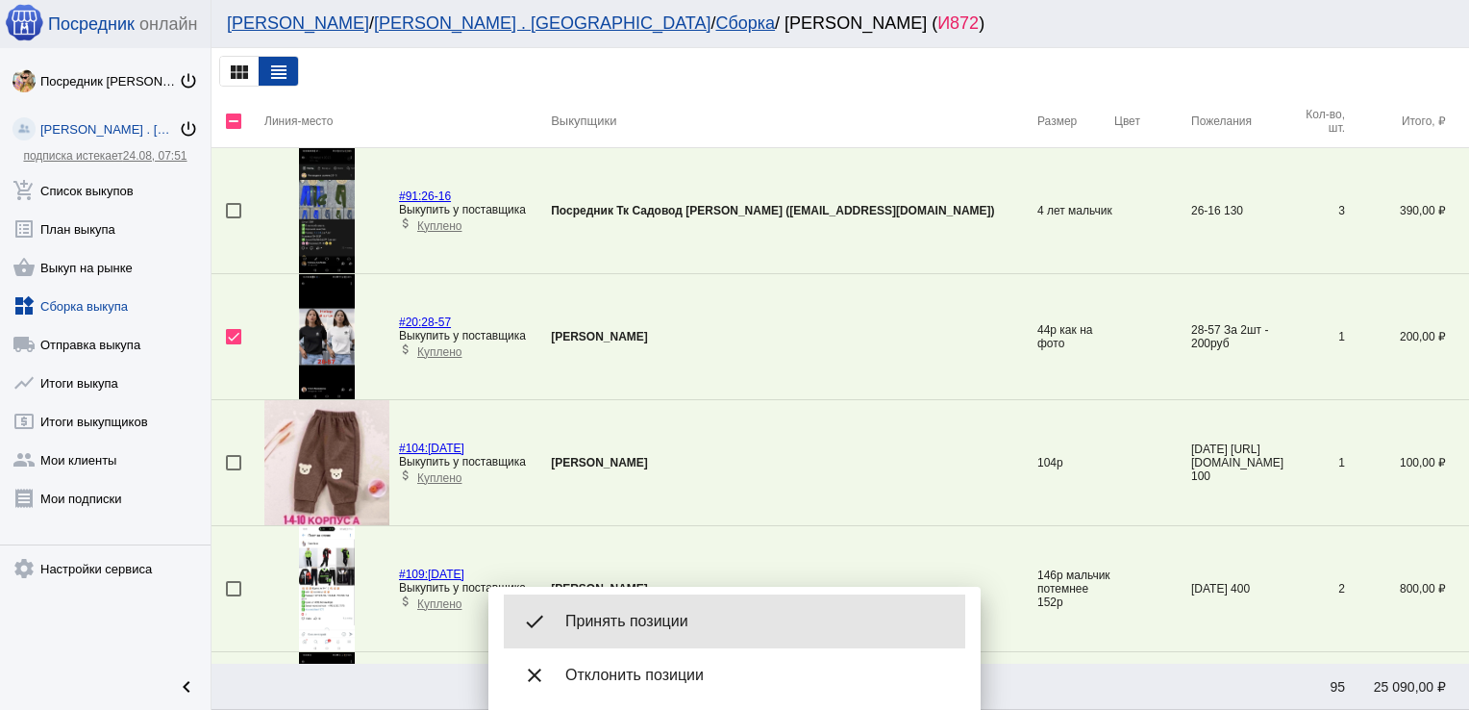
click at [629, 612] on span "Принять позиции" at bounding box center [757, 621] width 385 height 19
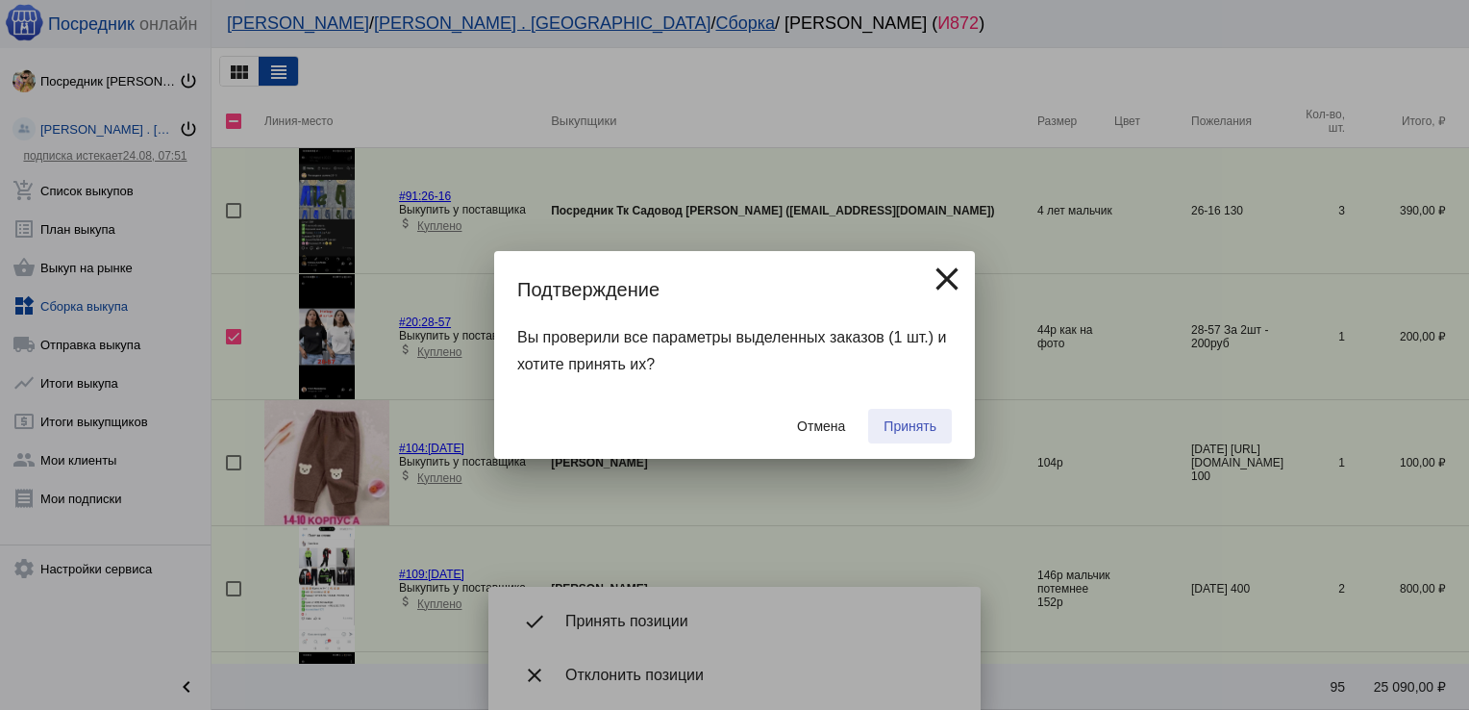
click at [916, 424] on span "Принять" at bounding box center [910, 425] width 53 height 15
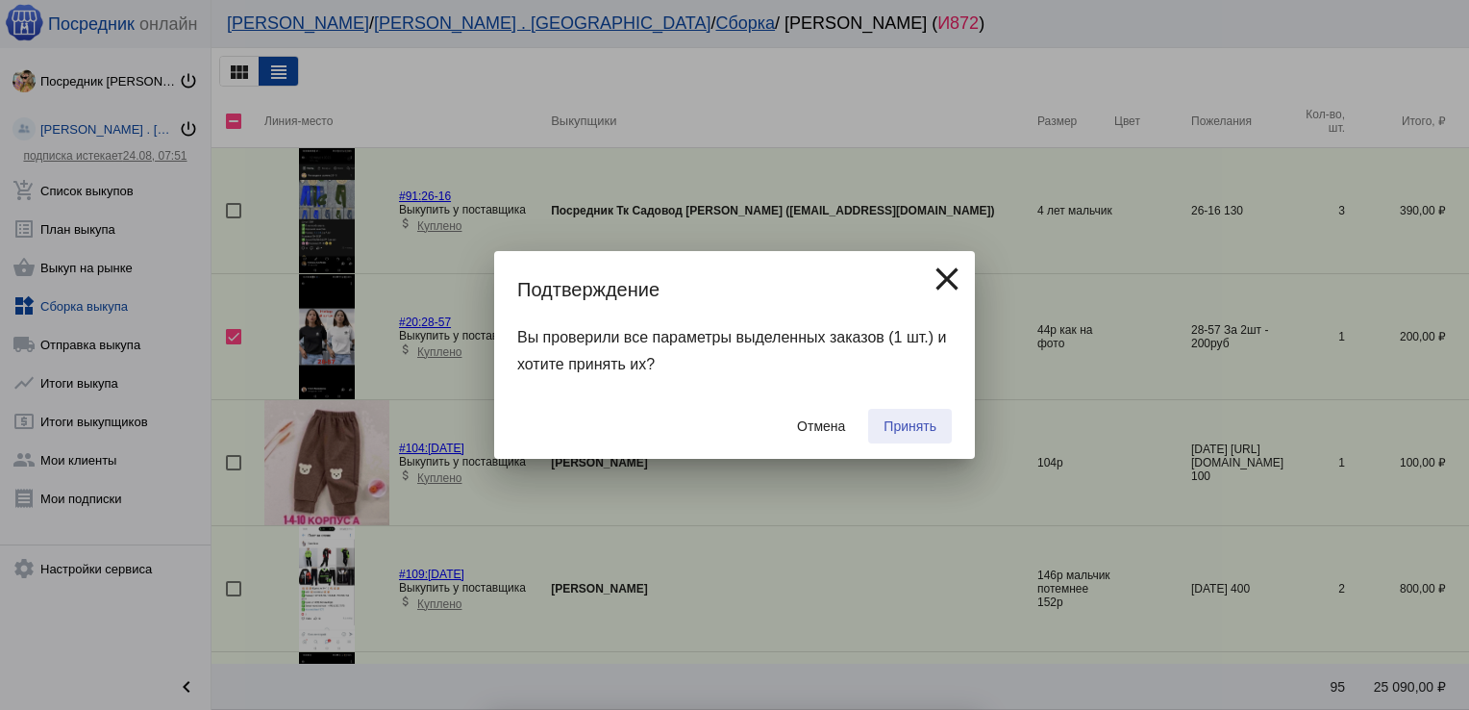
checkbox input "false"
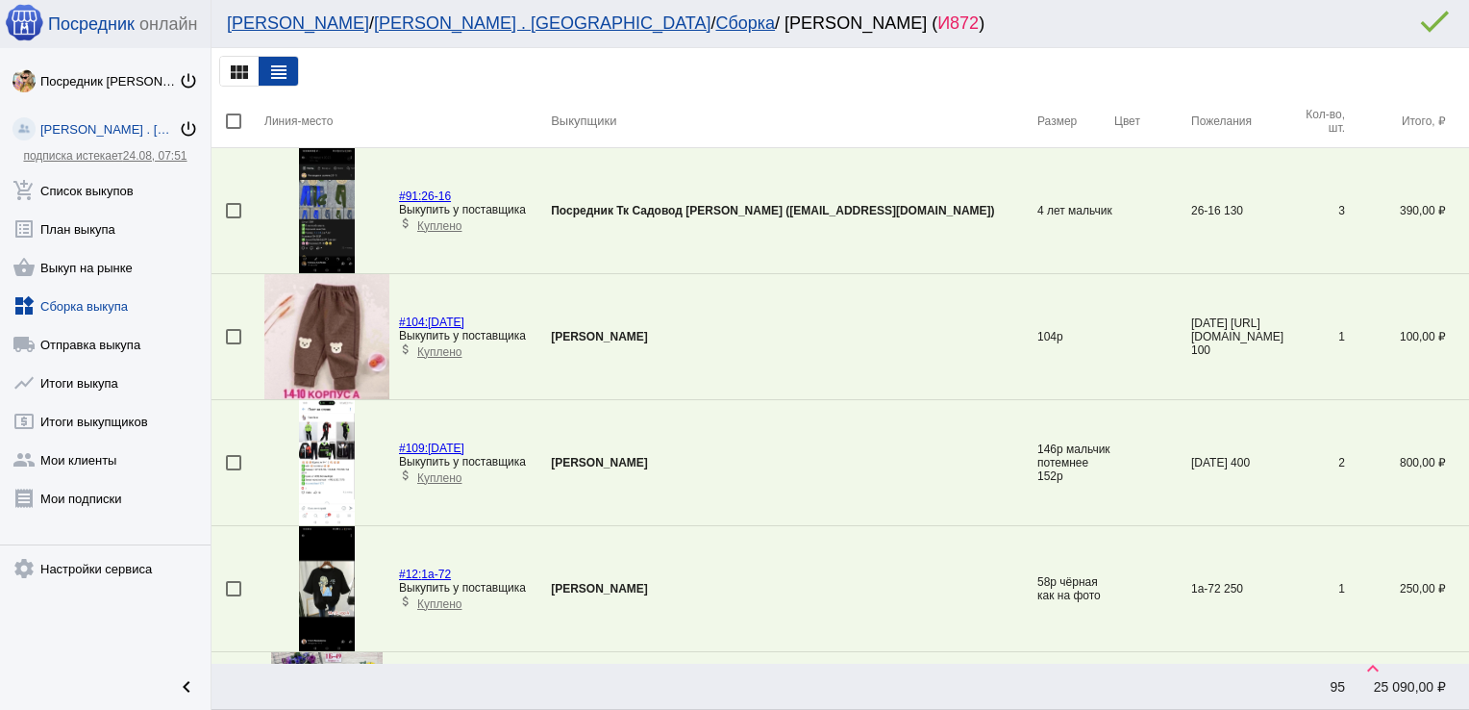
scroll to position [696, 0]
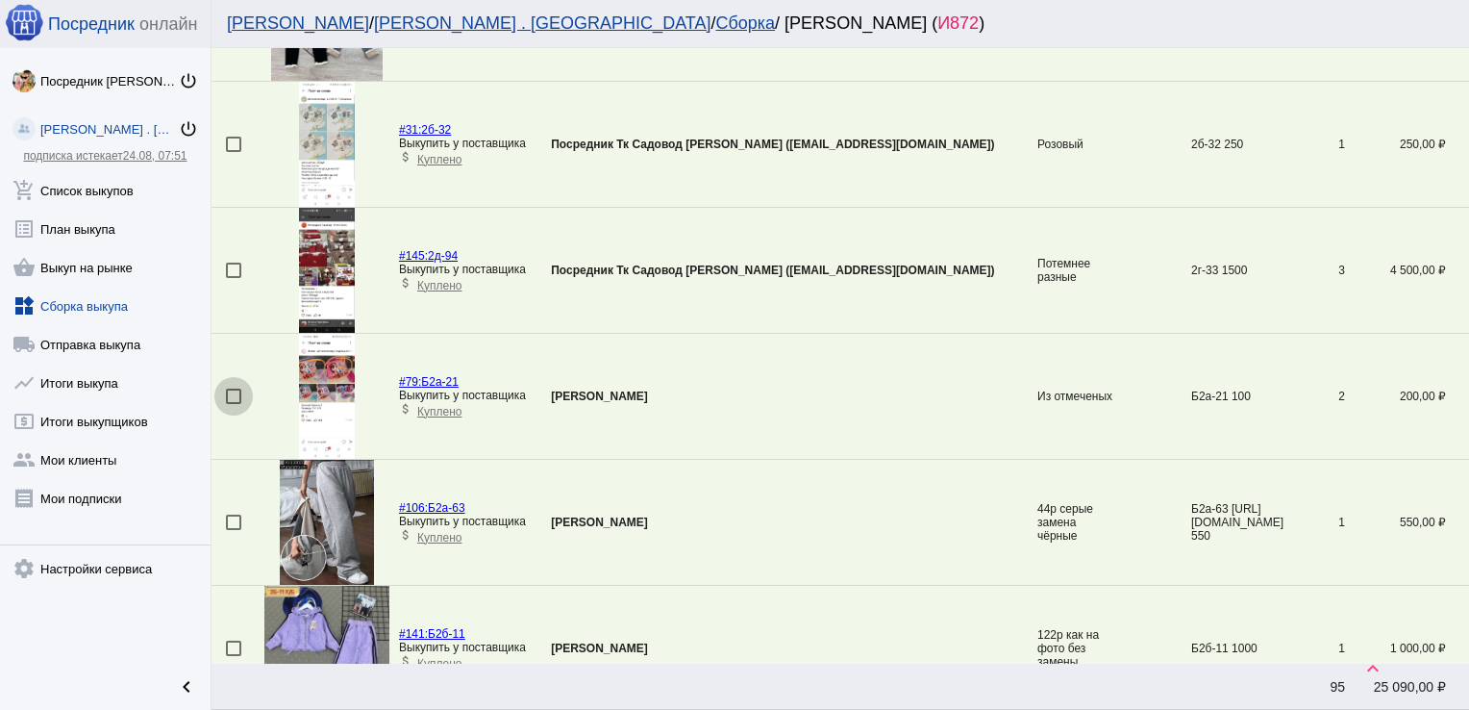
click at [231, 398] on div at bounding box center [233, 395] width 15 height 15
click at [233, 404] on input "checkbox" at bounding box center [233, 404] width 1 height 1
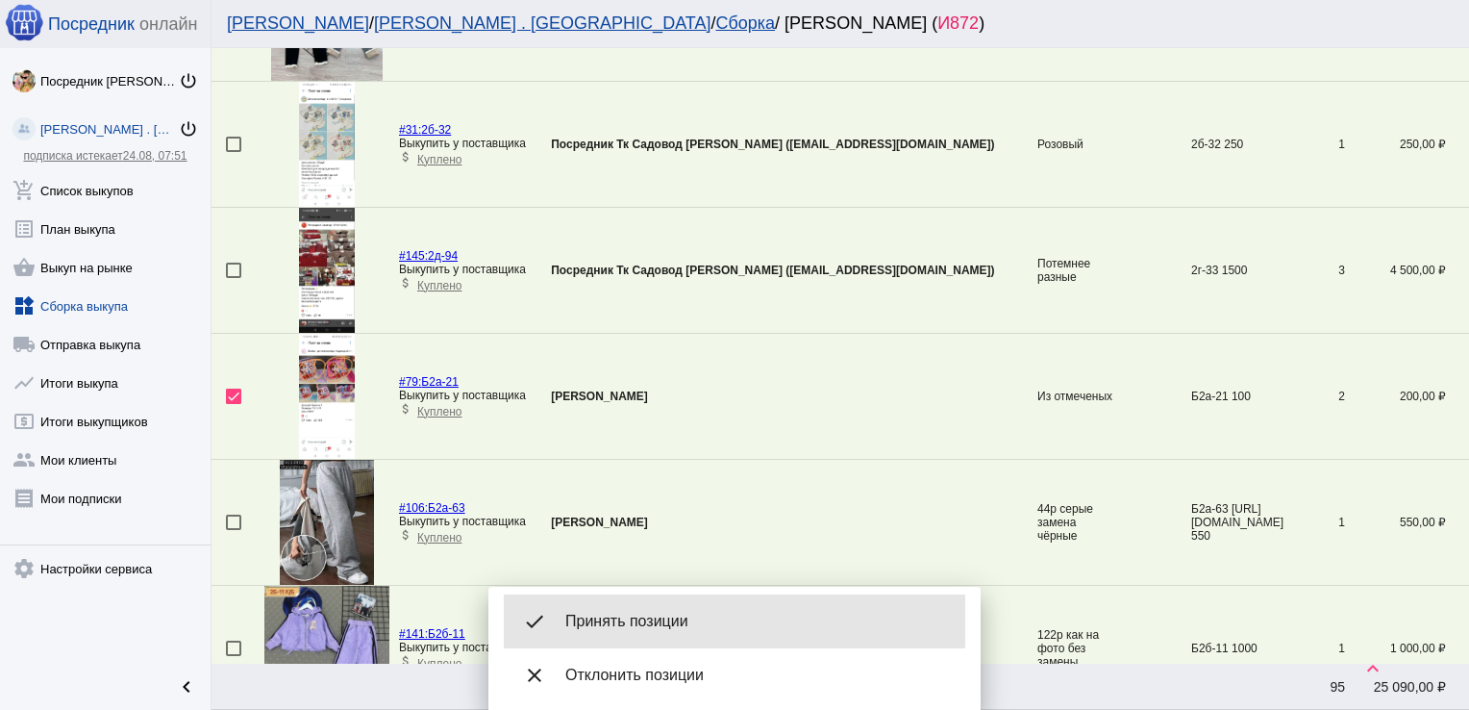
click at [617, 618] on span "Принять позиции" at bounding box center [757, 621] width 385 height 19
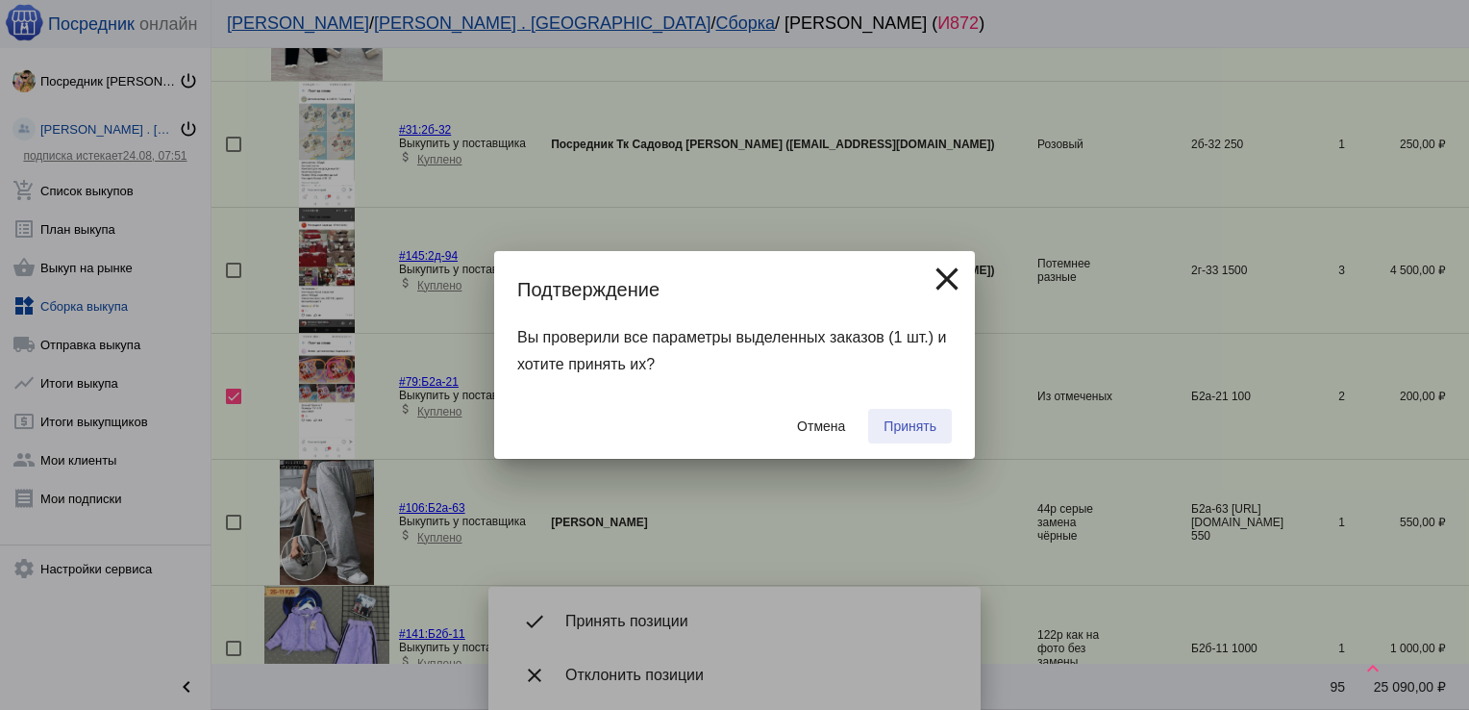
click at [907, 417] on button "Принять" at bounding box center [910, 426] width 84 height 35
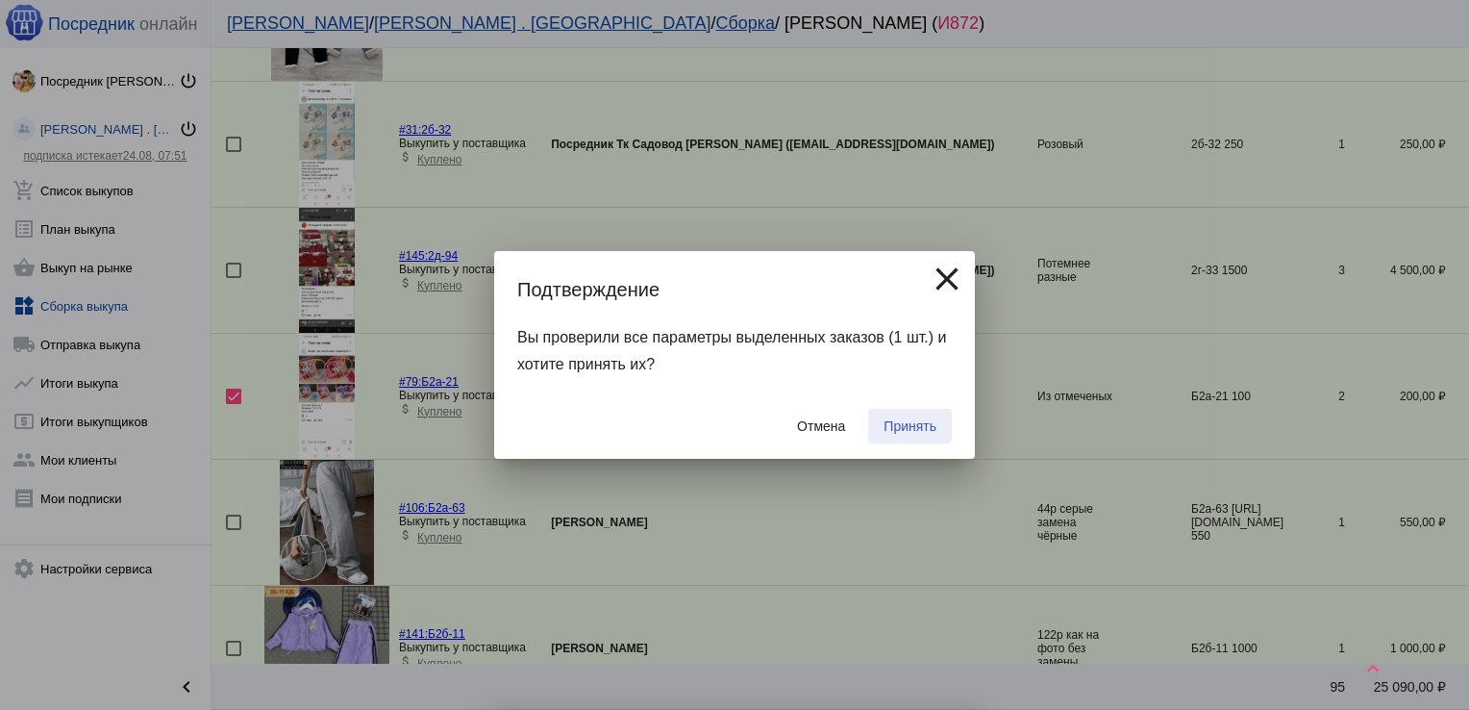
checkbox input "false"
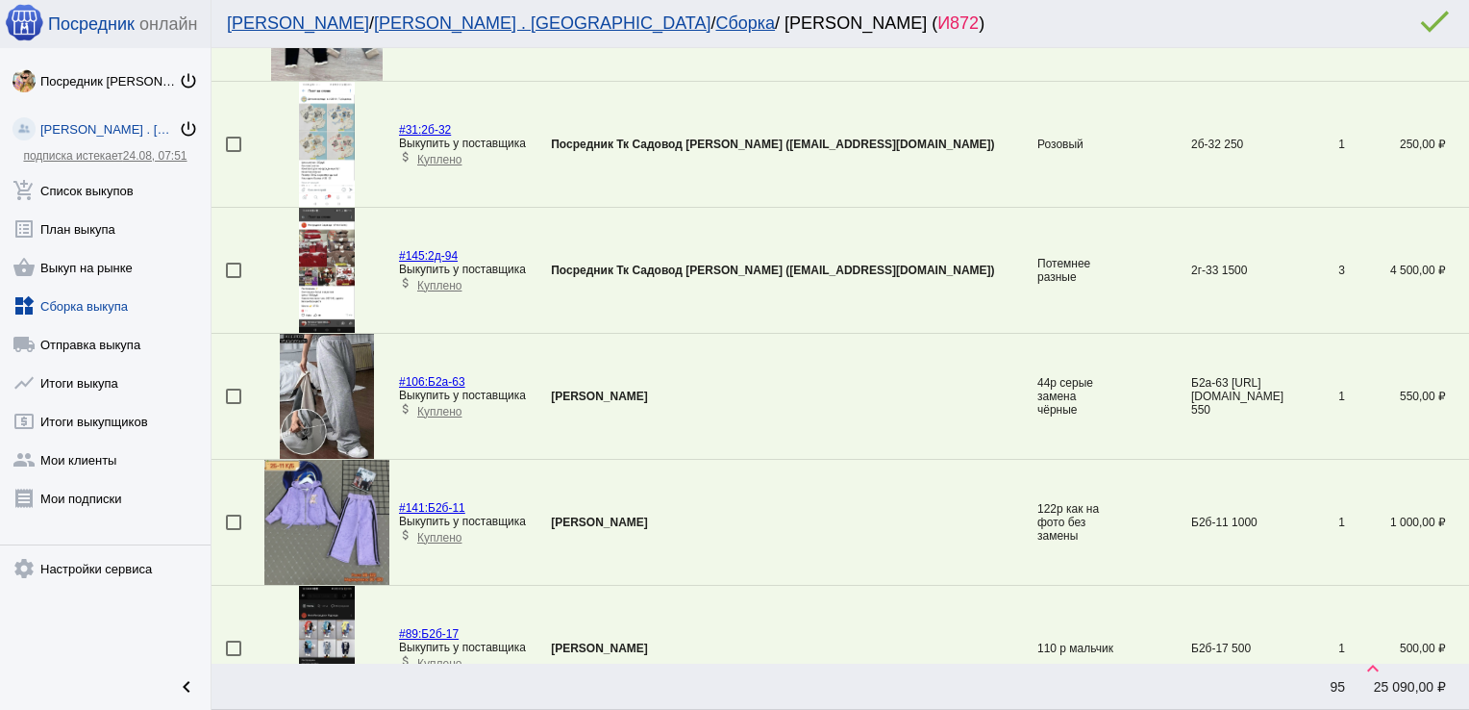
scroll to position [1073, 0]
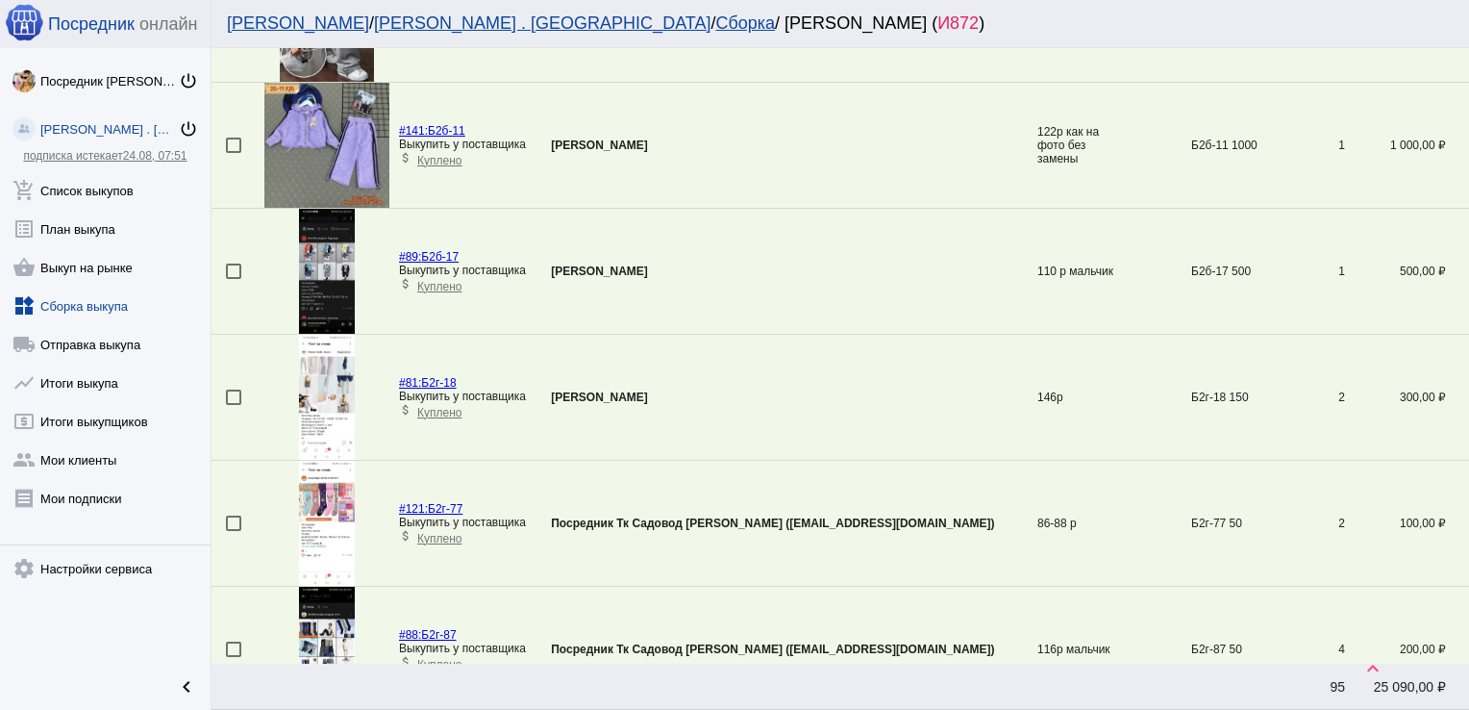
click at [231, 398] on div at bounding box center [233, 396] width 15 height 15
click at [233, 405] on input "checkbox" at bounding box center [233, 405] width 1 height 1
checkbox input "true"
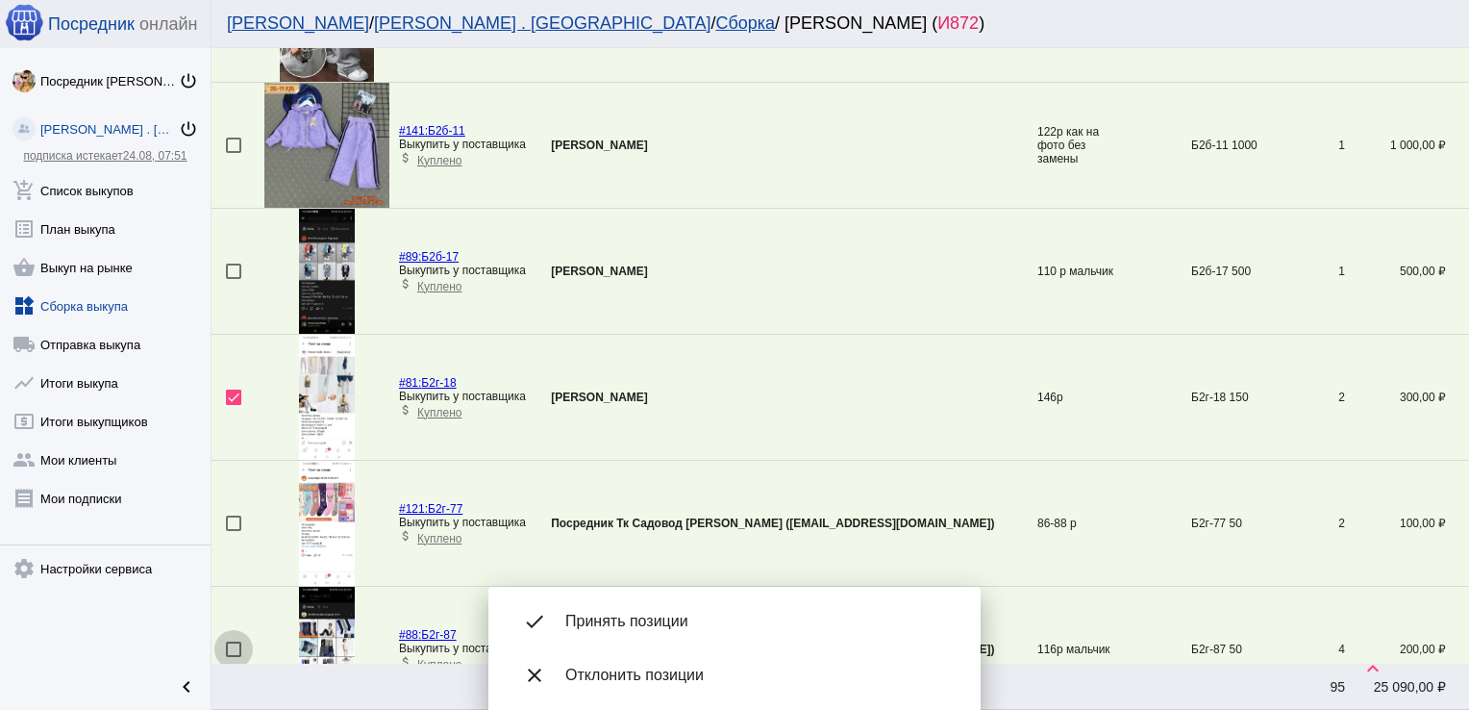
click at [234, 645] on div at bounding box center [233, 648] width 15 height 15
click at [234, 657] on input "checkbox" at bounding box center [233, 657] width 1 height 1
checkbox input "true"
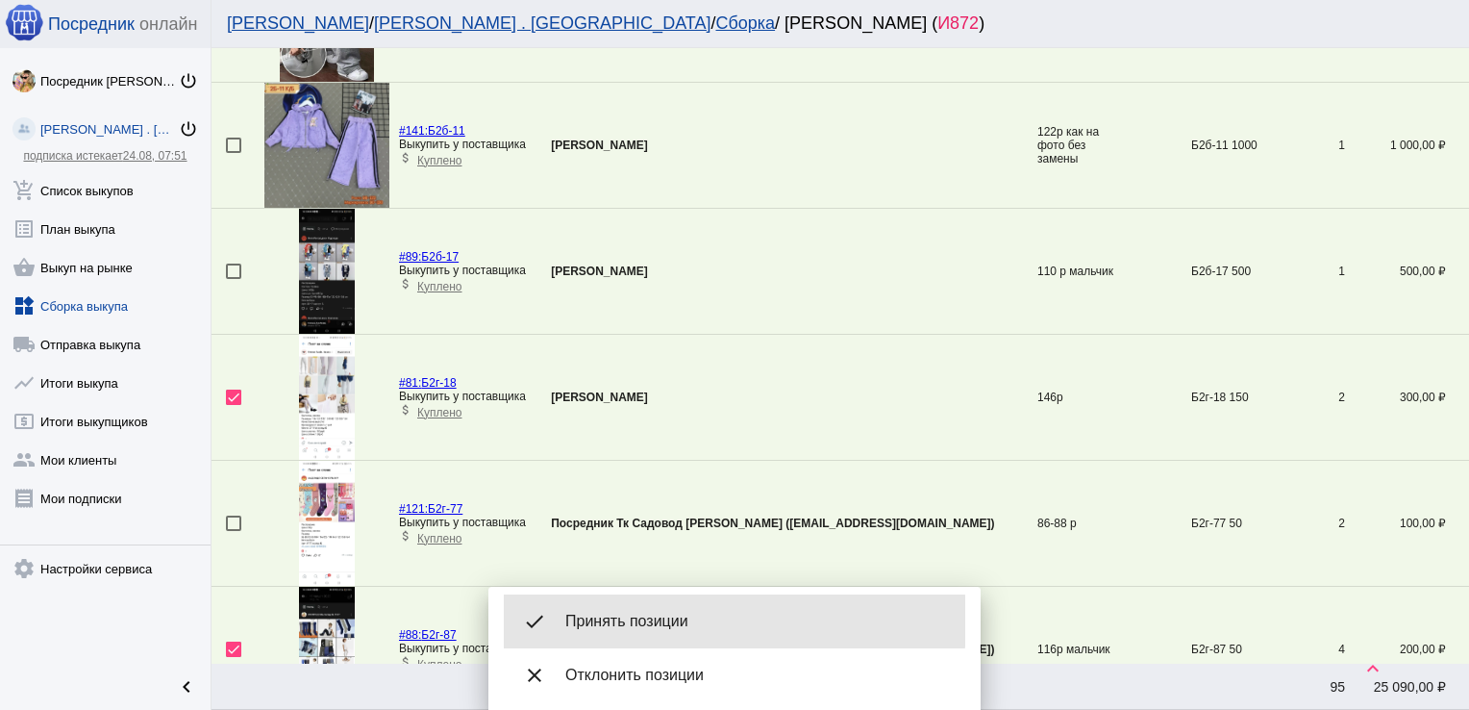
click at [648, 621] on span "Принять позиции" at bounding box center [757, 621] width 385 height 19
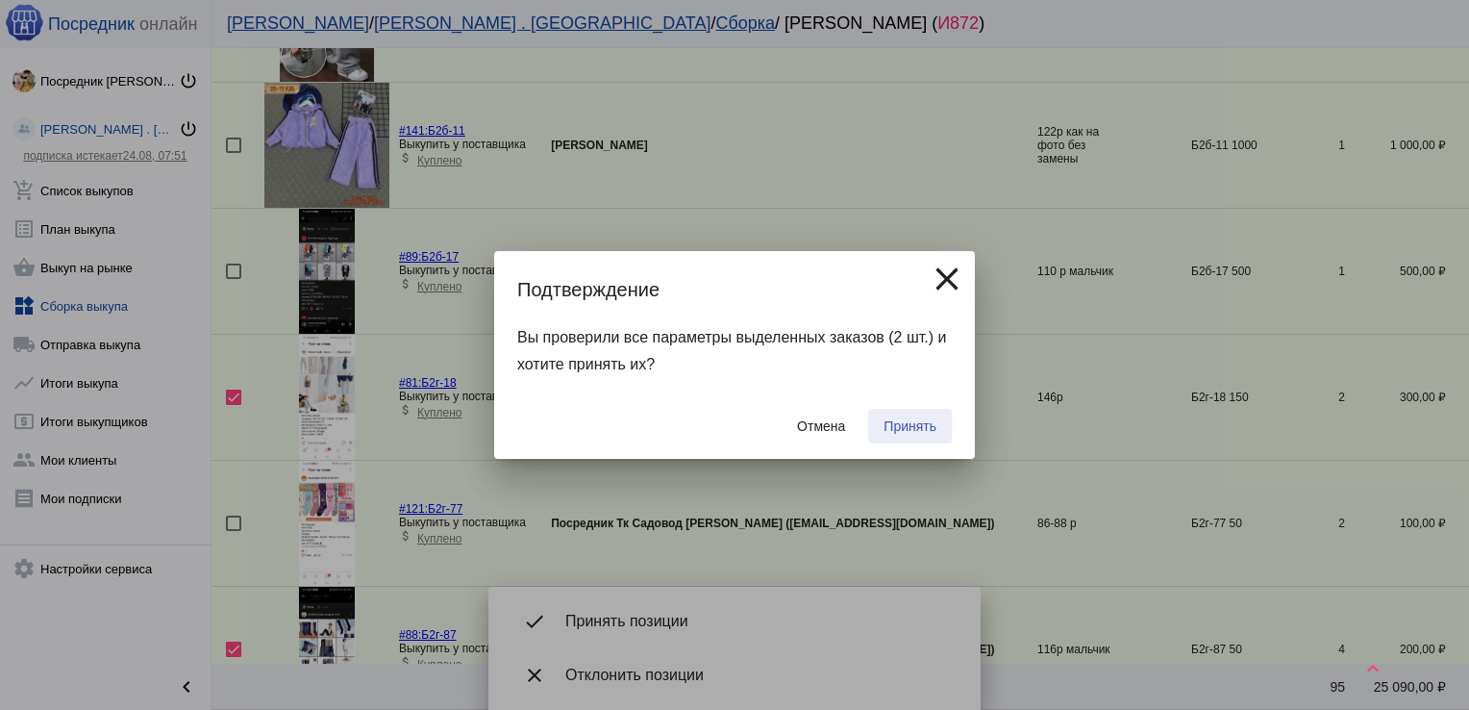
click at [913, 421] on span "Принять" at bounding box center [910, 425] width 53 height 15
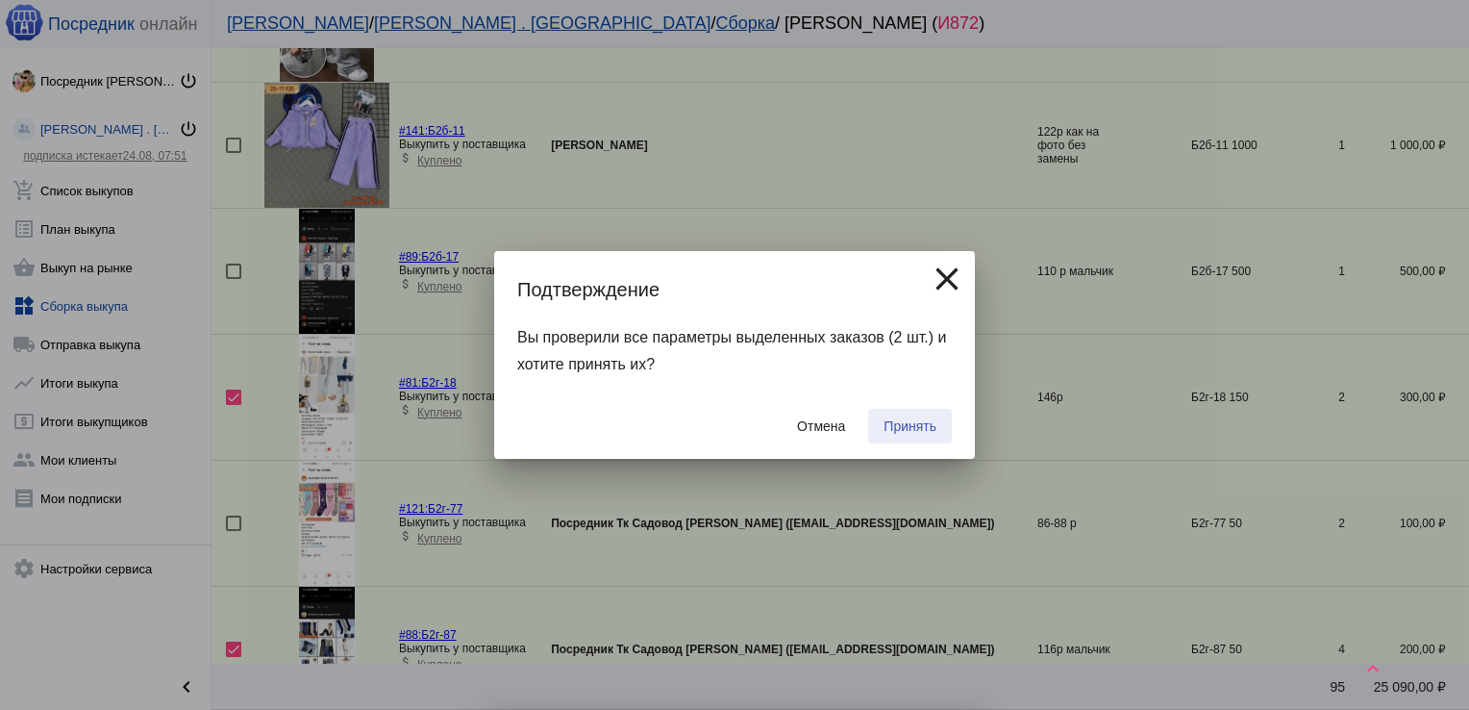
checkbox input "false"
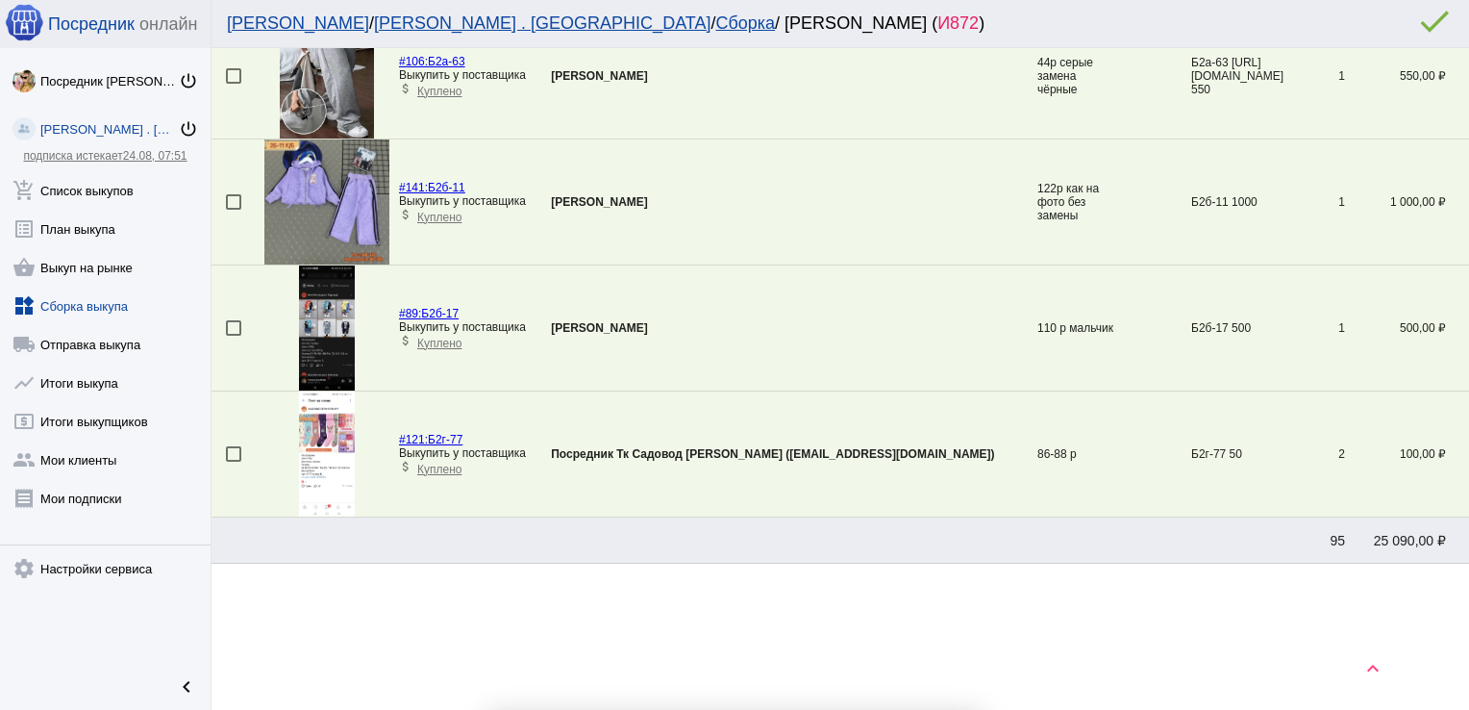
scroll to position [1013, 0]
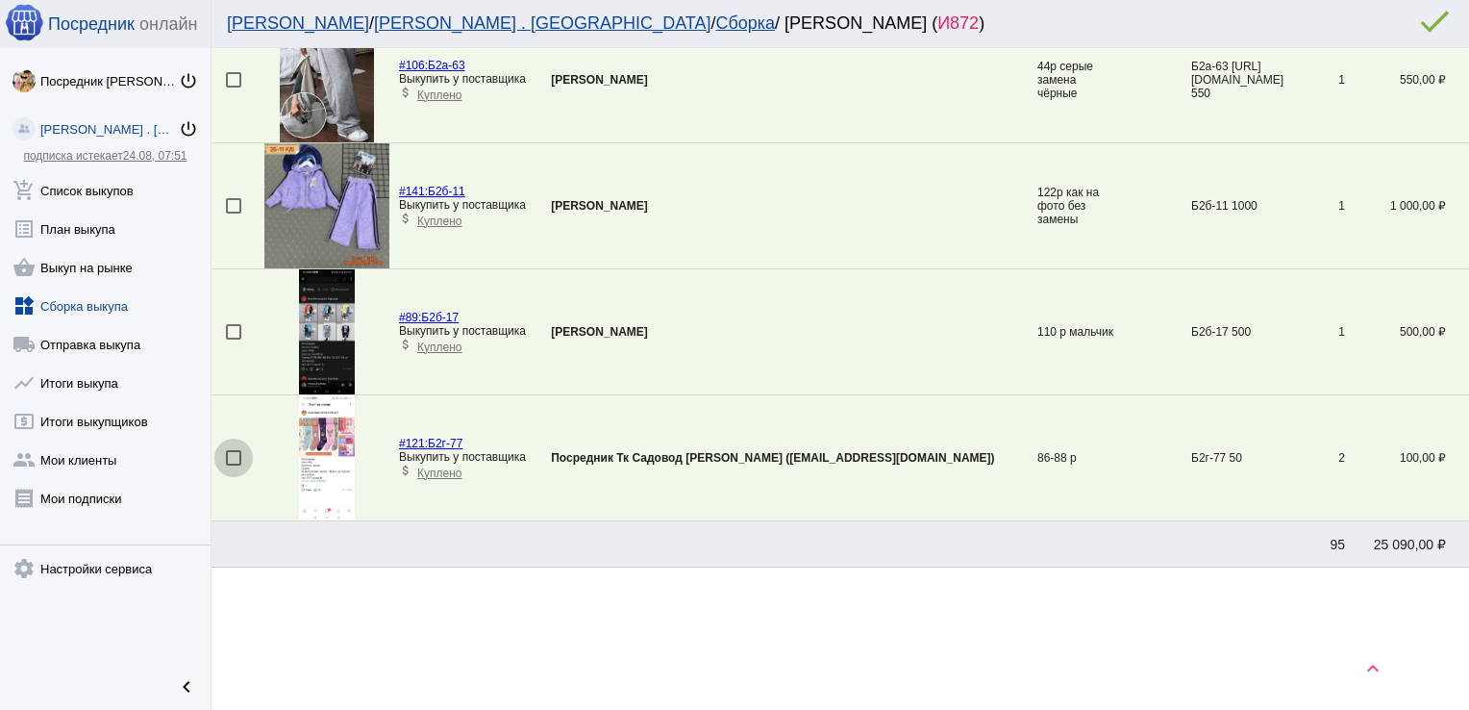
click at [235, 454] on div at bounding box center [233, 457] width 15 height 15
click at [234, 465] on input "checkbox" at bounding box center [233, 465] width 1 height 1
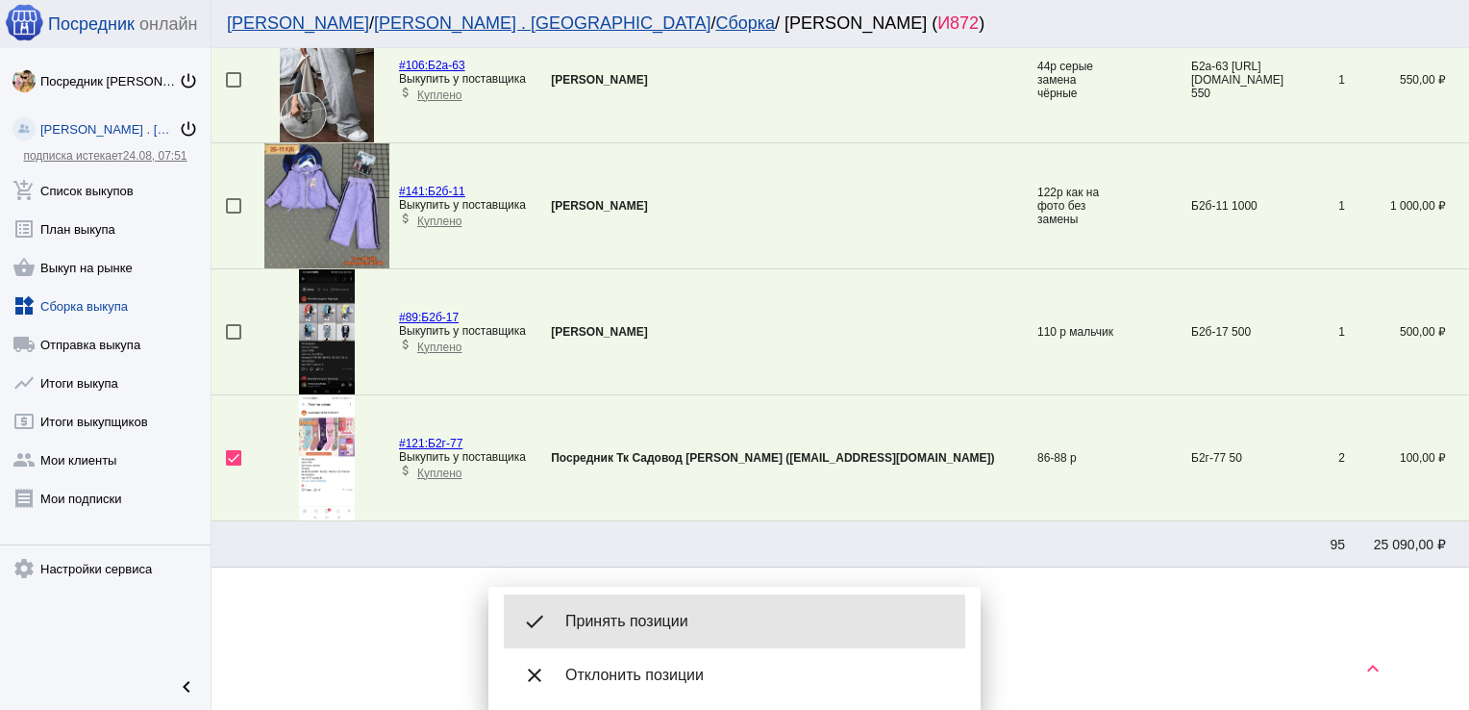
click at [682, 623] on span "Принять позиции" at bounding box center [757, 621] width 385 height 19
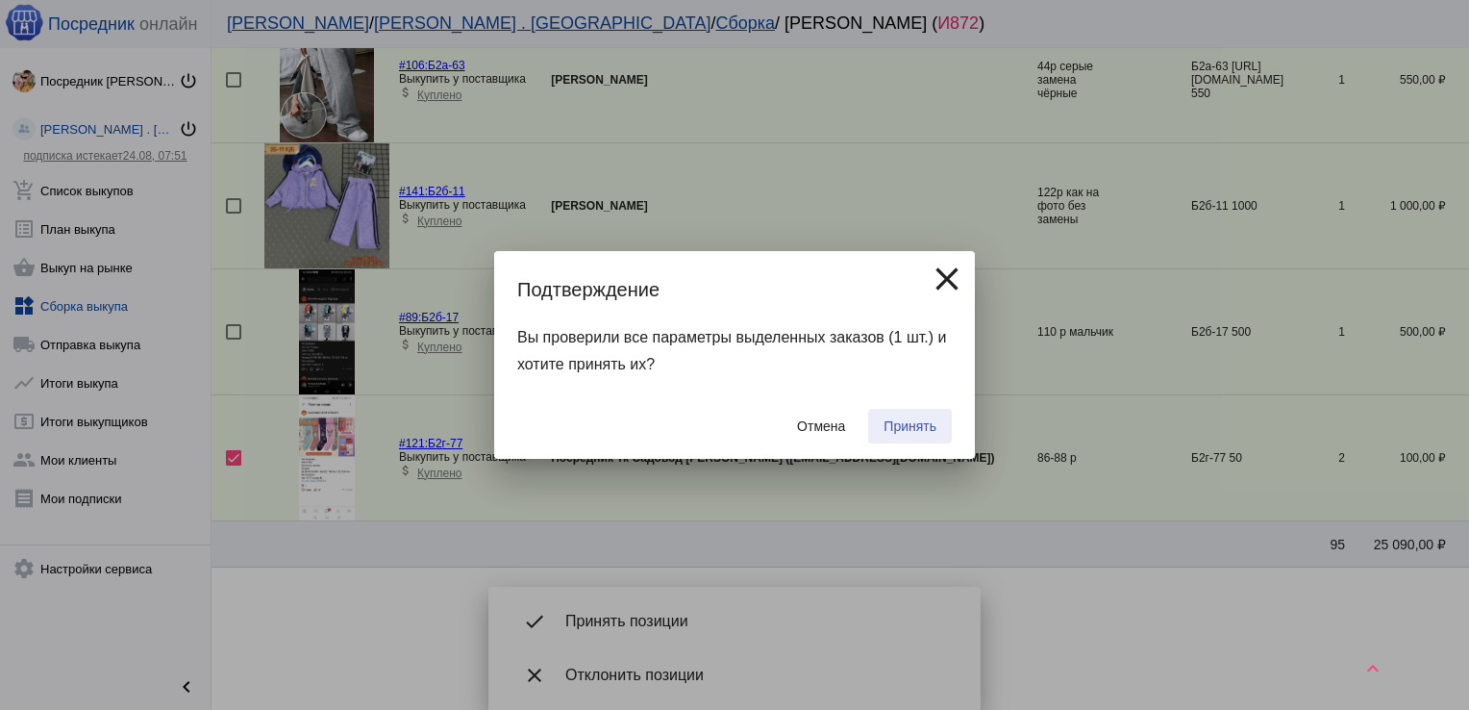
click at [904, 429] on span "Принять" at bounding box center [910, 425] width 53 height 15
checkbox input "false"
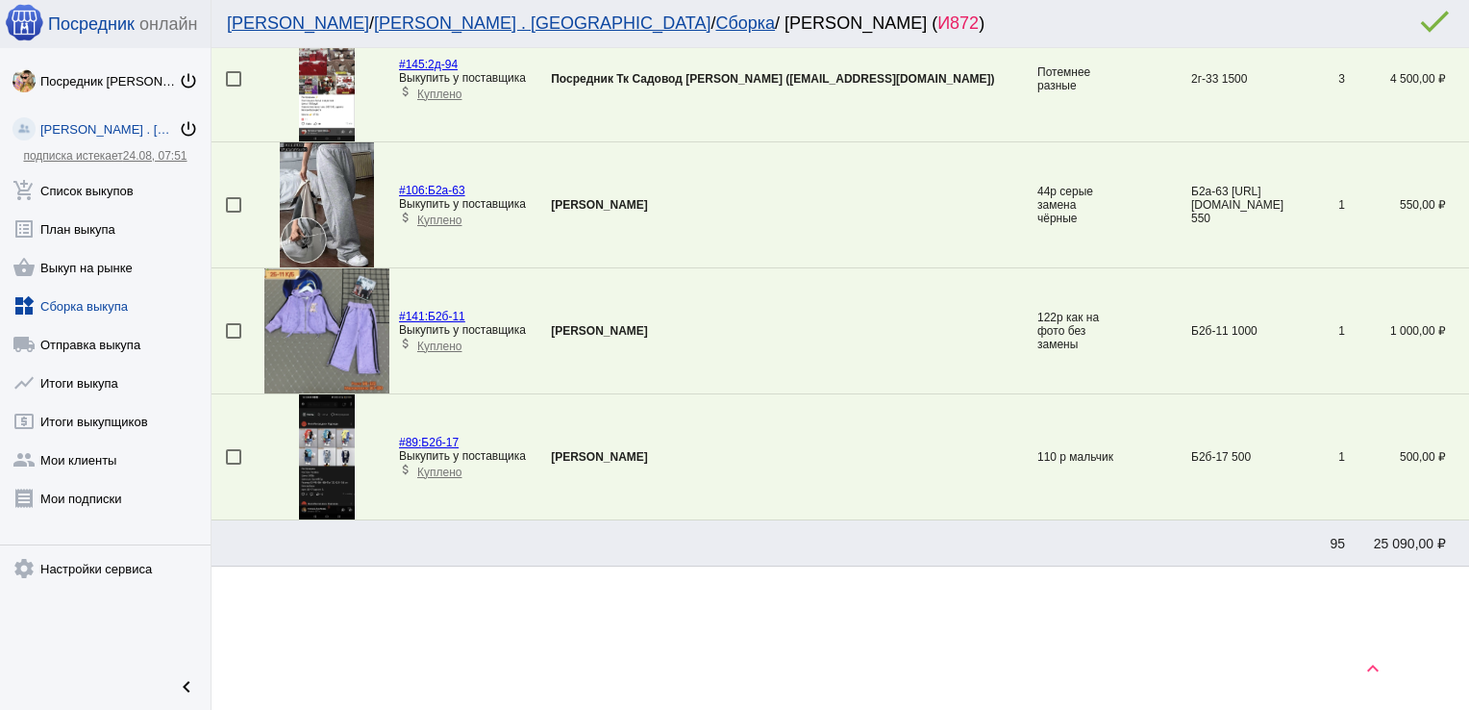
scroll to position [445, 0]
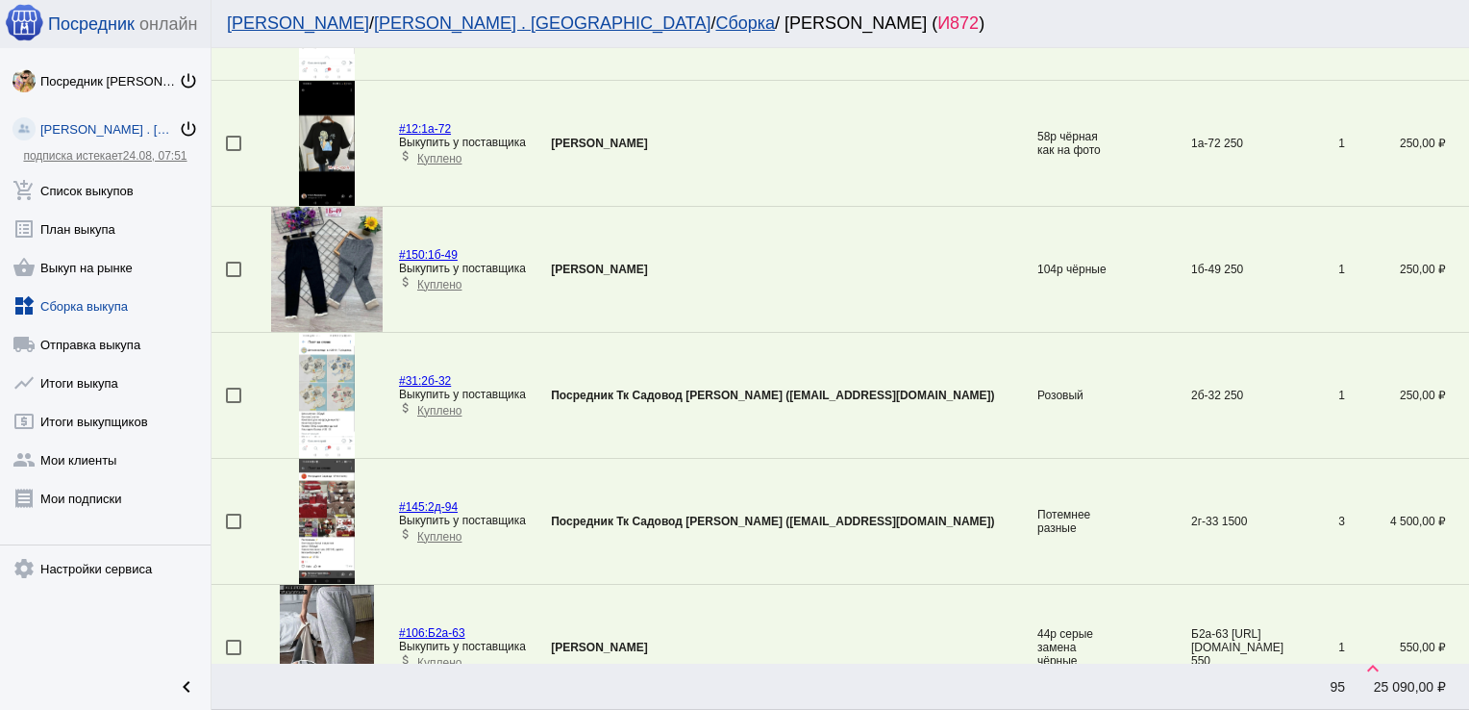
click at [241, 390] on mat-checkbox at bounding box center [245, 395] width 38 height 15
click at [230, 394] on div at bounding box center [233, 395] width 15 height 15
click at [233, 403] on input "checkbox" at bounding box center [233, 403] width 1 height 1
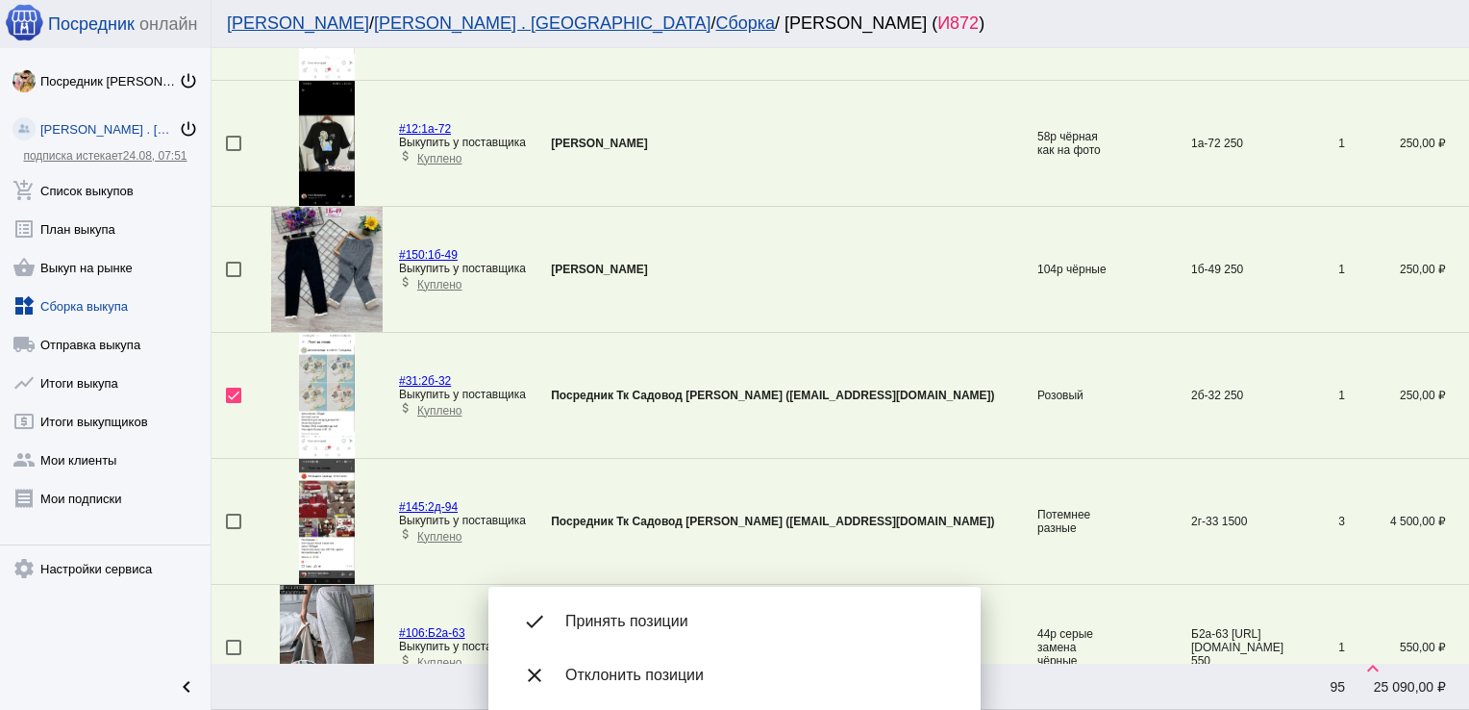
click at [588, 605] on div "done Принять позиции" at bounding box center [735, 621] width 462 height 54
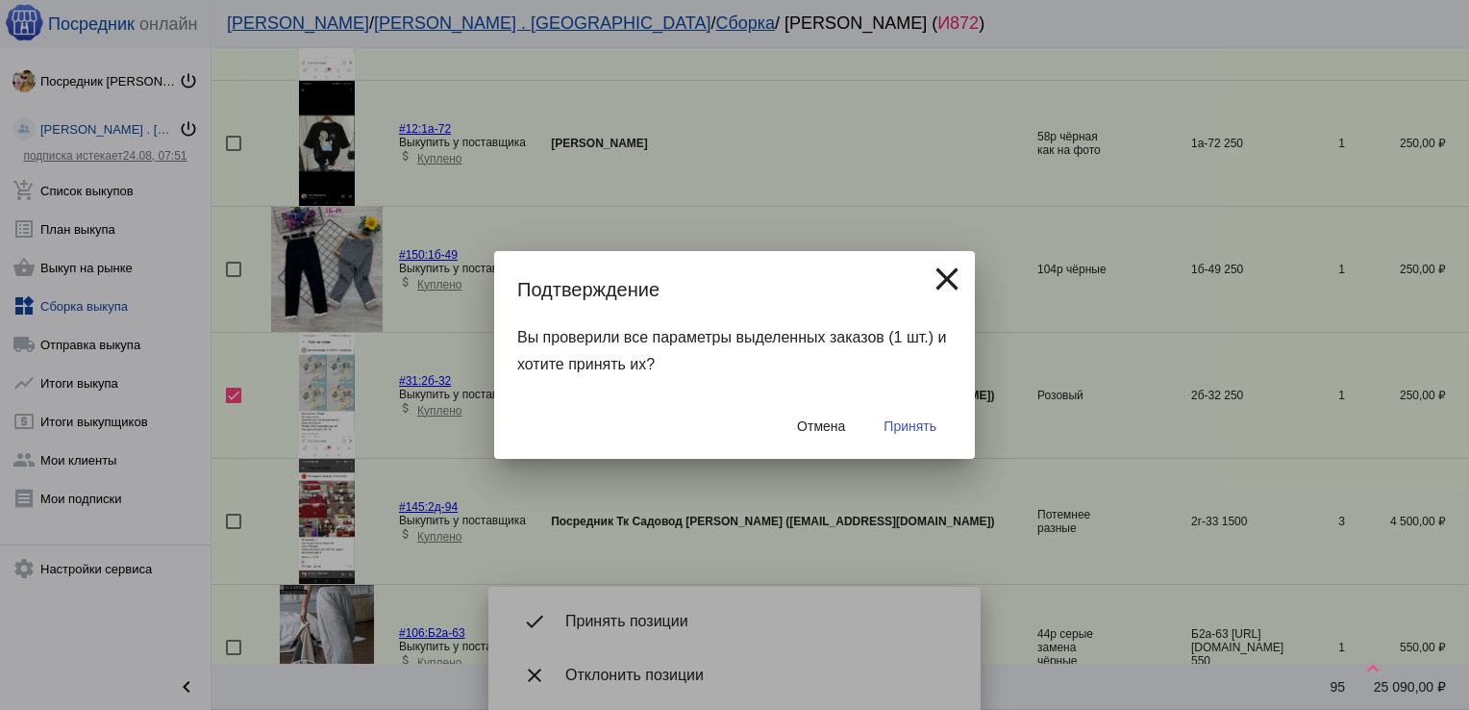
click at [904, 412] on button "Принять" at bounding box center [910, 426] width 84 height 35
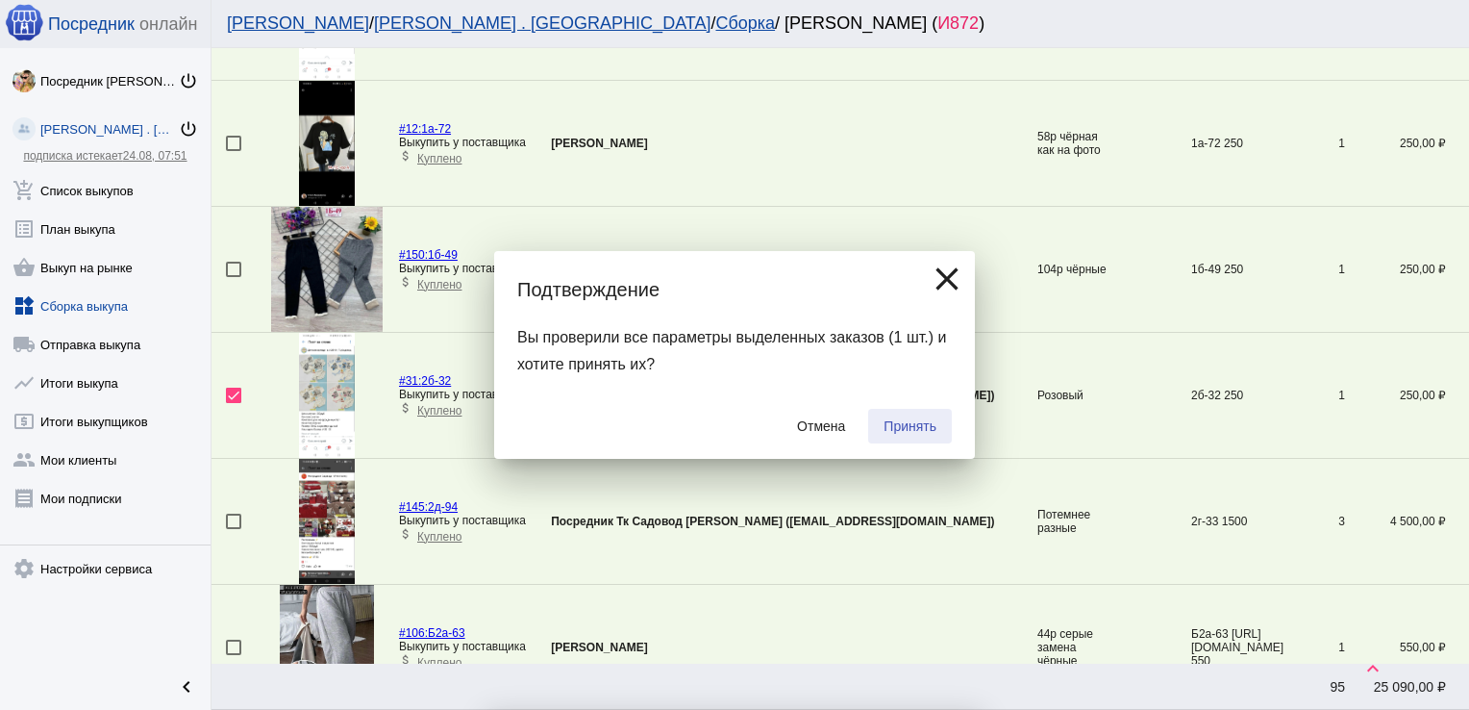
checkbox input "false"
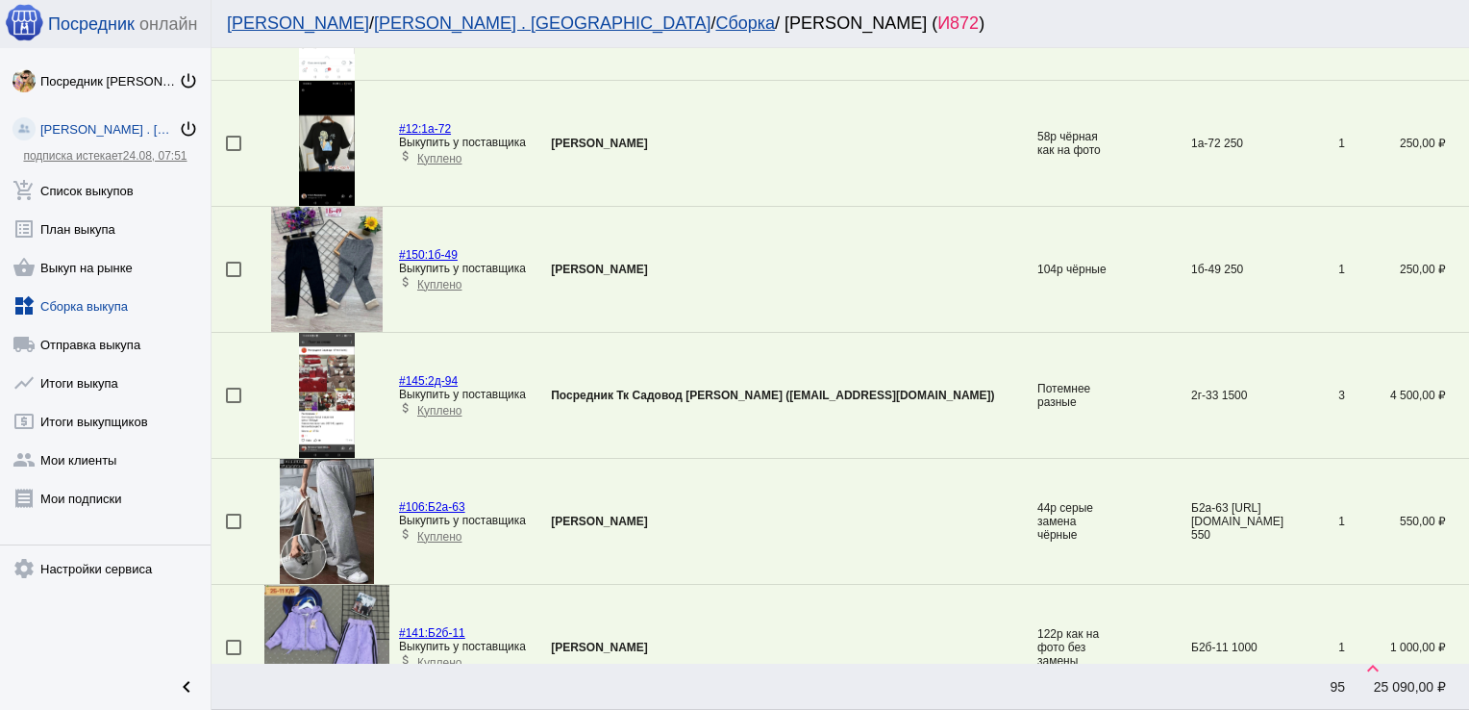
click at [241, 263] on mat-checkbox at bounding box center [245, 269] width 38 height 15
click at [230, 267] on div at bounding box center [233, 269] width 15 height 15
click at [233, 277] on input "checkbox" at bounding box center [233, 277] width 1 height 1
checkbox input "true"
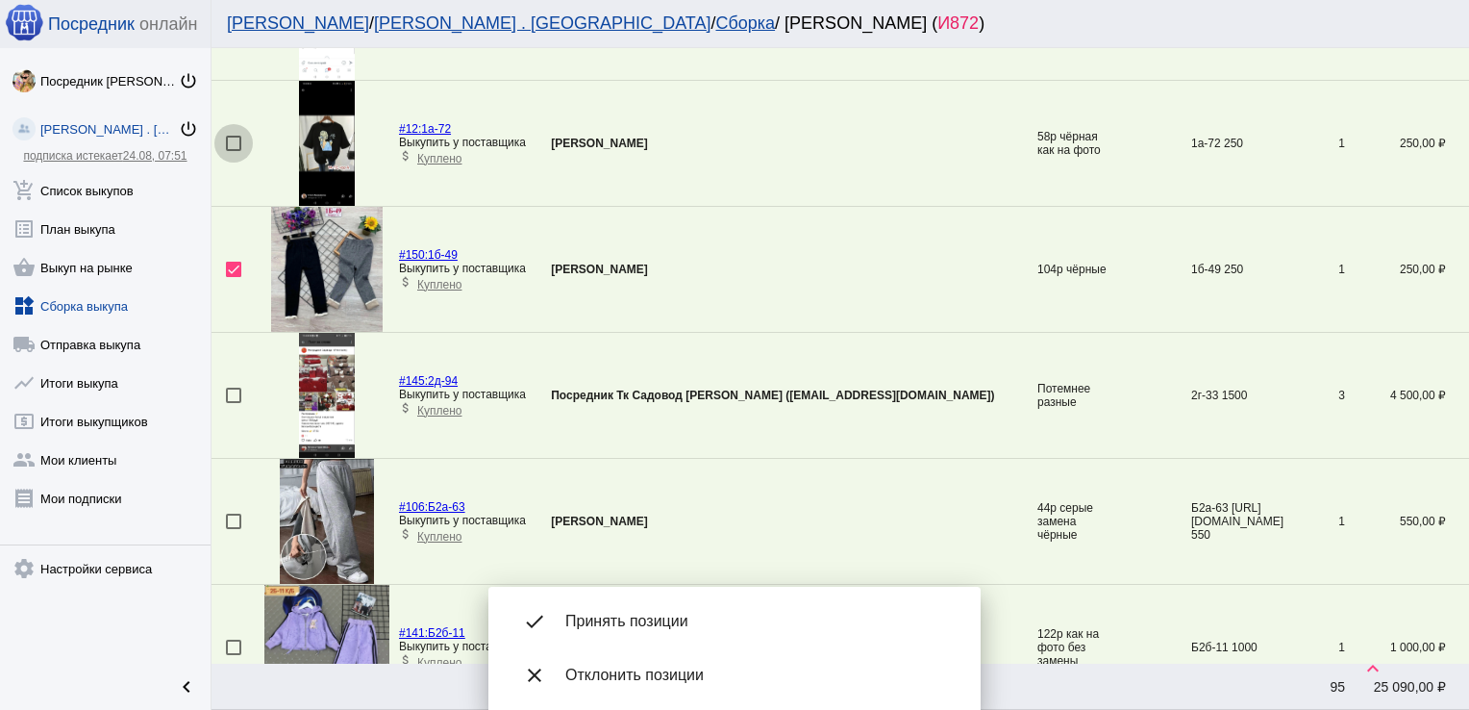
click at [235, 140] on div at bounding box center [233, 143] width 15 height 15
click at [234, 151] on input "checkbox" at bounding box center [233, 151] width 1 height 1
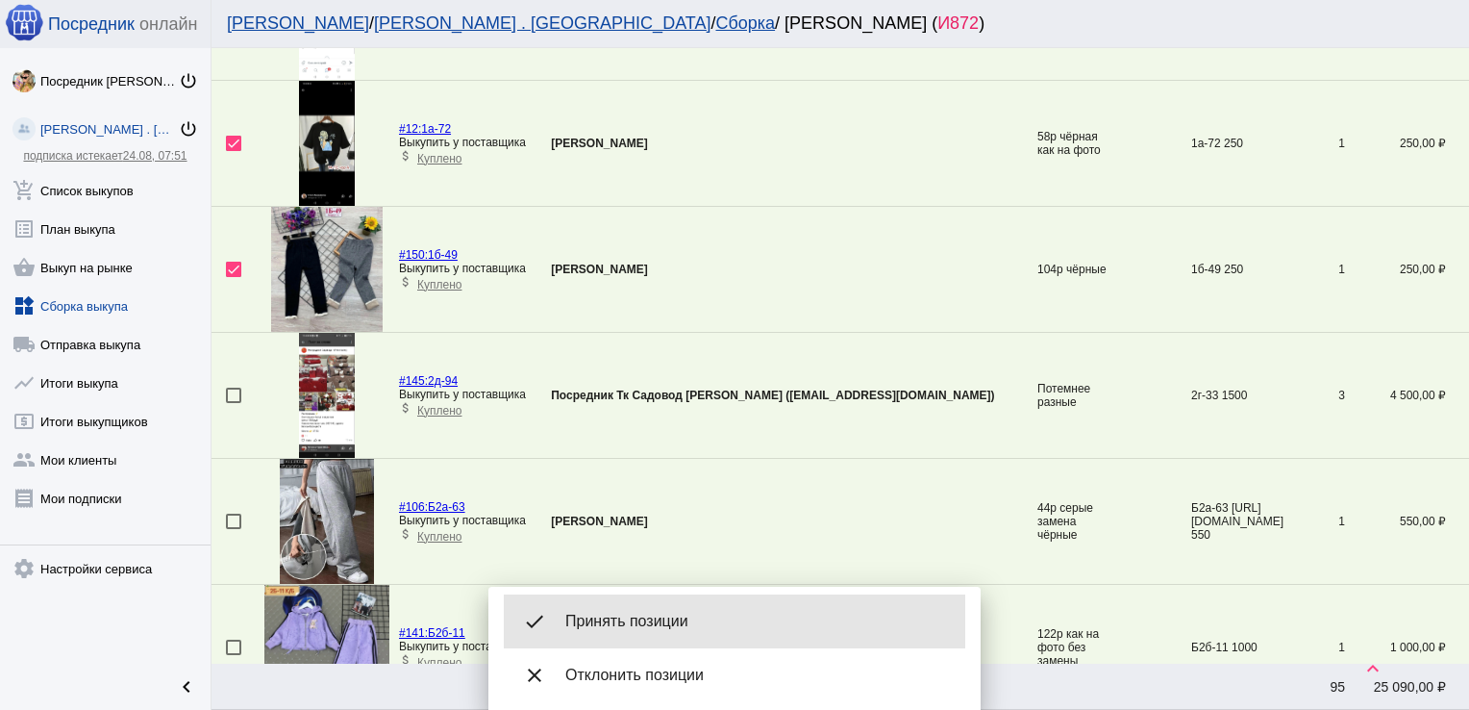
click at [641, 616] on span "Принять позиции" at bounding box center [757, 621] width 385 height 19
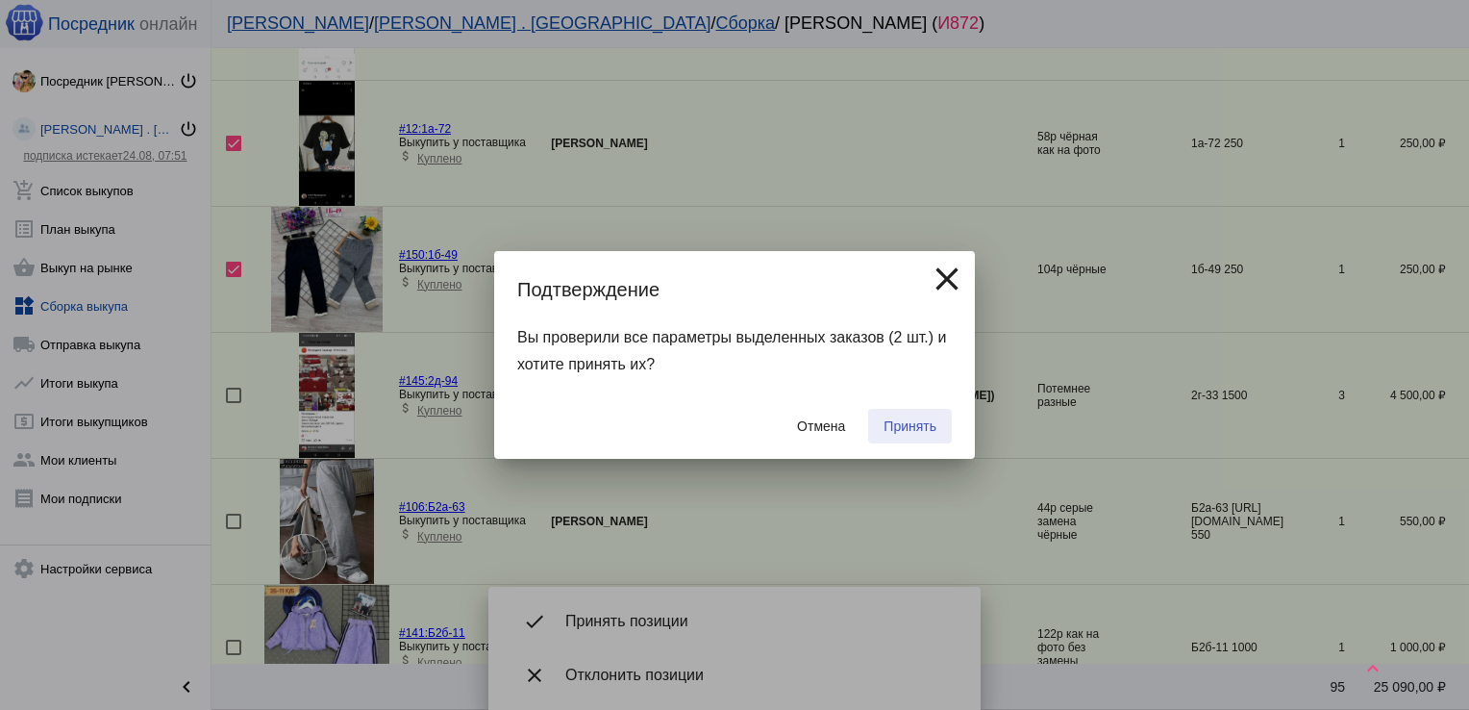
click at [902, 422] on span "Принять" at bounding box center [910, 425] width 53 height 15
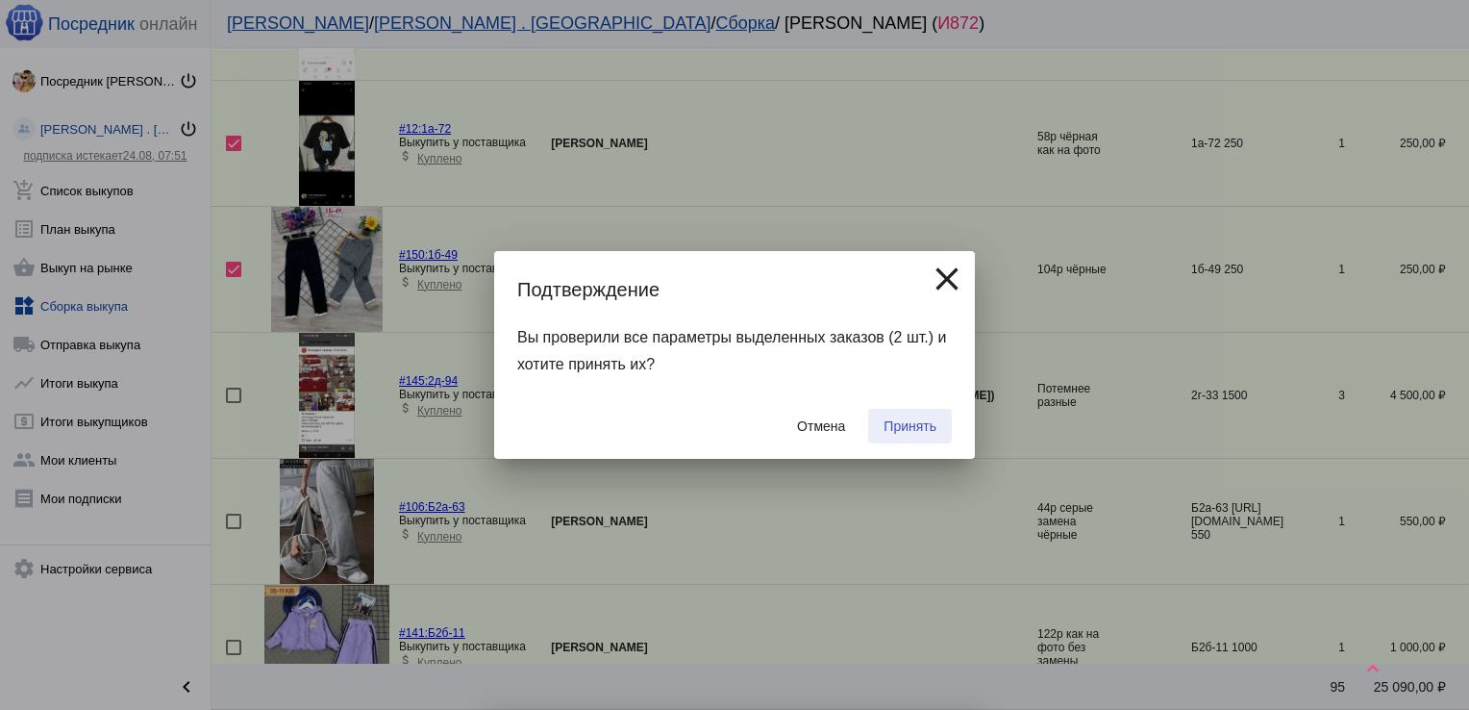
checkbox input "false"
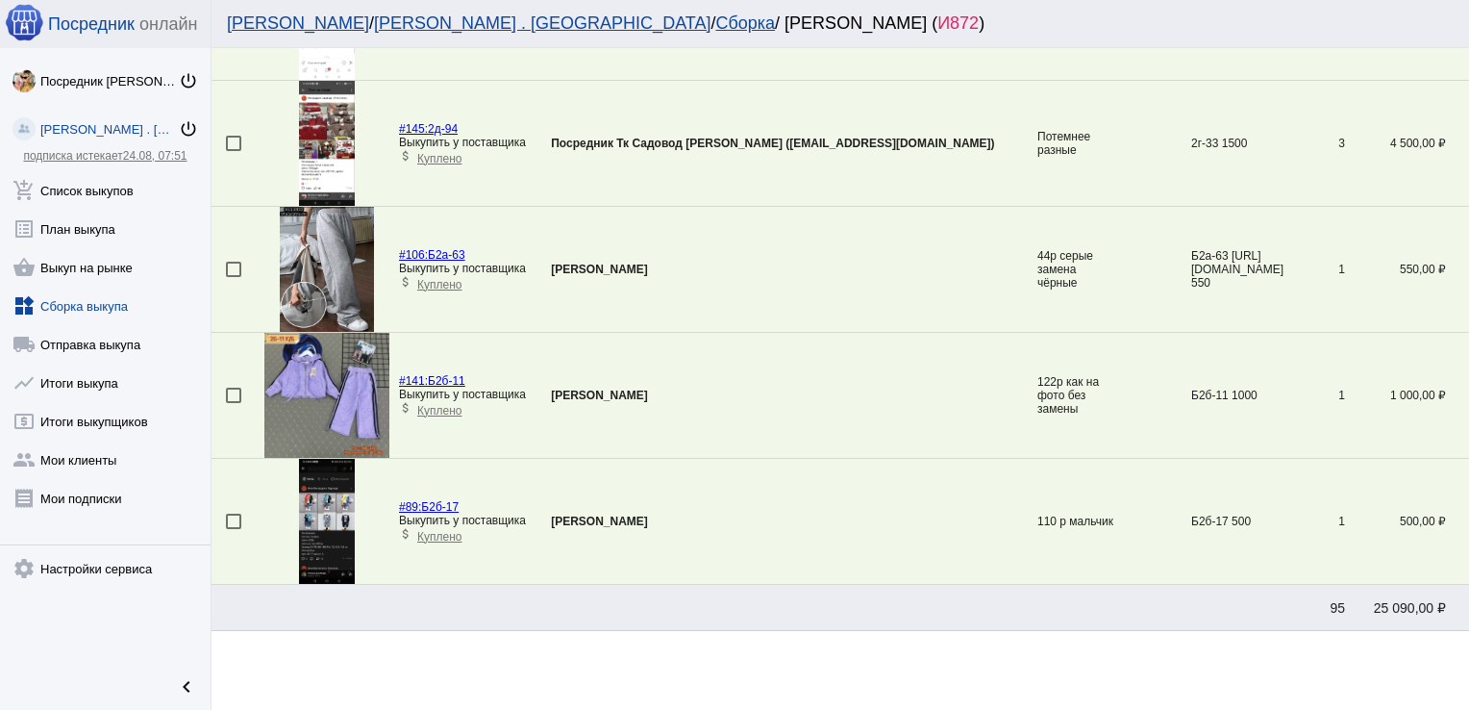
scroll to position [0, 0]
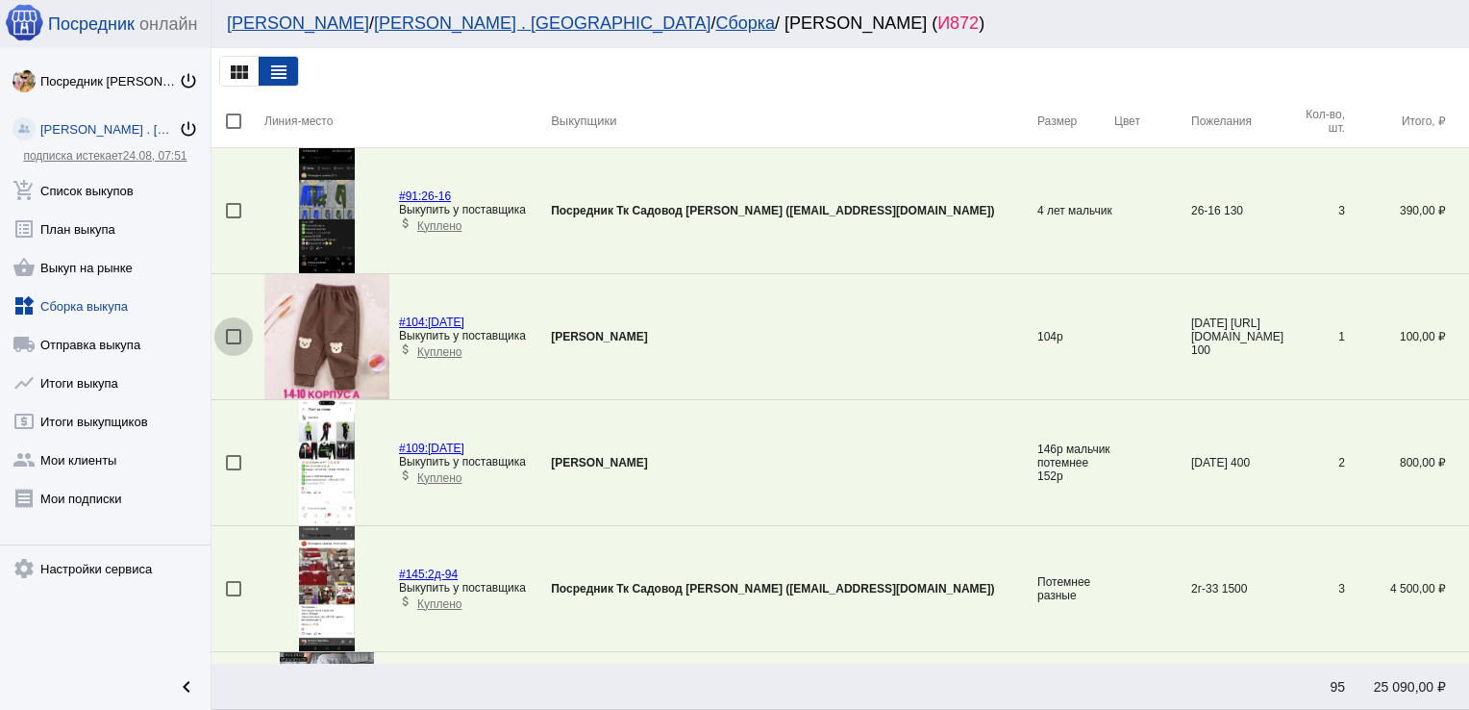
click at [234, 339] on div at bounding box center [233, 336] width 15 height 15
click at [234, 344] on input "checkbox" at bounding box center [233, 344] width 1 height 1
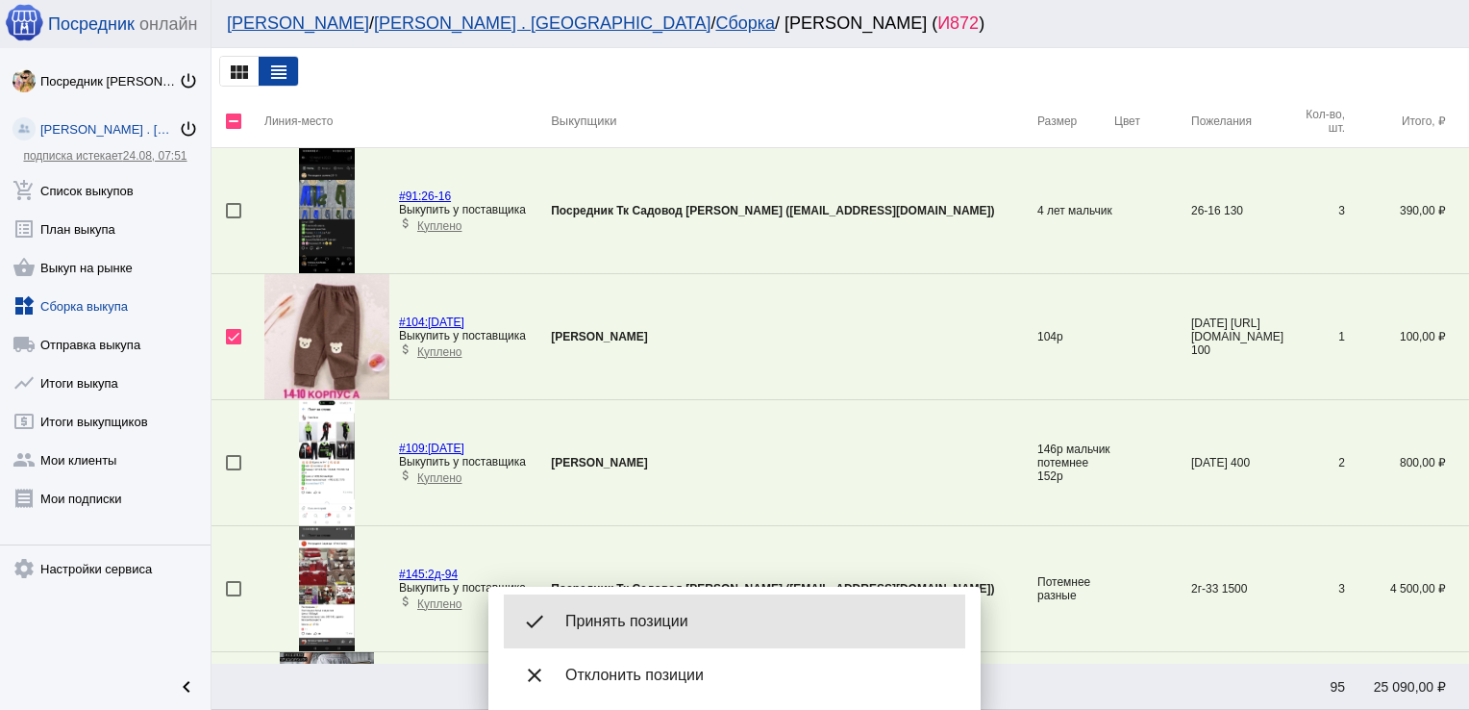
click at [605, 621] on span "Принять позиции" at bounding box center [757, 621] width 385 height 19
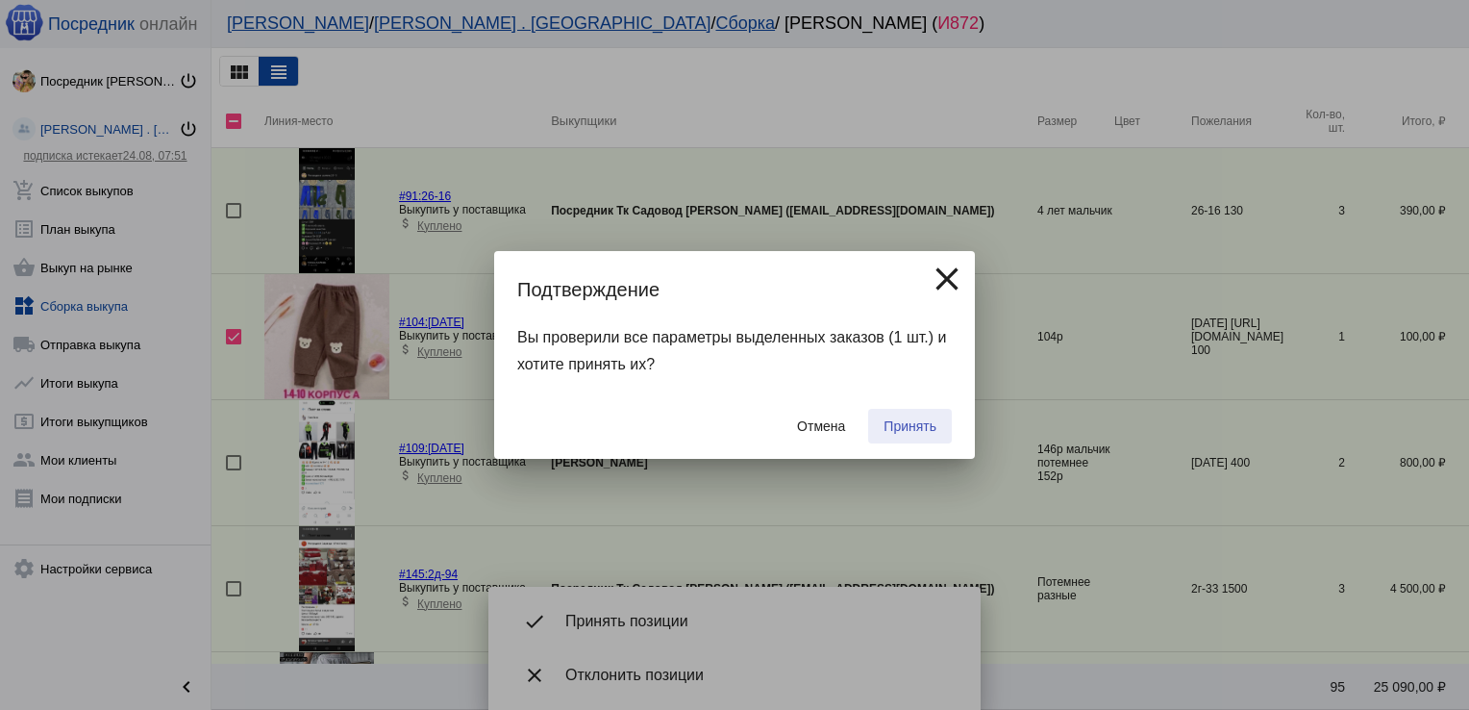
click at [893, 430] on span "Принять" at bounding box center [910, 425] width 53 height 15
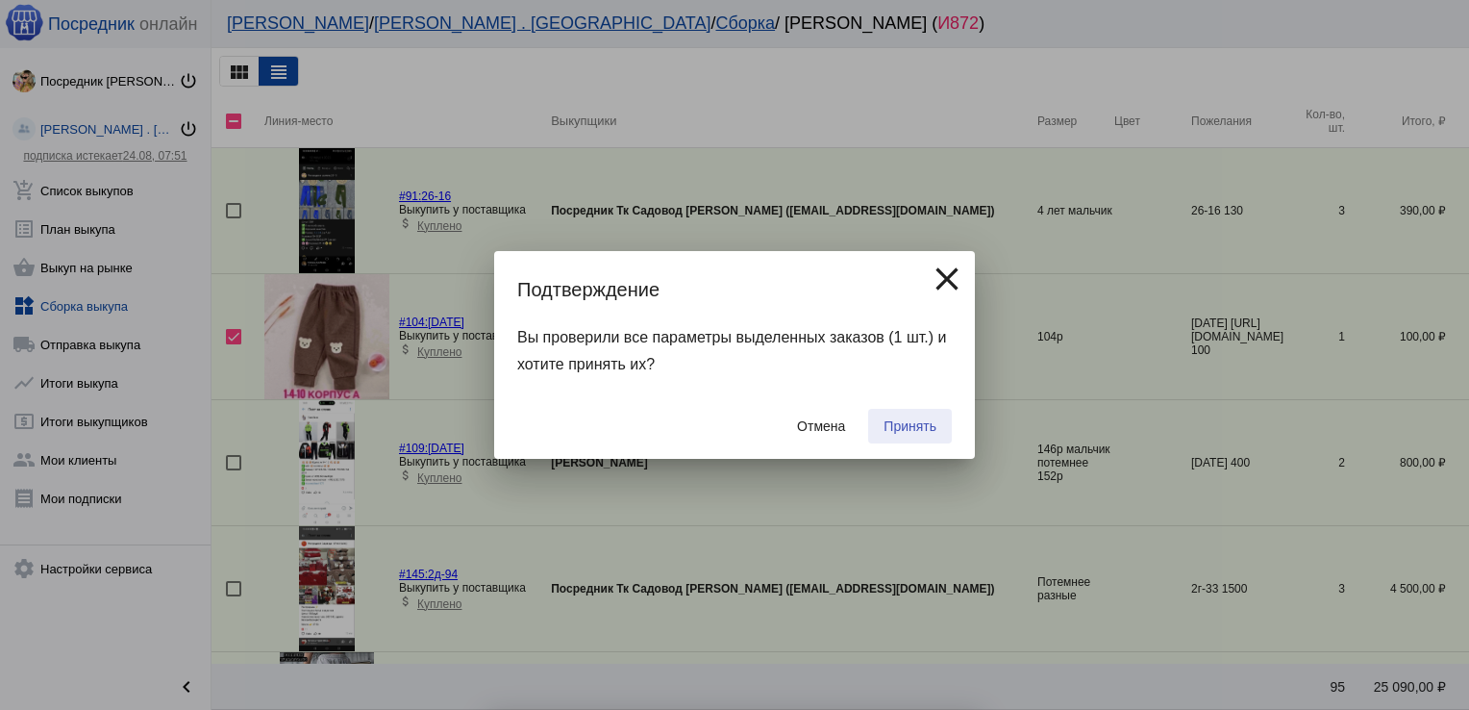
checkbox input "false"
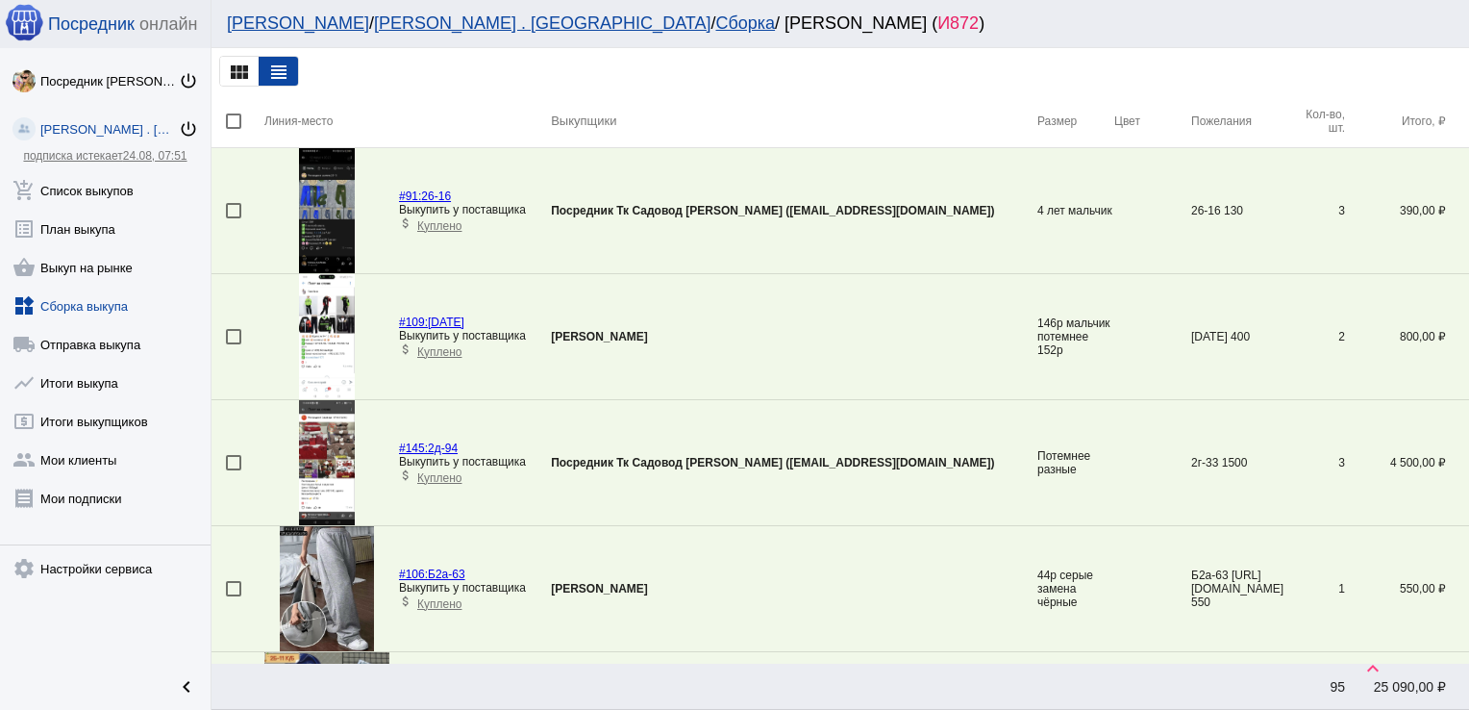
scroll to position [385, 0]
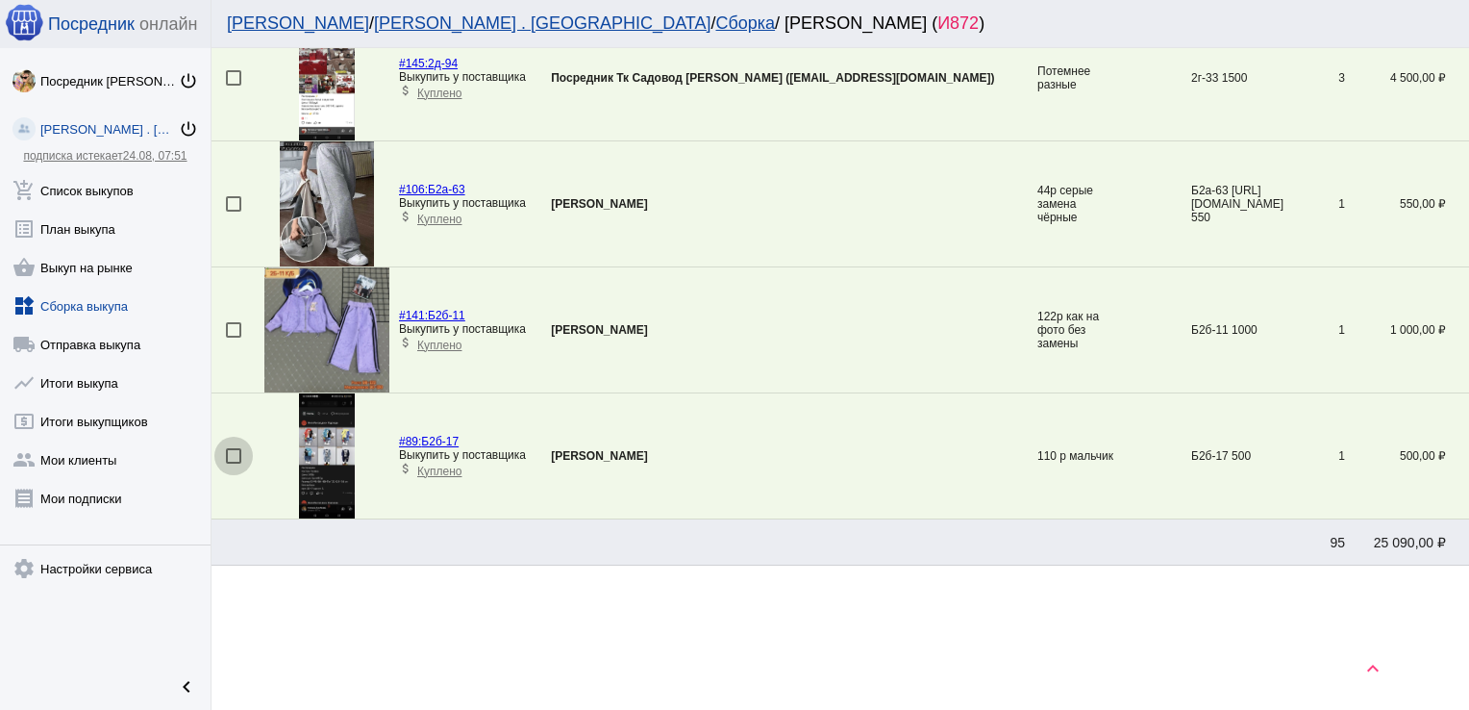
click at [240, 448] on div at bounding box center [233, 455] width 15 height 15
click at [234, 463] on input "checkbox" at bounding box center [233, 463] width 1 height 1
checkbox input "true"
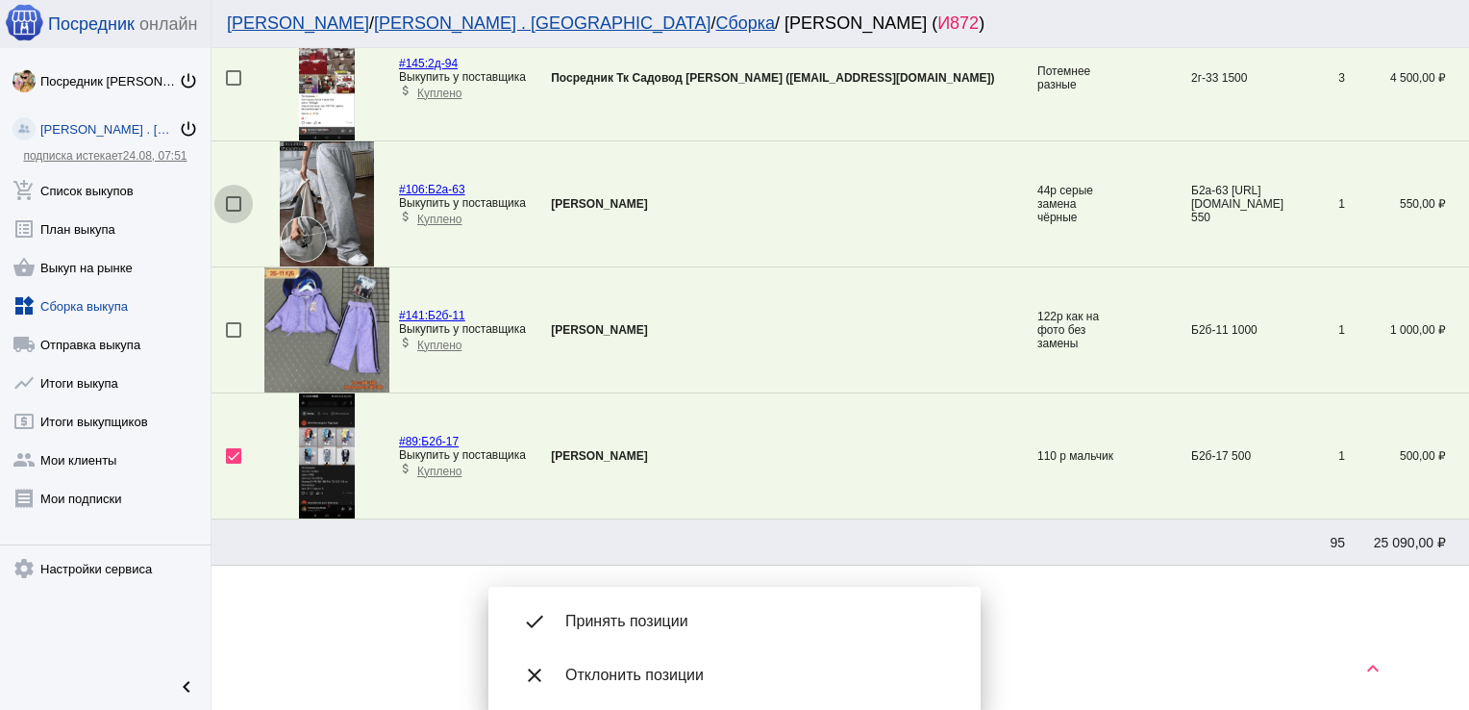
click at [232, 196] on div at bounding box center [233, 203] width 15 height 15
click at [233, 212] on input "checkbox" at bounding box center [233, 212] width 1 height 1
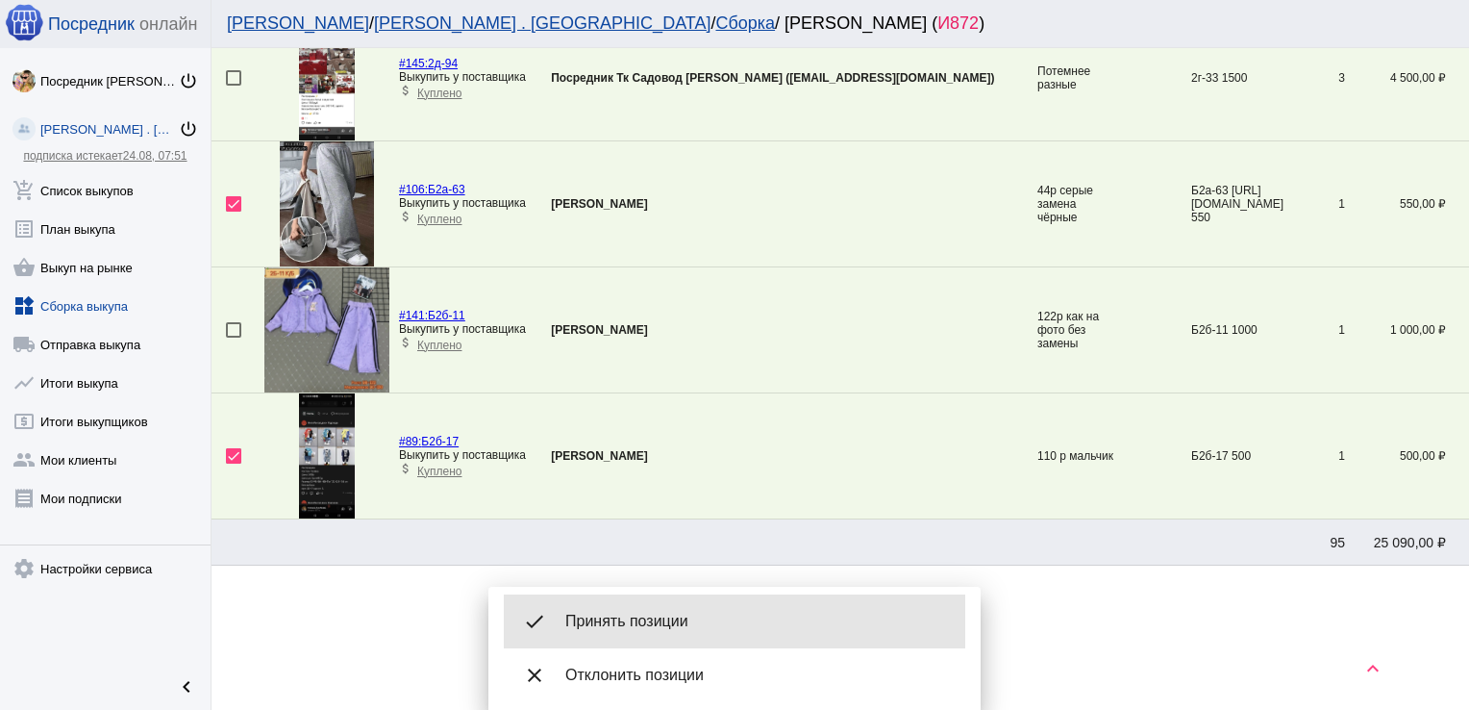
click at [696, 605] on div "done Принять позиции" at bounding box center [735, 621] width 462 height 54
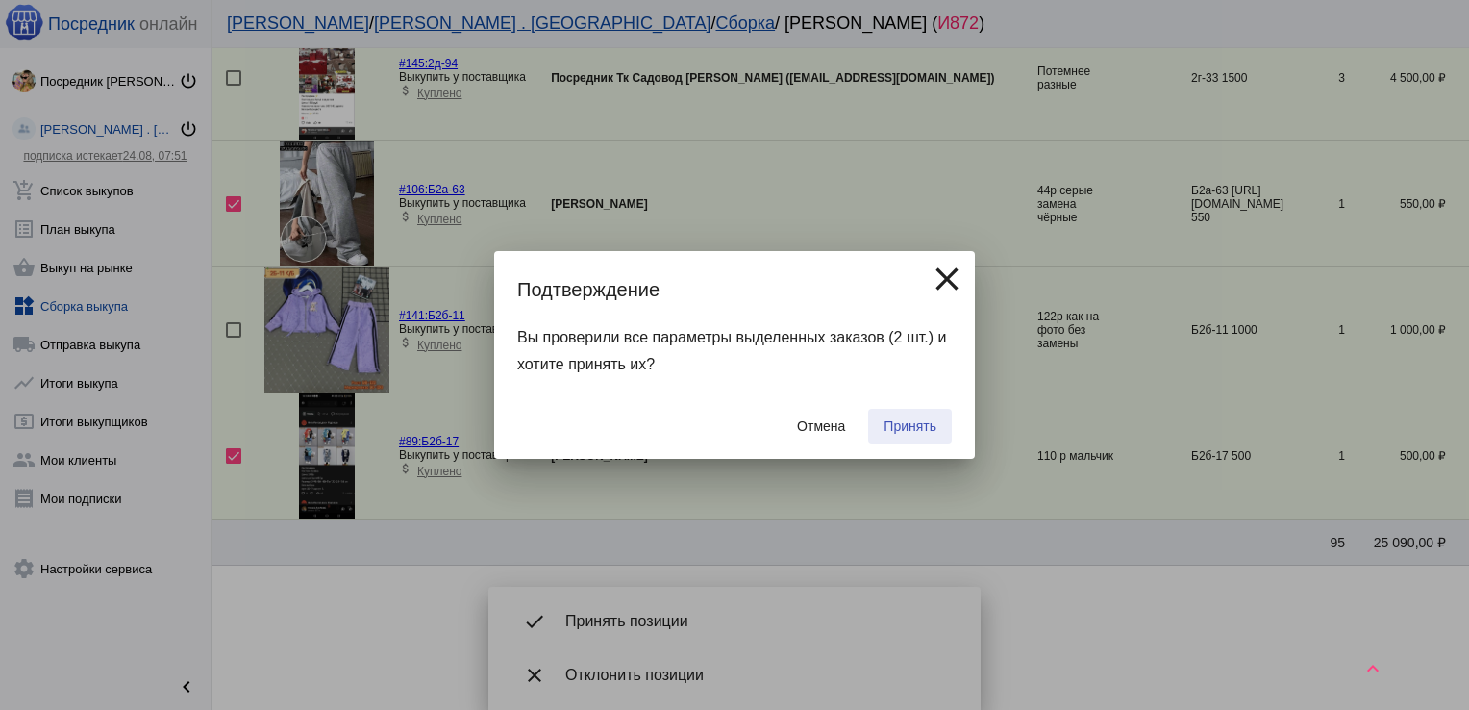
click at [919, 417] on button "Принять" at bounding box center [910, 426] width 84 height 35
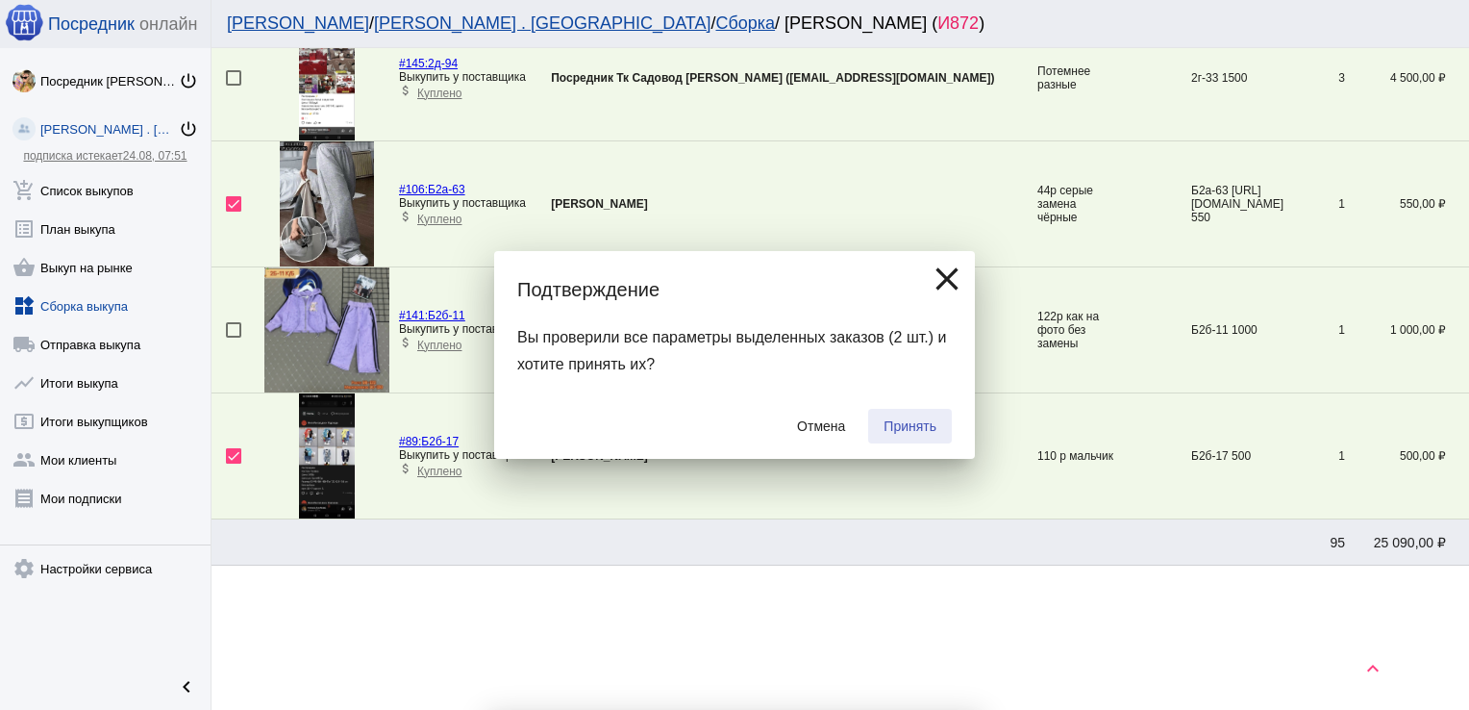
checkbox input "false"
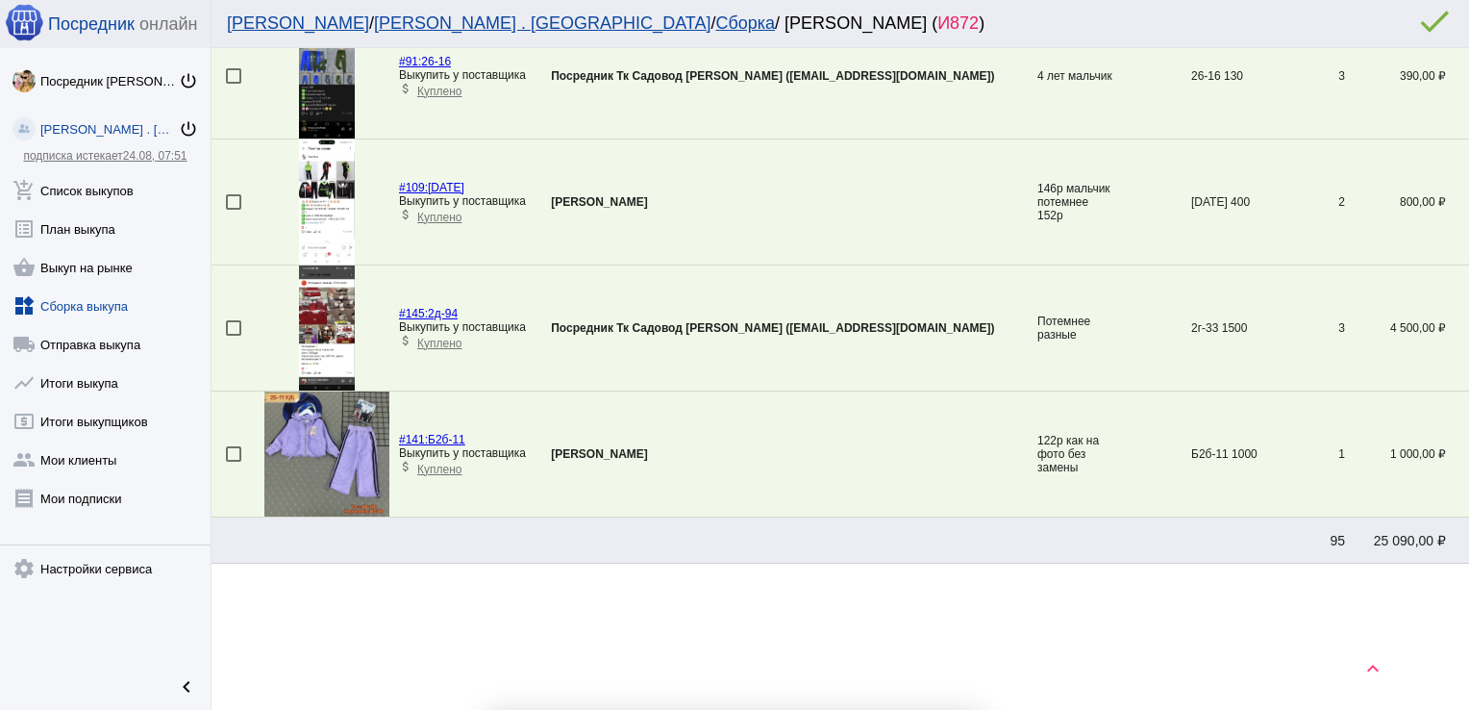
scroll to position [133, 0]
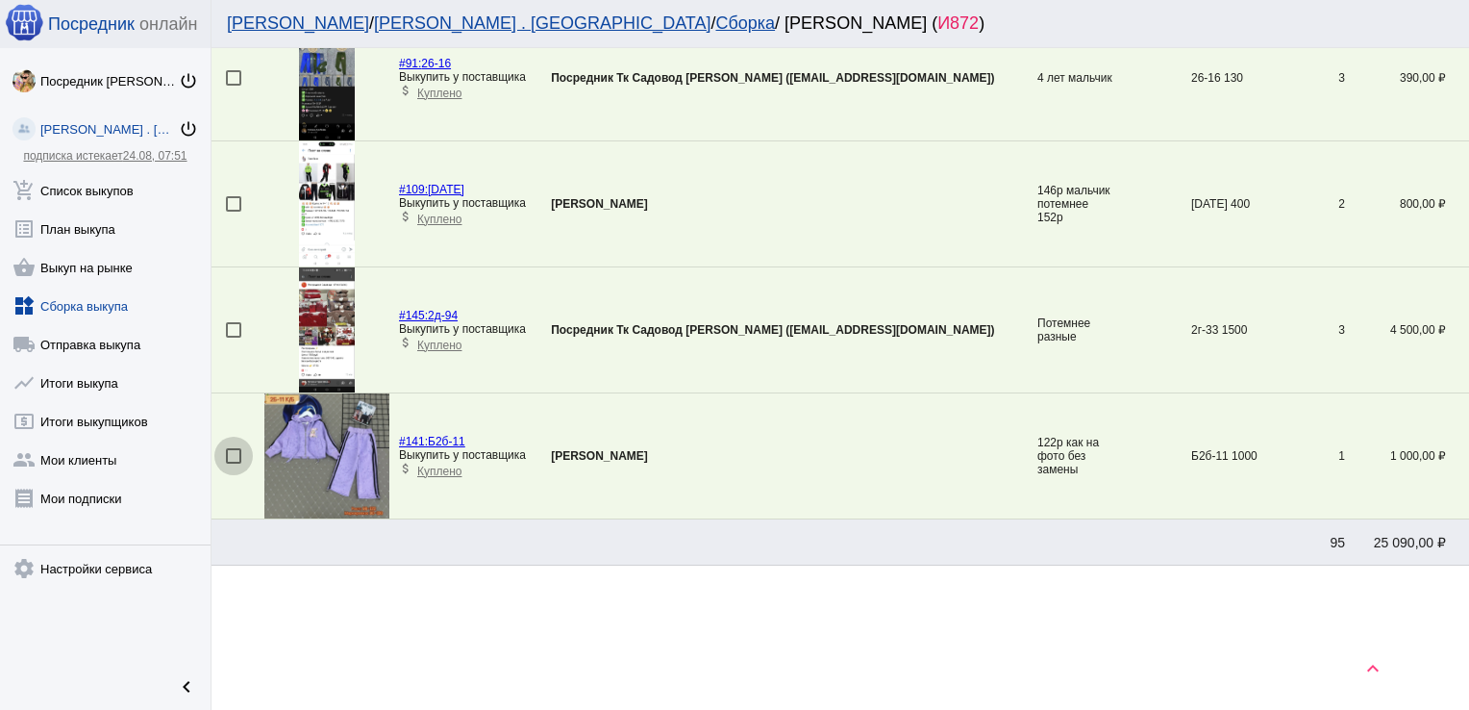
click at [231, 453] on div at bounding box center [233, 455] width 15 height 15
click at [233, 463] on input "checkbox" at bounding box center [233, 463] width 1 height 1
checkbox input "true"
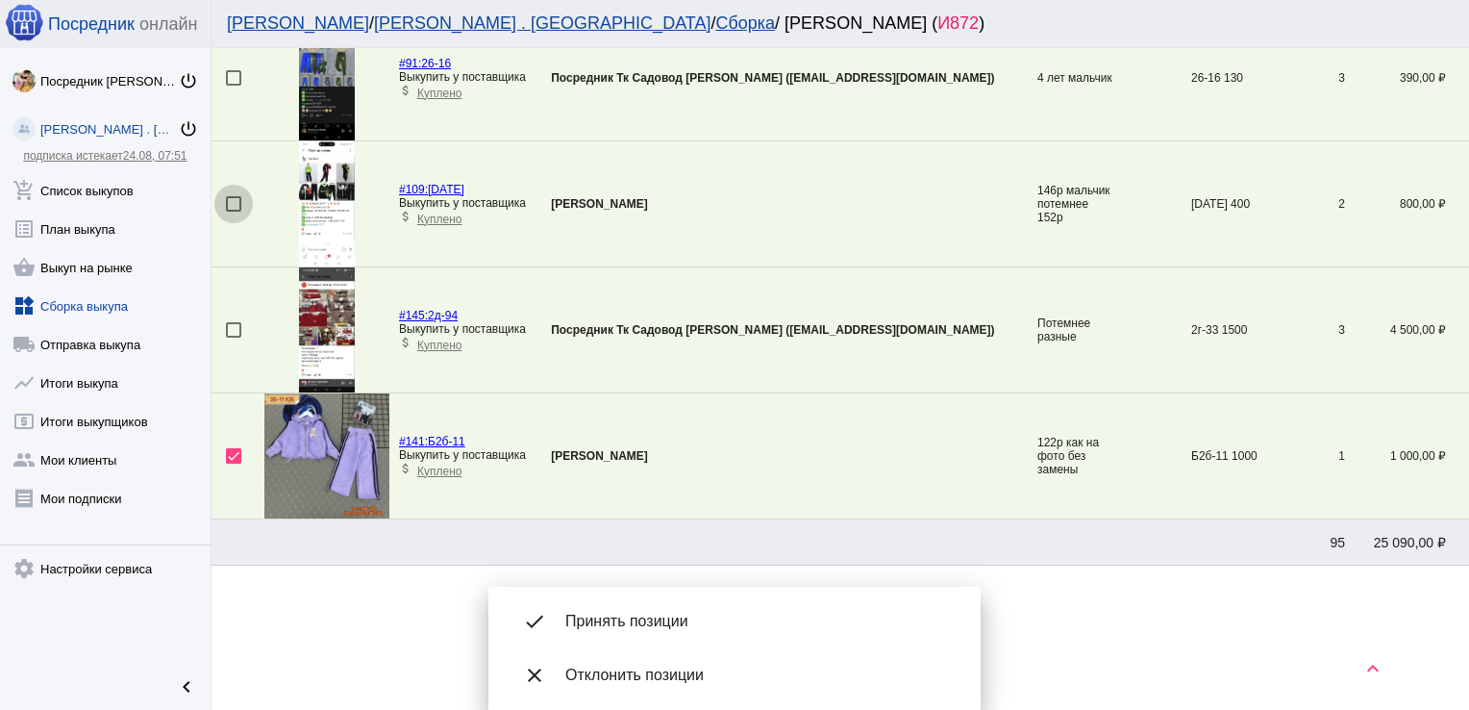
click at [226, 202] on div at bounding box center [233, 203] width 15 height 15
click at [233, 212] on input "checkbox" at bounding box center [233, 212] width 1 height 1
checkbox input "true"
click at [237, 77] on div at bounding box center [233, 77] width 15 height 15
click at [234, 86] on input "checkbox" at bounding box center [233, 86] width 1 height 1
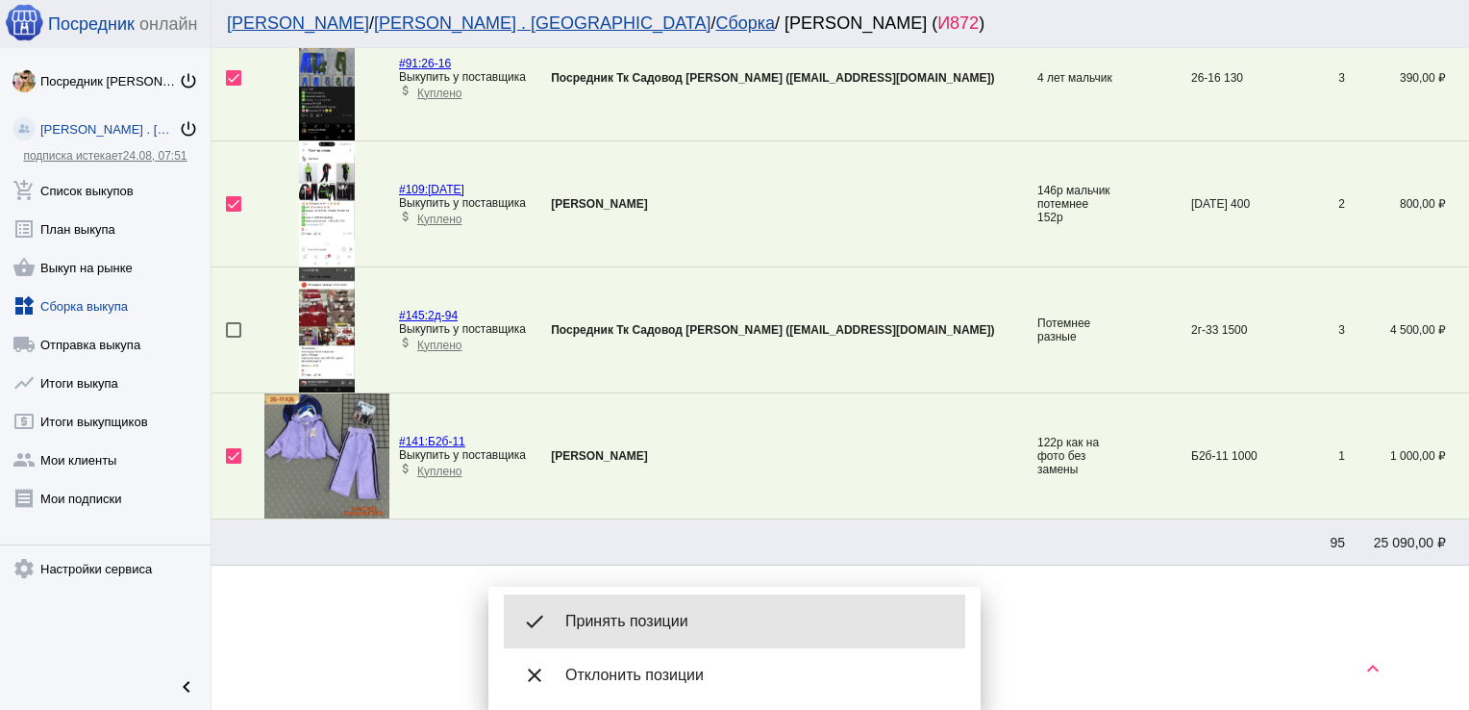
click at [669, 612] on span "Принять позиции" at bounding box center [757, 621] width 385 height 19
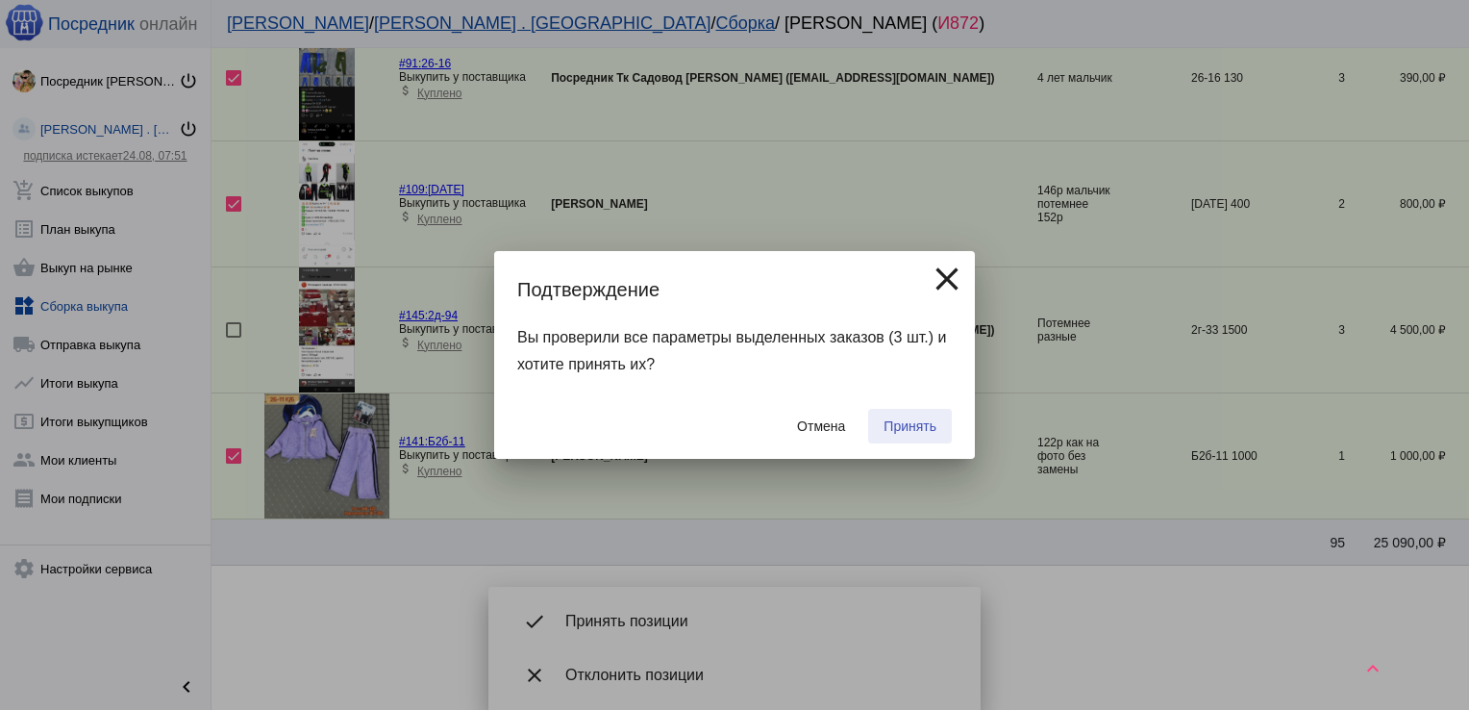
click at [918, 412] on button "Принять" at bounding box center [910, 426] width 84 height 35
checkbox input "false"
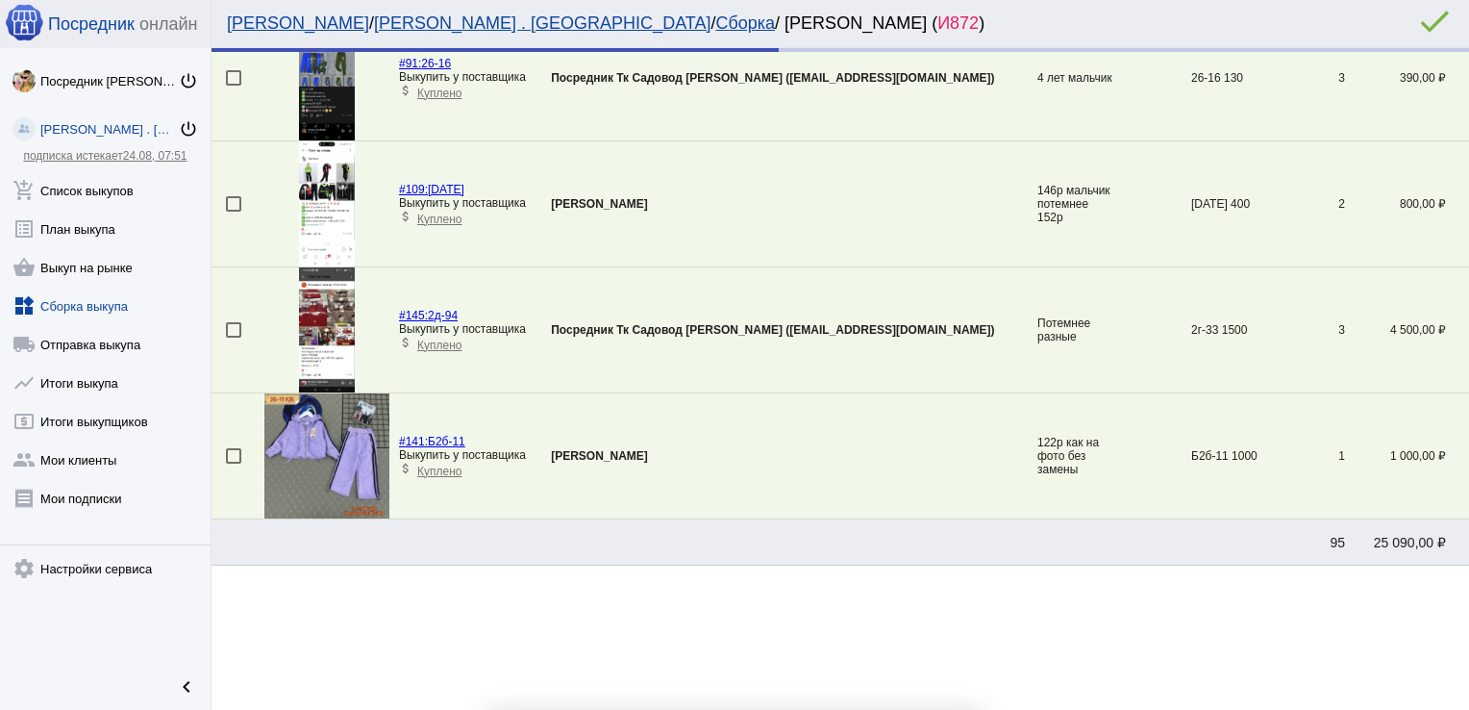
scroll to position [0, 0]
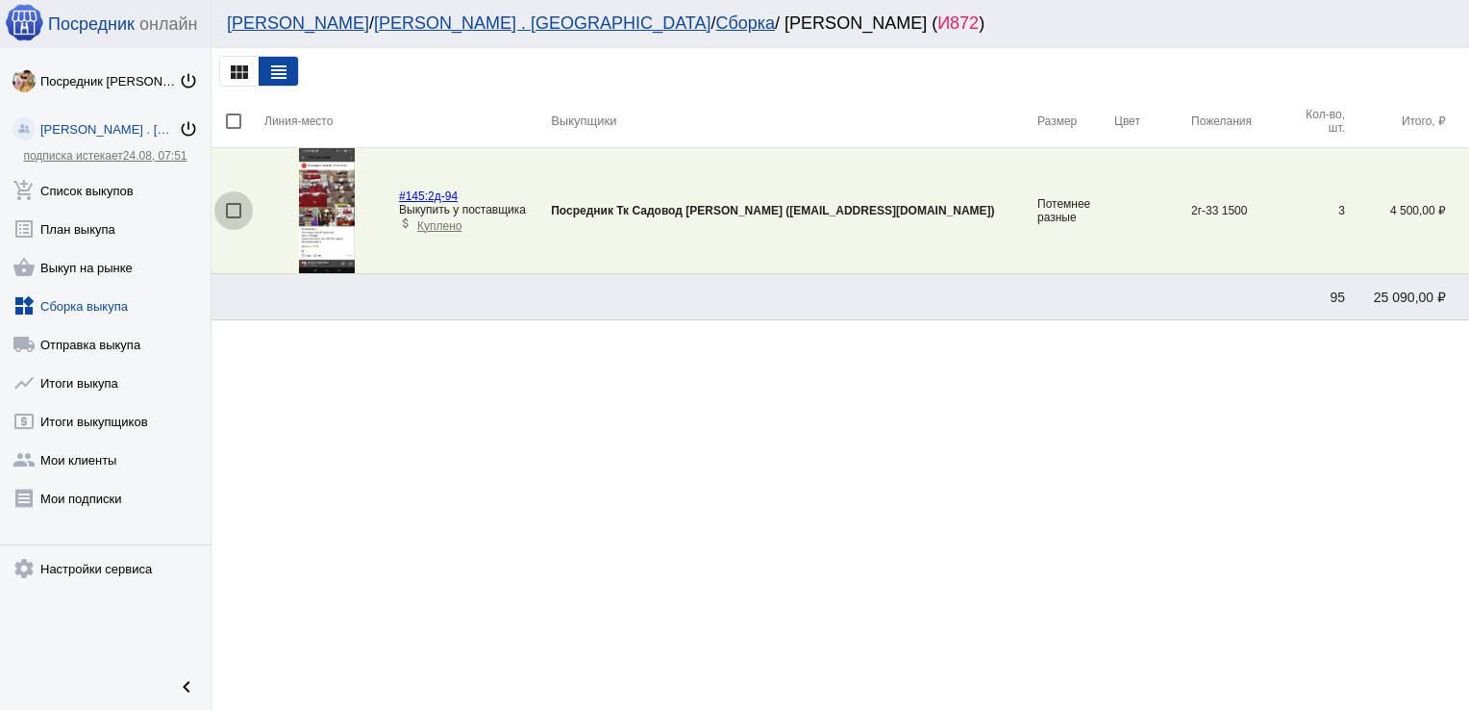
click at [231, 210] on div at bounding box center [233, 210] width 15 height 15
click at [233, 218] on input "checkbox" at bounding box center [233, 218] width 1 height 1
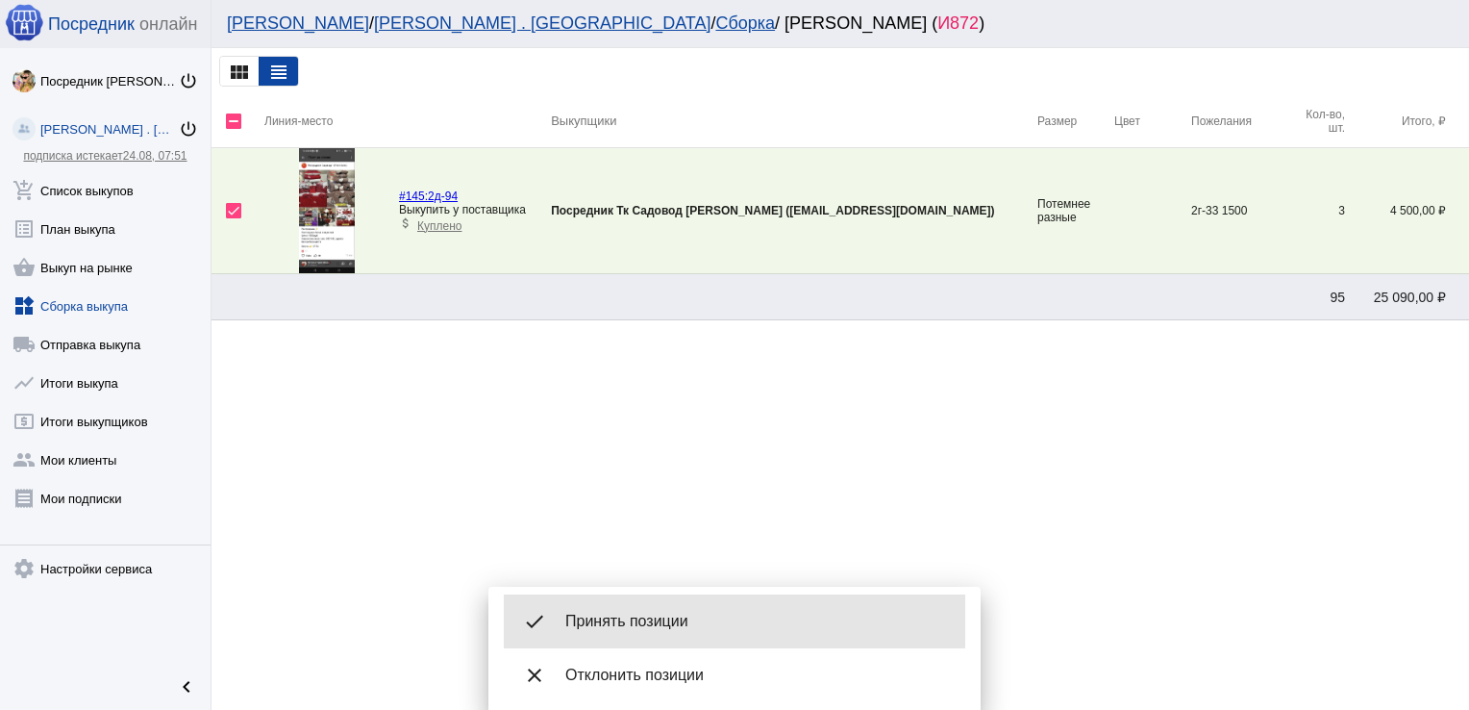
click at [632, 620] on span "Принять позиции" at bounding box center [757, 621] width 385 height 19
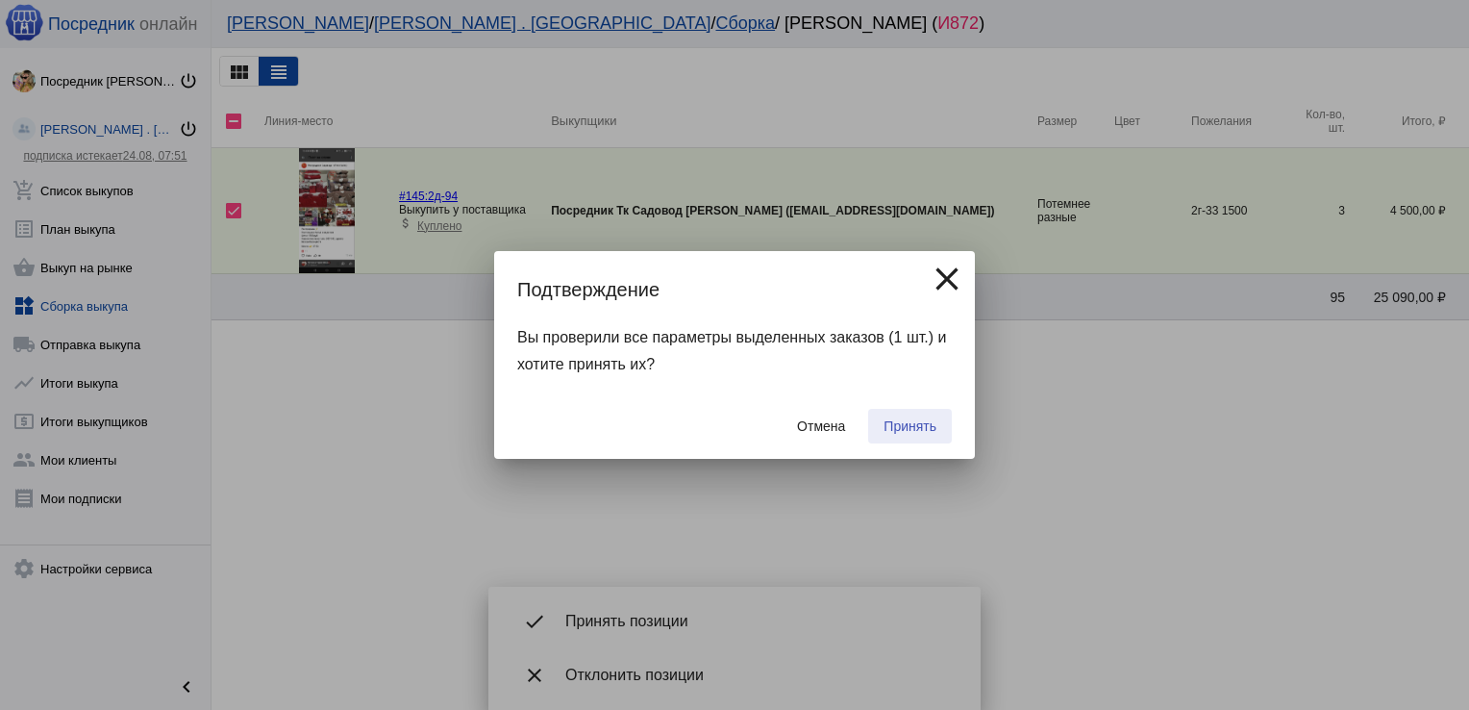
click at [911, 417] on button "Принять" at bounding box center [910, 426] width 84 height 35
checkbox input "false"
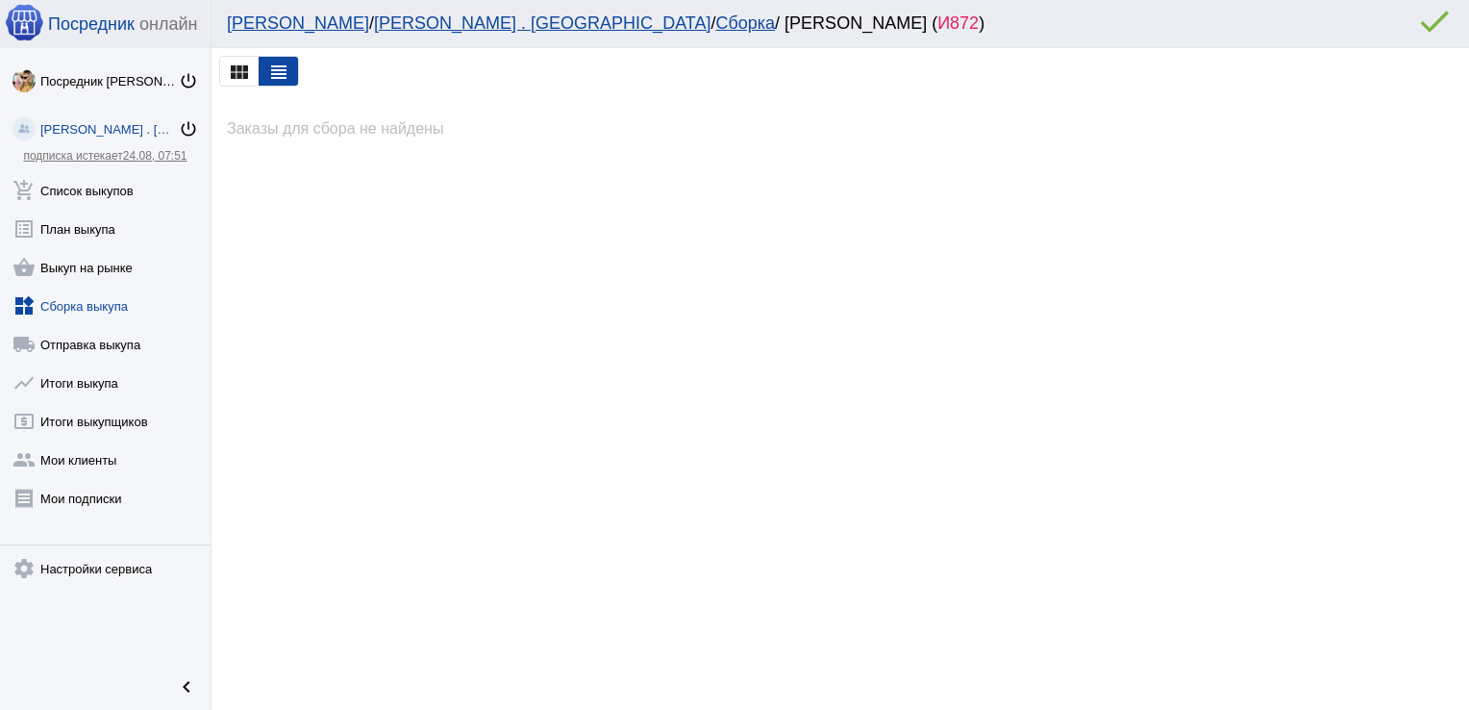
click at [95, 302] on link "widgets Сборка выкупа" at bounding box center [105, 302] width 211 height 38
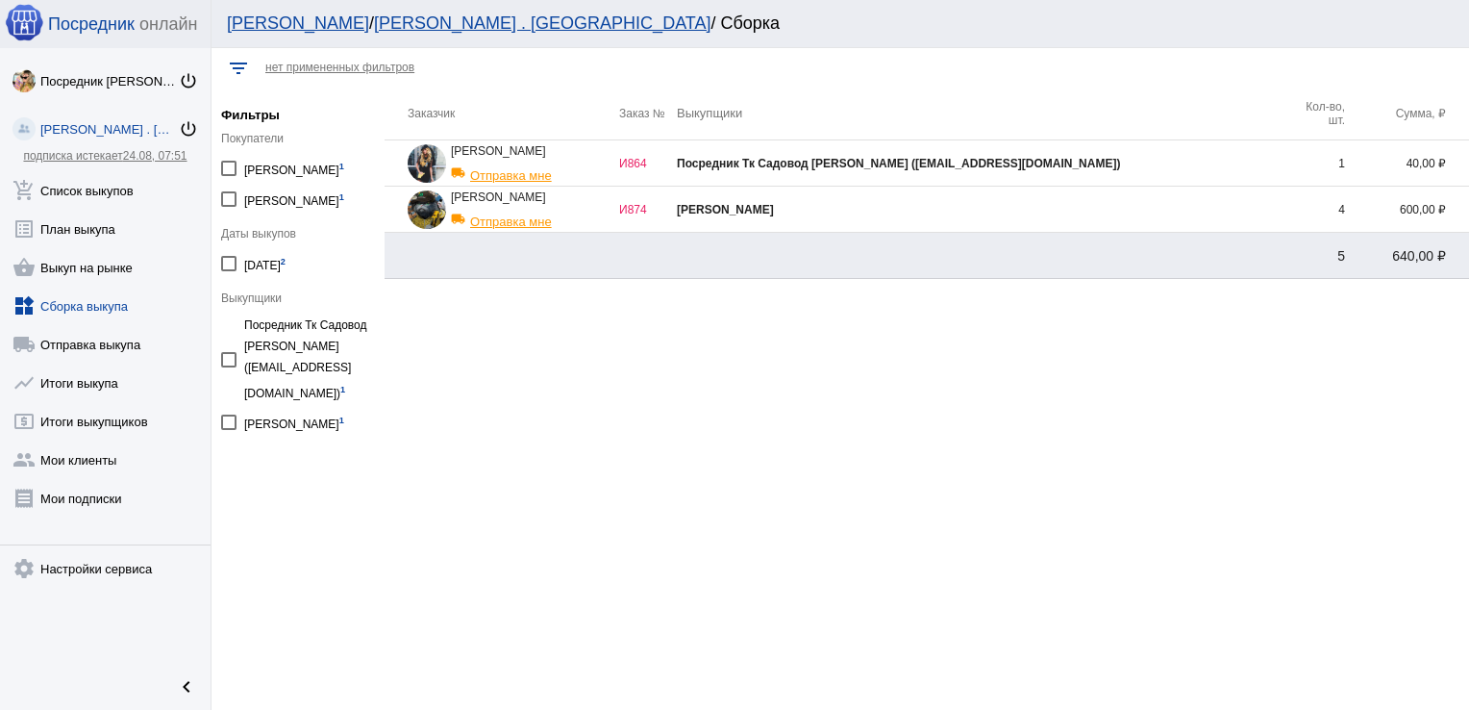
click at [1113, 165] on div "Посредник Тк Садовод [PERSON_NAME] ([EMAIL_ADDRESS][DOMAIN_NAME])" at bounding box center [982, 163] width 611 height 13
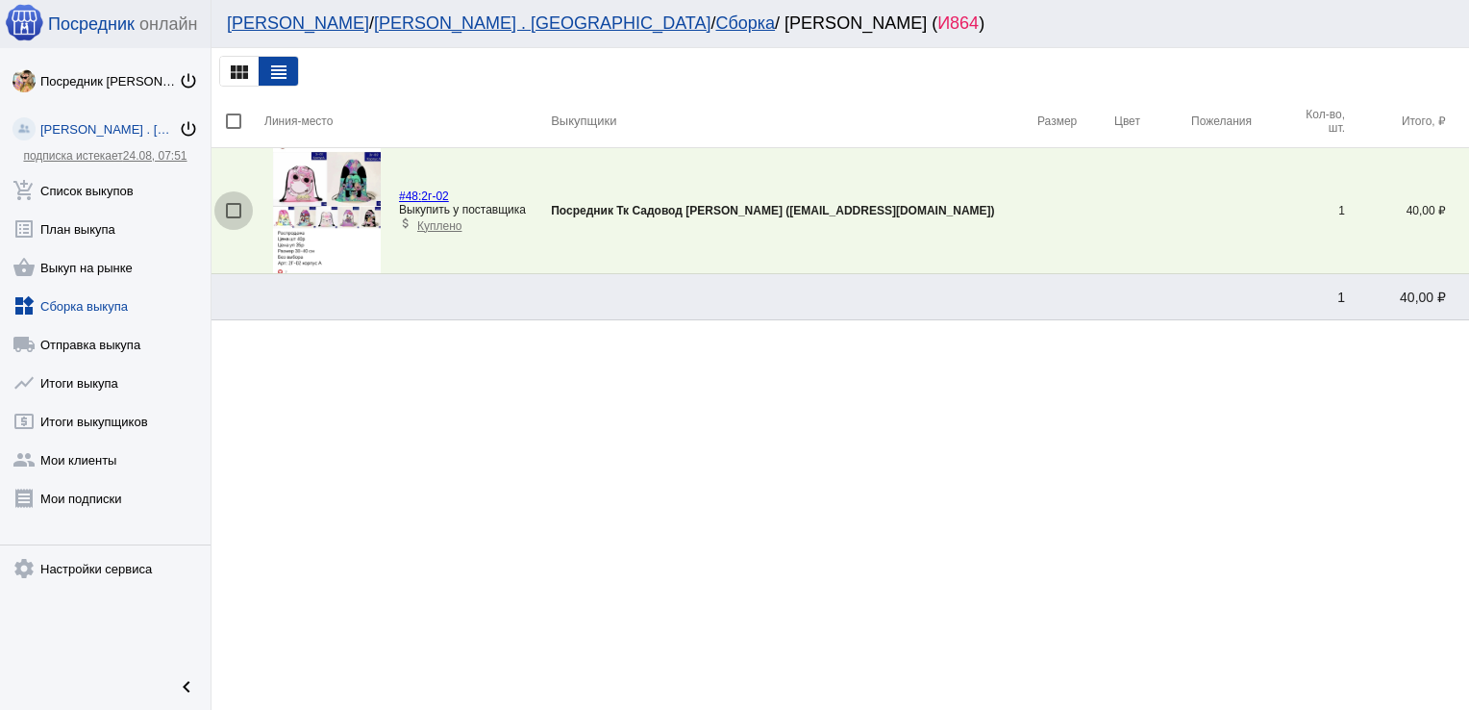
click at [237, 207] on div at bounding box center [233, 210] width 15 height 15
click at [234, 218] on input "checkbox" at bounding box center [233, 218] width 1 height 1
checkbox input "true"
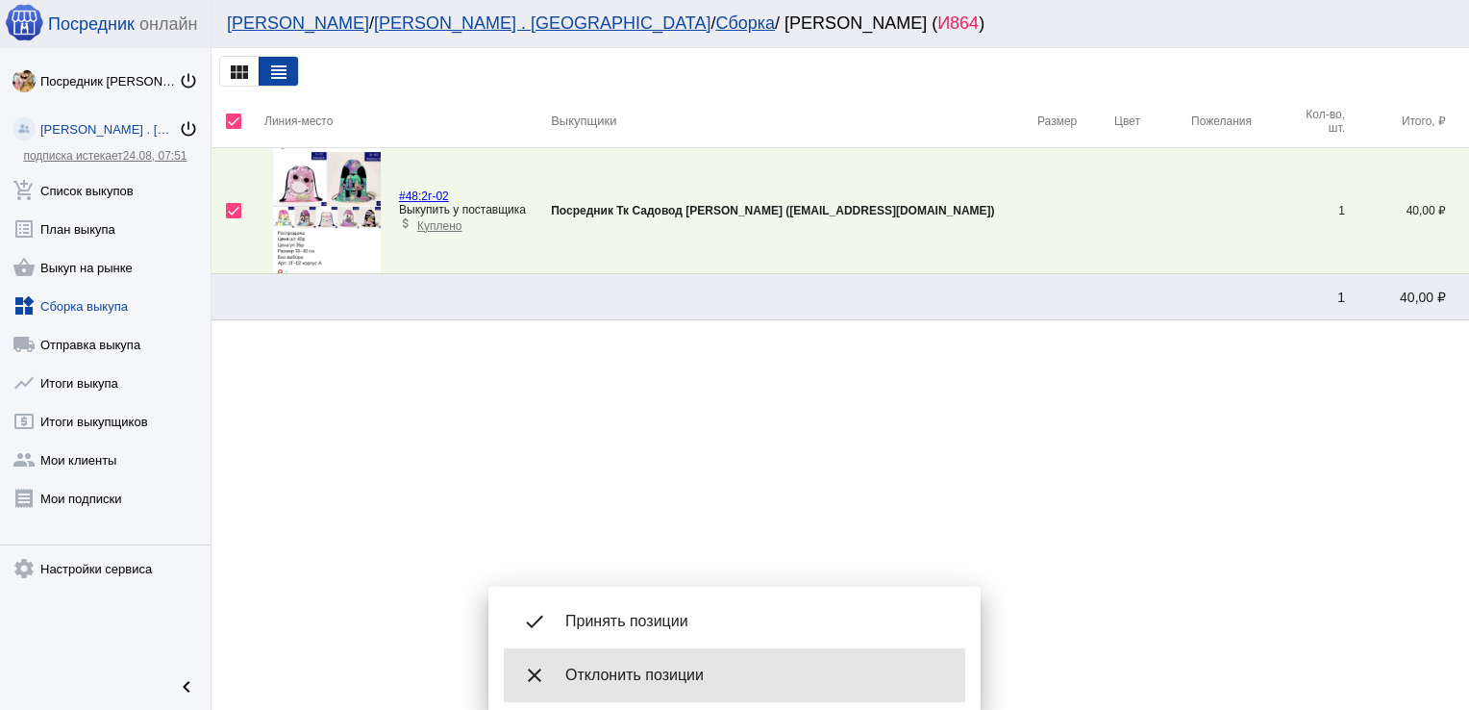
click at [686, 684] on span "Отклонить позиции" at bounding box center [757, 674] width 385 height 19
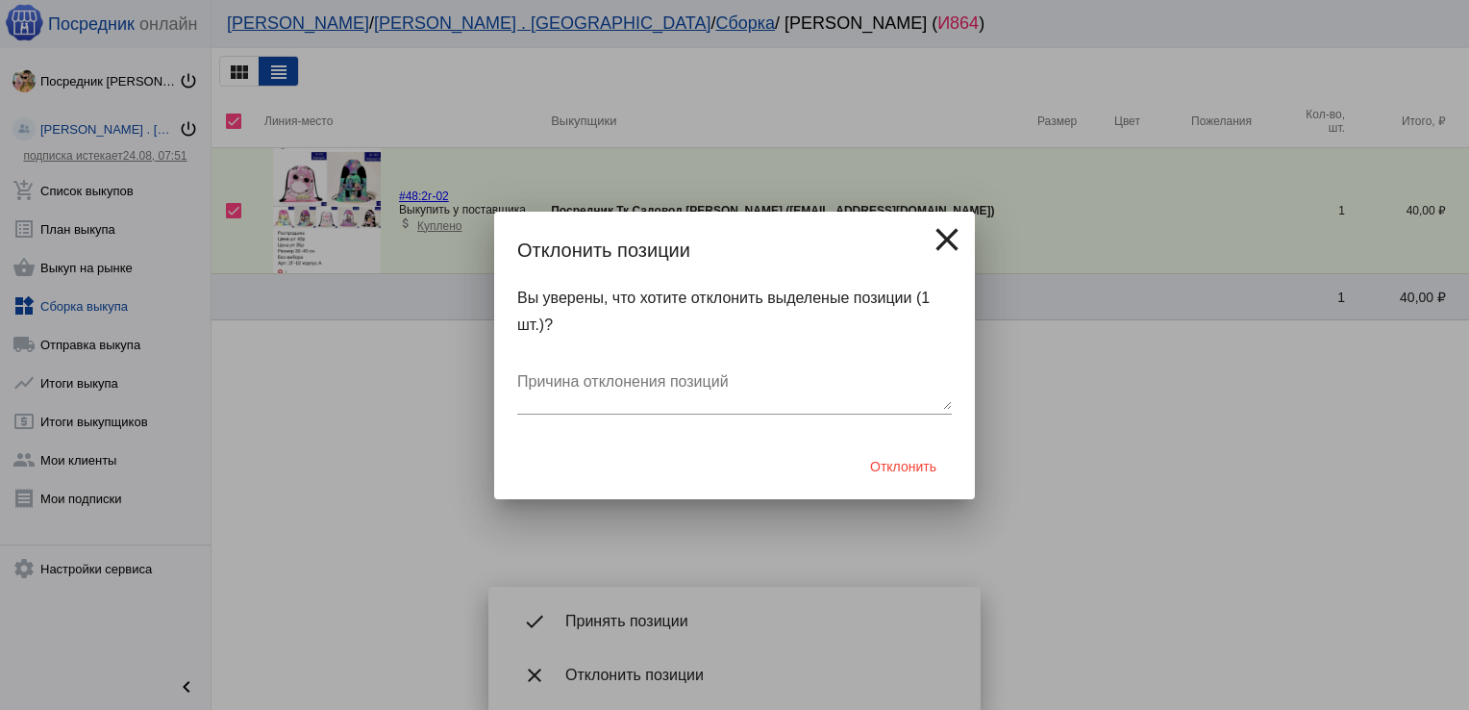
click at [894, 446] on div "Отклонить" at bounding box center [734, 466] width 435 height 65
click at [894, 456] on button "Отклонить" at bounding box center [903, 466] width 97 height 35
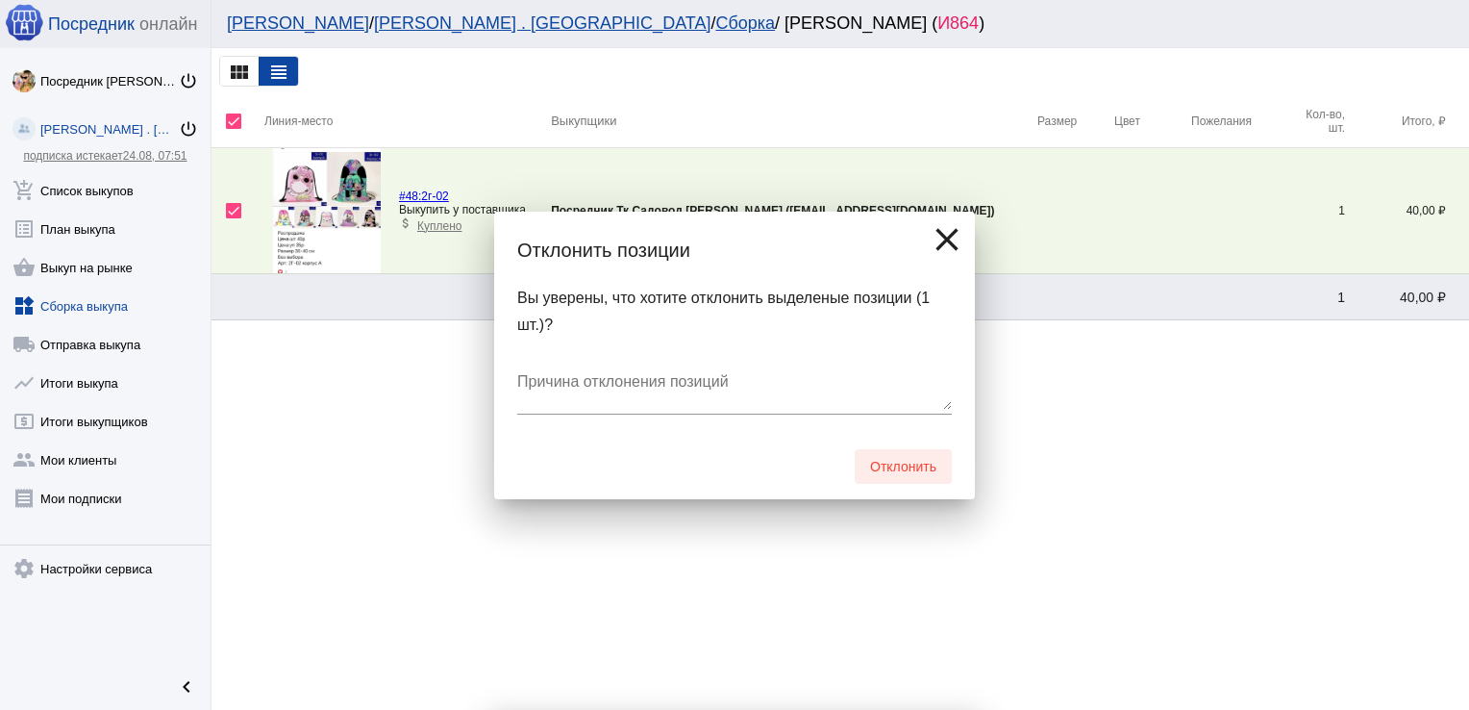
checkbox input "false"
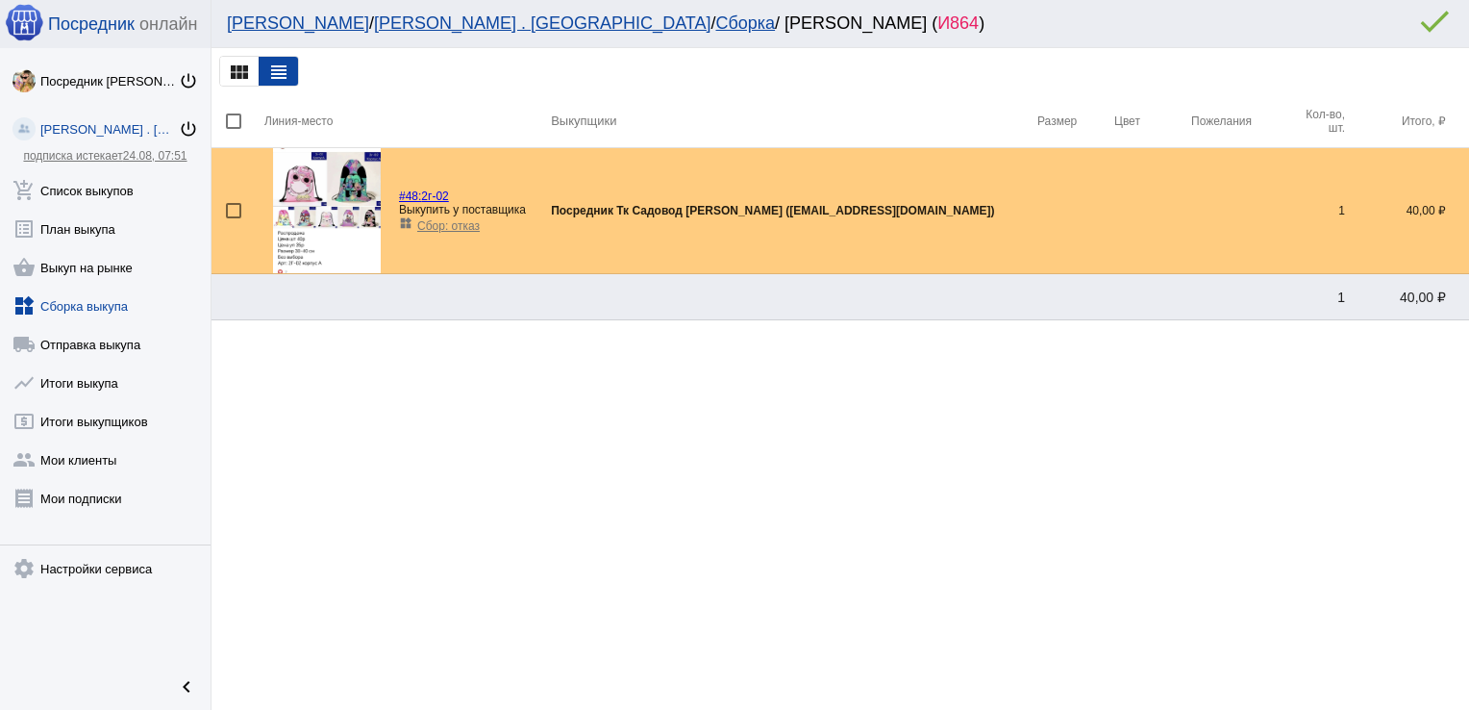
click at [63, 297] on link "widgets Сборка выкупа" at bounding box center [105, 302] width 211 height 38
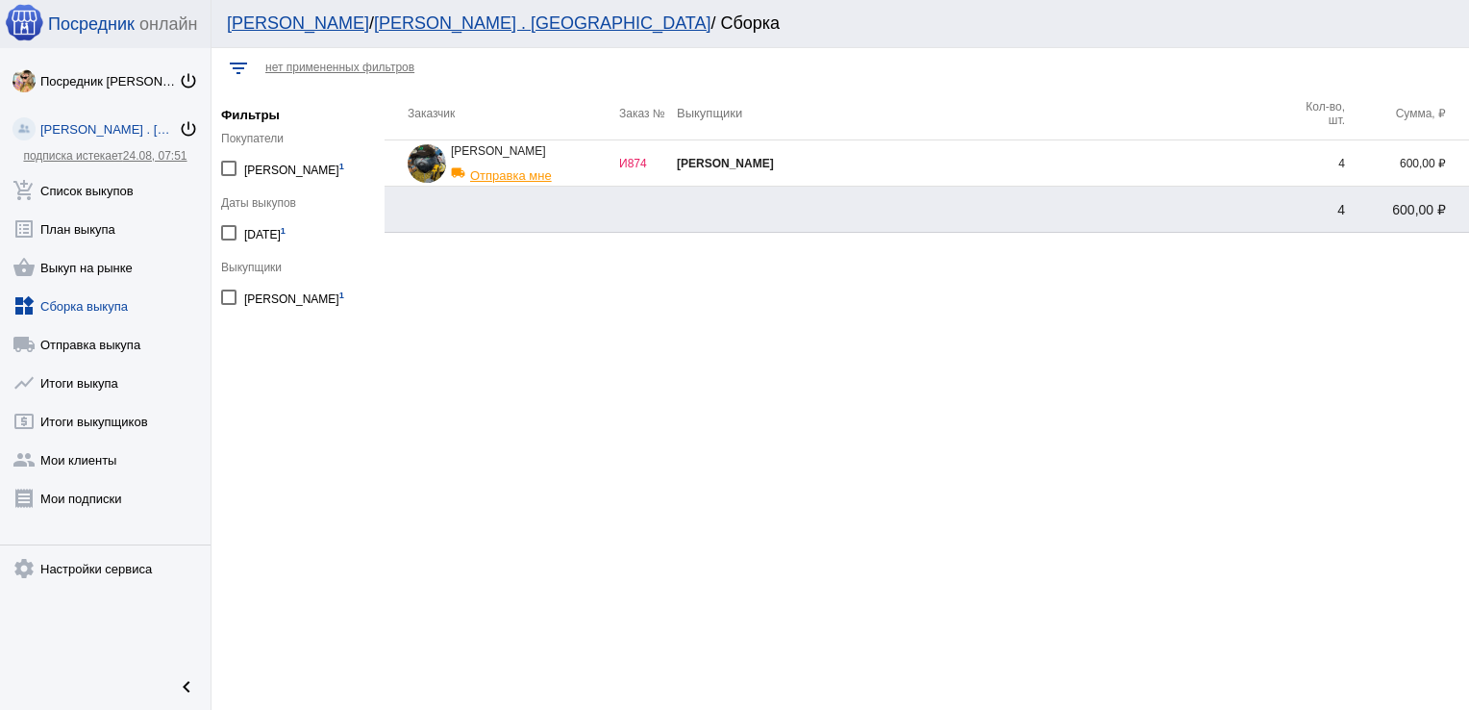
click at [1046, 169] on div "[PERSON_NAME]" at bounding box center [982, 163] width 611 height 13
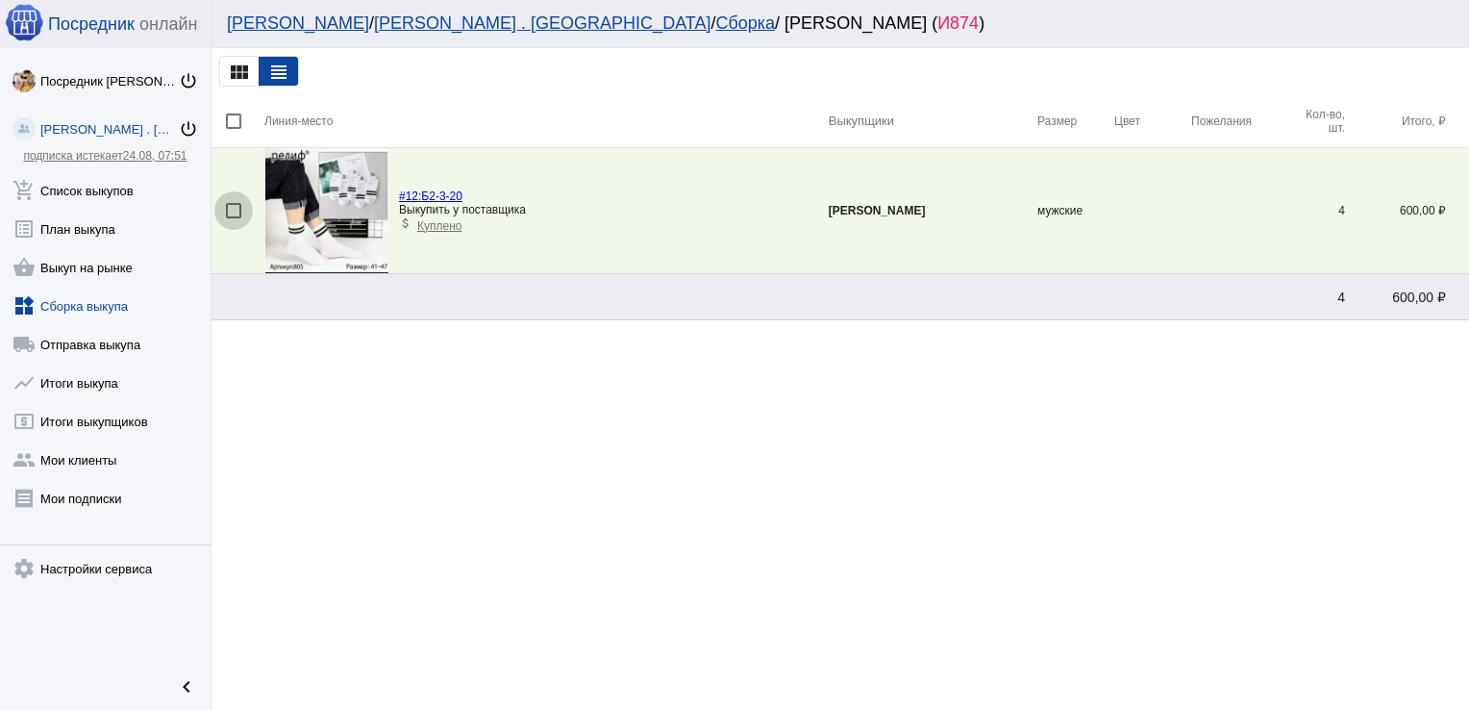
click at [226, 210] on div at bounding box center [233, 210] width 15 height 15
click at [233, 218] on input "checkbox" at bounding box center [233, 218] width 1 height 1
checkbox input "true"
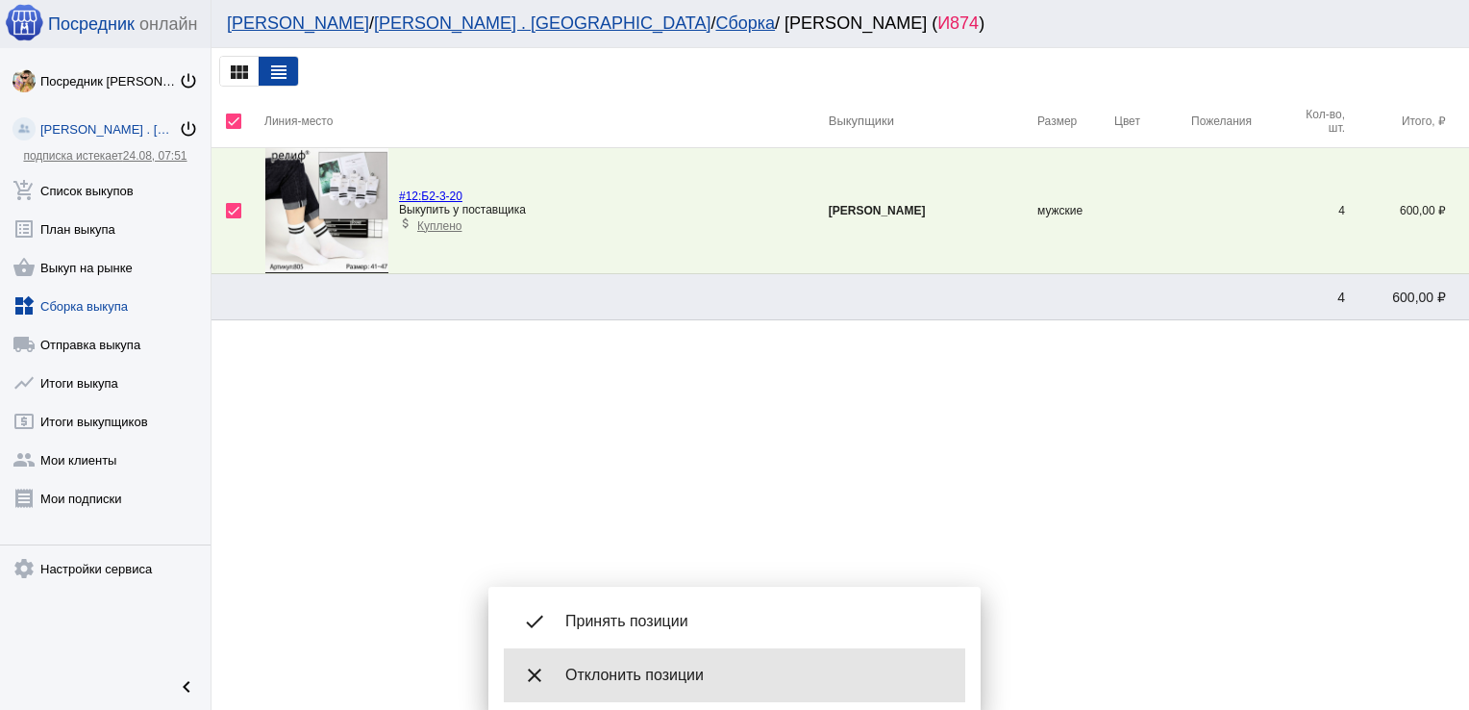
click at [626, 660] on div "close Отклонить позиции" at bounding box center [735, 675] width 462 height 54
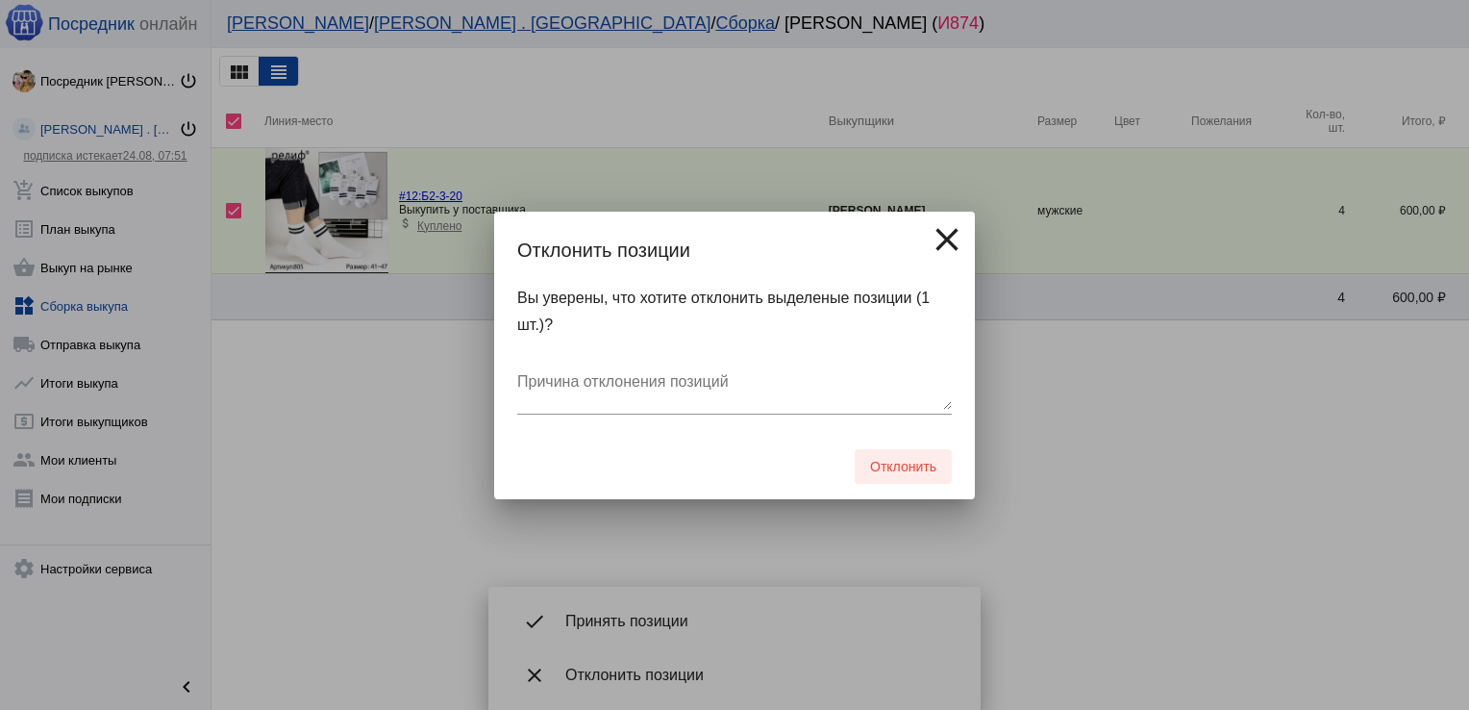
click at [905, 459] on span "Отклонить" at bounding box center [903, 466] width 66 height 15
checkbox input "false"
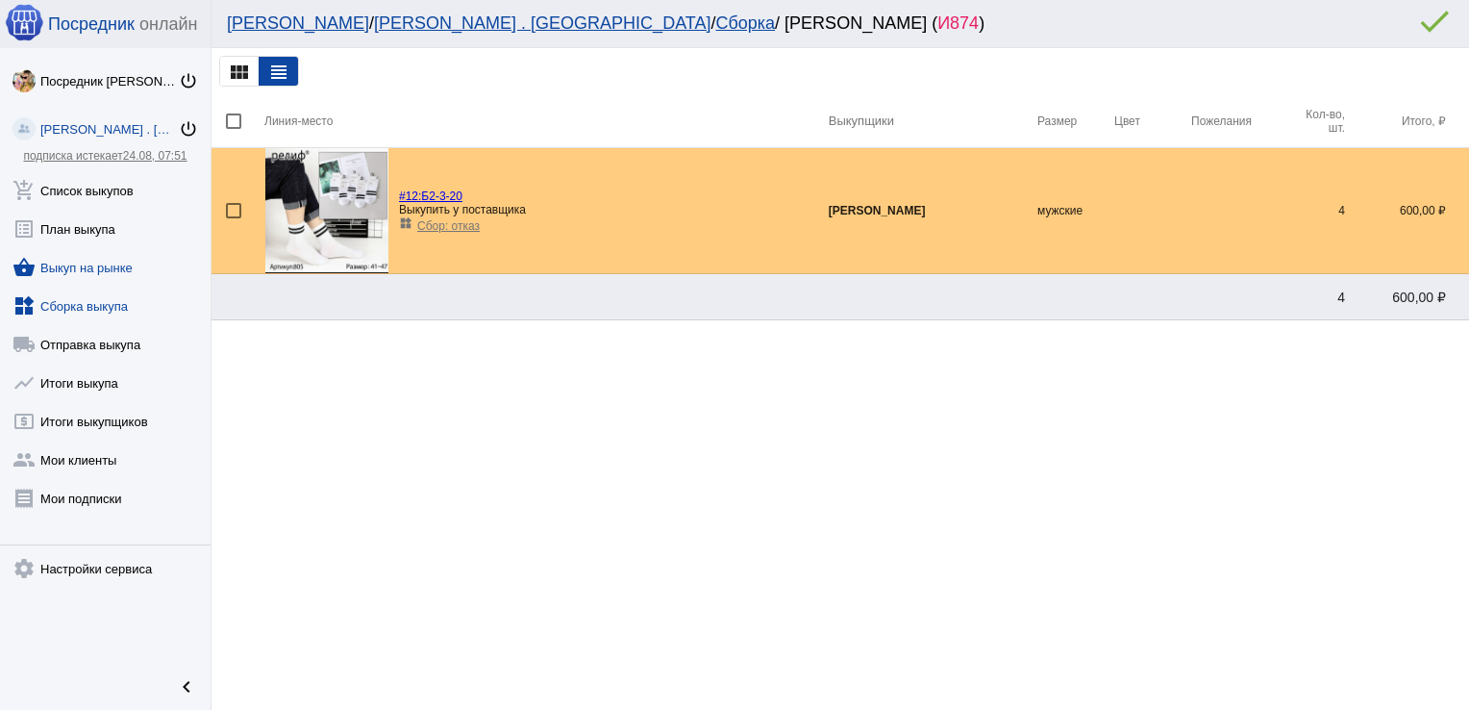
click at [56, 270] on link "shopping_basket Выкуп на рынке" at bounding box center [105, 263] width 211 height 38
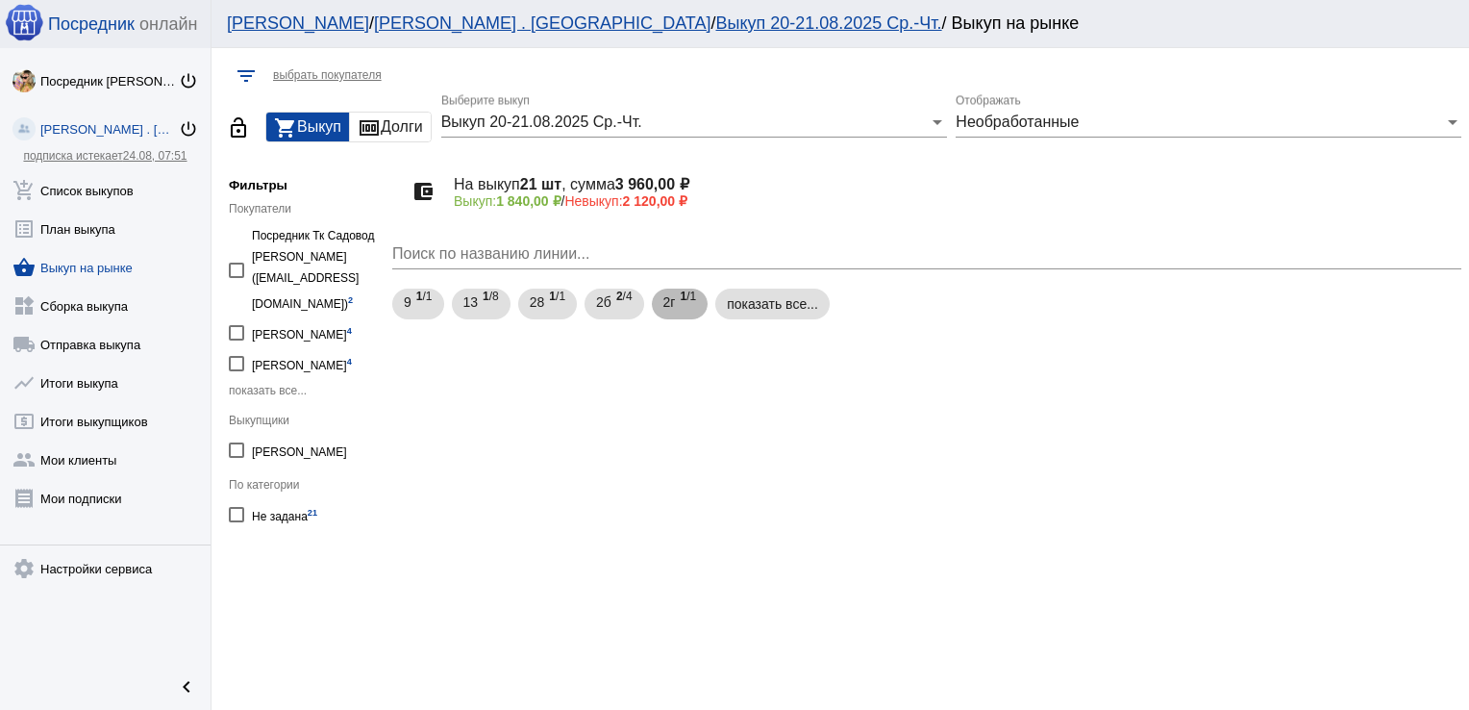
click at [676, 300] on span "2г" at bounding box center [669, 302] width 13 height 35
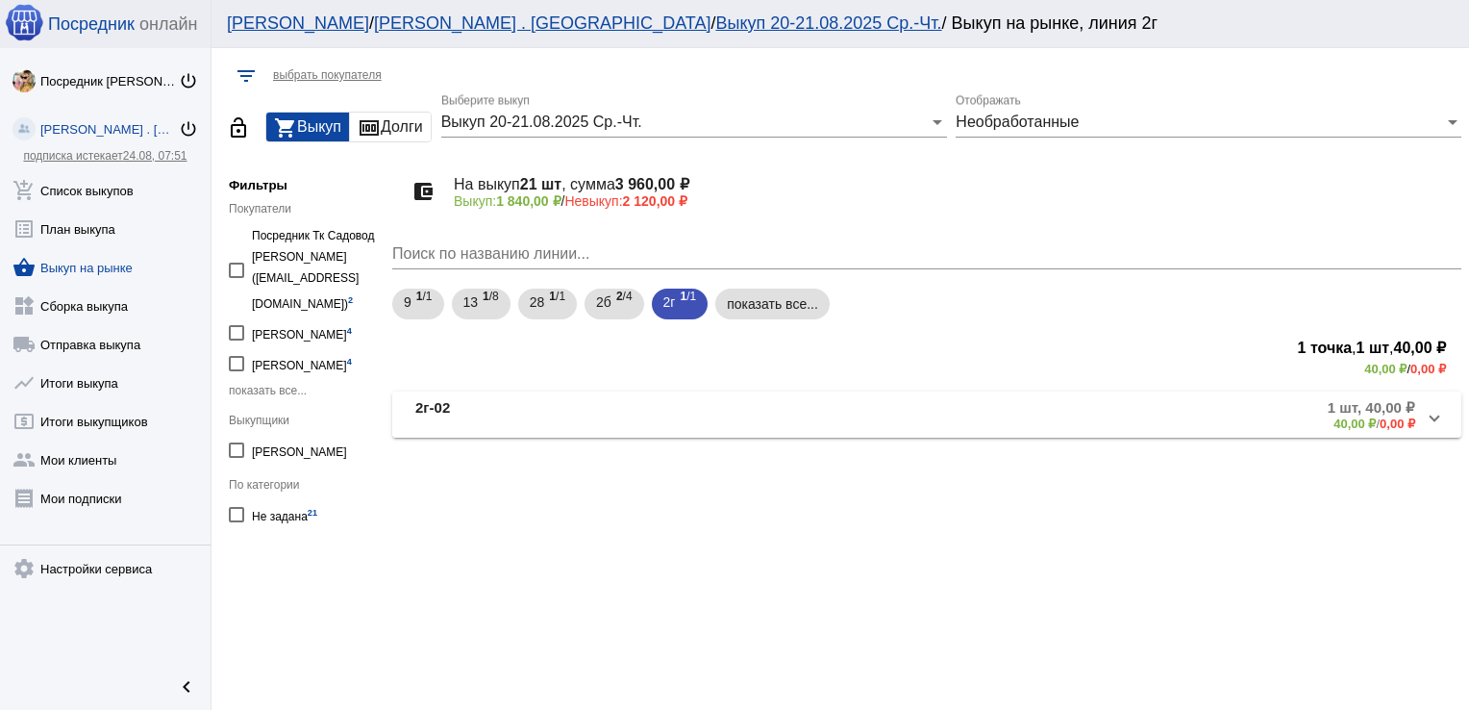
click at [641, 408] on mat-panel-title "2г-02" at bounding box center [576, 415] width 322 height 32
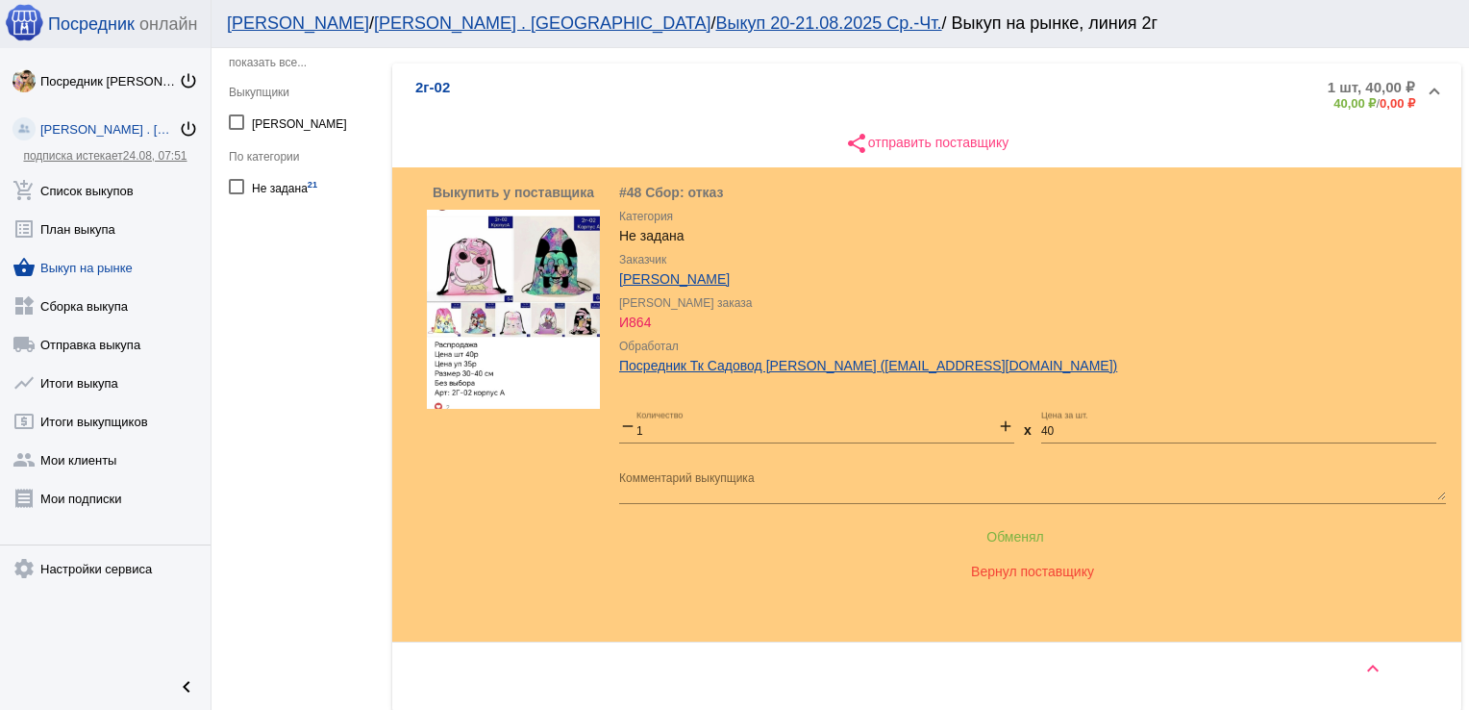
scroll to position [399, 0]
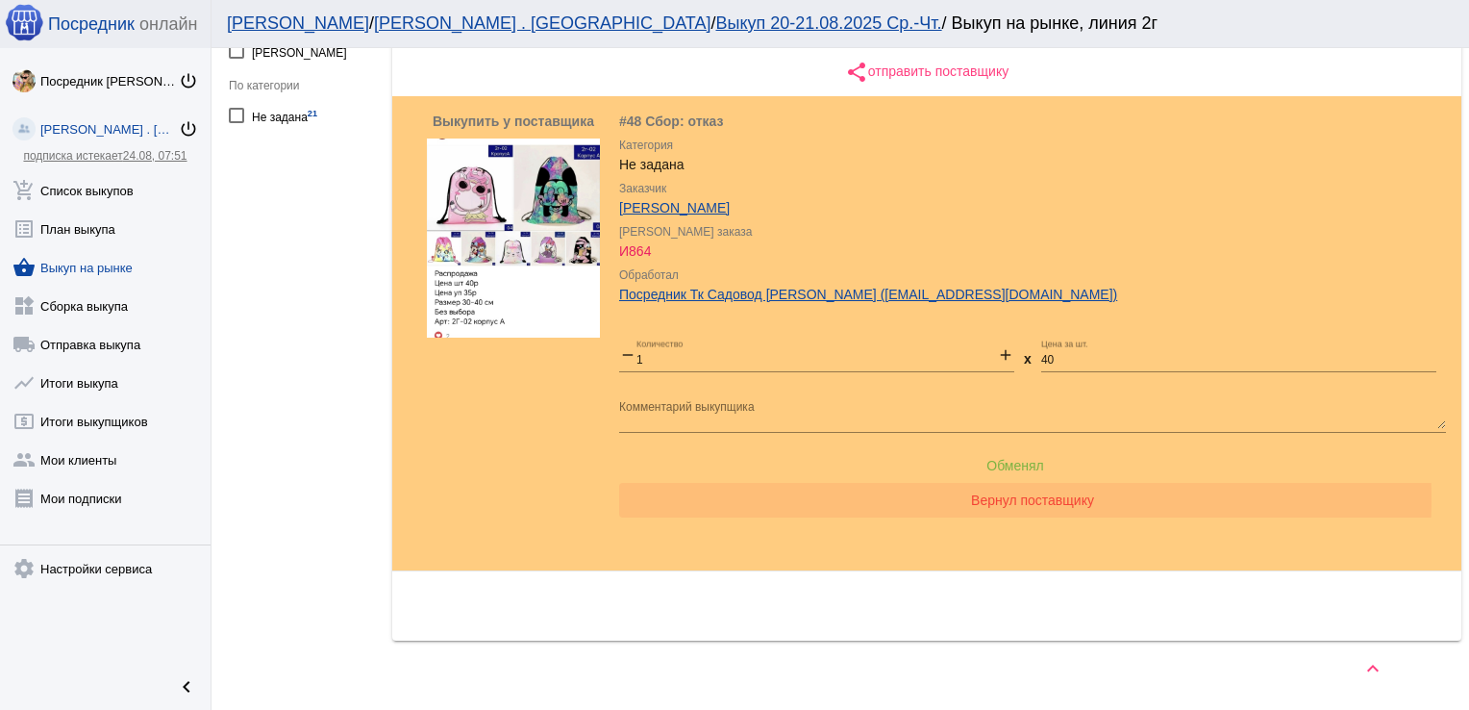
click at [983, 498] on span "Вернул поставщику" at bounding box center [1032, 499] width 123 height 15
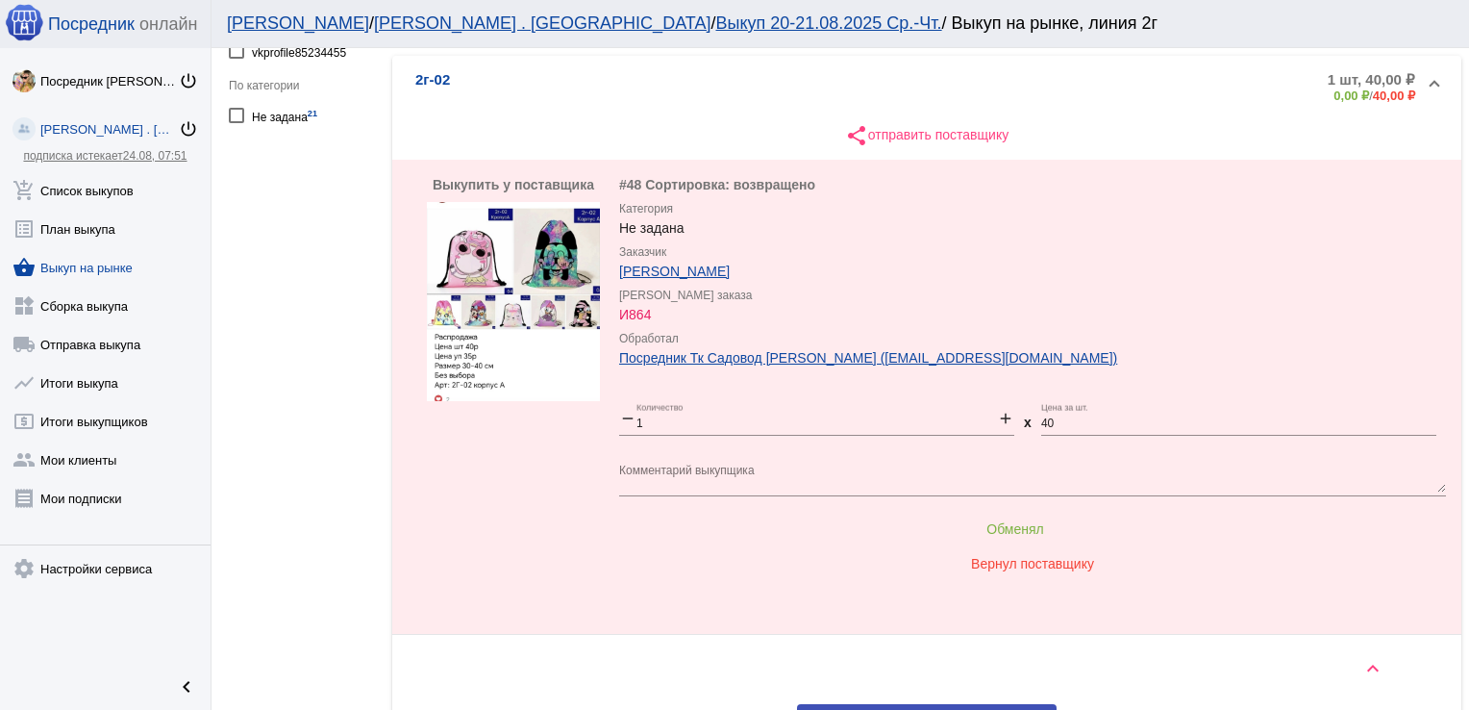
scroll to position [446, 0]
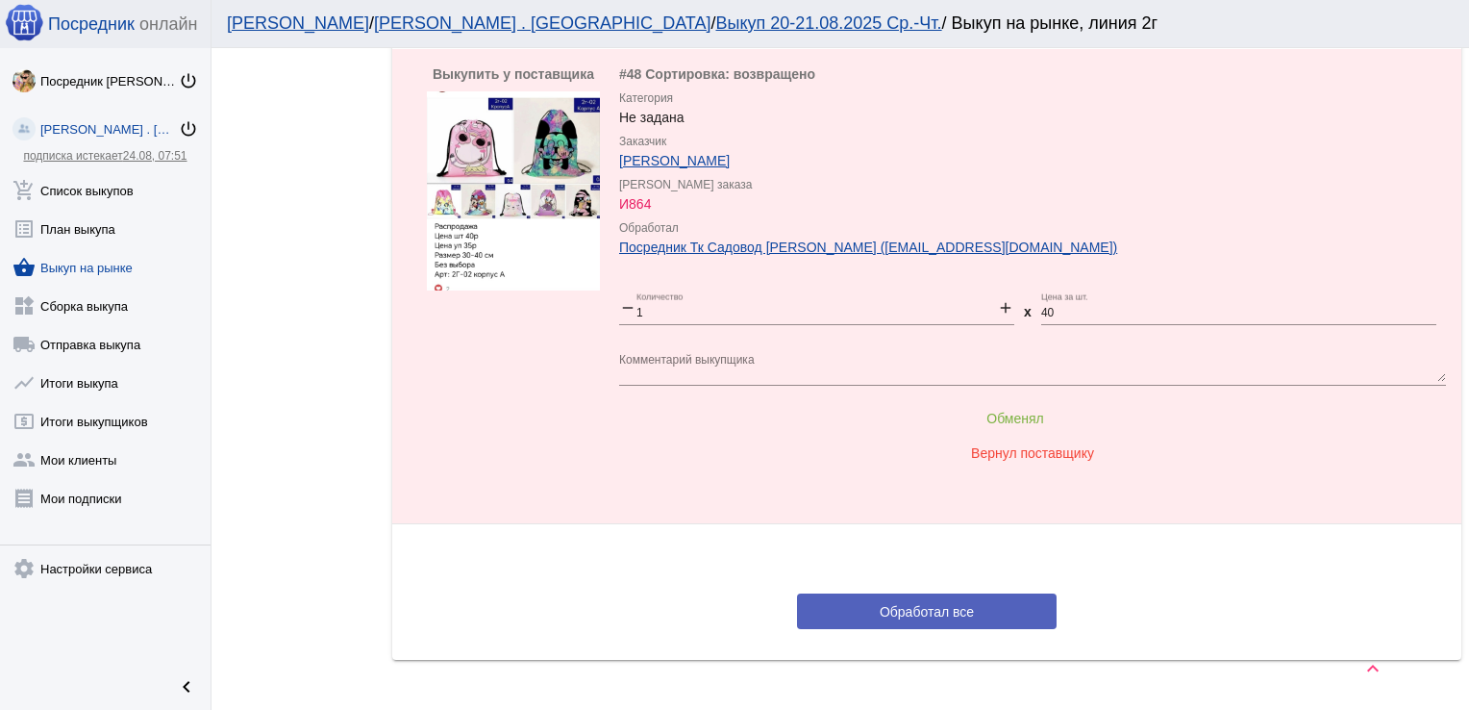
click at [870, 608] on button "Обработал все" at bounding box center [927, 611] width 260 height 36
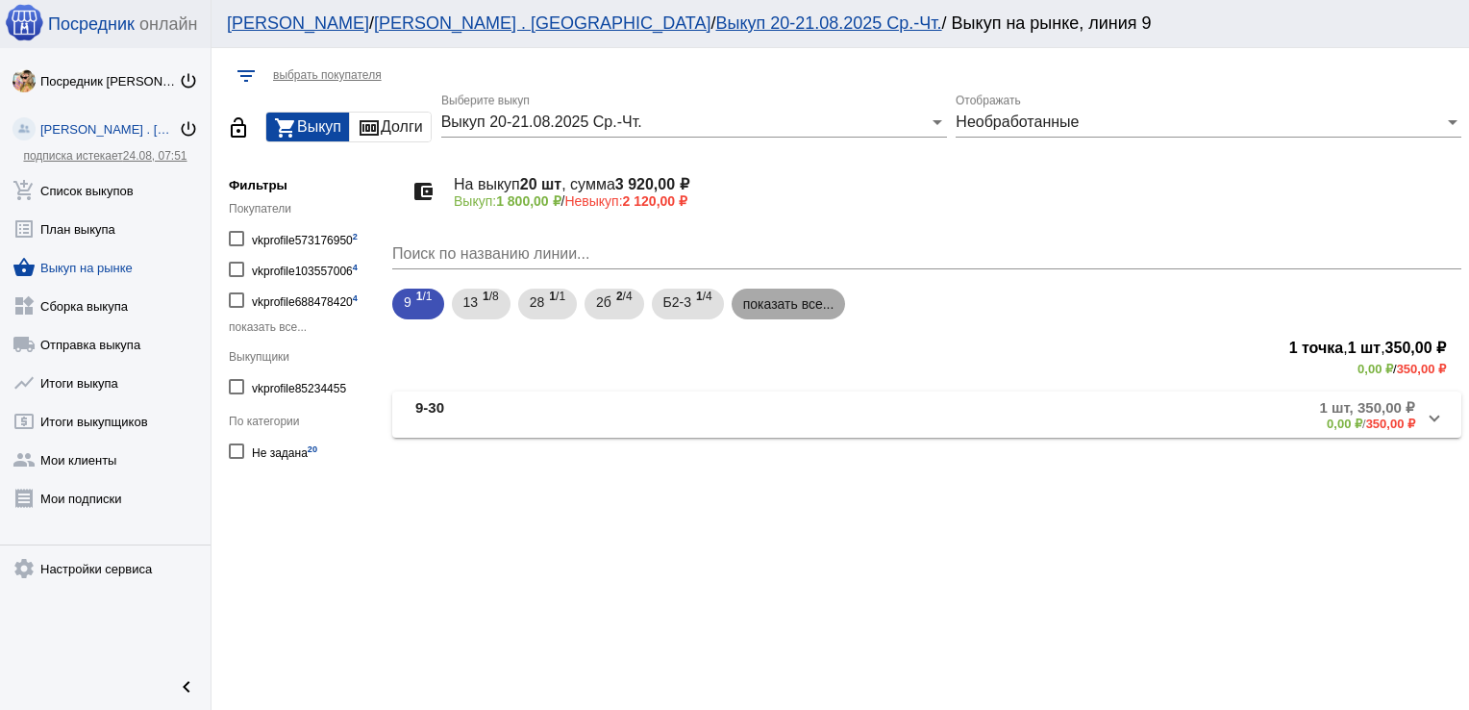
click at [789, 308] on mat-chip "показать все..." at bounding box center [789, 303] width 114 height 31
click at [698, 298] on div "Б2-3 1 /4" at bounding box center [687, 304] width 49 height 39
click at [852, 298] on div "Б2в 1 /1" at bounding box center [840, 304] width 44 height 39
click at [777, 306] on div "Б2а 1 /1" at bounding box center [765, 304] width 44 height 39
click at [603, 298] on span "2б" at bounding box center [603, 302] width 15 height 35
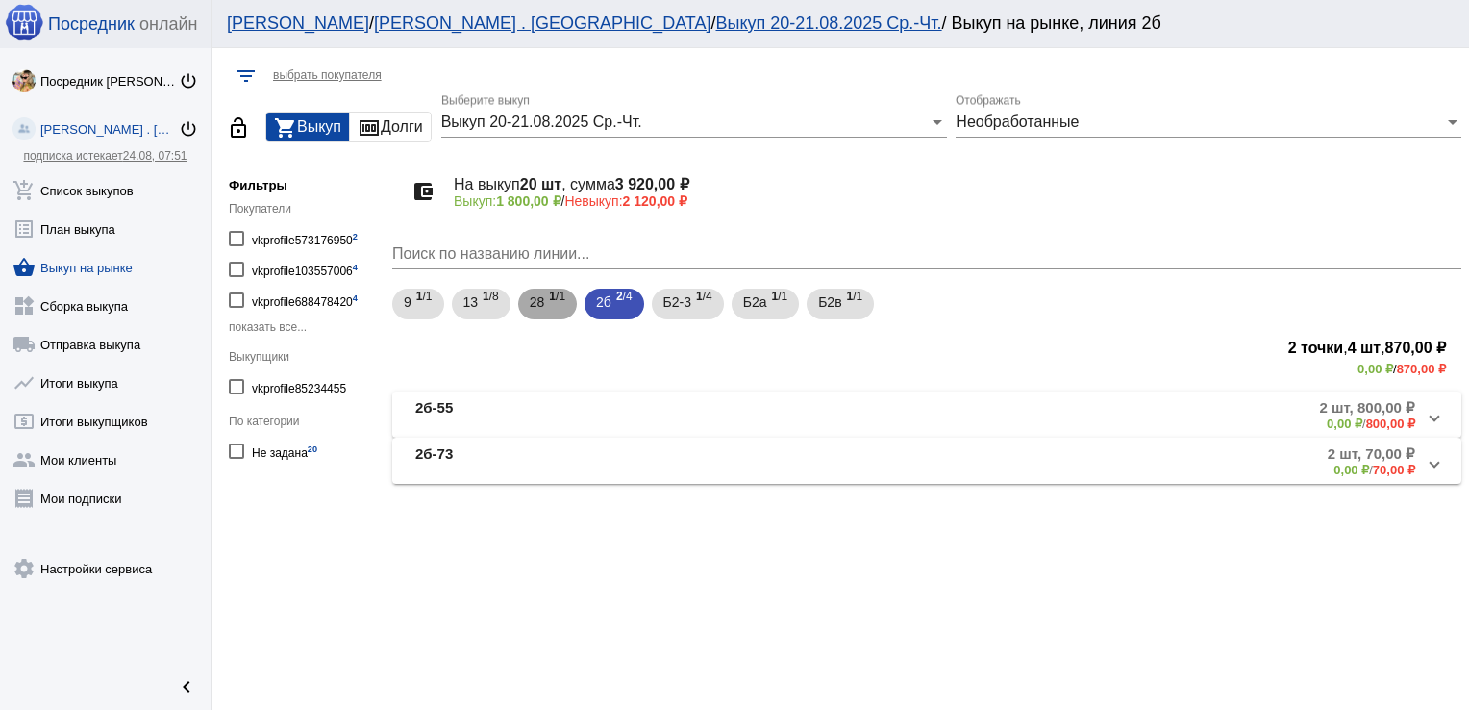
click at [536, 301] on span "28" at bounding box center [537, 302] width 15 height 35
click at [486, 307] on span "1 /8" at bounding box center [491, 304] width 16 height 39
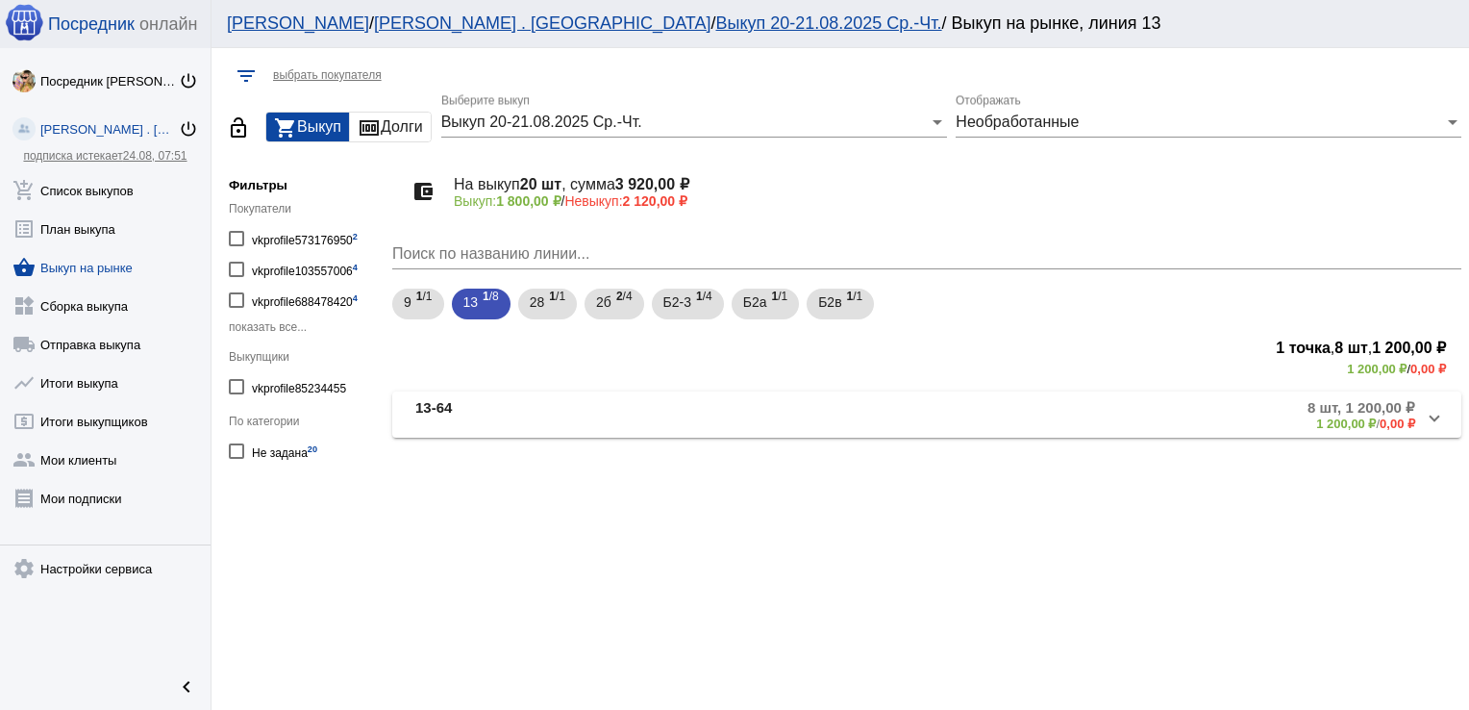
drag, startPoint x: 526, startPoint y: 543, endPoint x: 539, endPoint y: 611, distance: 68.6
click at [539, 611] on div "filter_list выбрать покупателя lock_open shopping_cart Выкуп money Долги Выкуп …" at bounding box center [841, 379] width 1258 height 662
